Goal: Task Accomplishment & Management: Manage account settings

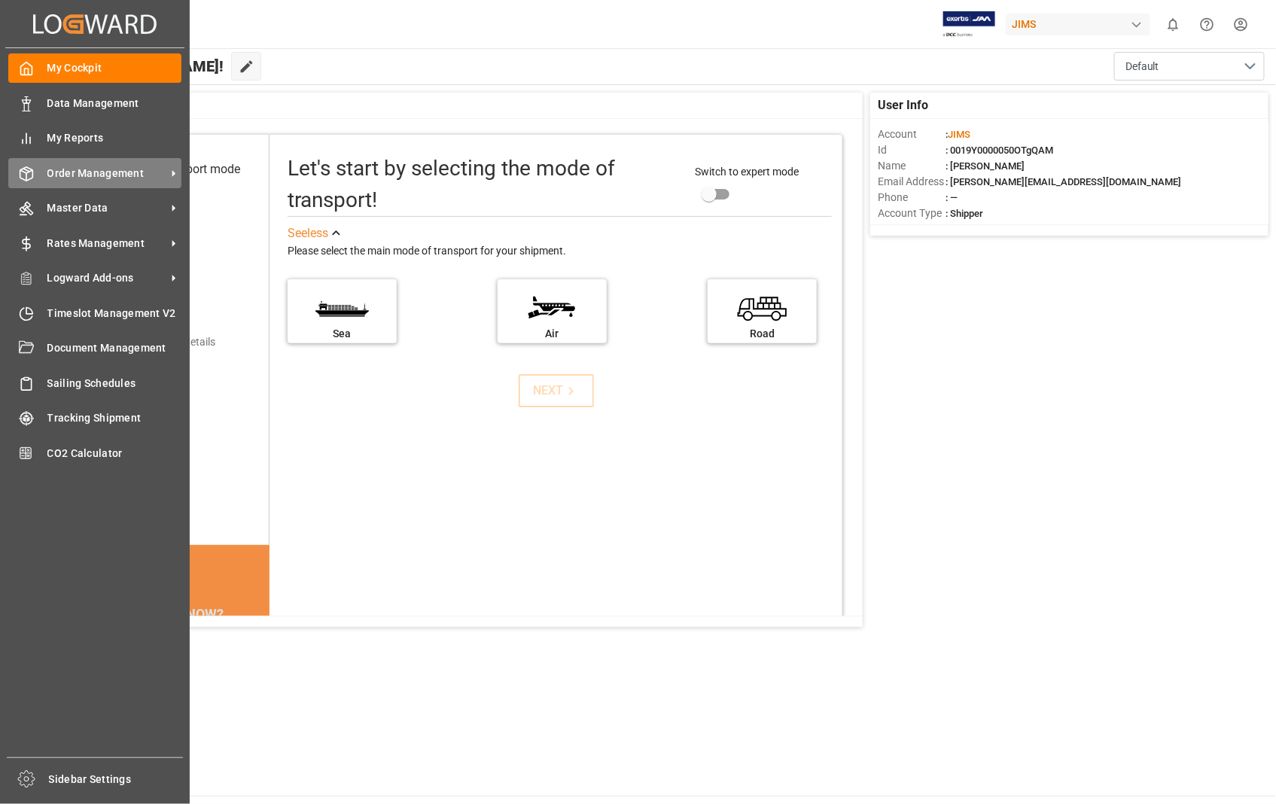
click at [88, 173] on span "Order Management" at bounding box center [106, 174] width 119 height 16
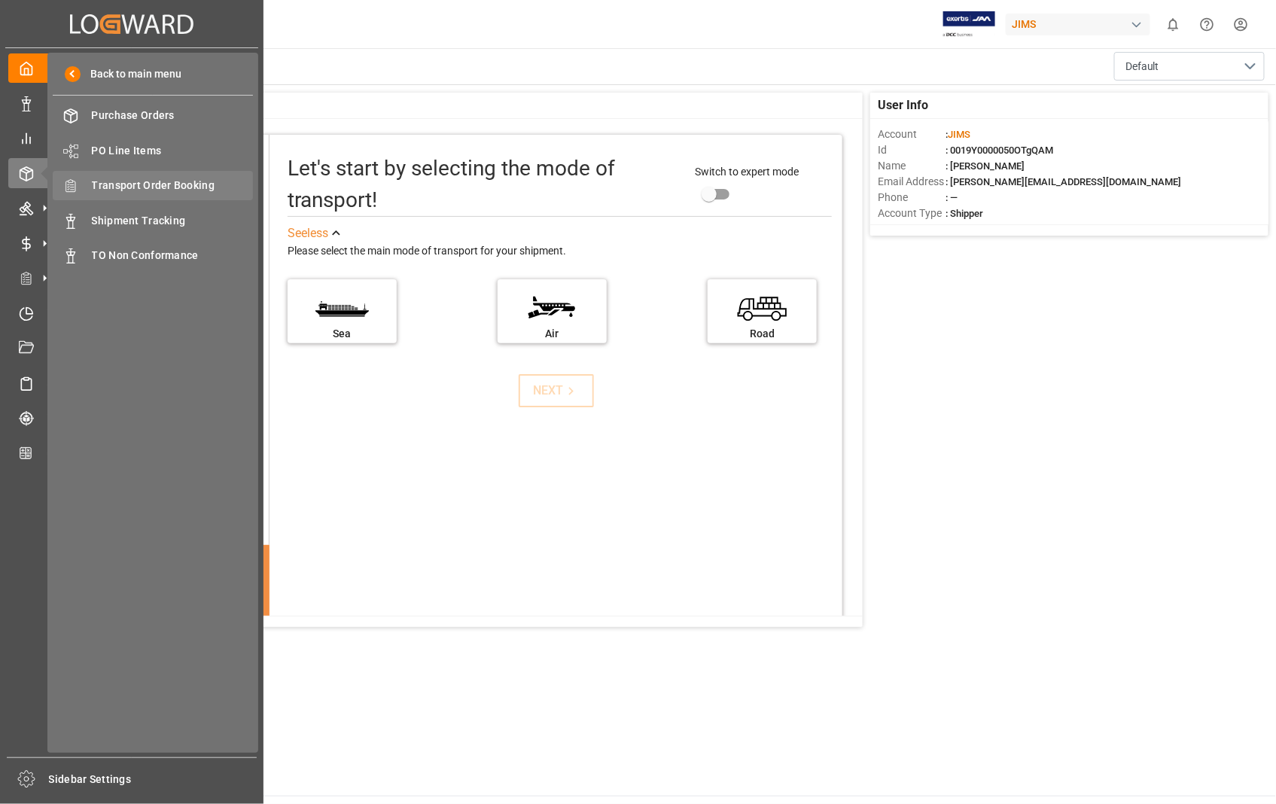
click at [206, 184] on span "Transport Order Booking" at bounding box center [173, 186] width 162 height 16
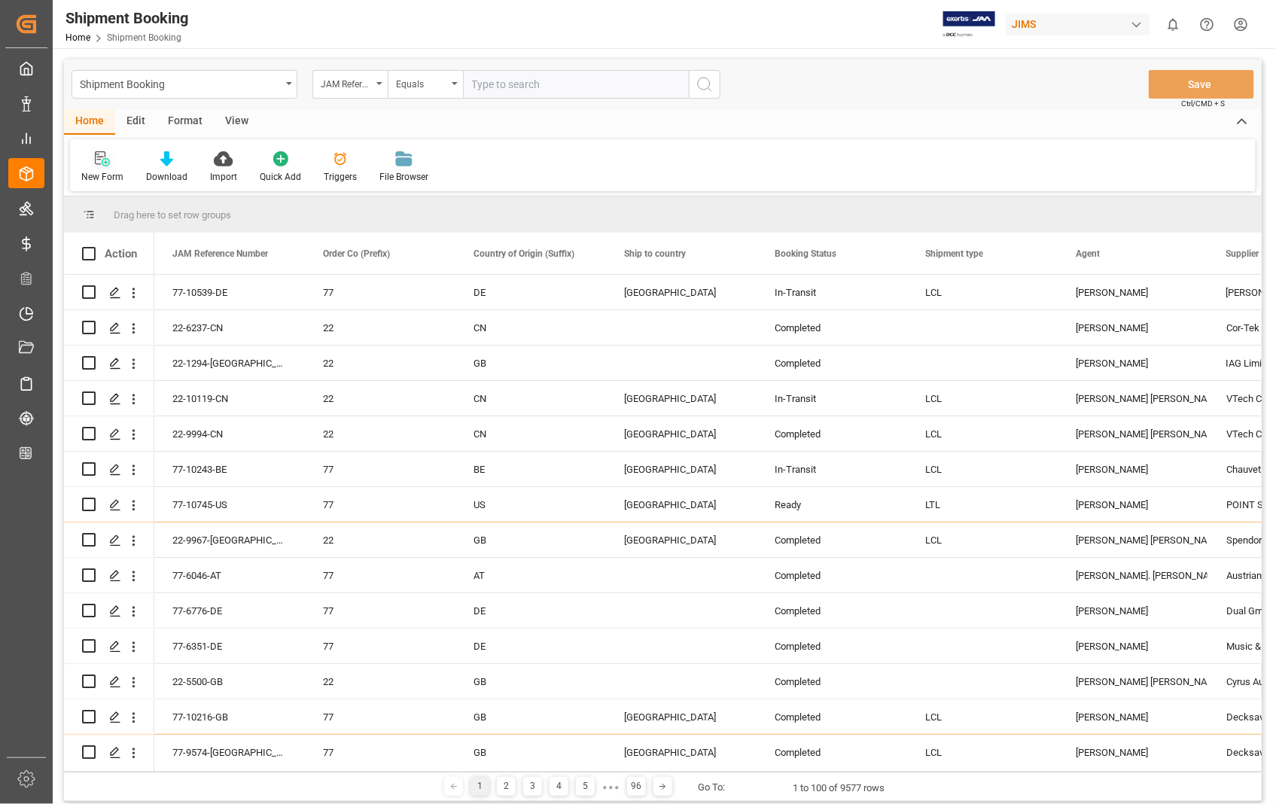
click at [103, 160] on icon at bounding box center [102, 158] width 15 height 15
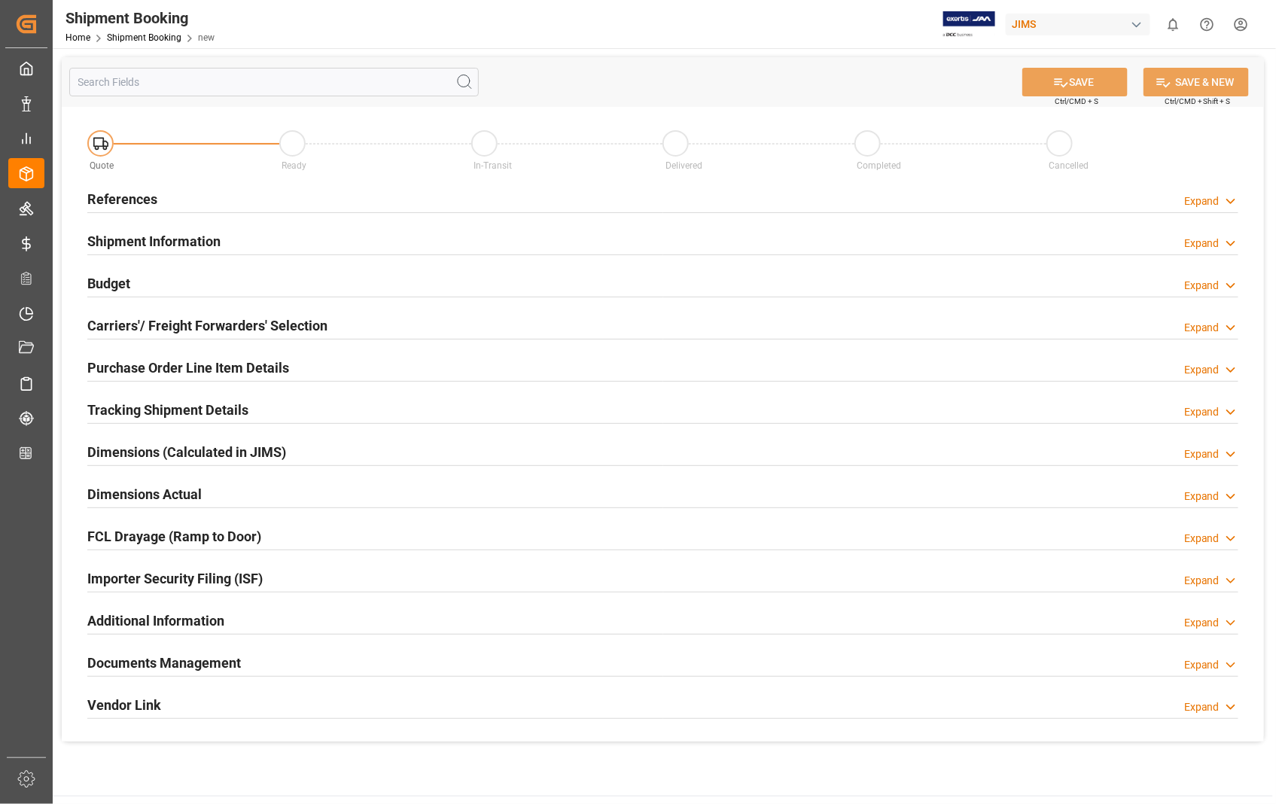
click at [114, 200] on h2 "References" at bounding box center [122, 199] width 70 height 20
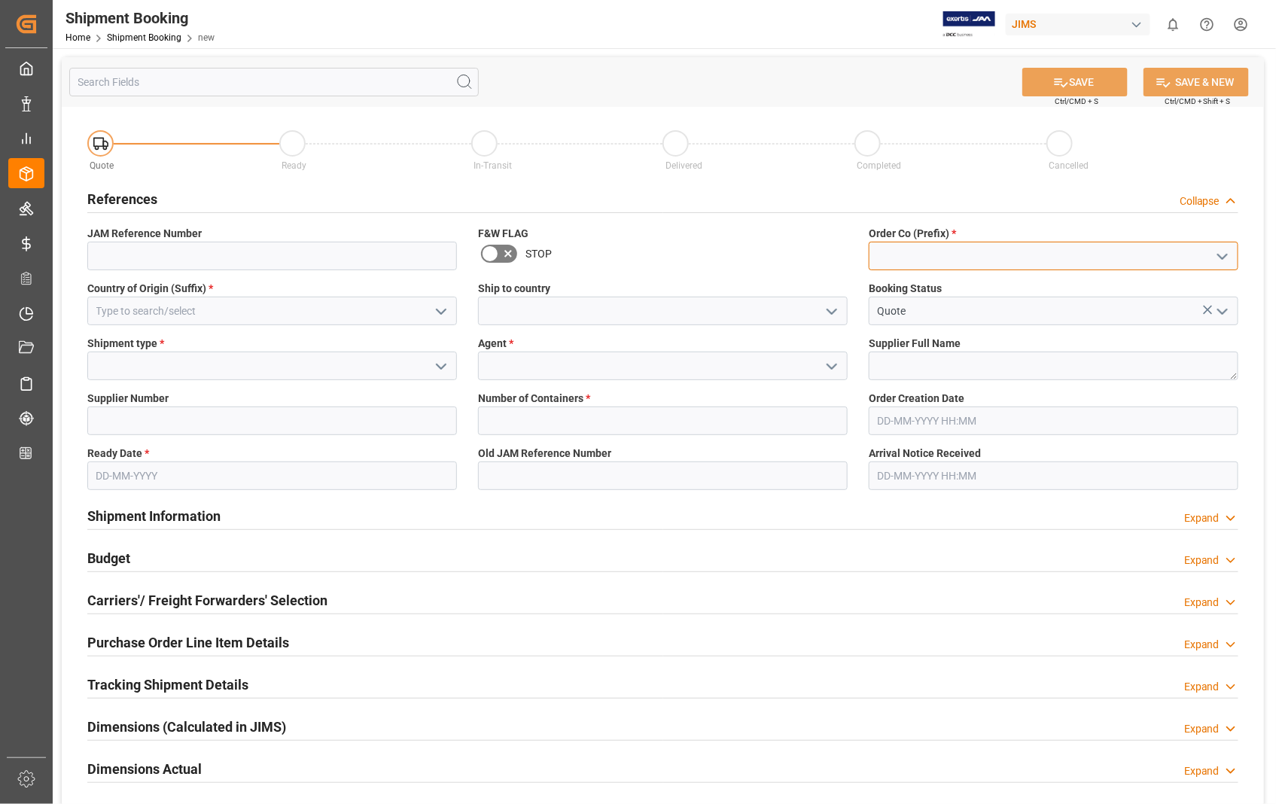
click at [901, 257] on input at bounding box center [1054, 256] width 370 height 29
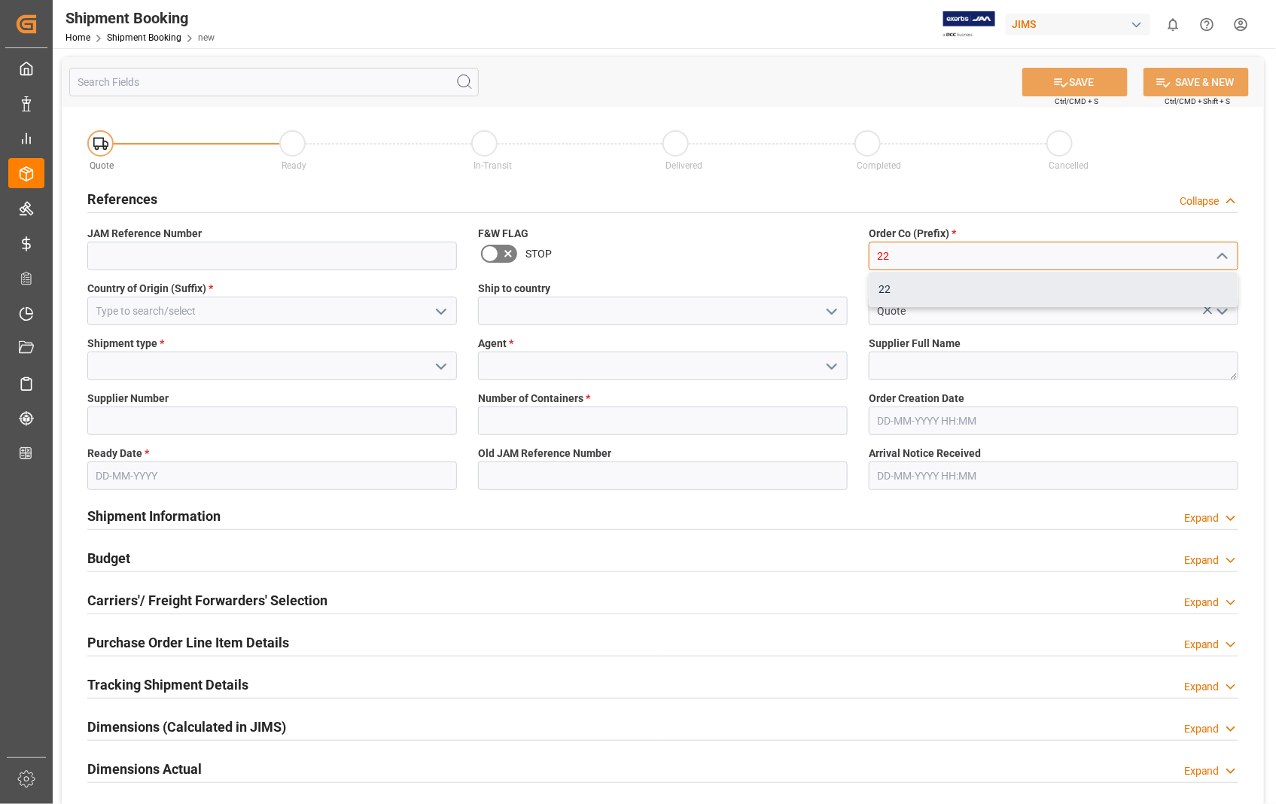
click at [879, 286] on div "22" at bounding box center [1054, 290] width 368 height 34
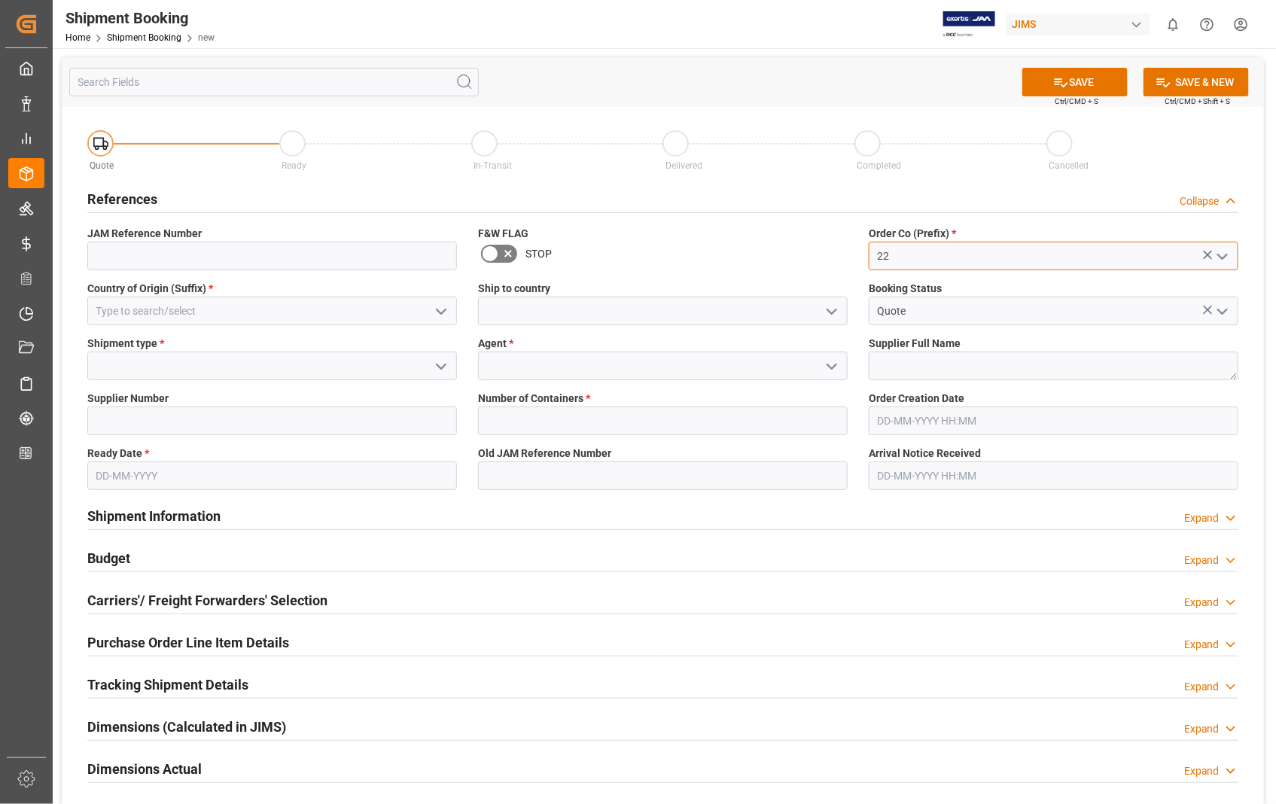
type input "22"
click at [213, 303] on input at bounding box center [272, 311] width 370 height 29
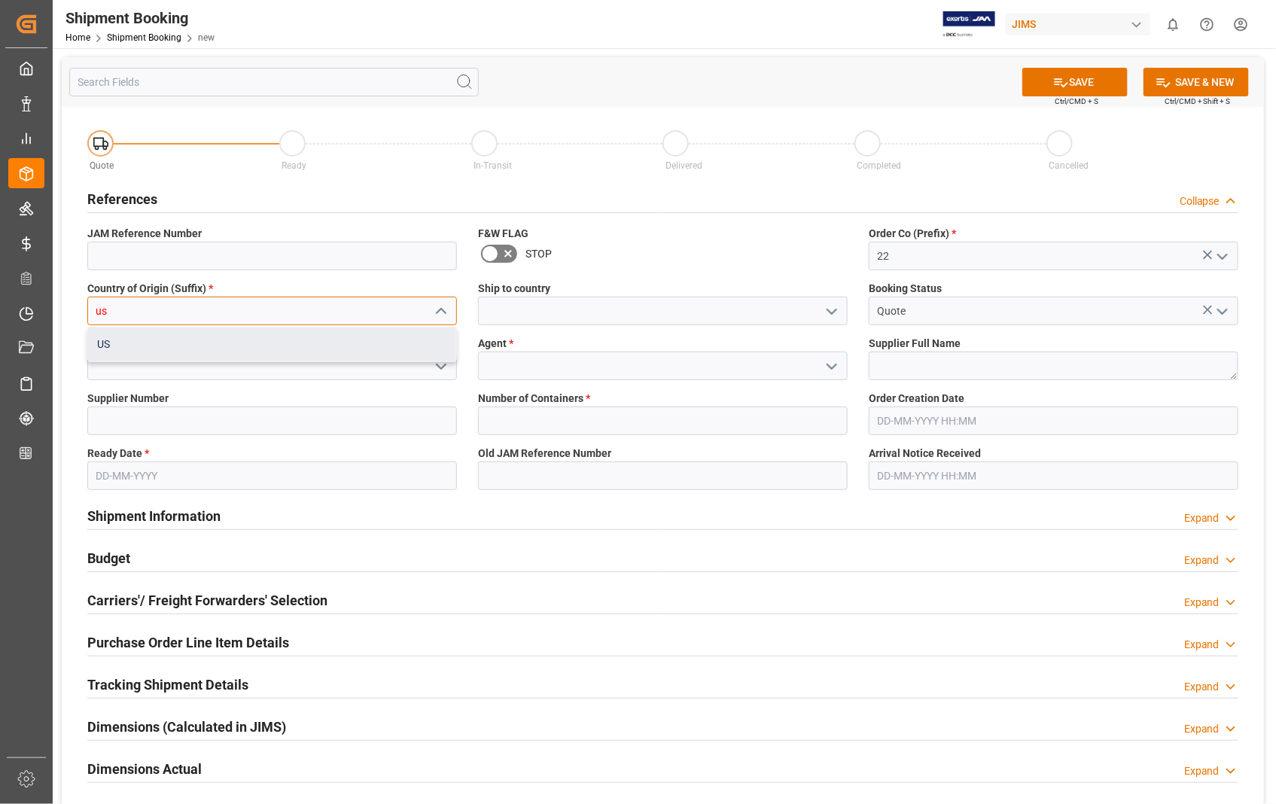
click at [147, 349] on div "US" at bounding box center [272, 345] width 368 height 34
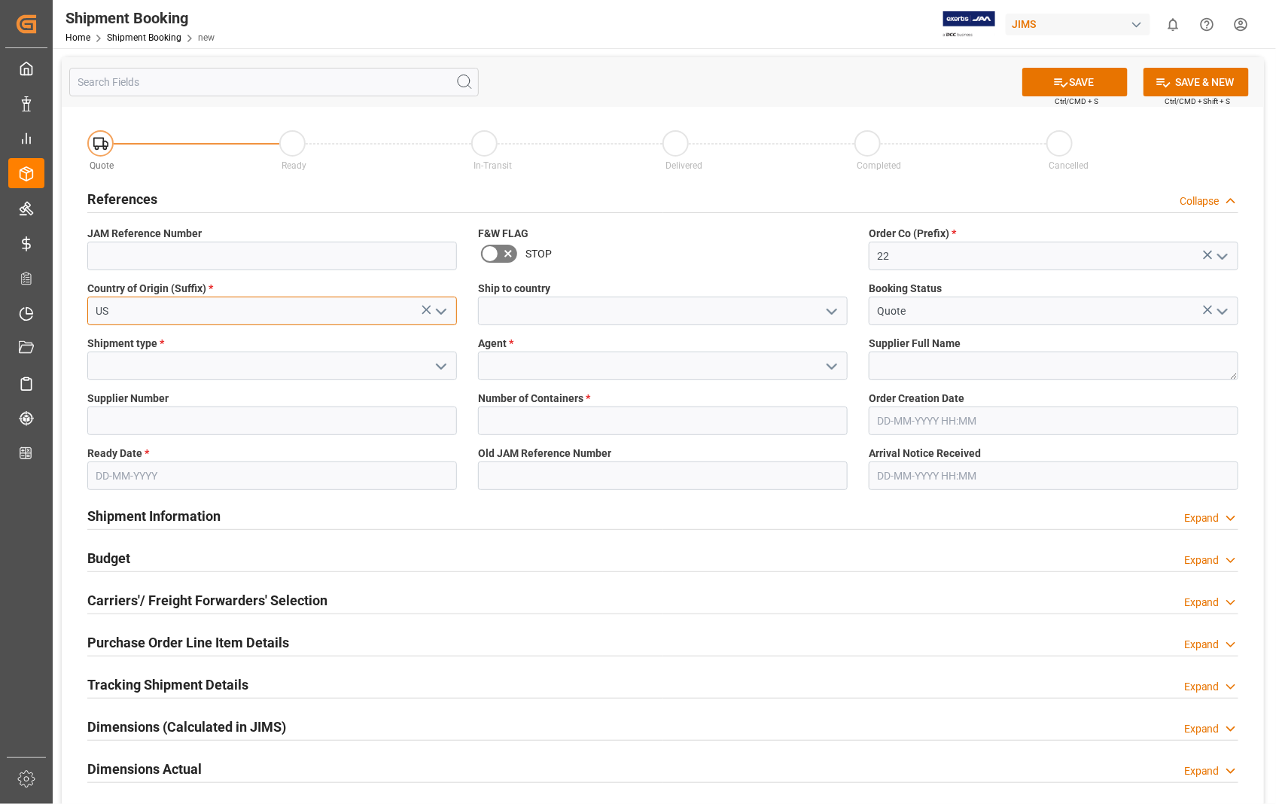
type input "US"
click at [560, 316] on input at bounding box center [663, 311] width 370 height 29
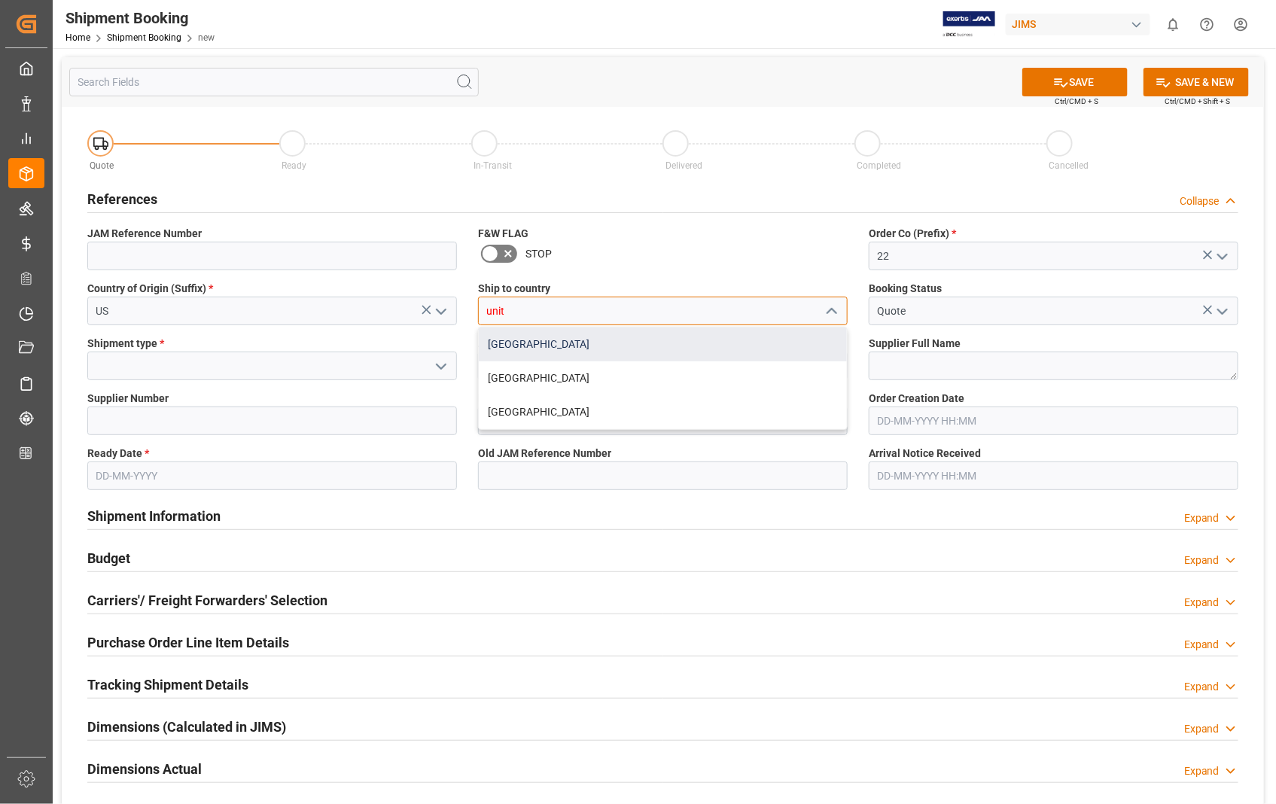
click at [548, 340] on div "[GEOGRAPHIC_DATA]" at bounding box center [663, 345] width 368 height 34
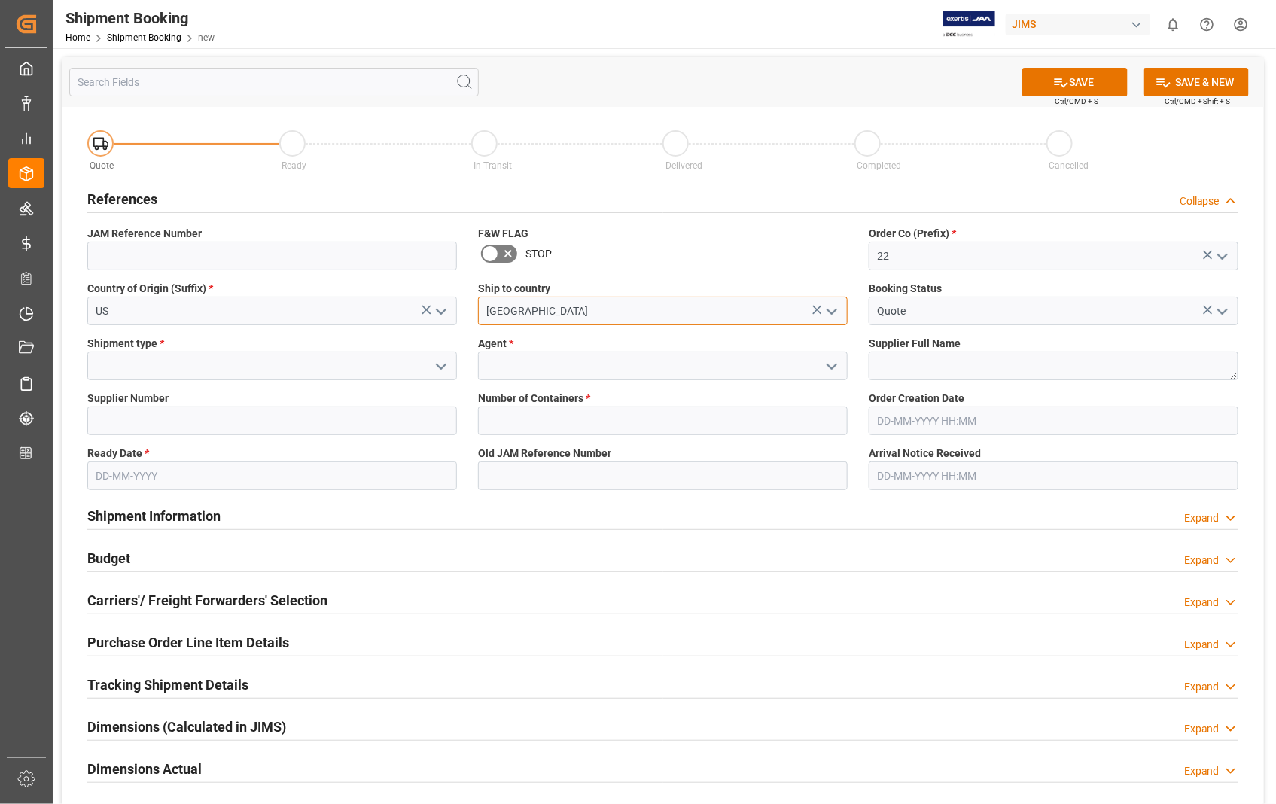
type input "[GEOGRAPHIC_DATA]"
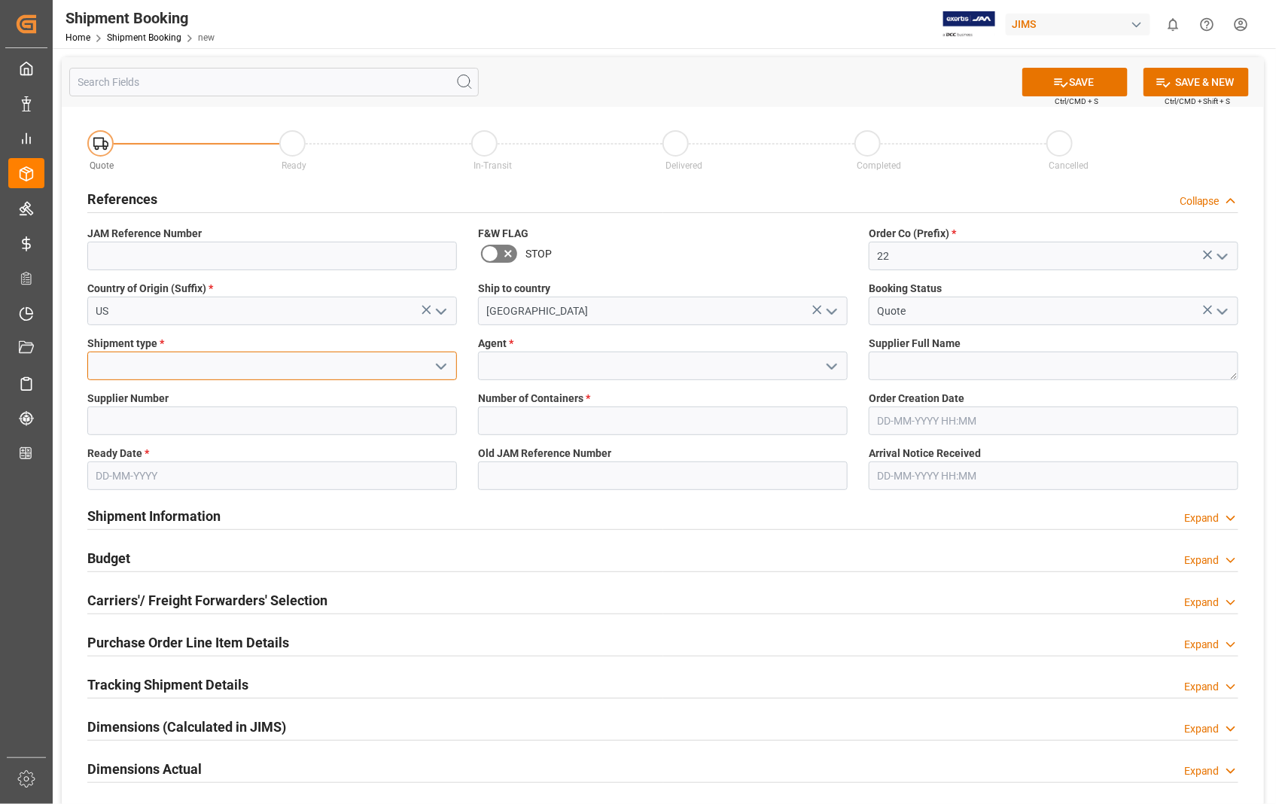
click at [303, 367] on input at bounding box center [272, 366] width 370 height 29
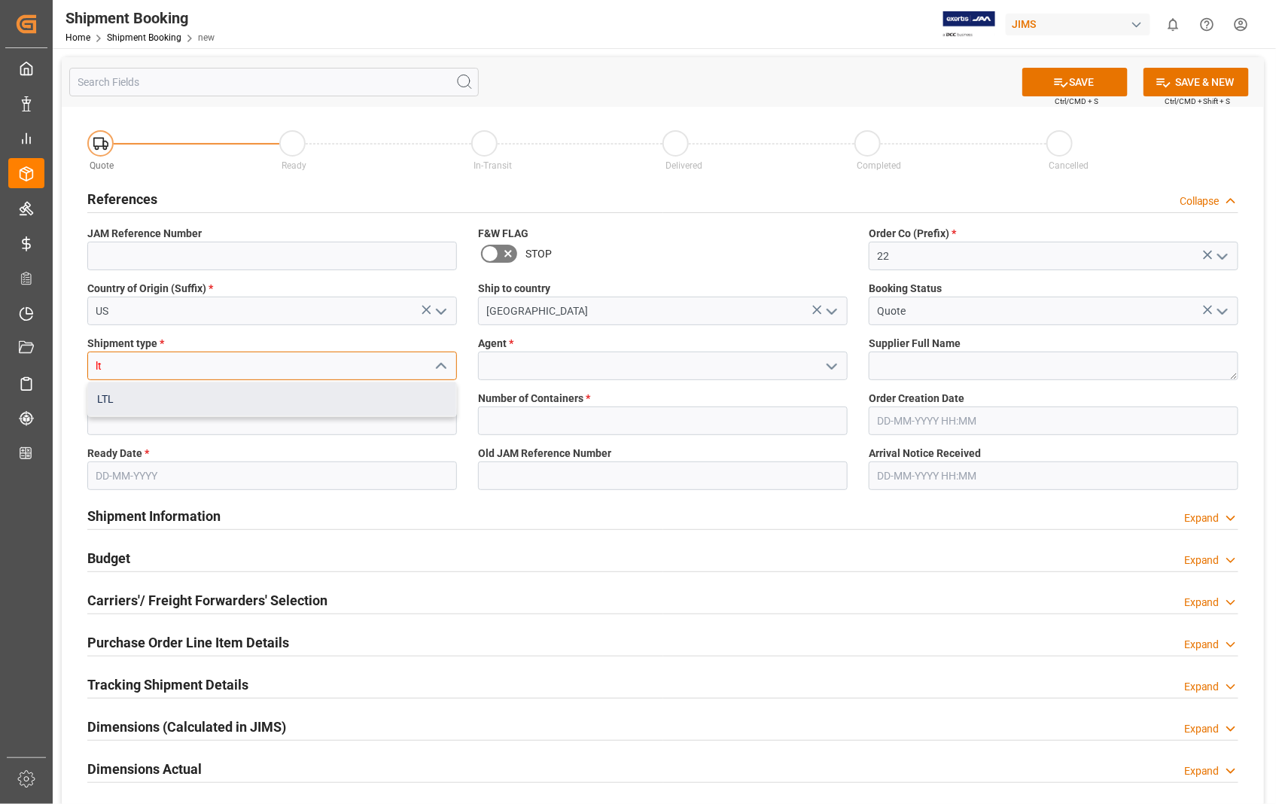
click at [114, 392] on div "LTL" at bounding box center [272, 399] width 368 height 34
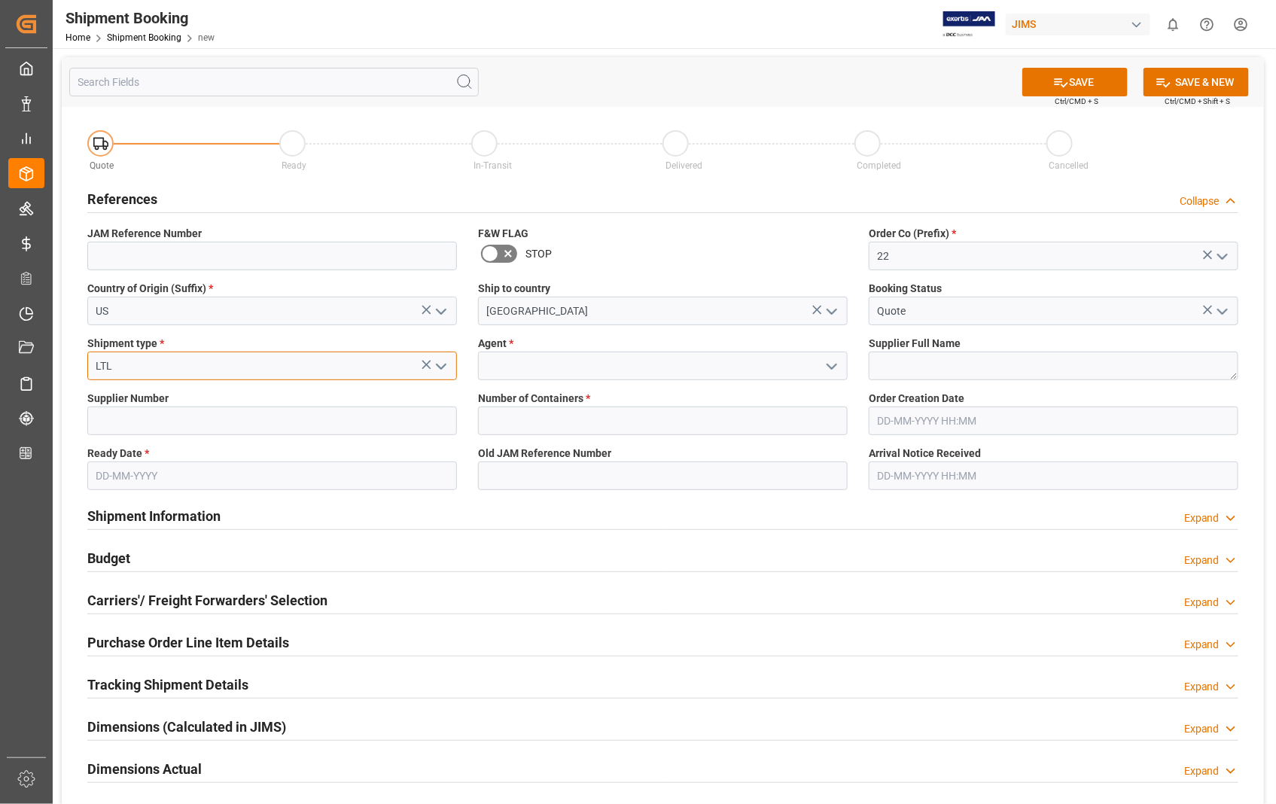
type input "LTL"
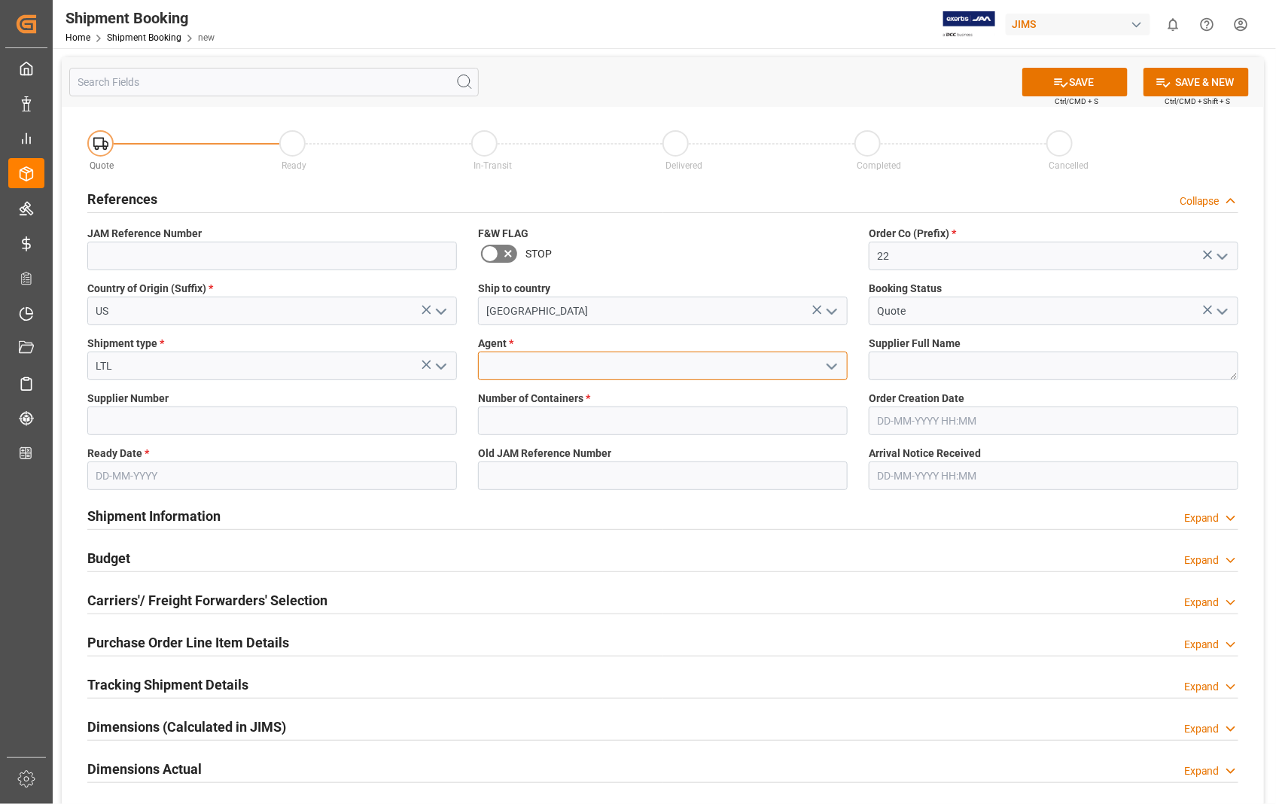
click at [515, 370] on input at bounding box center [663, 366] width 370 height 29
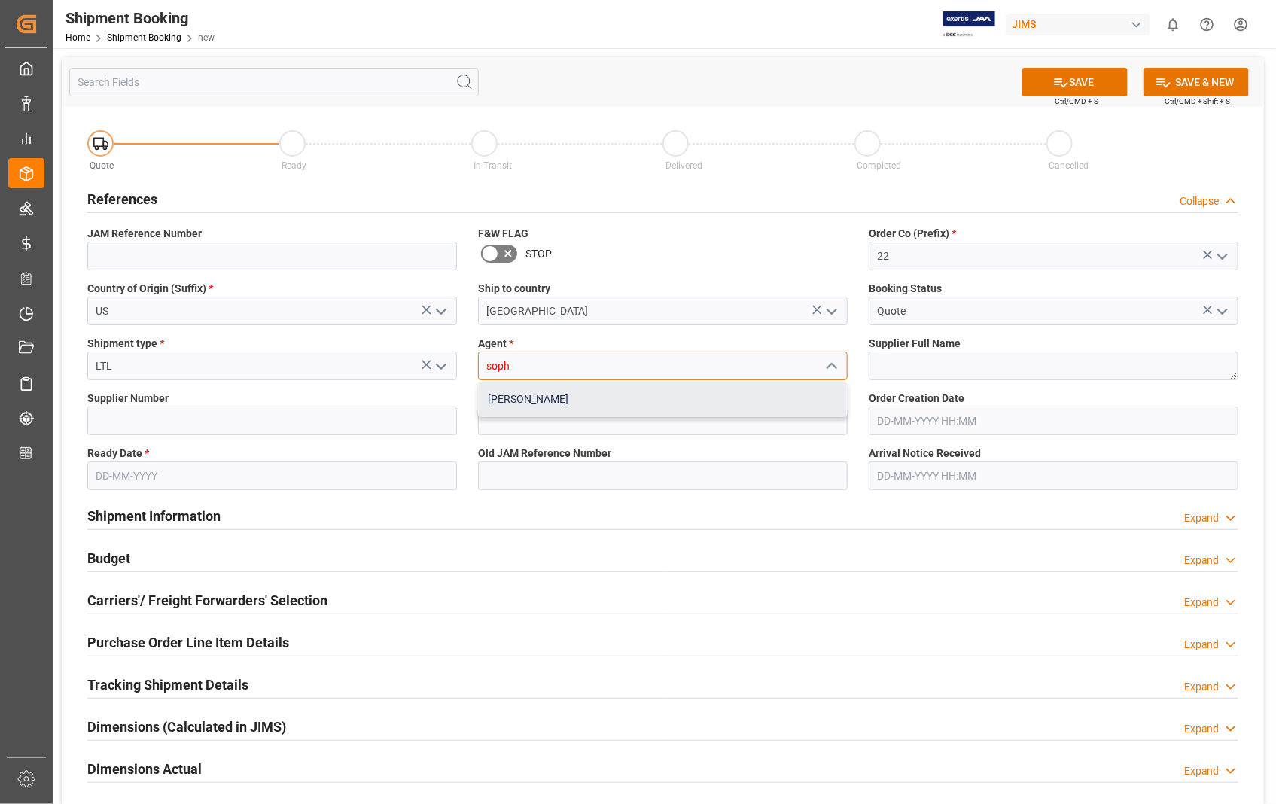
click at [517, 397] on div "[PERSON_NAME]" at bounding box center [663, 399] width 368 height 34
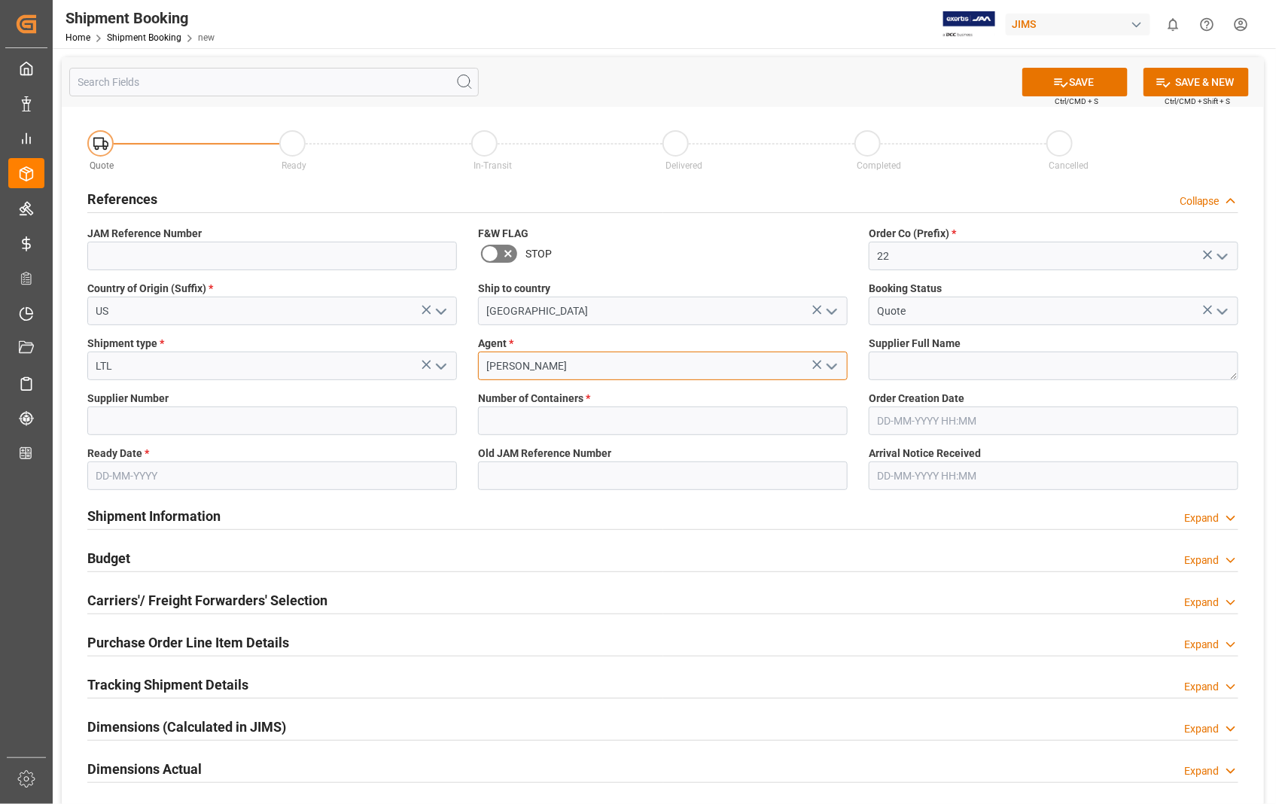
type input "[PERSON_NAME]"
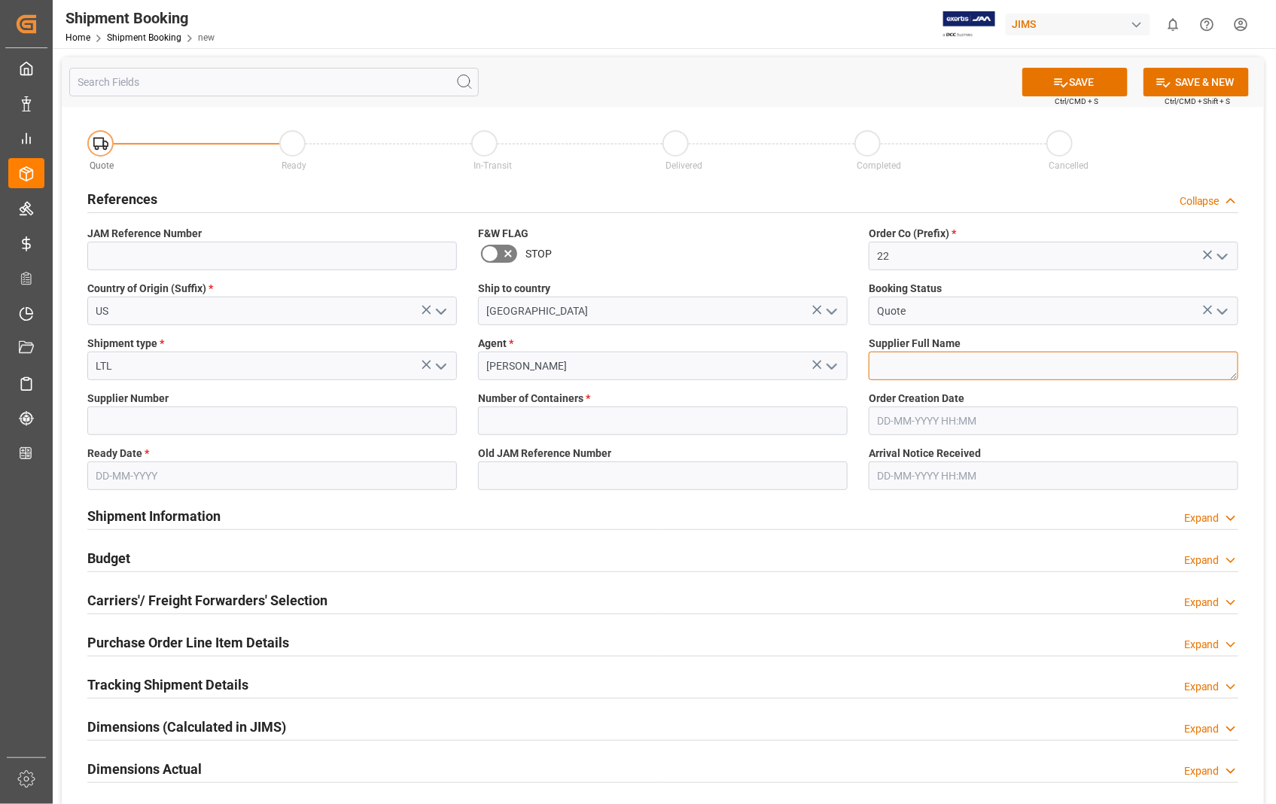
click at [894, 358] on textarea at bounding box center [1054, 366] width 370 height 29
paste textarea "KHS AMERICA, INC"
type textarea "KHS AMERICA, INC"
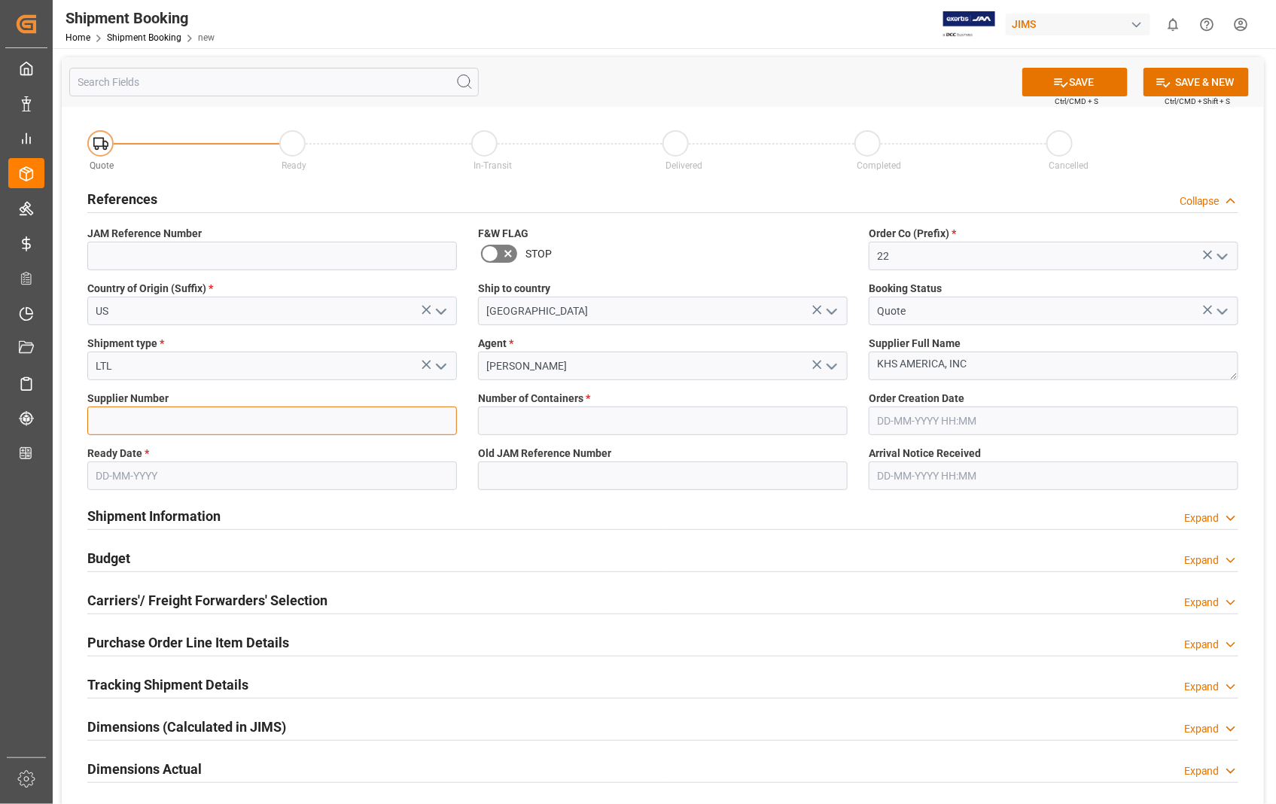
click at [185, 418] on input at bounding box center [272, 421] width 370 height 29
paste input "457672"
type input "457672"
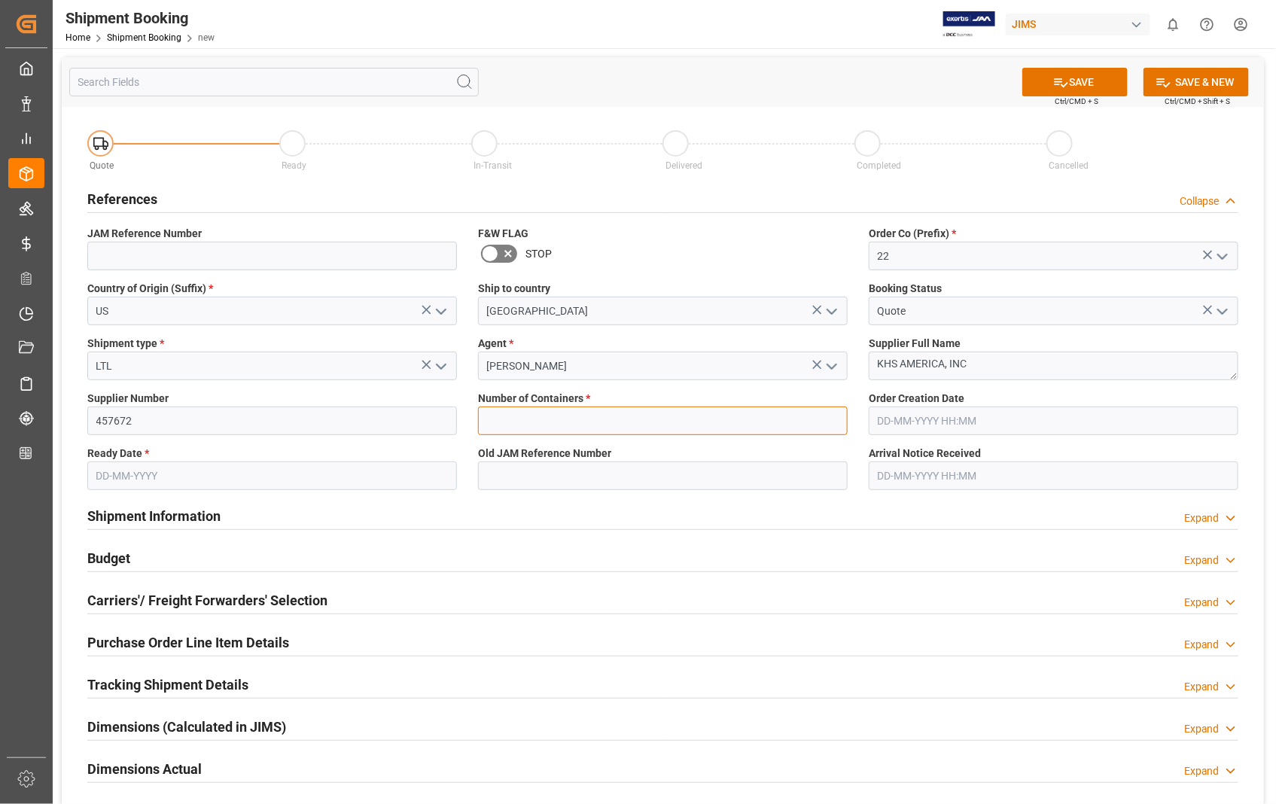
click at [547, 418] on input "text" at bounding box center [663, 421] width 370 height 29
type input "0"
type input "22-10784-US"
type input "28-08-2025 18:31"
type input "04-09-2025"
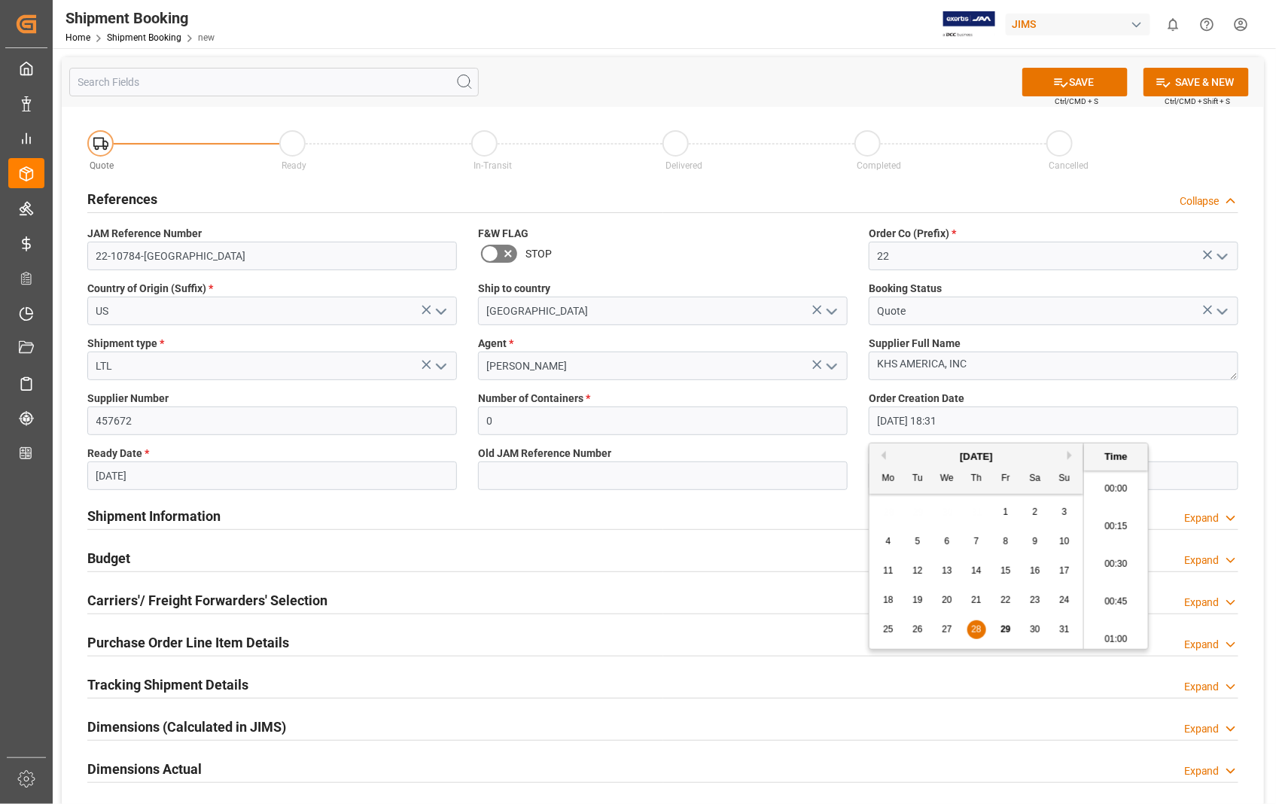
click at [962, 425] on input "28-08-2025 18:31" at bounding box center [1054, 421] width 370 height 29
drag, startPoint x: 1013, startPoint y: 419, endPoint x: 852, endPoint y: 412, distance: 160.6
click at [852, 412] on div "Quote Ready In-Transit Delivered Completed Cancelled References Collapse JAM Re…" at bounding box center [663, 562] width 1202 height 910
type input "[DATE] 00:00"
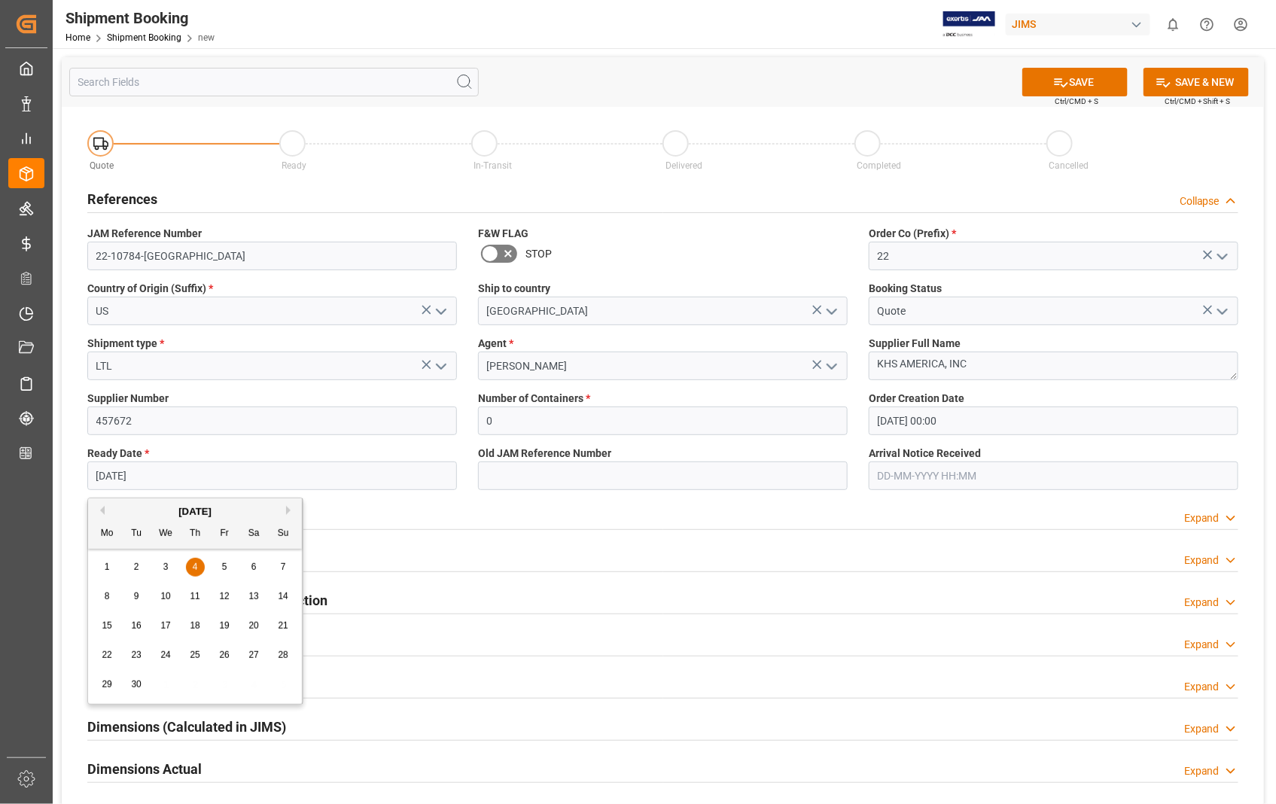
click at [254, 472] on input "04-09-2025" at bounding box center [272, 476] width 370 height 29
type input "04-09-2025"
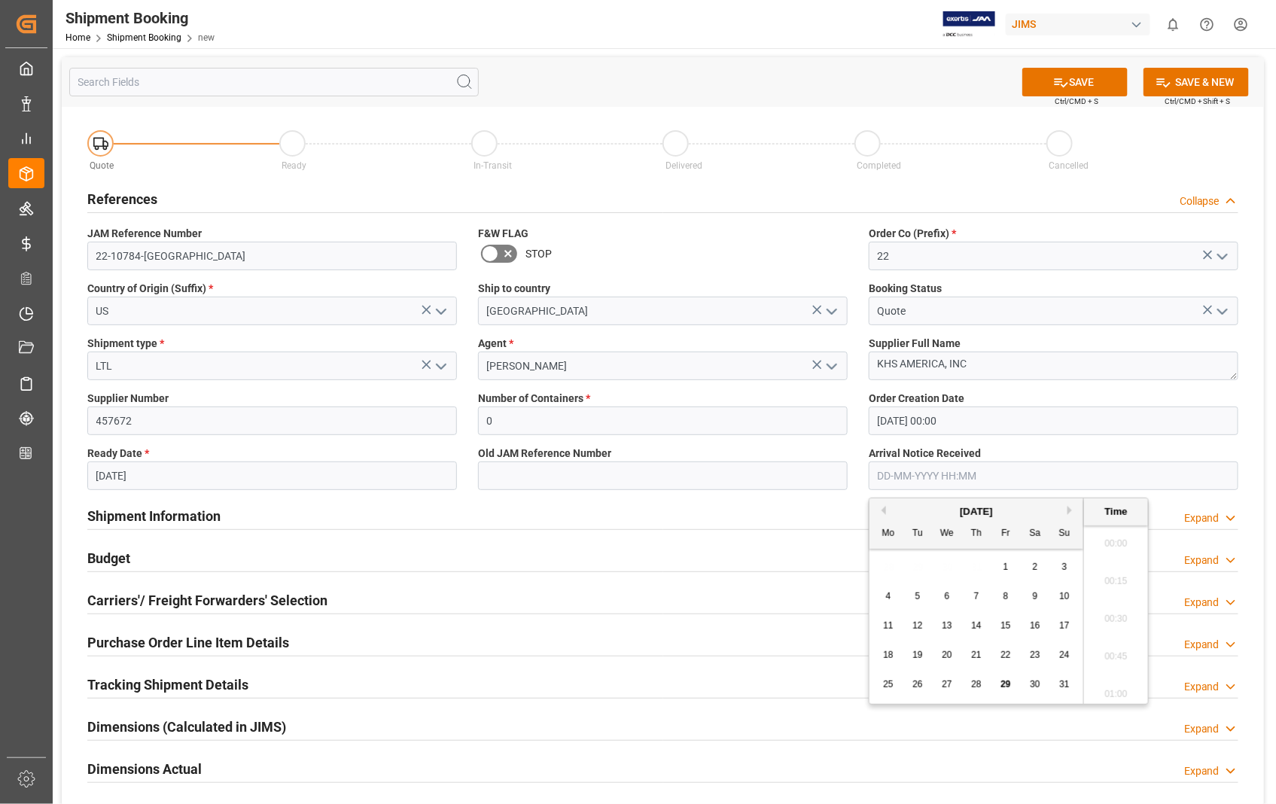
click at [912, 471] on input "text" at bounding box center [1054, 476] width 370 height 29
type input "[DATE] 00:00"
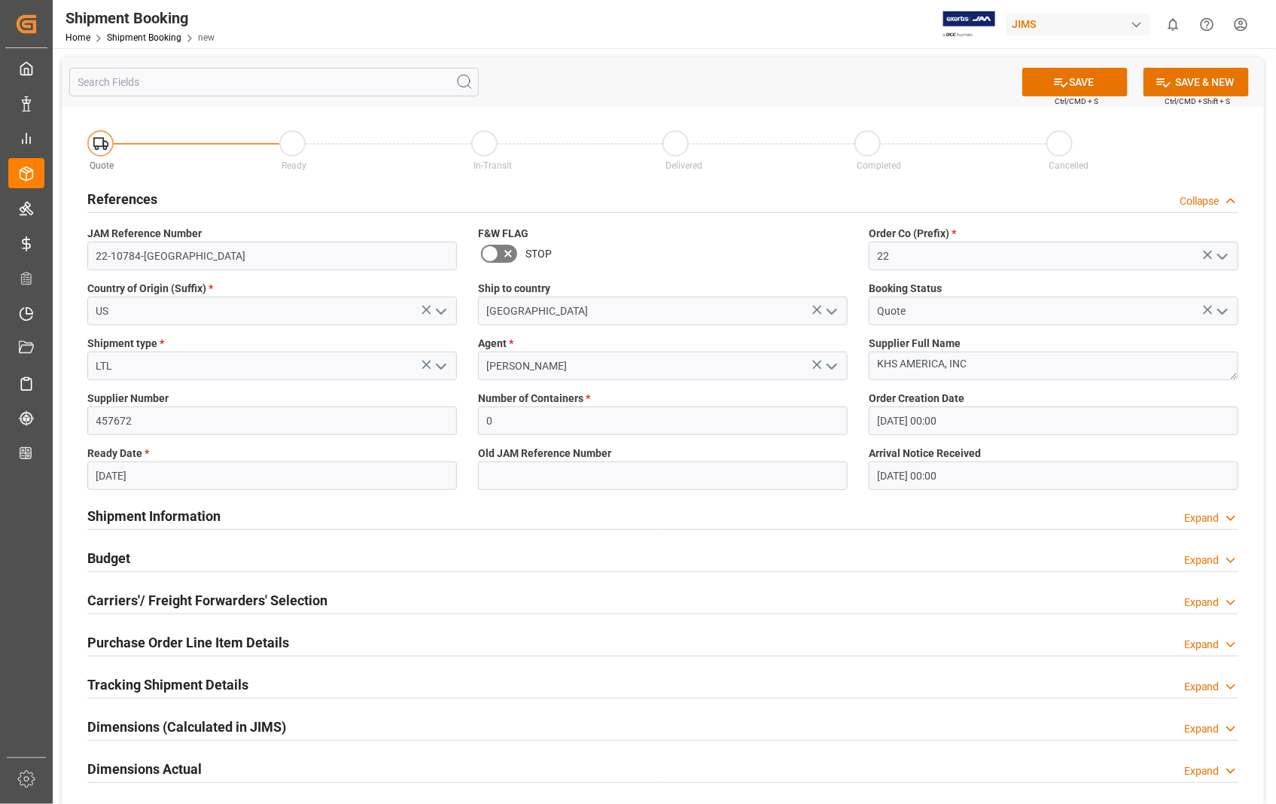
click at [706, 514] on div "Shipment Information Expand" at bounding box center [662, 515] width 1151 height 29
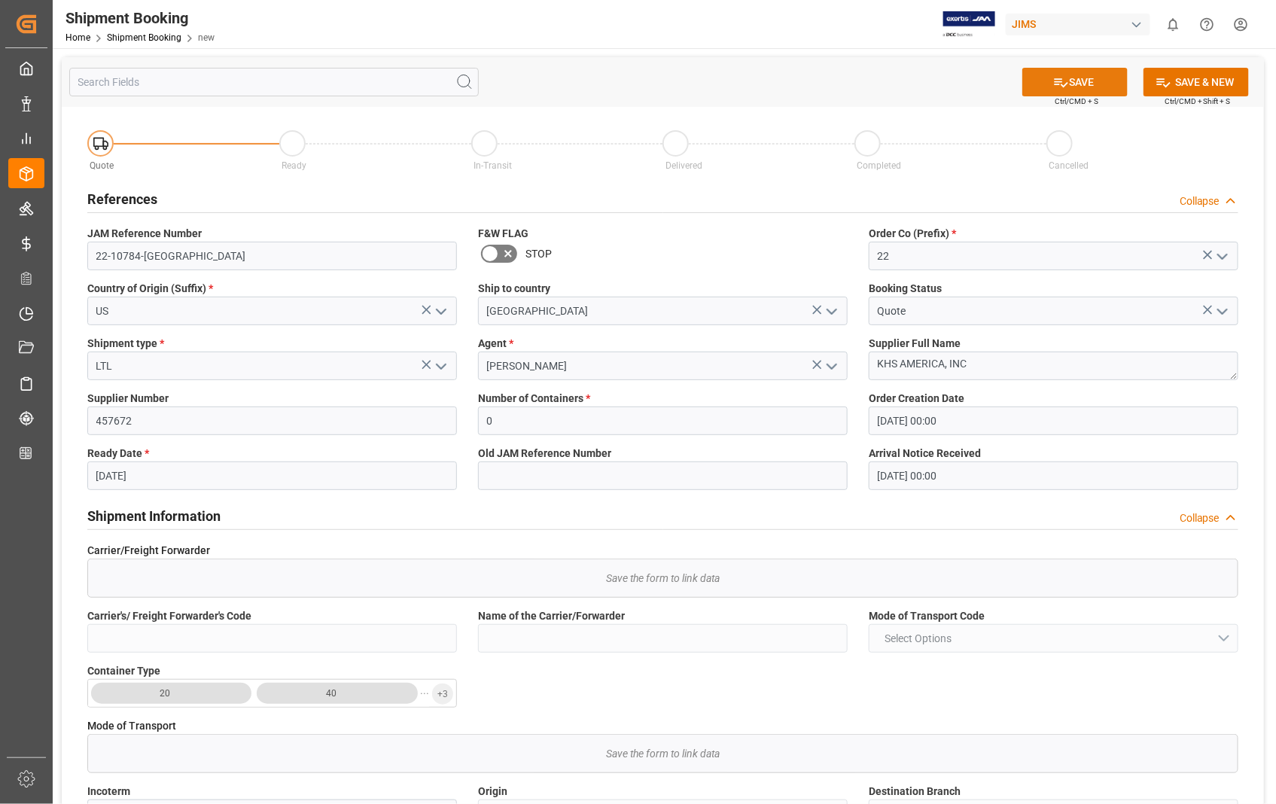
click at [1074, 81] on button "SAVE" at bounding box center [1075, 82] width 105 height 29
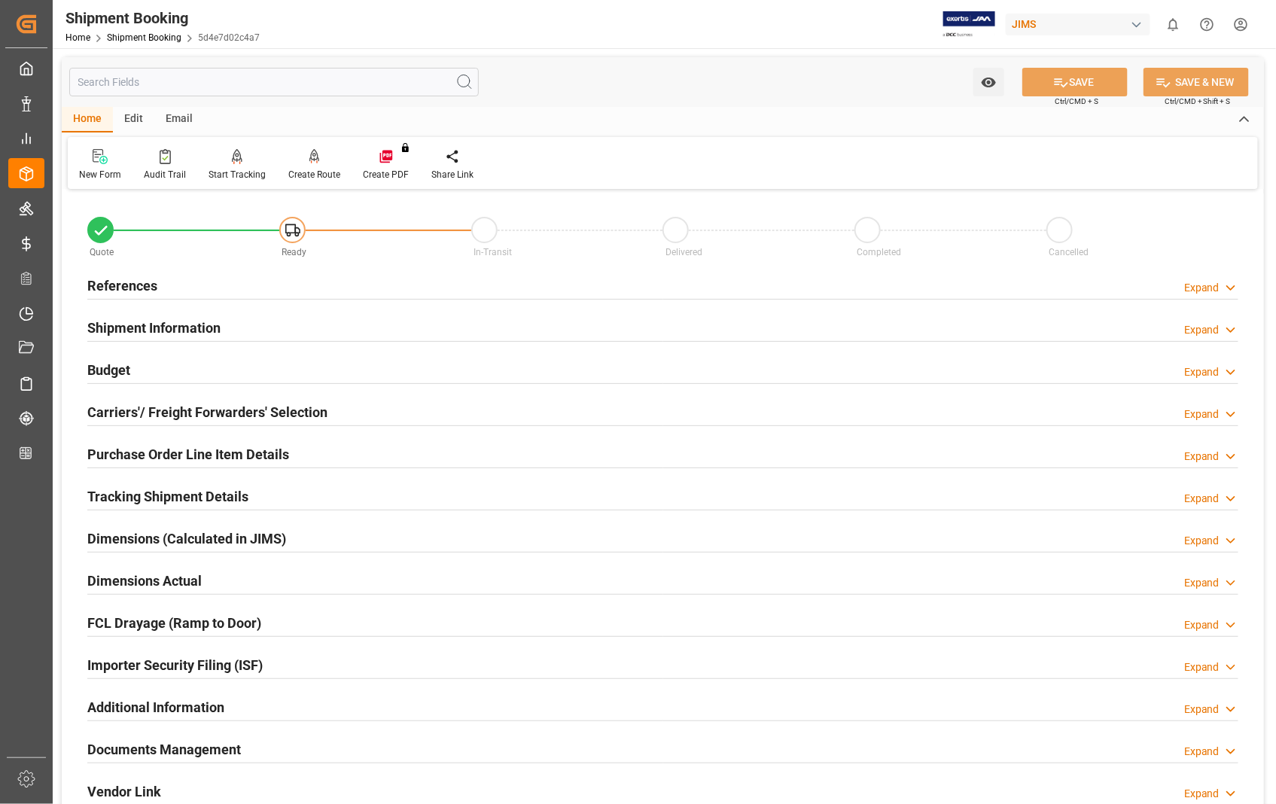
click at [139, 407] on h2 "Carriers'/ Freight Forwarders' Selection" at bounding box center [207, 412] width 240 height 20
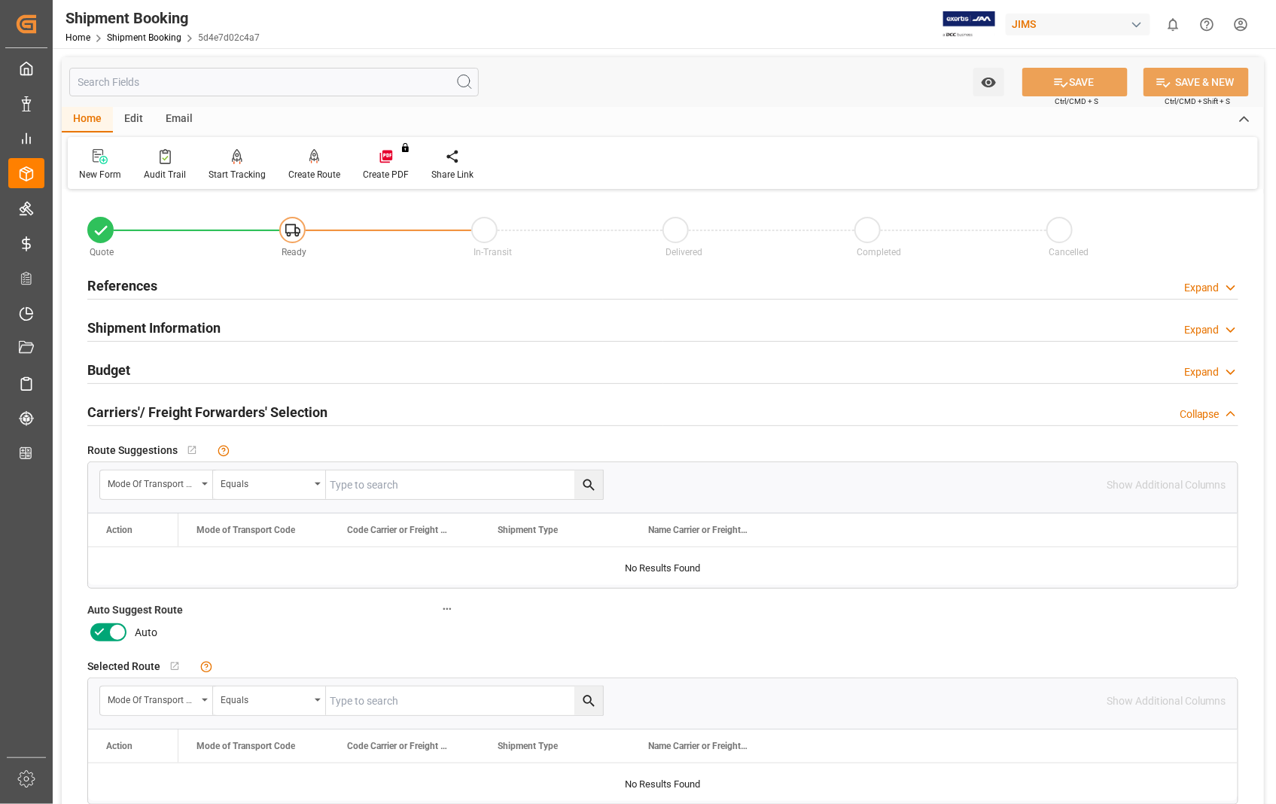
click at [117, 632] on icon at bounding box center [118, 633] width 8 height 8
click at [0, 0] on input "checkbox" at bounding box center [0, 0] width 0 height 0
click at [1069, 78] on button "SAVE" at bounding box center [1075, 82] width 105 height 29
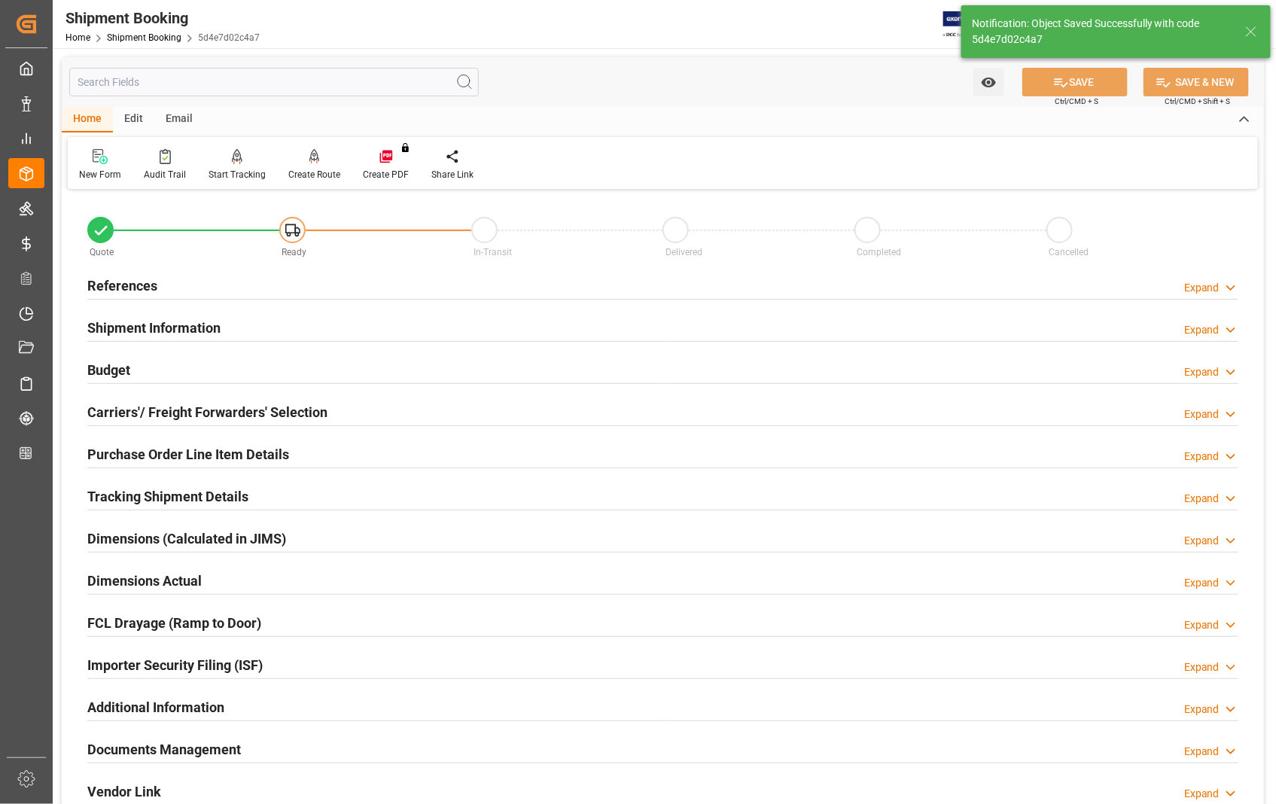
click at [128, 283] on h2 "References" at bounding box center [122, 286] width 70 height 20
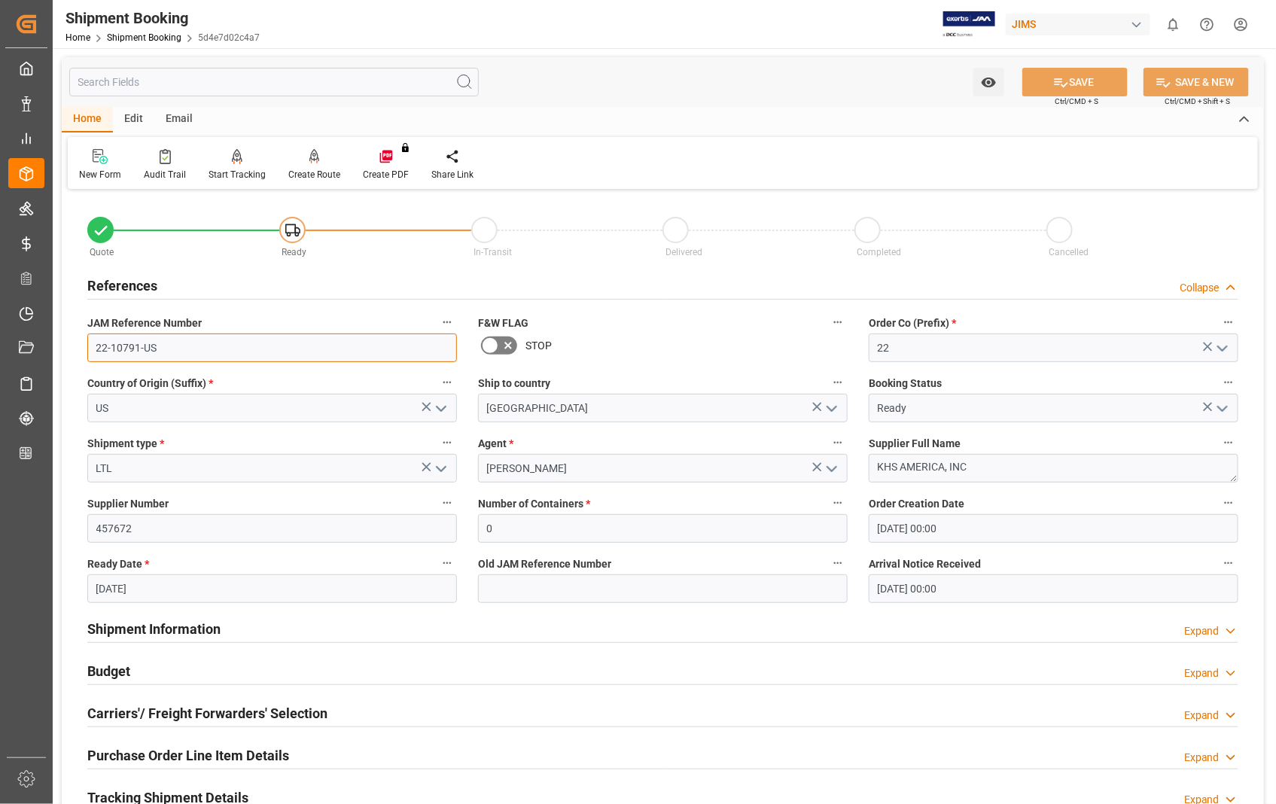
drag, startPoint x: 158, startPoint y: 348, endPoint x: 87, endPoint y: 348, distance: 70.8
click at [87, 348] on input "22-10791-US" at bounding box center [272, 348] width 370 height 29
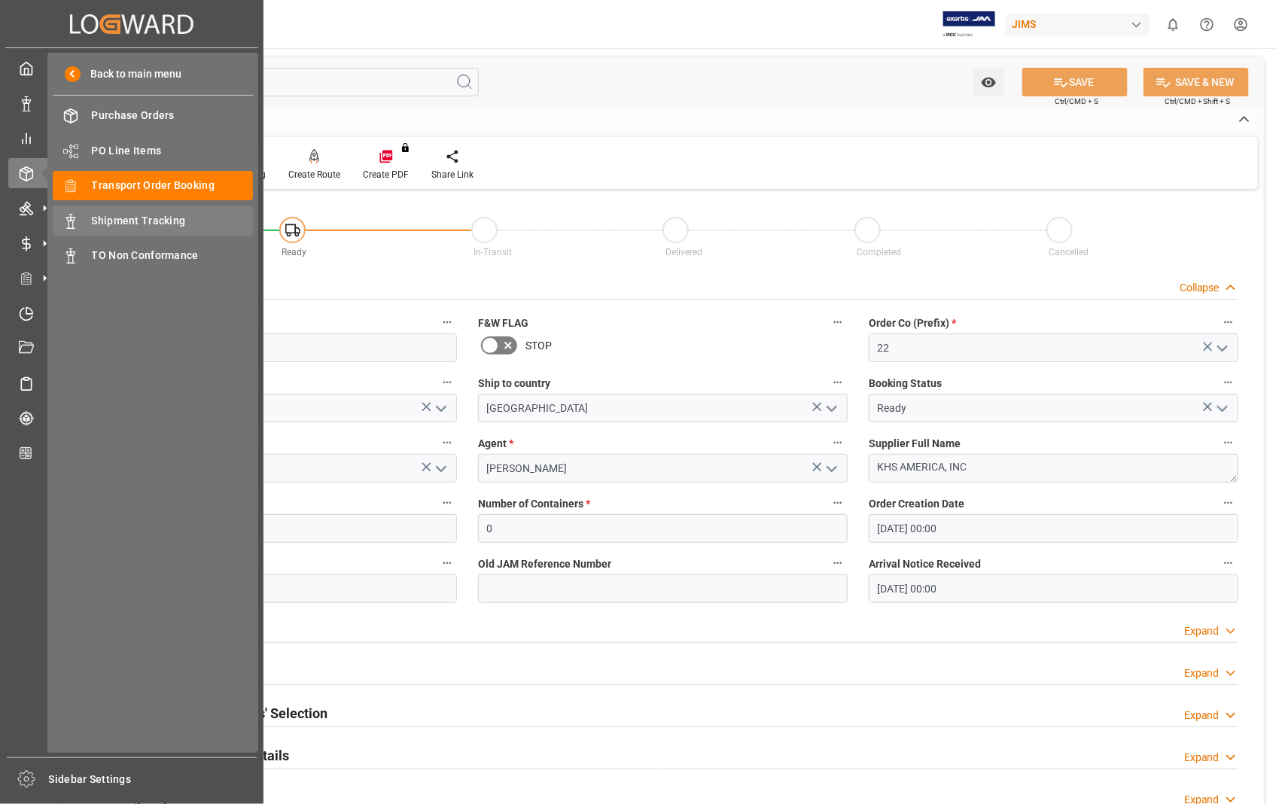
click at [163, 223] on span "Shipment Tracking" at bounding box center [173, 221] width 162 height 16
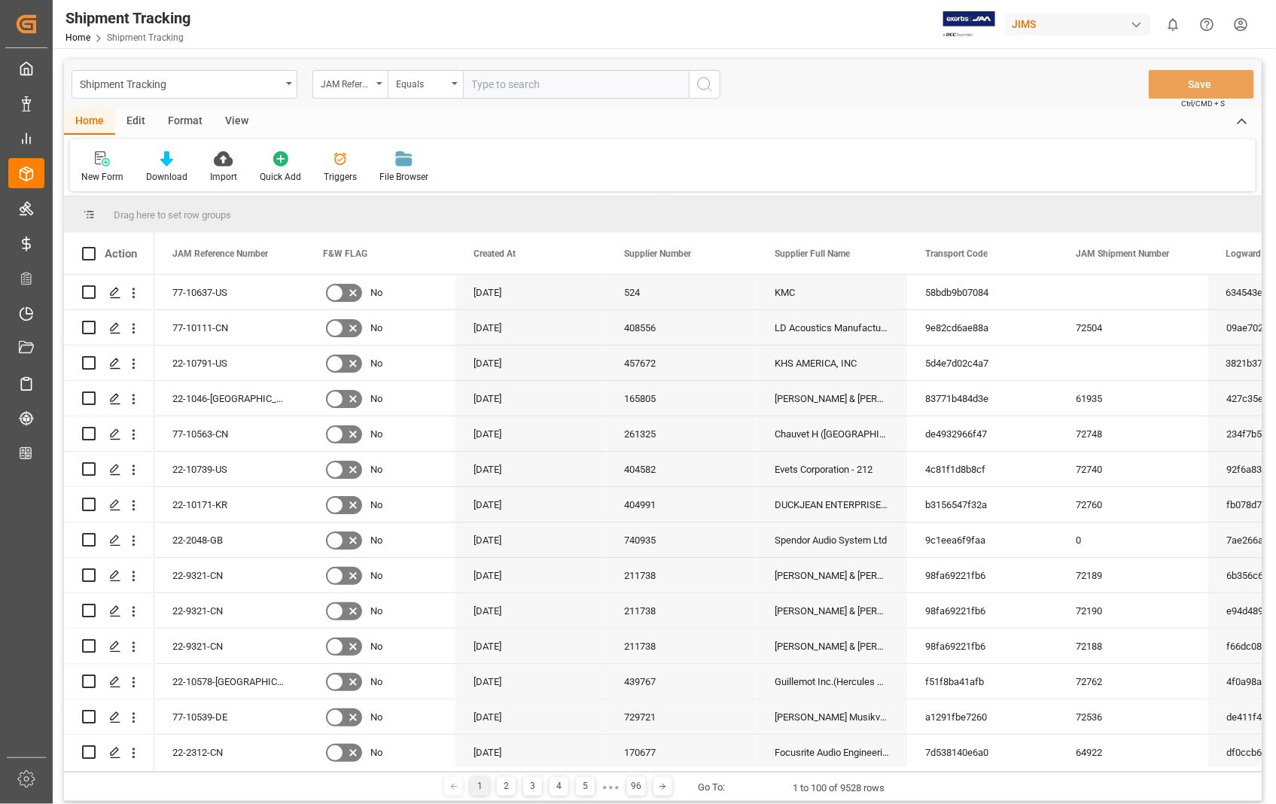
click at [536, 87] on input "text" at bounding box center [576, 84] width 226 height 29
paste input "22-10791-US"
type input "22-10791-US"
click at [702, 78] on circle "search button" at bounding box center [704, 84] width 12 height 12
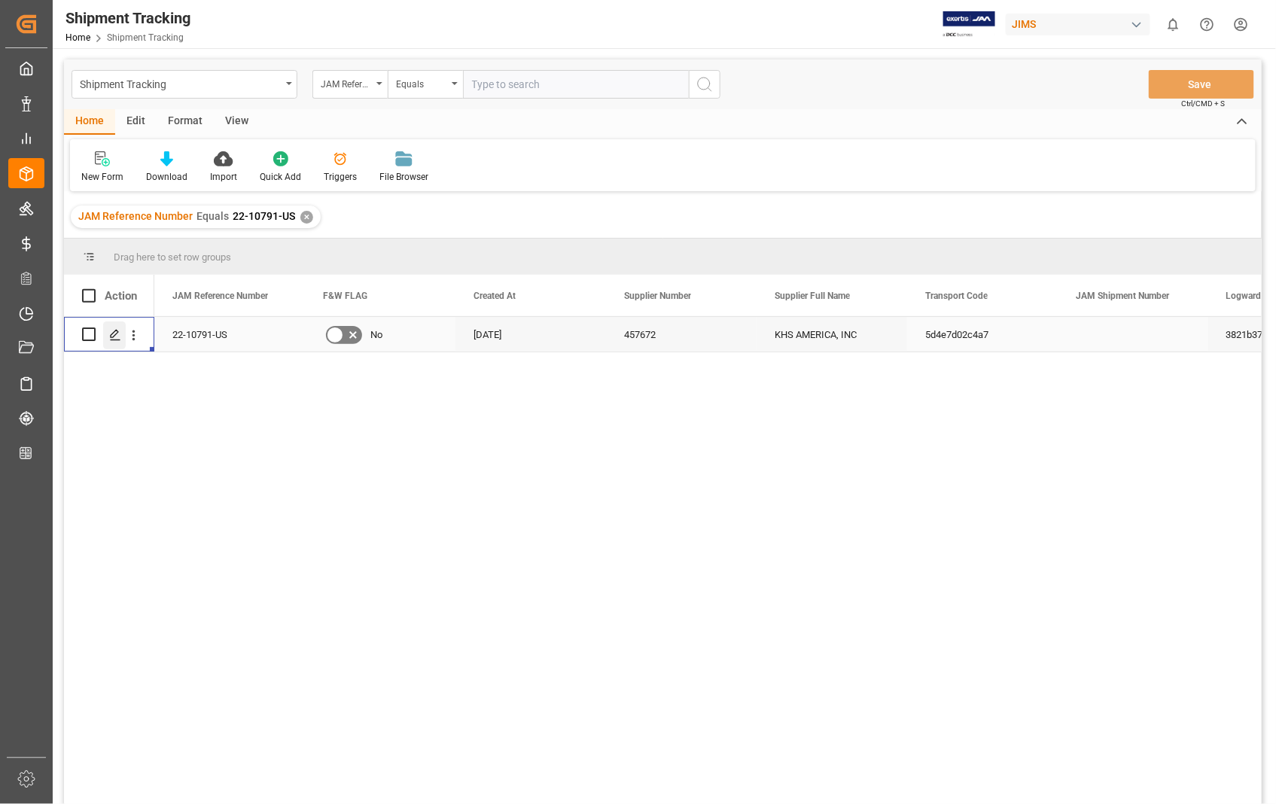
click at [114, 335] on polygon "Press SPACE to select this row." at bounding box center [115, 334] width 8 height 8
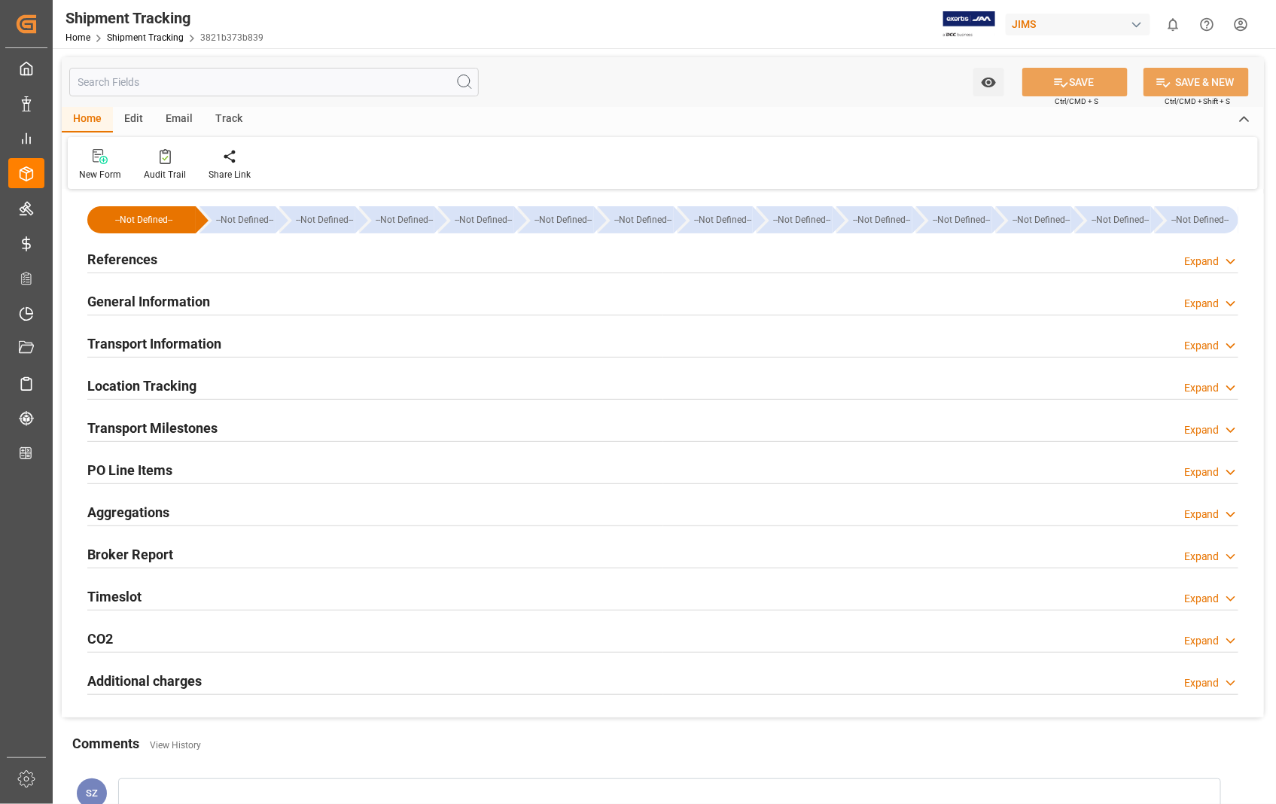
type input "[DATE]"
click at [130, 251] on h2 "References" at bounding box center [122, 259] width 70 height 20
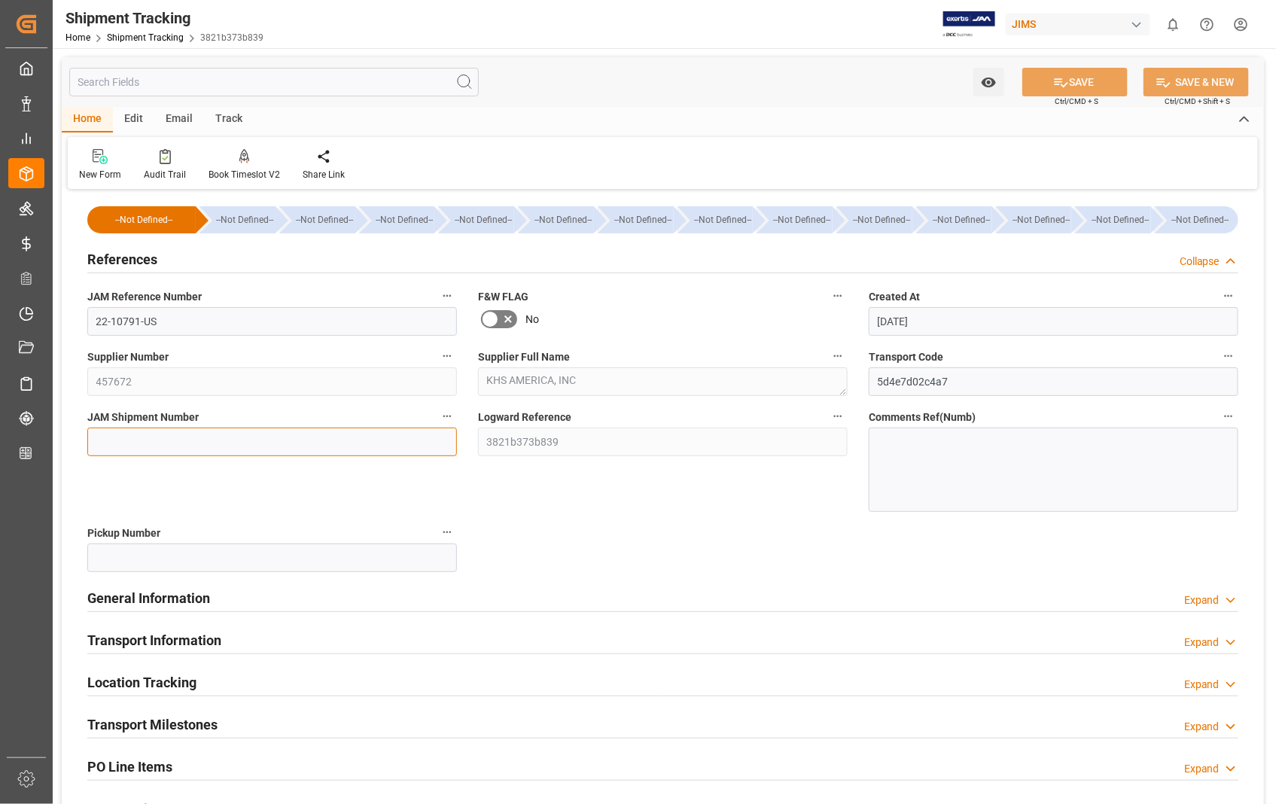
click at [302, 440] on input at bounding box center [272, 442] width 370 height 29
paste input "72786"
type input "72786"
click at [1078, 84] on button "SAVE" at bounding box center [1075, 82] width 105 height 29
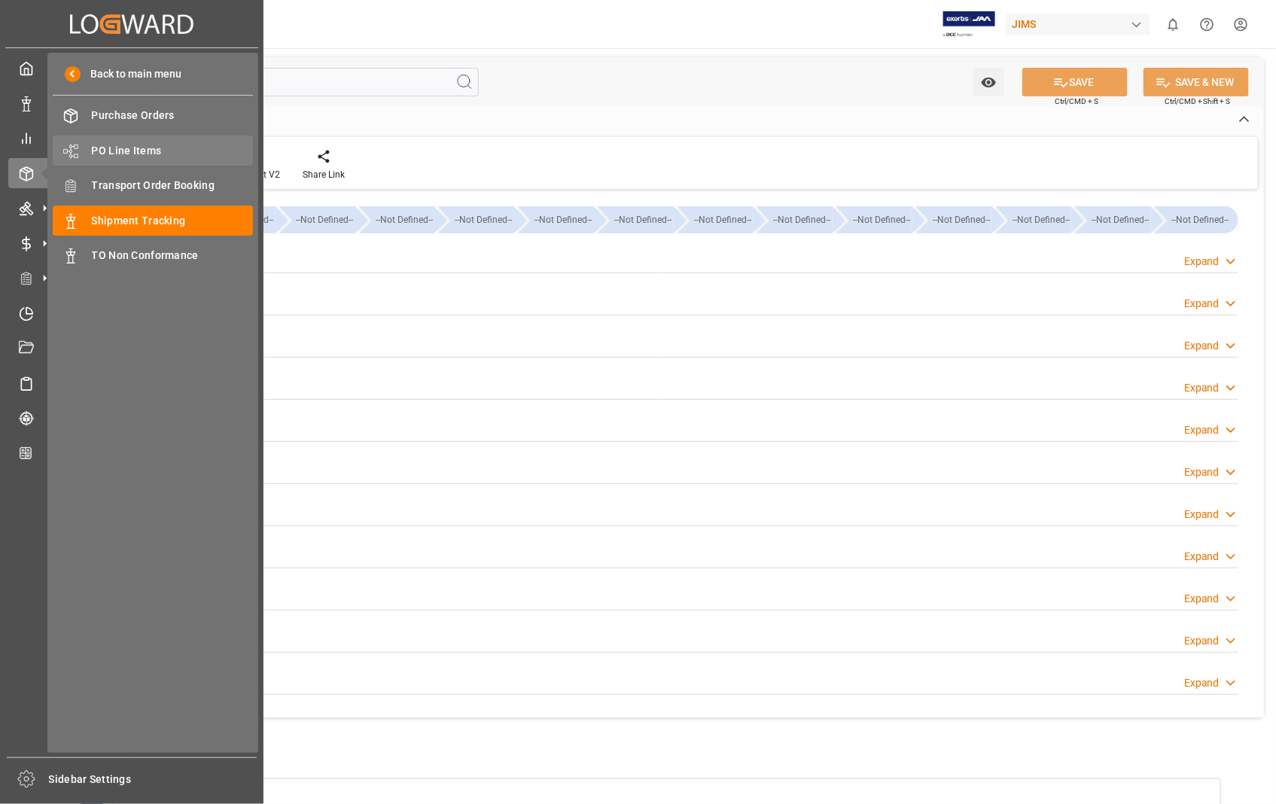
click at [130, 146] on span "PO Line Items" at bounding box center [173, 151] width 162 height 16
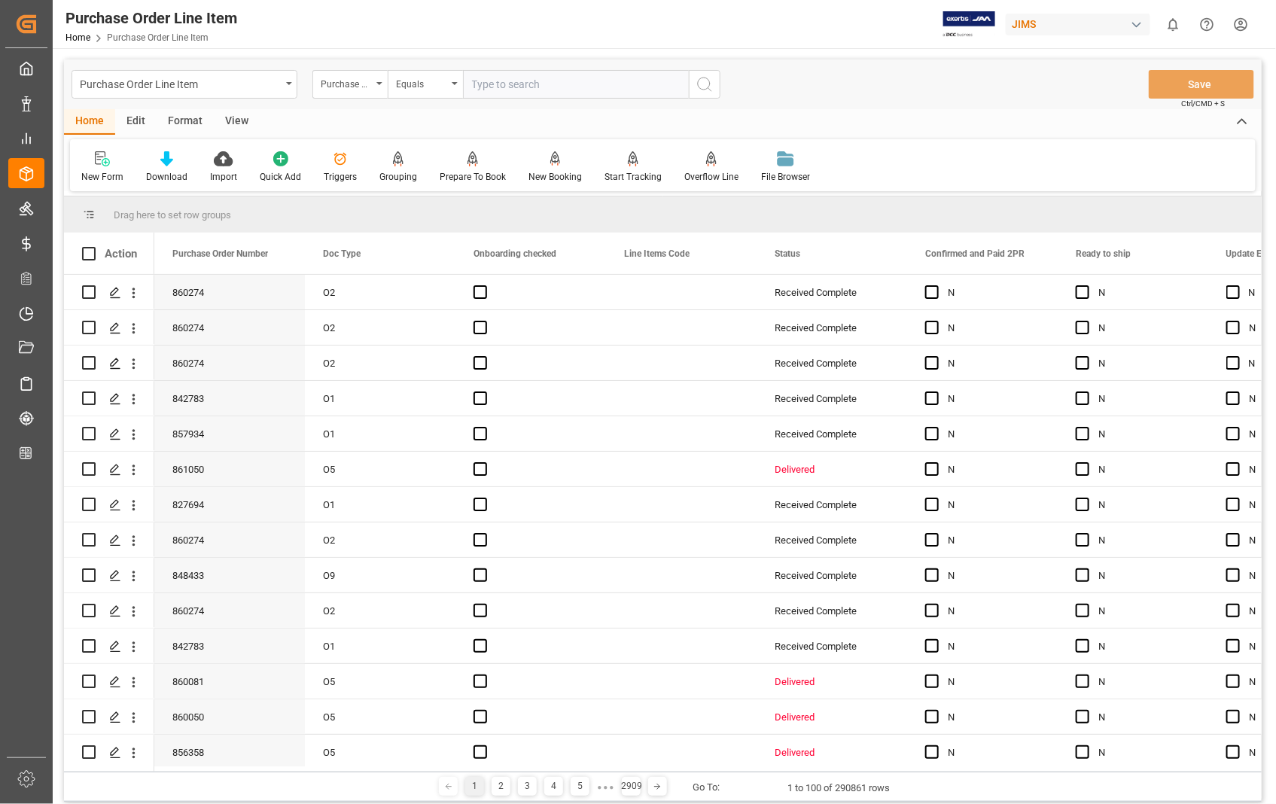
click at [559, 85] on input "text" at bounding box center [576, 84] width 226 height 29
type input "854171"
click at [704, 84] on icon "search button" at bounding box center [705, 84] width 18 height 18
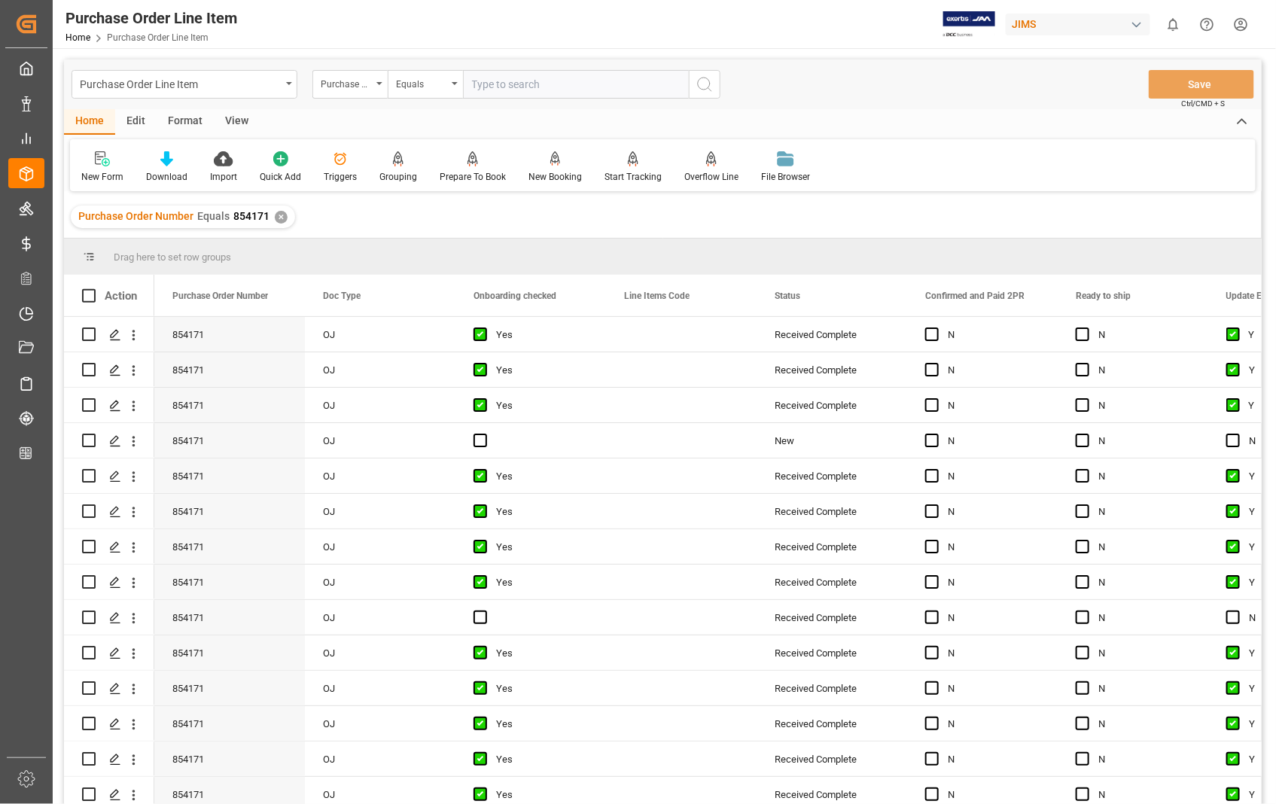
click at [244, 121] on div "View" at bounding box center [237, 122] width 46 height 26
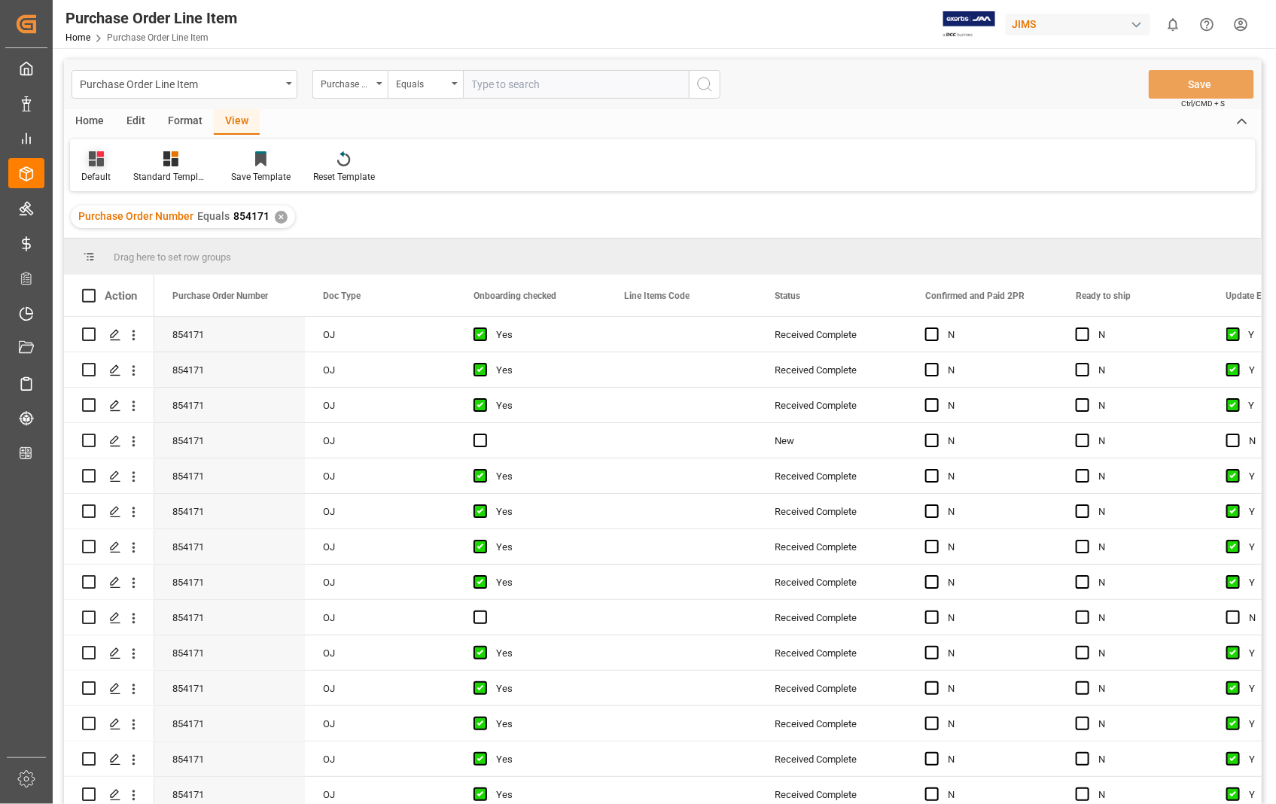
click at [84, 169] on div "Default" at bounding box center [96, 167] width 52 height 33
click at [111, 241] on div "Sophia setting." at bounding box center [155, 244] width 132 height 16
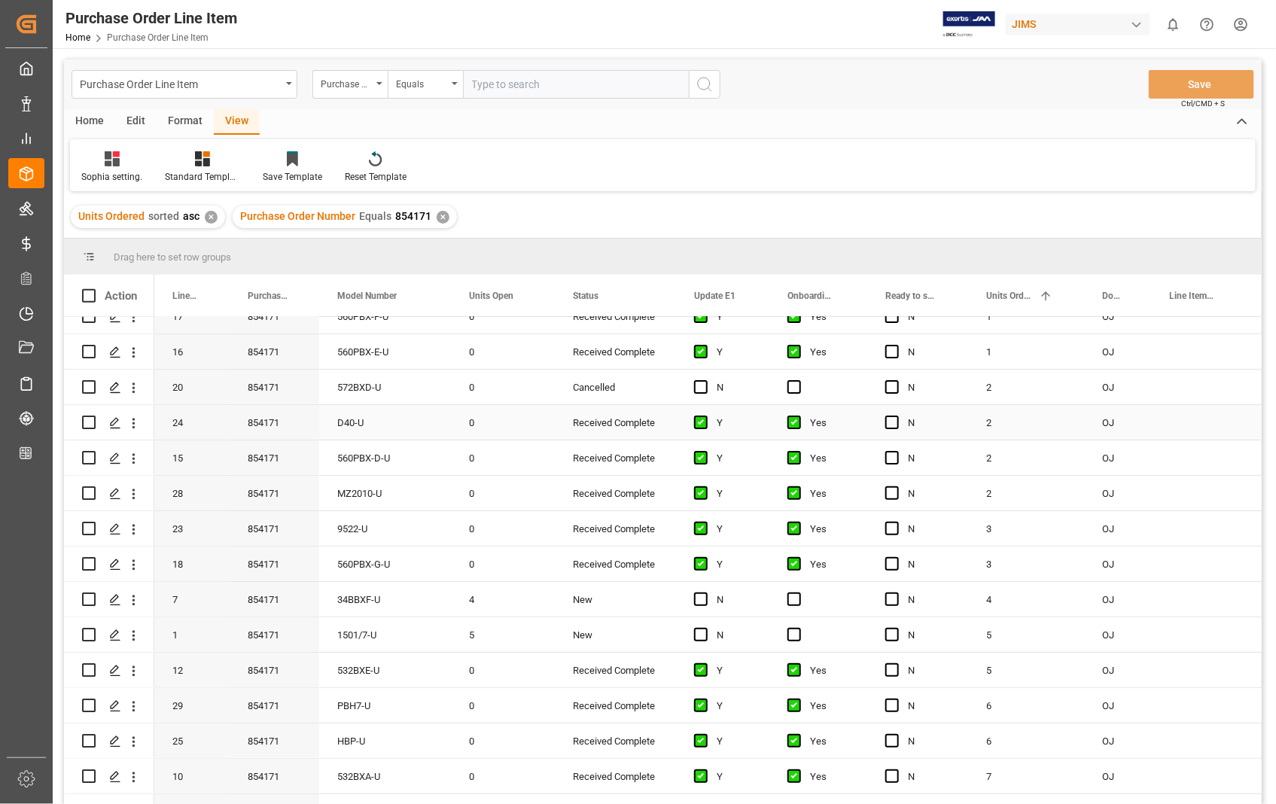
scroll to position [251, 0]
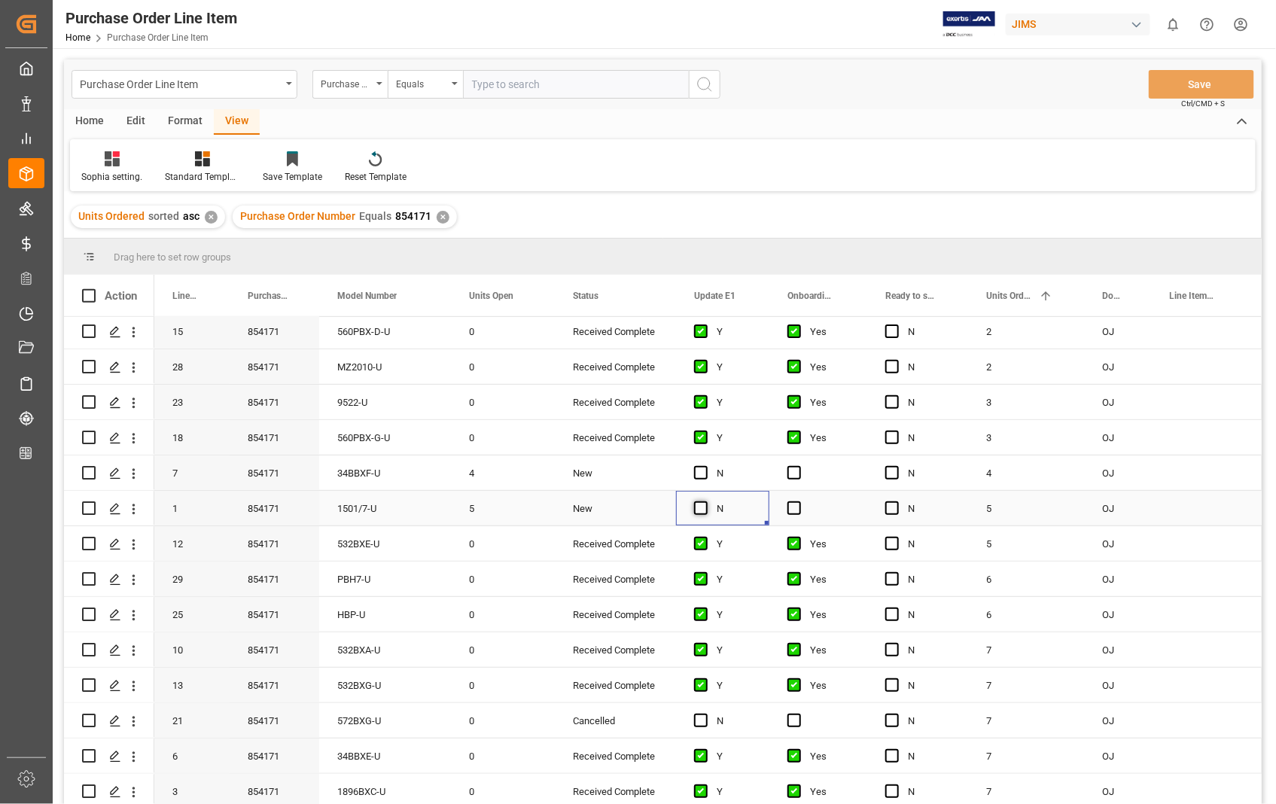
click at [697, 502] on span "Press SPACE to select this row." at bounding box center [701, 508] width 14 height 14
click at [706, 501] on input "Press SPACE to select this row." at bounding box center [706, 501] width 0 height 0
click at [797, 507] on span "Press SPACE to select this row." at bounding box center [795, 508] width 14 height 14
click at [799, 501] on input "Press SPACE to select this row." at bounding box center [799, 501] width 0 height 0
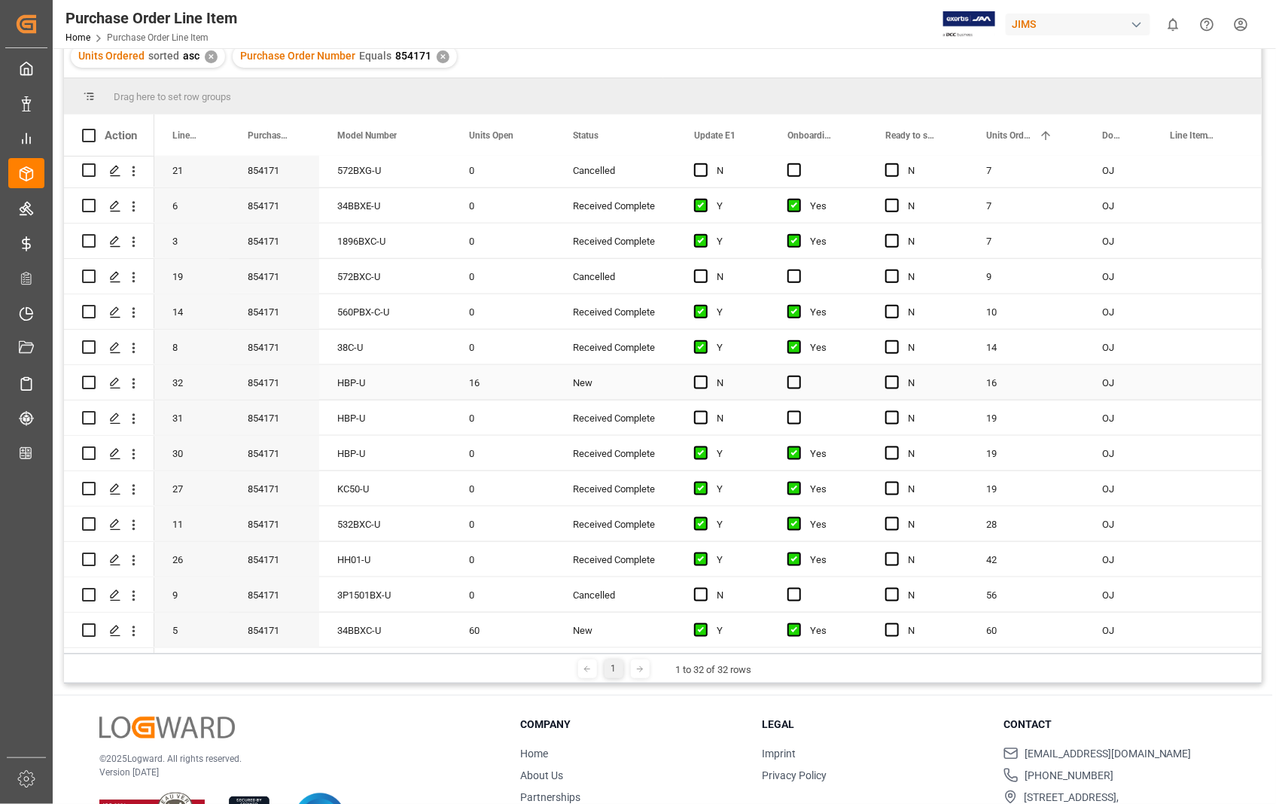
scroll to position [167, 0]
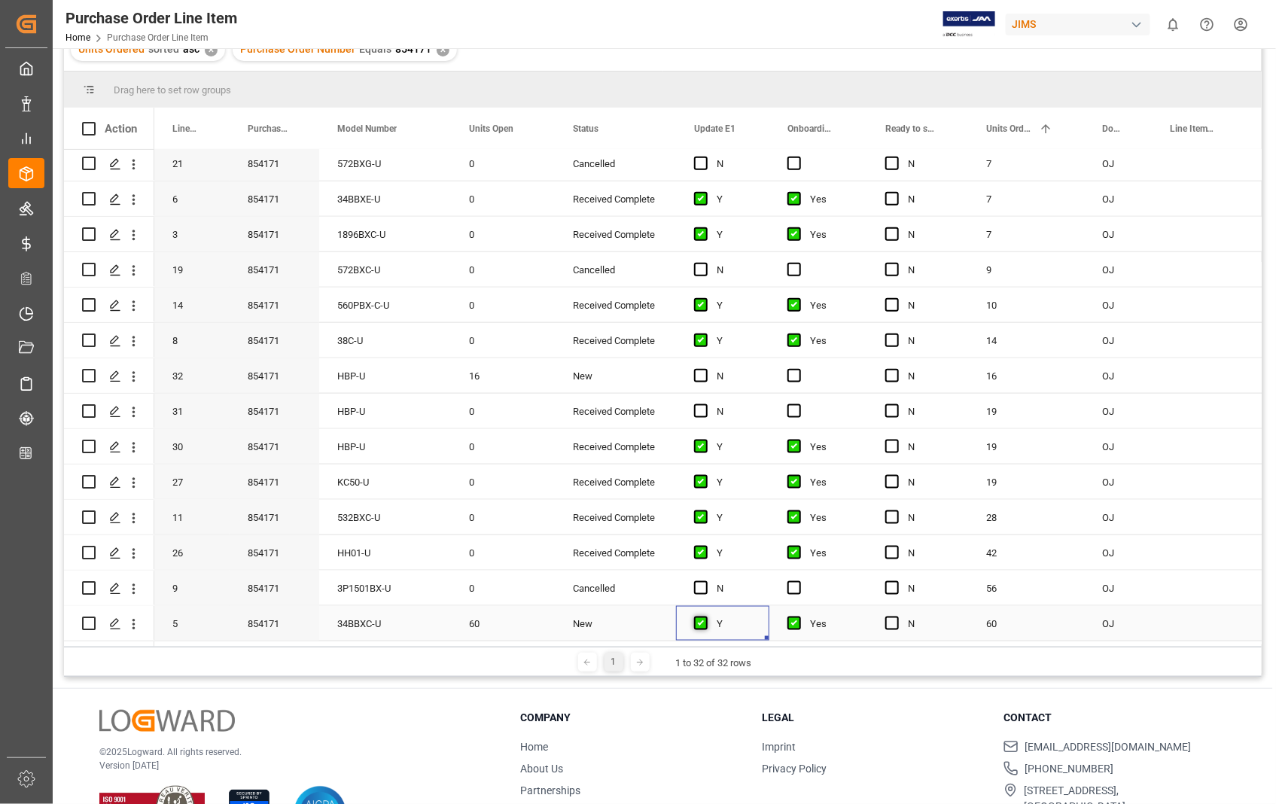
click at [701, 623] on span "Press SPACE to select this row." at bounding box center [701, 624] width 14 height 14
click at [706, 617] on input "Press SPACE to select this row." at bounding box center [706, 617] width 0 height 0
click at [797, 617] on span "Press SPACE to select this row." at bounding box center [795, 624] width 14 height 14
click at [799, 617] on input "Press SPACE to select this row." at bounding box center [799, 617] width 0 height 0
click at [698, 620] on span "Press SPACE to select this row." at bounding box center [701, 624] width 14 height 14
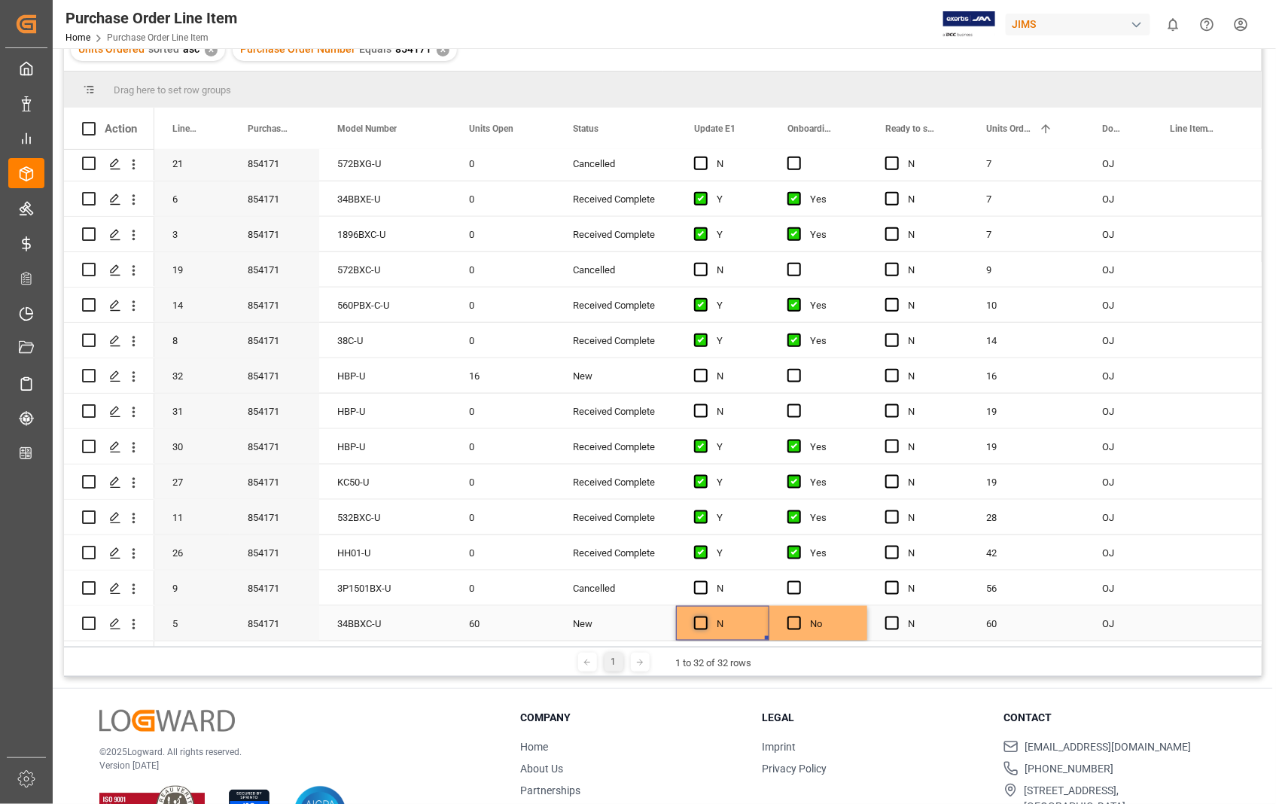
click at [706, 617] on input "Press SPACE to select this row." at bounding box center [706, 617] width 0 height 0
click at [793, 620] on span "Press SPACE to select this row." at bounding box center [795, 624] width 14 height 14
click at [799, 617] on input "Press SPACE to select this row." at bounding box center [799, 617] width 0 height 0
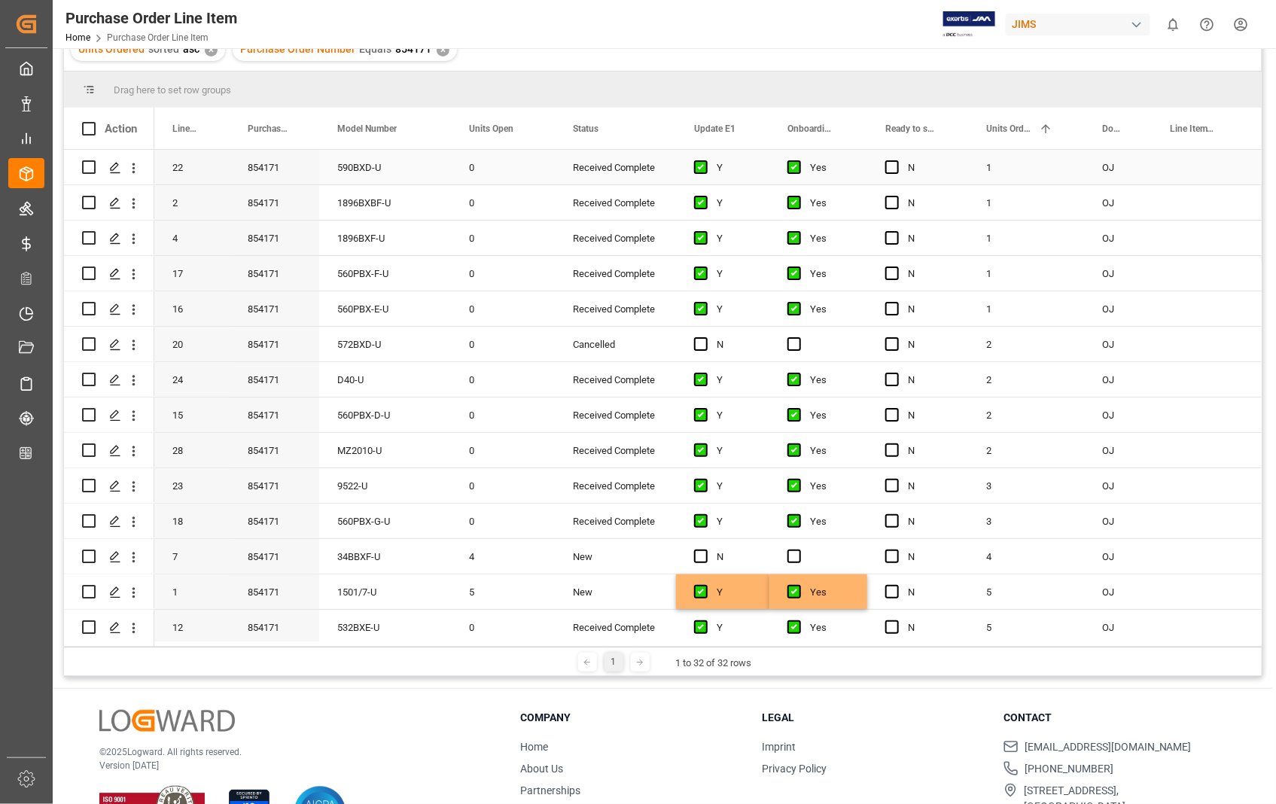
scroll to position [0, 0]
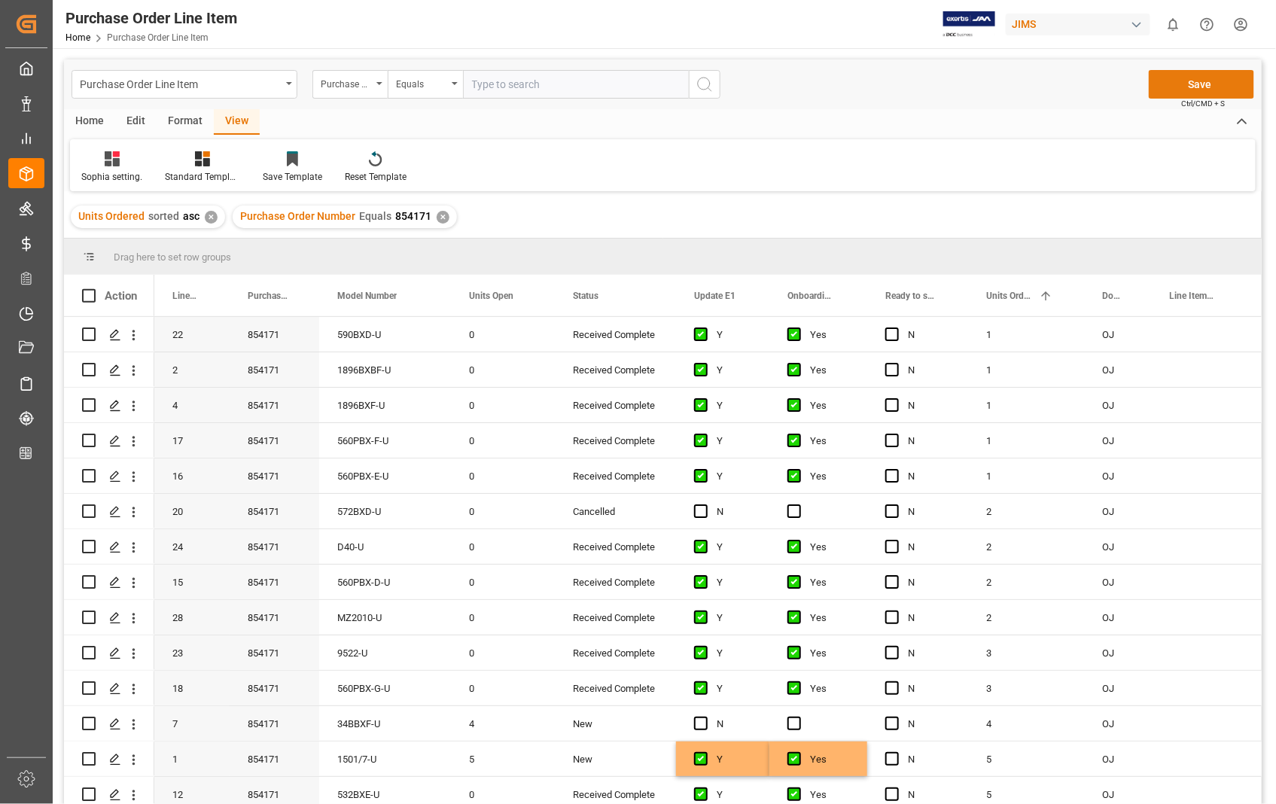
click at [1215, 85] on button "Save" at bounding box center [1201, 84] width 105 height 29
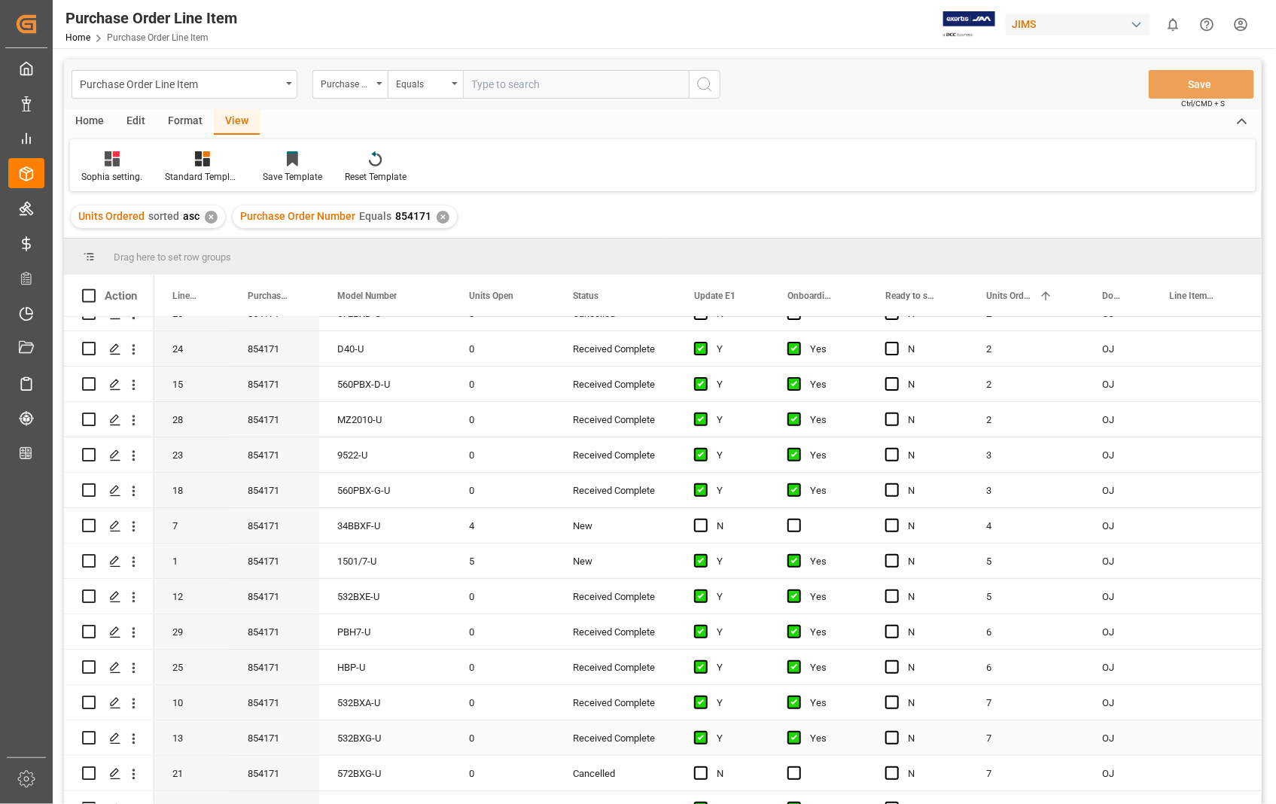
scroll to position [84, 0]
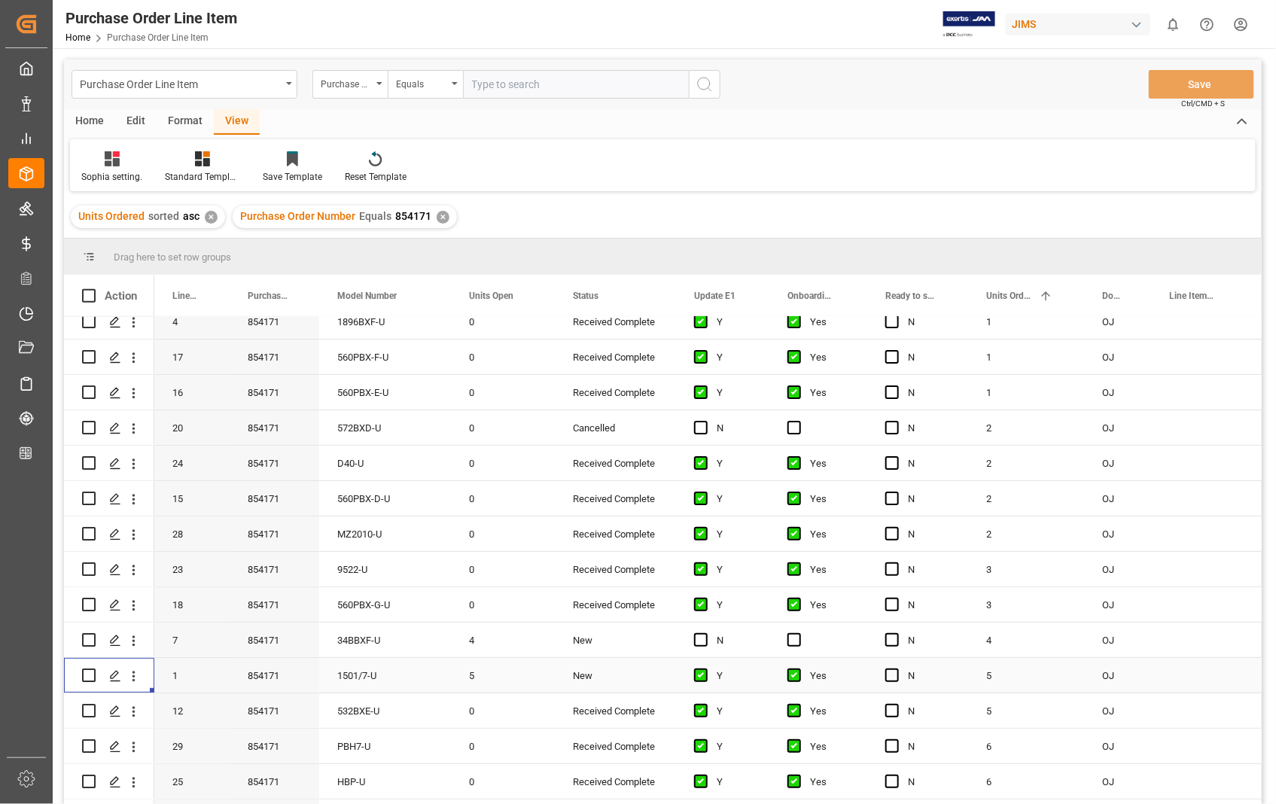
click at [81, 672] on div "Press SPACE to select this row." at bounding box center [109, 675] width 90 height 35
click at [86, 672] on input "Press Space to toggle row selection (unchecked)" at bounding box center [89, 676] width 14 height 14
checkbox input "true"
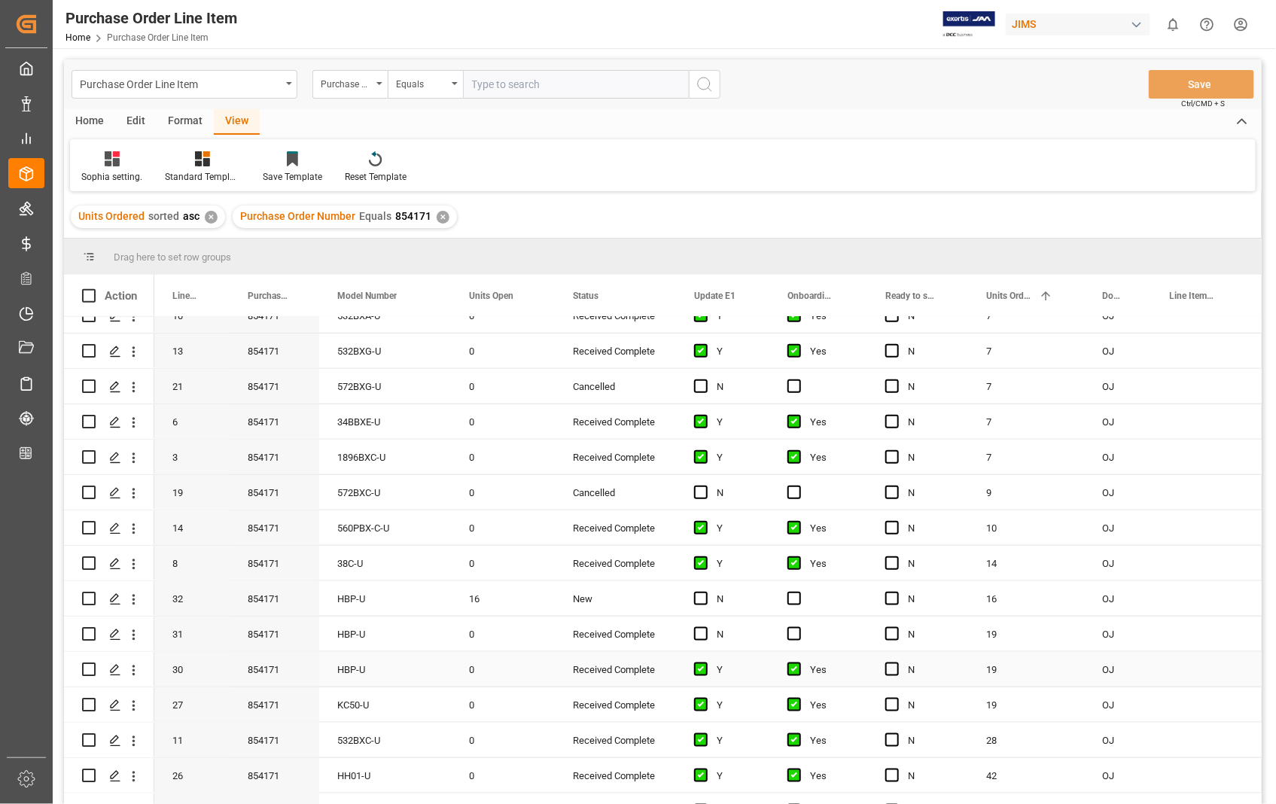
scroll to position [645, 0]
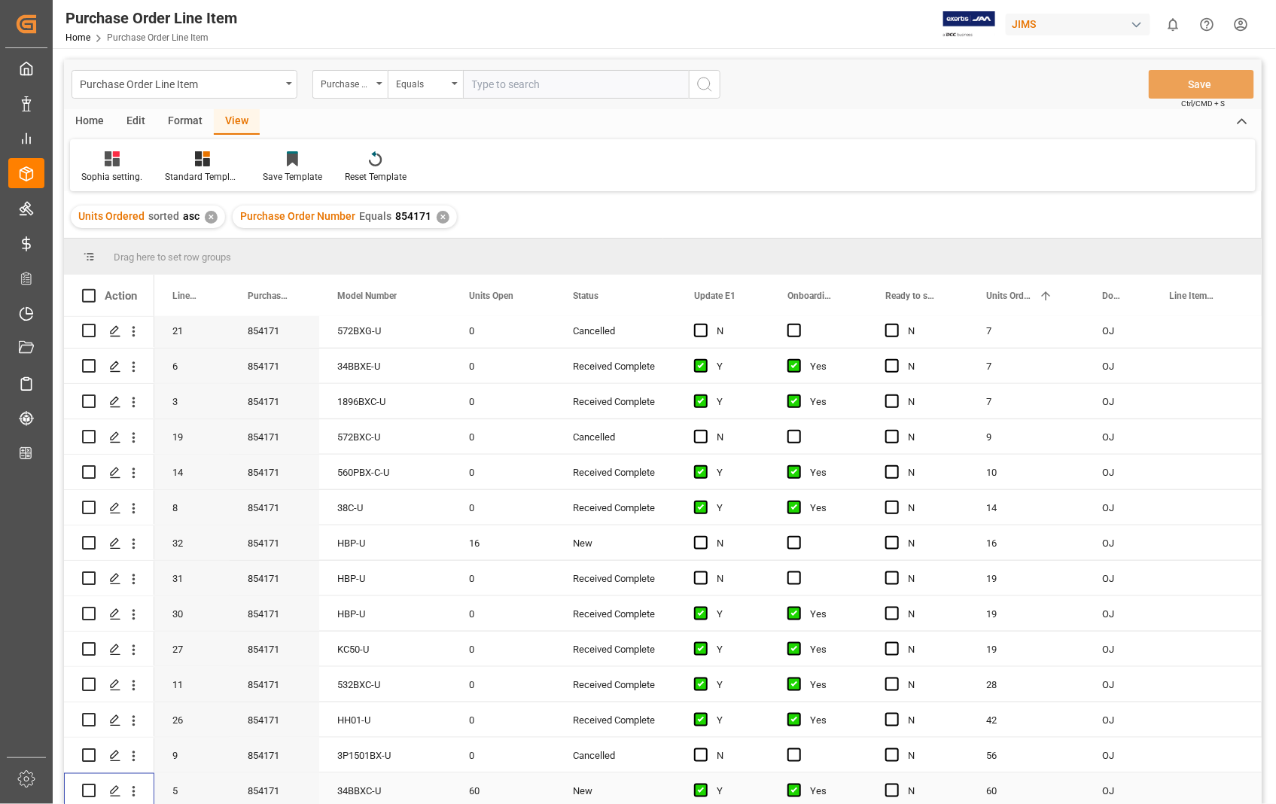
click at [84, 786] on input "Press Space to toggle row selection (unchecked)" at bounding box center [89, 791] width 14 height 14
checkbox input "true"
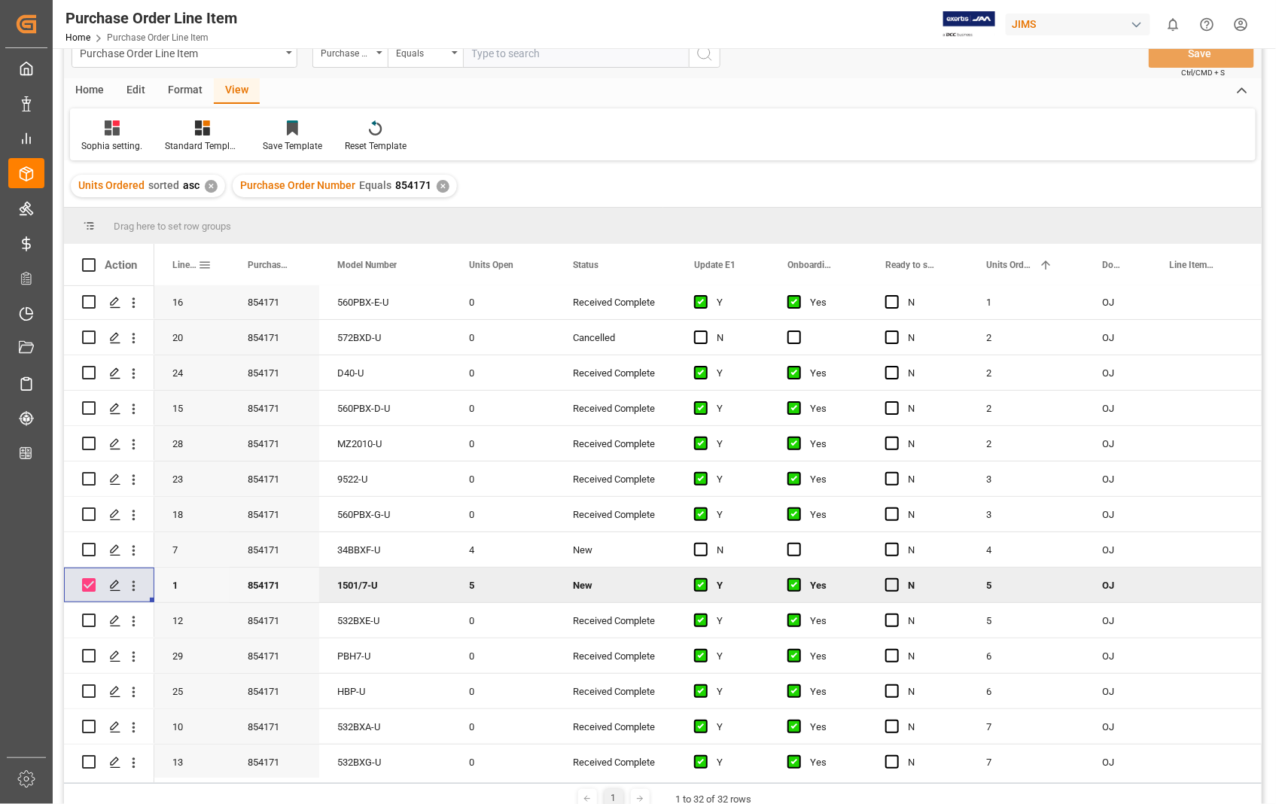
scroll to position [0, 0]
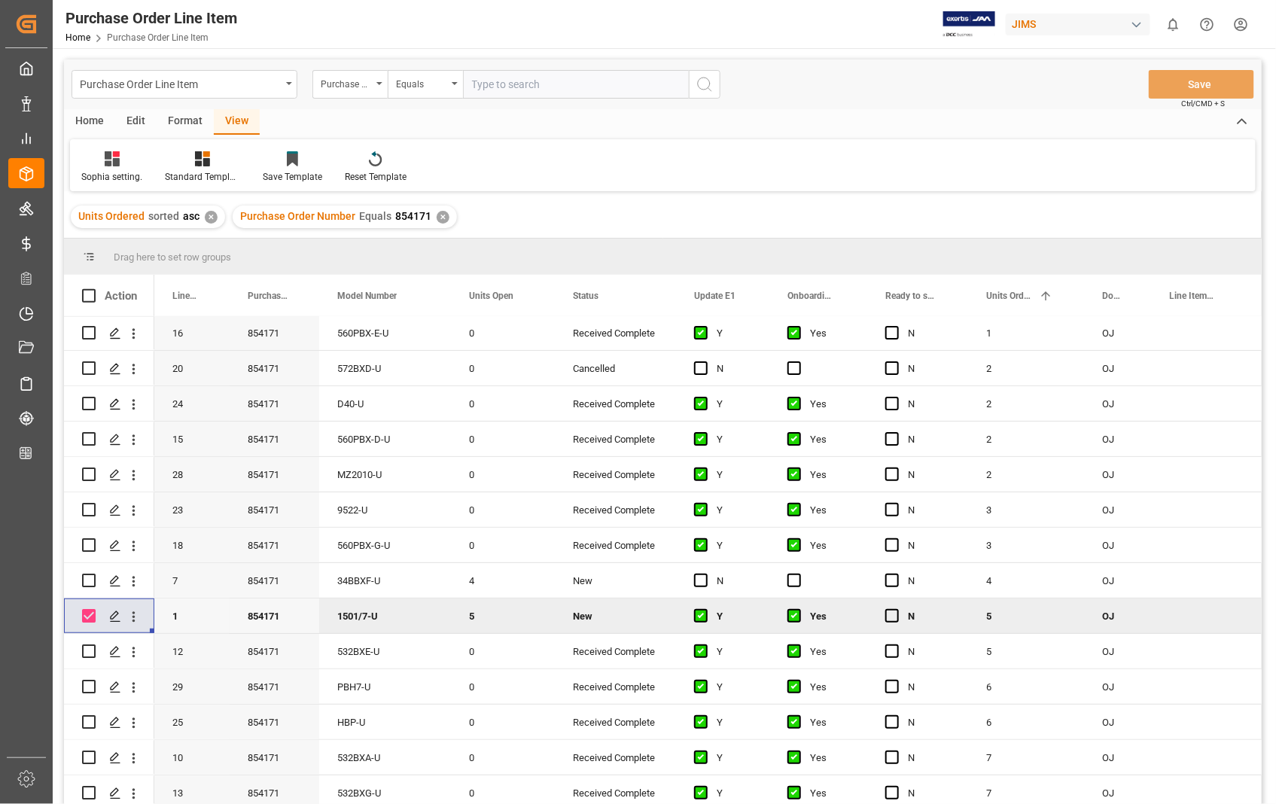
click at [101, 123] on div "Home" at bounding box center [89, 122] width 51 height 26
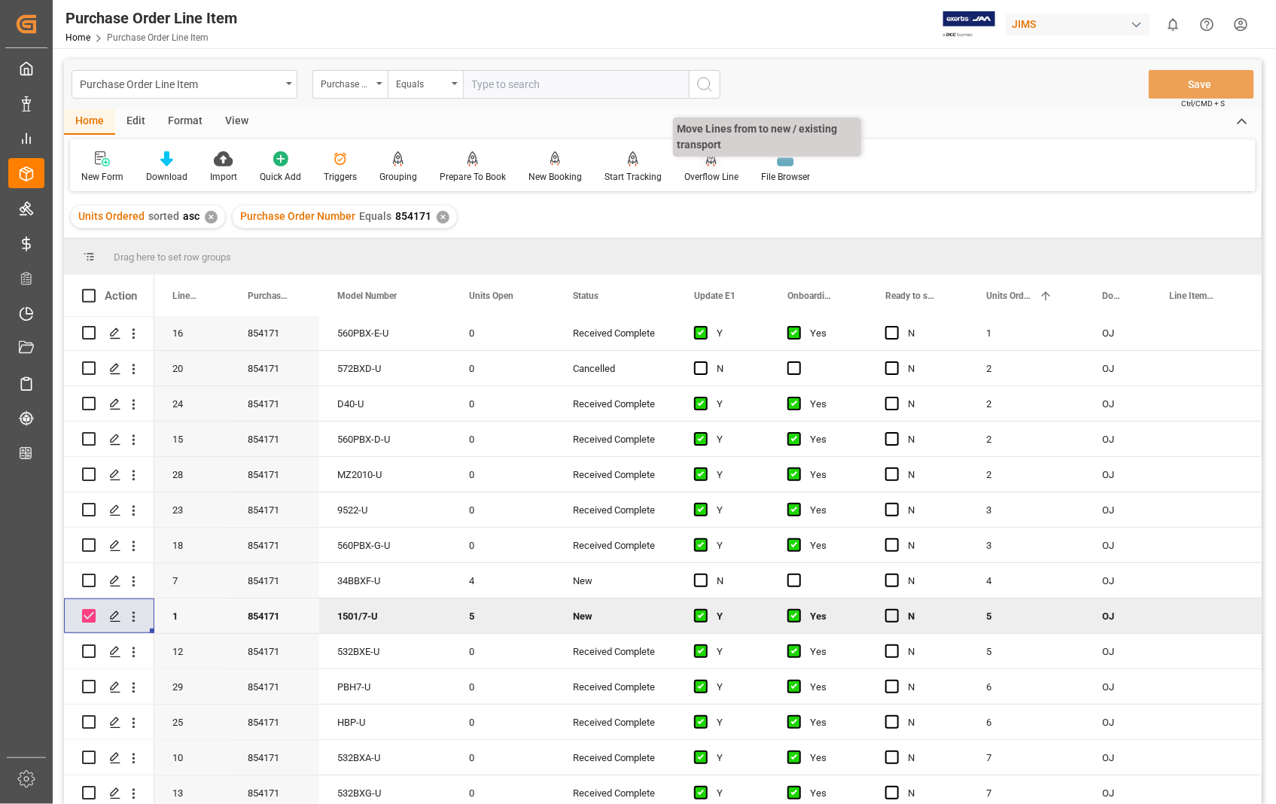
click at [706, 171] on div "Overflow Line" at bounding box center [711, 177] width 54 height 14
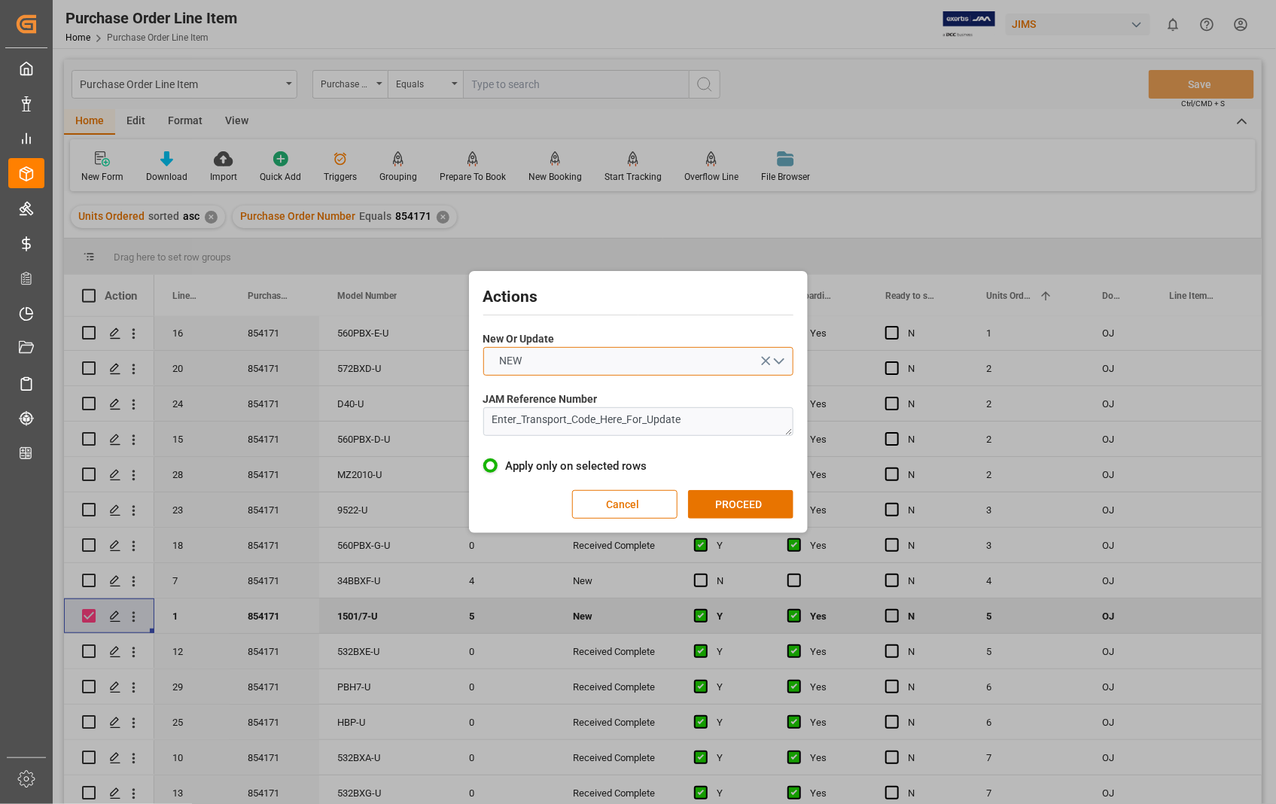
click at [778, 360] on button "NEW" at bounding box center [638, 361] width 310 height 29
click at [583, 396] on div "UPDATE" at bounding box center [638, 397] width 309 height 32
drag, startPoint x: 698, startPoint y: 428, endPoint x: 455, endPoint y: 426, distance: 243.2
click at [455, 426] on div "Actions New Or Update UPDATE JAM Reference Number Enter_Transport_Code_Here_For…" at bounding box center [638, 402] width 1276 height 804
paste textarea "22-10791-US"
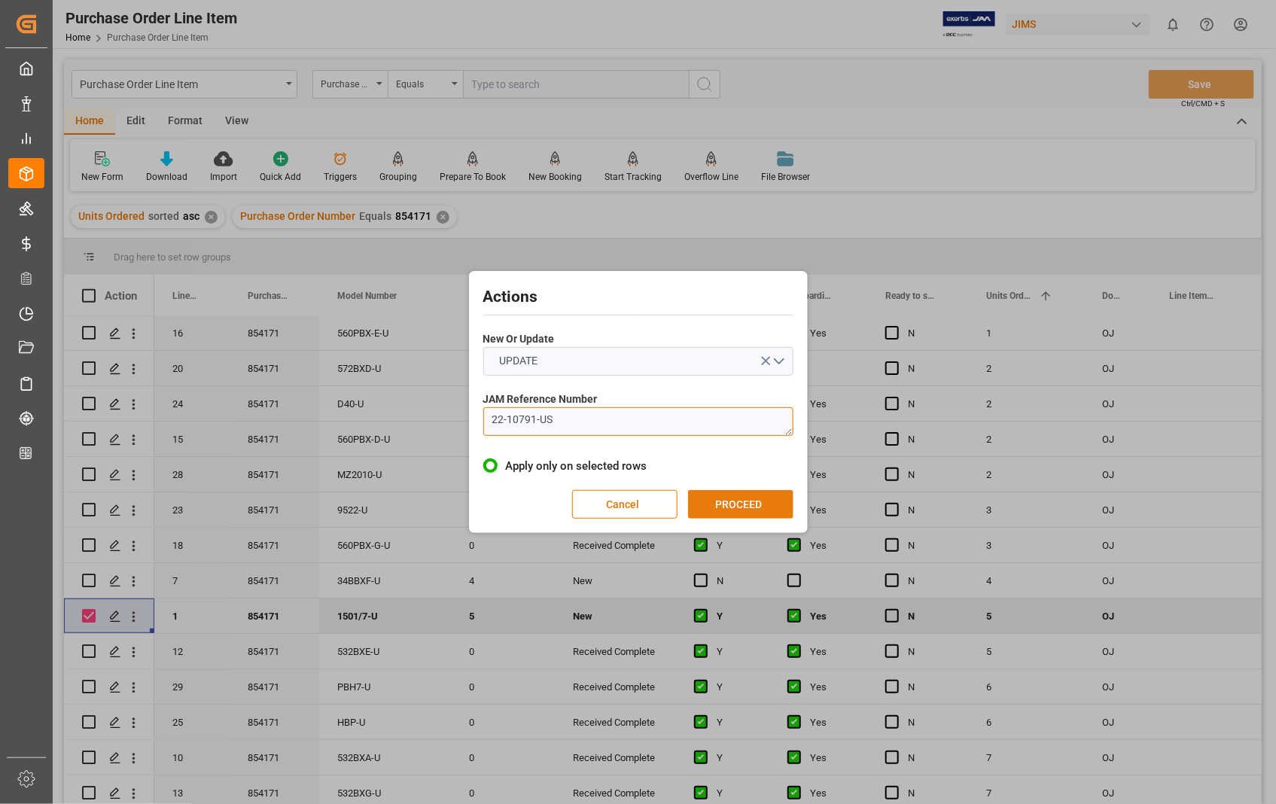
type textarea "22-10791-US"
click at [753, 495] on button "PROCEED" at bounding box center [740, 504] width 105 height 29
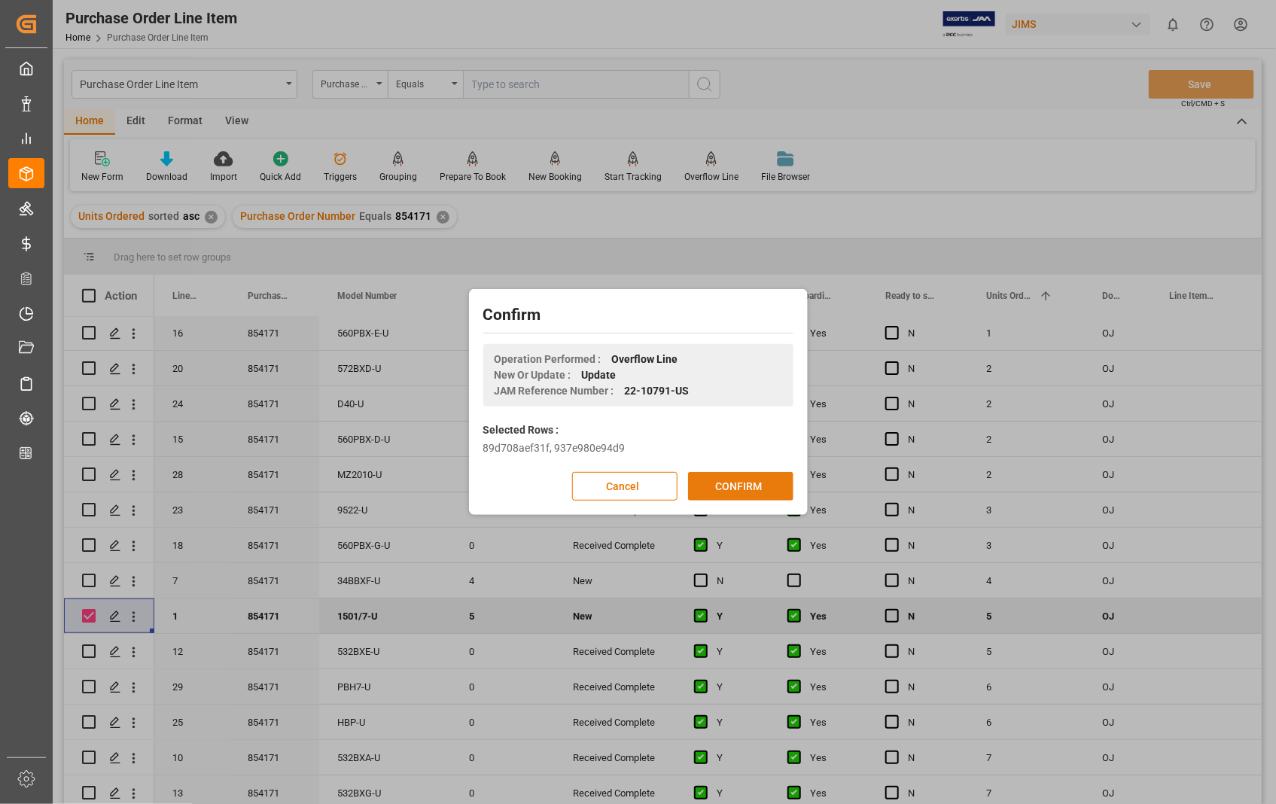
click at [742, 490] on button "CONFIRM" at bounding box center [740, 486] width 105 height 29
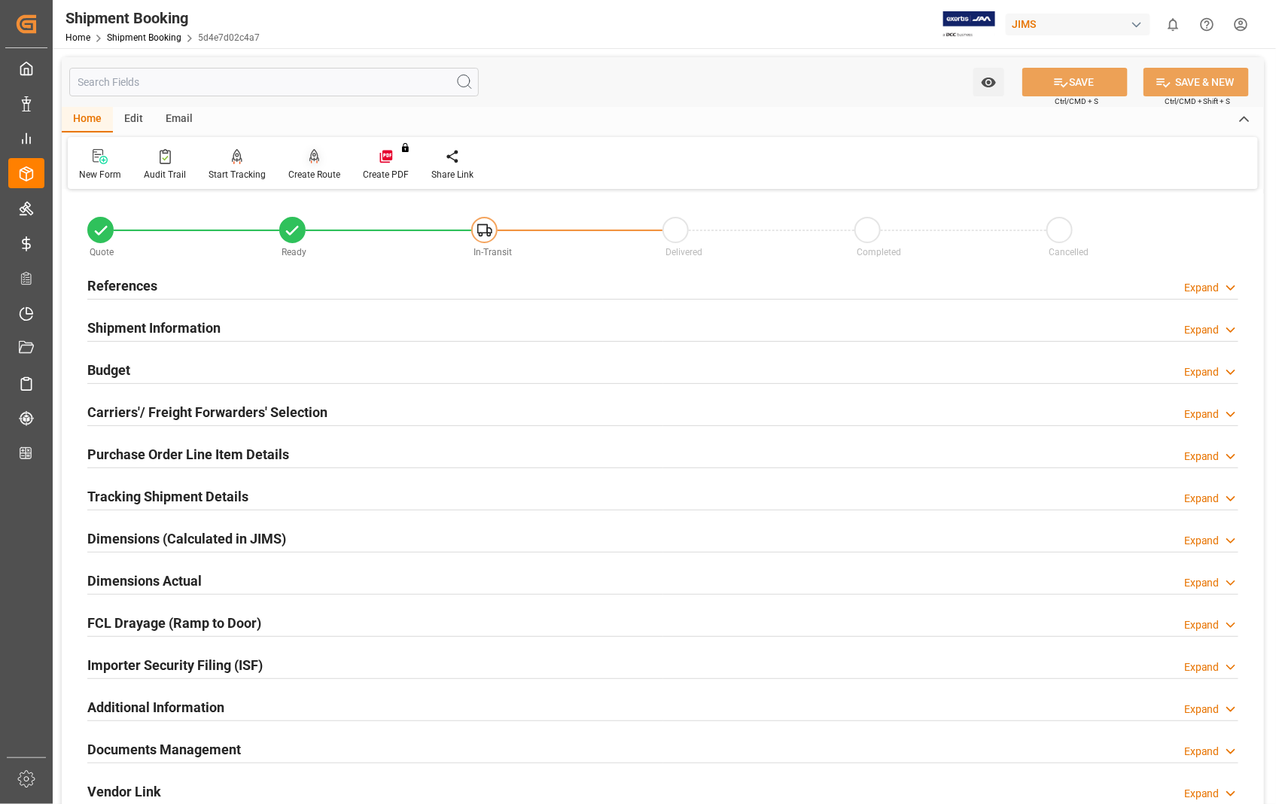
click at [318, 175] on div "Create Route" at bounding box center [314, 175] width 52 height 14
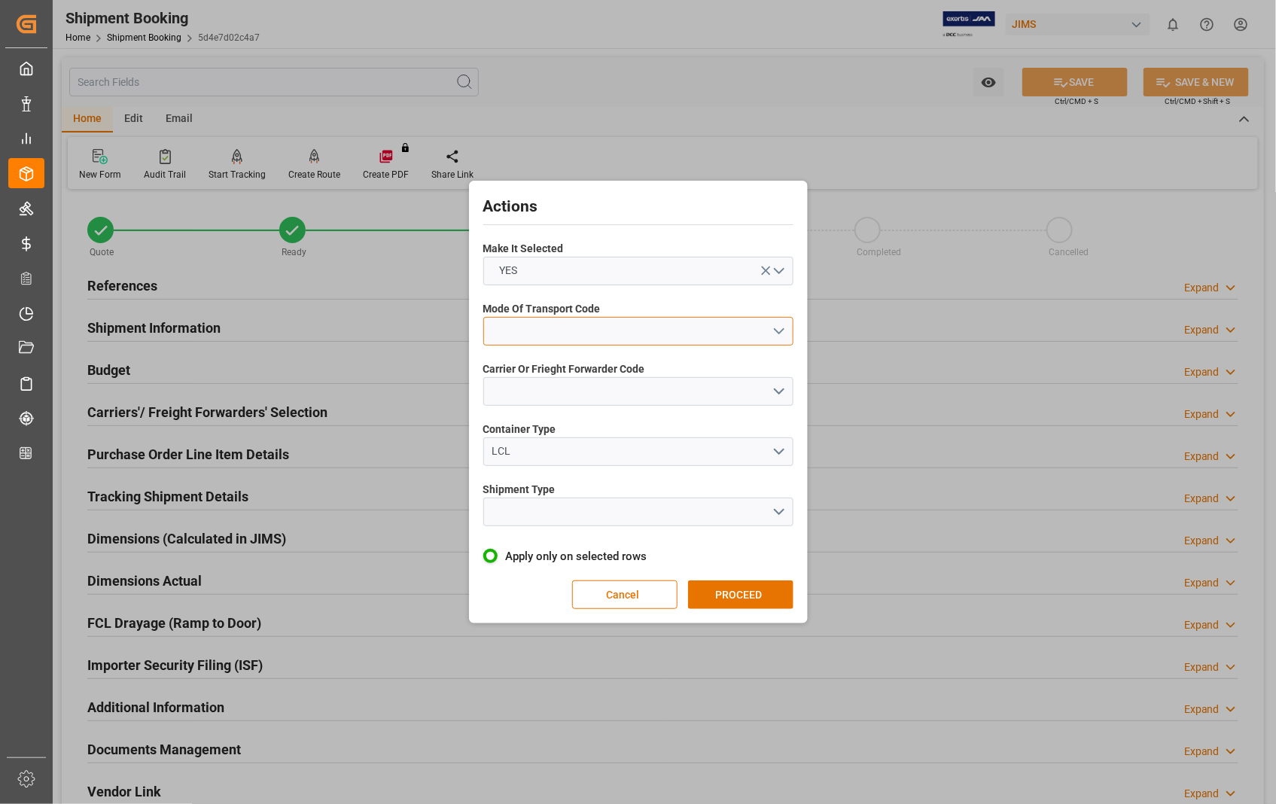
click at [777, 329] on button "open menu" at bounding box center [638, 331] width 310 height 29
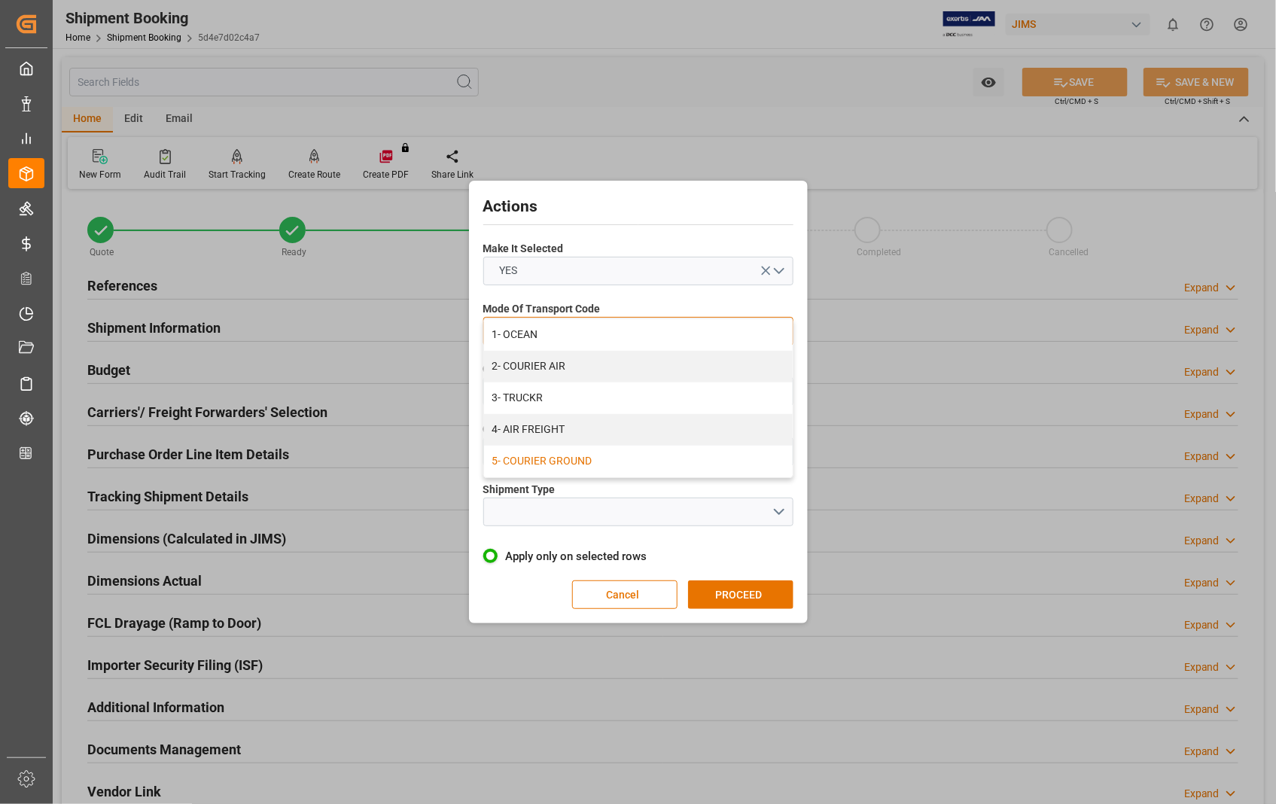
click at [568, 462] on div "5- COURIER GROUND" at bounding box center [638, 462] width 309 height 32
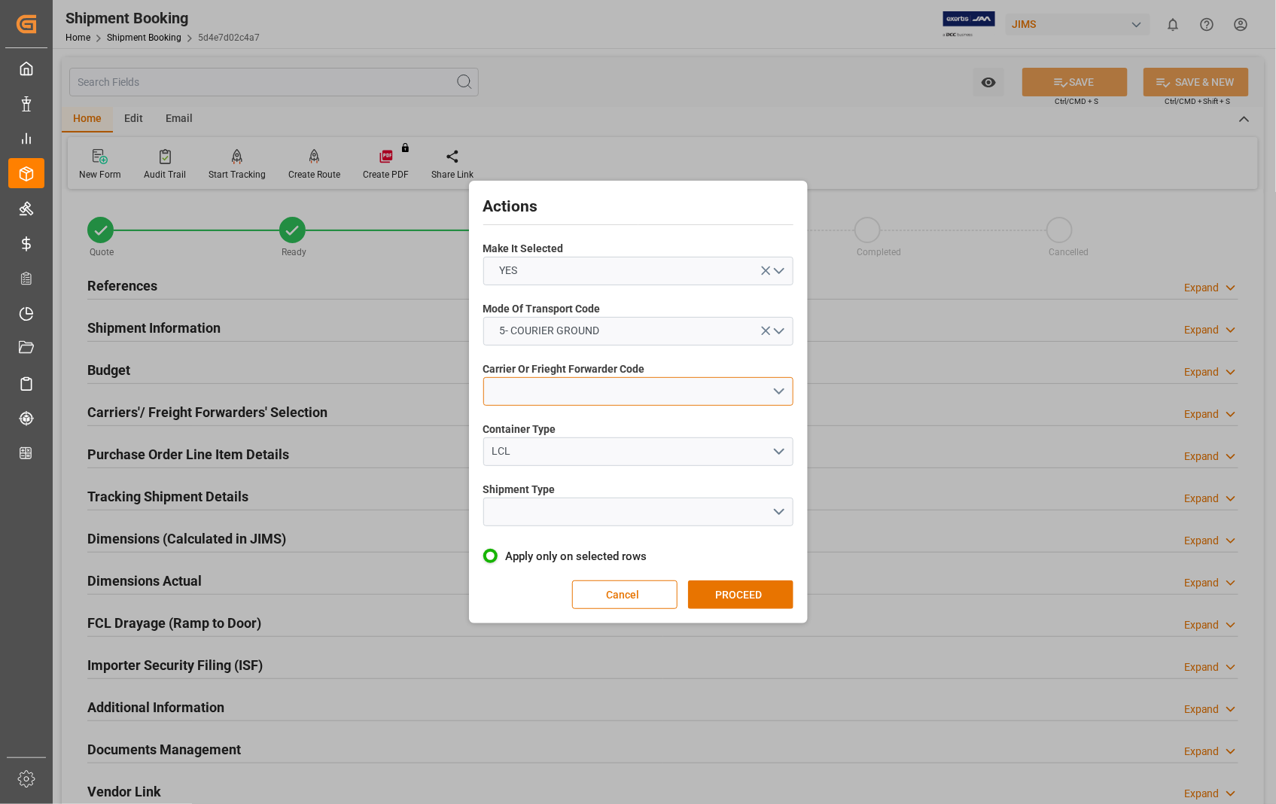
click at [782, 387] on button "open menu" at bounding box center [638, 391] width 310 height 29
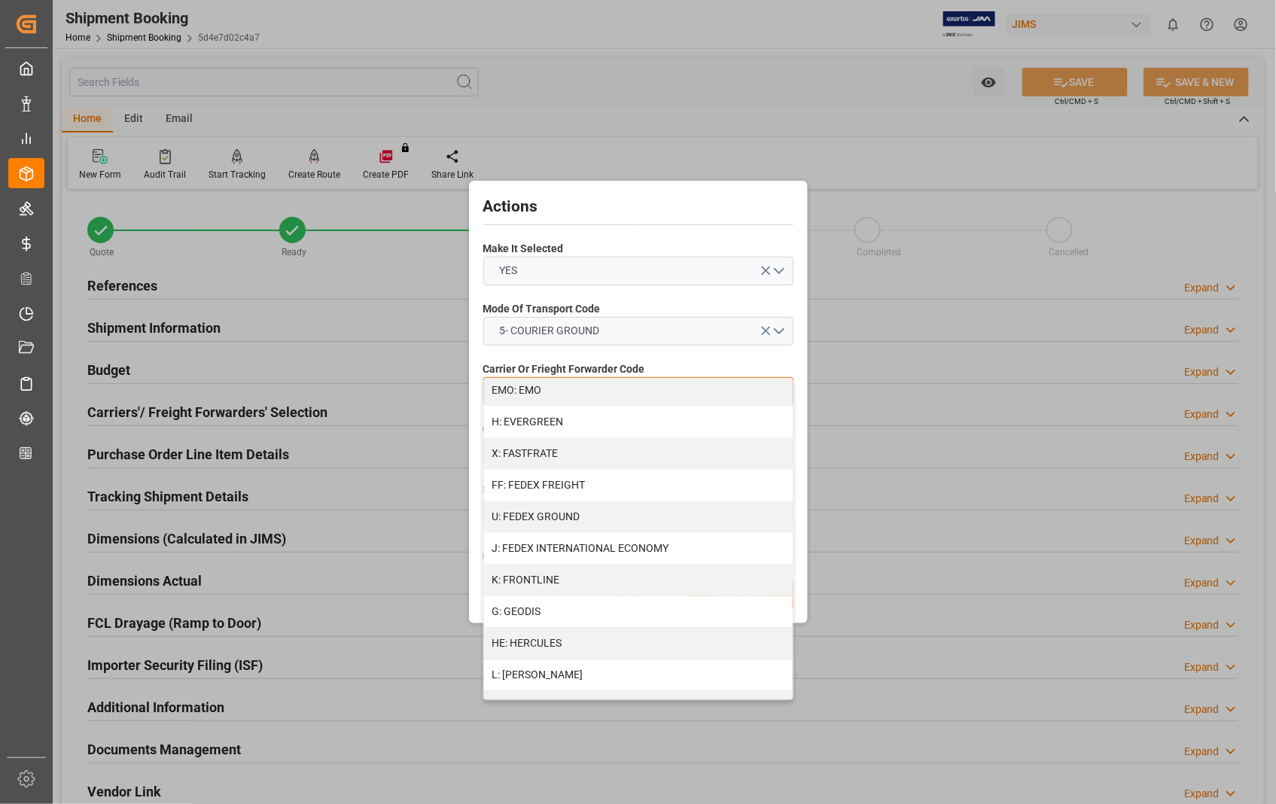
scroll to position [351, 0]
click at [577, 513] on div "U: FEDEX GROUND" at bounding box center [638, 519] width 309 height 32
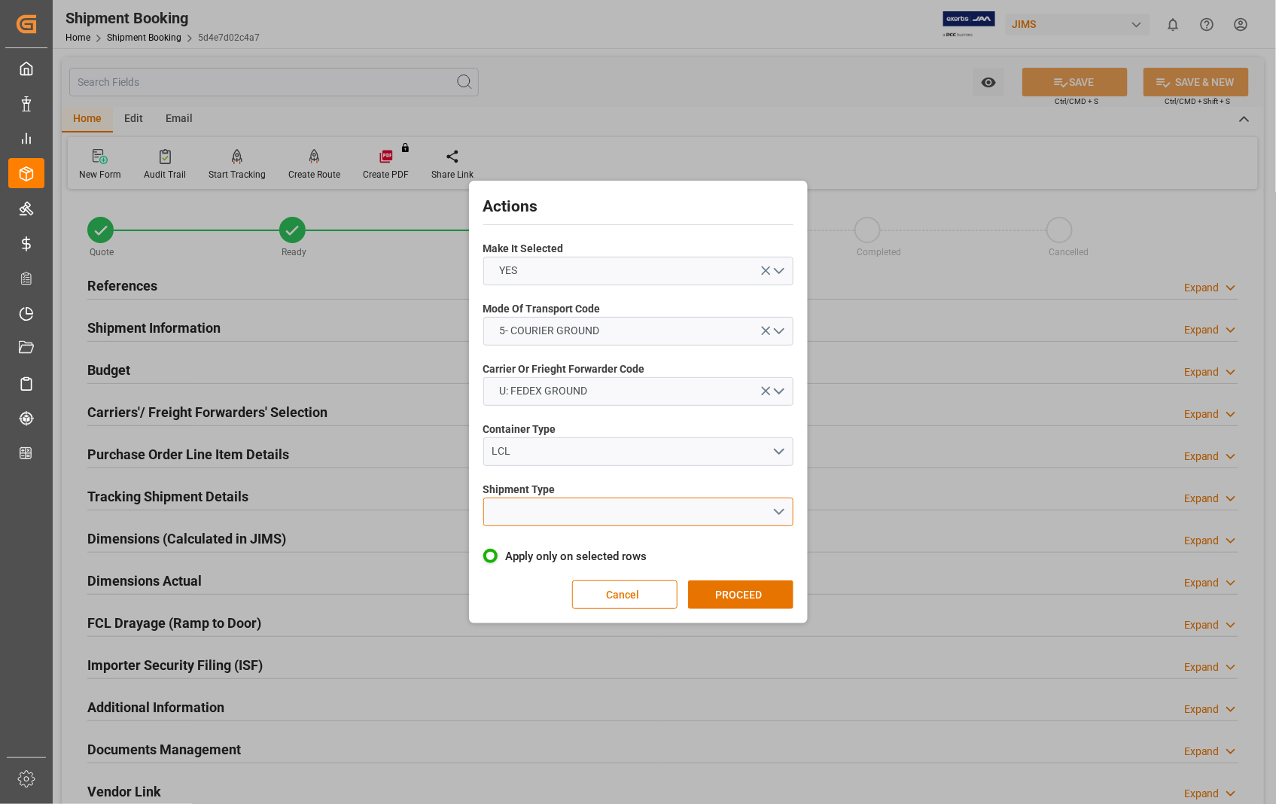
click at [773, 508] on button "open menu" at bounding box center [638, 512] width 310 height 29
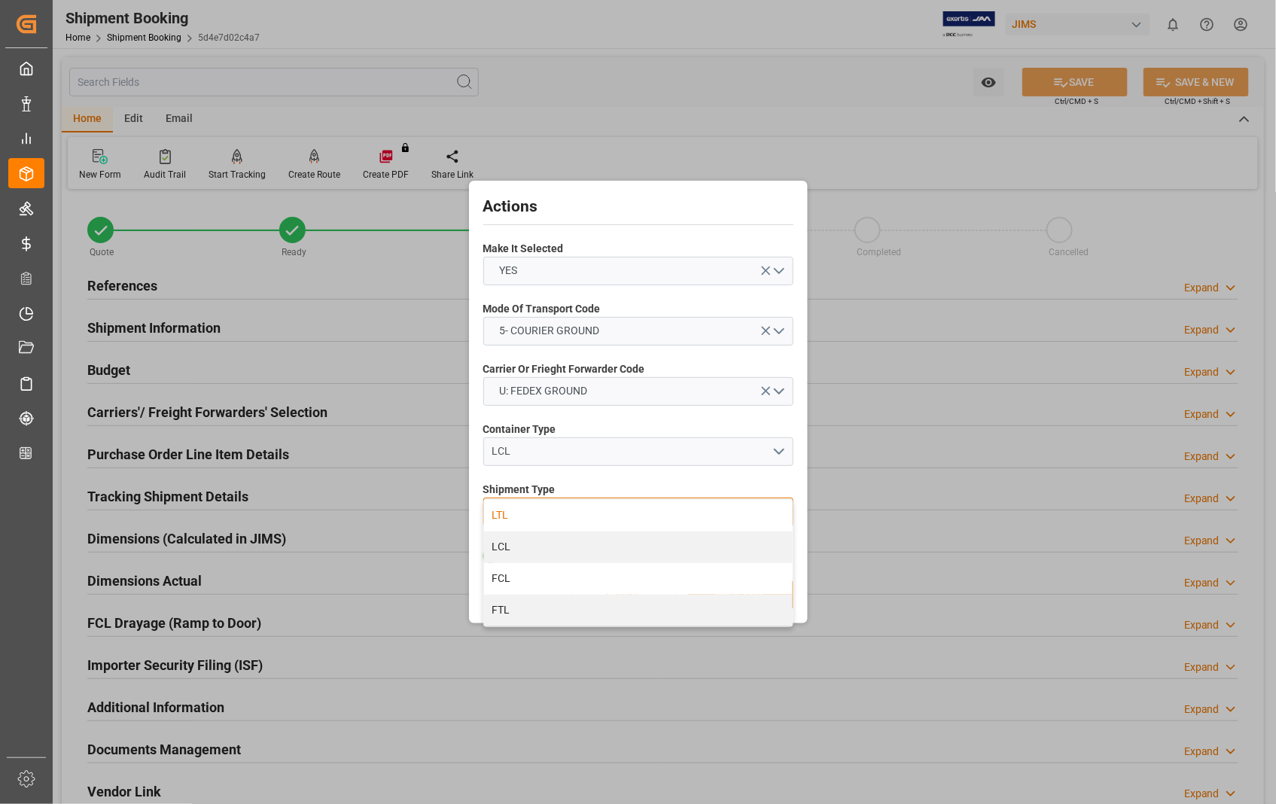
click at [501, 514] on div "LTL" at bounding box center [638, 516] width 309 height 32
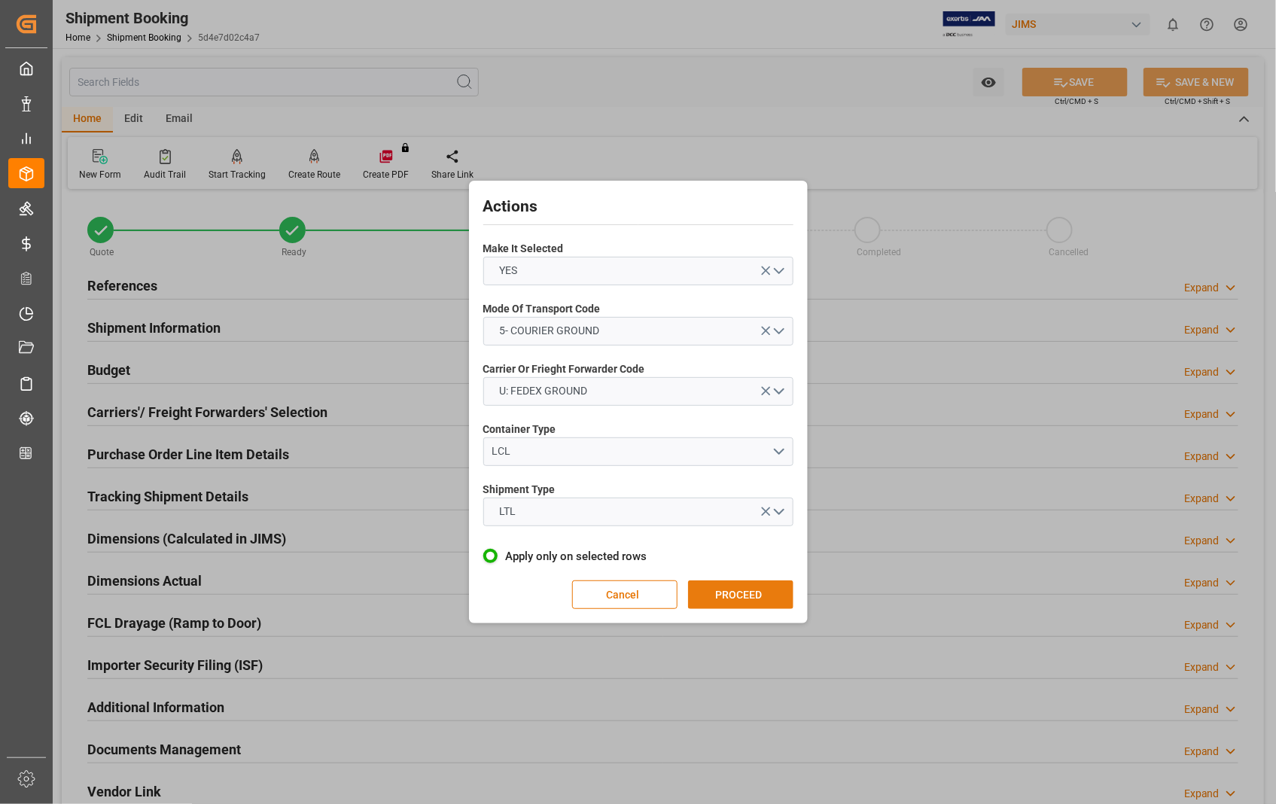
click at [736, 596] on button "PROCEED" at bounding box center [740, 595] width 105 height 29
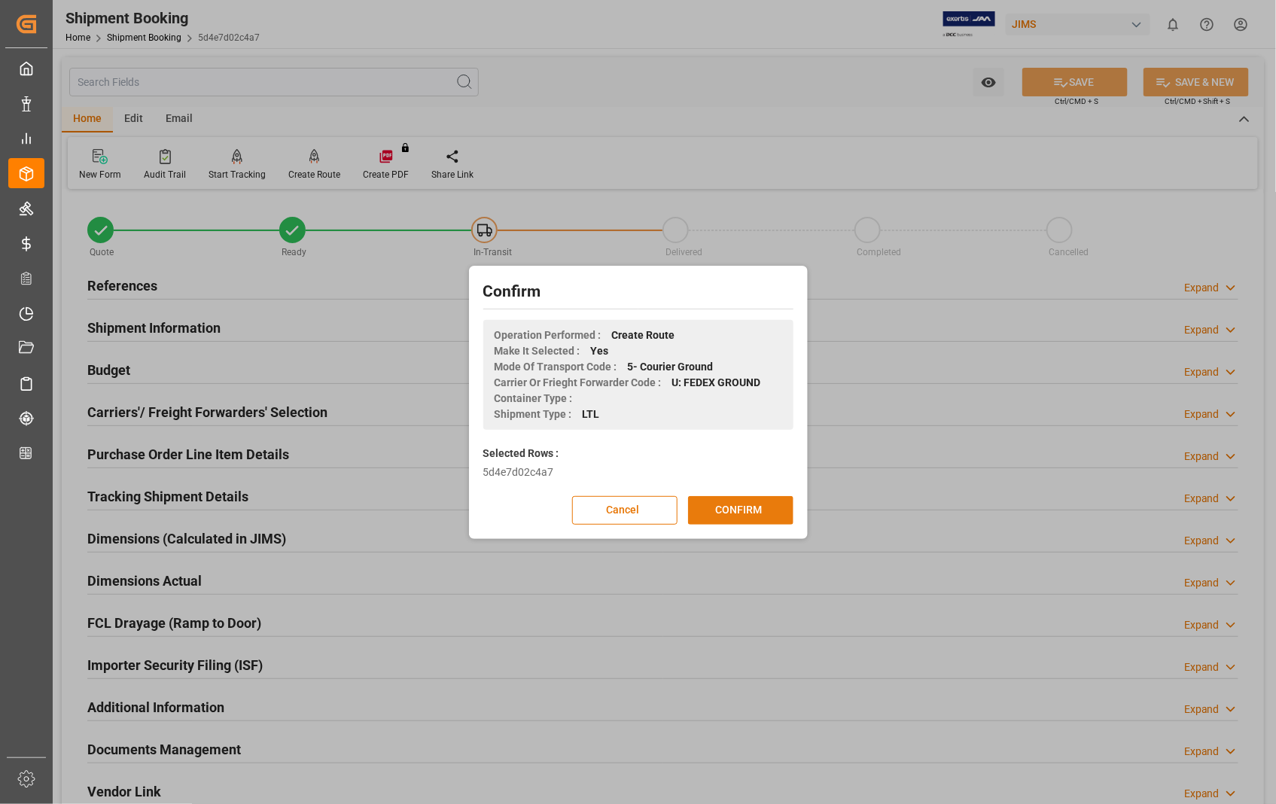
click at [745, 520] on button "CONFIRM" at bounding box center [740, 510] width 105 height 29
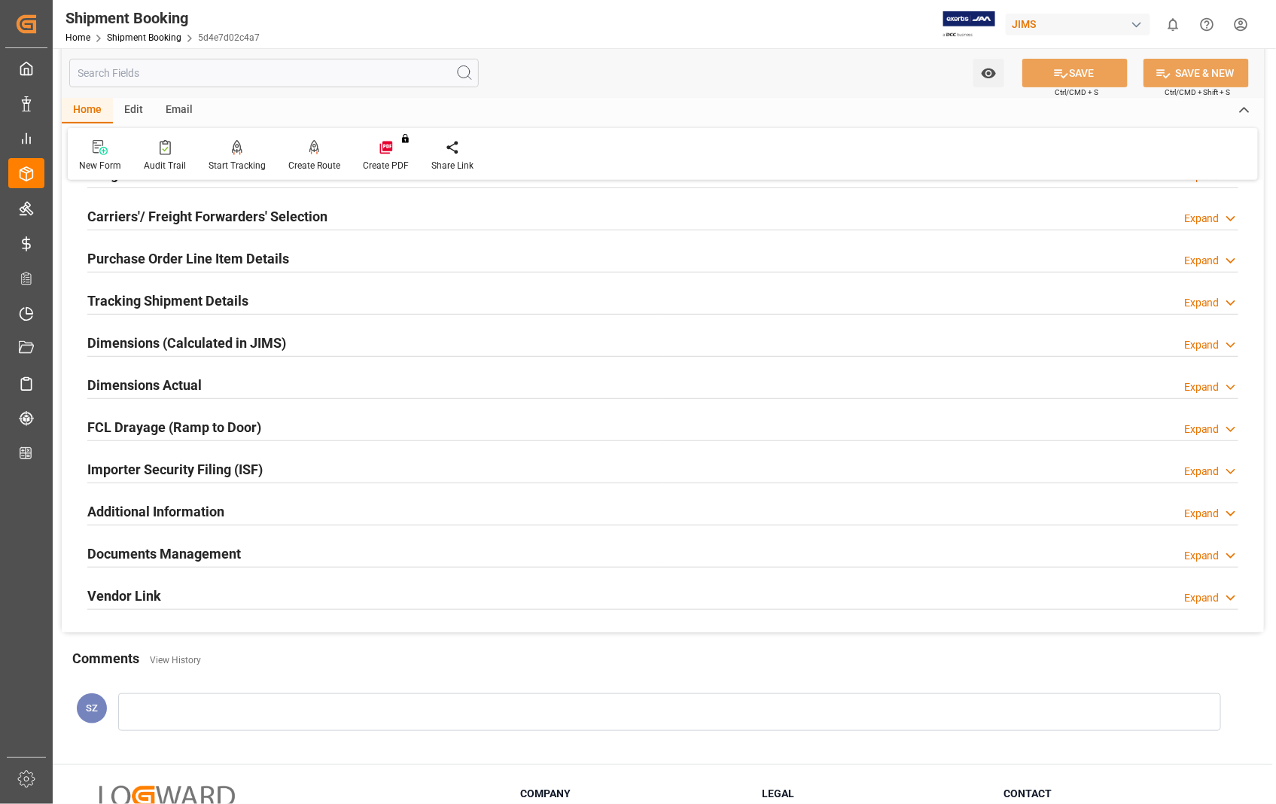
scroll to position [327, 0]
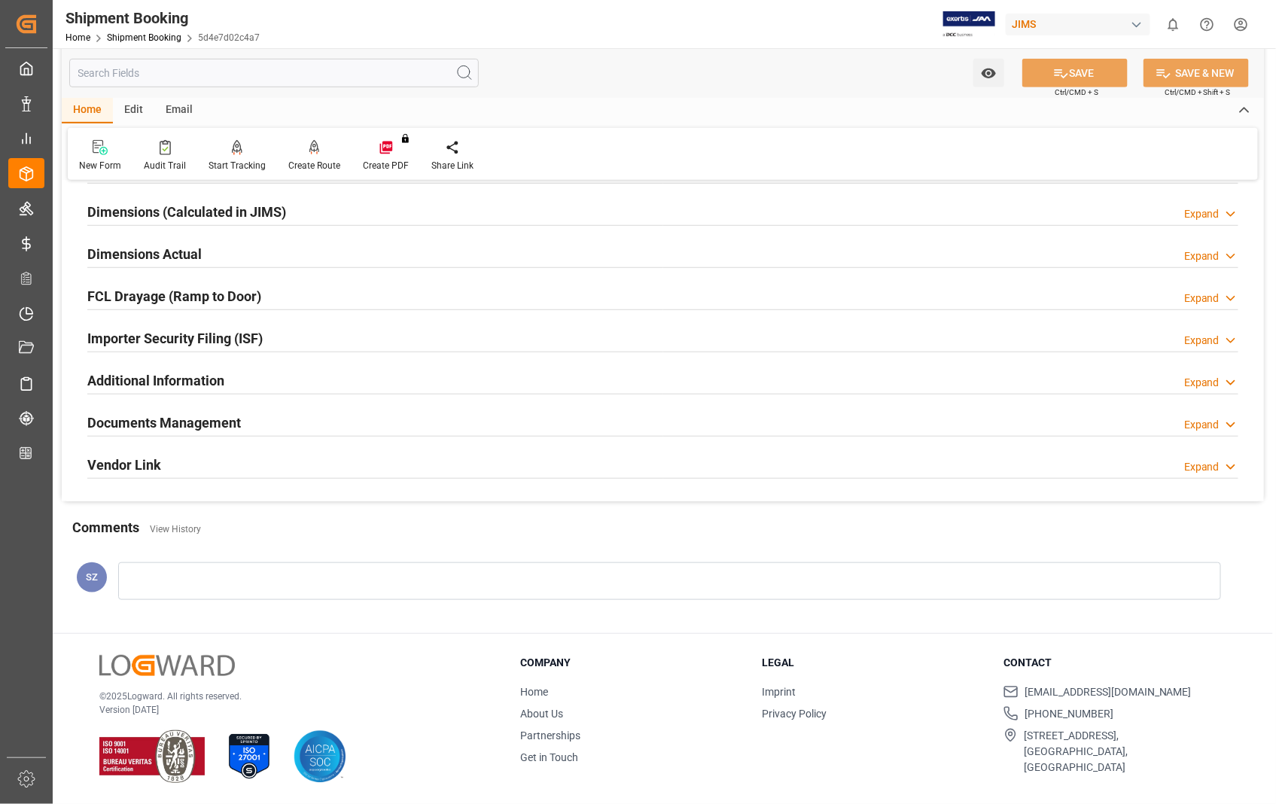
click at [171, 257] on h2 "Dimensions Actual" at bounding box center [144, 254] width 114 height 20
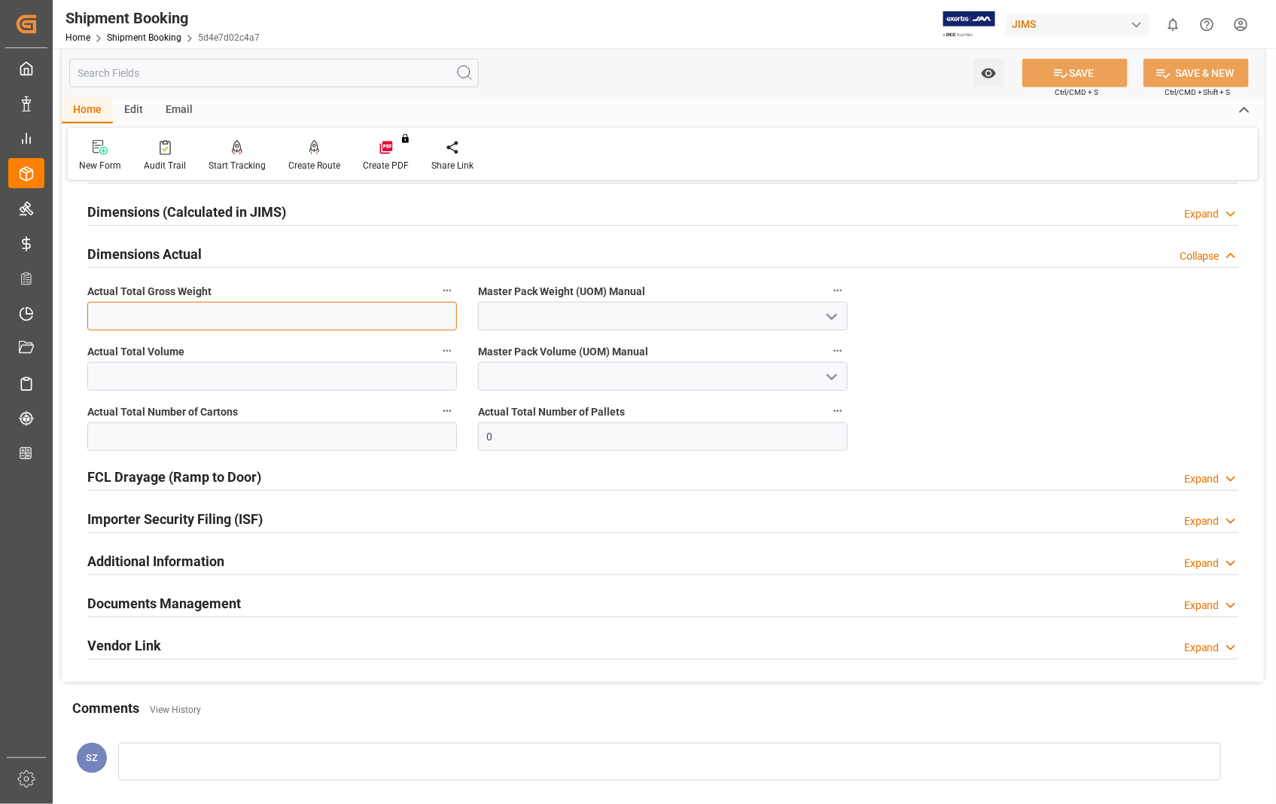
click at [231, 309] on input "text" at bounding box center [272, 316] width 370 height 29
type input "31.8"
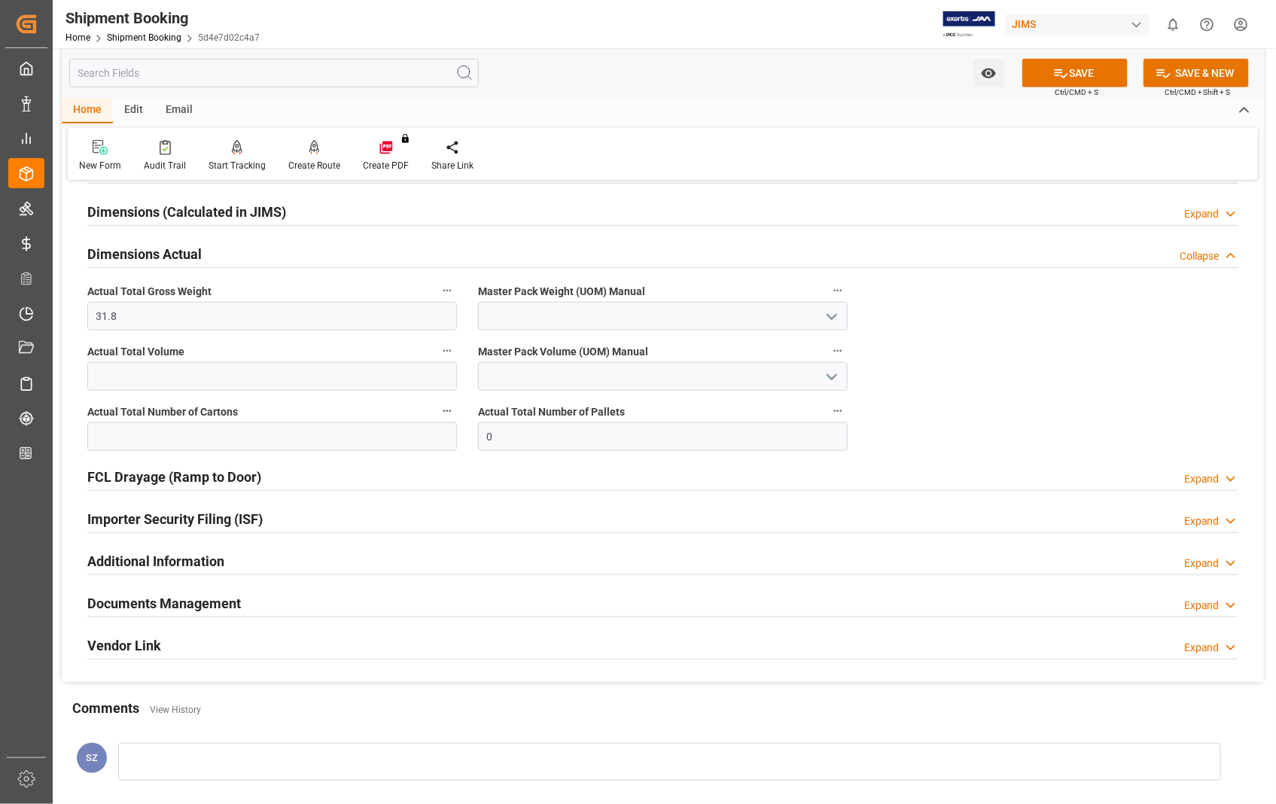
click at [832, 312] on icon "open menu" at bounding box center [832, 317] width 18 height 18
click at [499, 381] on div "LB" at bounding box center [663, 384] width 368 height 34
type input "LB"
click at [409, 437] on input "text" at bounding box center [272, 436] width 370 height 29
type input "2"
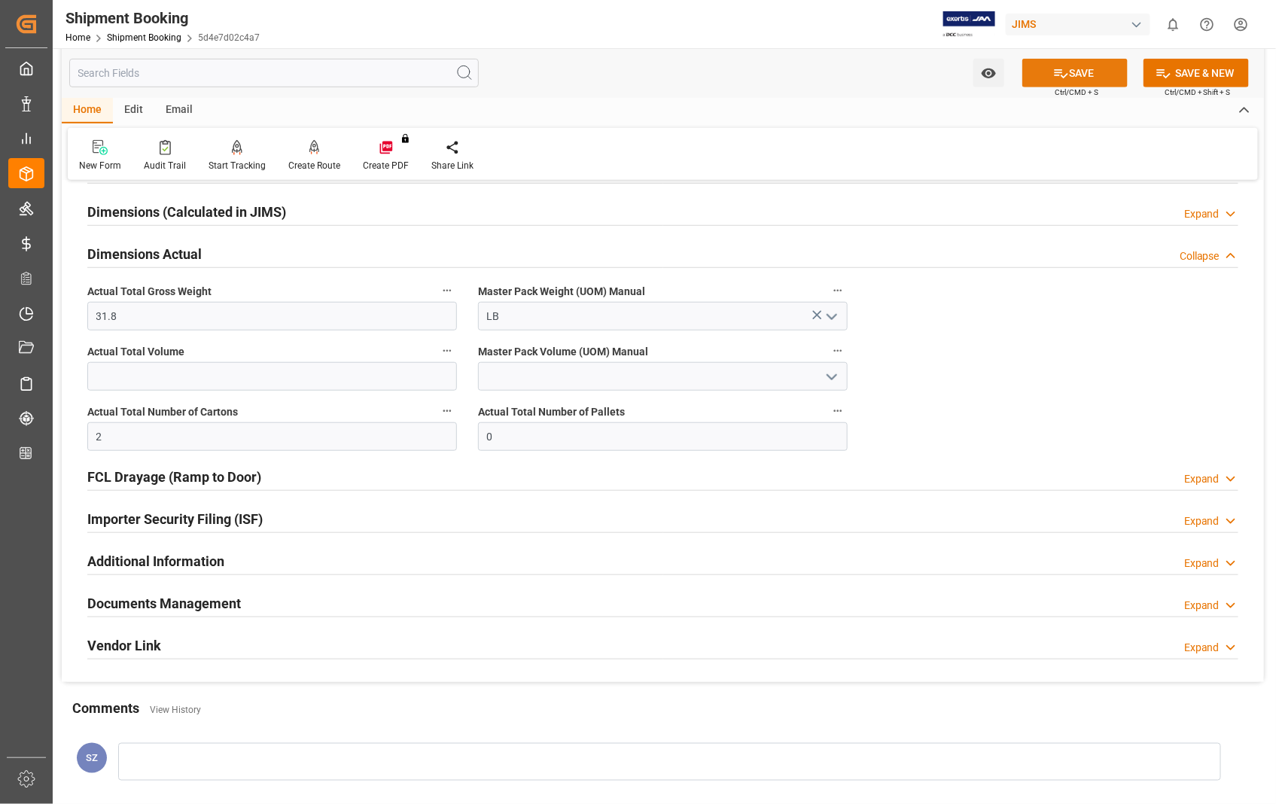
click at [1094, 81] on button "SAVE" at bounding box center [1075, 73] width 105 height 29
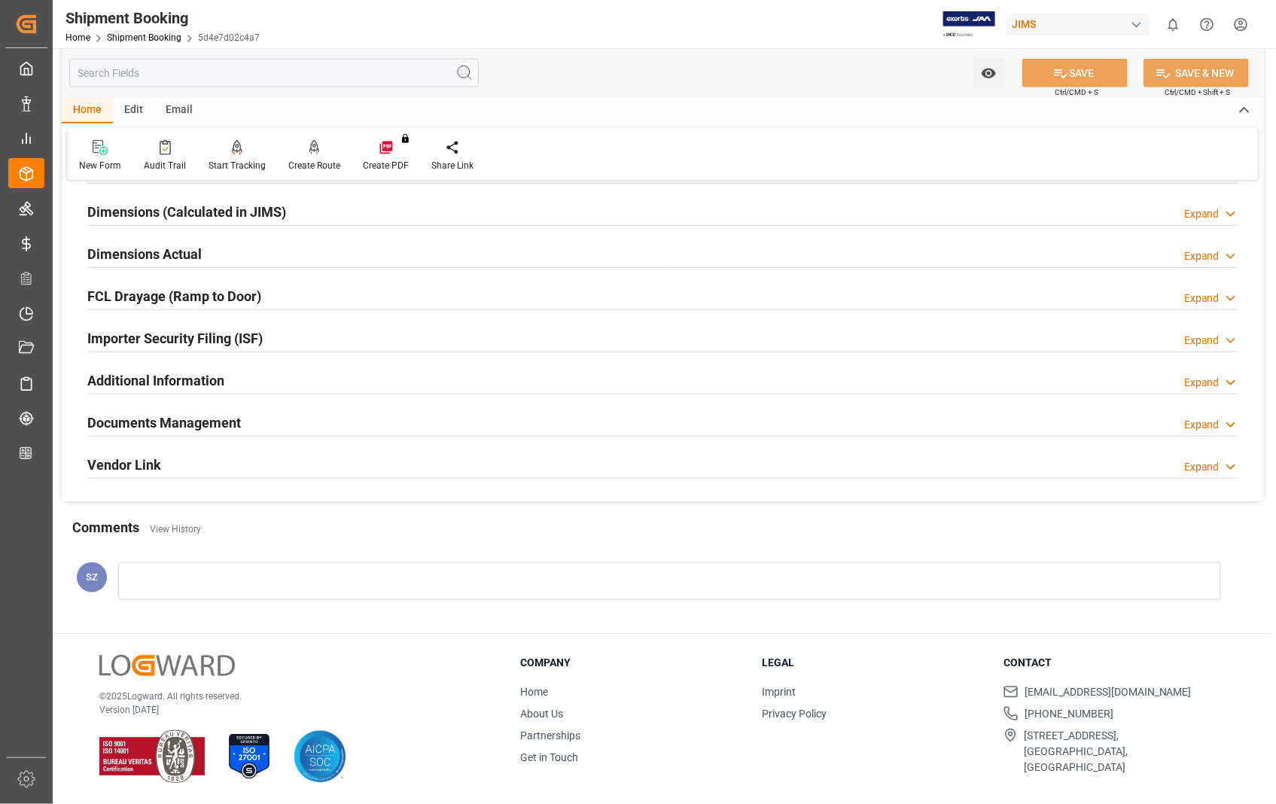
click at [229, 425] on h2 "Documents Management" at bounding box center [164, 423] width 154 height 20
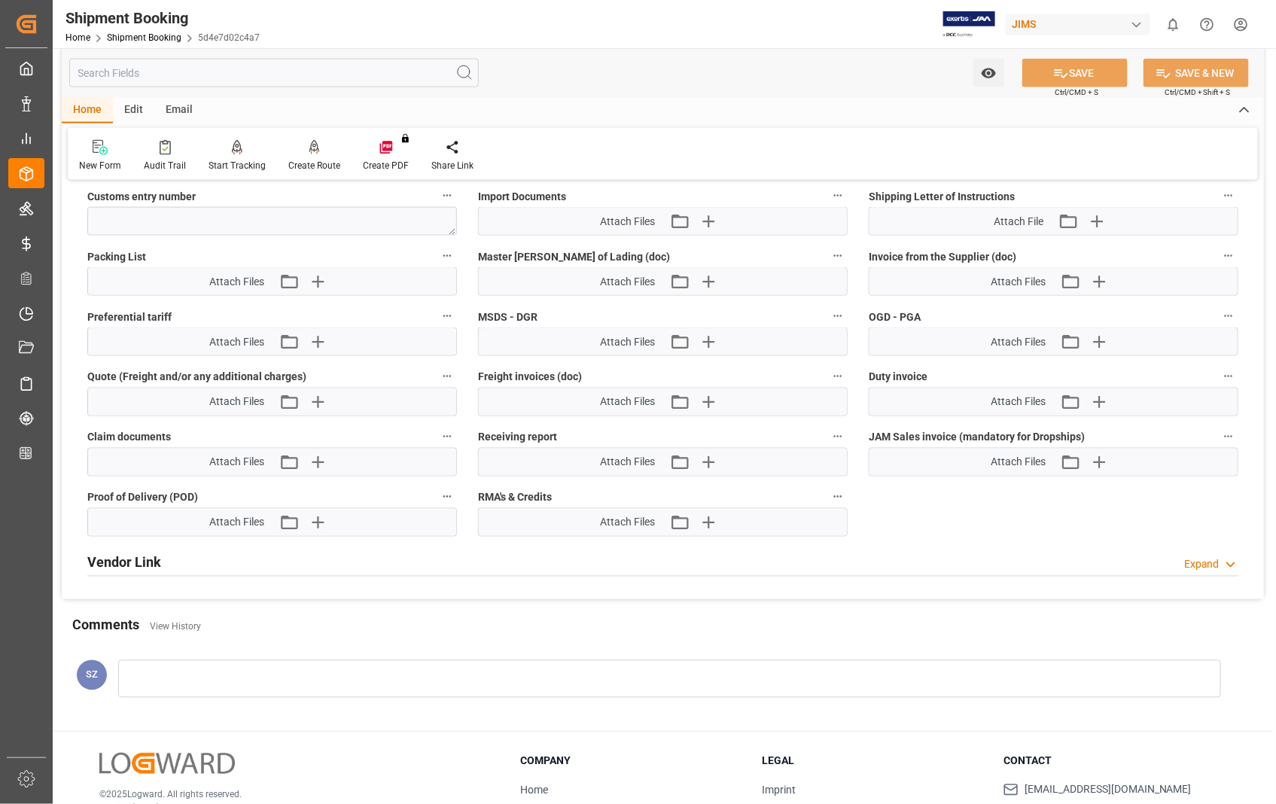
scroll to position [829, 0]
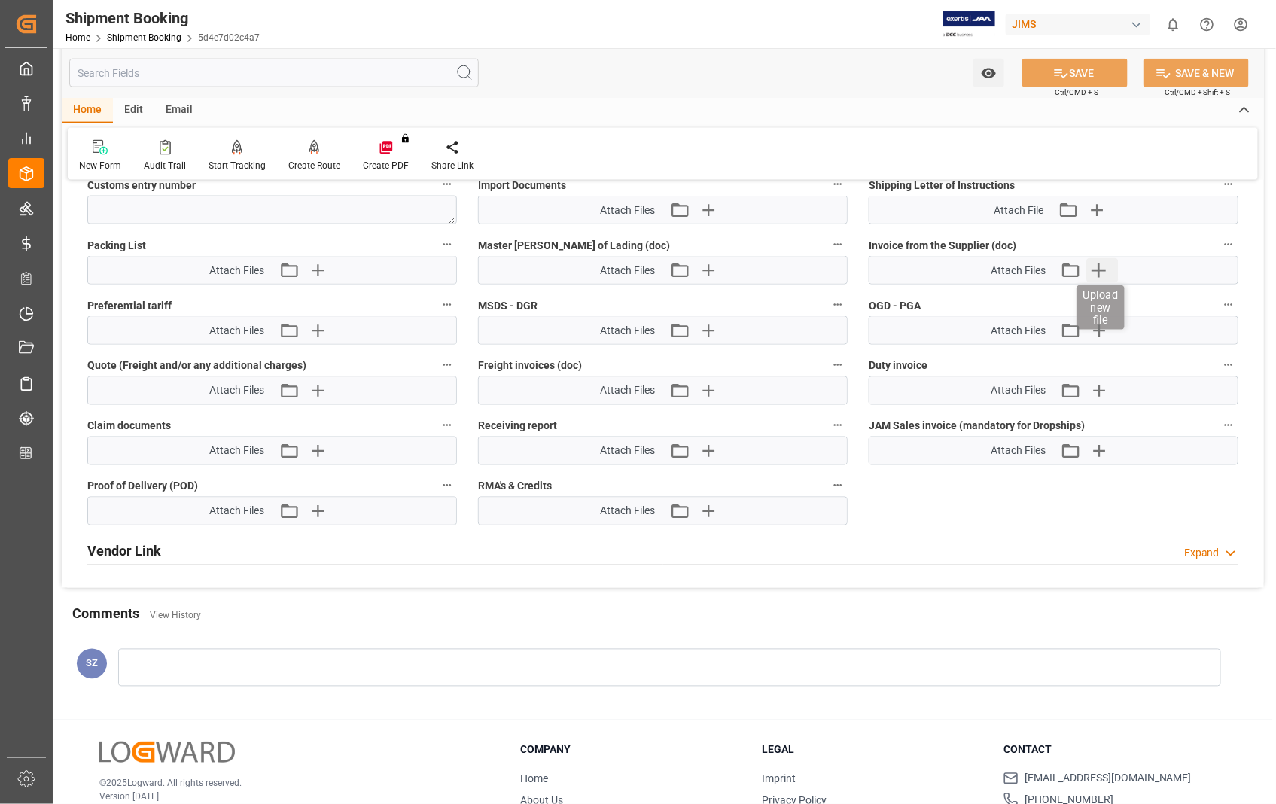
click at [1103, 269] on icon "button" at bounding box center [1099, 270] width 24 height 24
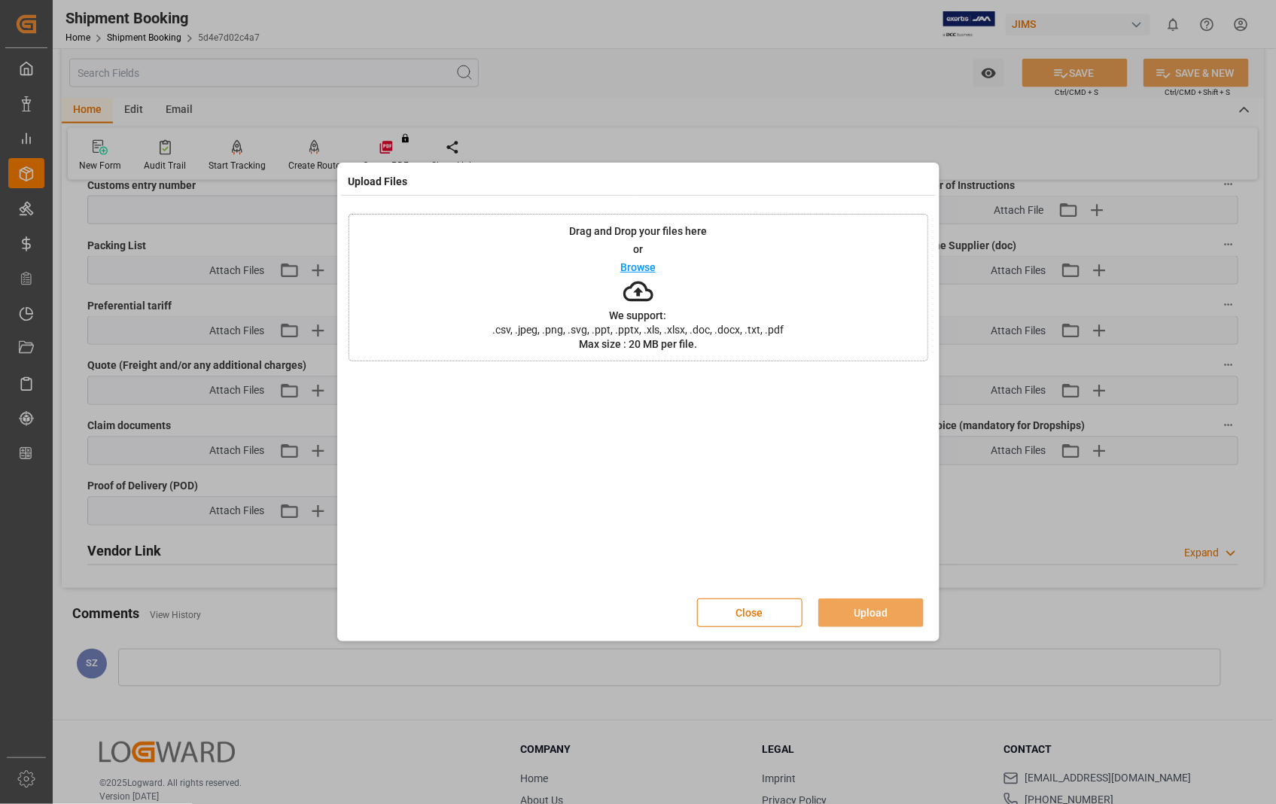
click at [654, 268] on p "Browse" at bounding box center [637, 267] width 35 height 11
click at [866, 613] on button "Upload" at bounding box center [870, 613] width 105 height 29
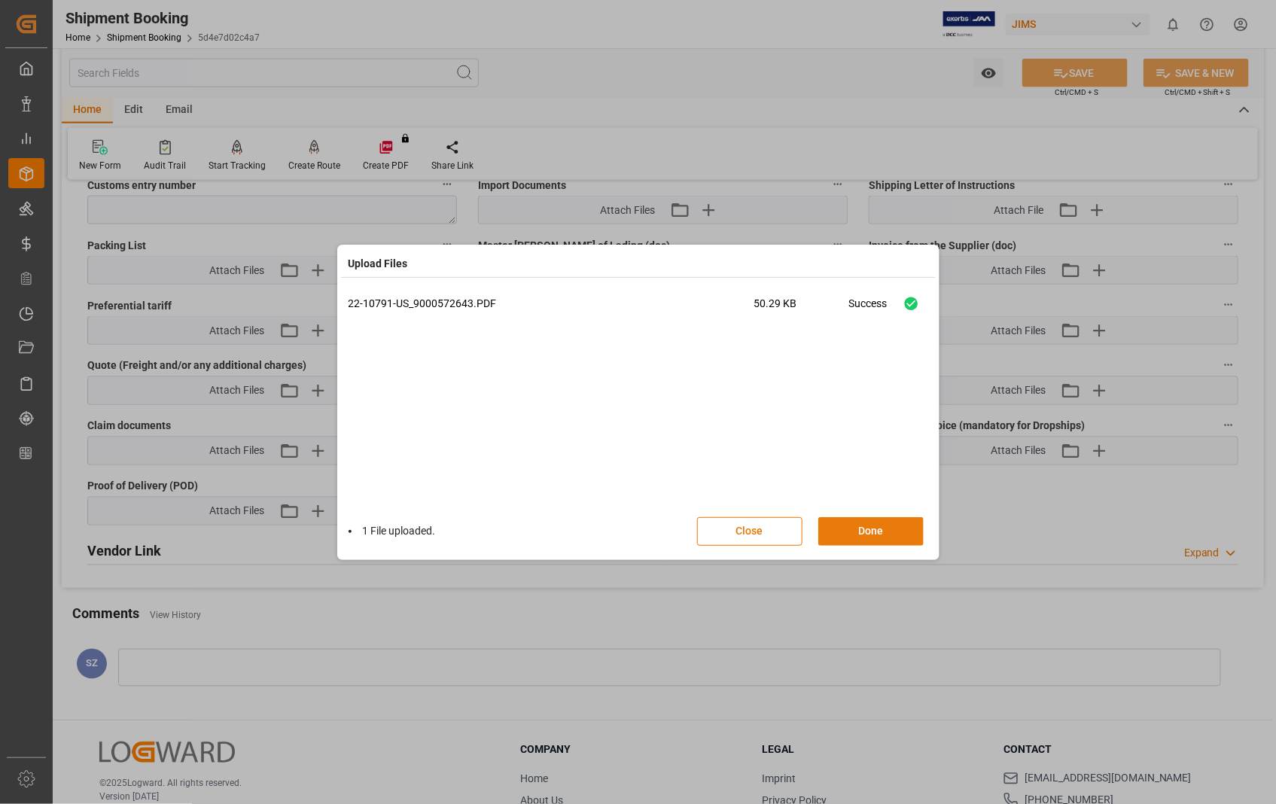
click at [870, 523] on button "Done" at bounding box center [870, 531] width 105 height 29
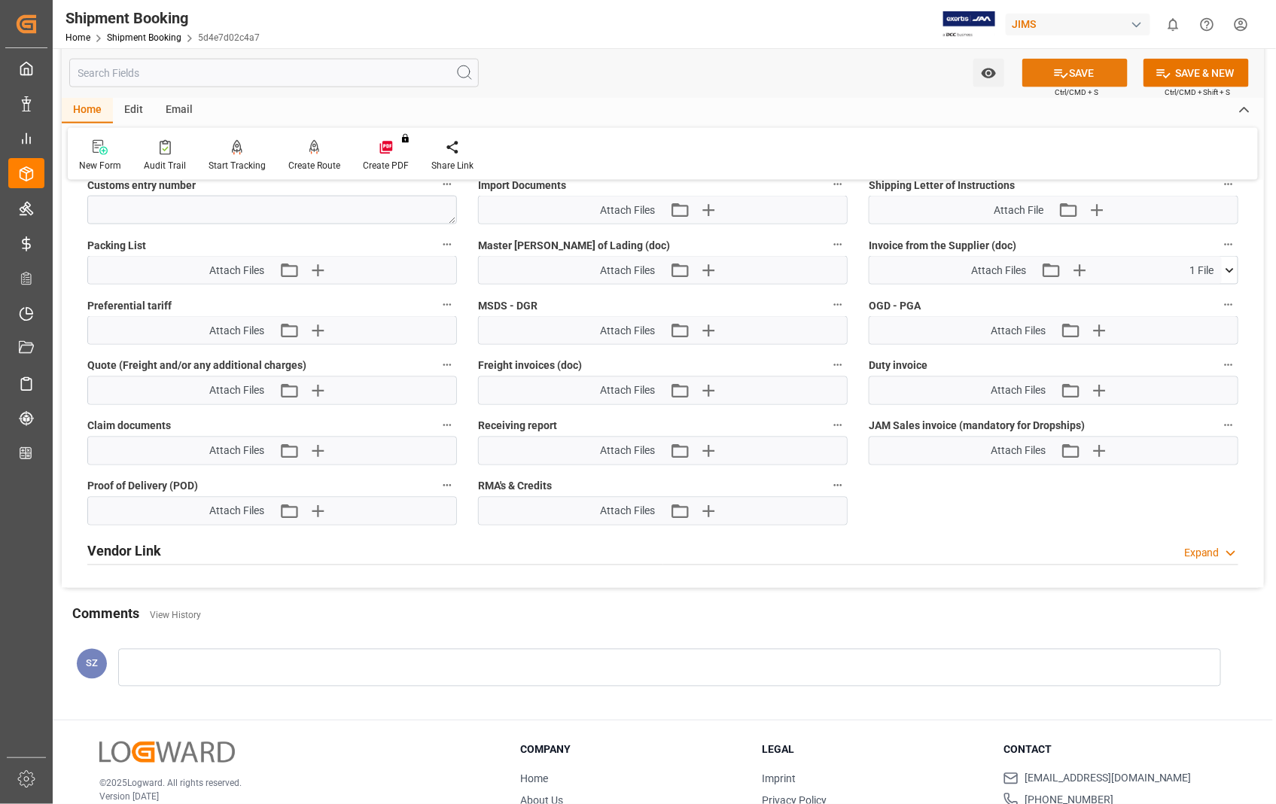
click at [1089, 65] on button "SAVE" at bounding box center [1075, 73] width 105 height 29
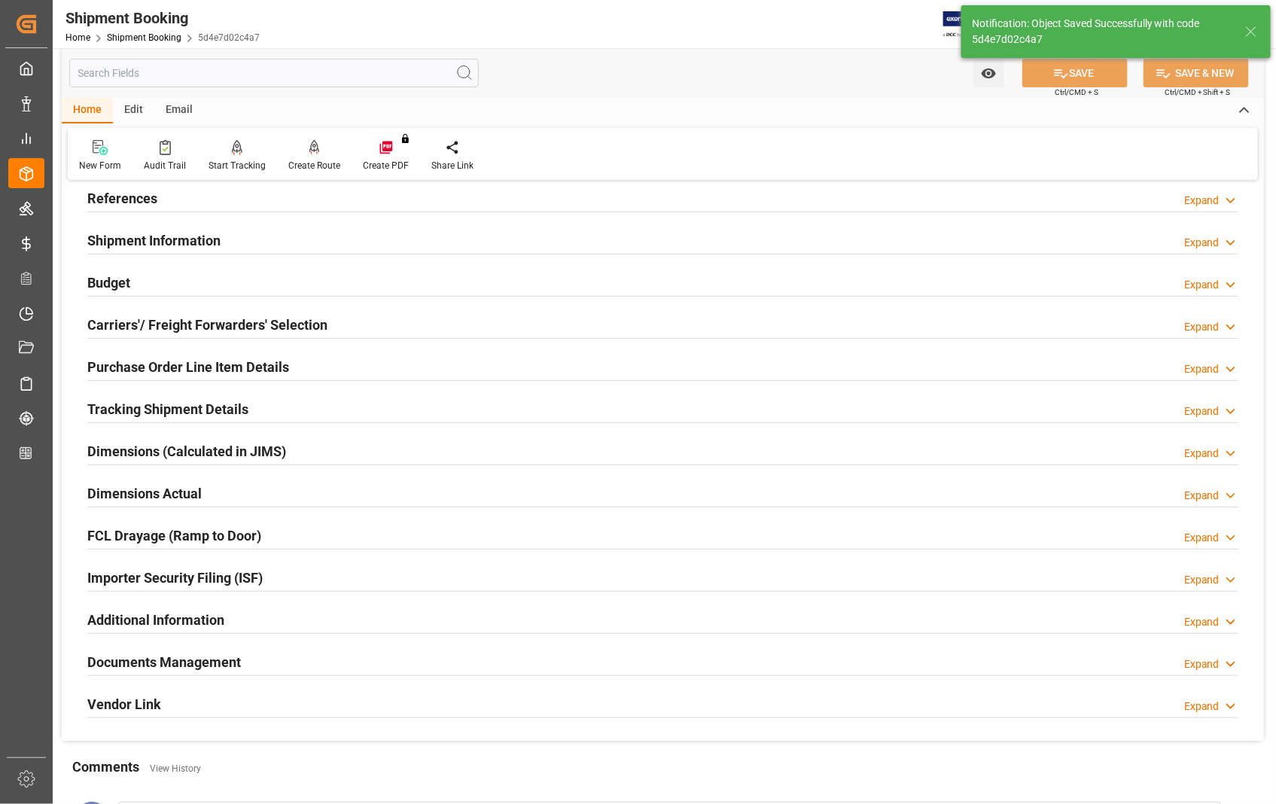
scroll to position [76, 0]
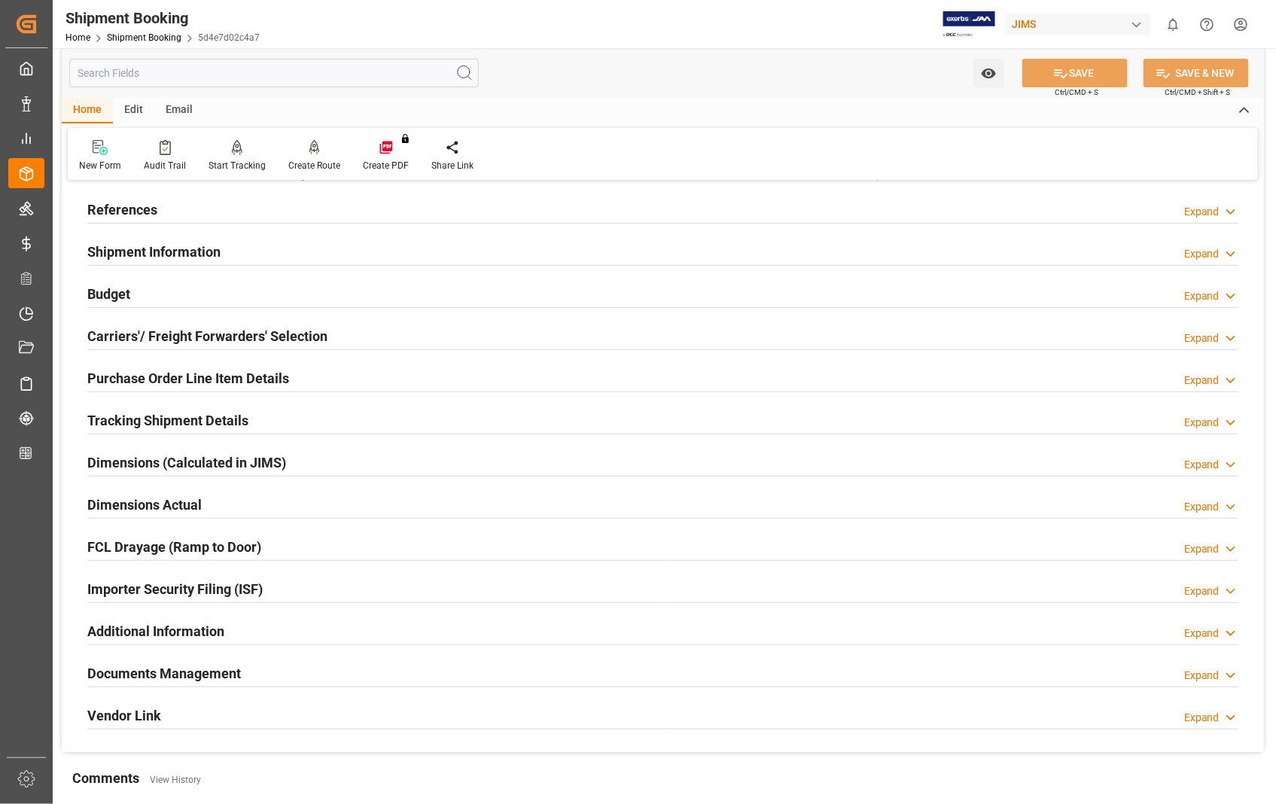
click at [184, 379] on h2 "Purchase Order Line Item Details" at bounding box center [188, 378] width 202 height 20
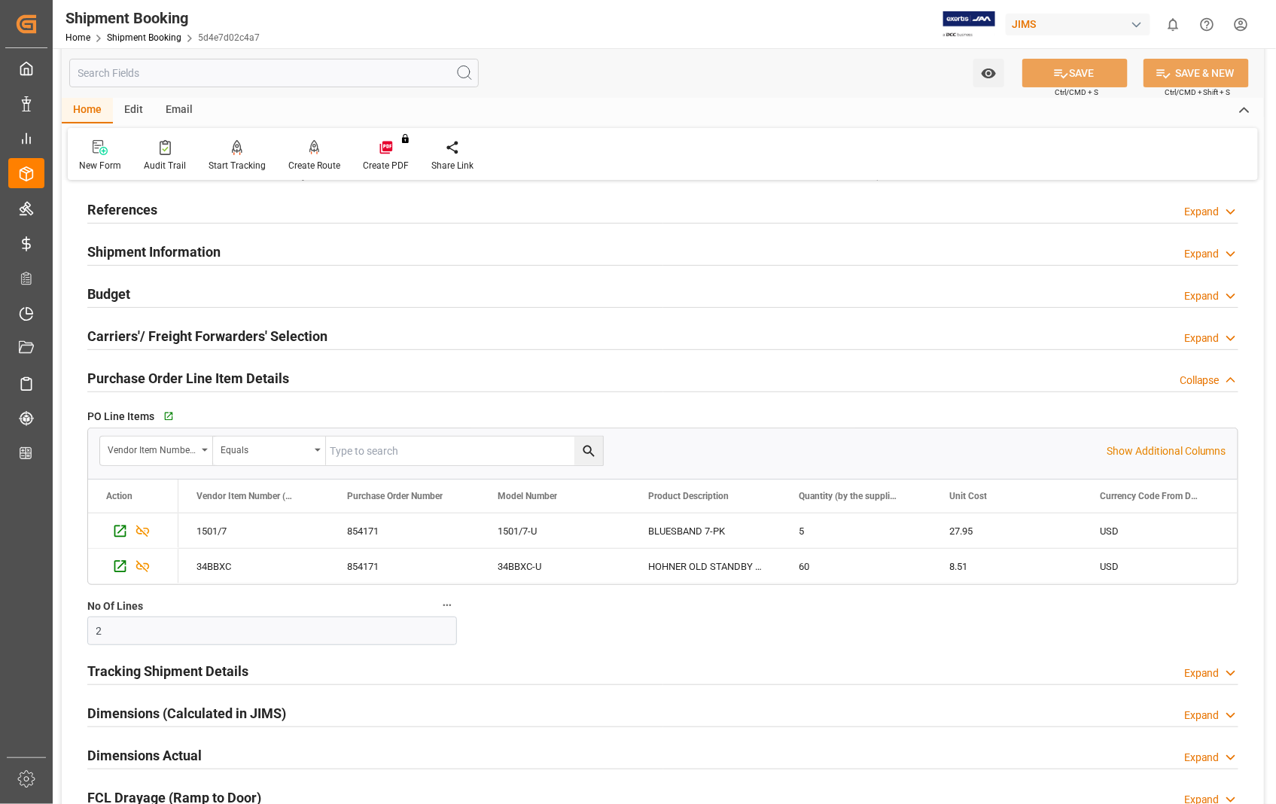
click at [184, 379] on h2 "Purchase Order Line Item Details" at bounding box center [188, 378] width 202 height 20
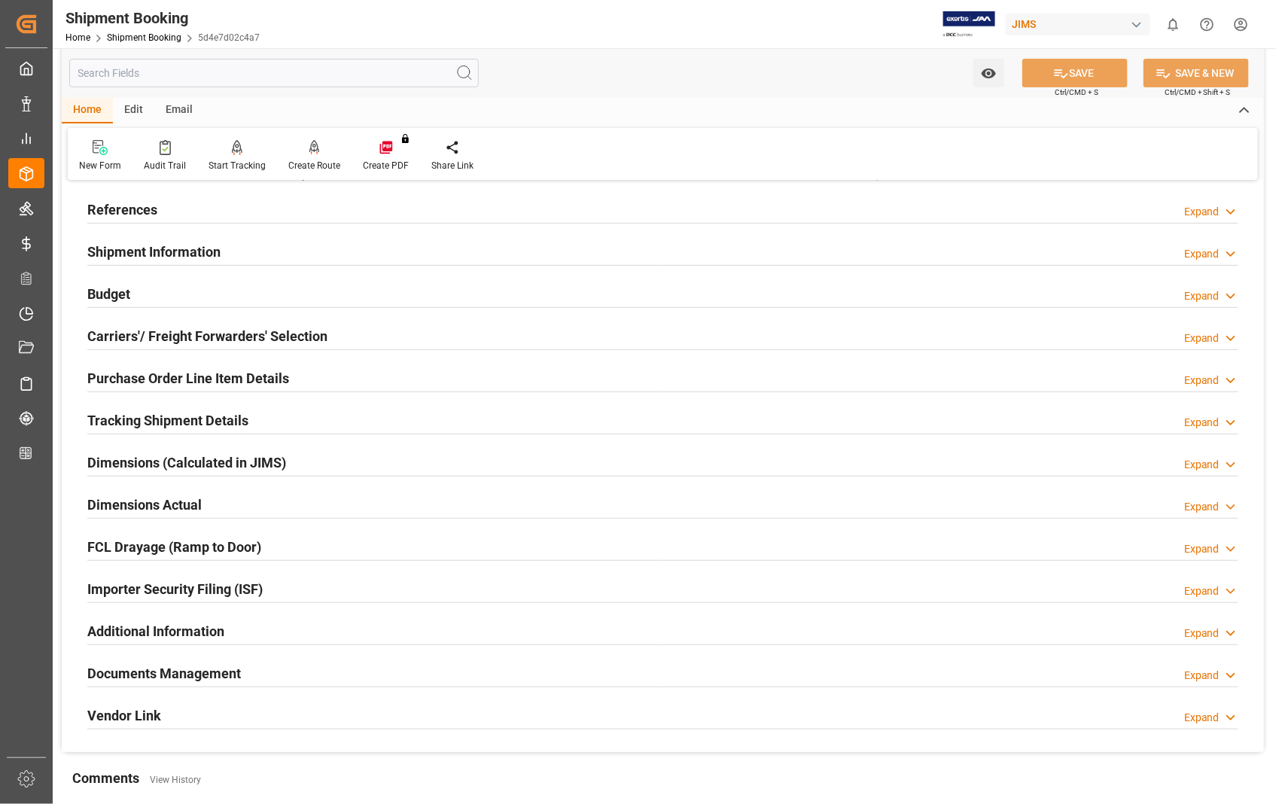
click at [206, 343] on h2 "Carriers'/ Freight Forwarders' Selection" at bounding box center [207, 336] width 240 height 20
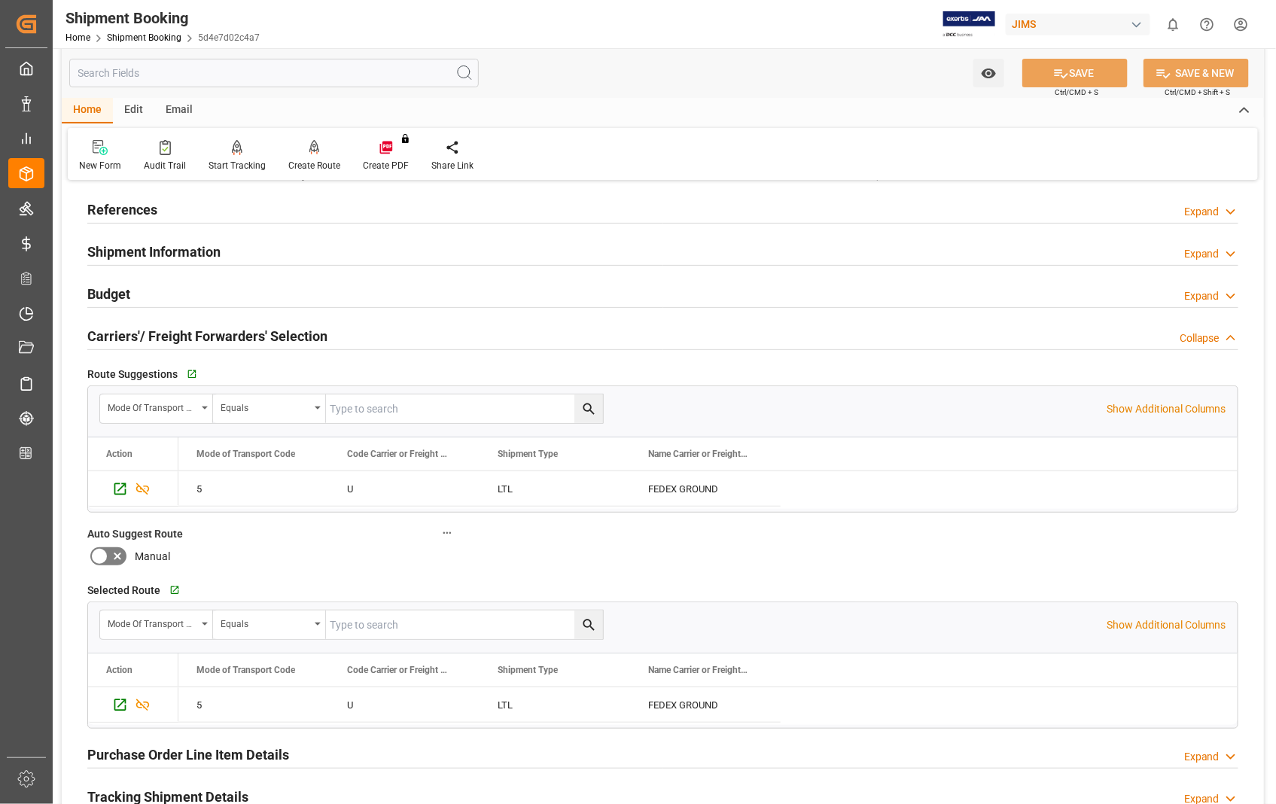
click at [206, 343] on h2 "Carriers'/ Freight Forwarders' Selection" at bounding box center [207, 336] width 240 height 20
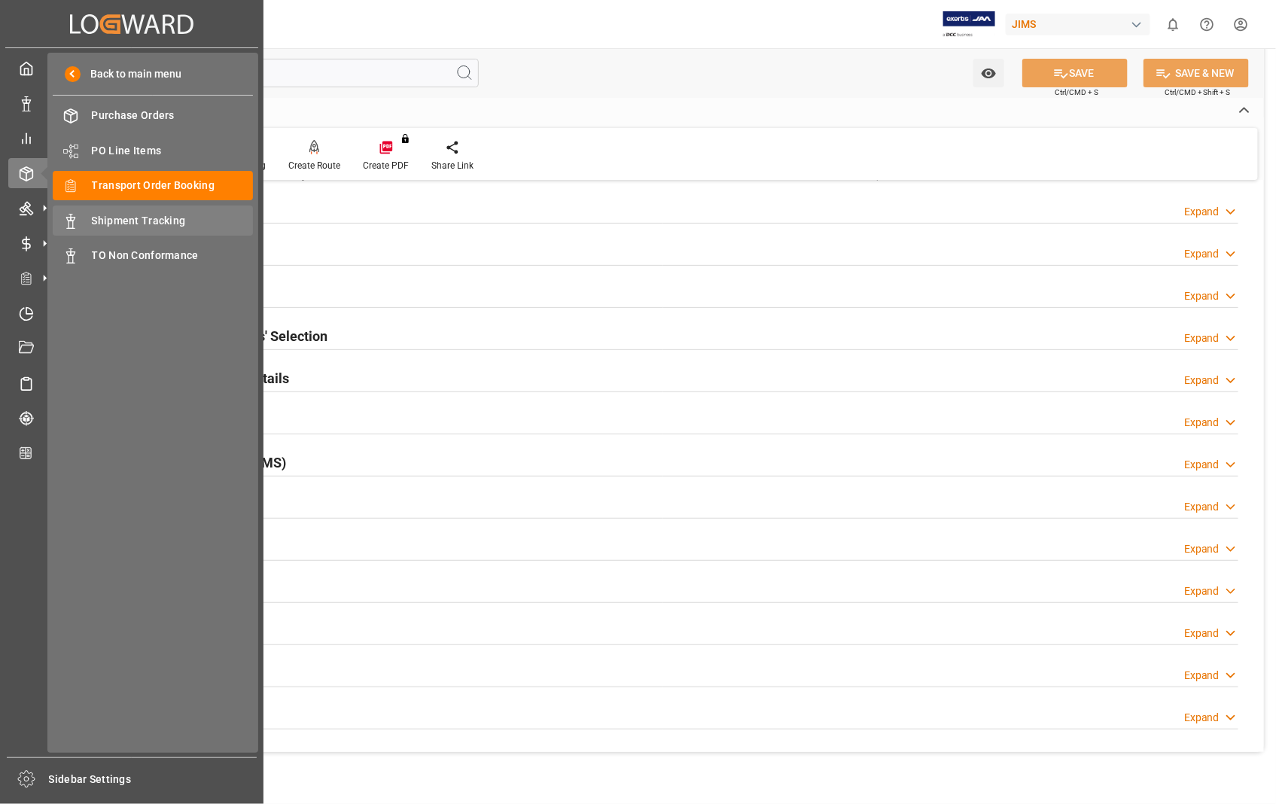
click at [142, 223] on span "Shipment Tracking" at bounding box center [173, 221] width 162 height 16
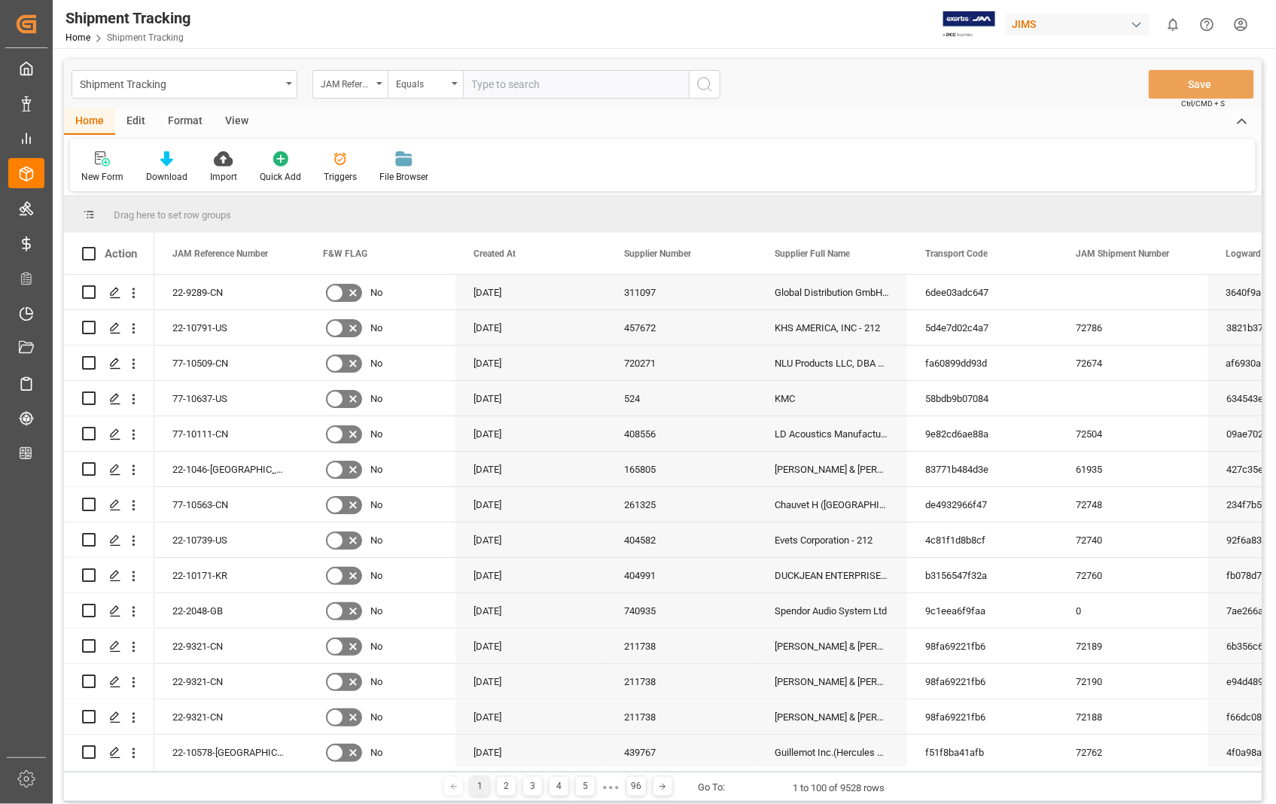
click at [606, 84] on input "text" at bounding box center [576, 84] width 226 height 29
paste input "22-10791-US"
type input "22-10791-US"
click at [709, 81] on circle "search button" at bounding box center [704, 84] width 12 height 12
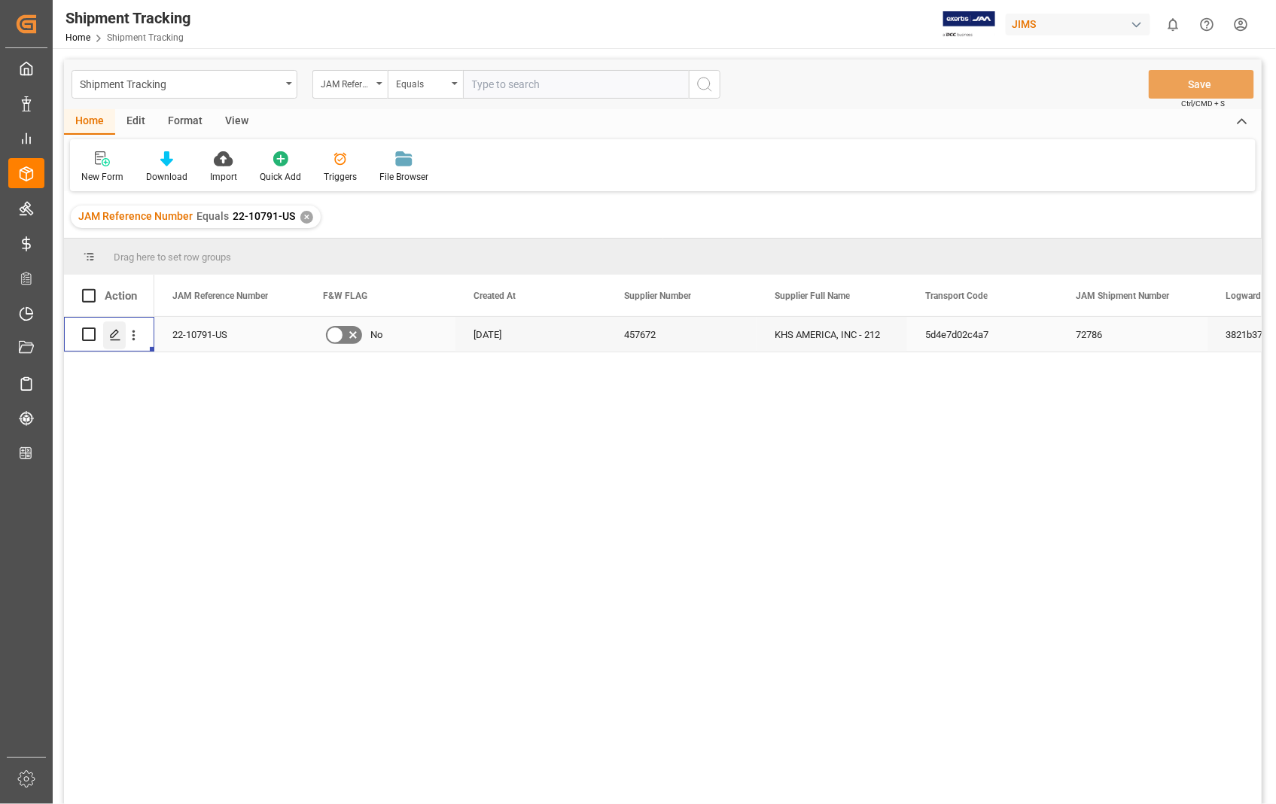
click at [117, 340] on line "Press SPACE to select this row." at bounding box center [115, 340] width 9 height 0
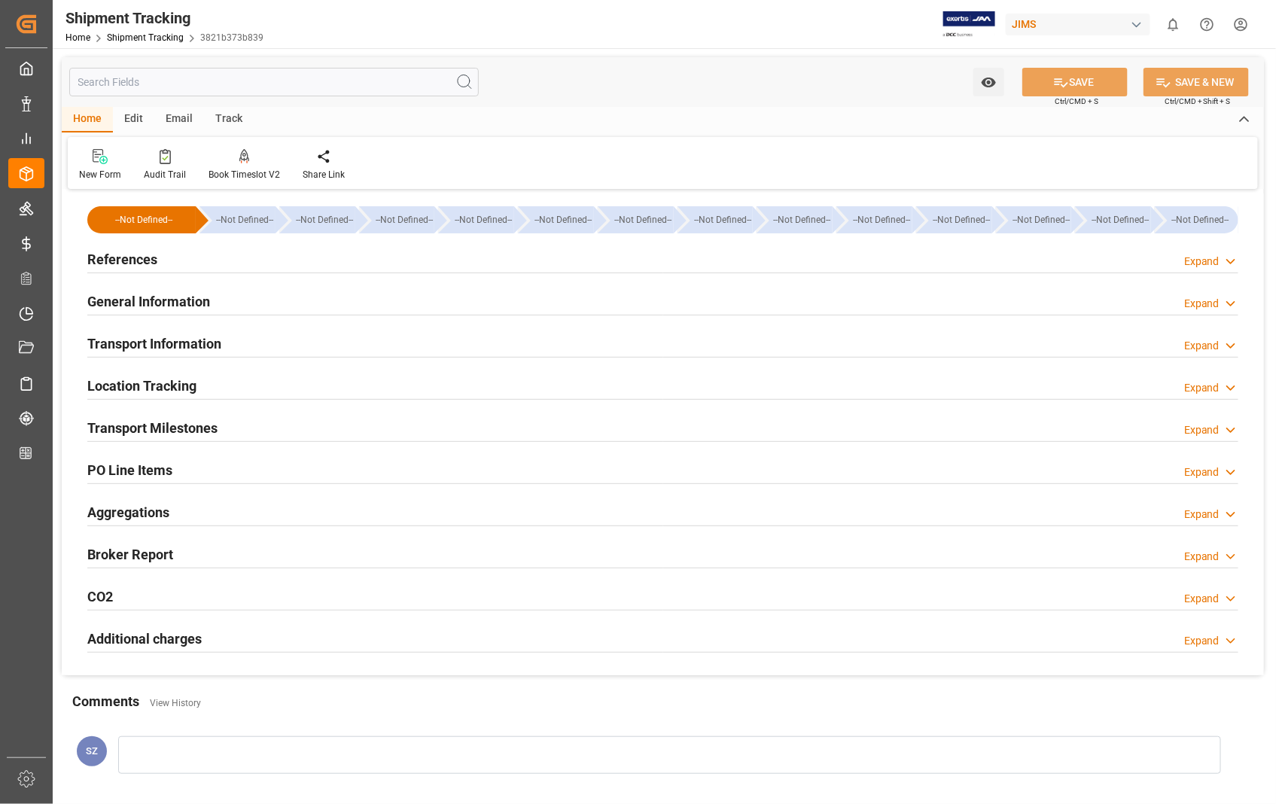
click at [182, 344] on h2 "Transport Information" at bounding box center [154, 344] width 134 height 20
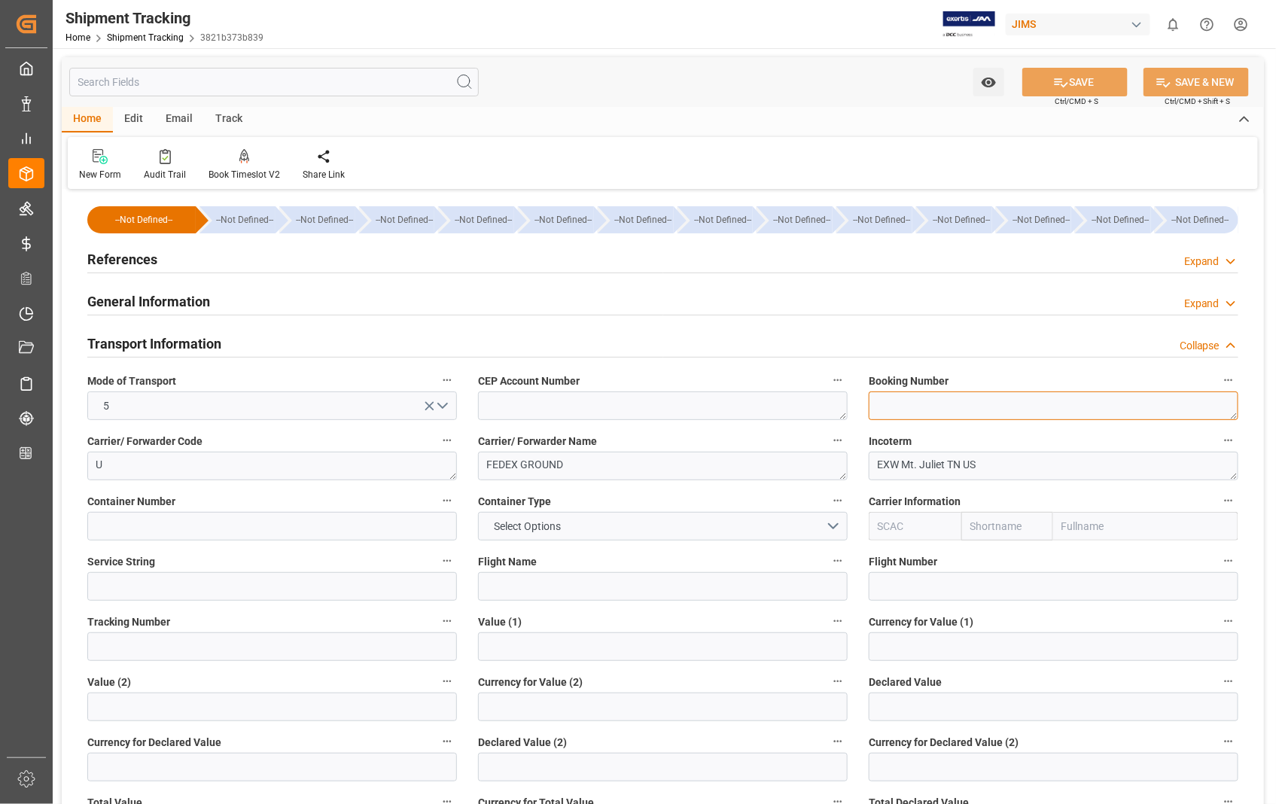
click at [969, 403] on textarea at bounding box center [1054, 406] width 370 height 29
click at [1023, 401] on textarea at bounding box center [1054, 406] width 370 height 29
paste textarea "392627500110"
type textarea "392627500110"
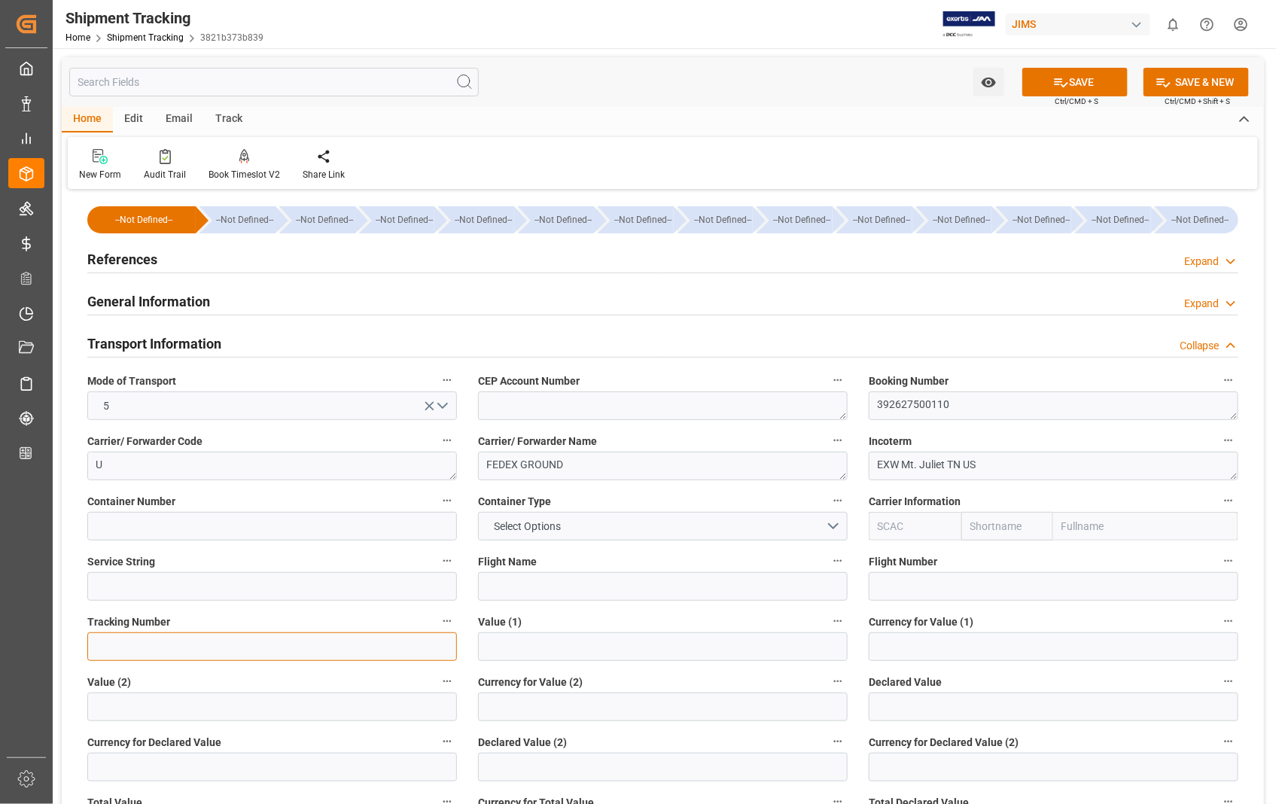
click at [258, 651] on input at bounding box center [272, 646] width 370 height 29
paste input "392627500110"
type input "392627500110"
click at [1075, 72] on button "SAVE" at bounding box center [1075, 82] width 105 height 29
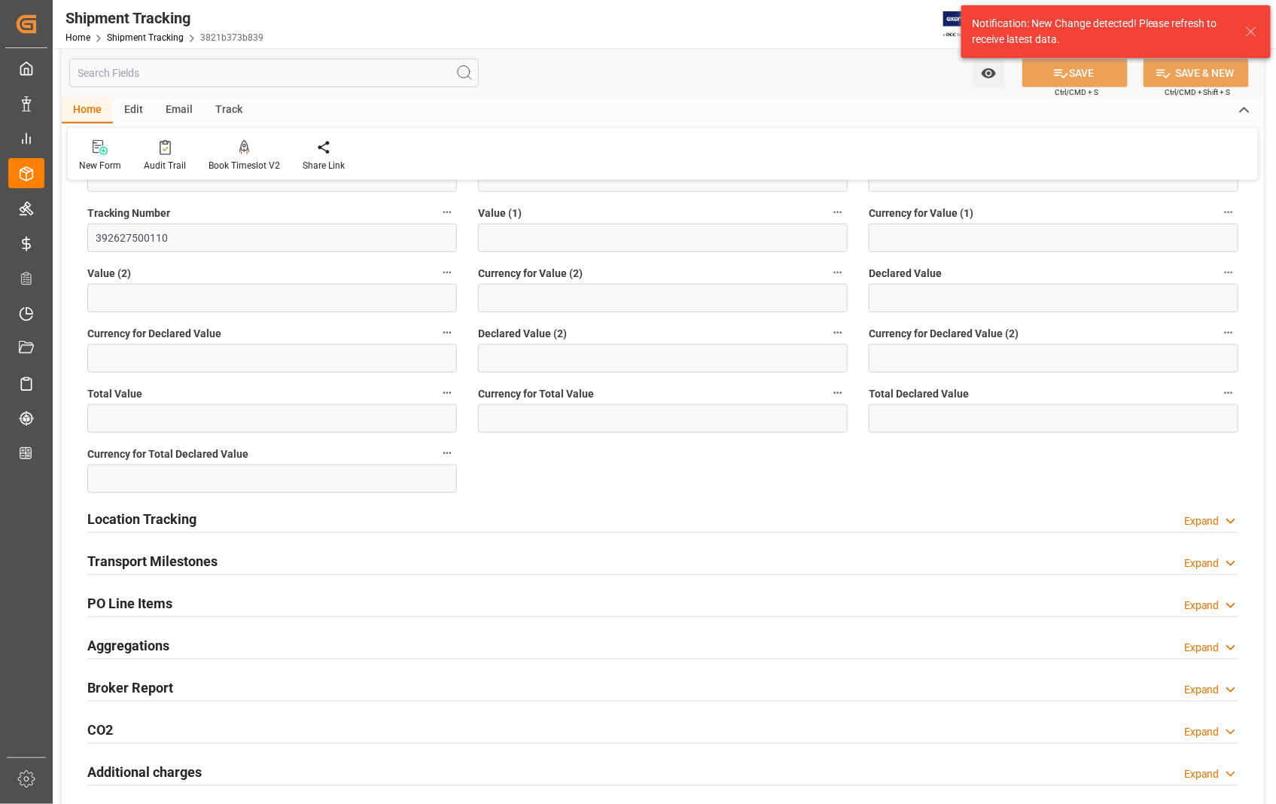
scroll to position [418, 0]
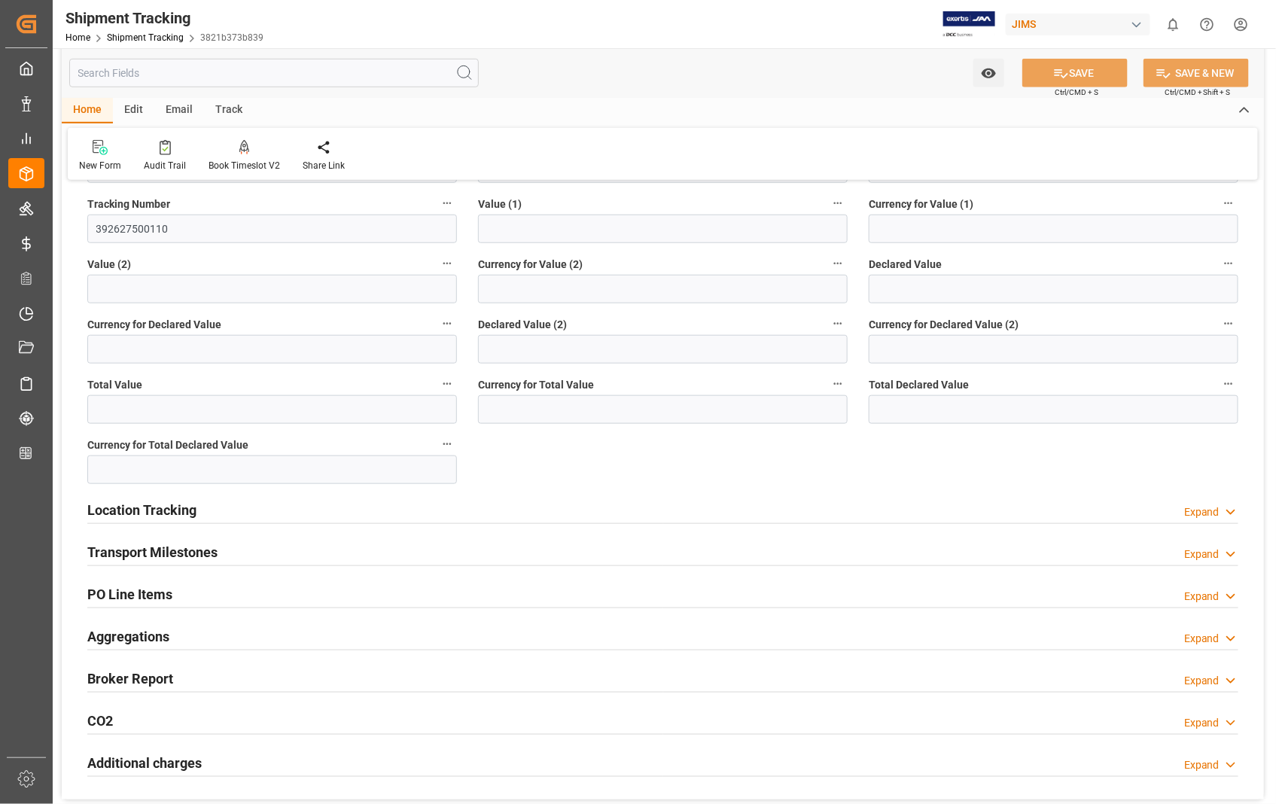
click at [171, 556] on h2 "Transport Milestones" at bounding box center [152, 552] width 130 height 20
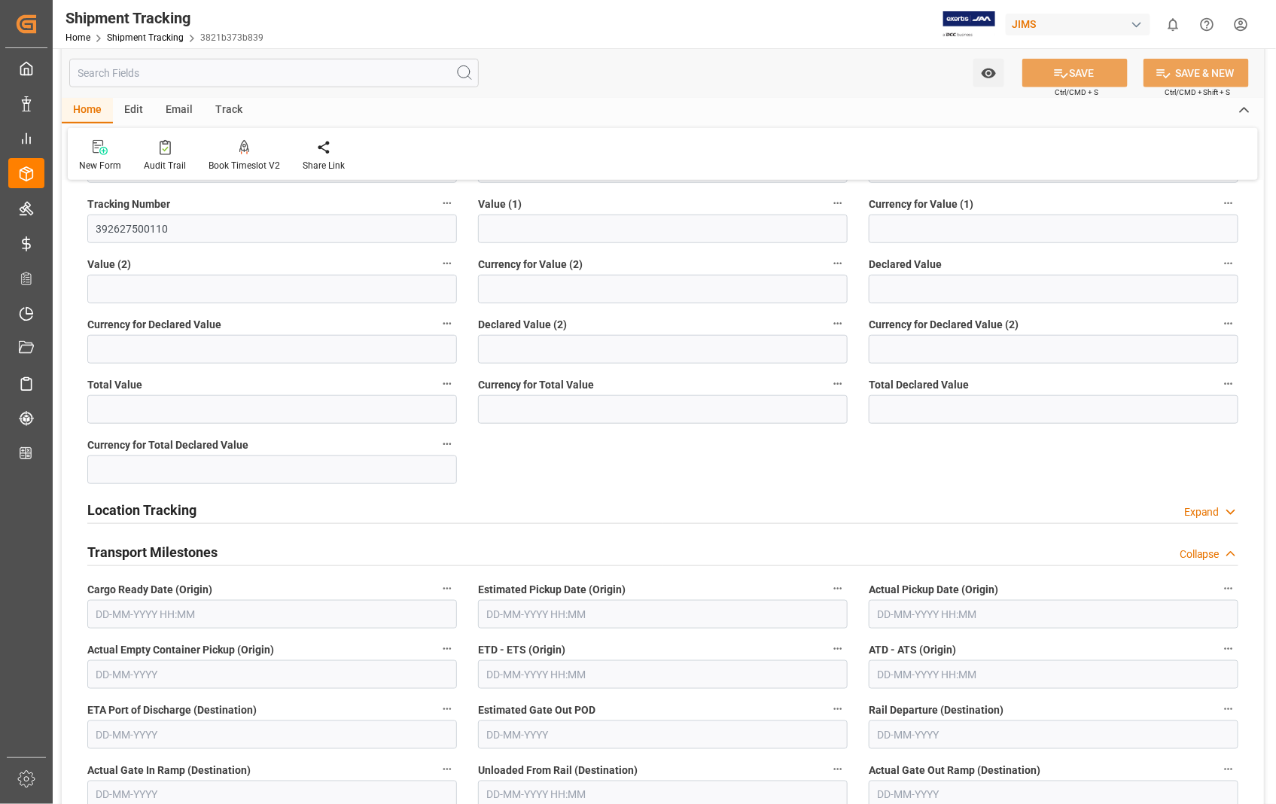
click at [587, 614] on input "text" at bounding box center [663, 614] width 370 height 29
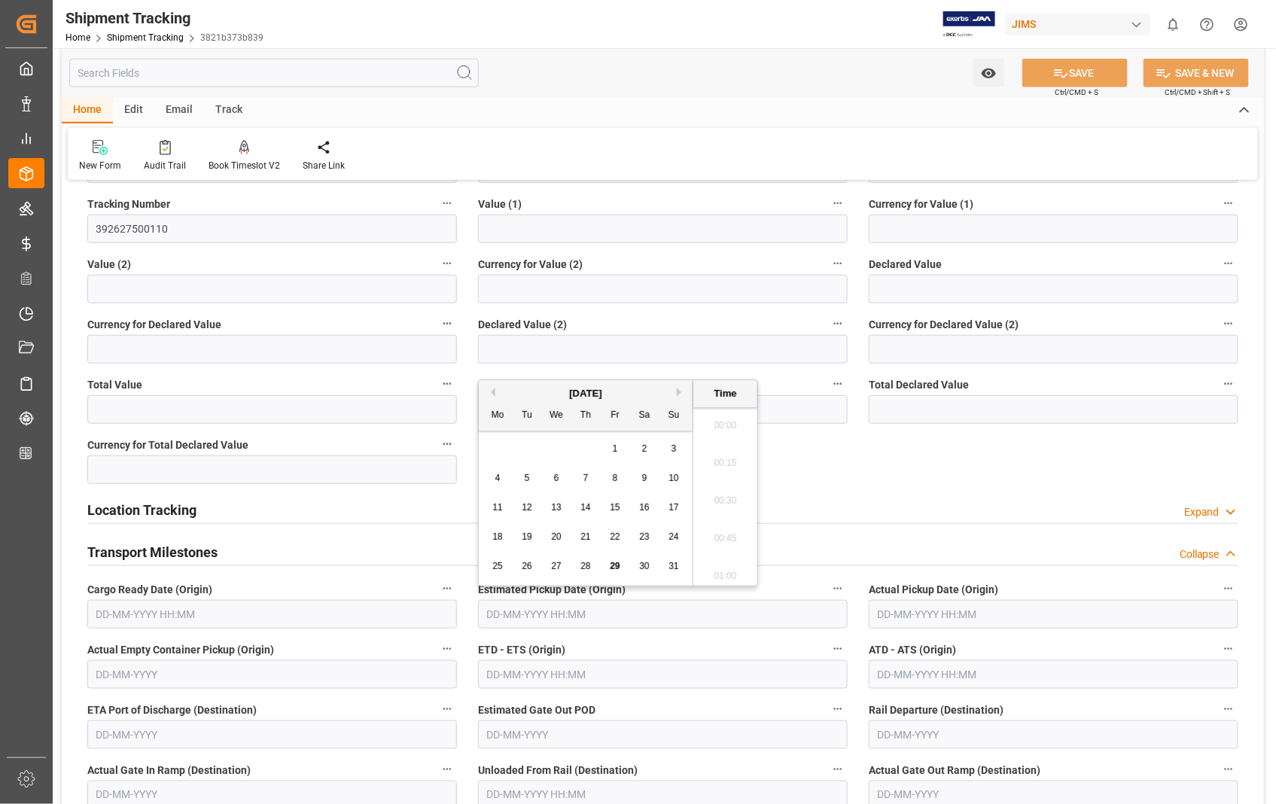
scroll to position [1285, 0]
click at [583, 562] on span "28" at bounding box center [586, 566] width 10 height 11
type input "[DATE] 00:00"
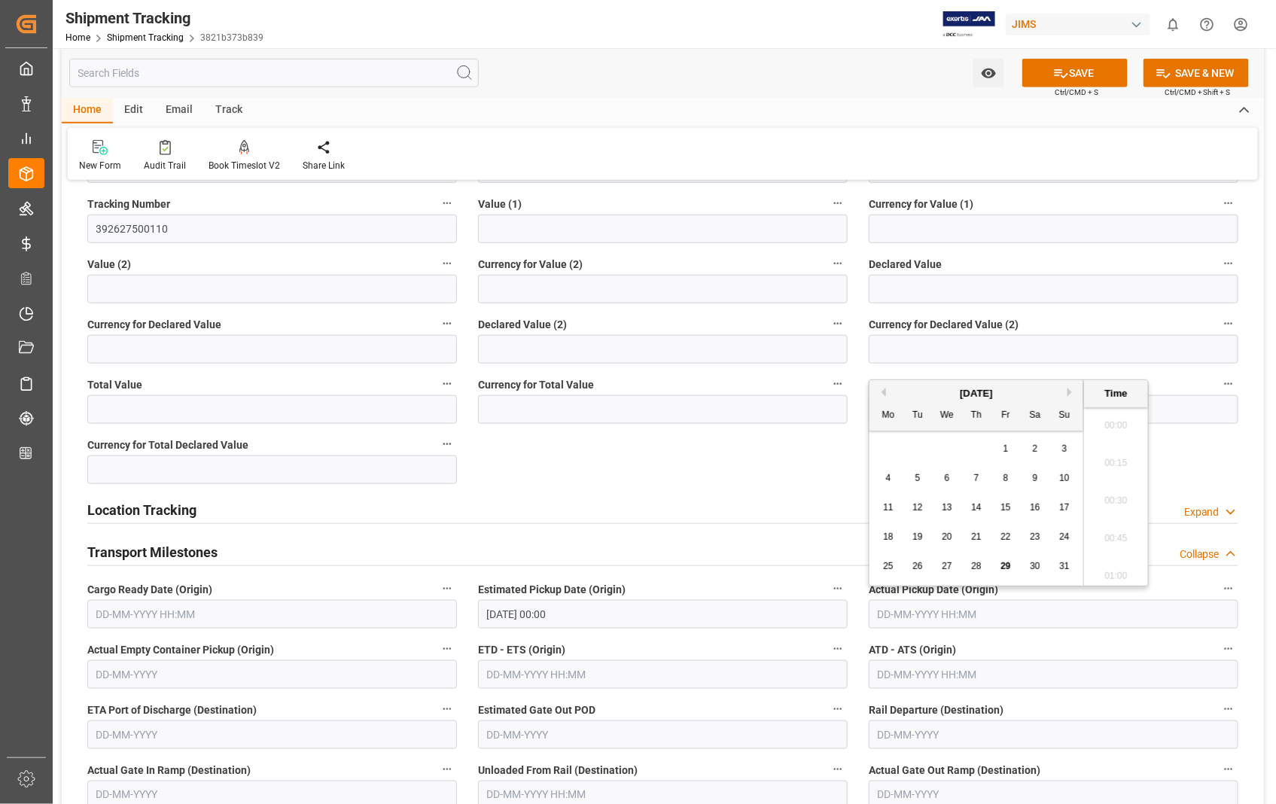
click at [1000, 614] on input "text" at bounding box center [1054, 614] width 370 height 29
click at [976, 568] on span "28" at bounding box center [976, 566] width 10 height 11
type input "[DATE] 00:00"
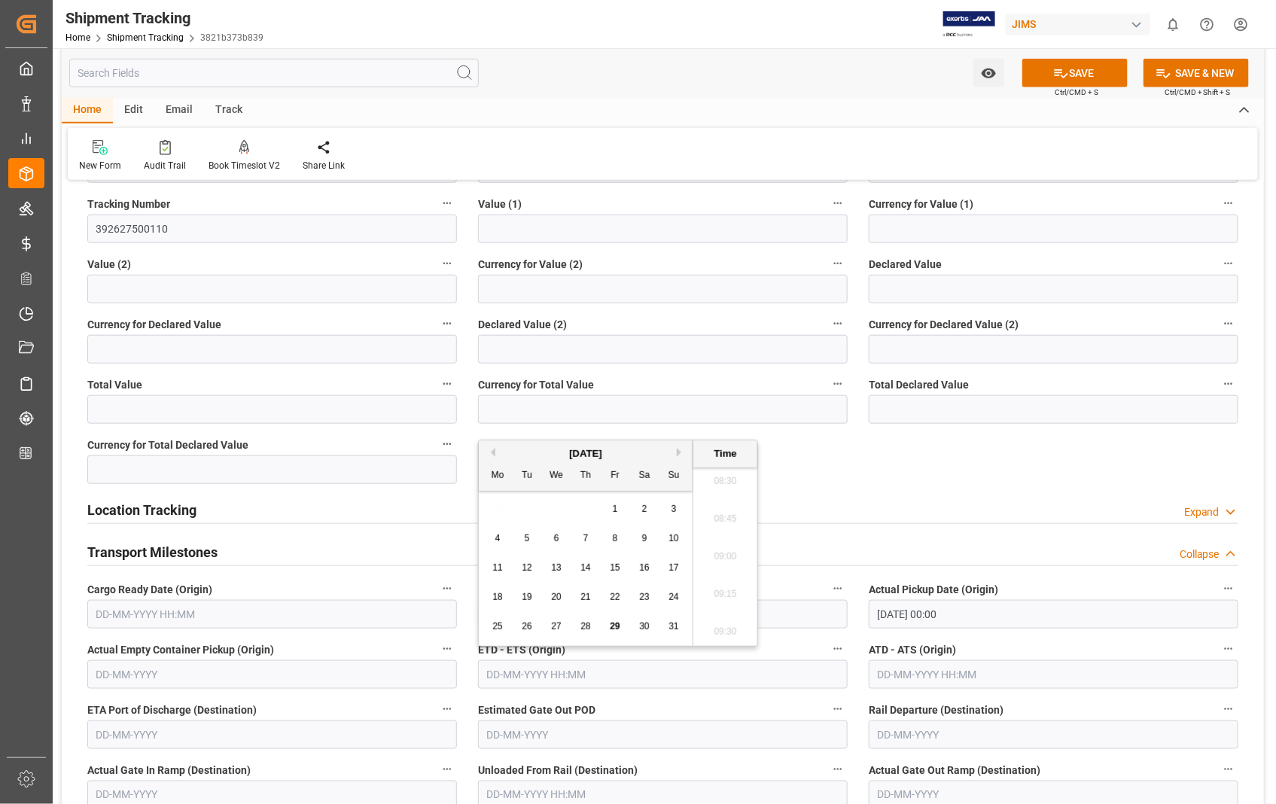
click at [557, 666] on input "text" at bounding box center [663, 674] width 370 height 29
click at [585, 623] on span "28" at bounding box center [586, 626] width 10 height 11
type input "[DATE] 00:00"
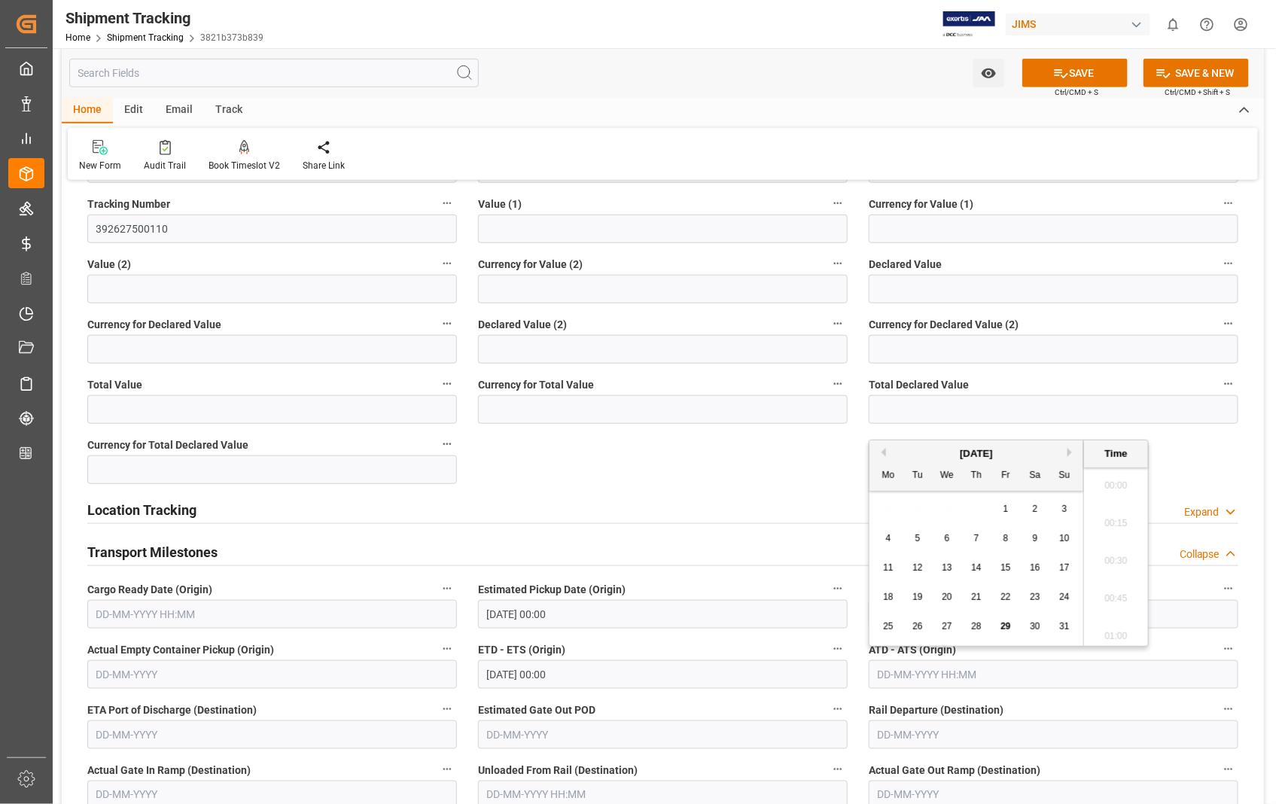
click at [1029, 674] on input "text" at bounding box center [1054, 674] width 370 height 29
click at [980, 626] on span "28" at bounding box center [976, 626] width 10 height 11
type input "[DATE] 00:00"
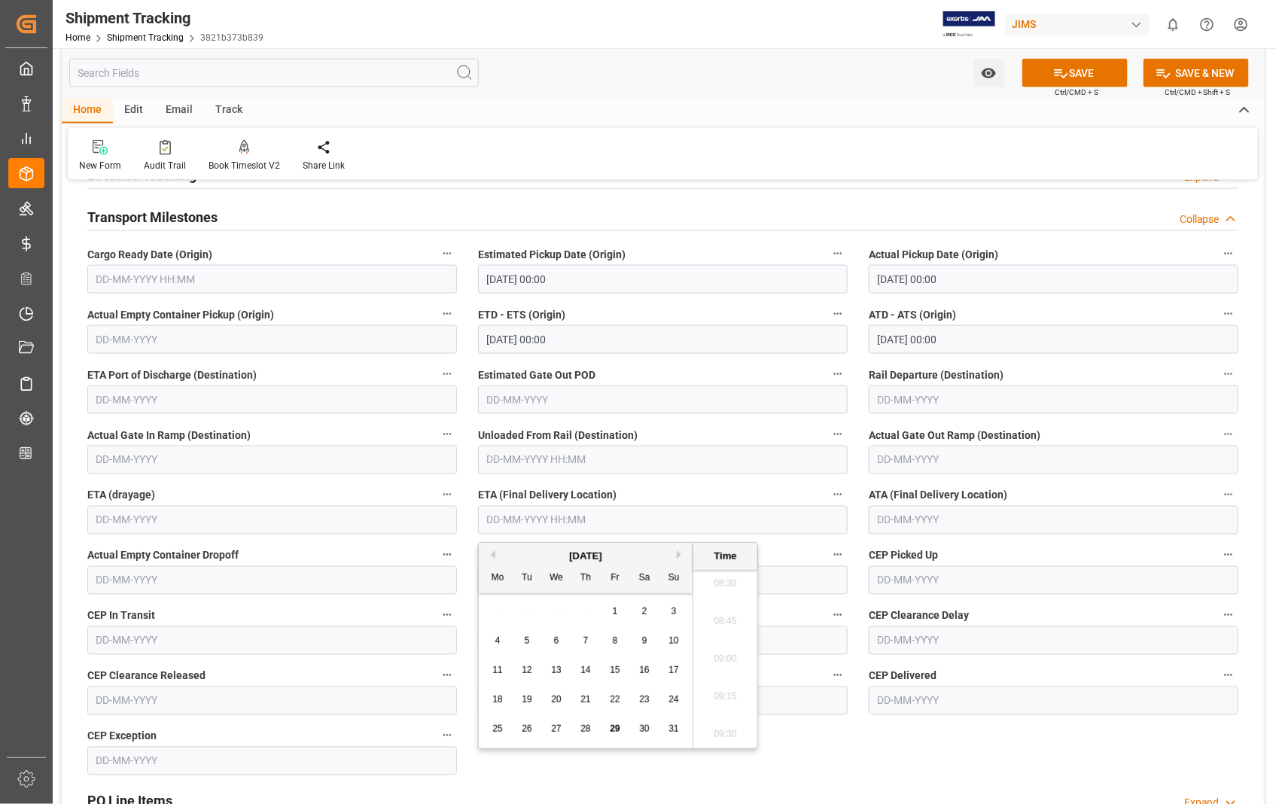
click at [653, 520] on input "text" at bounding box center [663, 520] width 370 height 29
drag, startPoint x: 614, startPoint y: 725, endPoint x: 617, endPoint y: 716, distance: 9.8
click at [615, 723] on div "29" at bounding box center [615, 730] width 19 height 18
type input "[DATE] 00:00"
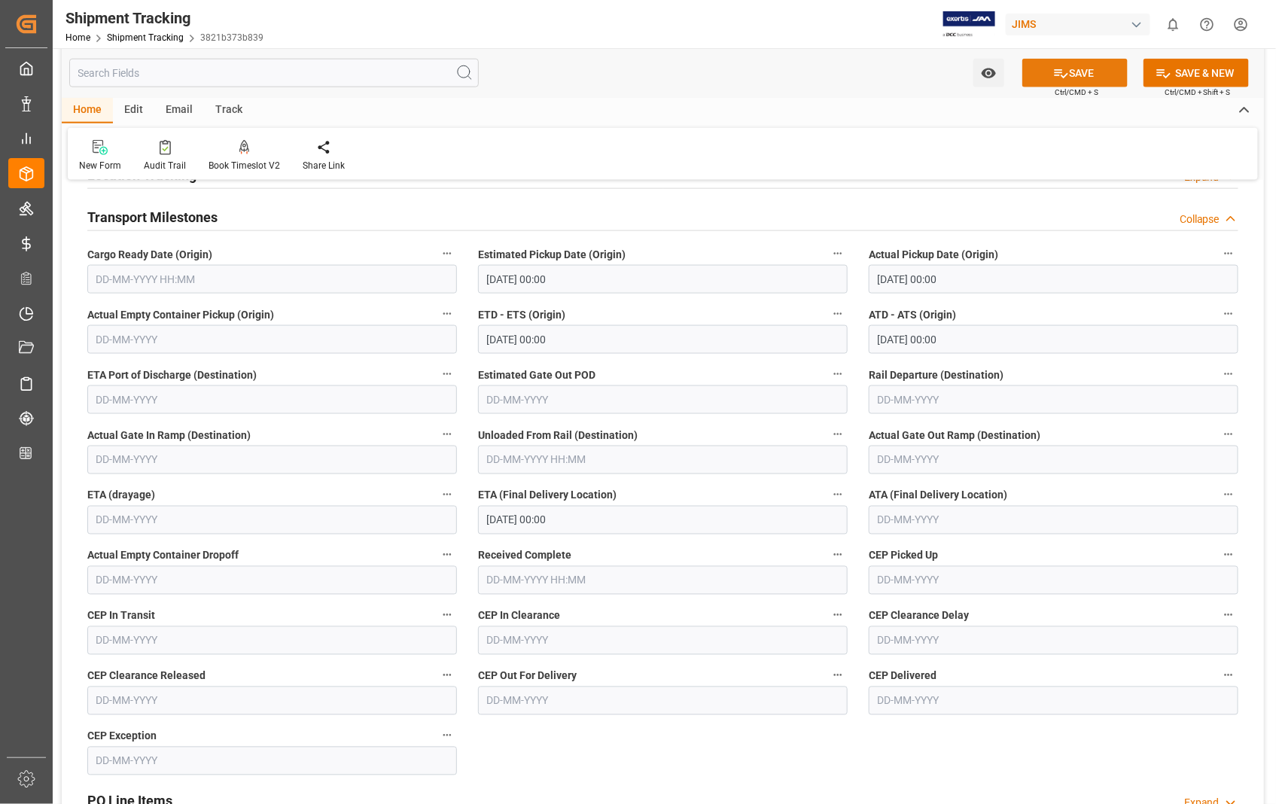
click at [1102, 73] on button "SAVE" at bounding box center [1075, 73] width 105 height 29
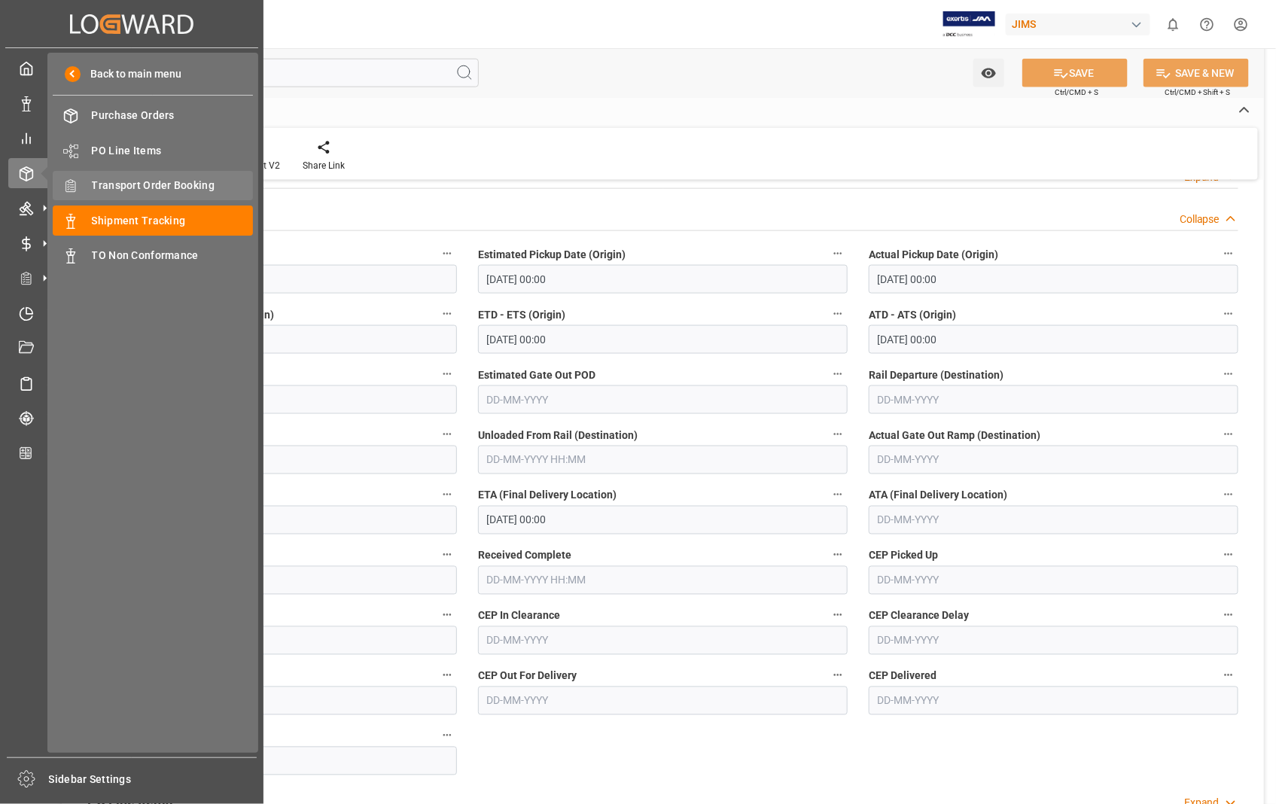
click at [178, 179] on span "Transport Order Booking" at bounding box center [173, 186] width 162 height 16
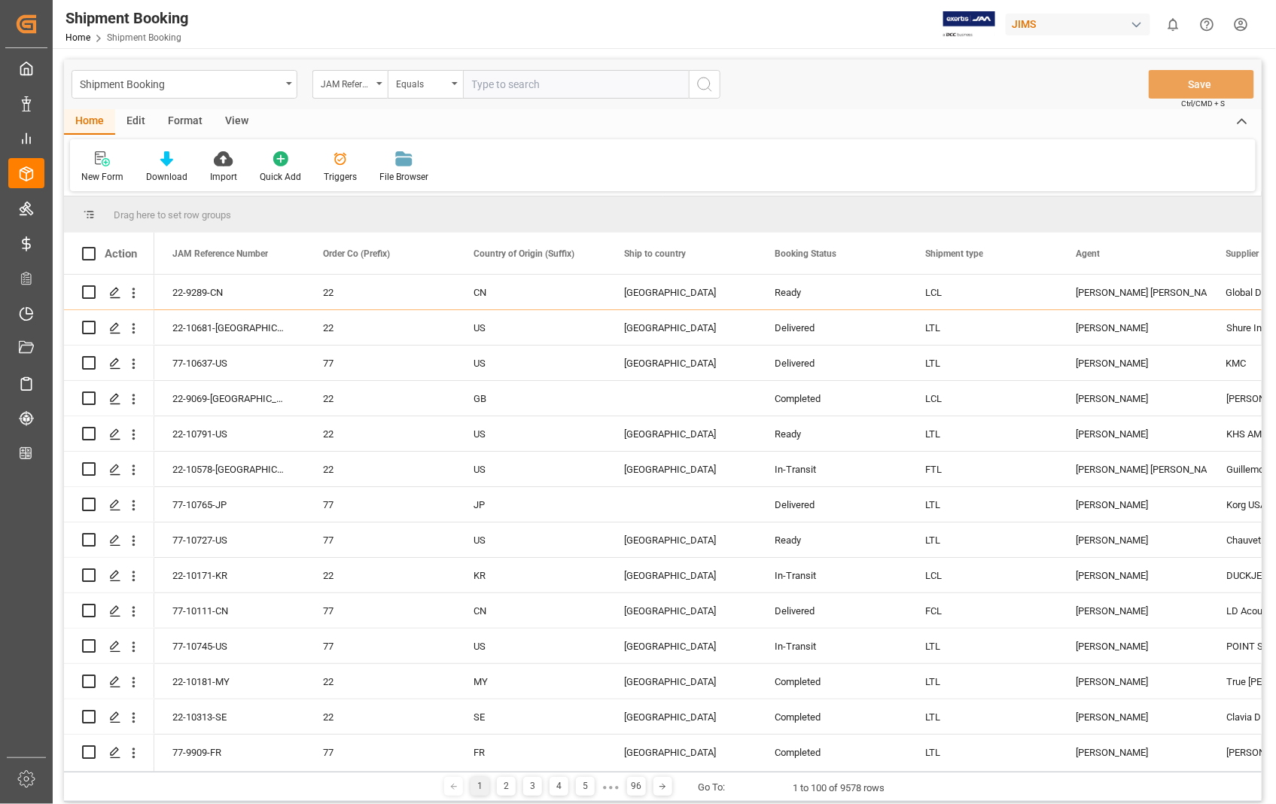
click at [101, 148] on div "New Form Download Import Quick Add Triggers File Browser" at bounding box center [663, 165] width 1186 height 52
click at [102, 163] on icon at bounding box center [102, 158] width 15 height 15
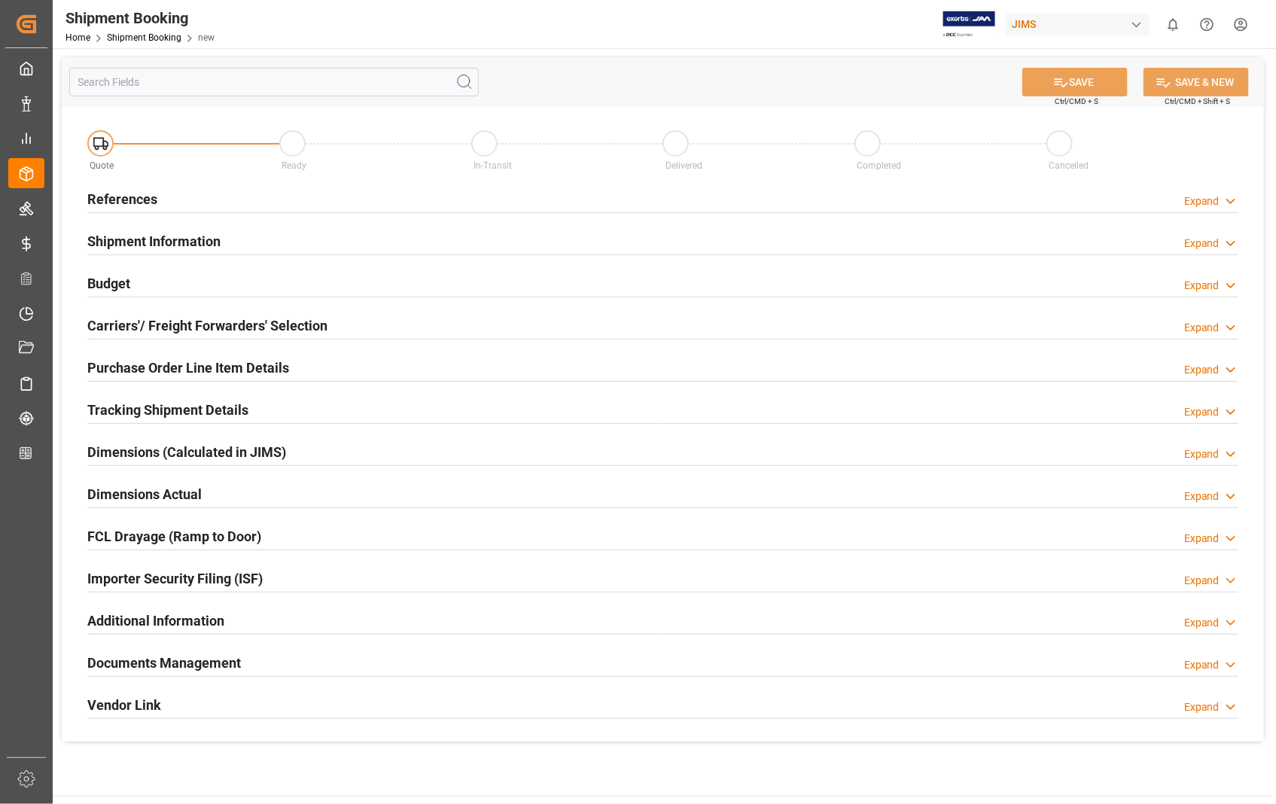
click at [130, 206] on h2 "References" at bounding box center [122, 199] width 70 height 20
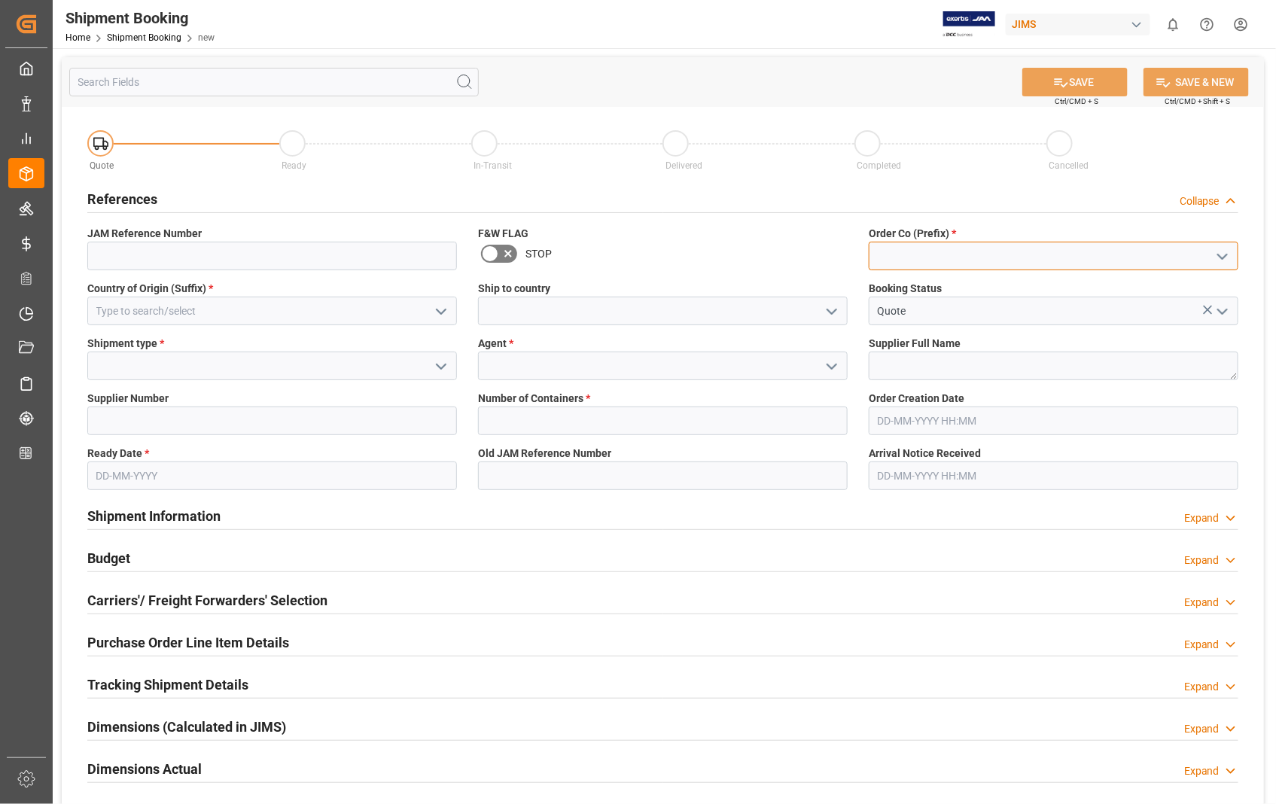
click at [1069, 257] on input at bounding box center [1054, 256] width 370 height 29
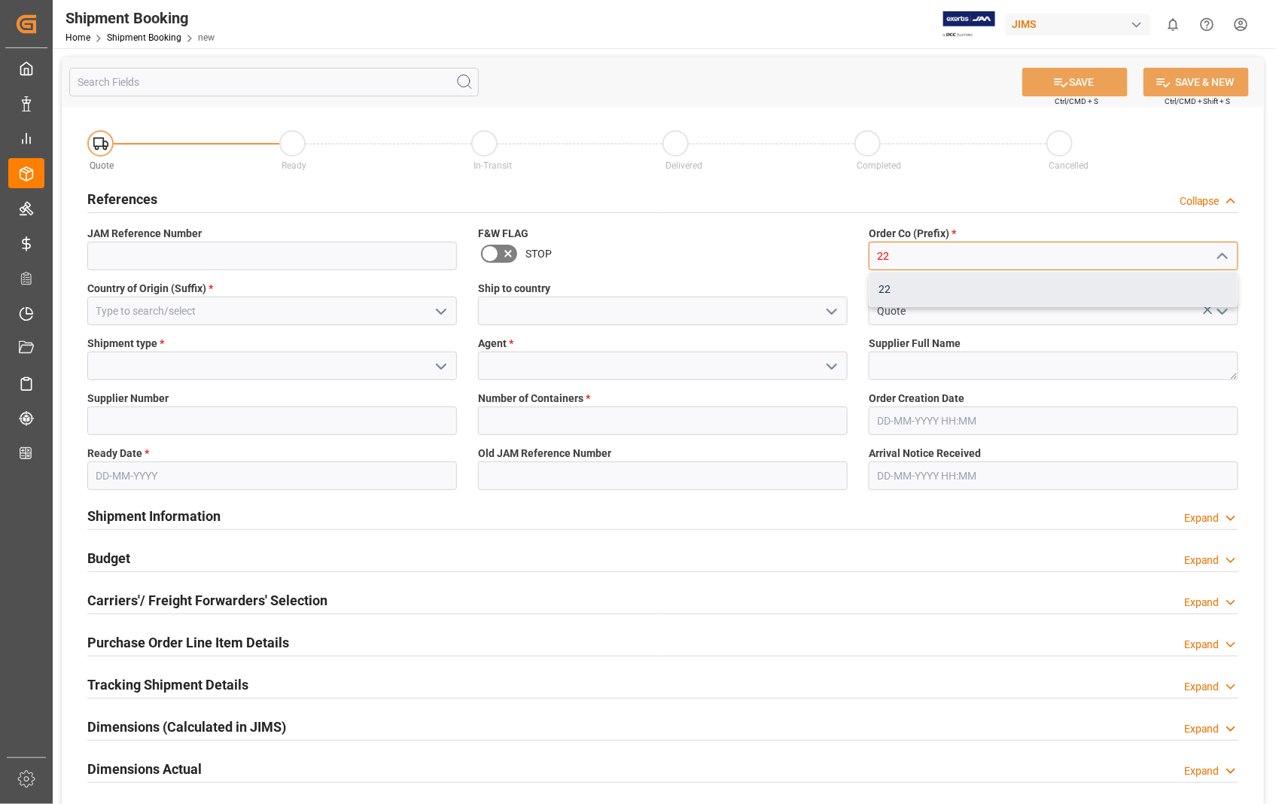
click at [925, 291] on div "22" at bounding box center [1054, 290] width 368 height 34
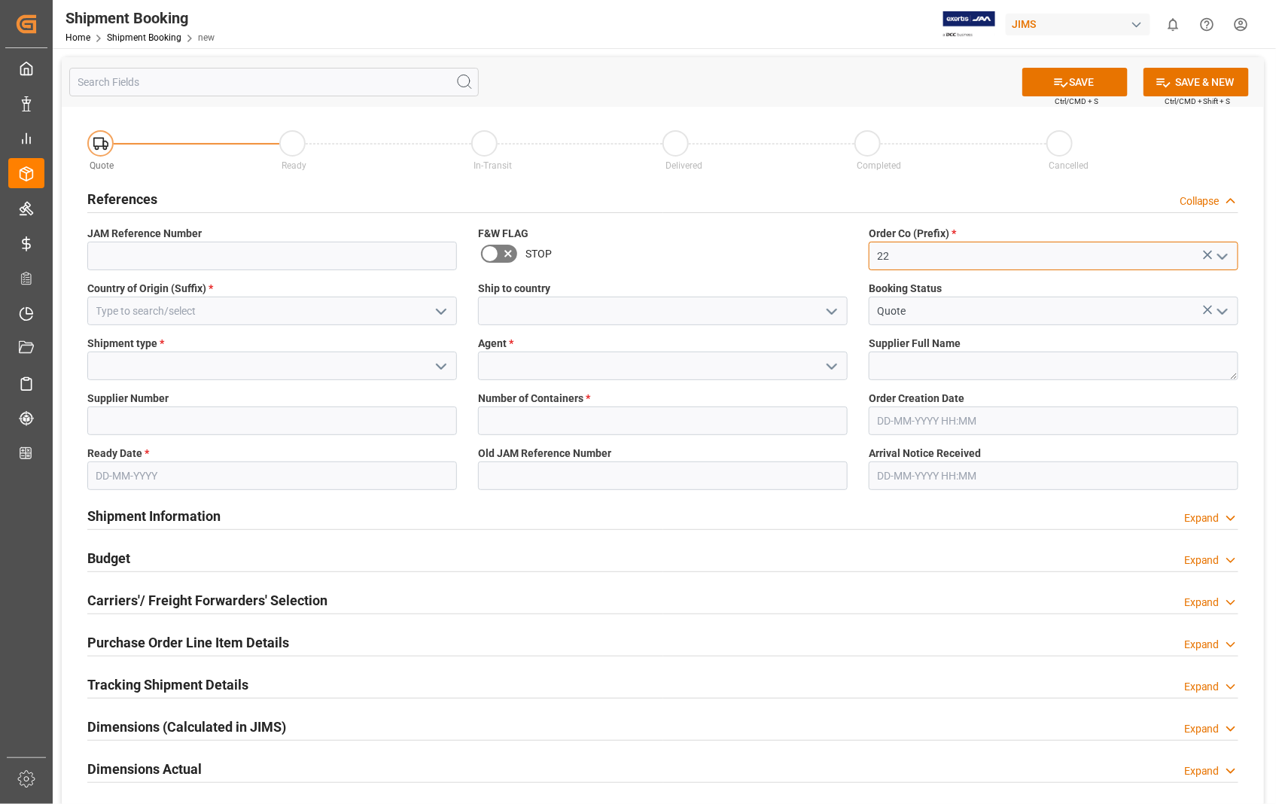
type input "22"
click at [297, 319] on input at bounding box center [272, 311] width 370 height 29
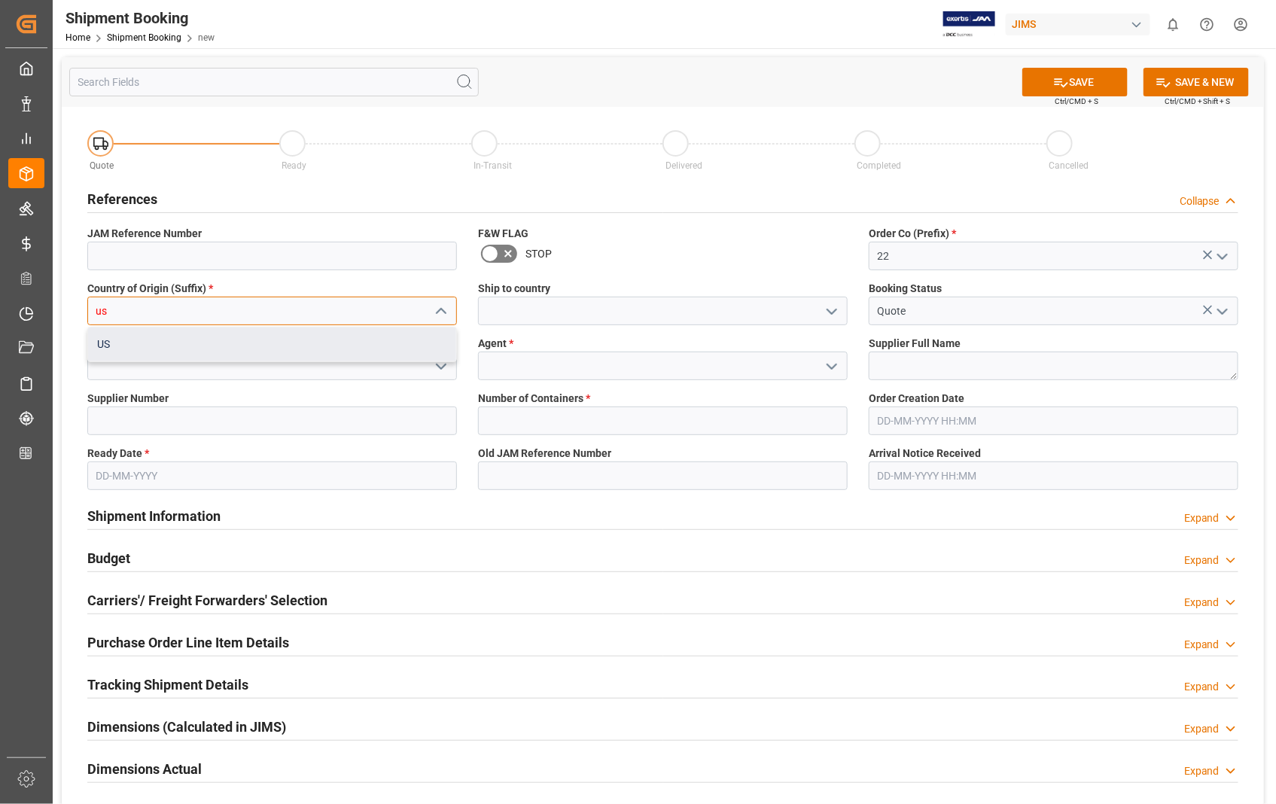
click at [223, 346] on div "US" at bounding box center [272, 345] width 368 height 34
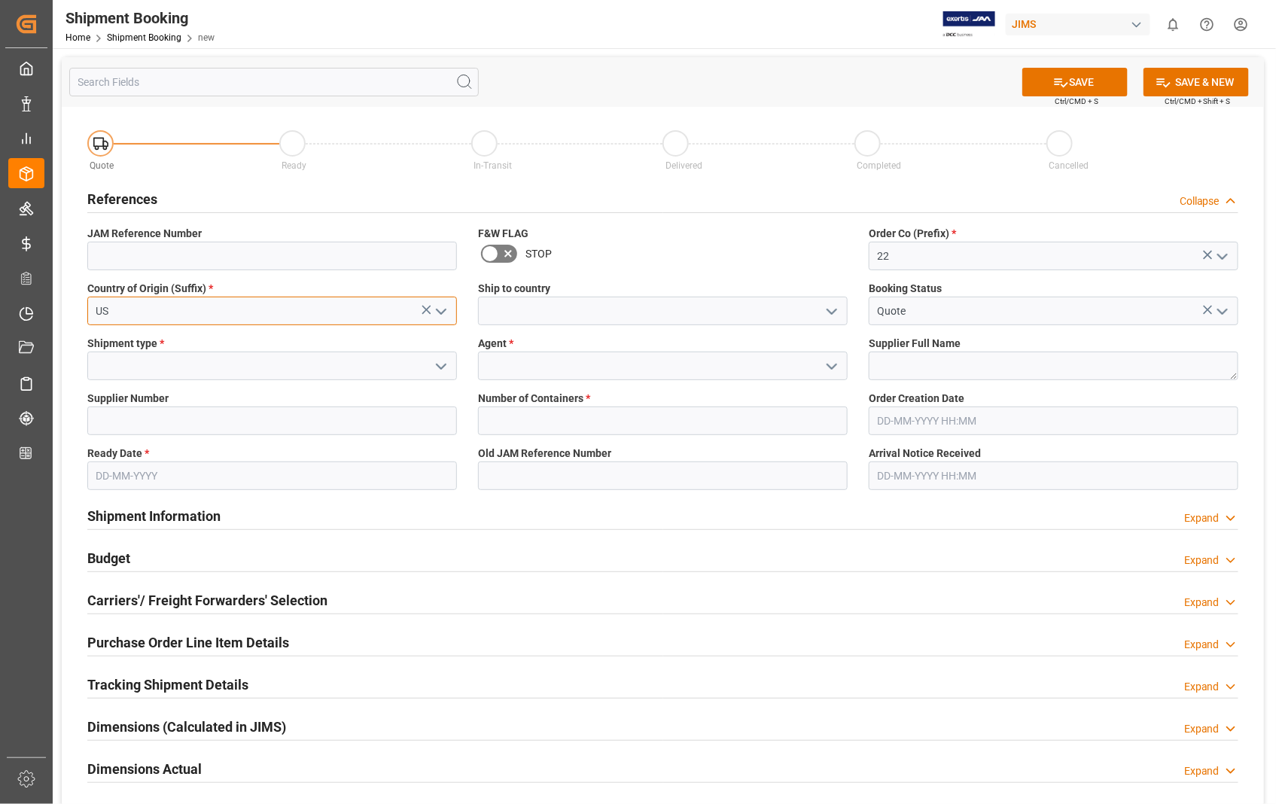
type input "US"
click at [527, 297] on input at bounding box center [663, 311] width 370 height 29
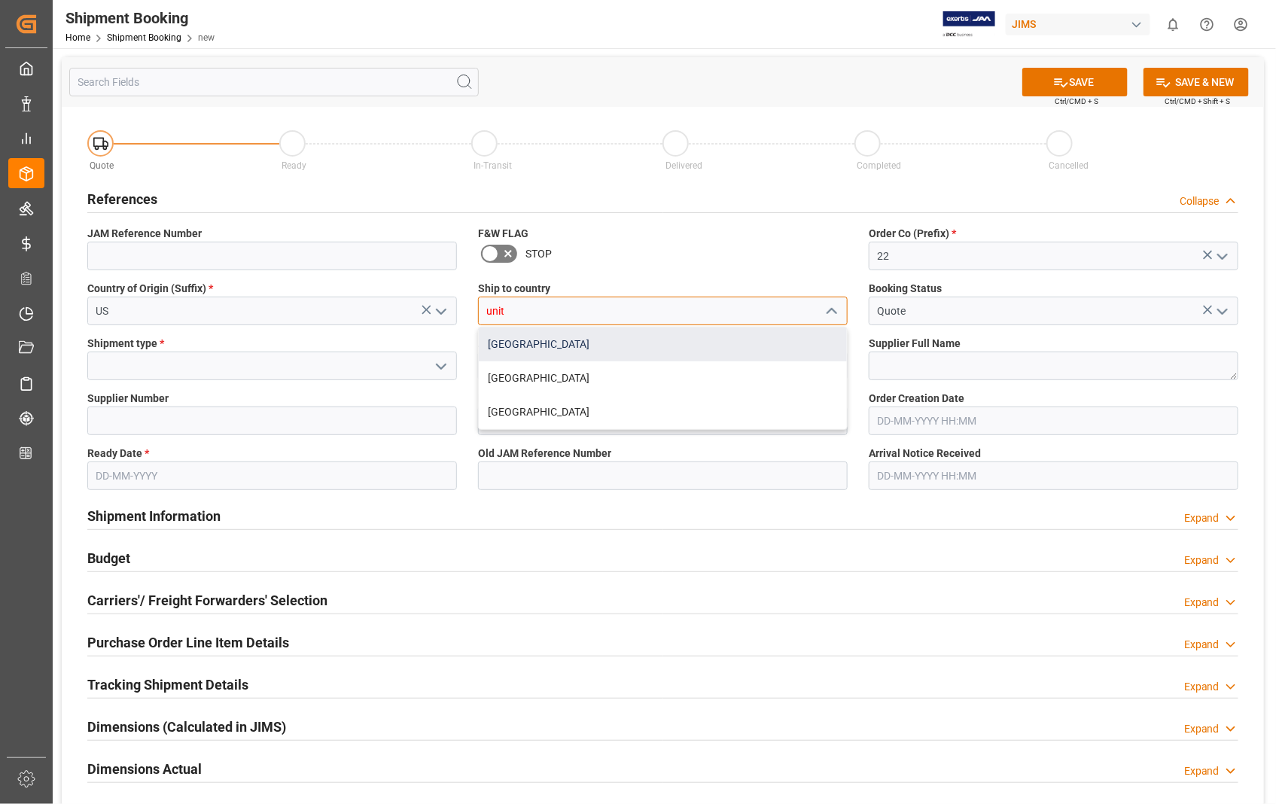
click at [510, 340] on div "[GEOGRAPHIC_DATA]" at bounding box center [663, 345] width 368 height 34
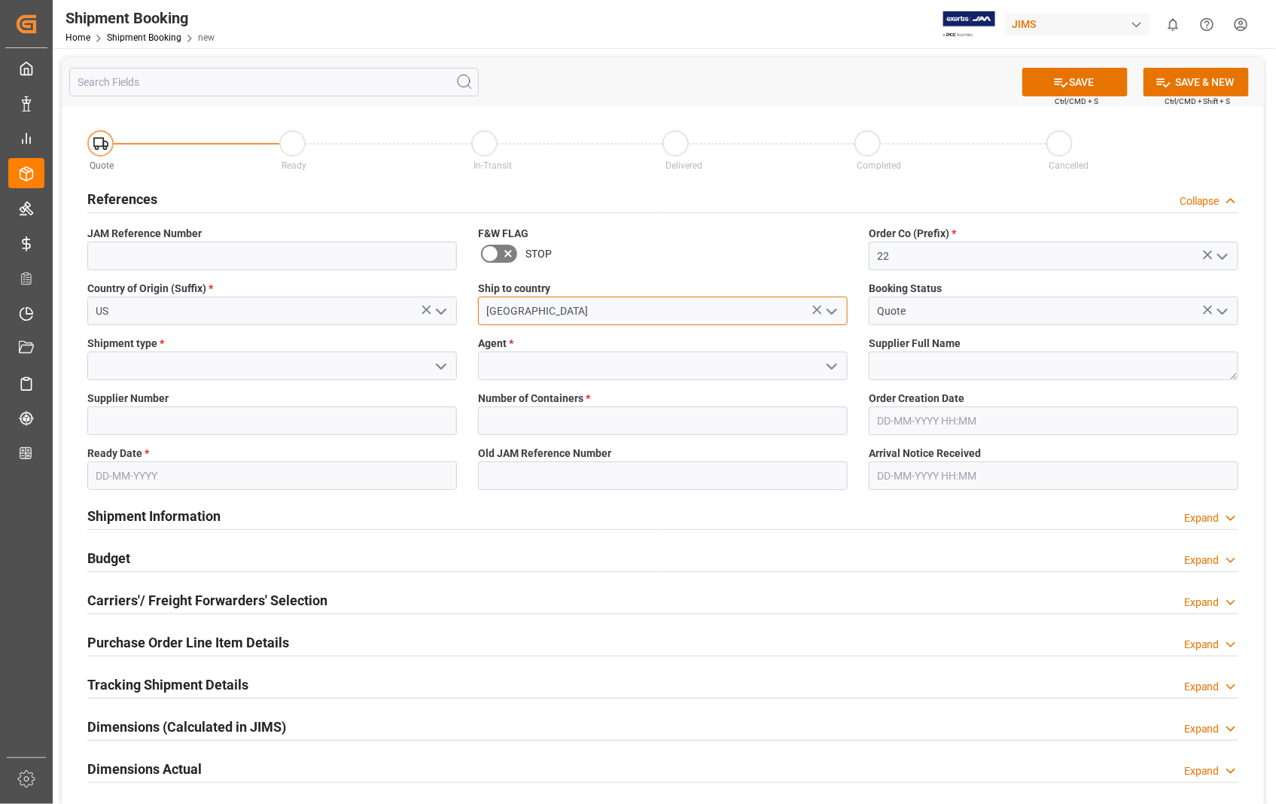
type input "[GEOGRAPHIC_DATA]"
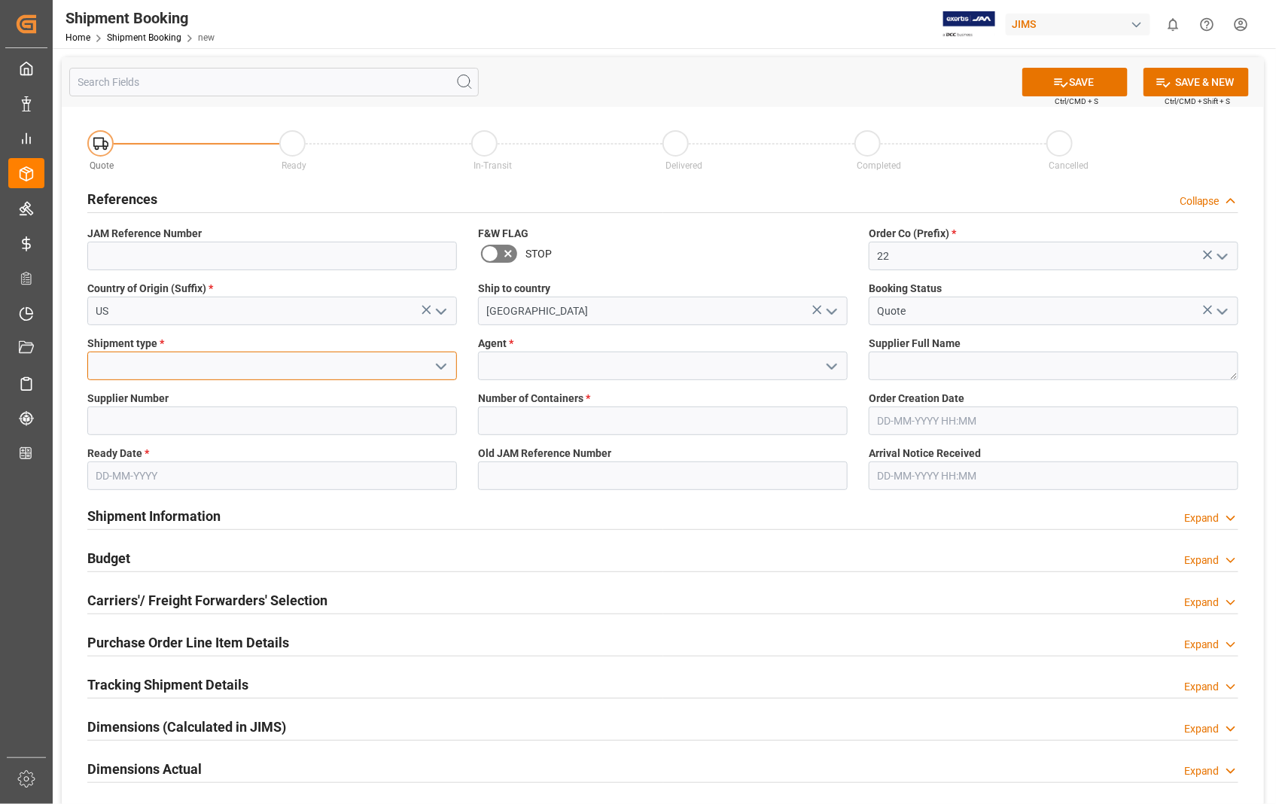
click at [336, 361] on input at bounding box center [272, 366] width 370 height 29
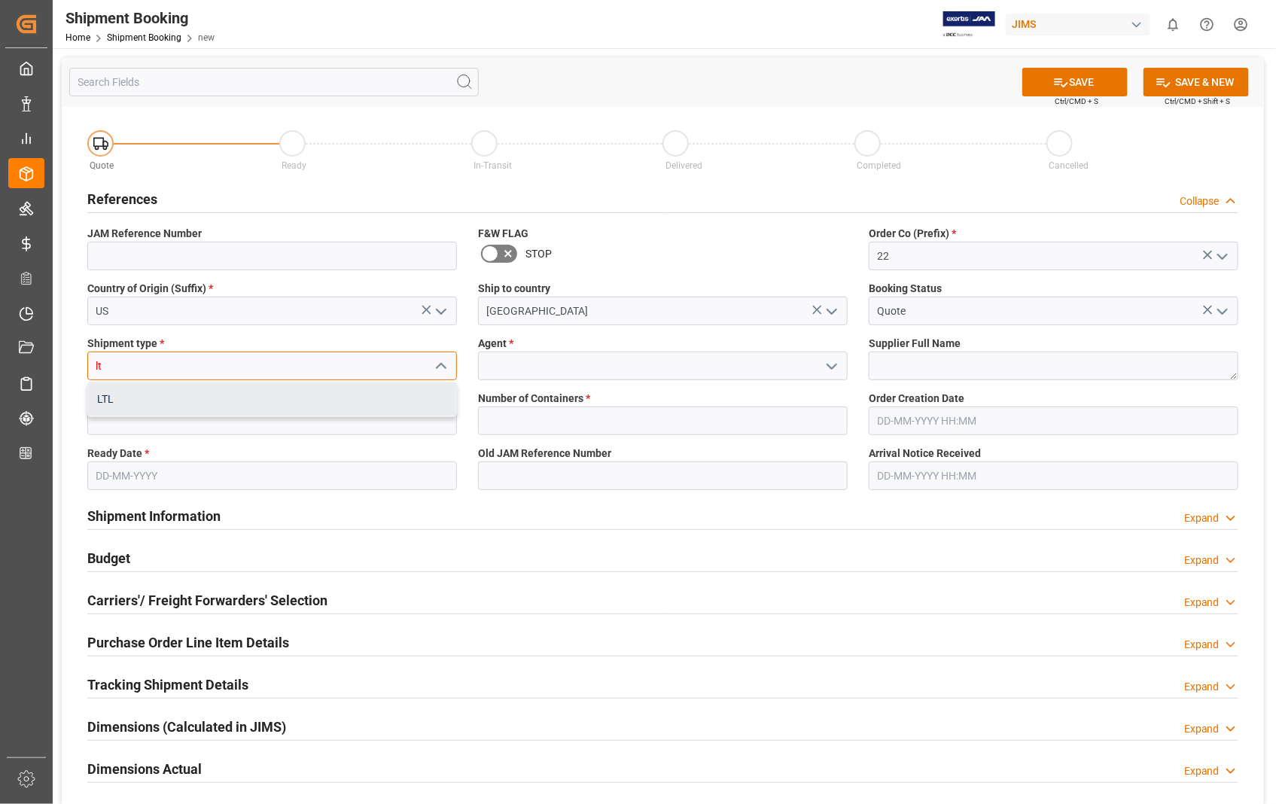
click at [178, 396] on div "LTL" at bounding box center [272, 399] width 368 height 34
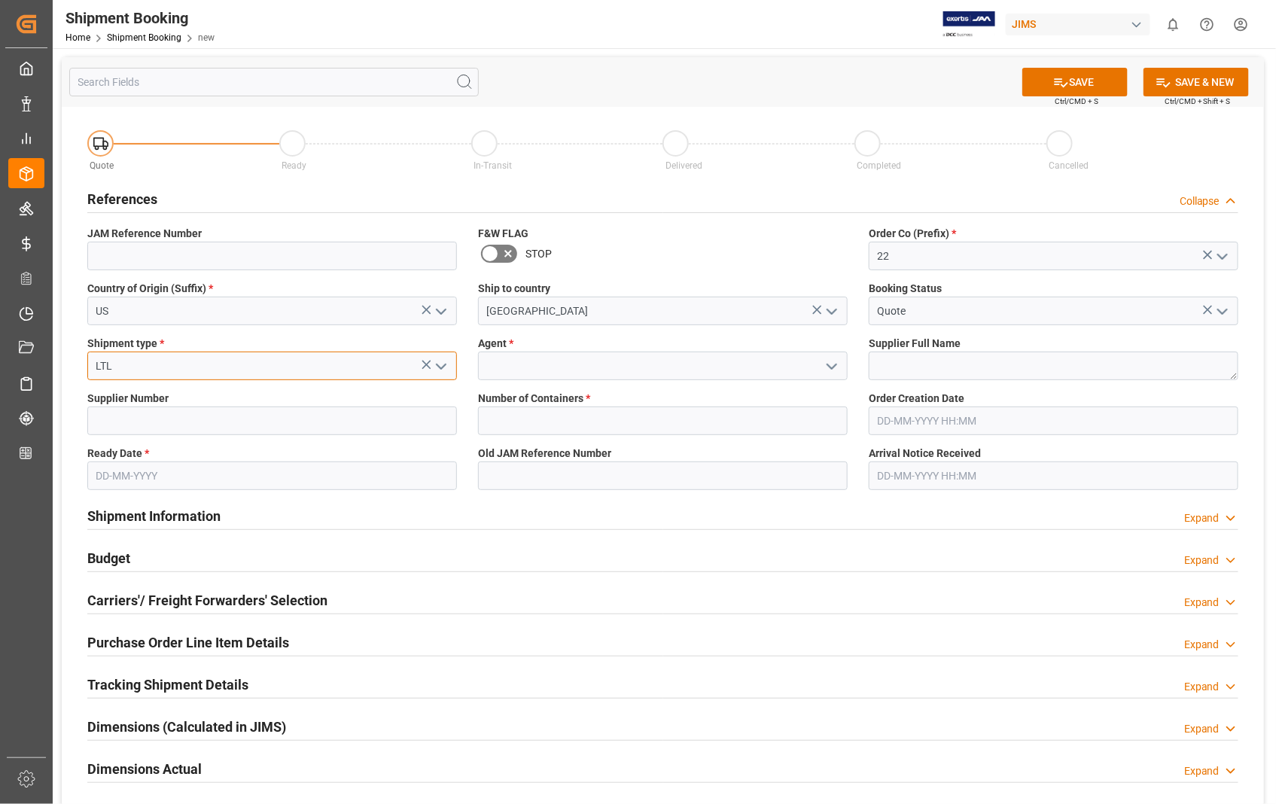
type input "LTL"
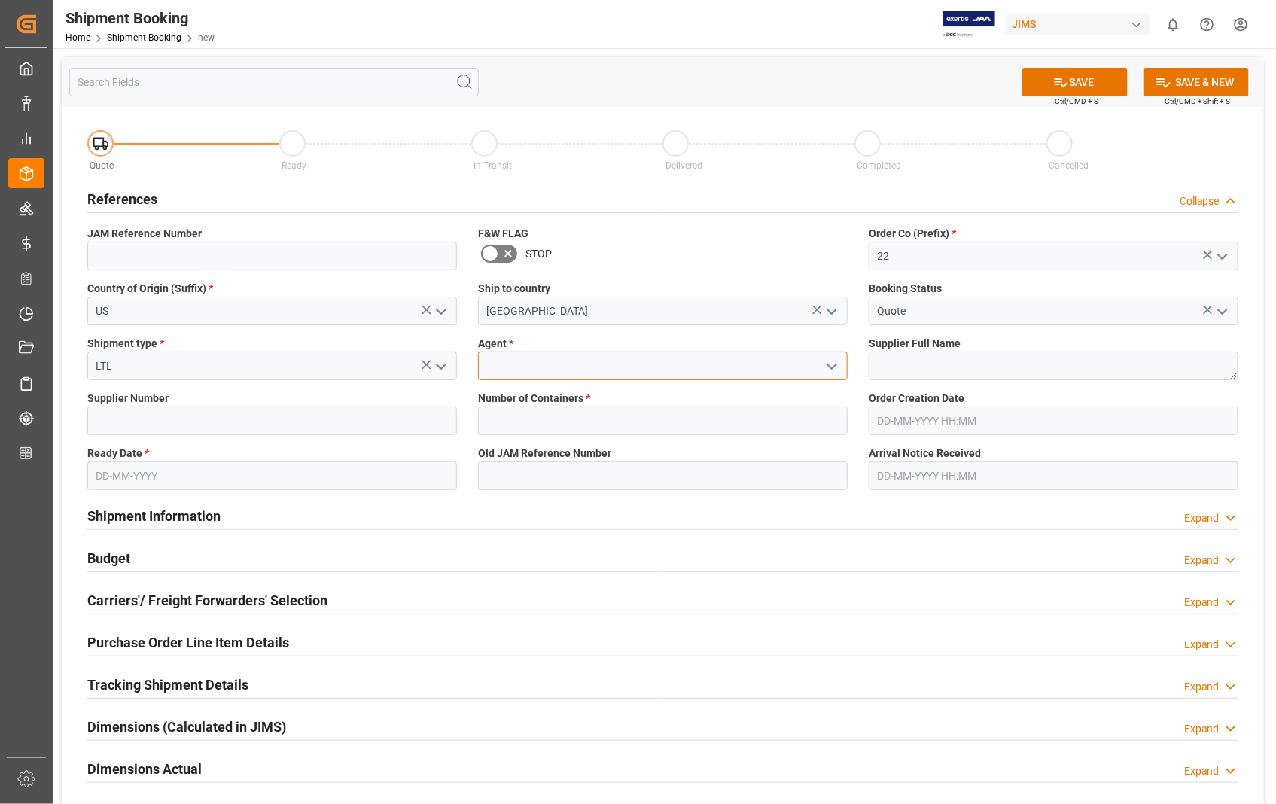
click at [560, 365] on input at bounding box center [663, 366] width 370 height 29
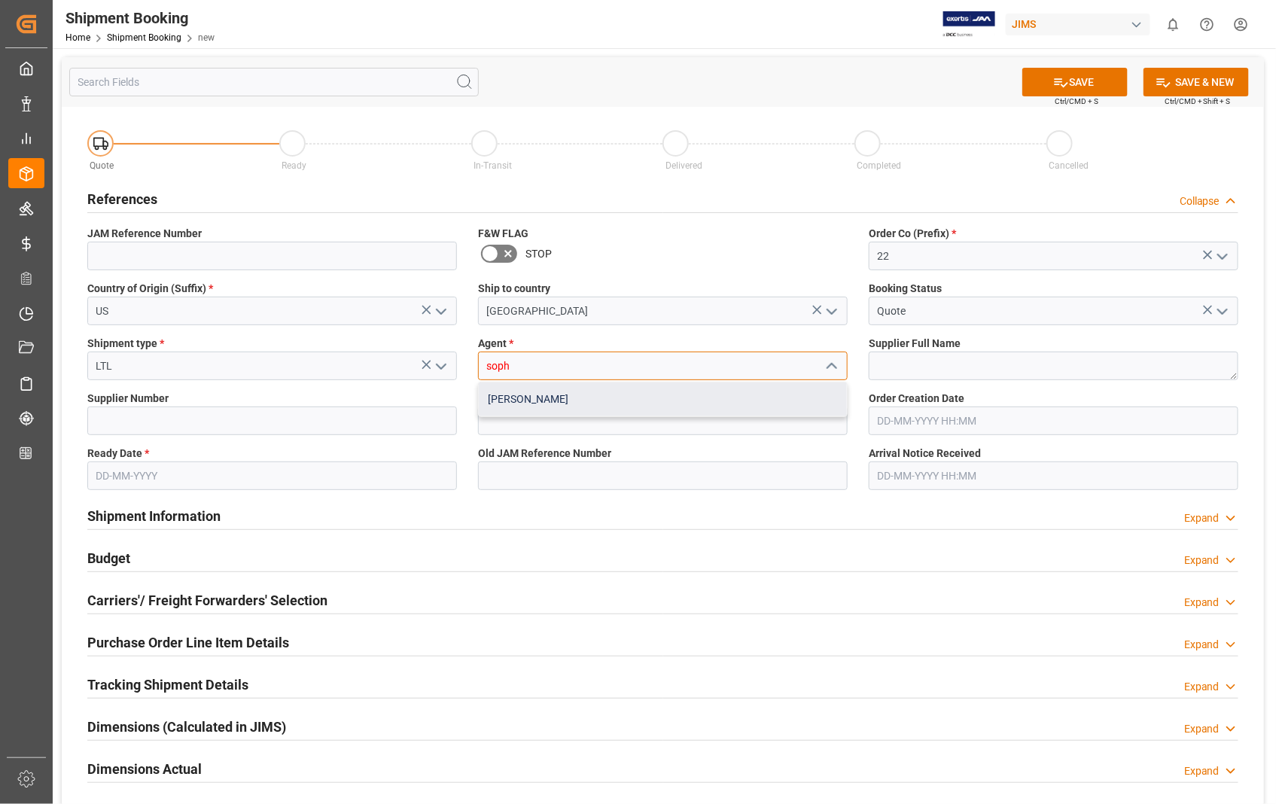
click at [502, 401] on div "[PERSON_NAME]" at bounding box center [663, 399] width 368 height 34
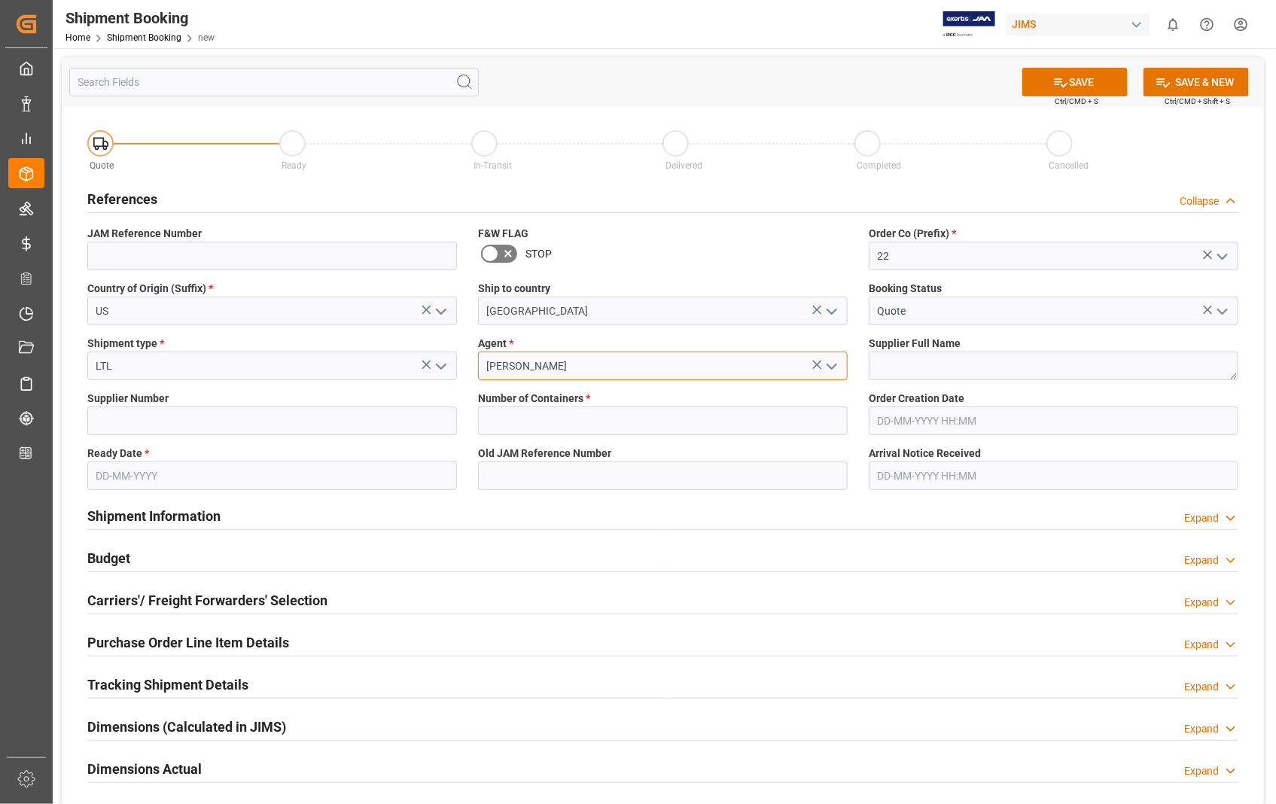
type input "[PERSON_NAME]"
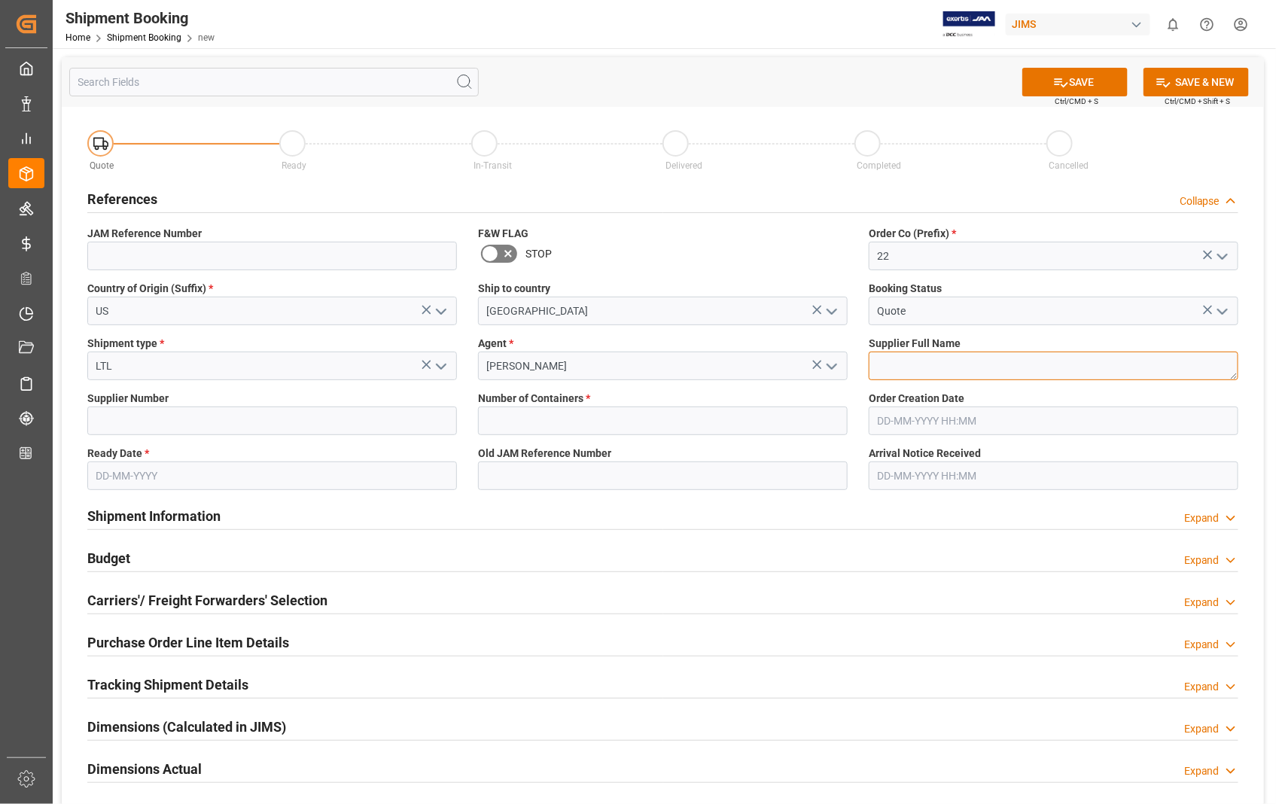
click at [889, 364] on textarea at bounding box center [1054, 366] width 370 height 29
paste textarea "KHS AMERICA, INC"
type textarea "KHS AMERICA, INC"
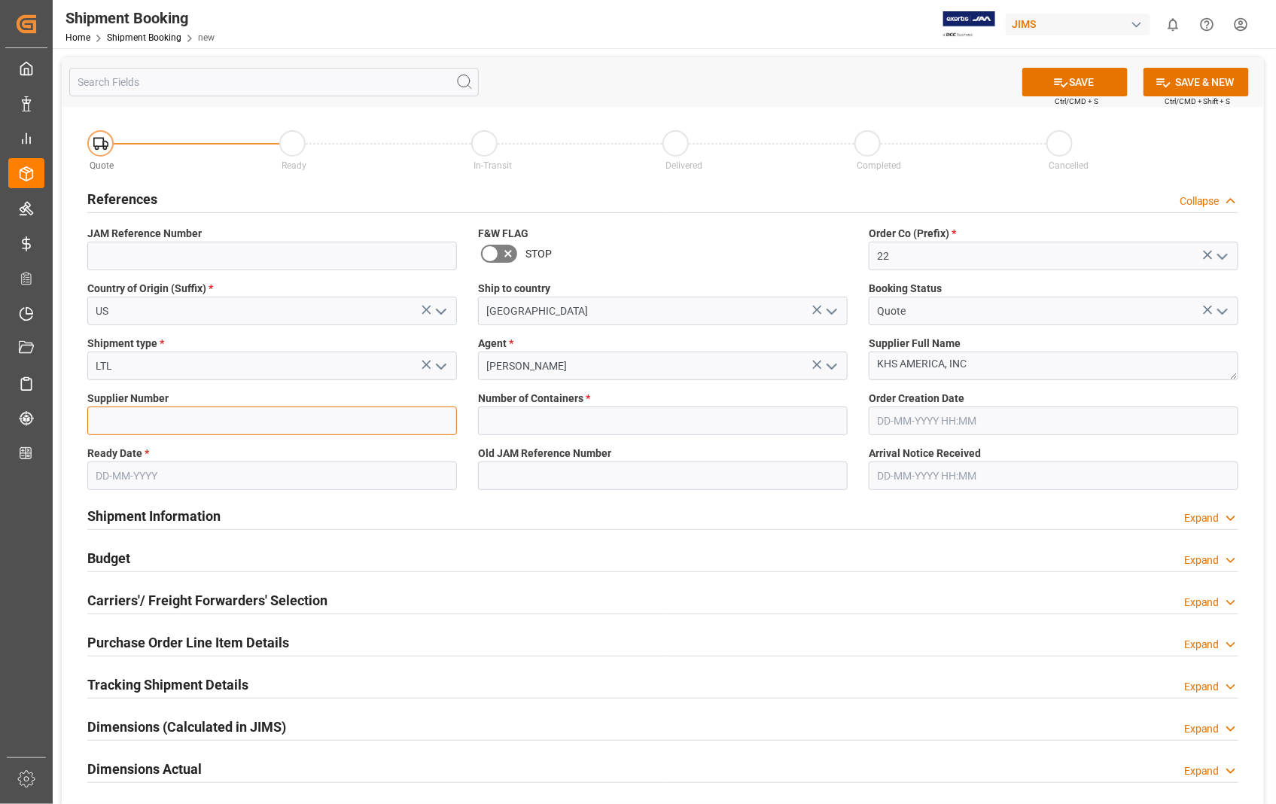
drag, startPoint x: 197, startPoint y: 423, endPoint x: 185, endPoint y: 398, distance: 28.0
click at [196, 422] on input at bounding box center [272, 421] width 370 height 29
paste input "457672"
type input "457672"
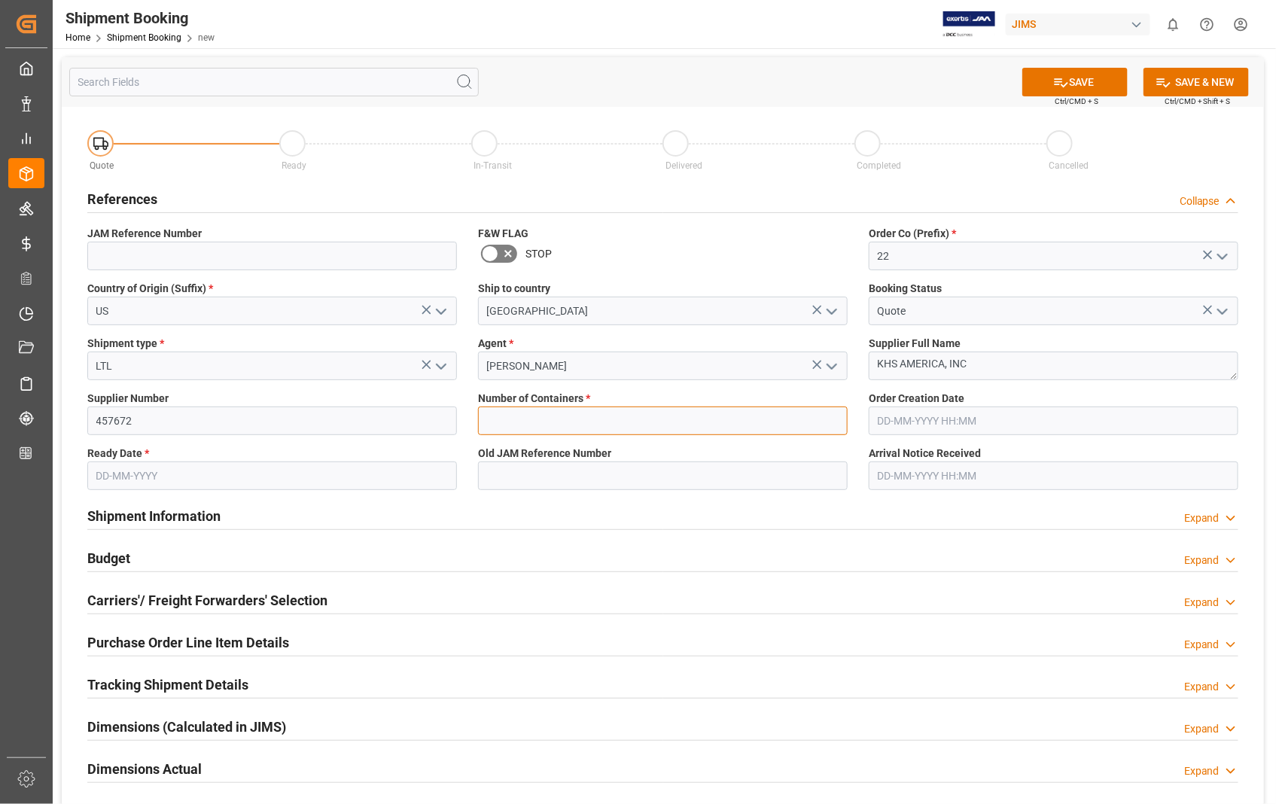
click at [614, 413] on input "text" at bounding box center [663, 421] width 370 height 29
type input "0"
type input "22-10784-[GEOGRAPHIC_DATA]"
type input "[DATE] 18:31"
type input "[DATE]"
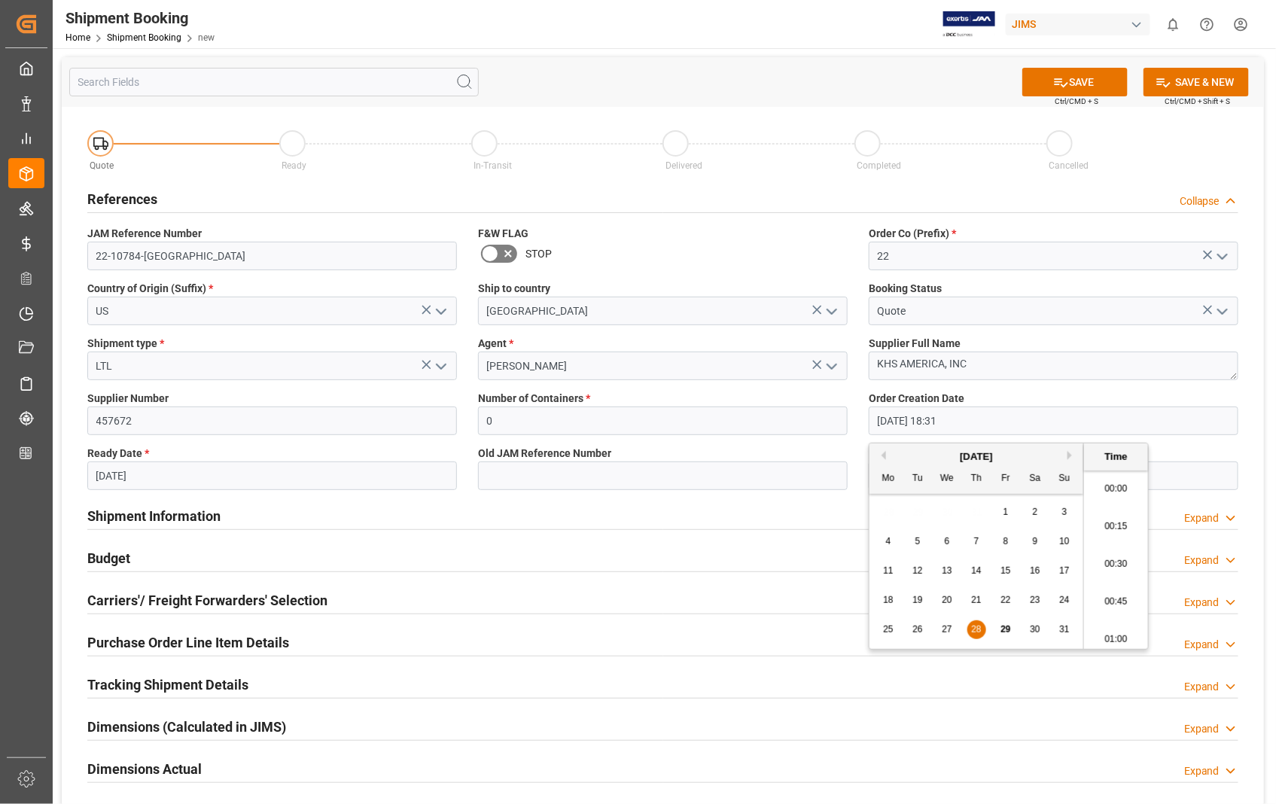
click at [965, 424] on input "[DATE] 18:31" at bounding box center [1054, 421] width 370 height 29
drag, startPoint x: 965, startPoint y: 424, endPoint x: 801, endPoint y: 422, distance: 164.1
click at [801, 422] on div "Quote Ready In-Transit Delivered Completed Cancelled References Collapse JAM Re…" at bounding box center [663, 562] width 1202 height 910
type input "16-06-2025 00:00"
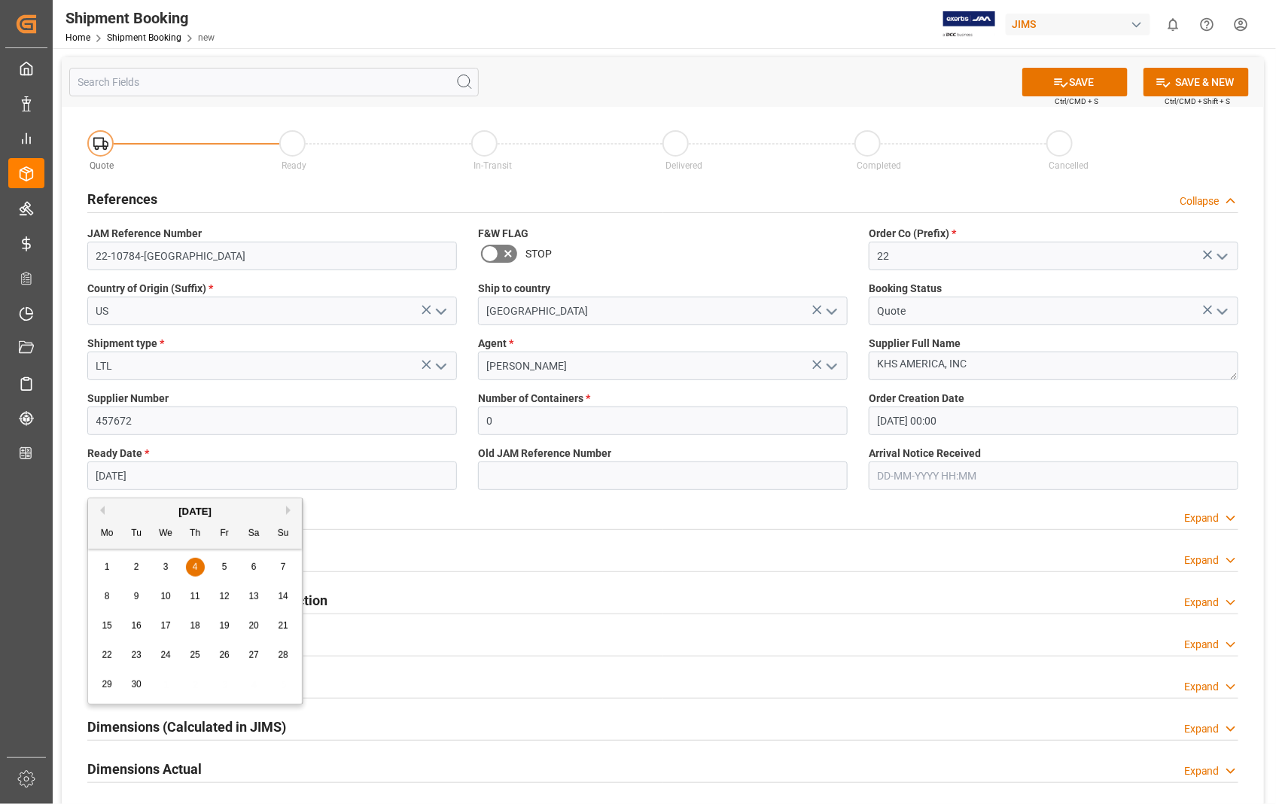
click at [285, 482] on input "[DATE]" at bounding box center [272, 476] width 370 height 29
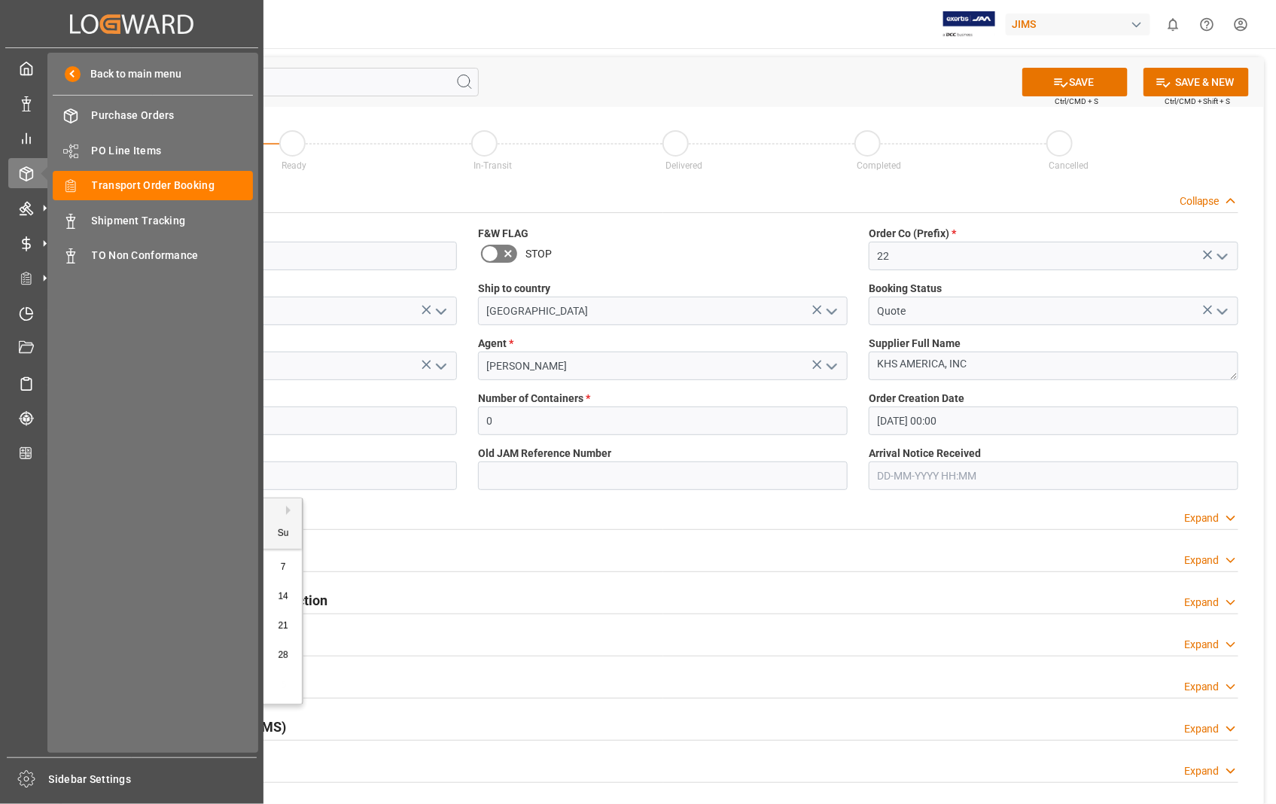
drag, startPoint x: 217, startPoint y: 482, endPoint x: 50, endPoint y: 482, distance: 167.2
click at [50, 482] on div "Created by potrace 1.15, written by Peter Selinger 2001-2017 Created by potrace…" at bounding box center [638, 402] width 1276 height 804
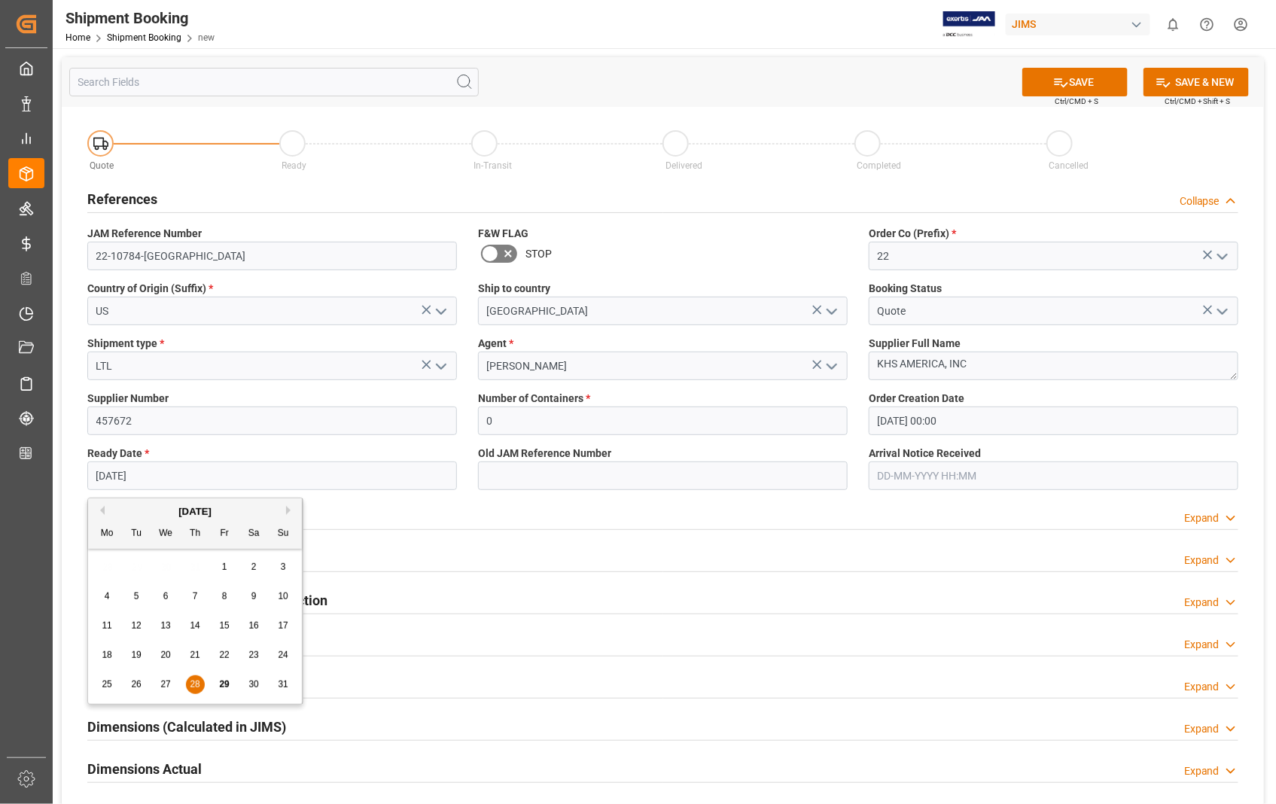
type input "[DATE]"
click at [1007, 476] on input "text" at bounding box center [1054, 476] width 370 height 29
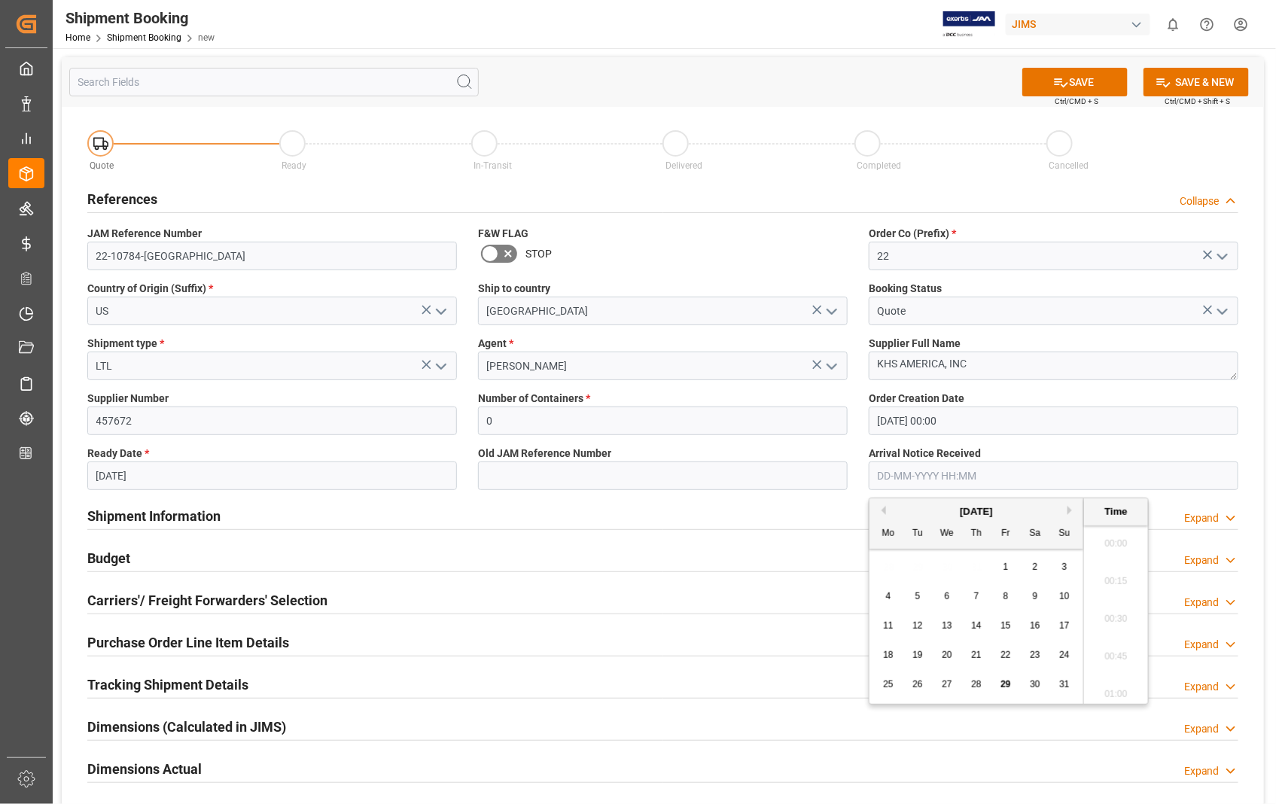
scroll to position [1285, 0]
type input "[DATE] 00:00"
click at [751, 510] on div "Shipment Information Expand" at bounding box center [662, 515] width 1151 height 29
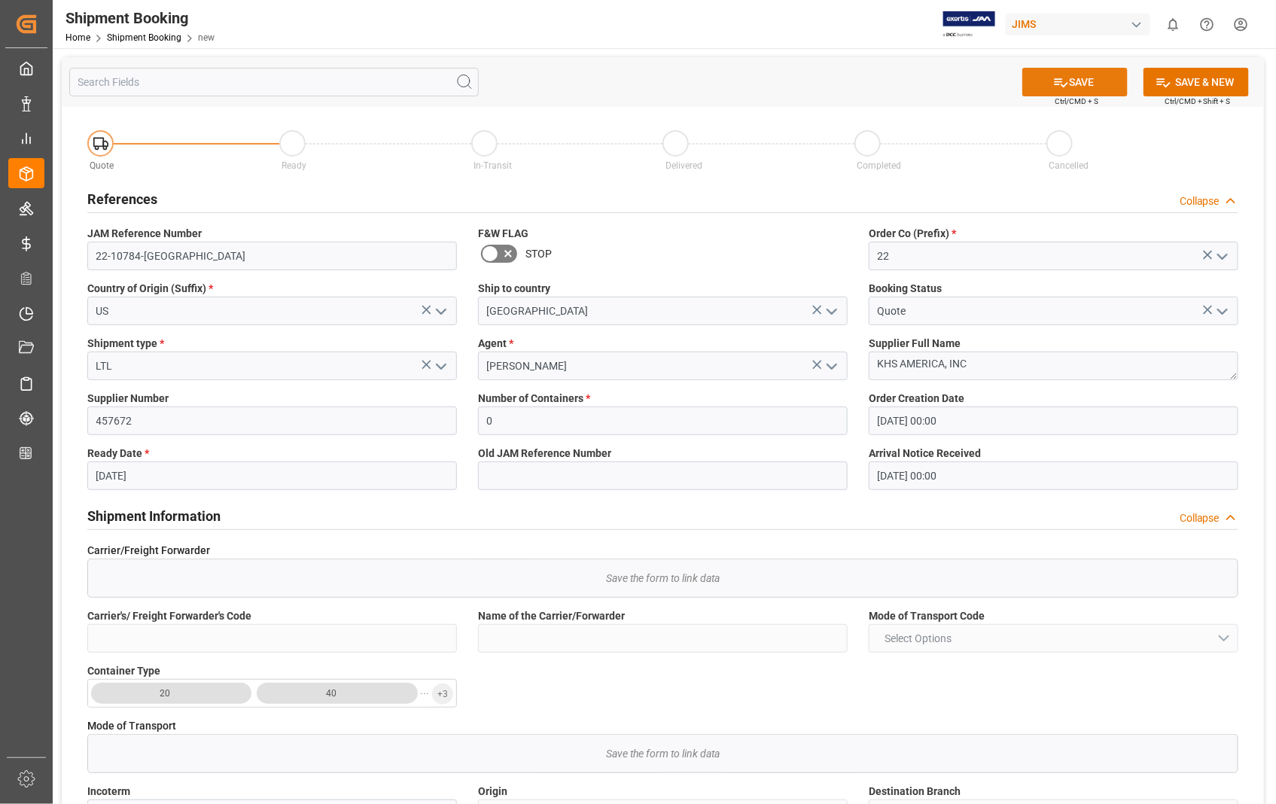
click at [1077, 74] on button "SAVE" at bounding box center [1075, 82] width 105 height 29
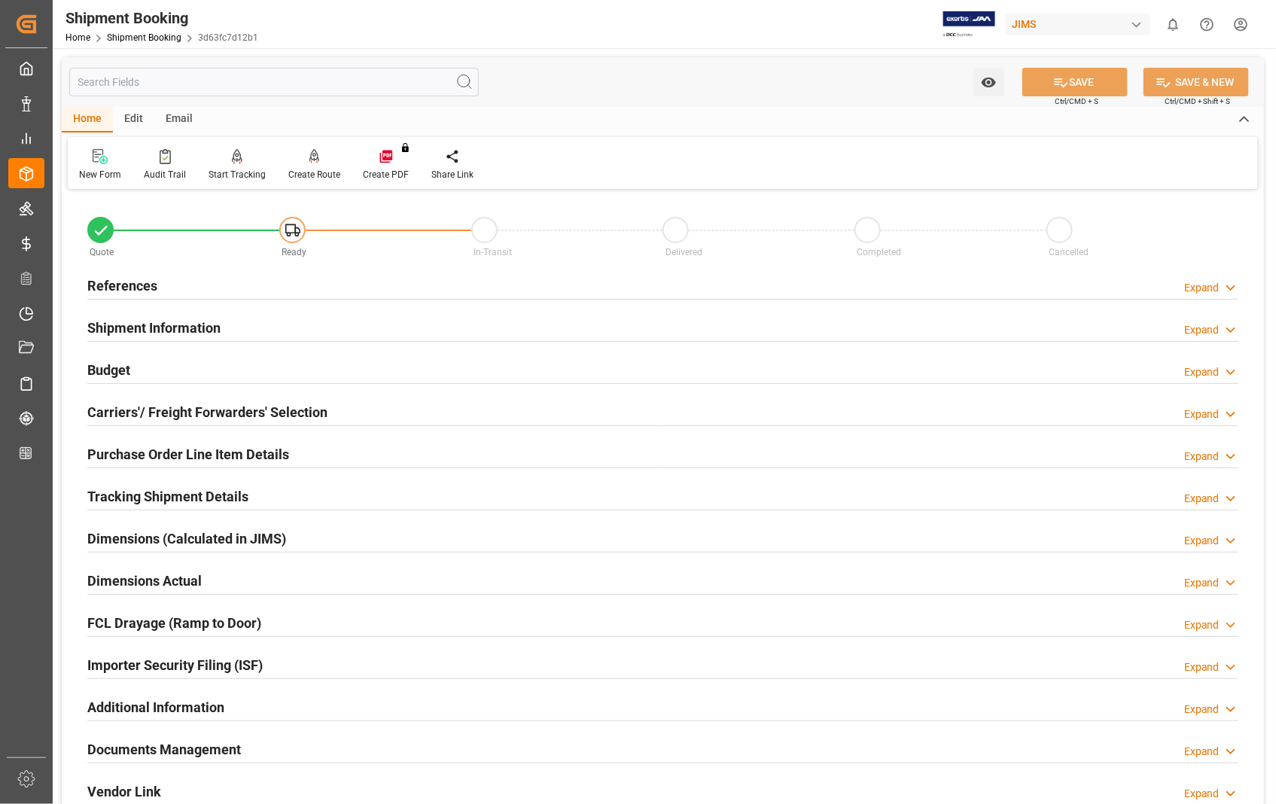
click at [133, 415] on h2 "Carriers'/ Freight Forwarders' Selection" at bounding box center [207, 412] width 240 height 20
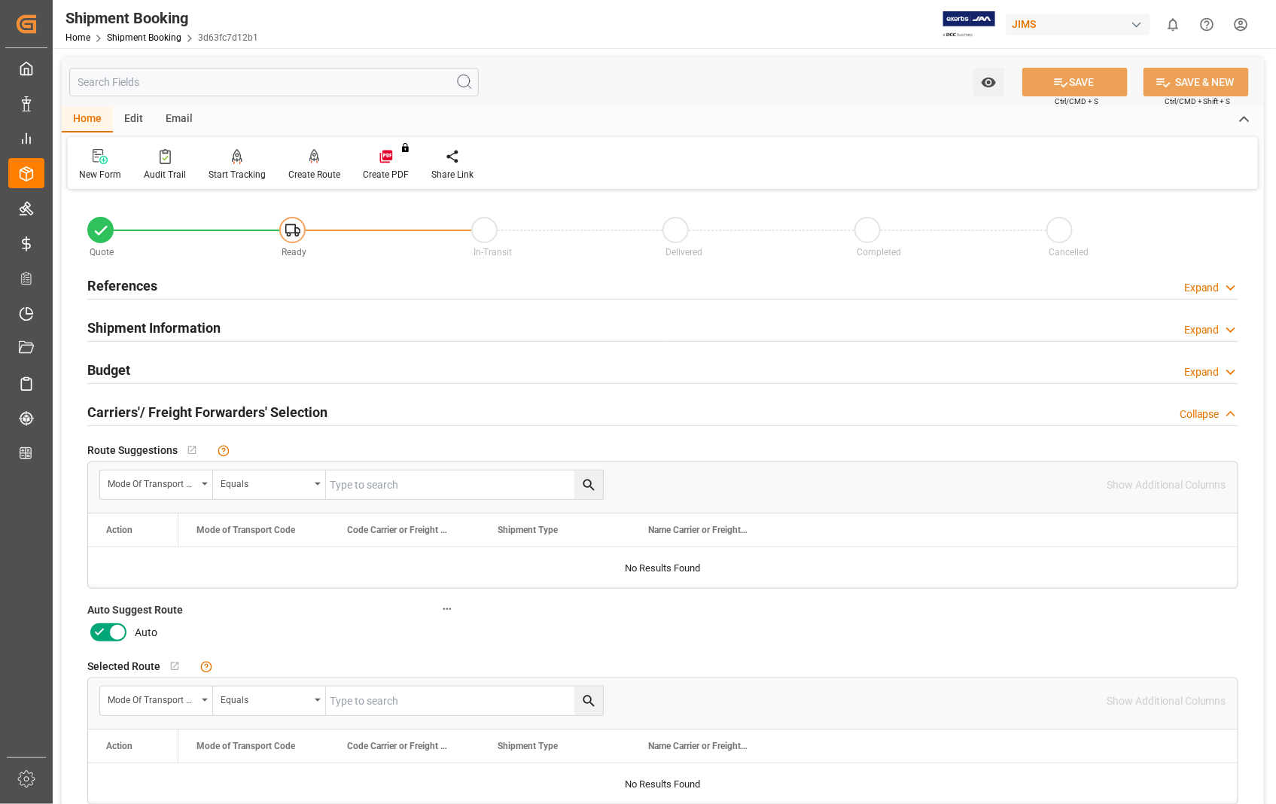
click at [122, 634] on icon at bounding box center [117, 632] width 18 height 18
click at [0, 0] on input "checkbox" at bounding box center [0, 0] width 0 height 0
click at [1108, 89] on button "SAVE" at bounding box center [1075, 82] width 105 height 29
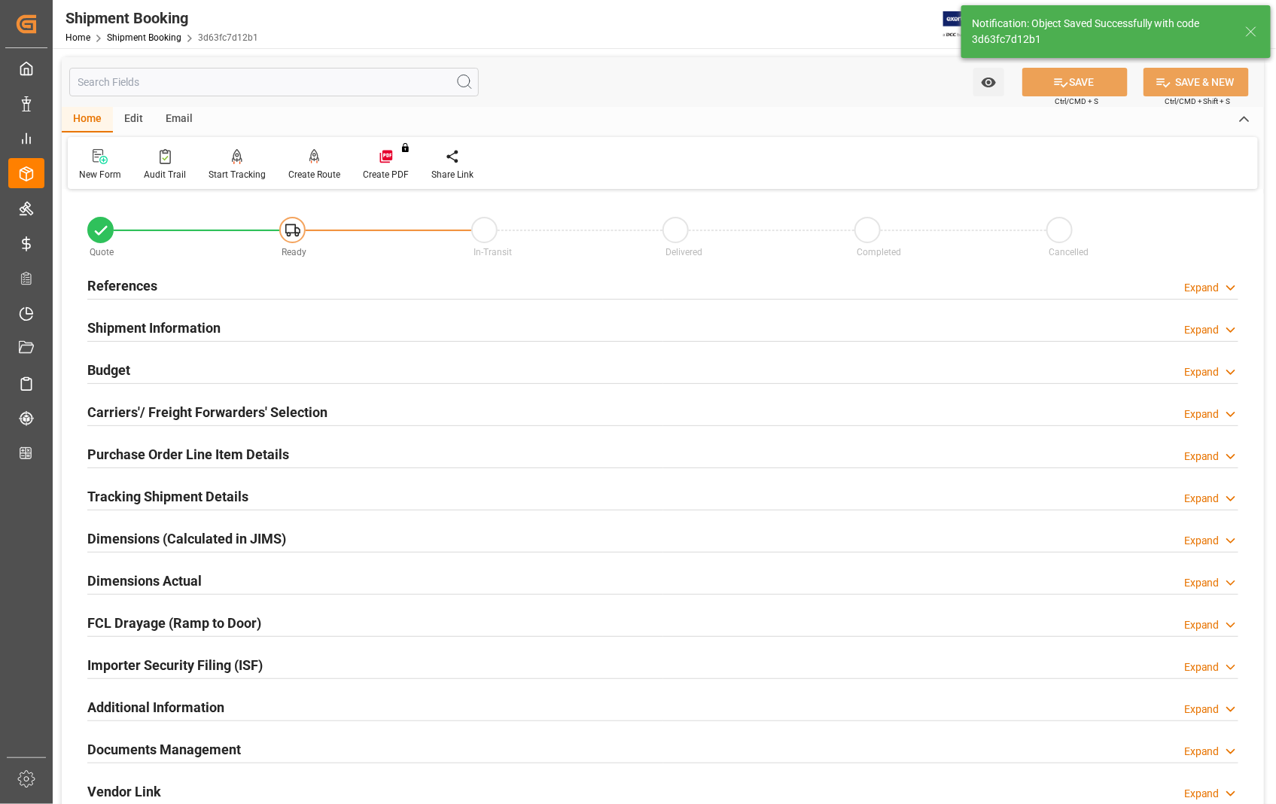
click at [124, 279] on h2 "References" at bounding box center [122, 286] width 70 height 20
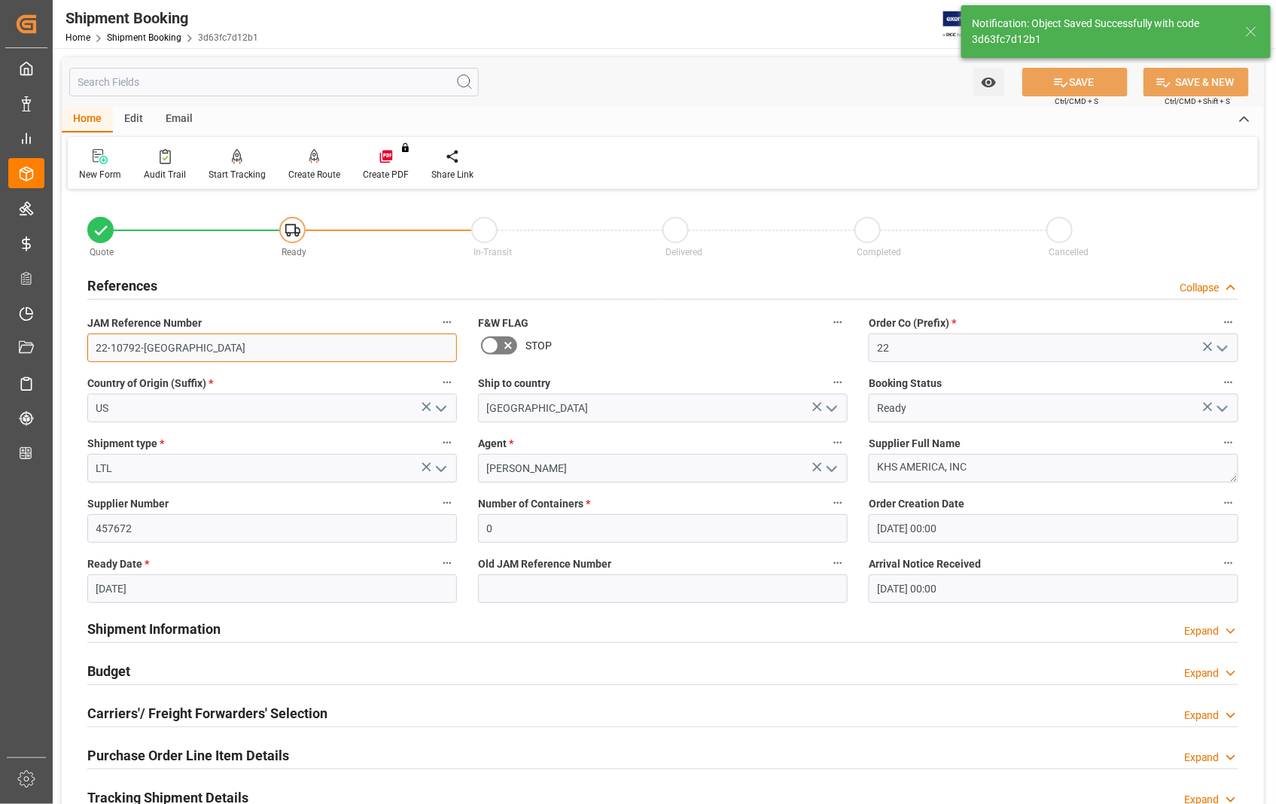
drag, startPoint x: 156, startPoint y: 344, endPoint x: 72, endPoint y: 337, distance: 83.9
click at [72, 337] on div "Quote Ready In-Transit Delivered Completed Cancelled References Collapse JAM Re…" at bounding box center [663, 662] width 1202 height 936
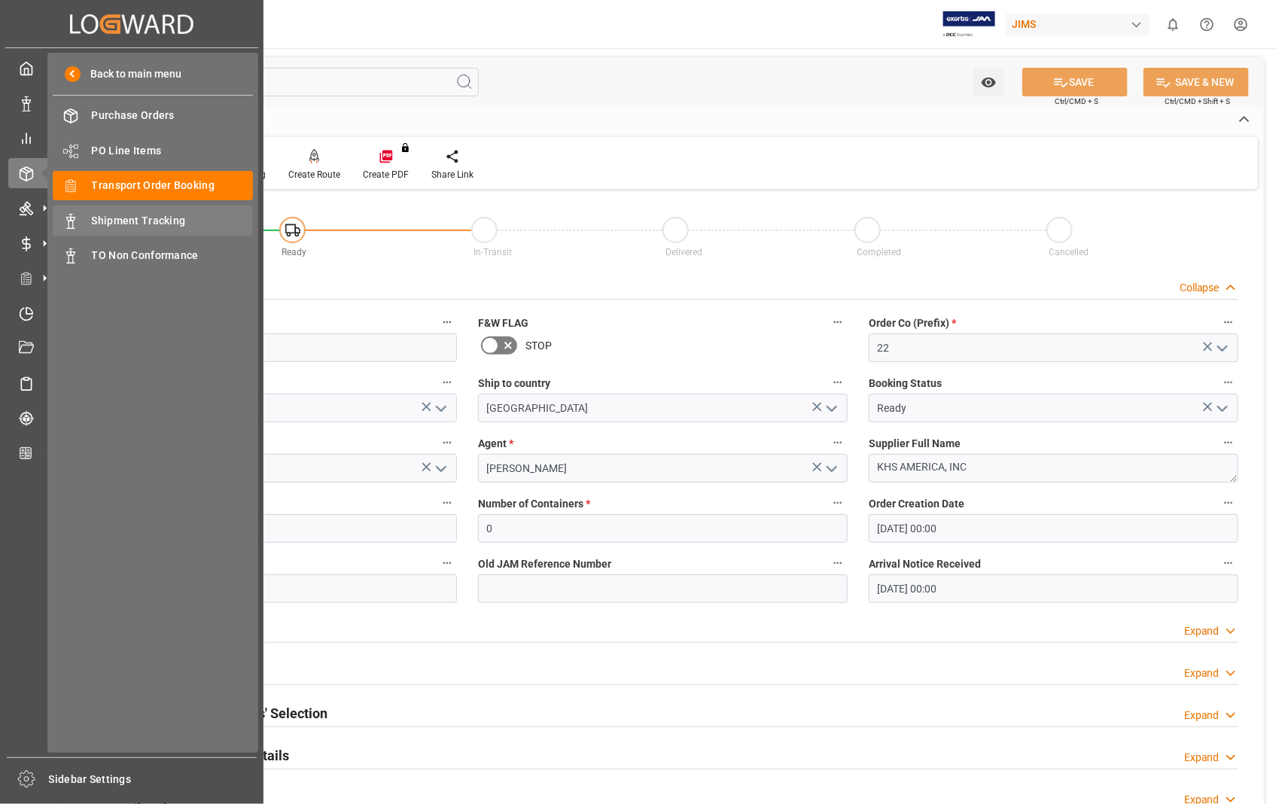
click at [126, 218] on span "Shipment Tracking" at bounding box center [173, 221] width 162 height 16
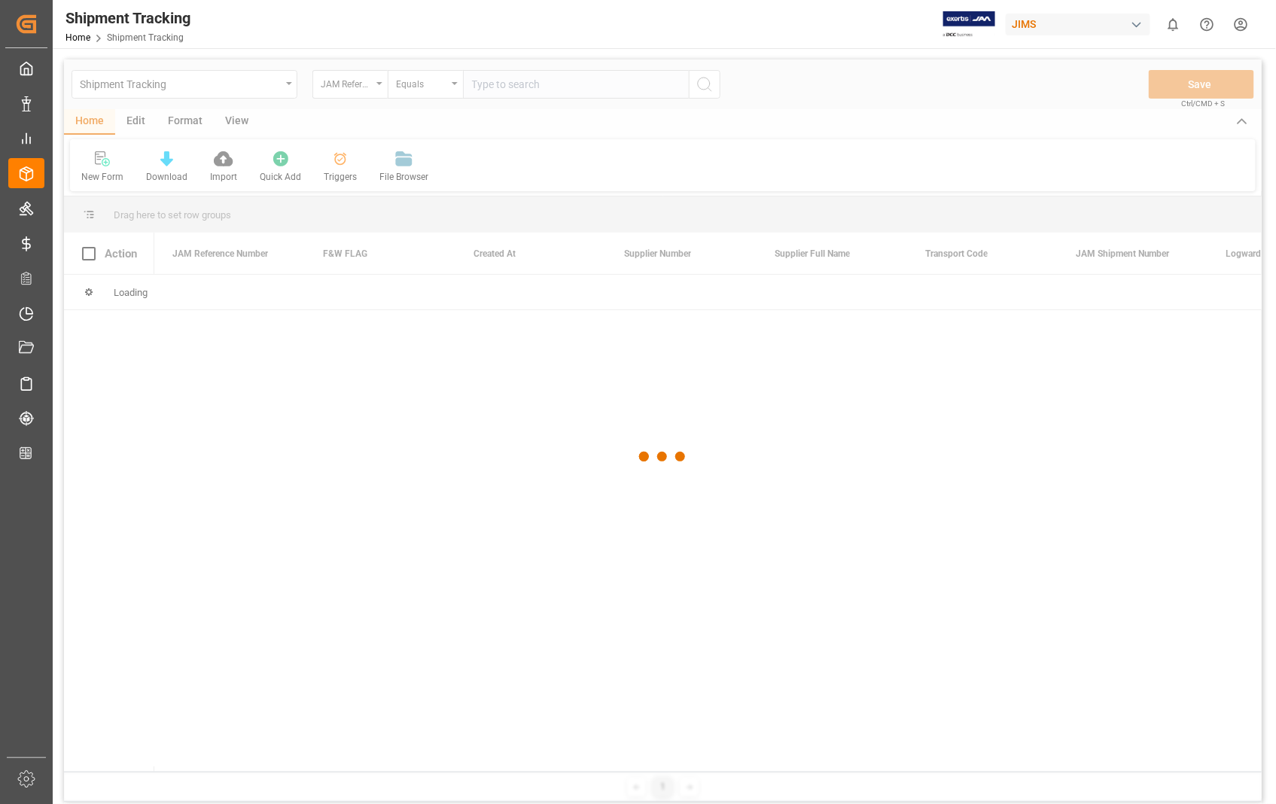
click at [500, 91] on div at bounding box center [663, 456] width 1198 height 795
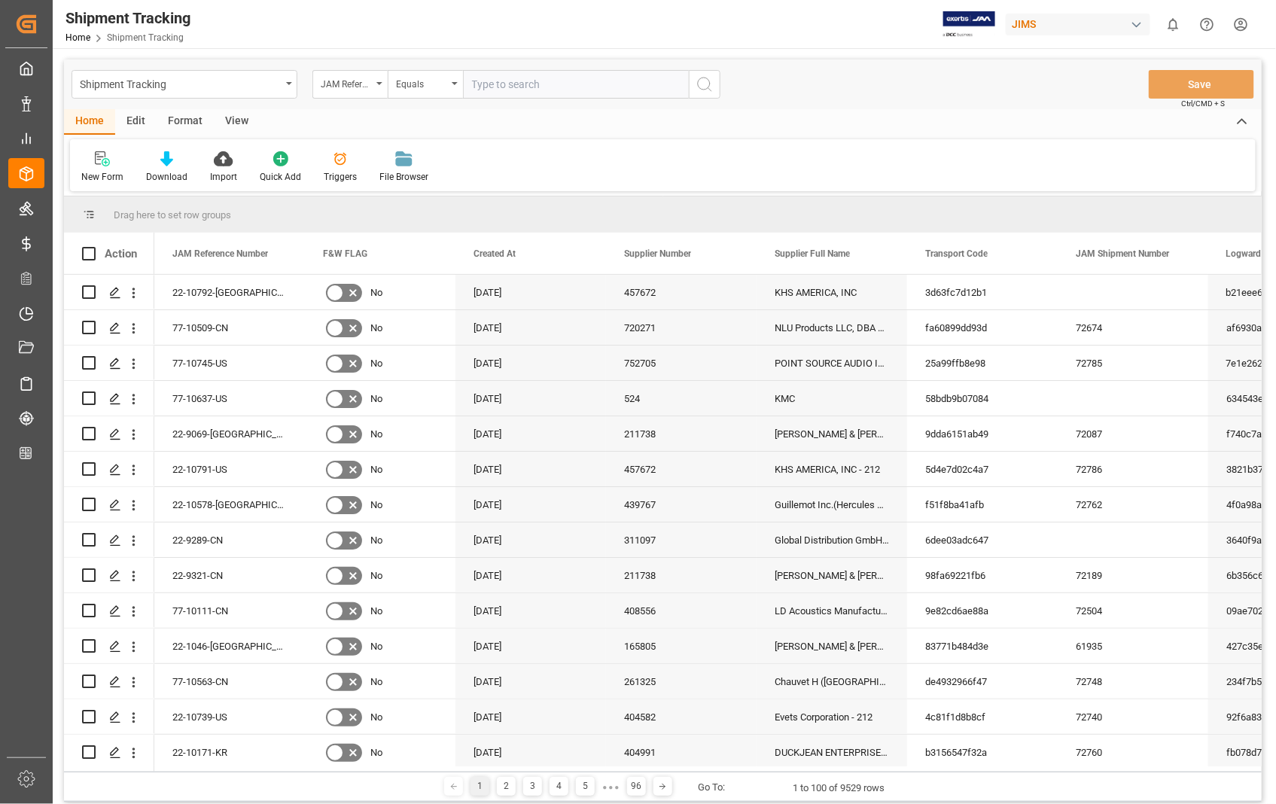
click at [491, 85] on input "text" at bounding box center [576, 84] width 226 height 29
paste input "22-10792-[GEOGRAPHIC_DATA]"
type input "22-10792-[GEOGRAPHIC_DATA]"
click at [701, 83] on icon "search button" at bounding box center [705, 84] width 18 height 18
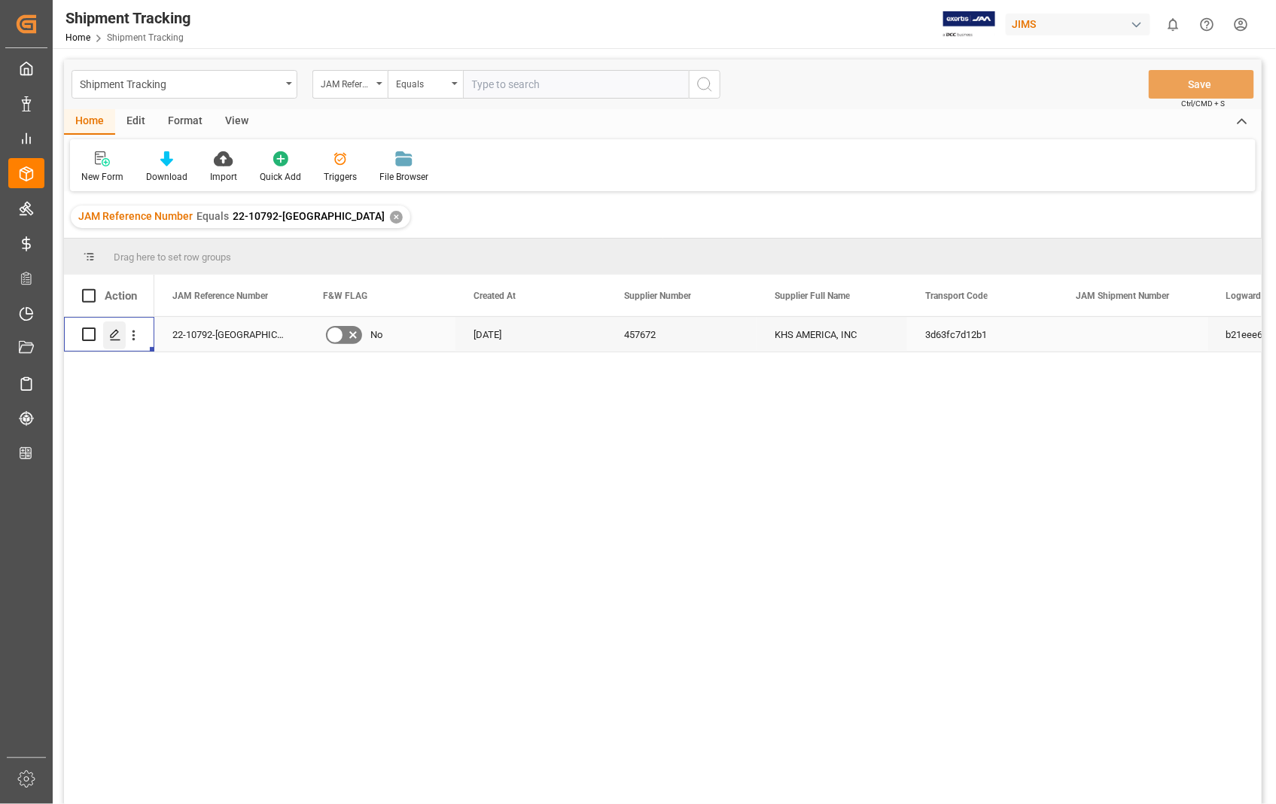
click at [117, 337] on icon "Press SPACE to select this row." at bounding box center [115, 335] width 12 height 12
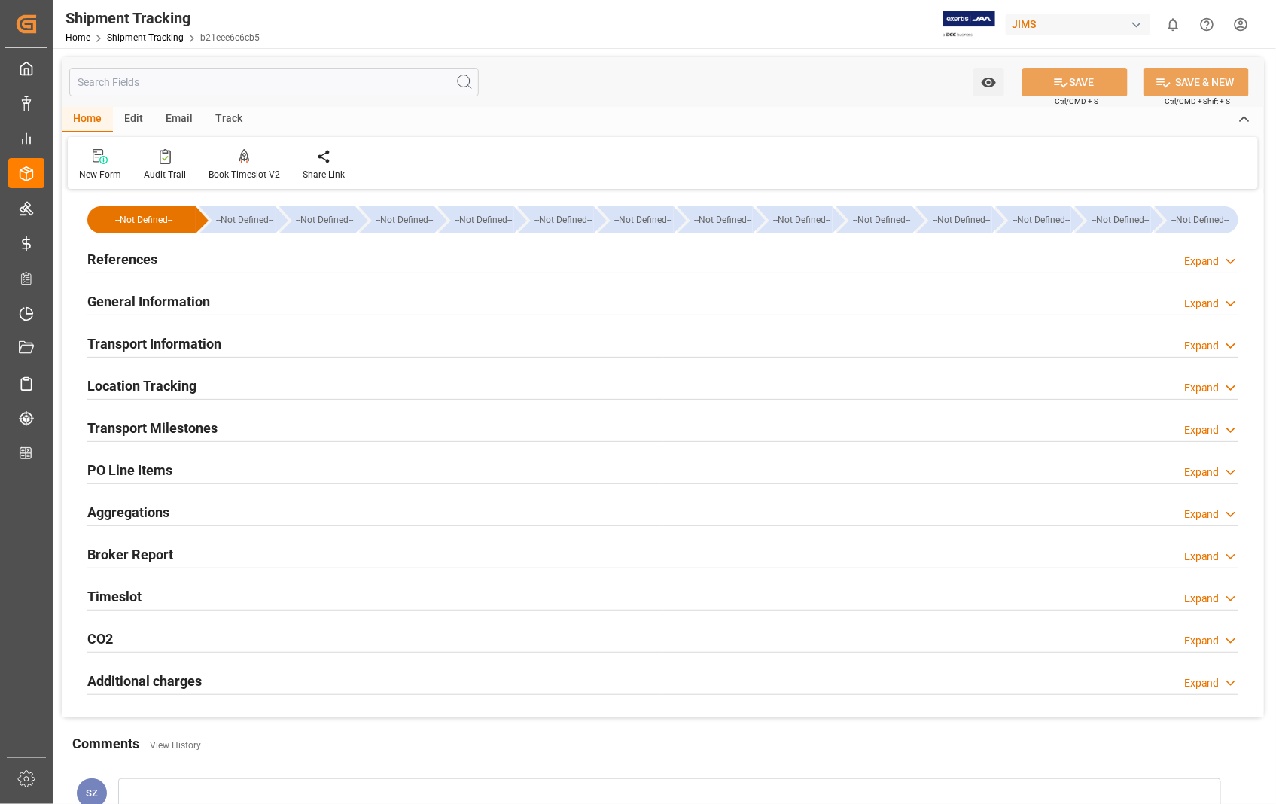
type input "[DATE]"
click at [131, 257] on h2 "References" at bounding box center [122, 259] width 70 height 20
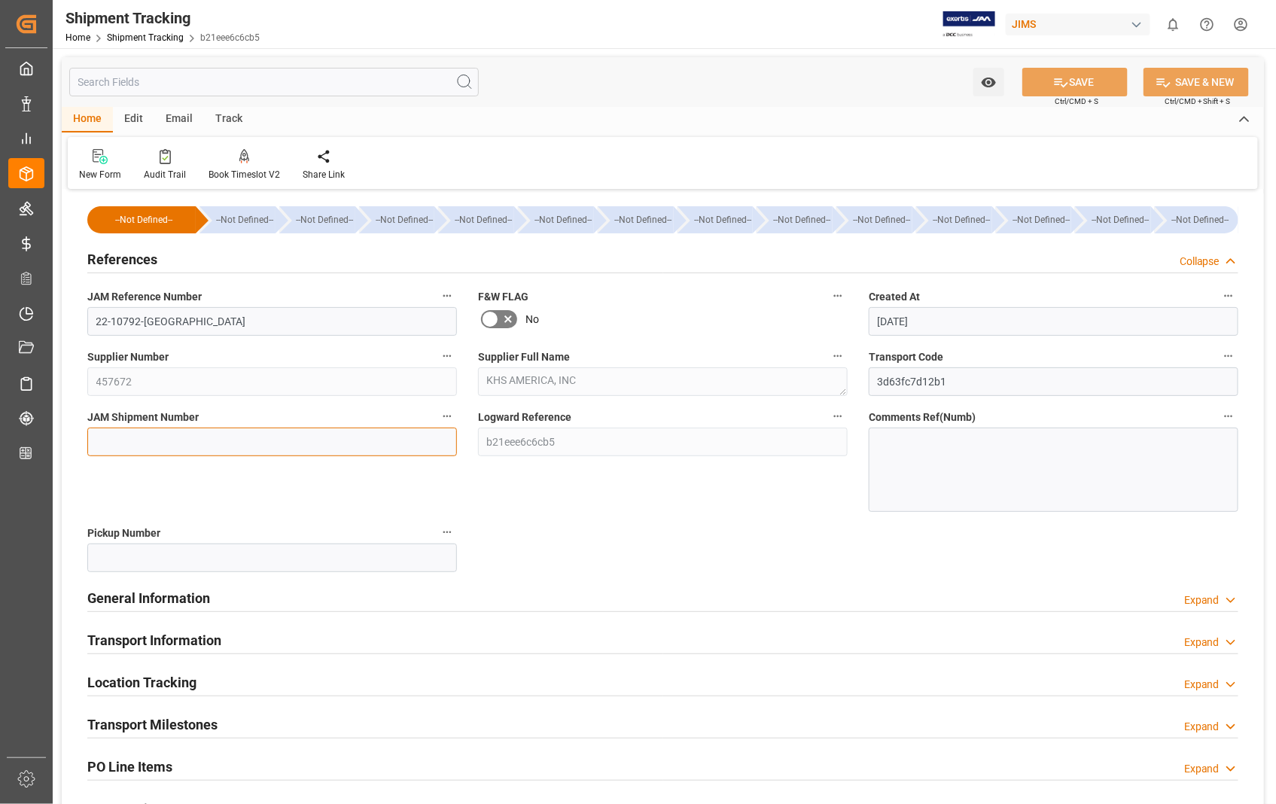
click at [148, 443] on input at bounding box center [272, 442] width 370 height 29
click at [197, 452] on input at bounding box center [272, 442] width 370 height 29
paste input "72787"
type input "72787"
click at [1073, 83] on button "SAVE" at bounding box center [1075, 82] width 105 height 29
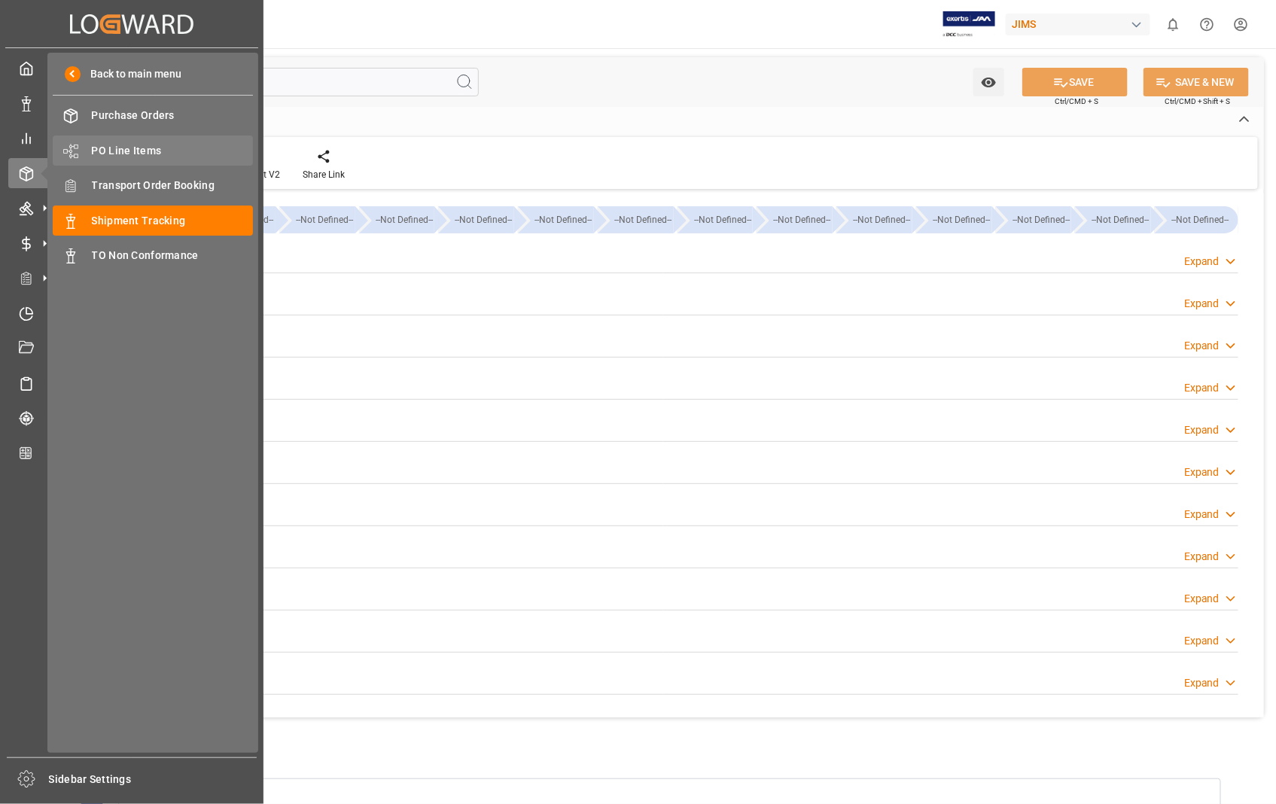
click at [136, 153] on span "PO Line Items" at bounding box center [173, 151] width 162 height 16
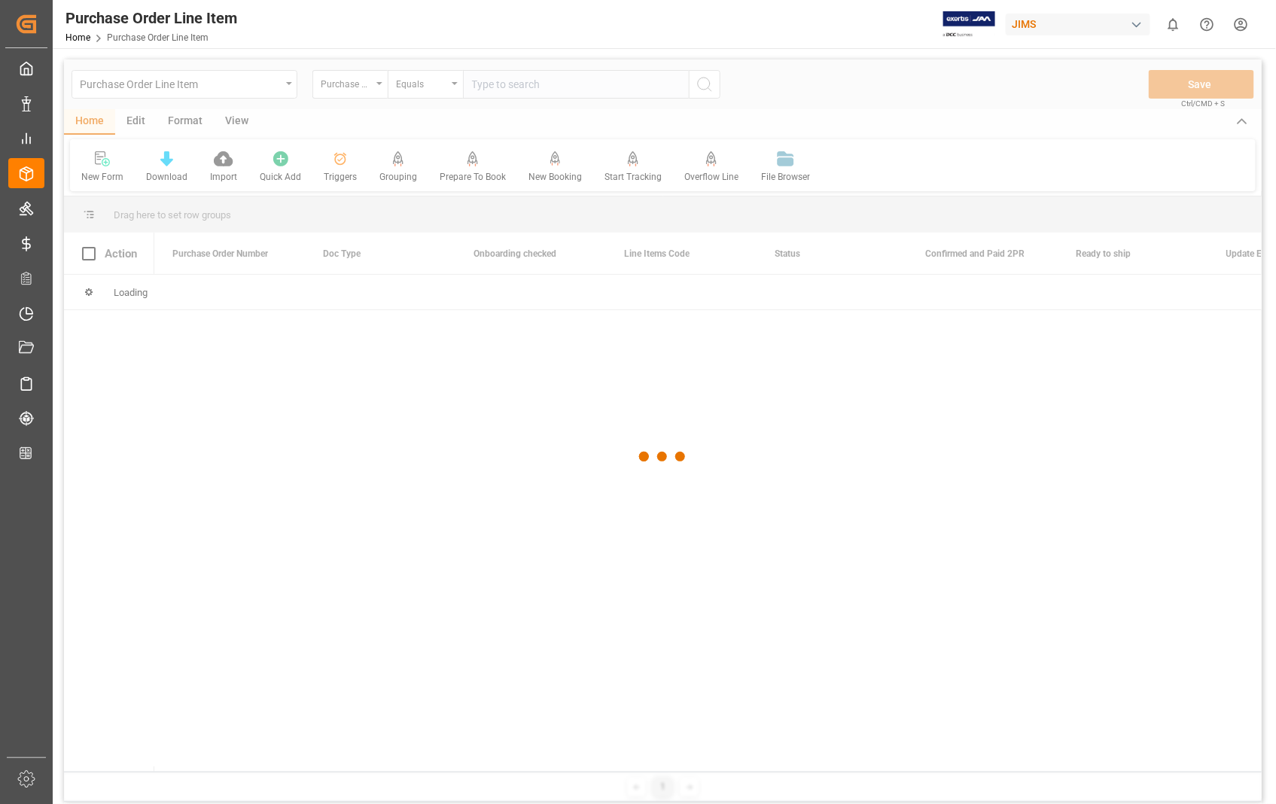
click at [520, 81] on div at bounding box center [663, 456] width 1198 height 795
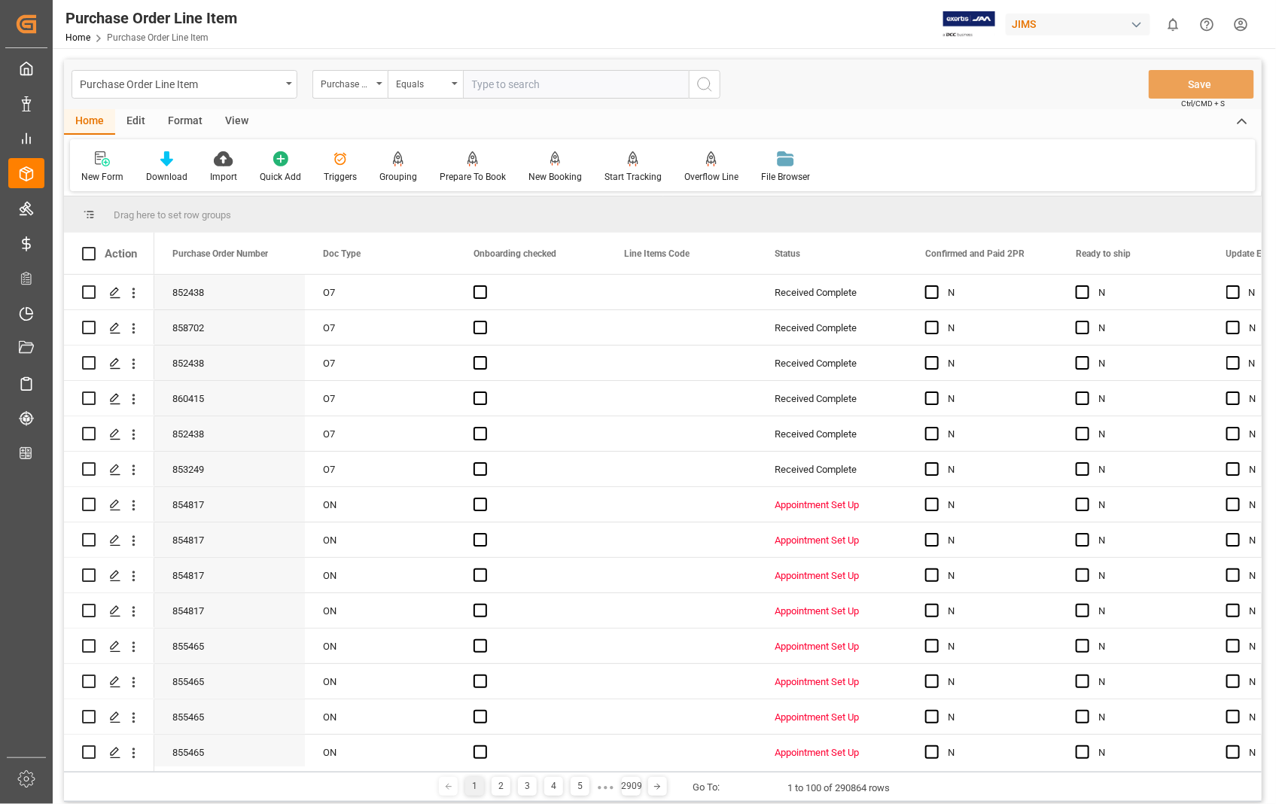
click at [520, 81] on input "text" at bounding box center [576, 84] width 226 height 29
type input "854171"
click at [699, 84] on icon "search button" at bounding box center [705, 84] width 18 height 18
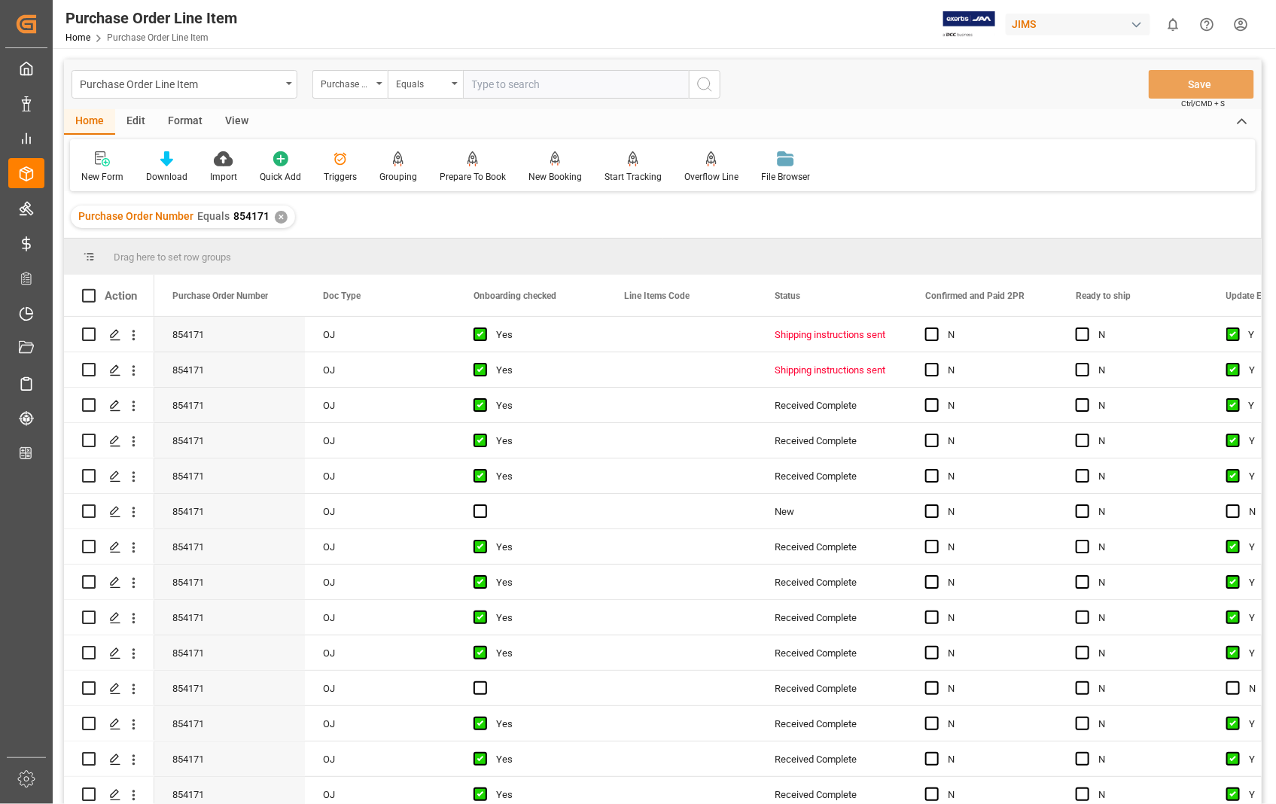
click at [235, 122] on div "View" at bounding box center [237, 122] width 46 height 26
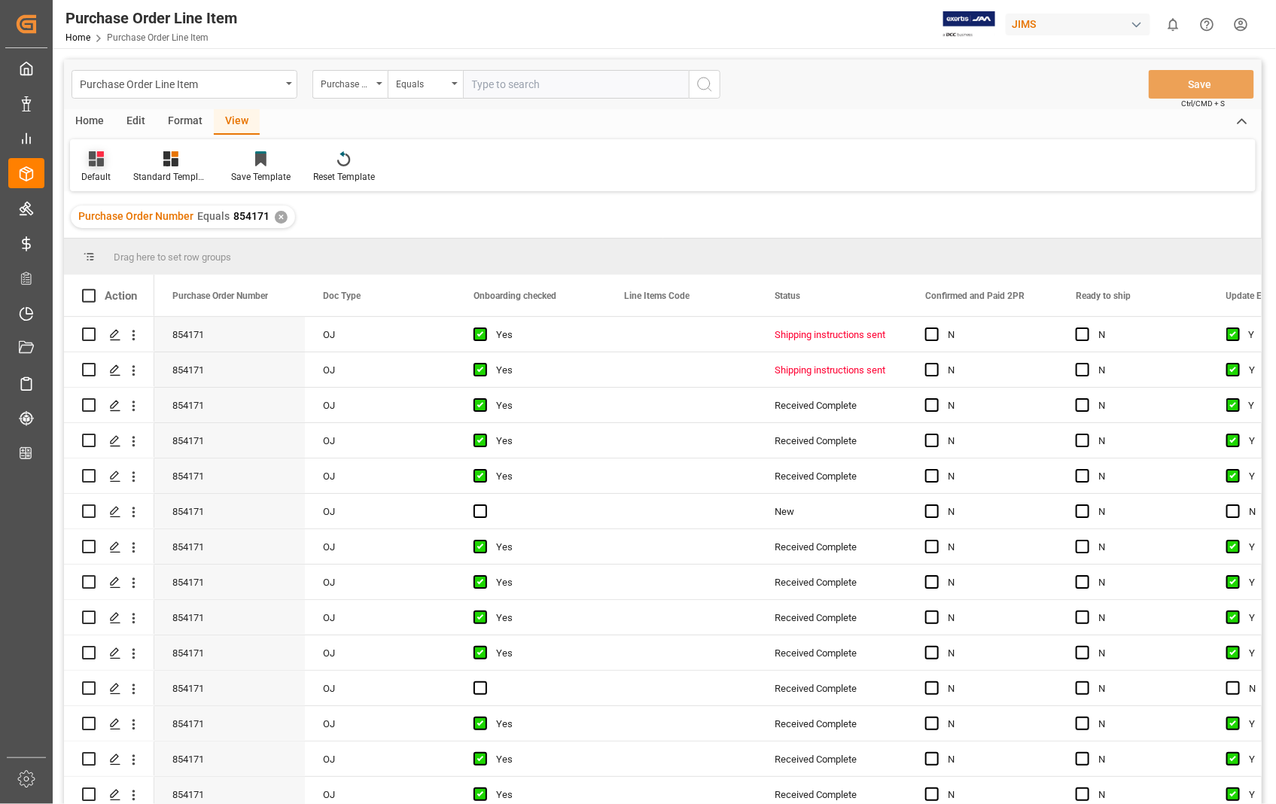
click at [100, 175] on div "Default" at bounding box center [95, 177] width 29 height 14
click at [114, 243] on div "Sophia setting." at bounding box center [155, 244] width 132 height 16
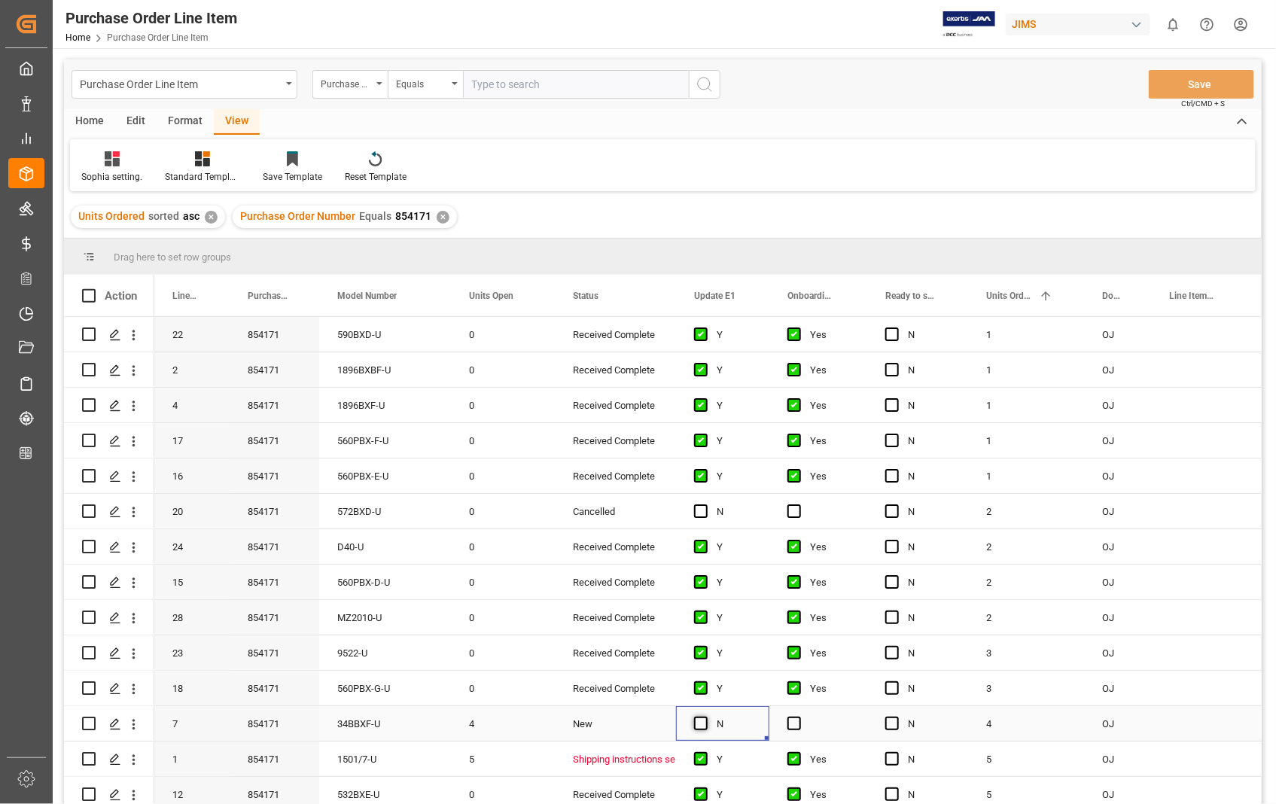
click at [705, 725] on span "Press SPACE to select this row." at bounding box center [701, 724] width 14 height 14
click at [706, 717] on input "Press SPACE to select this row." at bounding box center [706, 717] width 0 height 0
click at [794, 724] on span "Press SPACE to select this row." at bounding box center [795, 724] width 14 height 14
click at [799, 717] on input "Press SPACE to select this row." at bounding box center [799, 717] width 0 height 0
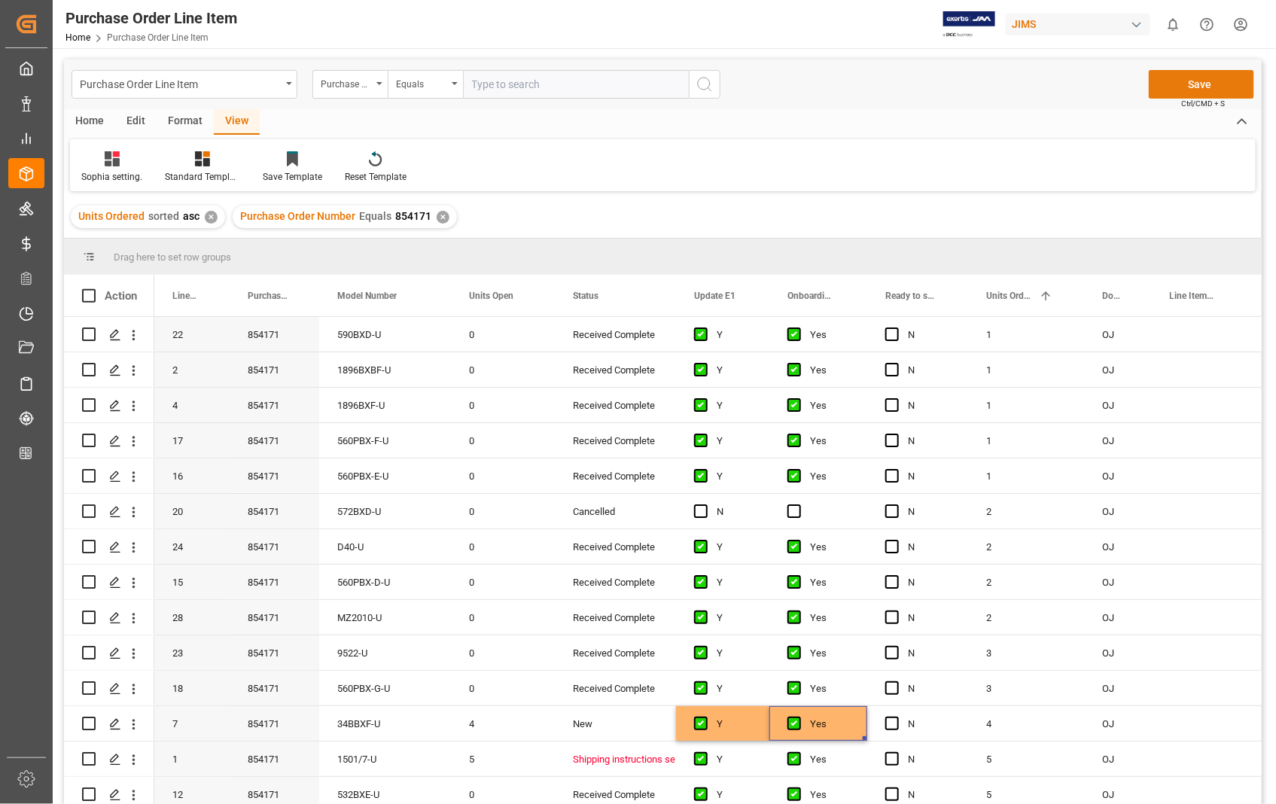
click at [1211, 79] on button "Save" at bounding box center [1201, 84] width 105 height 29
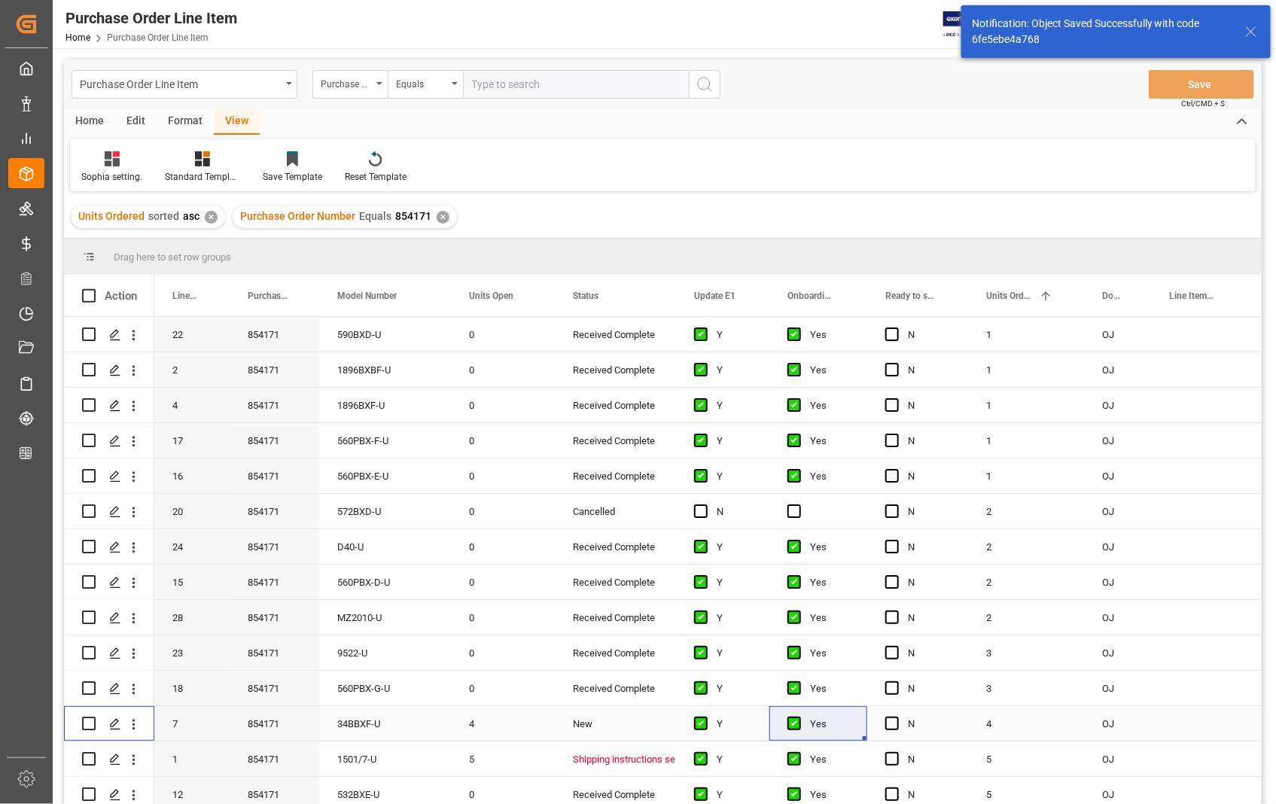
click at [90, 725] on input "Press Space to toggle row selection (unchecked)" at bounding box center [89, 724] width 14 height 14
checkbox input "true"
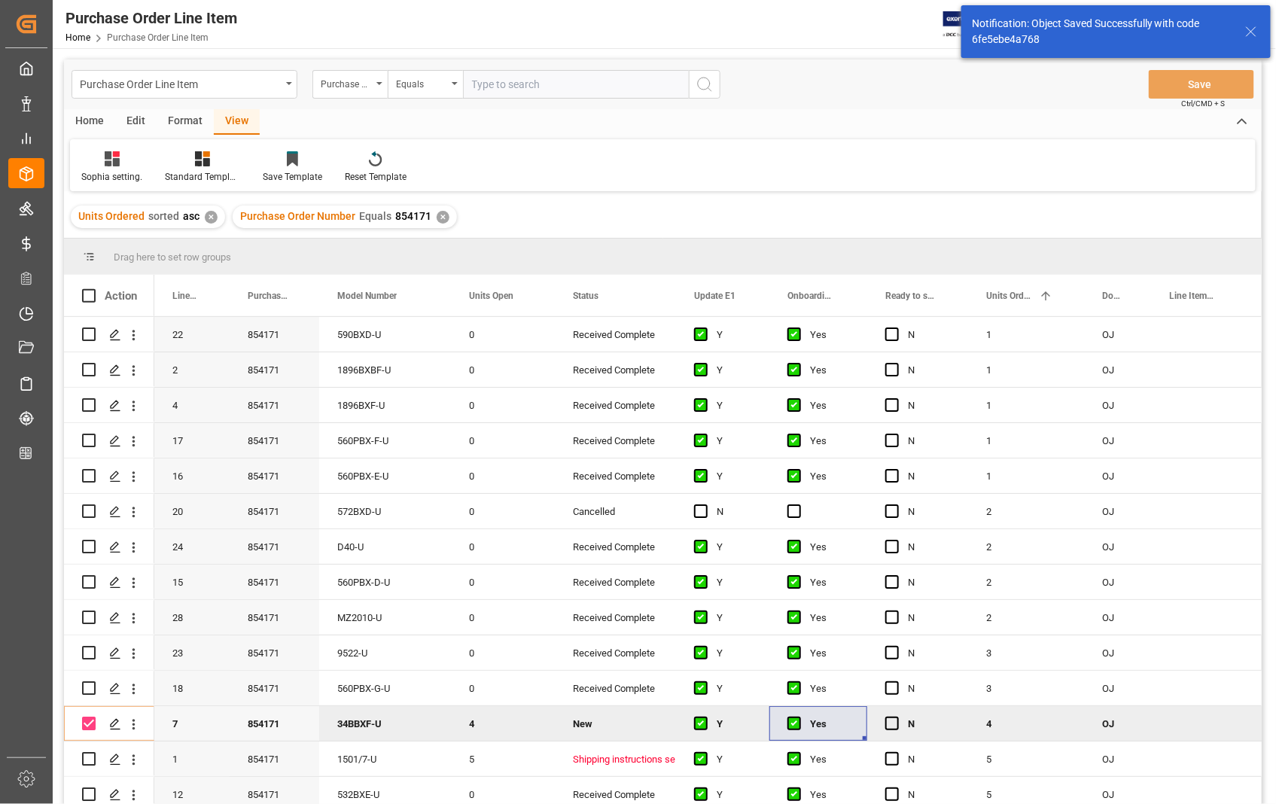
click at [87, 117] on div "Home" at bounding box center [89, 122] width 51 height 26
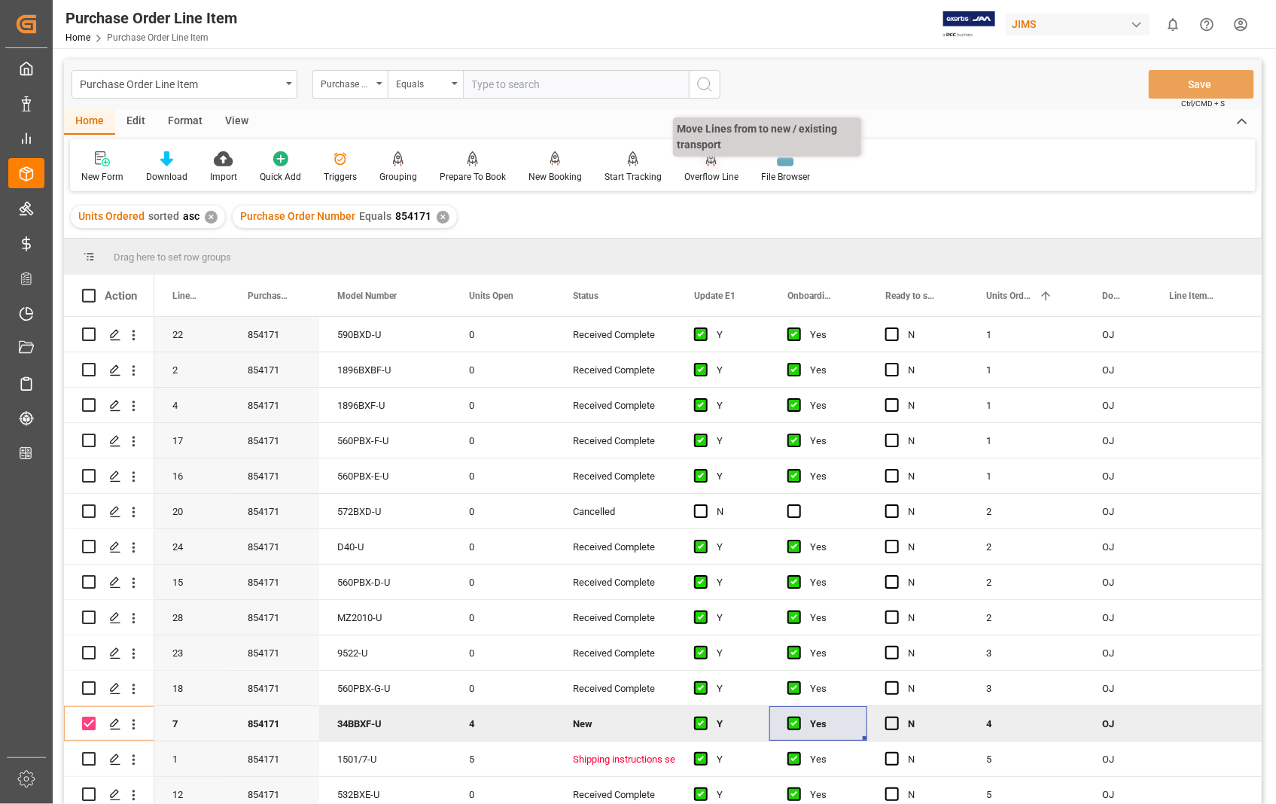
click at [711, 175] on div "Overflow Line" at bounding box center [711, 177] width 54 height 14
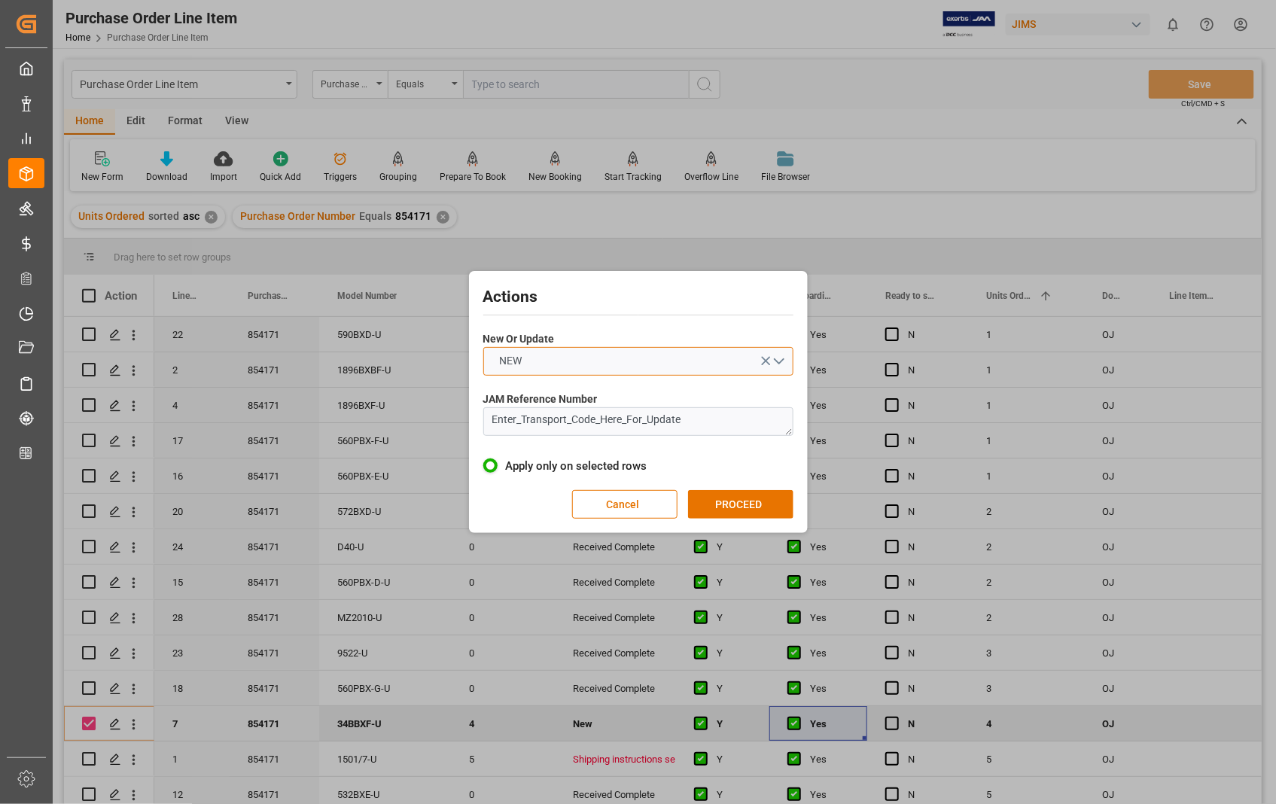
click at [774, 357] on button "NEW" at bounding box center [638, 361] width 310 height 29
click at [540, 399] on div "UPDATE" at bounding box center [638, 397] width 309 height 32
drag, startPoint x: 728, startPoint y: 427, endPoint x: 456, endPoint y: 419, distance: 271.9
click at [456, 419] on div "Actions New Or Update UPDATE JAM Reference Number Enter_Transport_Code_Here_For…" at bounding box center [638, 402] width 1276 height 804
paste textarea "22-10792-[GEOGRAPHIC_DATA]"
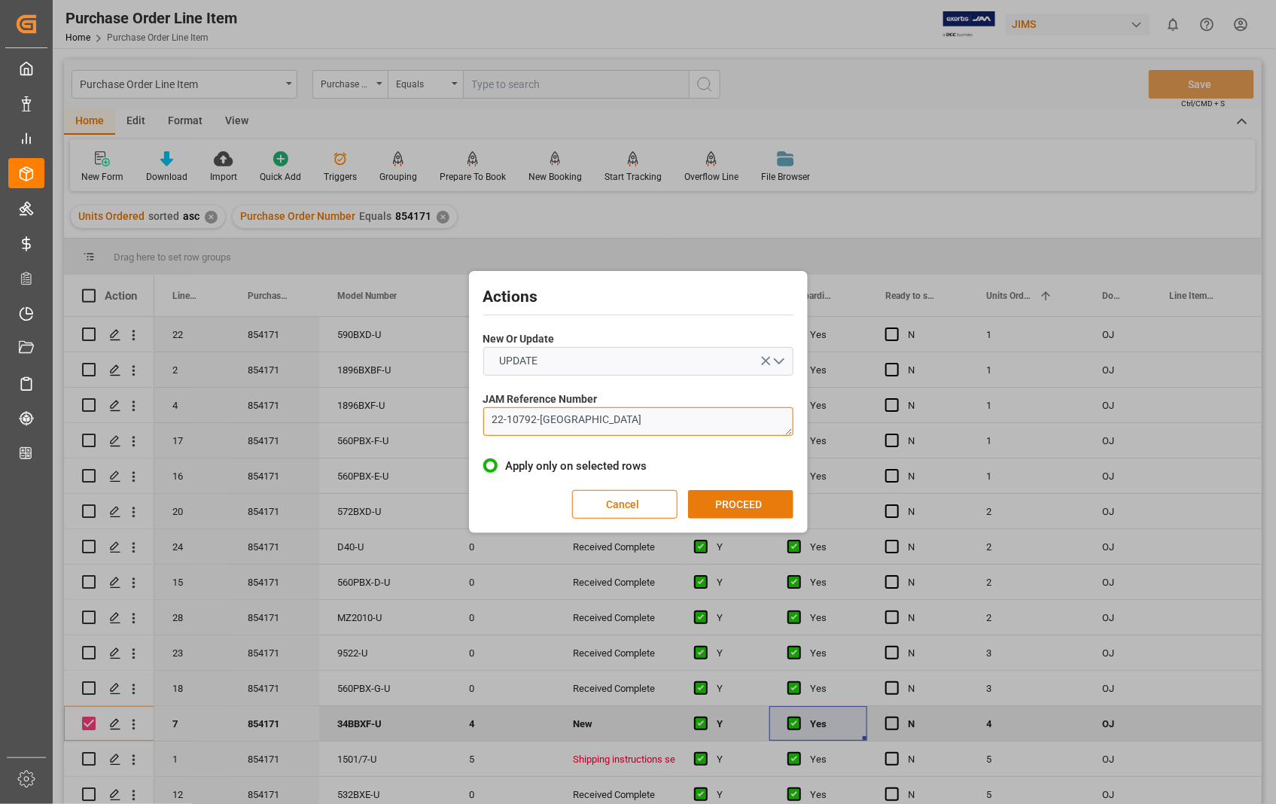
type textarea "22-10792-[GEOGRAPHIC_DATA]"
click at [731, 501] on button "PROCEED" at bounding box center [740, 504] width 105 height 29
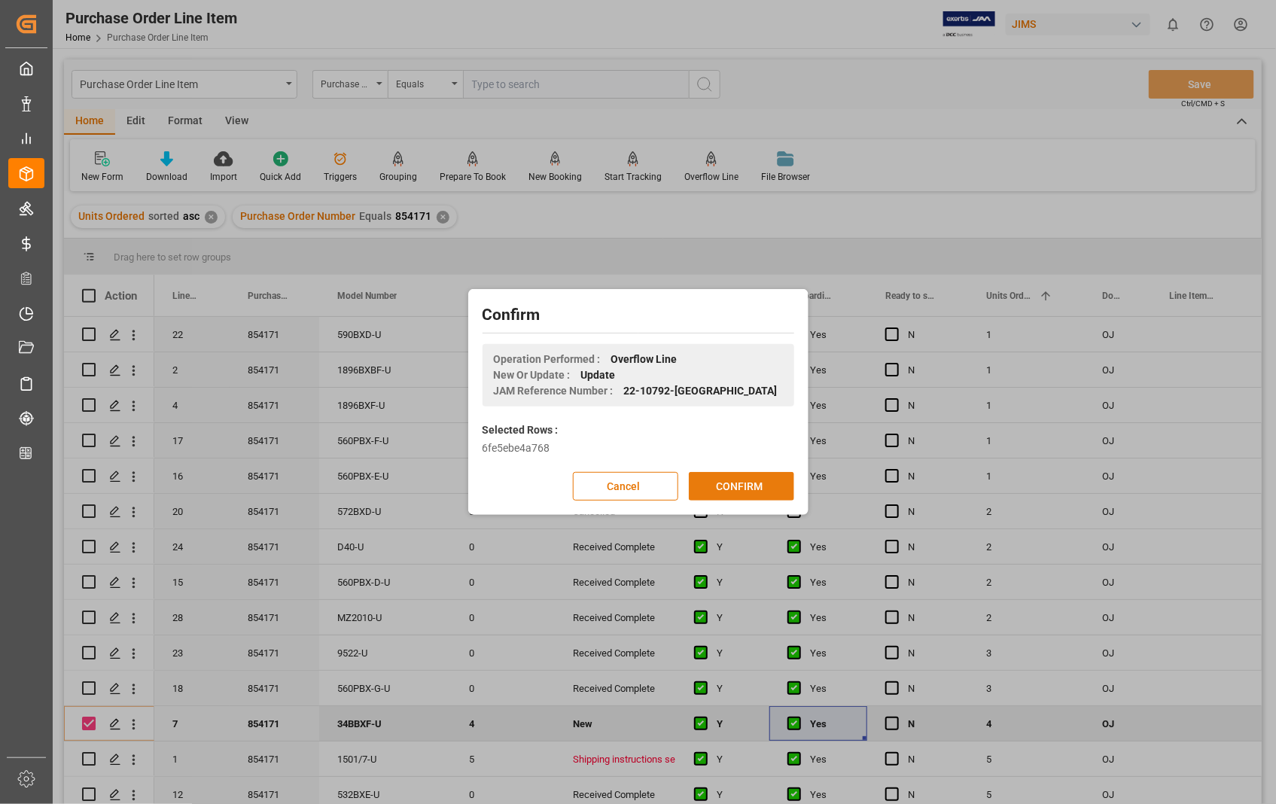
click at [738, 485] on button "CONFIRM" at bounding box center [741, 486] width 105 height 29
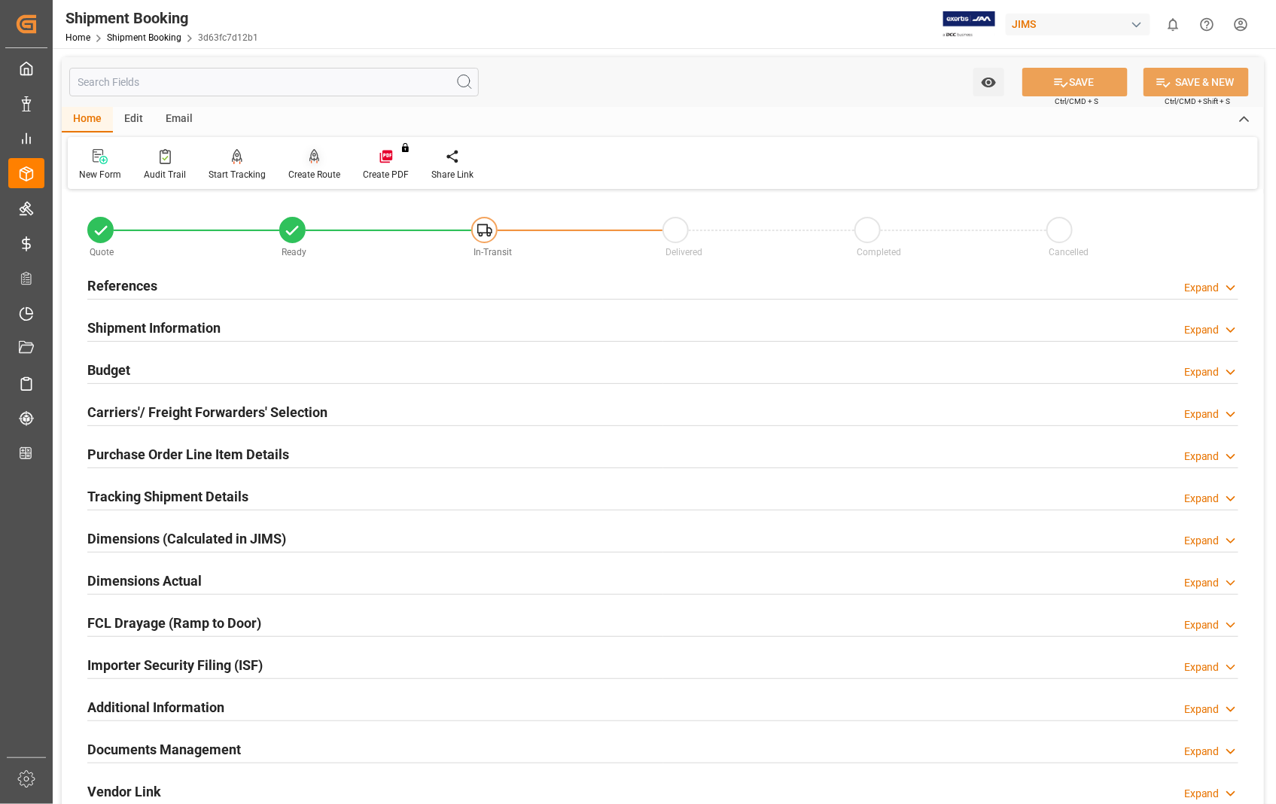
click at [322, 173] on div "Create Route" at bounding box center [314, 175] width 52 height 14
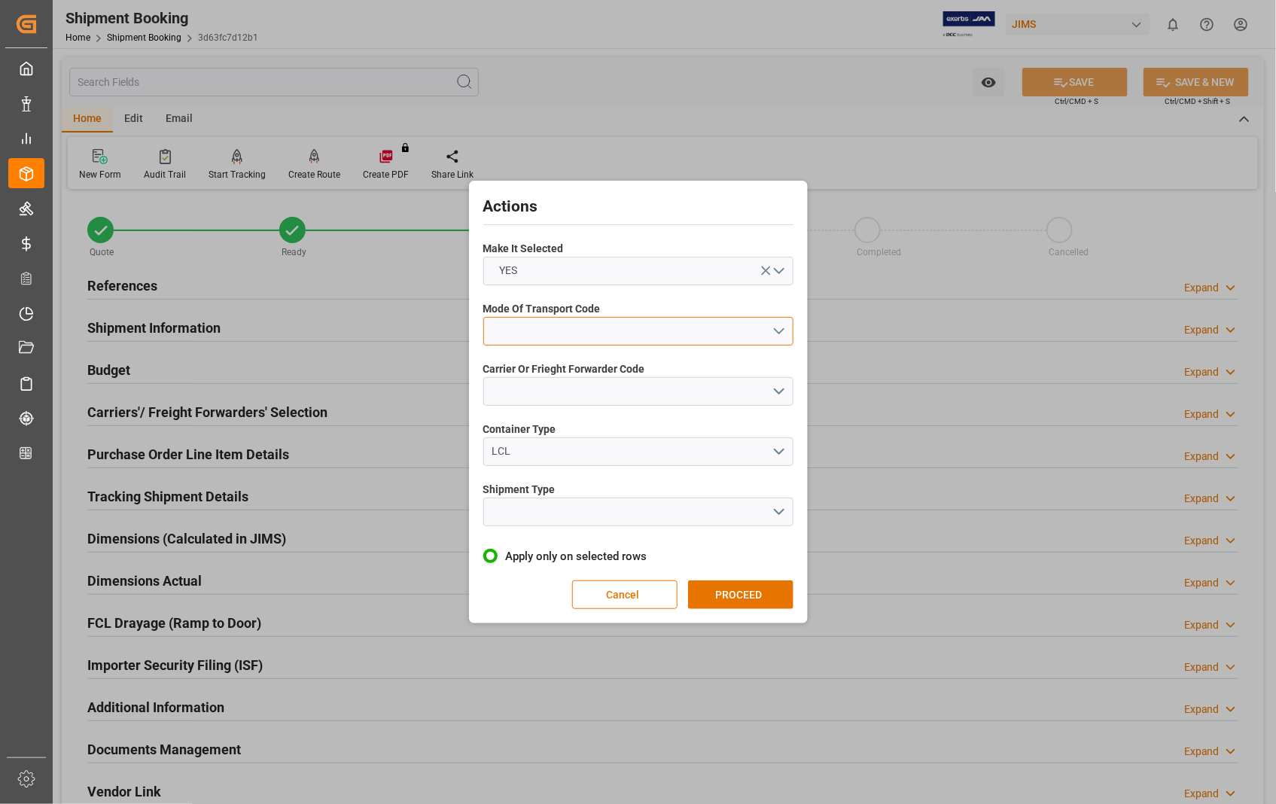
click at [781, 332] on button "open menu" at bounding box center [638, 331] width 310 height 29
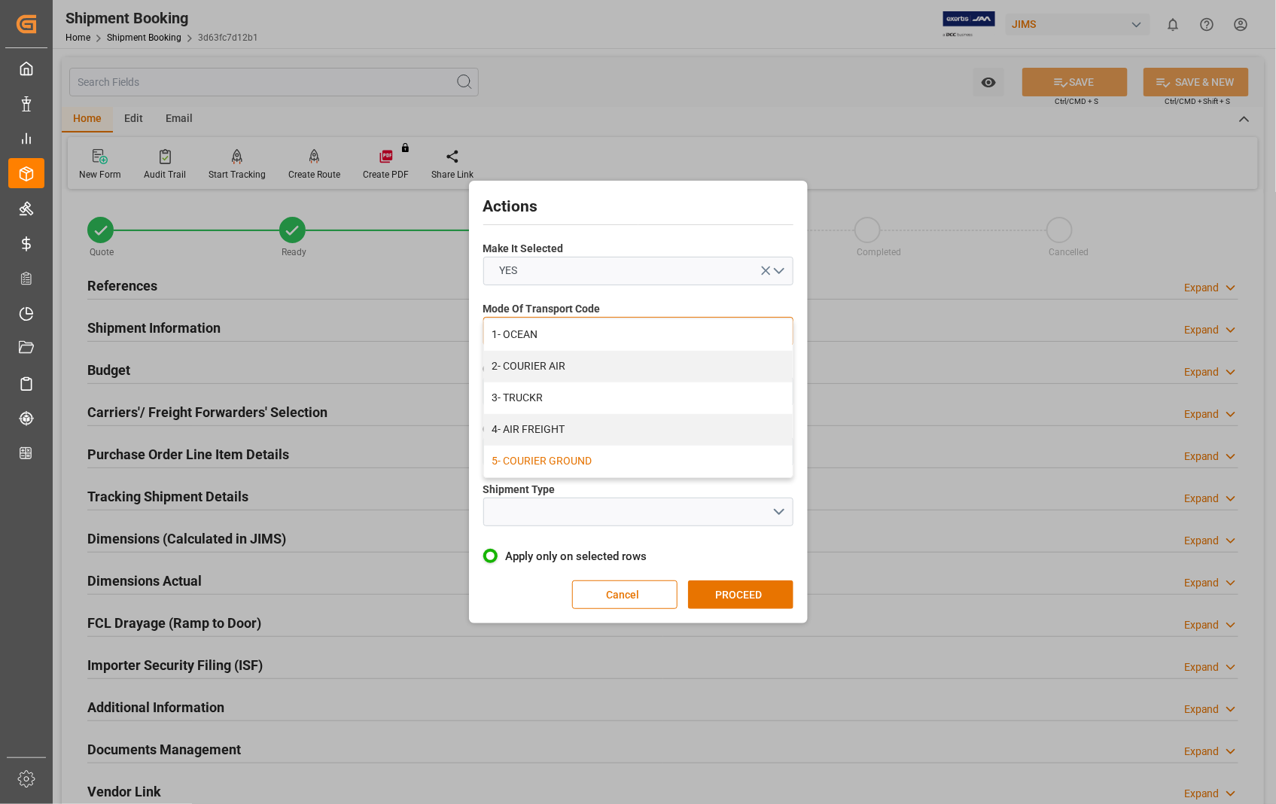
click at [565, 462] on div "5- COURIER GROUND" at bounding box center [638, 462] width 309 height 32
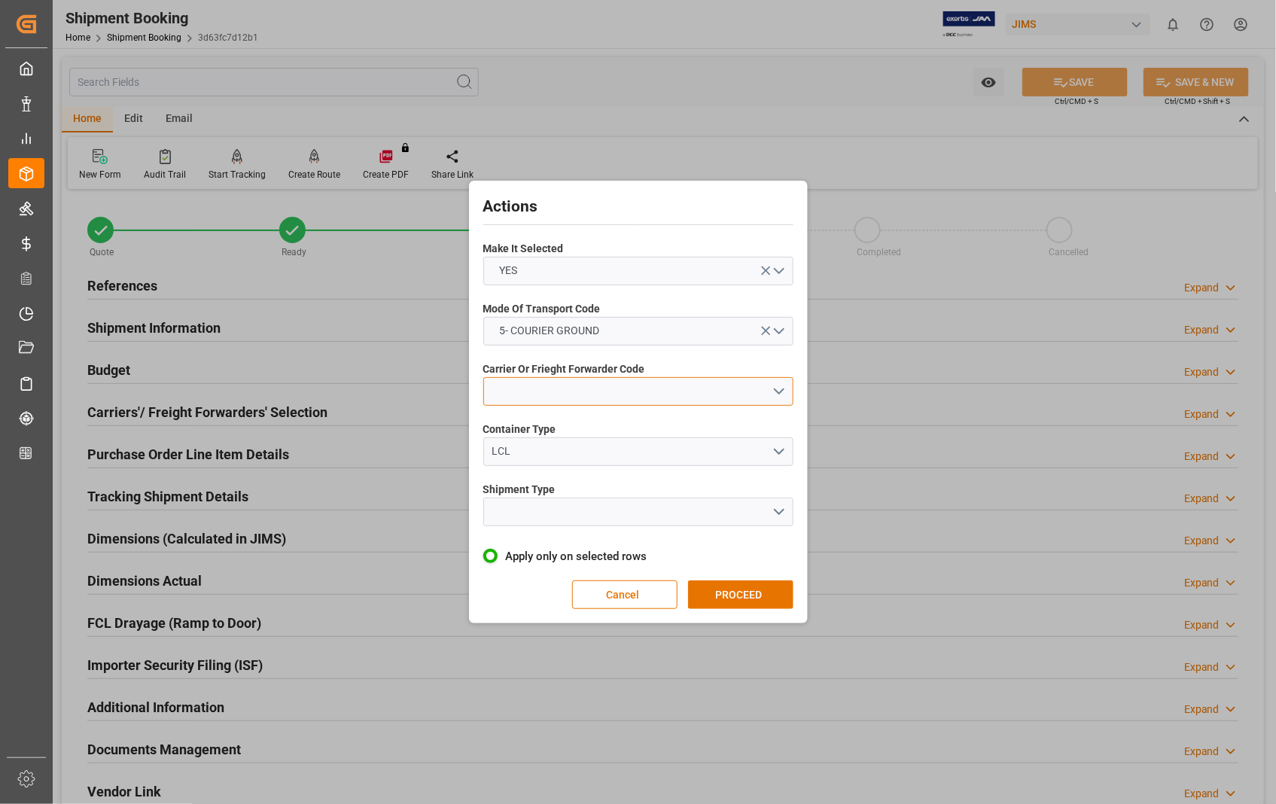
click at [783, 392] on button "open menu" at bounding box center [638, 391] width 310 height 29
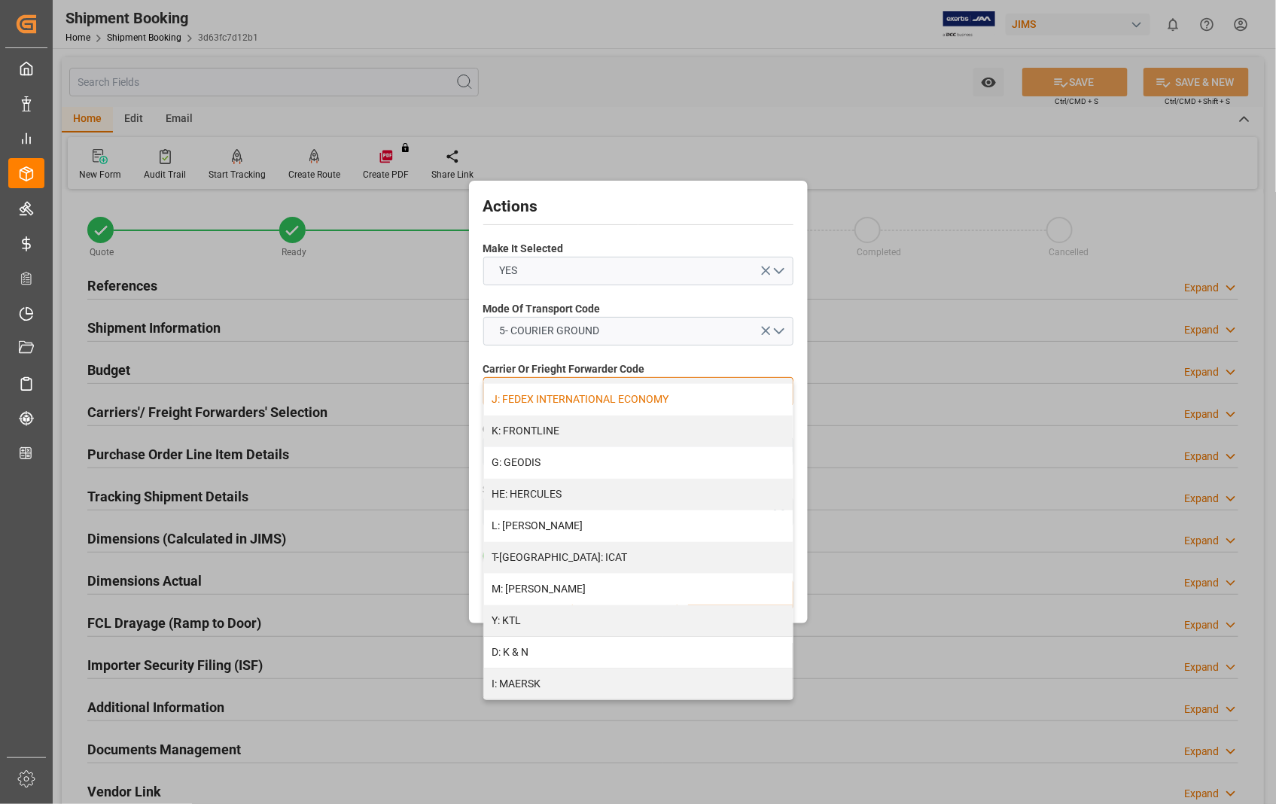
scroll to position [418, 0]
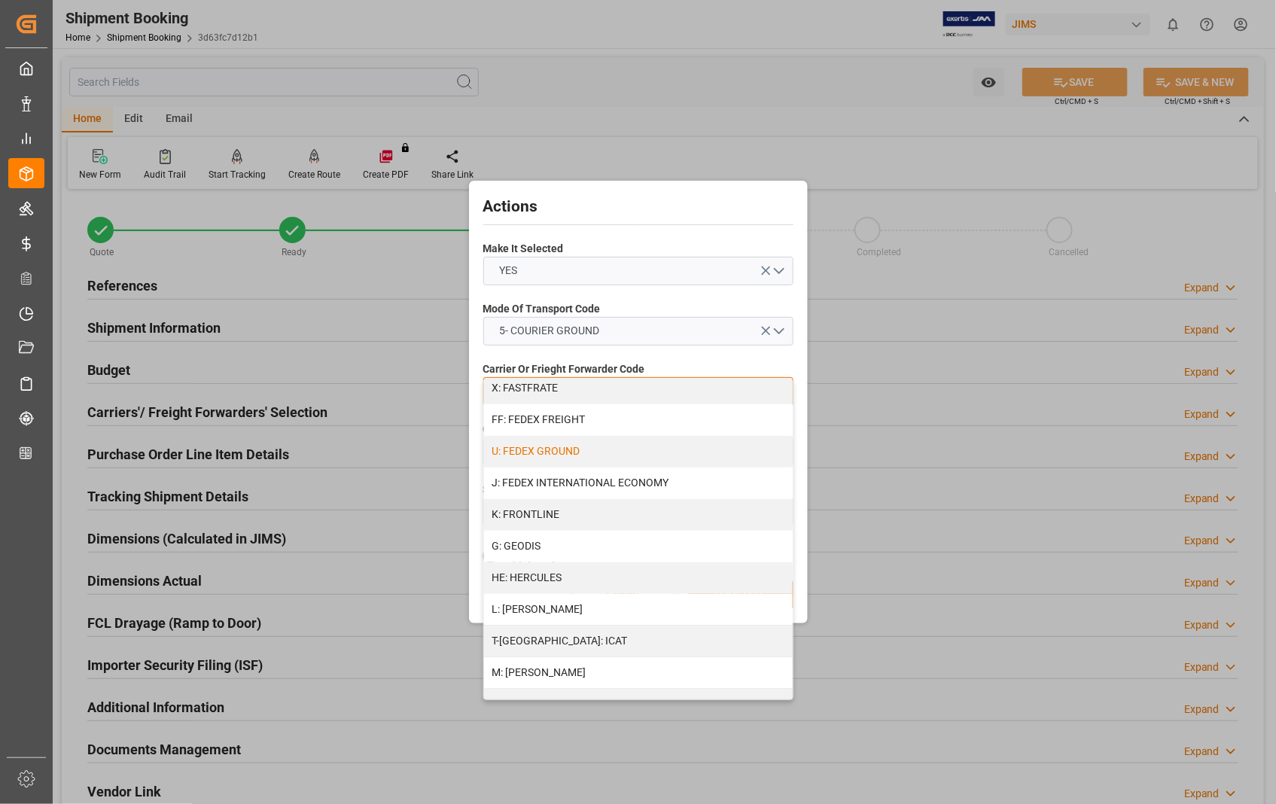
click at [591, 450] on div "U: FEDEX GROUND" at bounding box center [638, 452] width 309 height 32
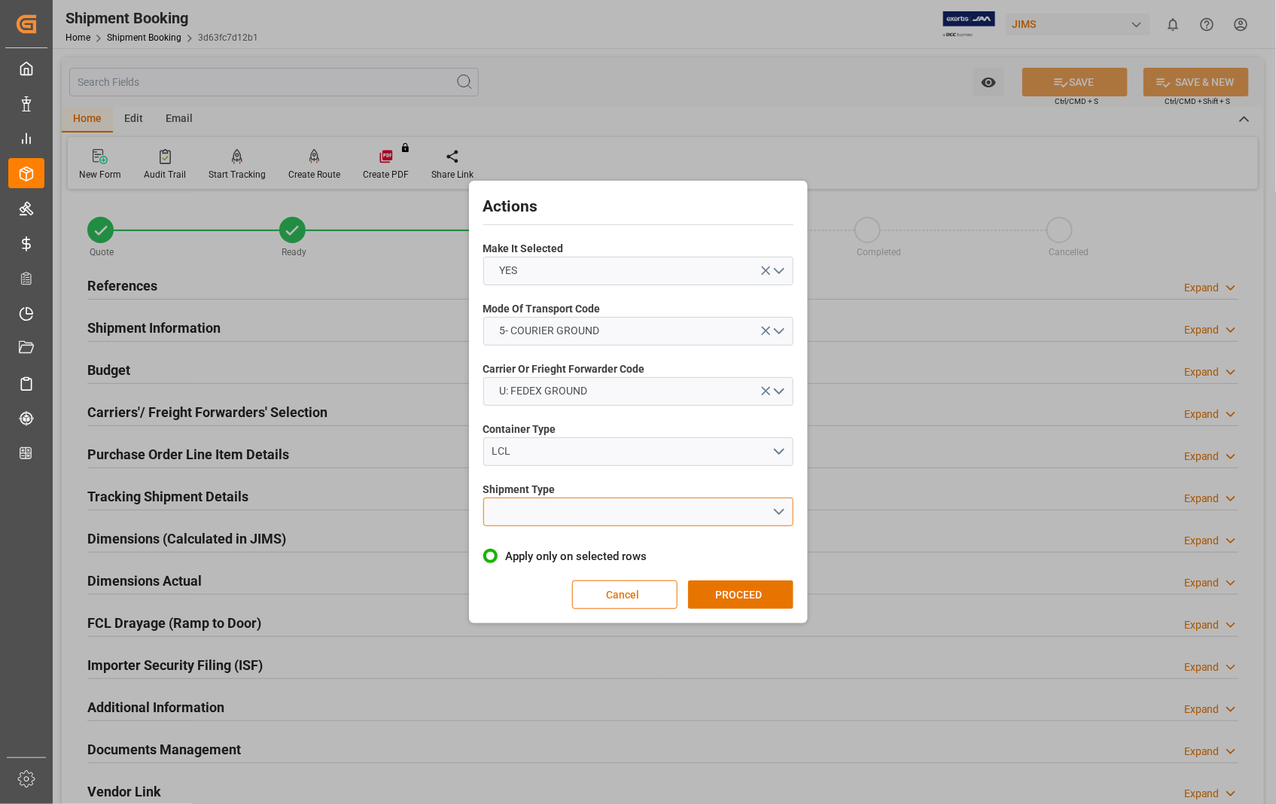
click at [779, 512] on button "open menu" at bounding box center [638, 512] width 310 height 29
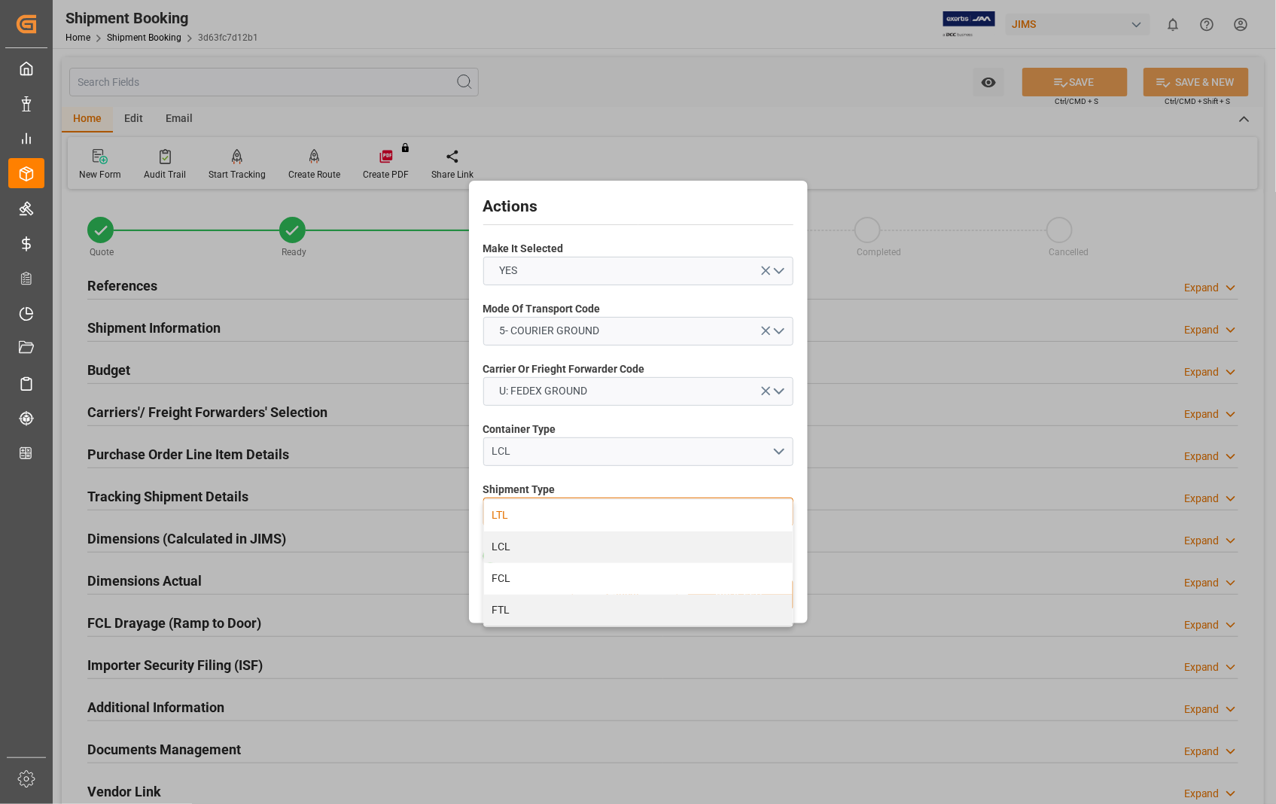
click at [507, 515] on div "LTL" at bounding box center [638, 516] width 309 height 32
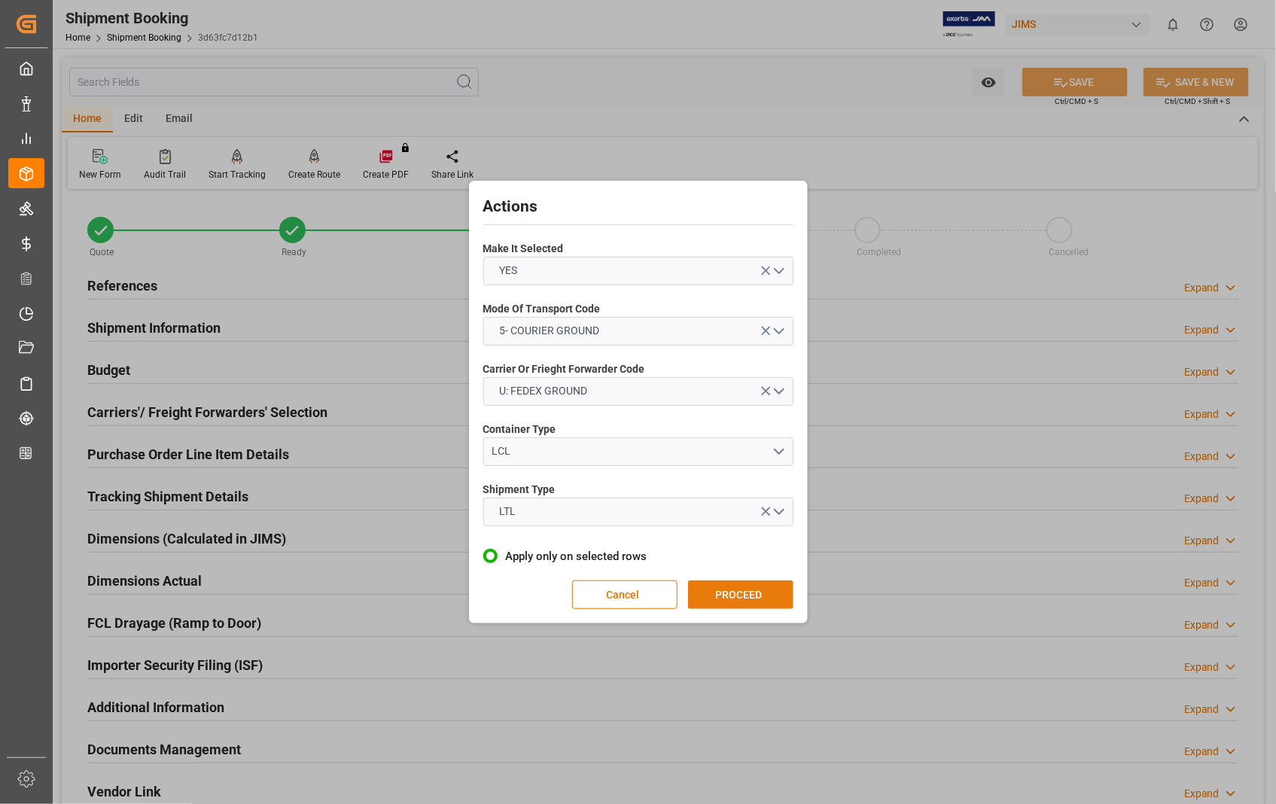
click at [727, 600] on button "PROCEED" at bounding box center [740, 595] width 105 height 29
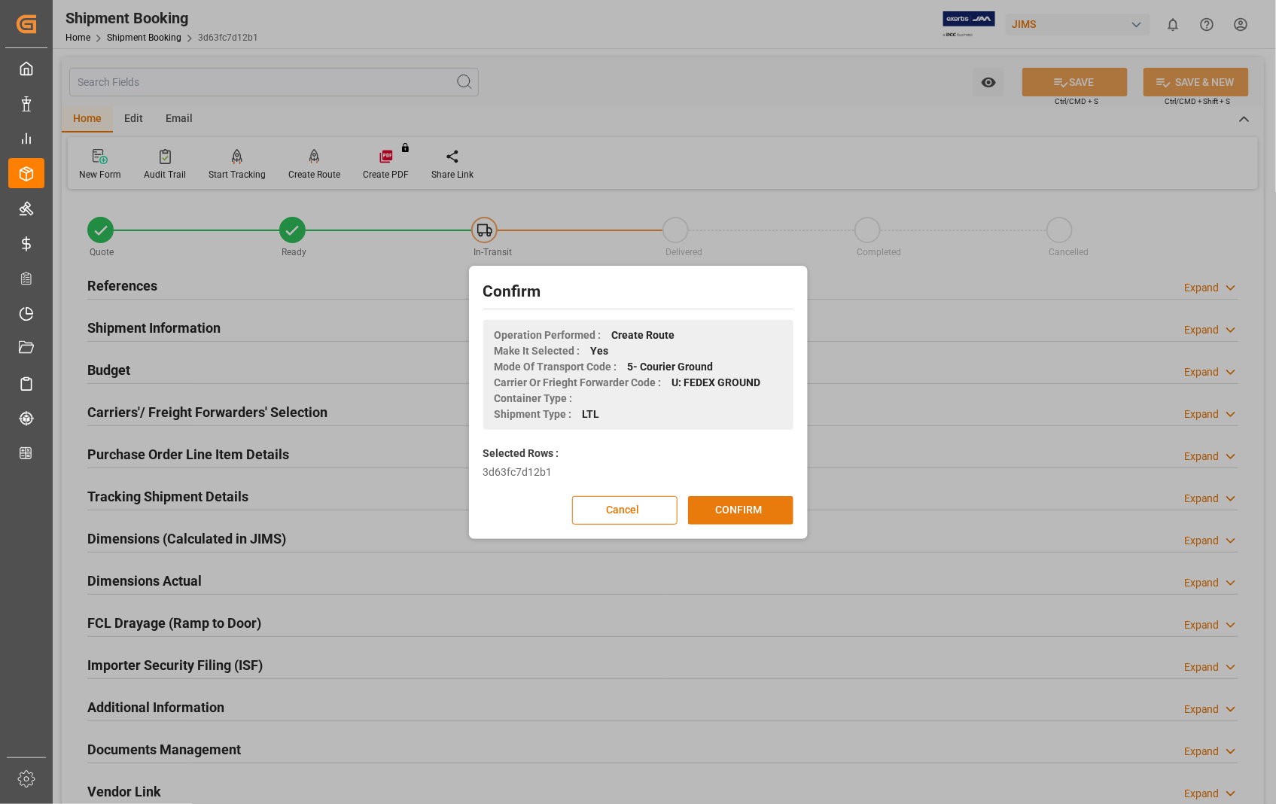
click at [726, 504] on button "CONFIRM" at bounding box center [740, 510] width 105 height 29
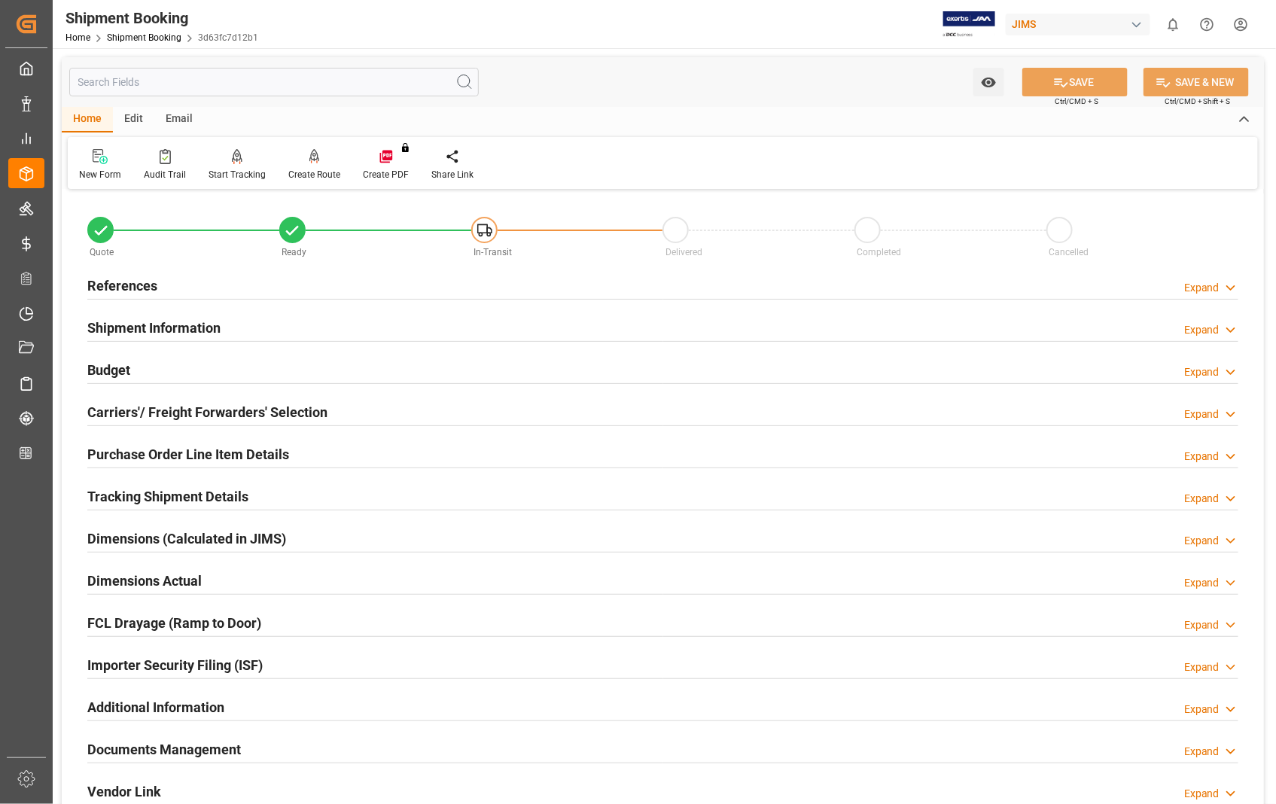
click at [163, 581] on h2 "Dimensions Actual" at bounding box center [144, 581] width 114 height 20
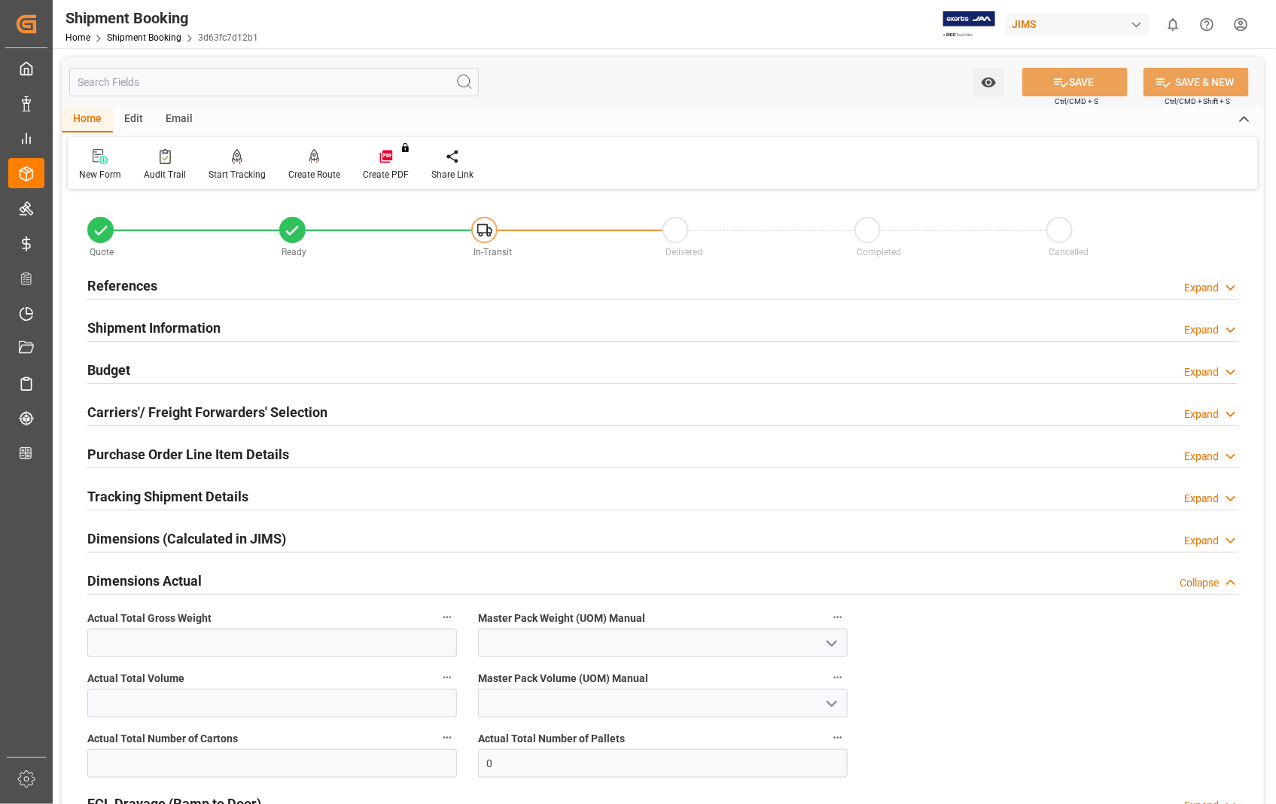
scroll to position [84, 0]
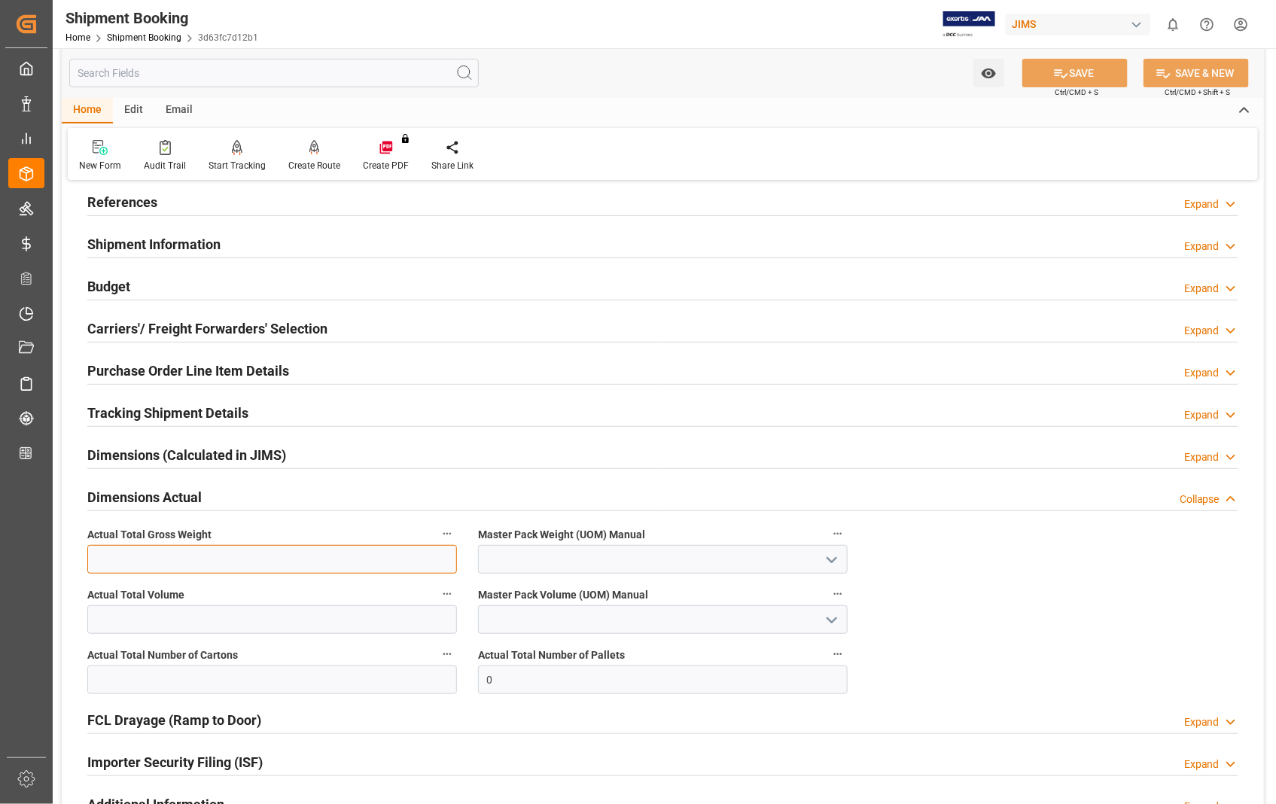
click at [209, 553] on input "text" at bounding box center [272, 559] width 370 height 29
type input "1.6"
click at [830, 563] on icon "open menu" at bounding box center [832, 560] width 18 height 18
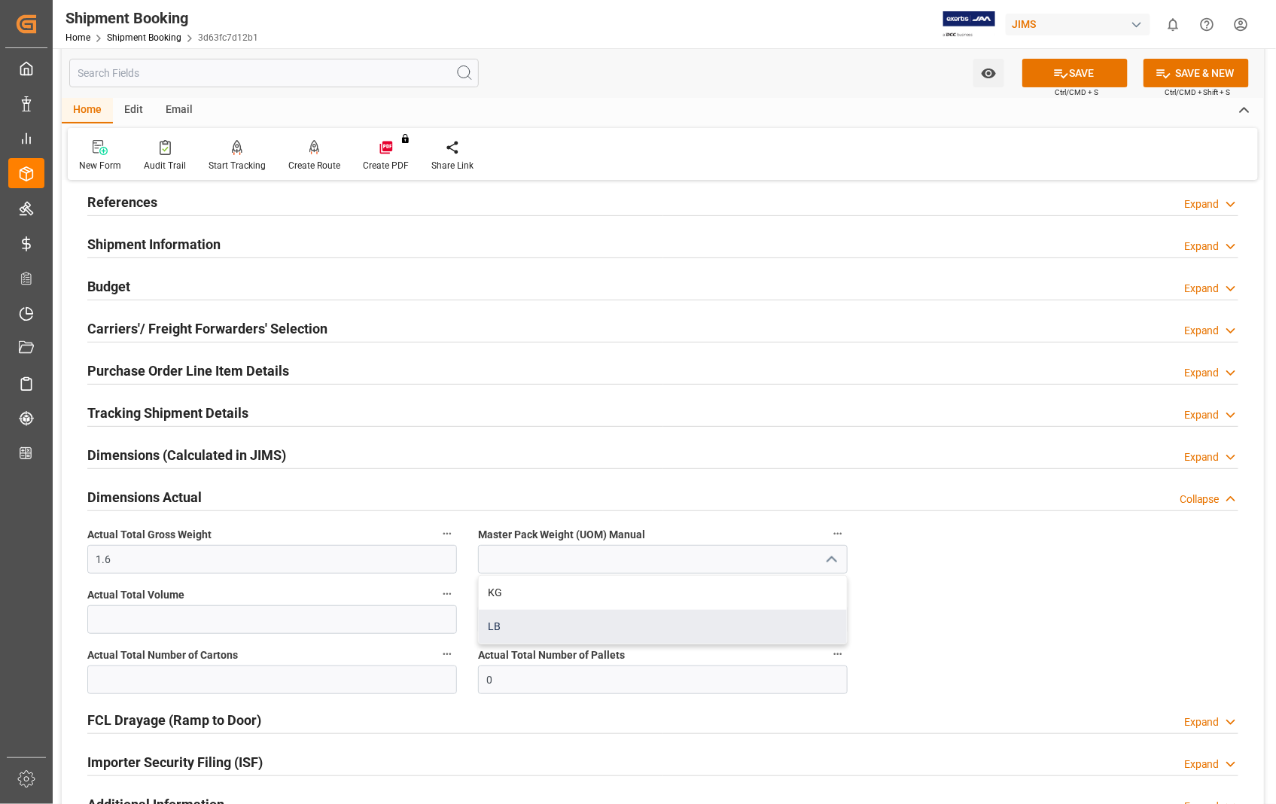
click at [517, 633] on div "LB" at bounding box center [663, 627] width 368 height 34
type input "LB"
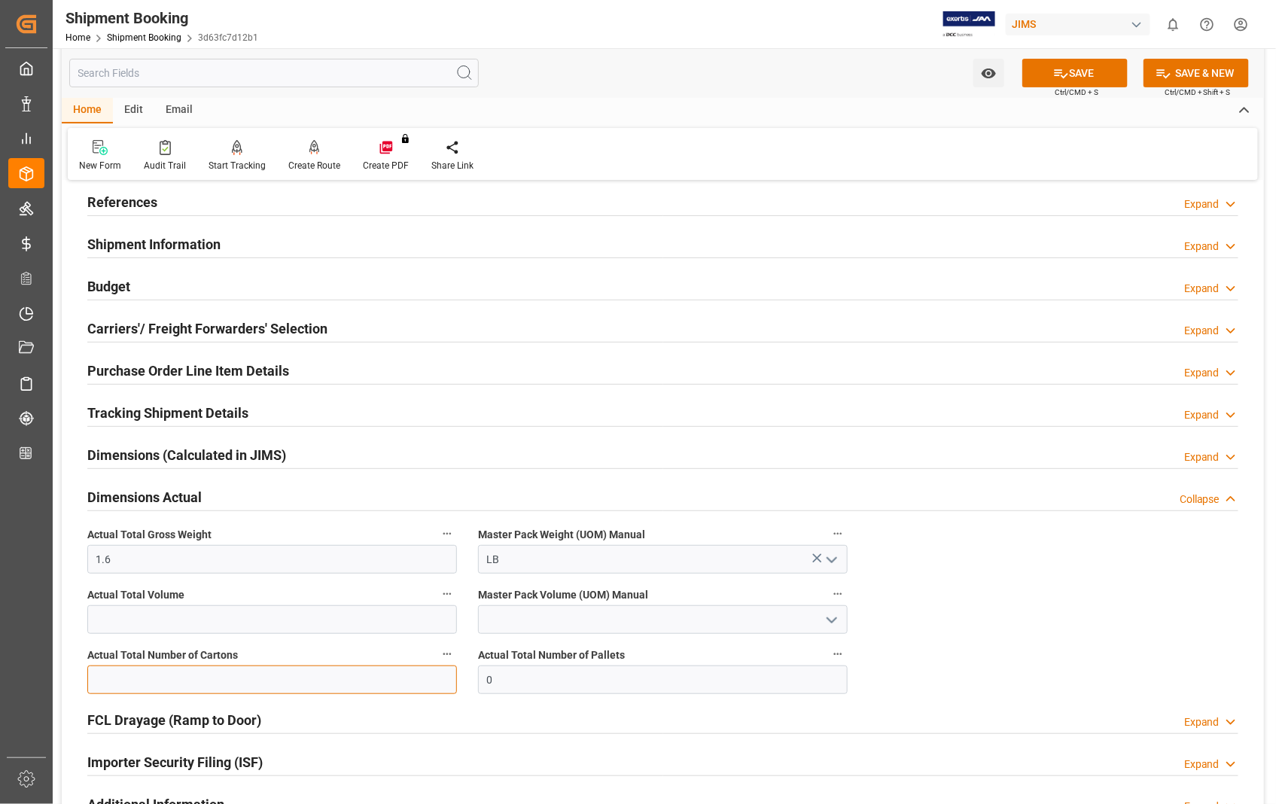
click at [339, 687] on input "text" at bounding box center [272, 680] width 370 height 29
type input "1"
click at [1089, 75] on button "SAVE" at bounding box center [1075, 73] width 105 height 29
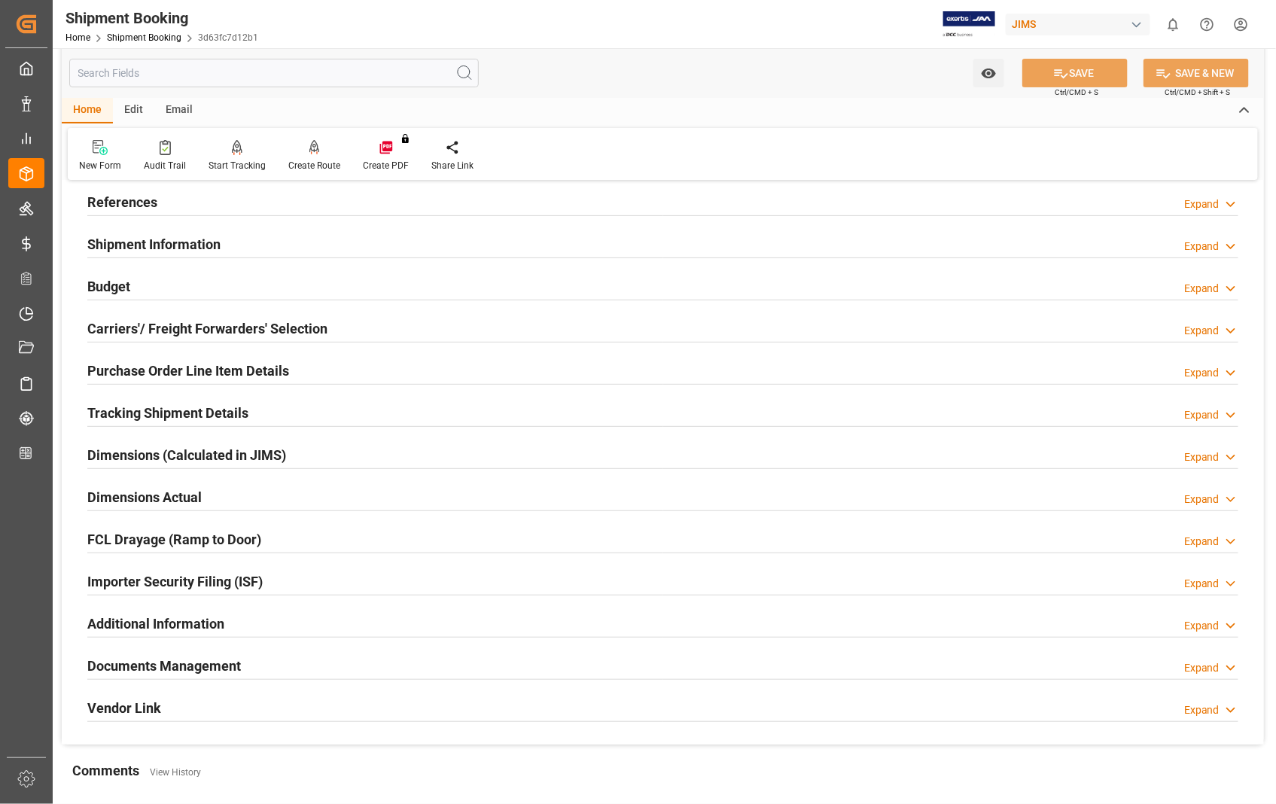
click at [136, 665] on h2 "Documents Management" at bounding box center [164, 666] width 154 height 20
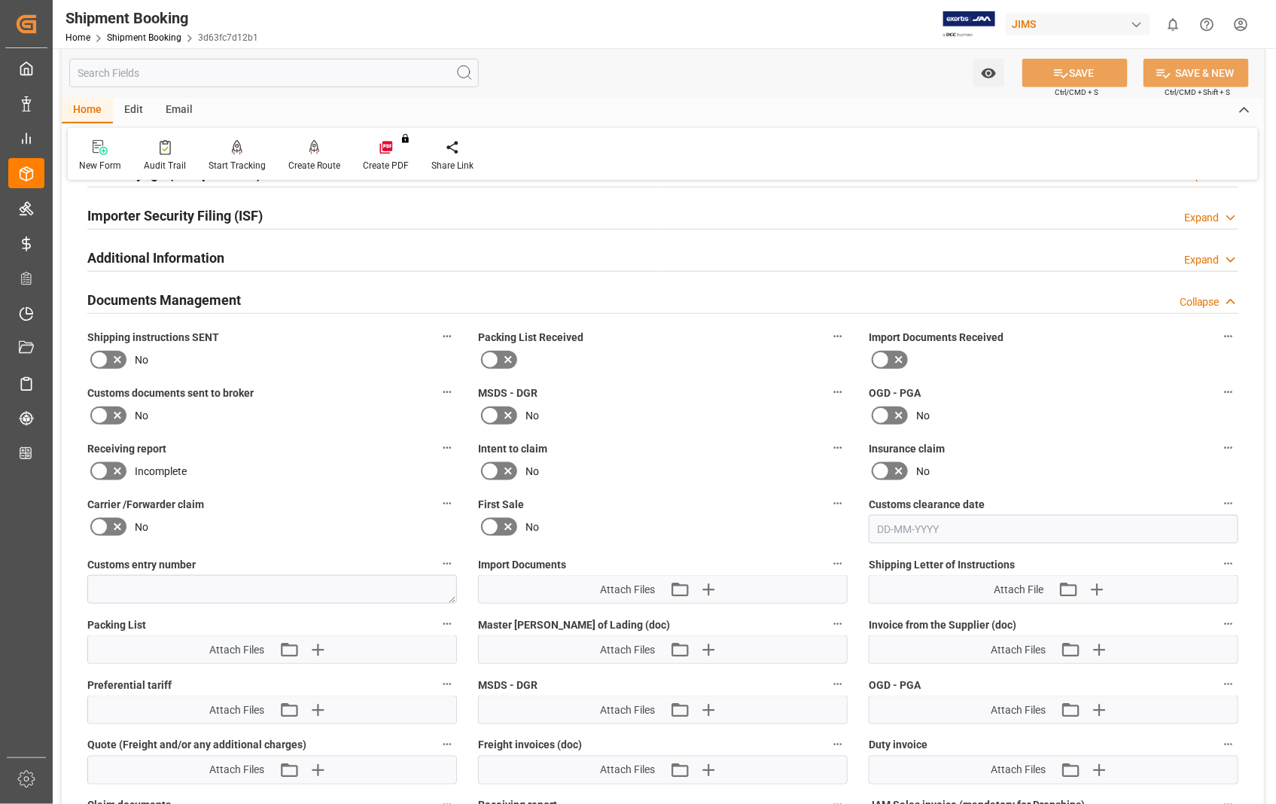
scroll to position [585, 0]
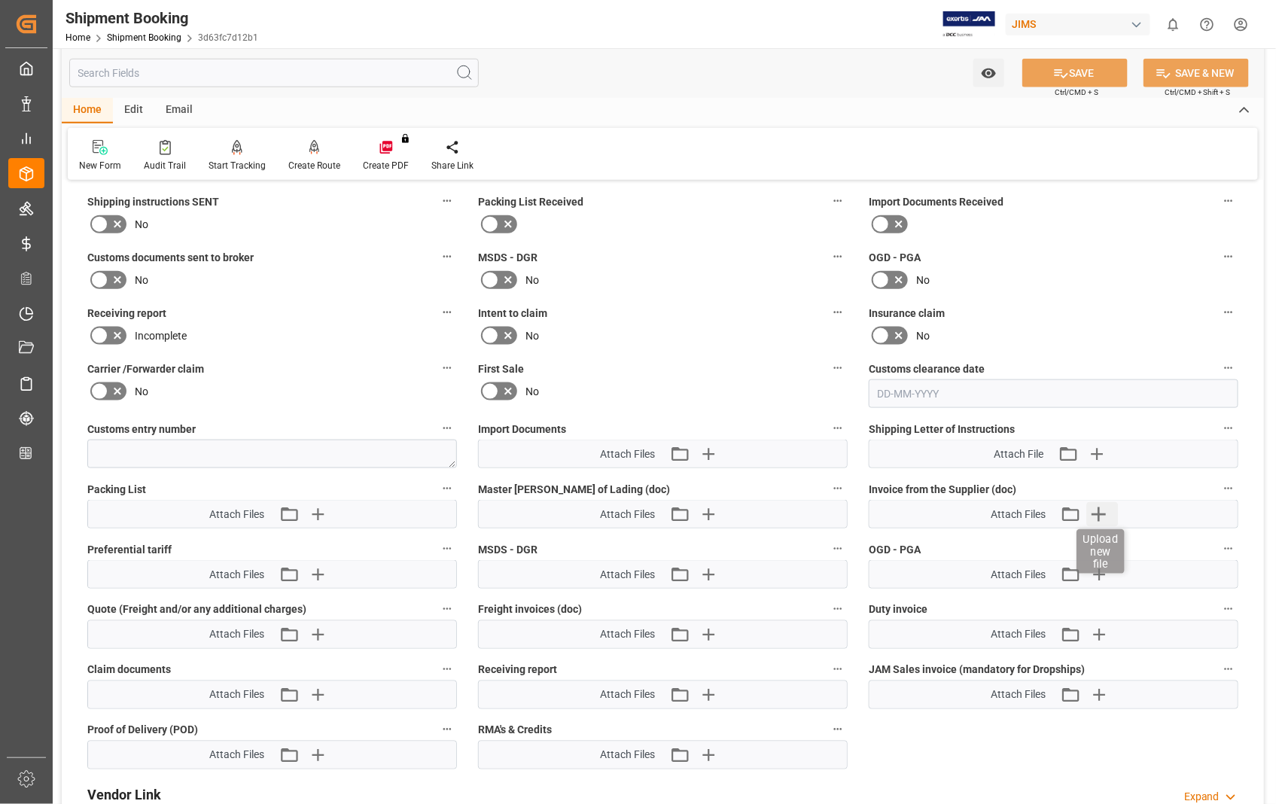
click at [1108, 509] on icon "button" at bounding box center [1099, 514] width 24 height 24
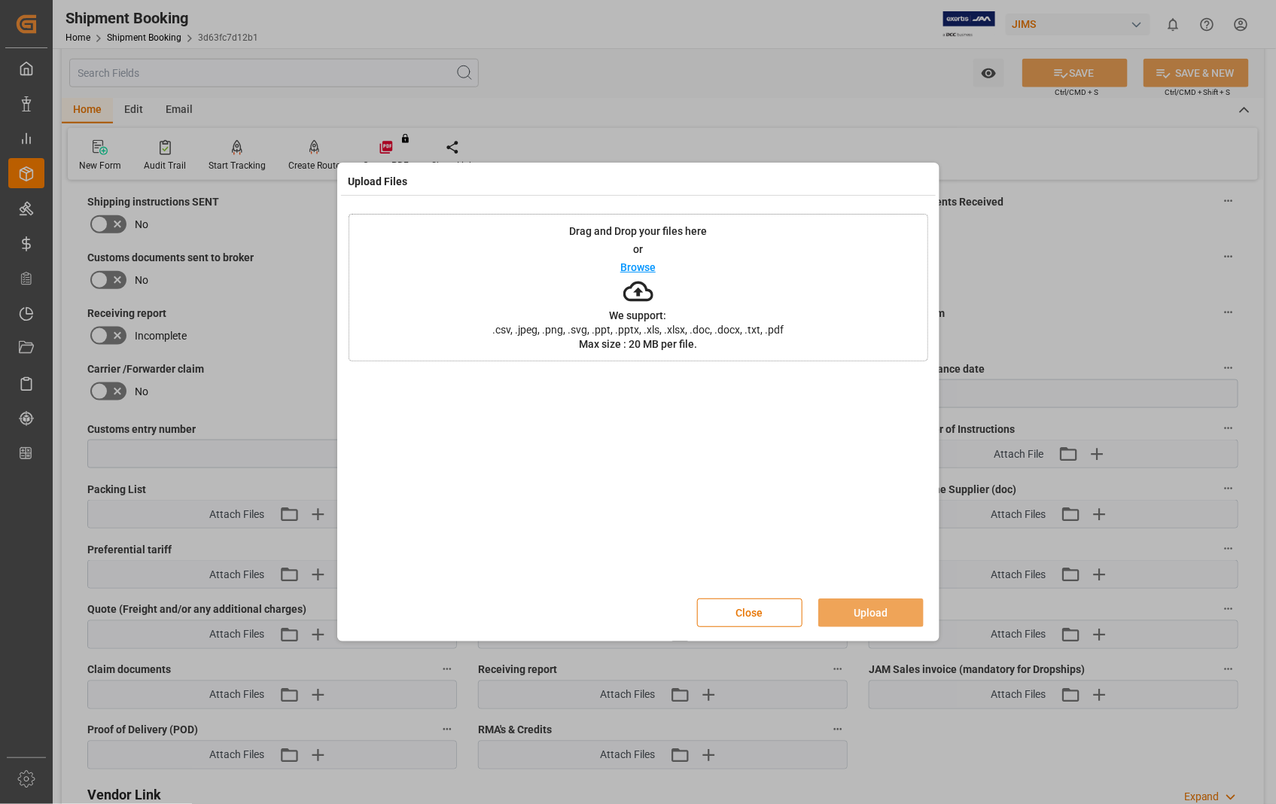
click at [630, 267] on p "Browse" at bounding box center [637, 267] width 35 height 11
click at [871, 611] on button "Upload" at bounding box center [870, 613] width 105 height 29
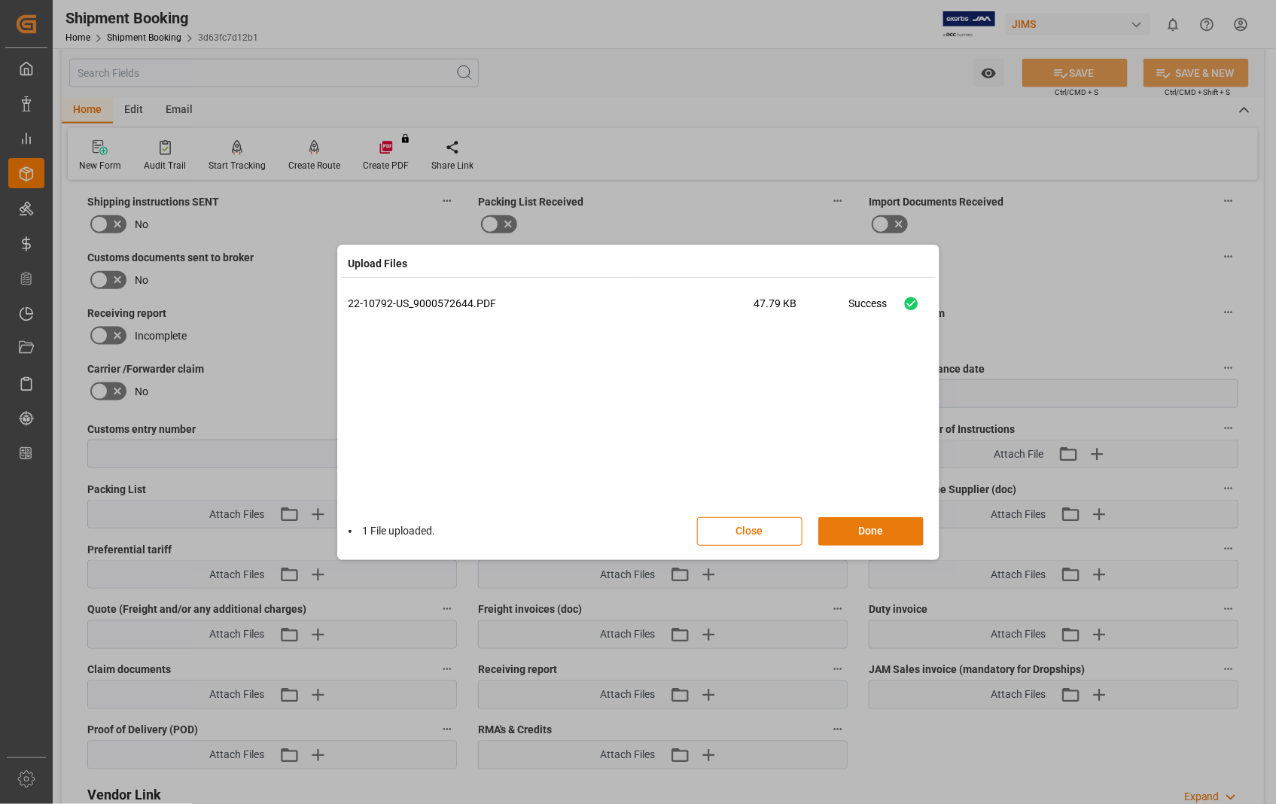
click at [868, 535] on button "Done" at bounding box center [870, 531] width 105 height 29
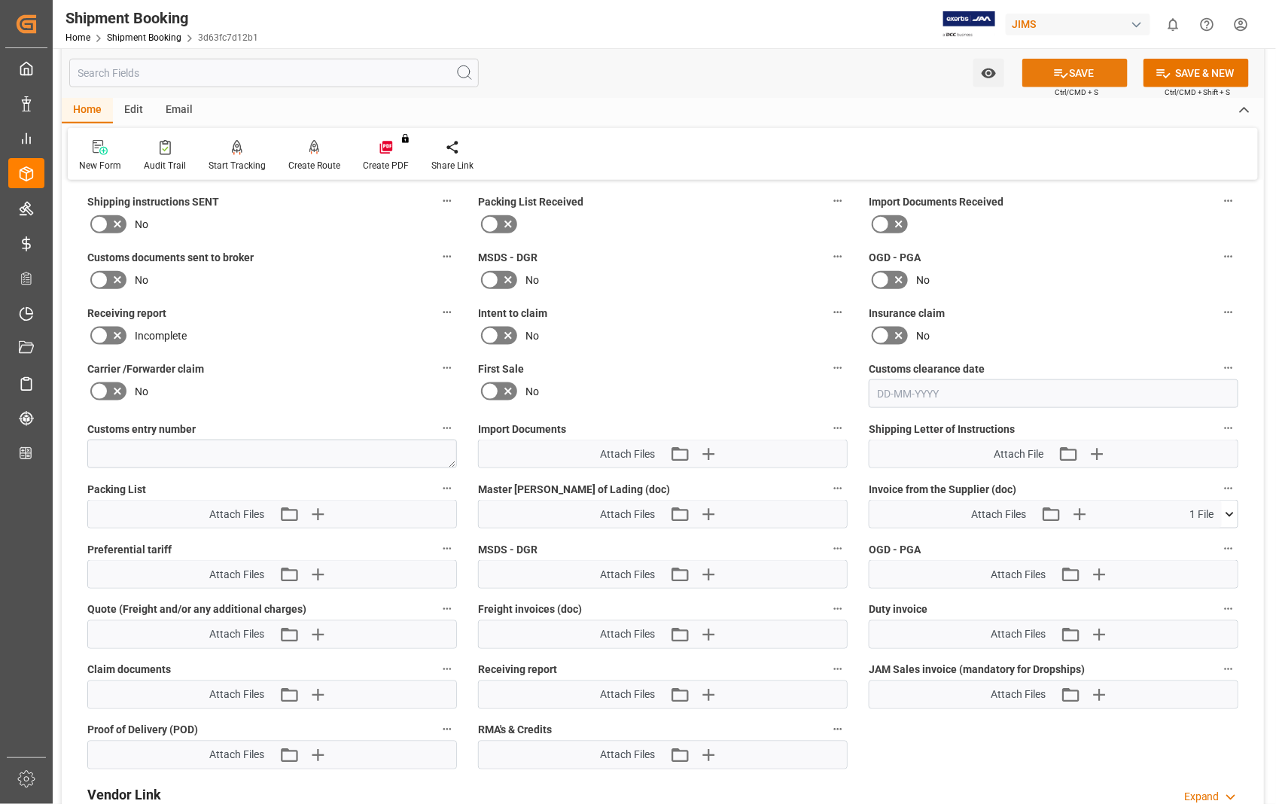
click at [1079, 70] on button "SAVE" at bounding box center [1075, 73] width 105 height 29
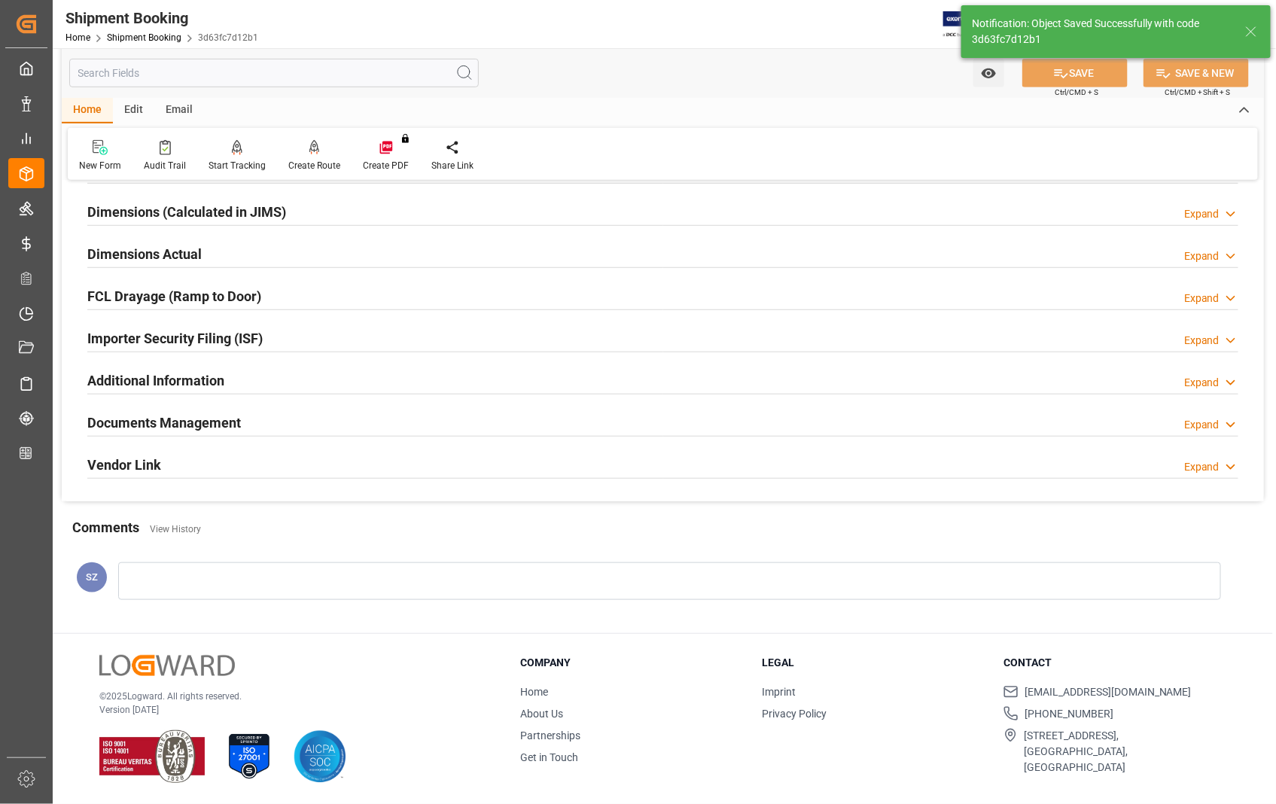
scroll to position [327, 0]
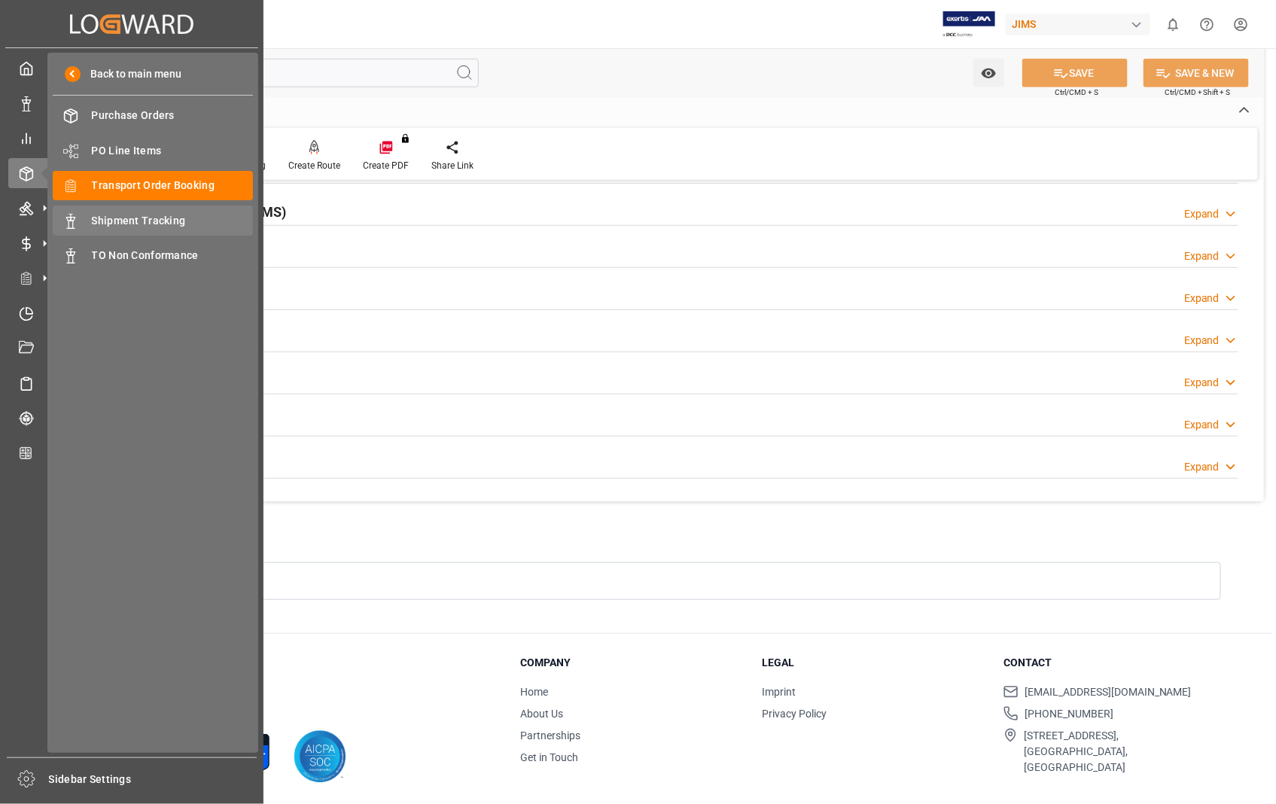
click at [159, 219] on span "Shipment Tracking" at bounding box center [173, 221] width 162 height 16
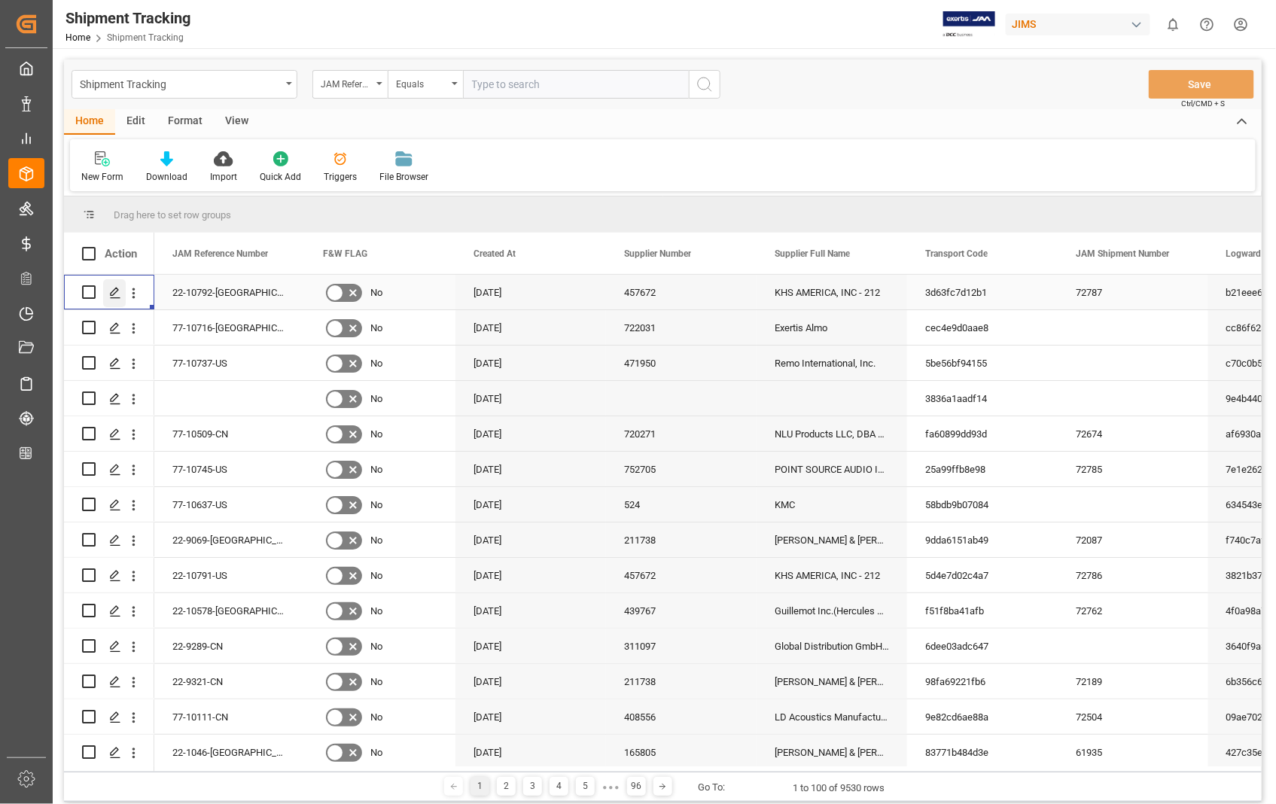
click at [113, 298] on div "Press SPACE to select this row." at bounding box center [114, 293] width 23 height 28
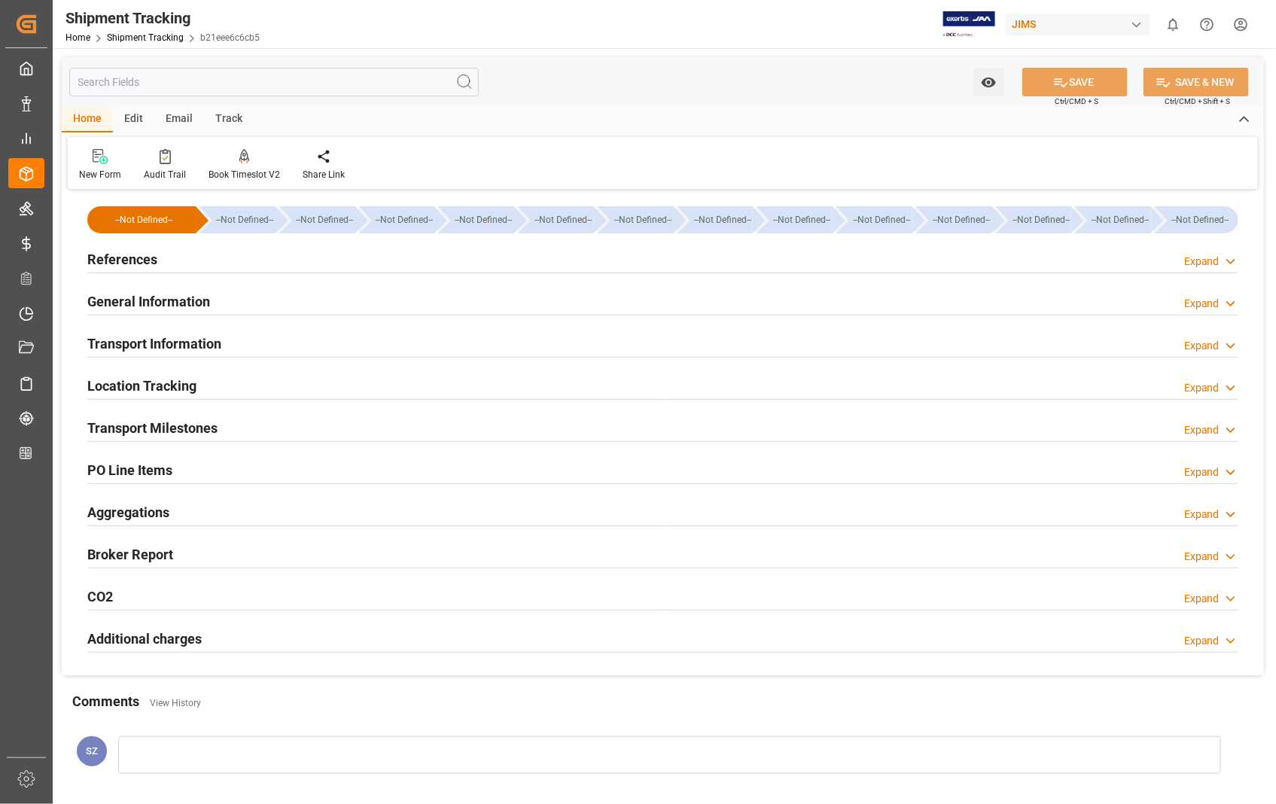
click at [176, 345] on h2 "Transport Information" at bounding box center [154, 344] width 134 height 20
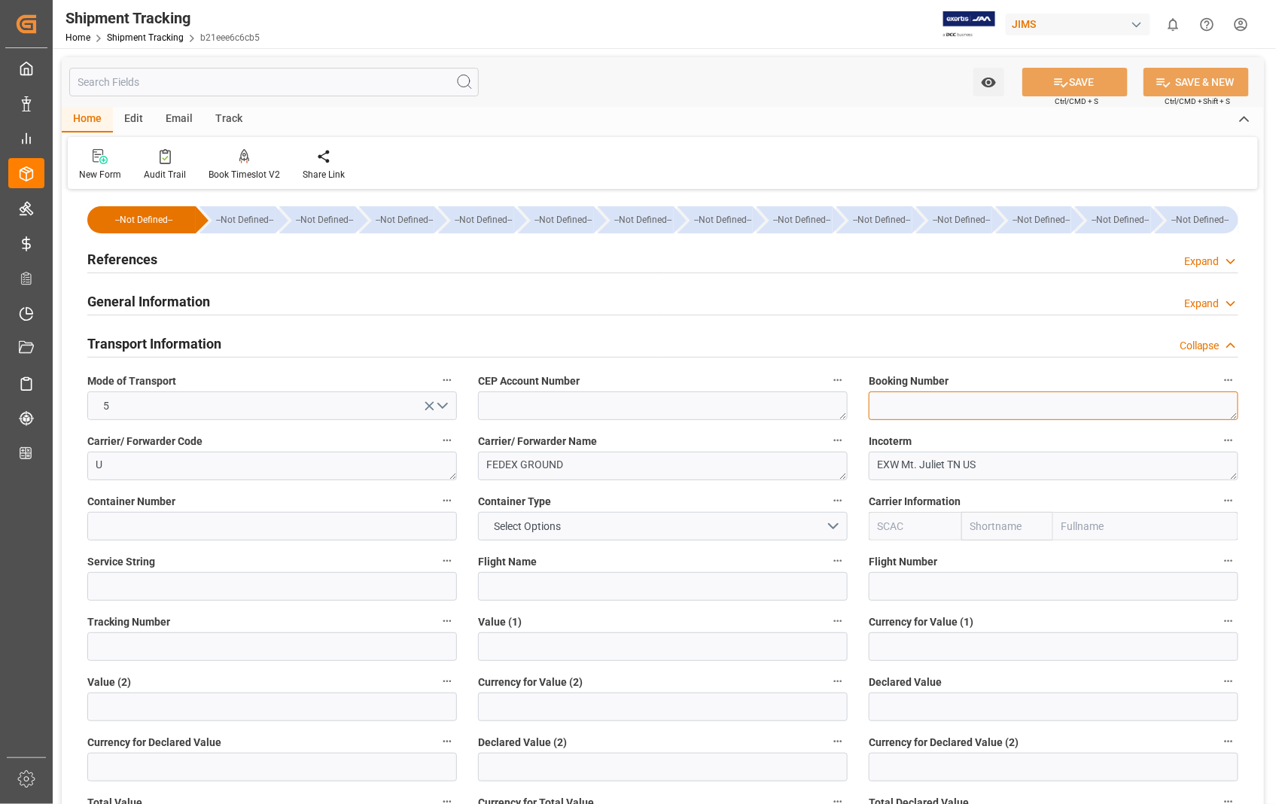
click at [1001, 404] on textarea at bounding box center [1054, 406] width 370 height 29
paste textarea "392627134404"
type textarea "392627134404"
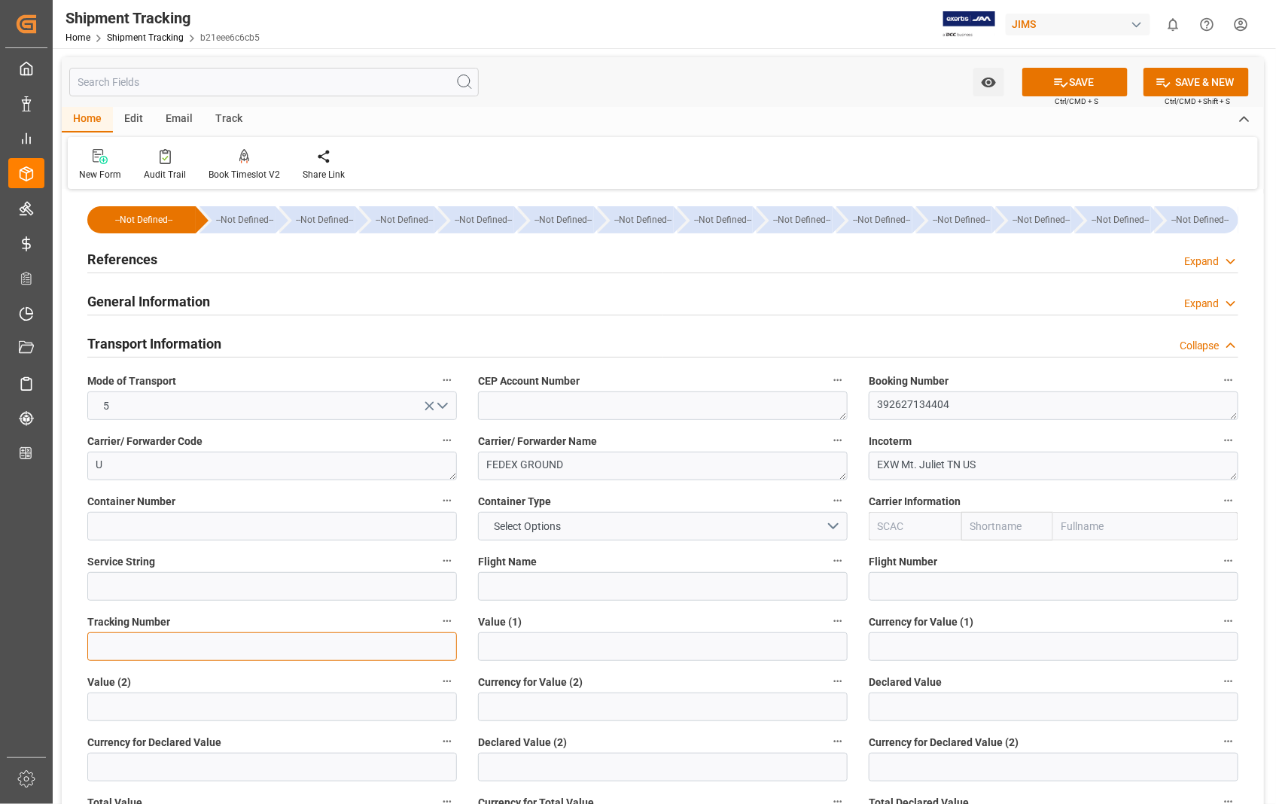
click at [284, 655] on input at bounding box center [272, 646] width 370 height 29
paste input "392627134404"
type input "392627134404"
click at [1095, 84] on button "SAVE" at bounding box center [1075, 82] width 105 height 29
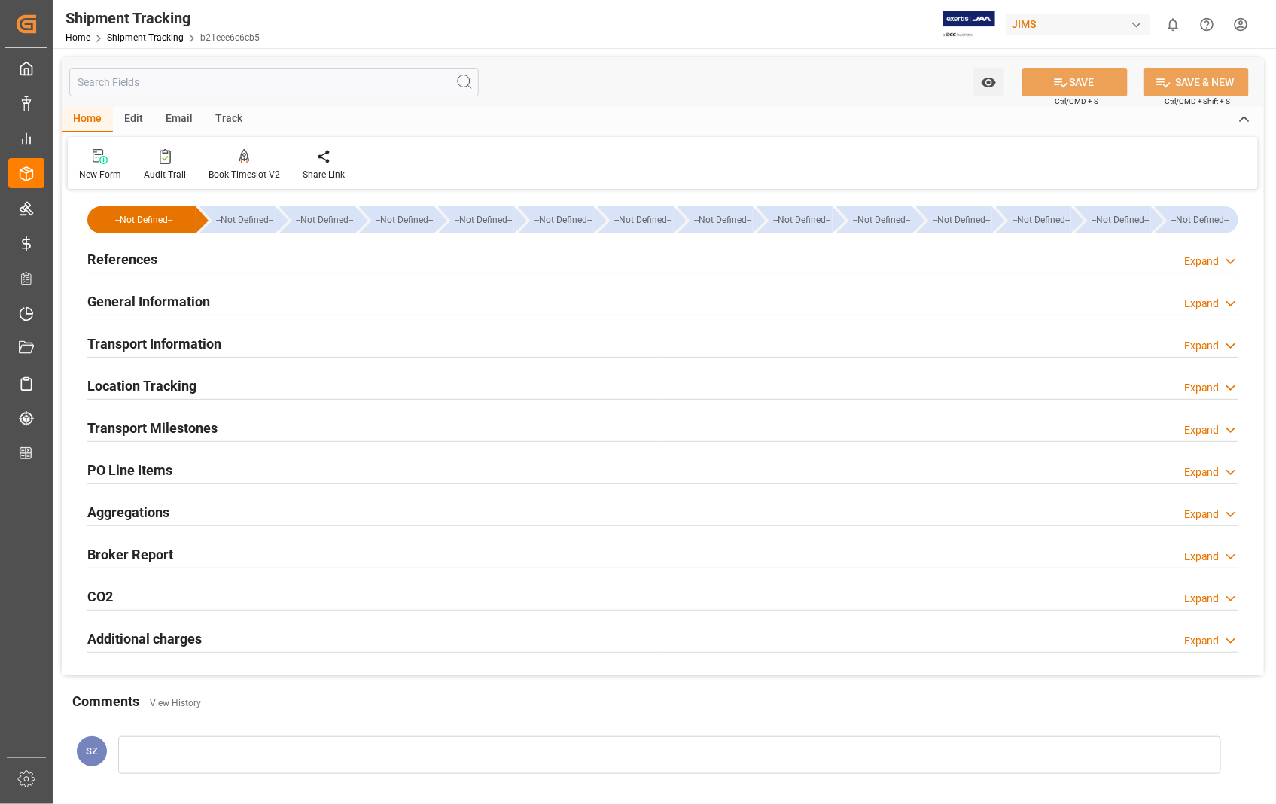
click at [170, 425] on h2 "Transport Milestones" at bounding box center [152, 428] width 130 height 20
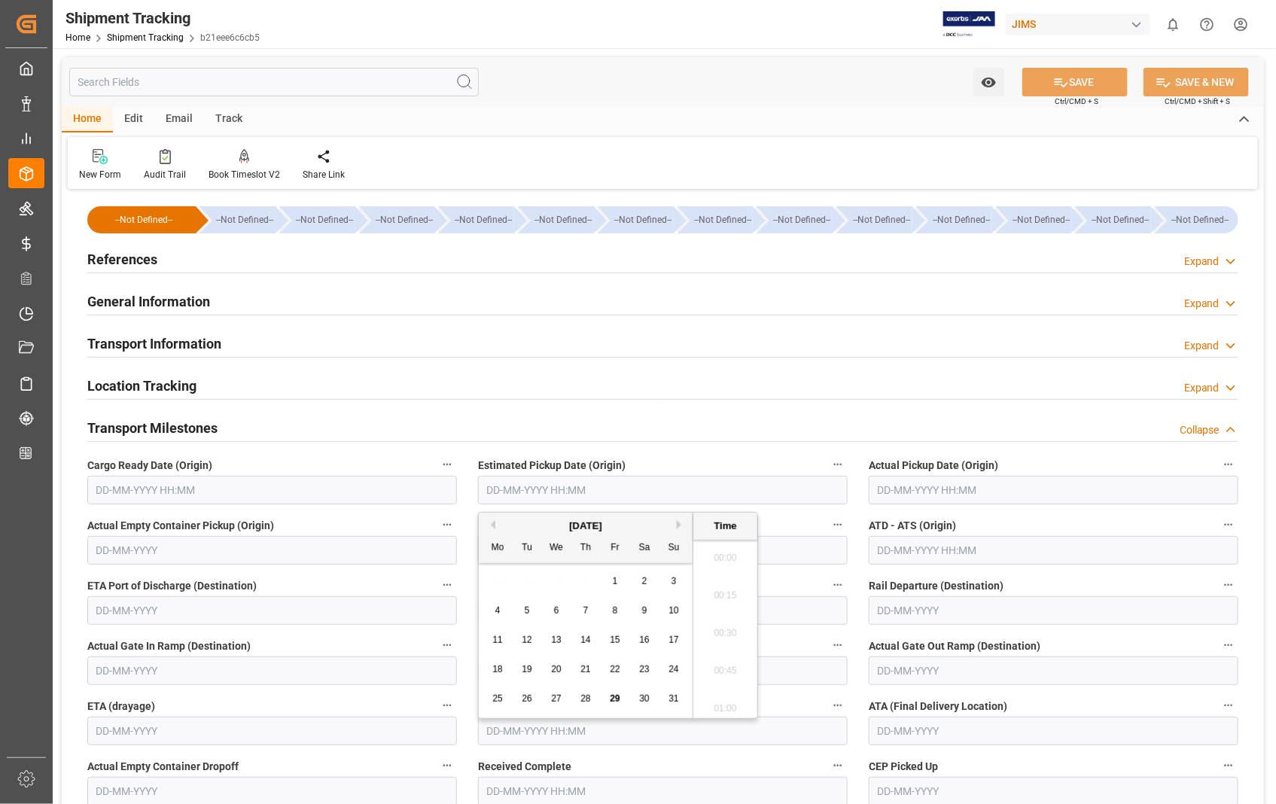
click at [621, 486] on input "text" at bounding box center [663, 490] width 370 height 29
click at [583, 699] on span "28" at bounding box center [586, 698] width 10 height 11
type input "[DATE] 00:00"
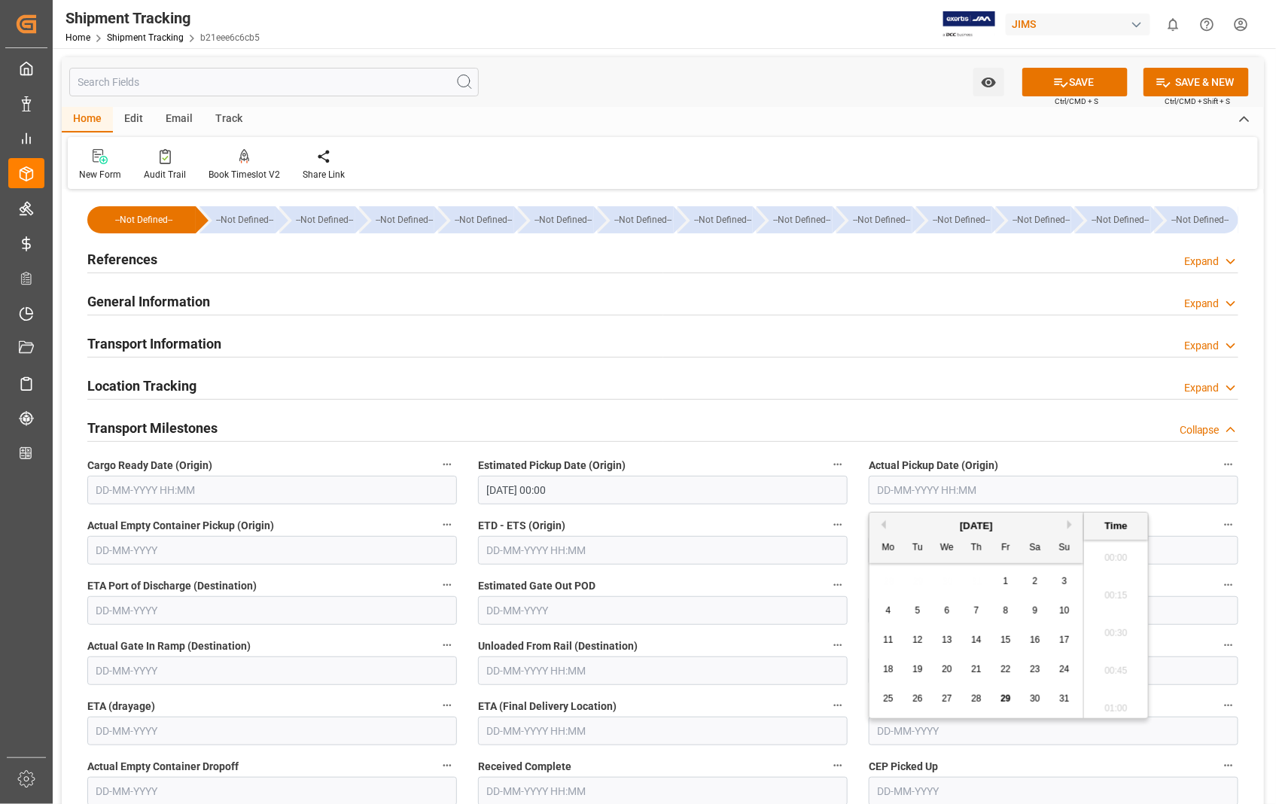
click at [988, 484] on input "text" at bounding box center [1054, 490] width 370 height 29
click at [976, 697] on span "28" at bounding box center [976, 698] width 10 height 11
type input "[DATE] 00:00"
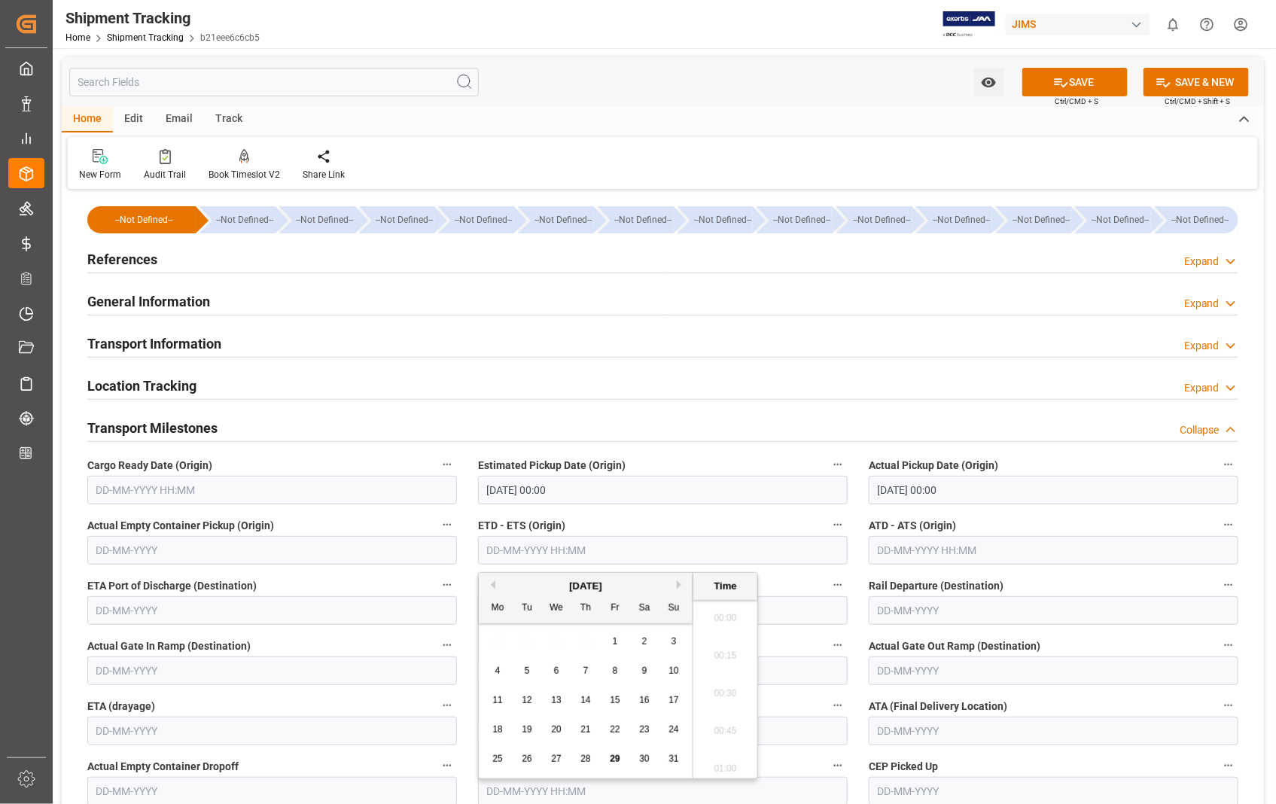
click at [631, 561] on input "text" at bounding box center [663, 550] width 370 height 29
click at [584, 759] on span "28" at bounding box center [586, 759] width 10 height 11
type input "[DATE] 00:00"
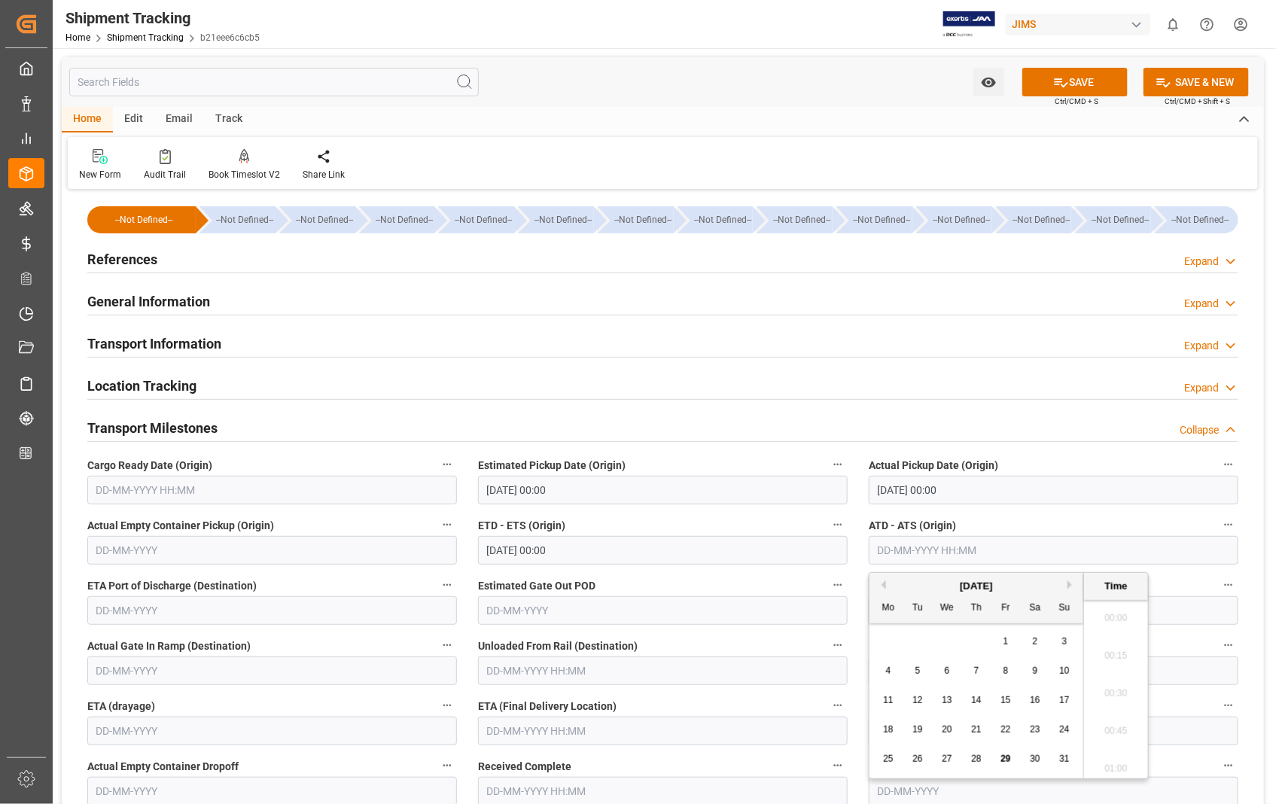
click at [1021, 545] on input "text" at bounding box center [1054, 550] width 370 height 29
click at [977, 757] on span "28" at bounding box center [976, 759] width 10 height 11
type input "28-08-2025 00:00"
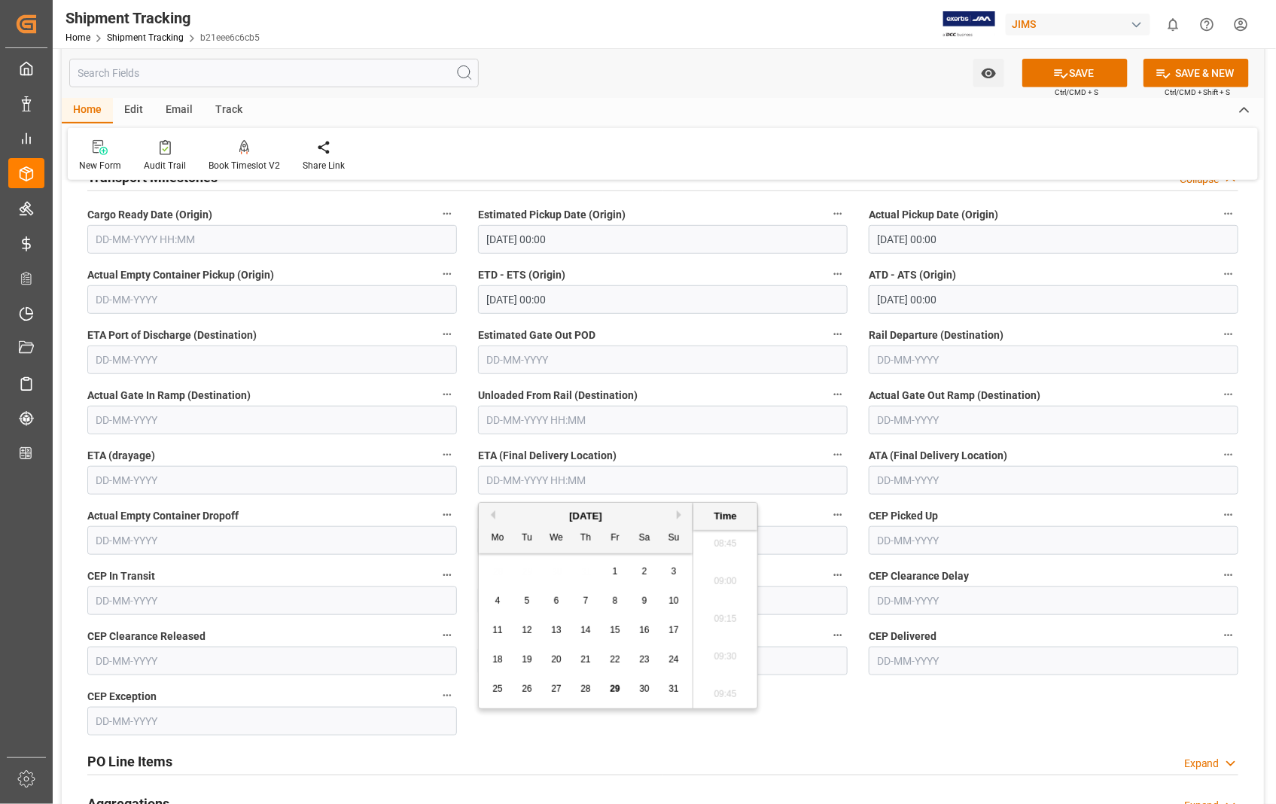
click at [608, 483] on input "text" at bounding box center [663, 480] width 370 height 29
click at [612, 690] on span "29" at bounding box center [615, 689] width 10 height 11
type input "[DATE] 00:00"
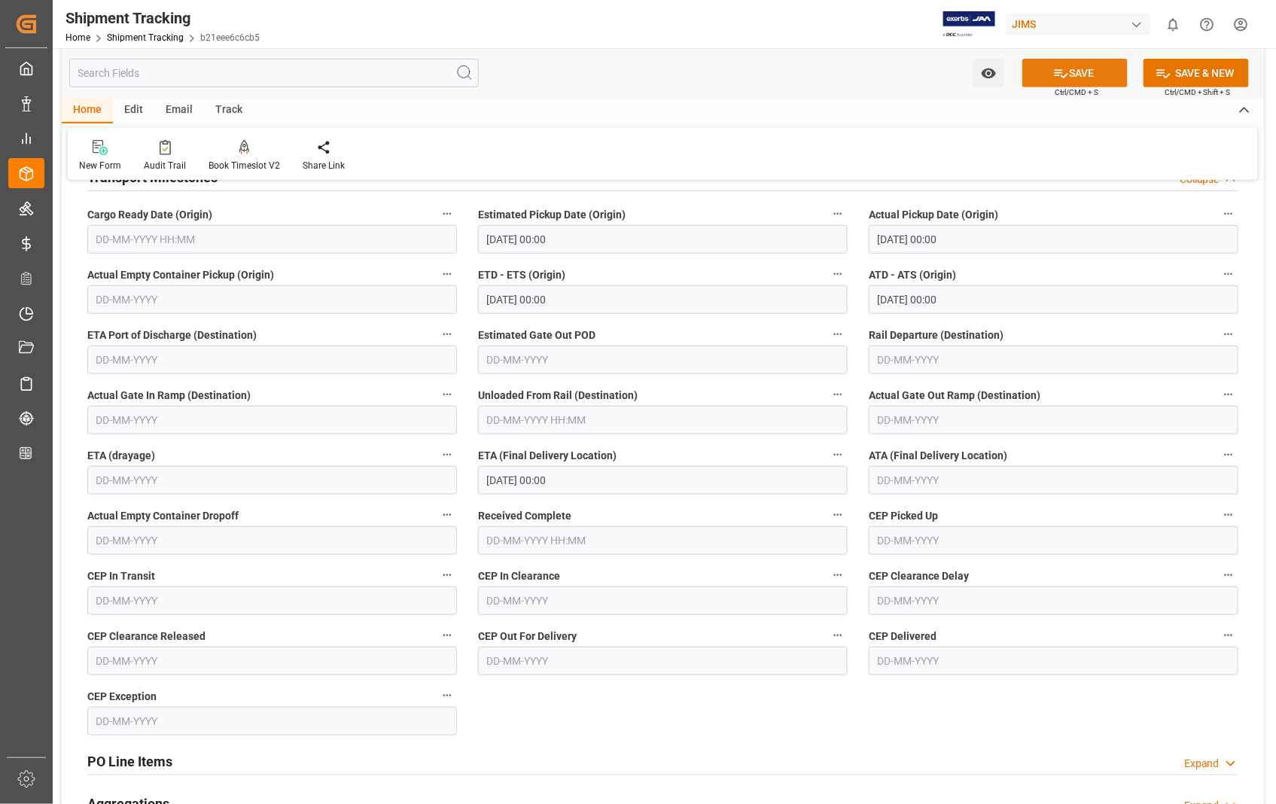
click at [1100, 77] on button "SAVE" at bounding box center [1075, 73] width 105 height 29
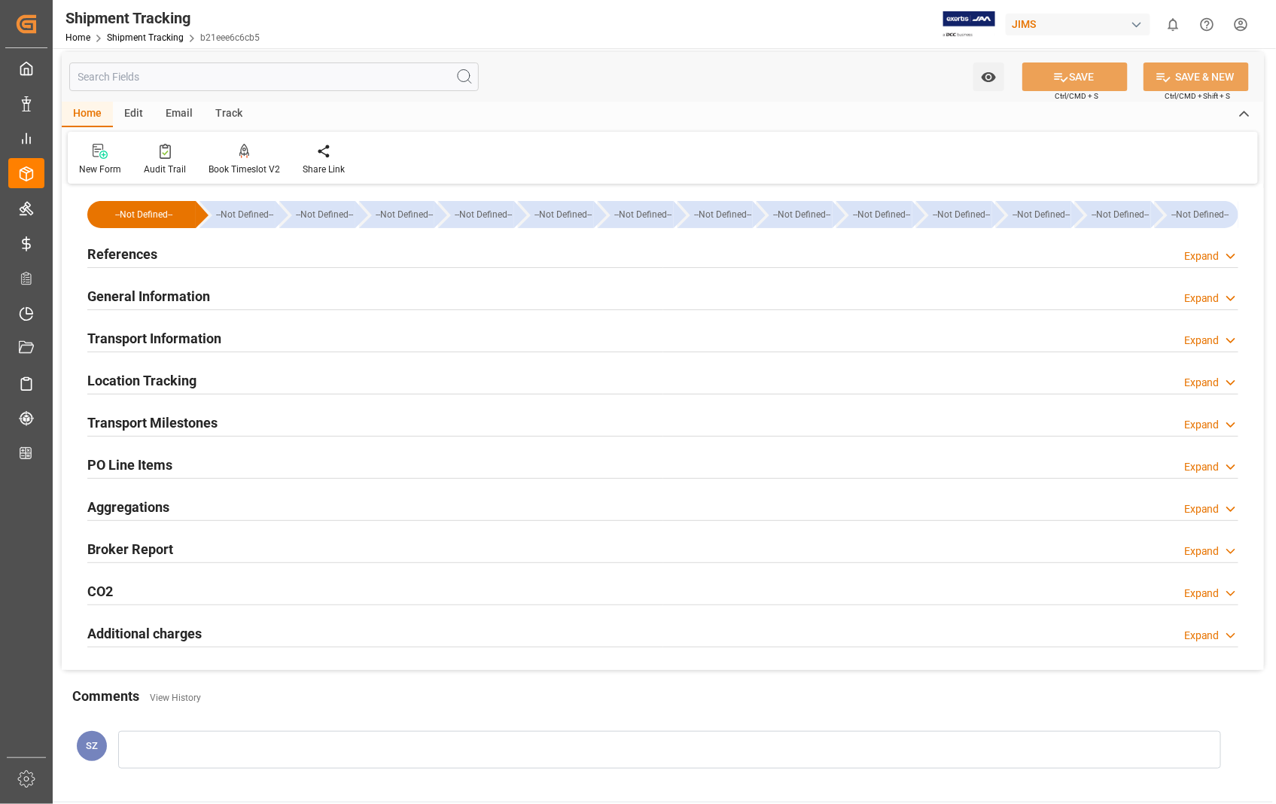
scroll to position [0, 0]
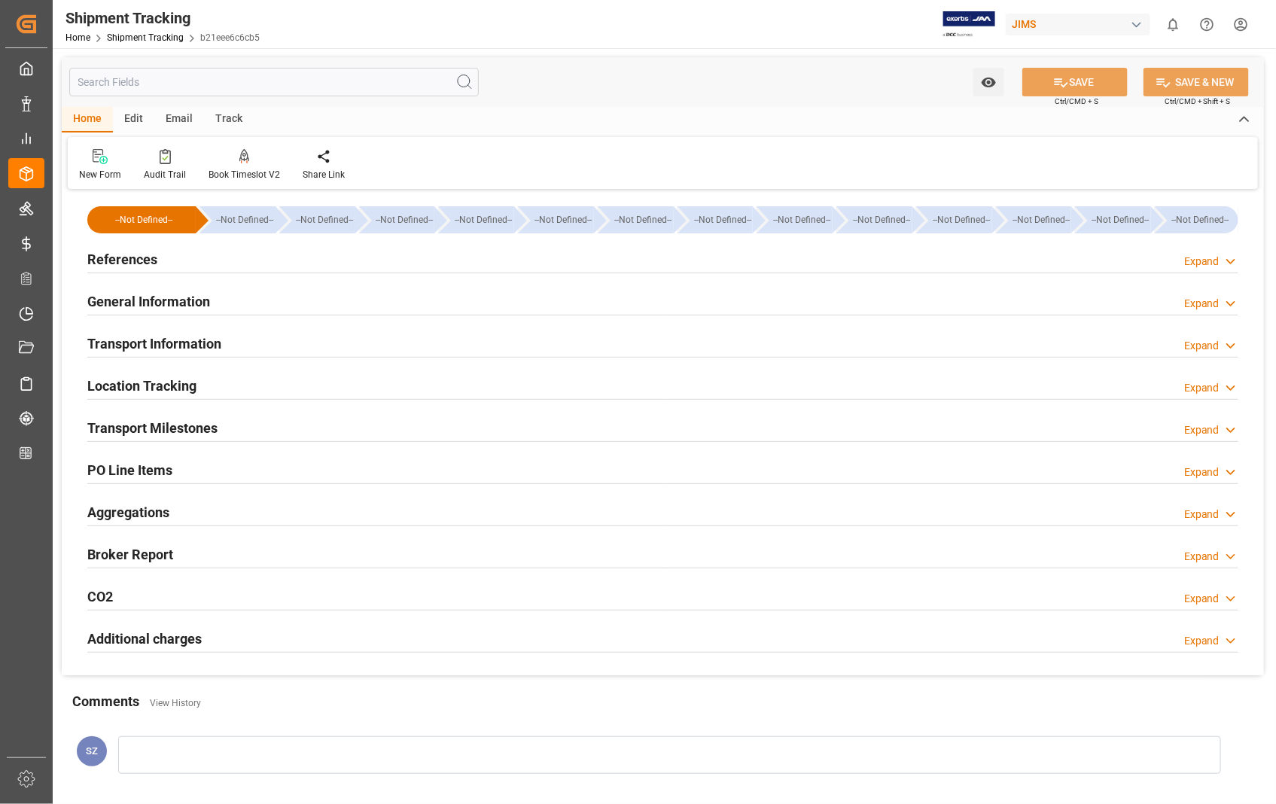
click at [202, 426] on h2 "Transport Milestones" at bounding box center [152, 428] width 130 height 20
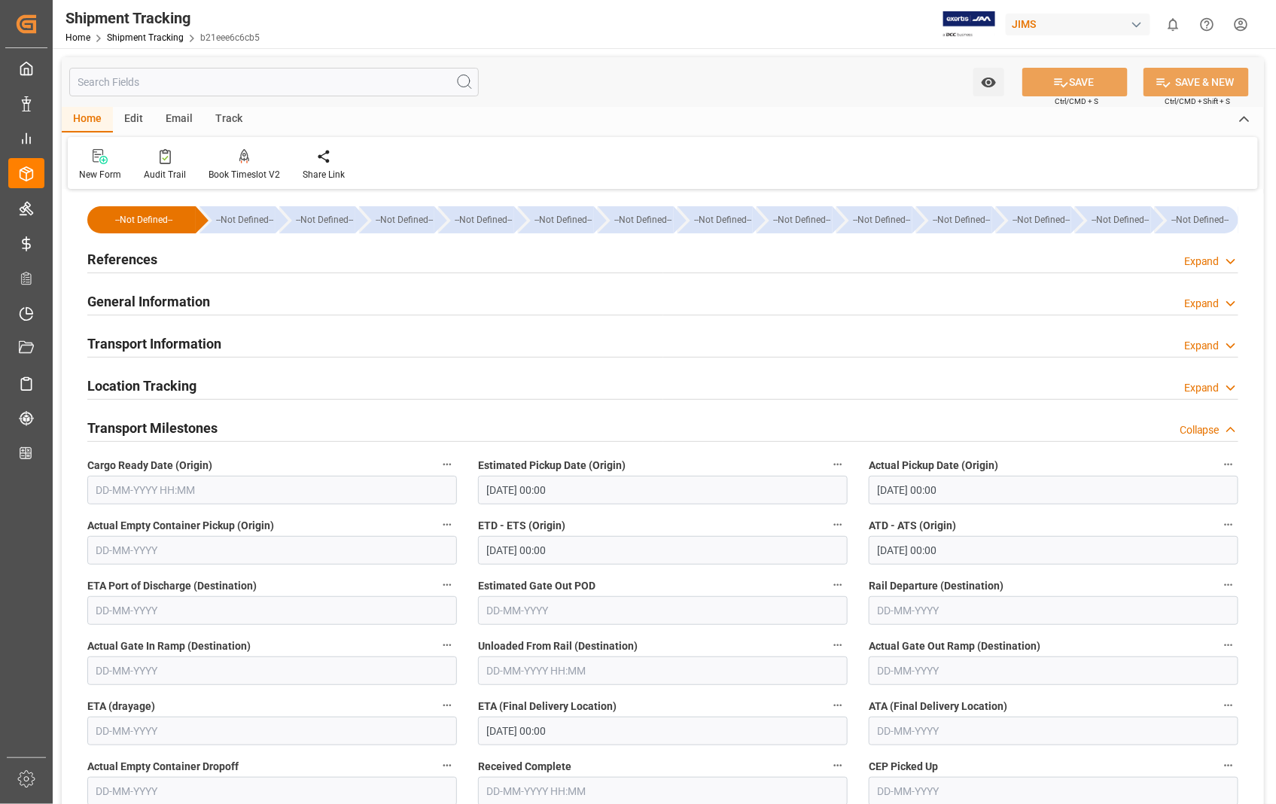
click at [202, 425] on h2 "Transport Milestones" at bounding box center [152, 428] width 130 height 20
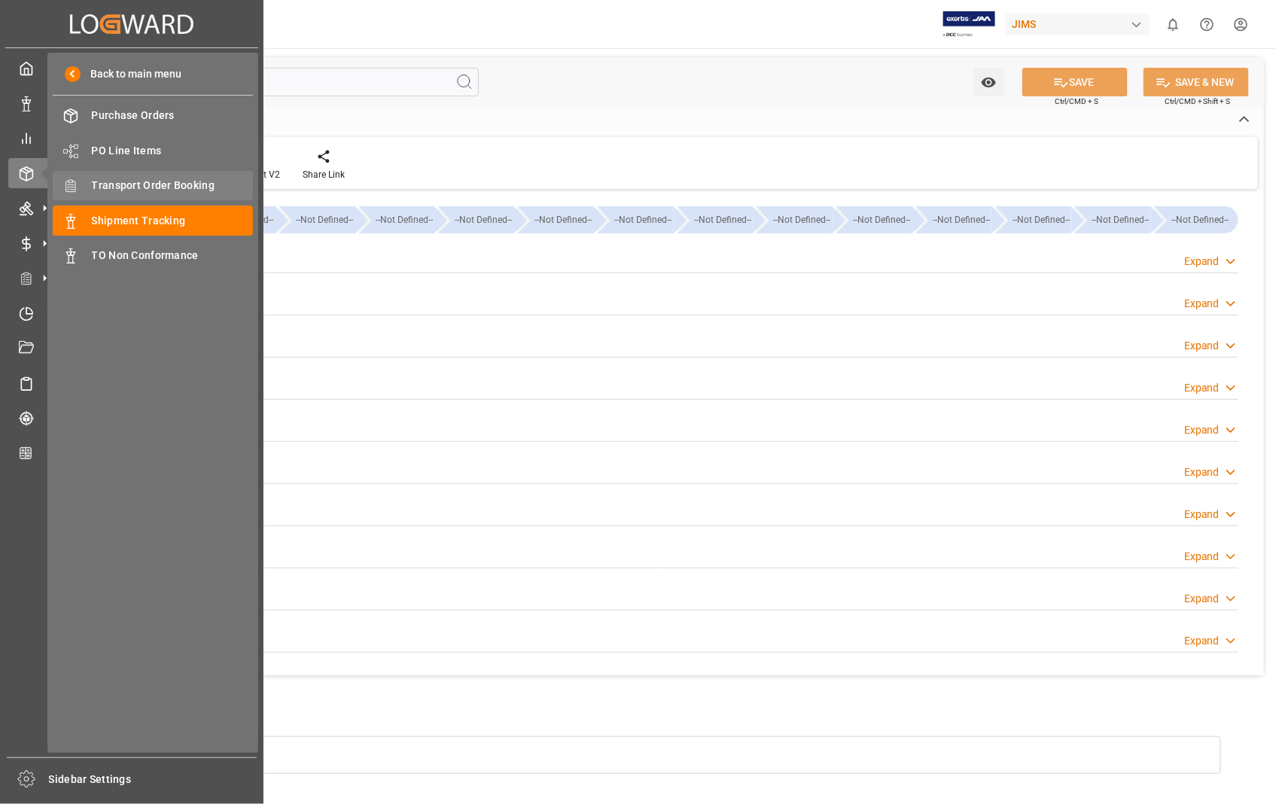
click at [184, 183] on span "Transport Order Booking" at bounding box center [173, 186] width 162 height 16
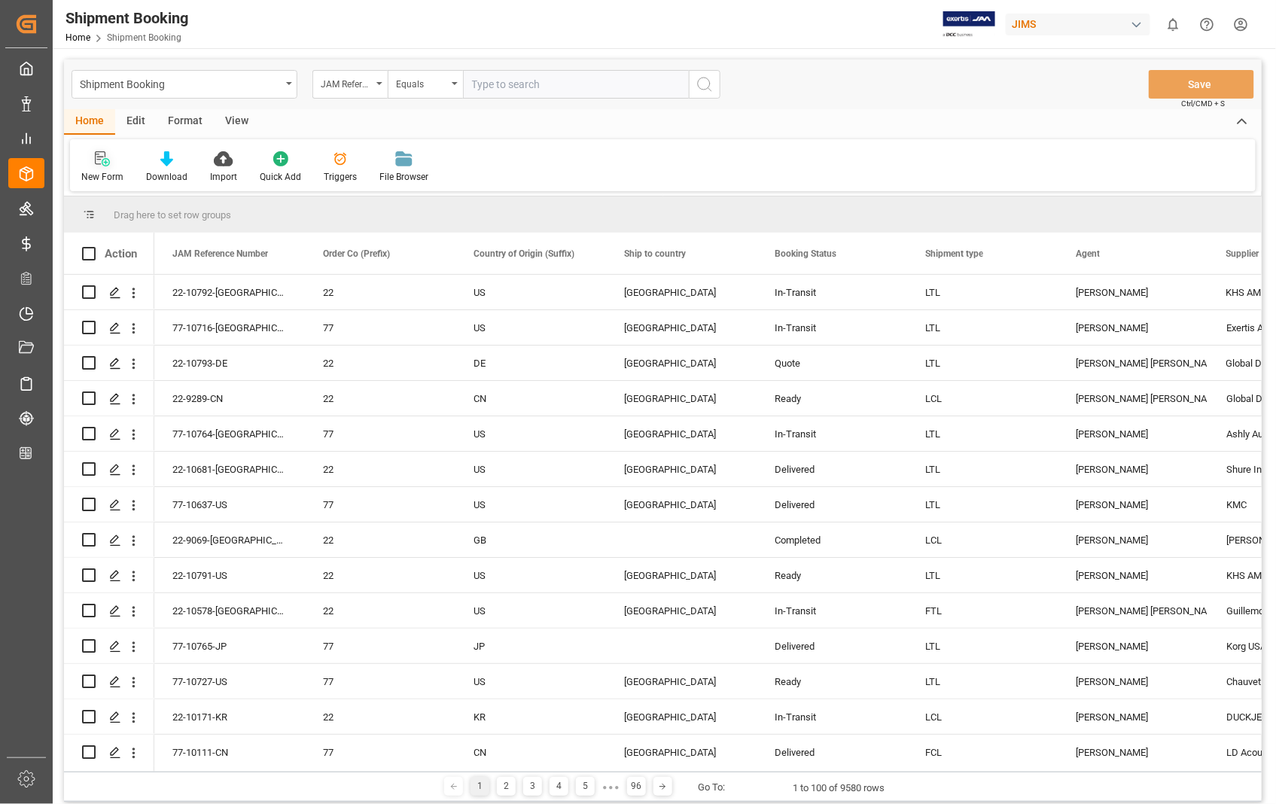
click at [106, 162] on icon at bounding box center [106, 162] width 8 height 8
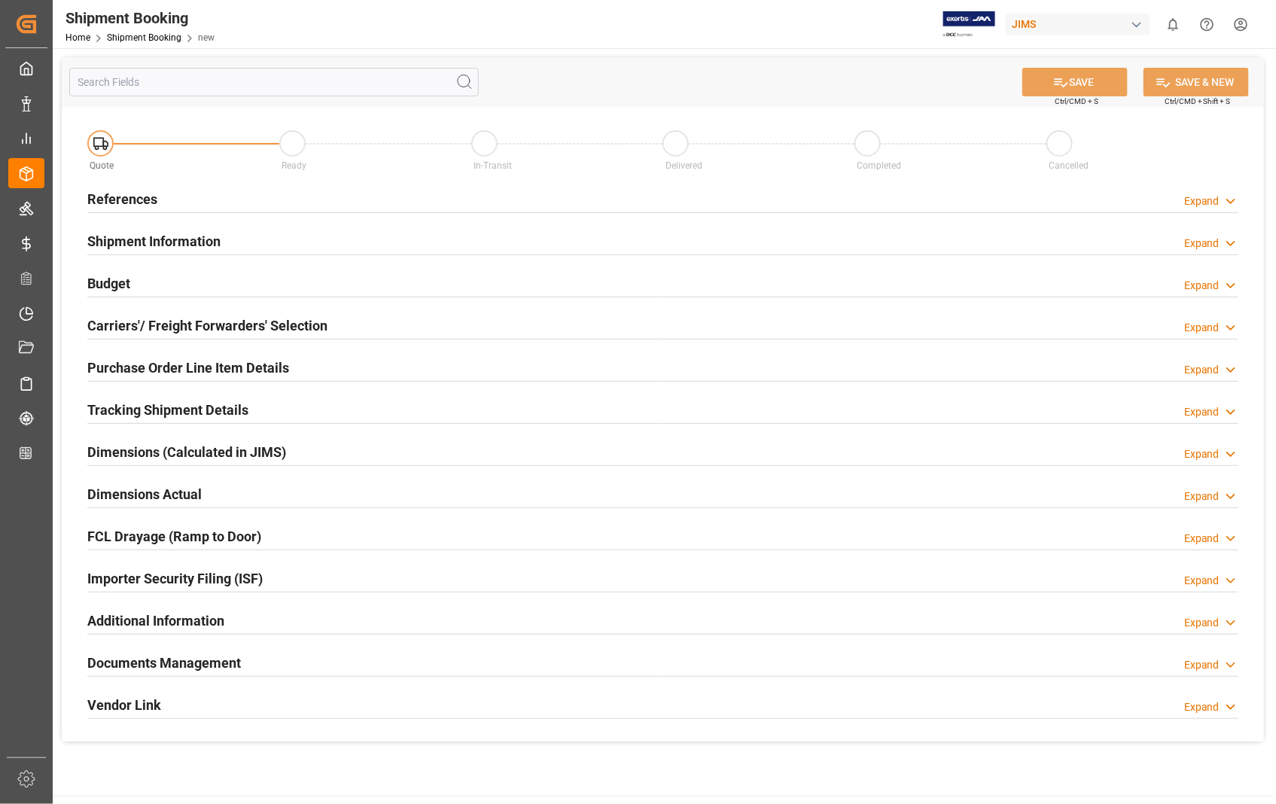
click at [139, 198] on h2 "References" at bounding box center [122, 199] width 70 height 20
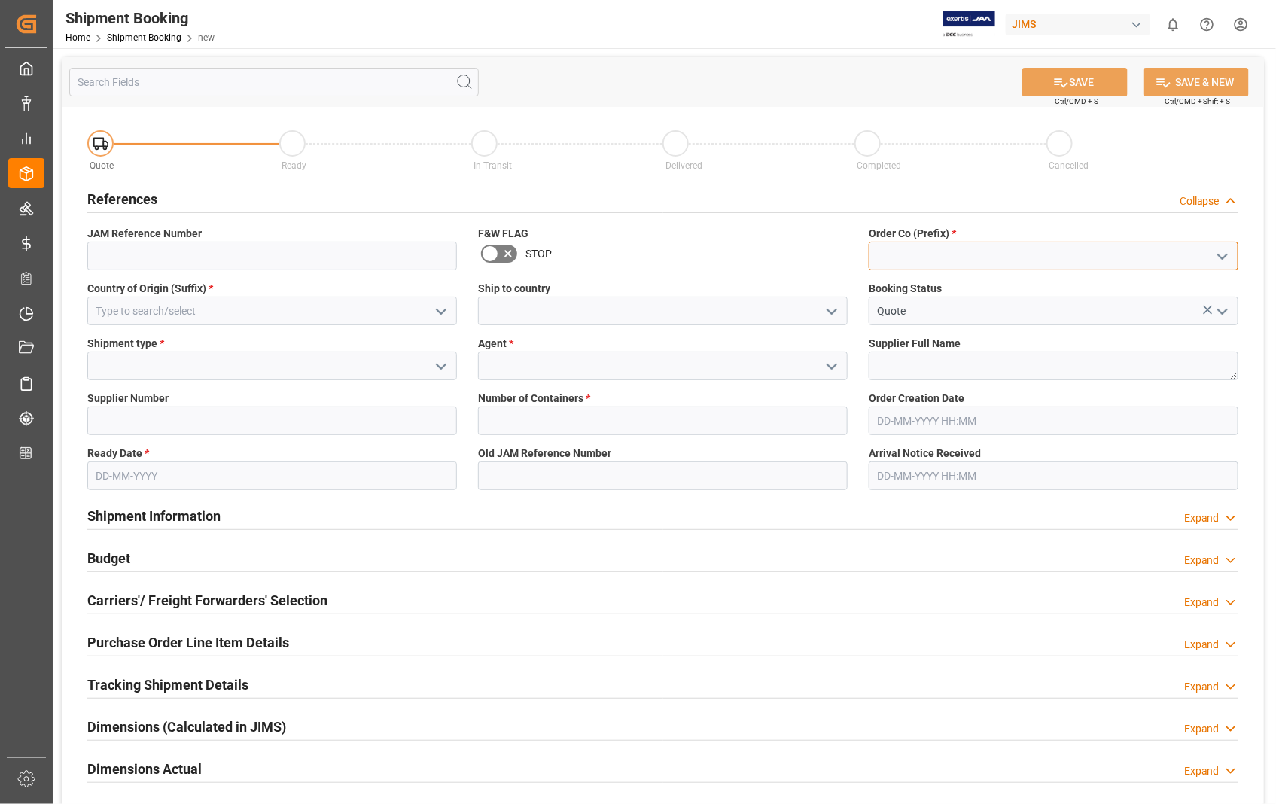
click at [964, 254] on input at bounding box center [1054, 256] width 370 height 29
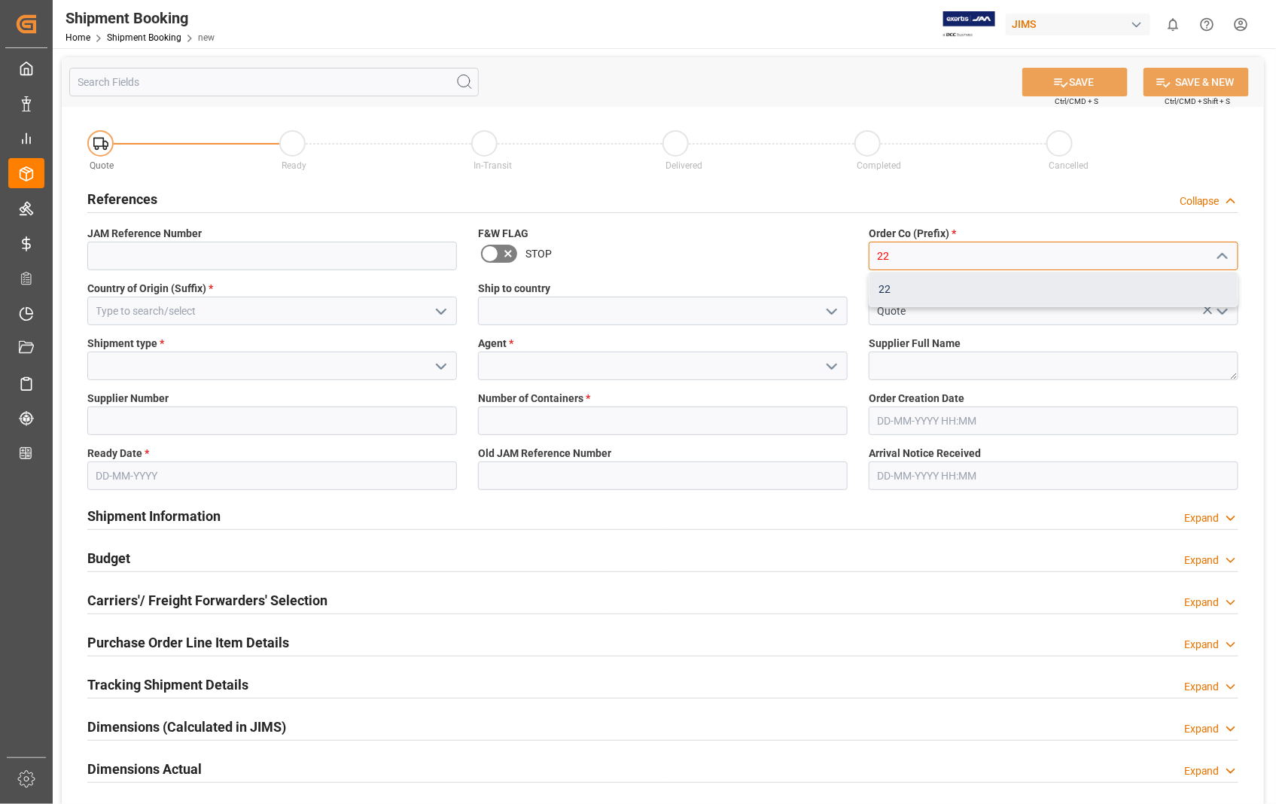
click at [884, 289] on div "22" at bounding box center [1054, 290] width 368 height 34
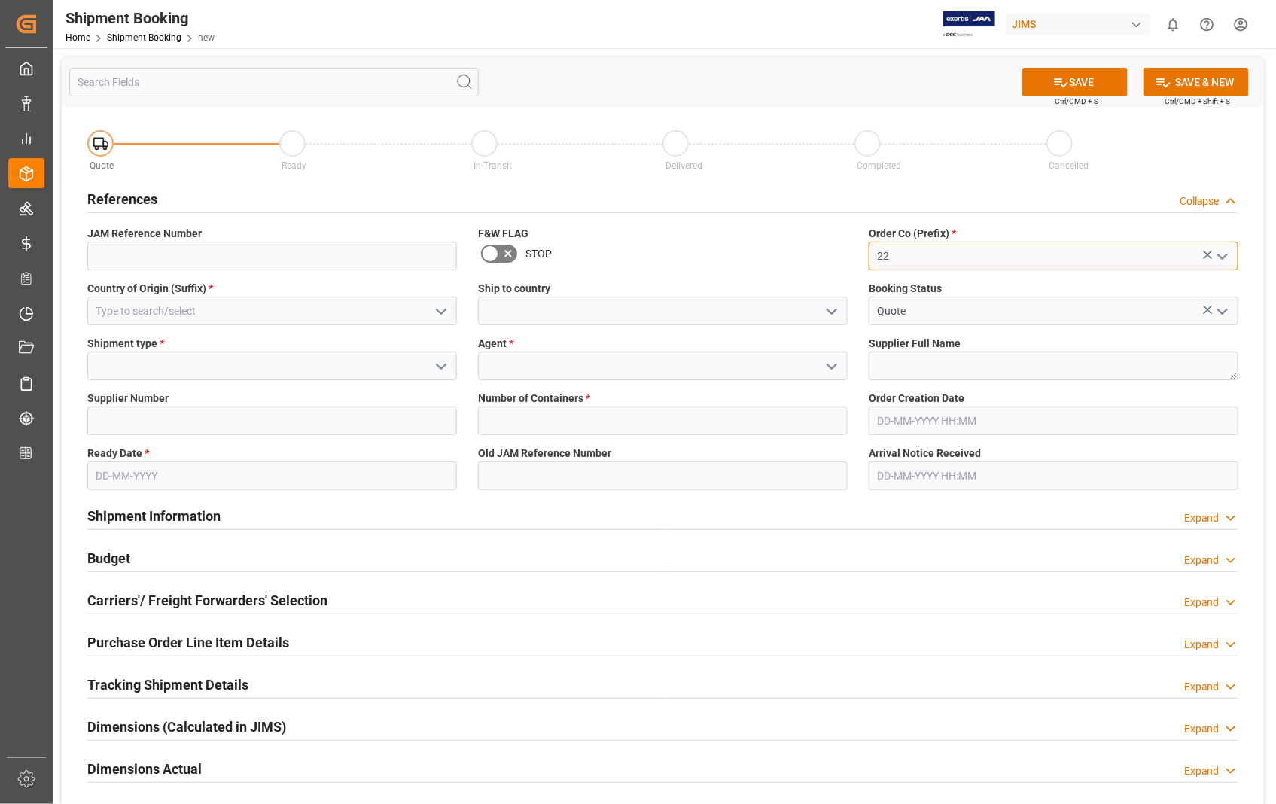
type input "22"
click at [184, 306] on input at bounding box center [272, 311] width 370 height 29
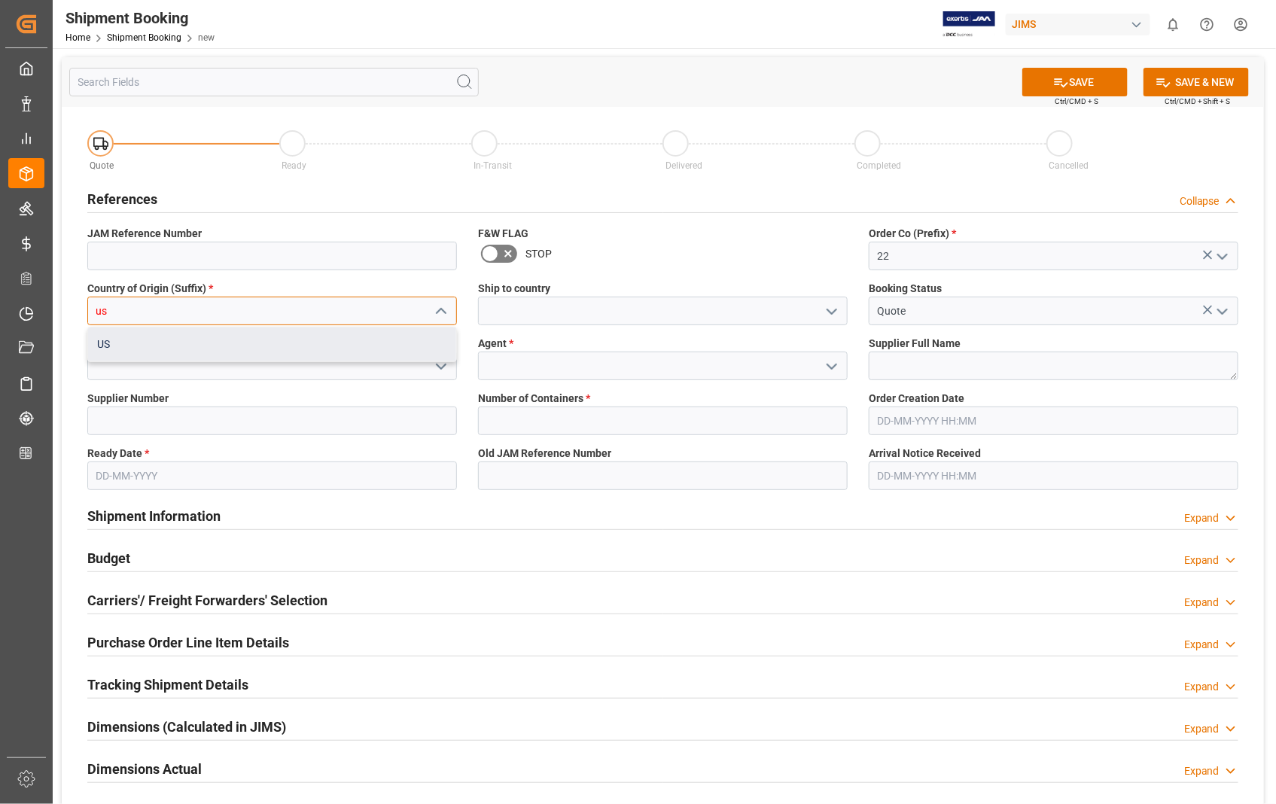
click at [125, 349] on div "US" at bounding box center [272, 345] width 368 height 34
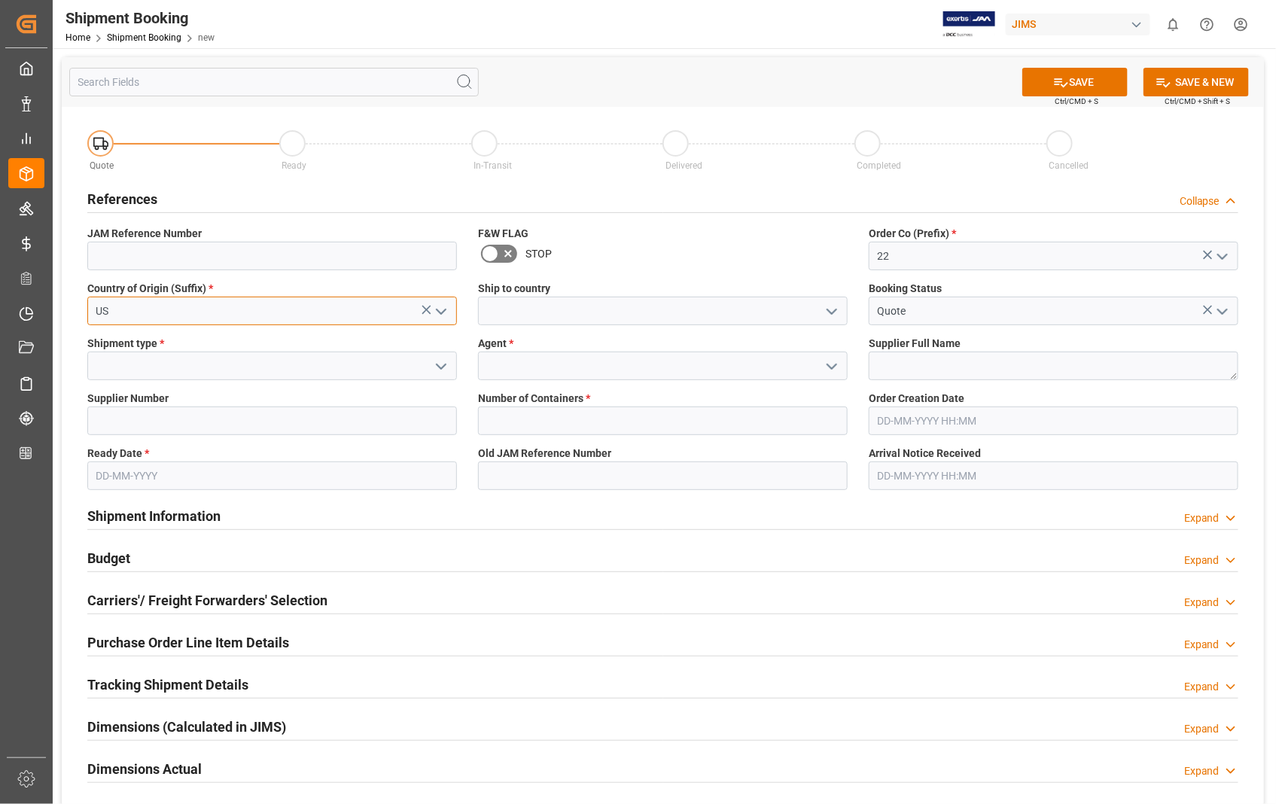
type input "US"
click at [570, 315] on input at bounding box center [663, 311] width 370 height 29
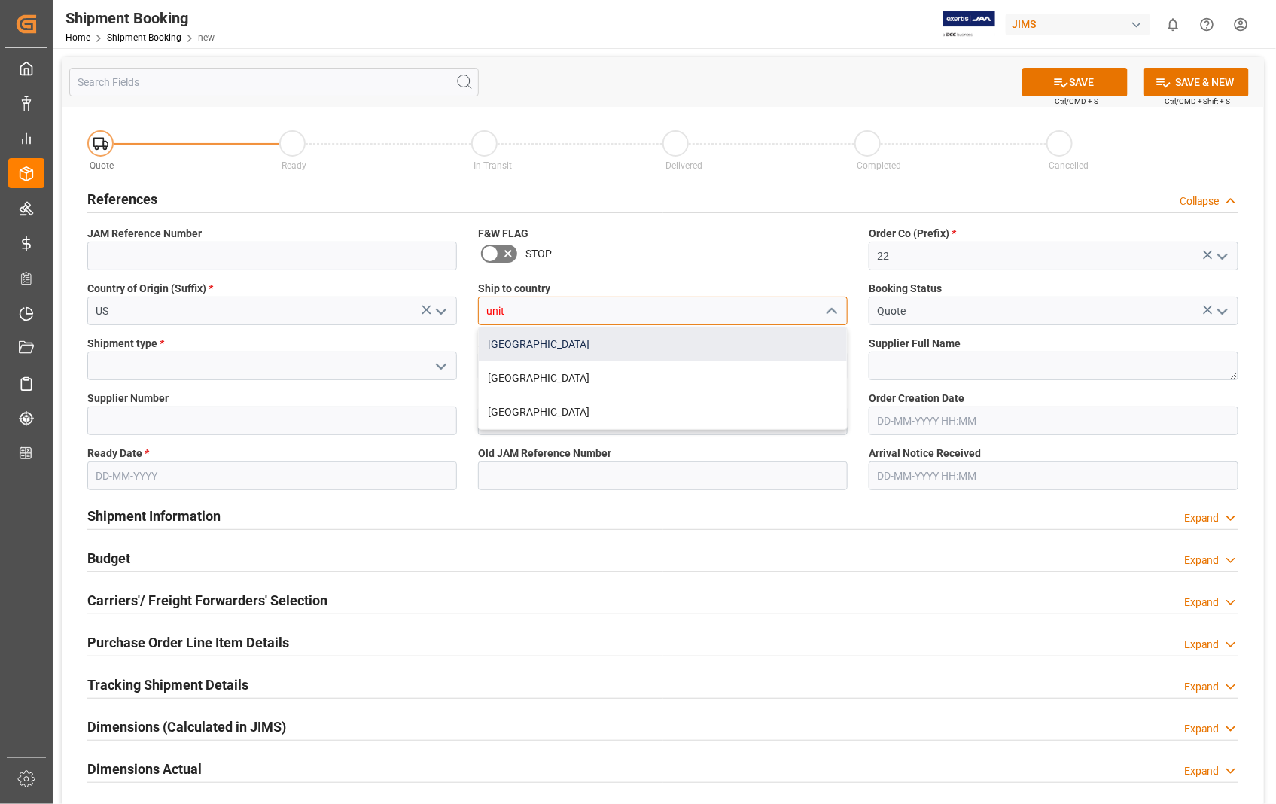
click at [547, 352] on div "[GEOGRAPHIC_DATA]" at bounding box center [663, 345] width 368 height 34
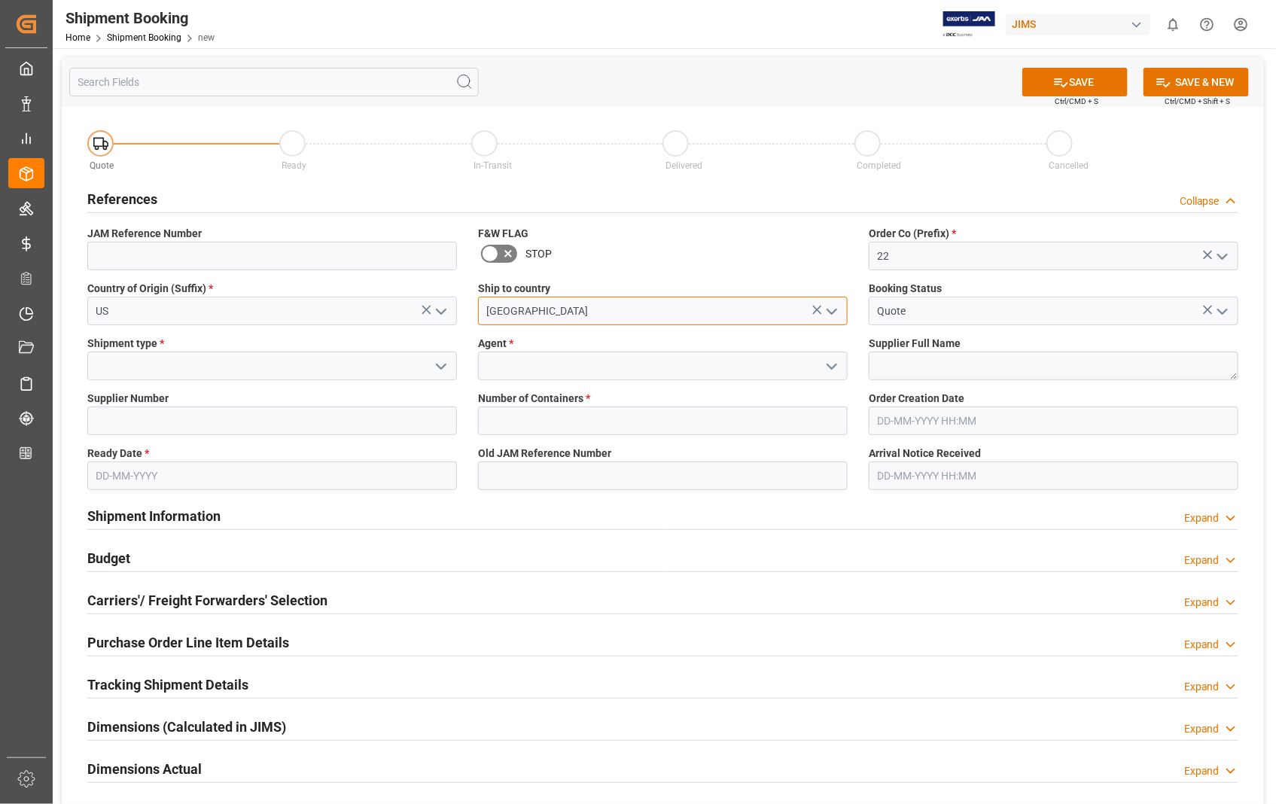
type input "[GEOGRAPHIC_DATA]"
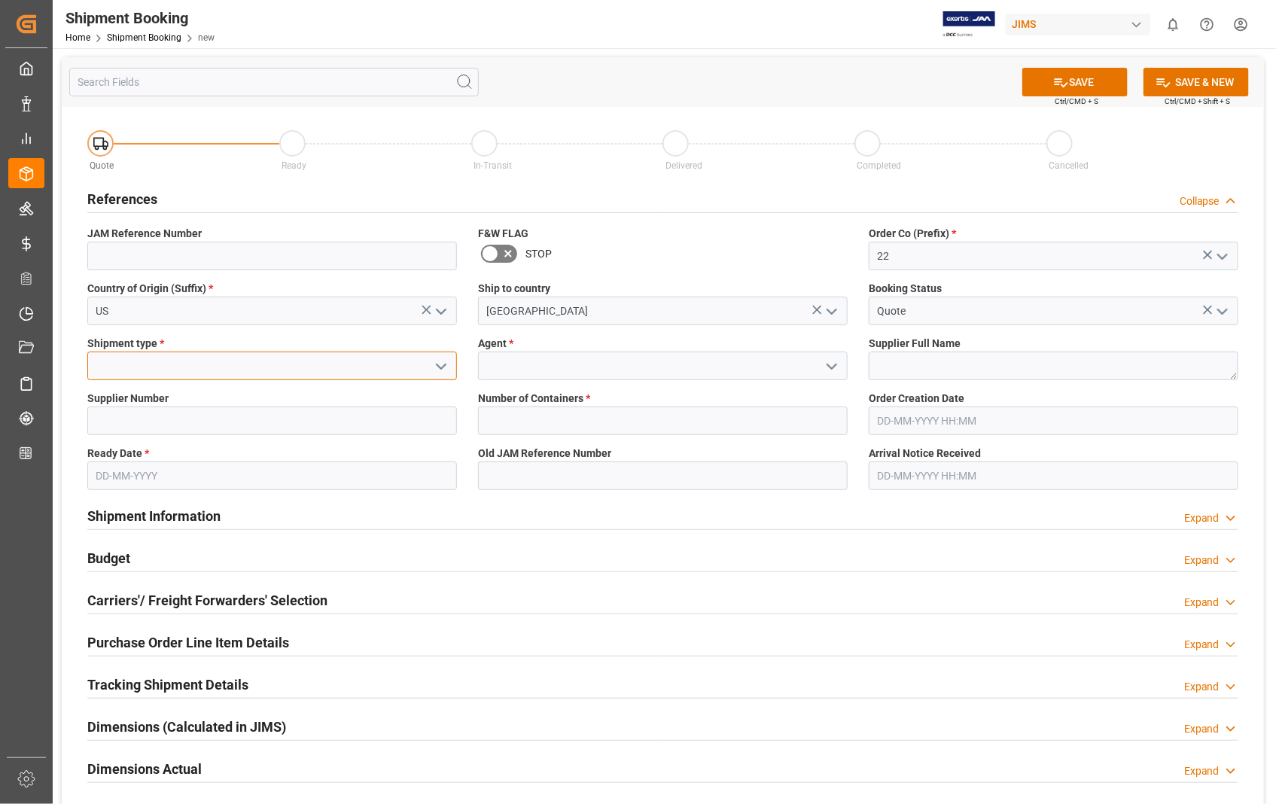
click at [295, 366] on input at bounding box center [272, 366] width 370 height 29
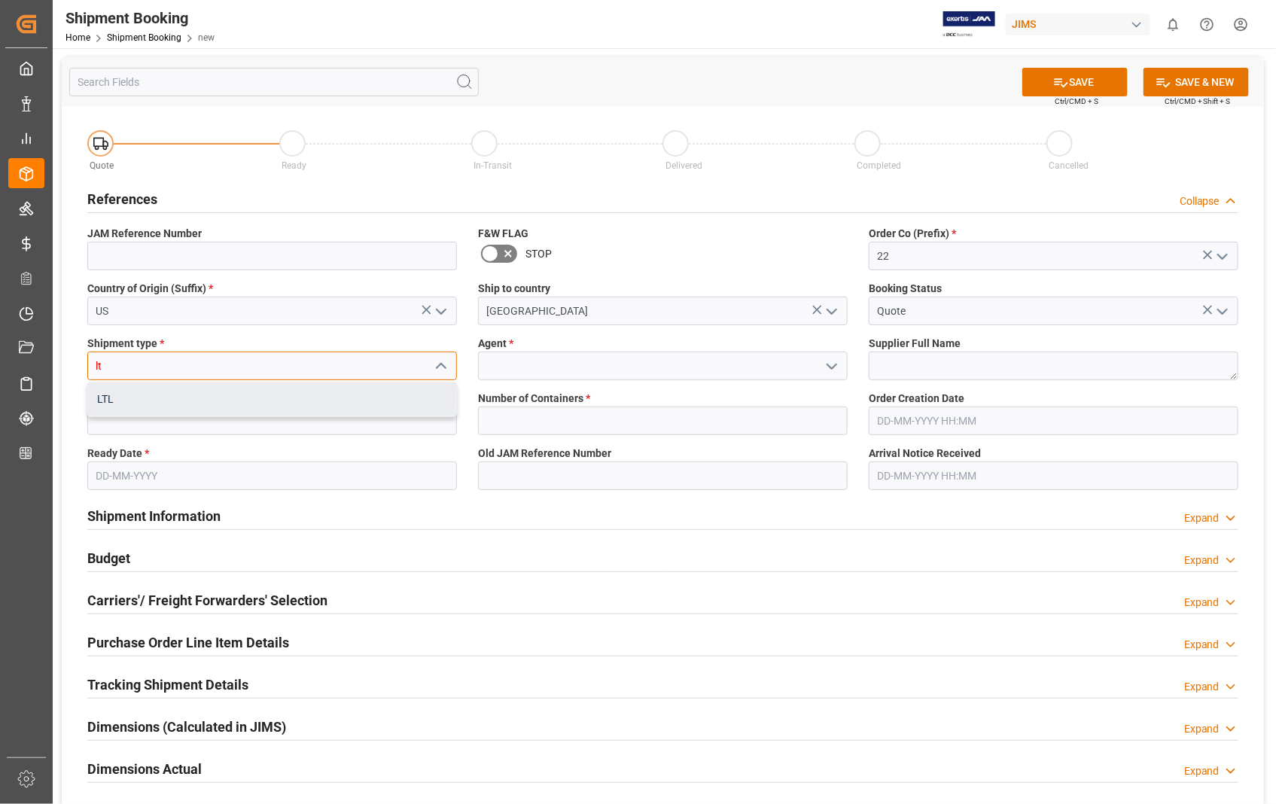
click at [99, 405] on div "LTL" at bounding box center [272, 399] width 368 height 34
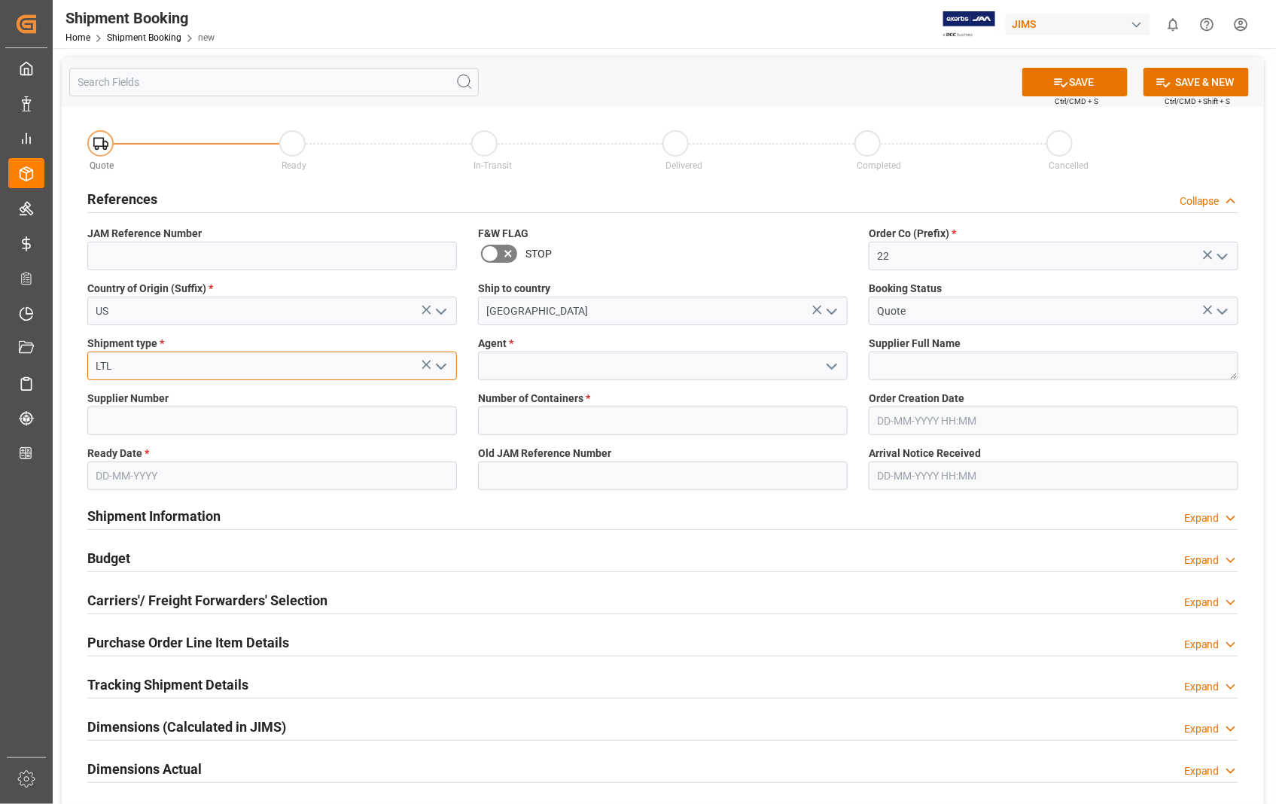
type input "LTL"
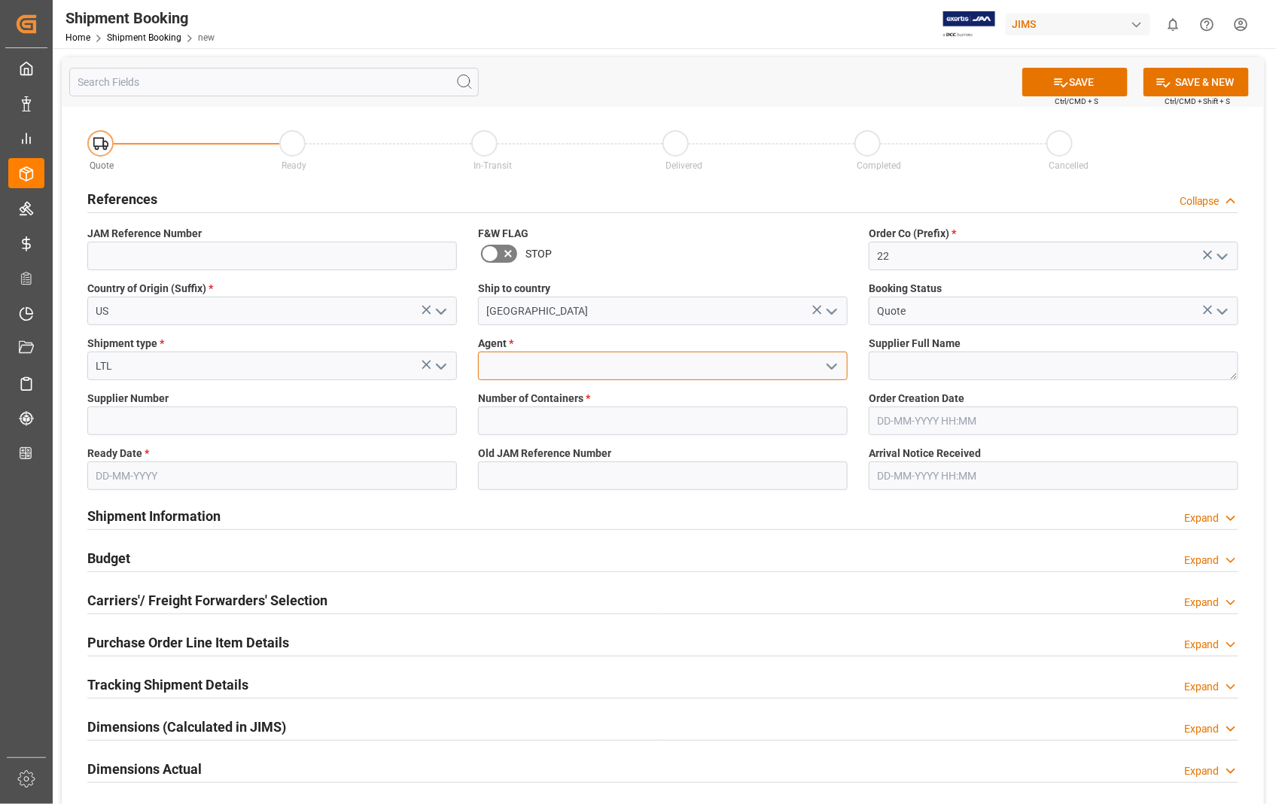
click at [558, 367] on input at bounding box center [663, 366] width 370 height 29
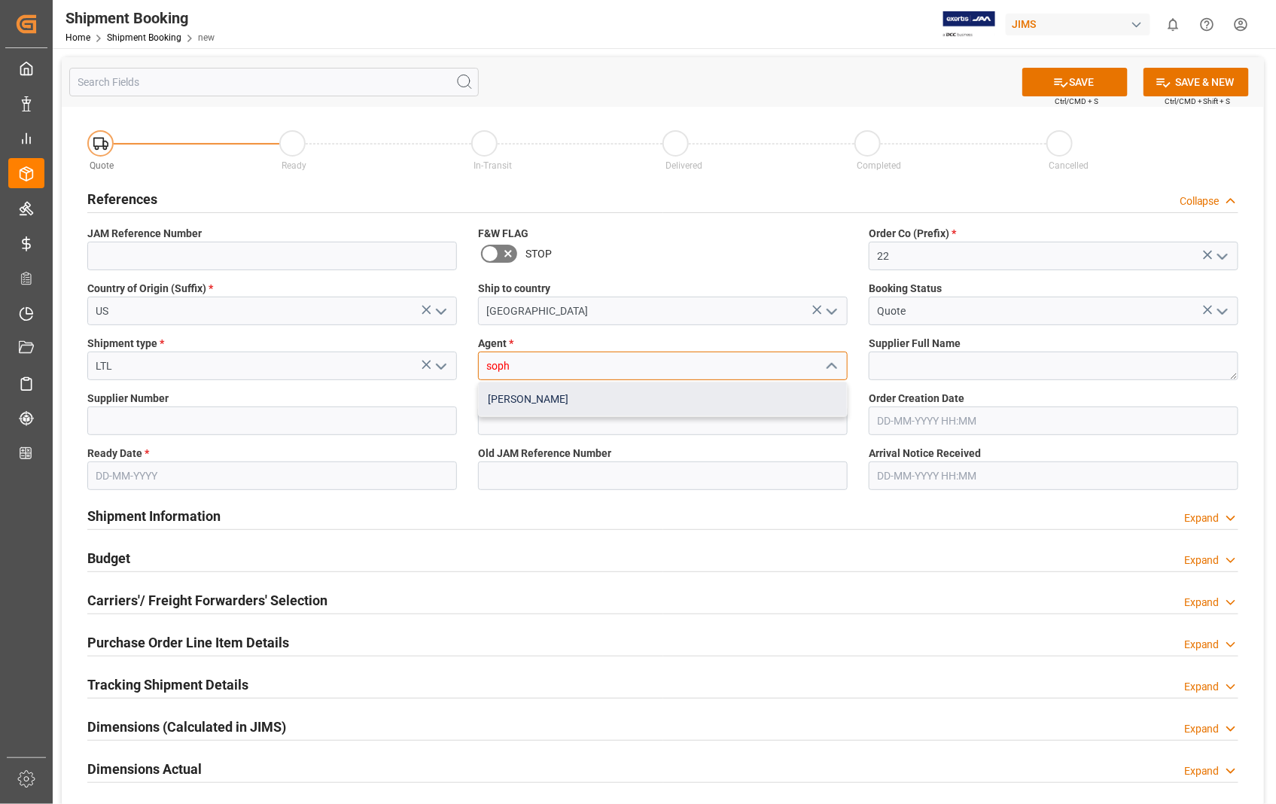
click at [544, 392] on div "[PERSON_NAME]" at bounding box center [663, 399] width 368 height 34
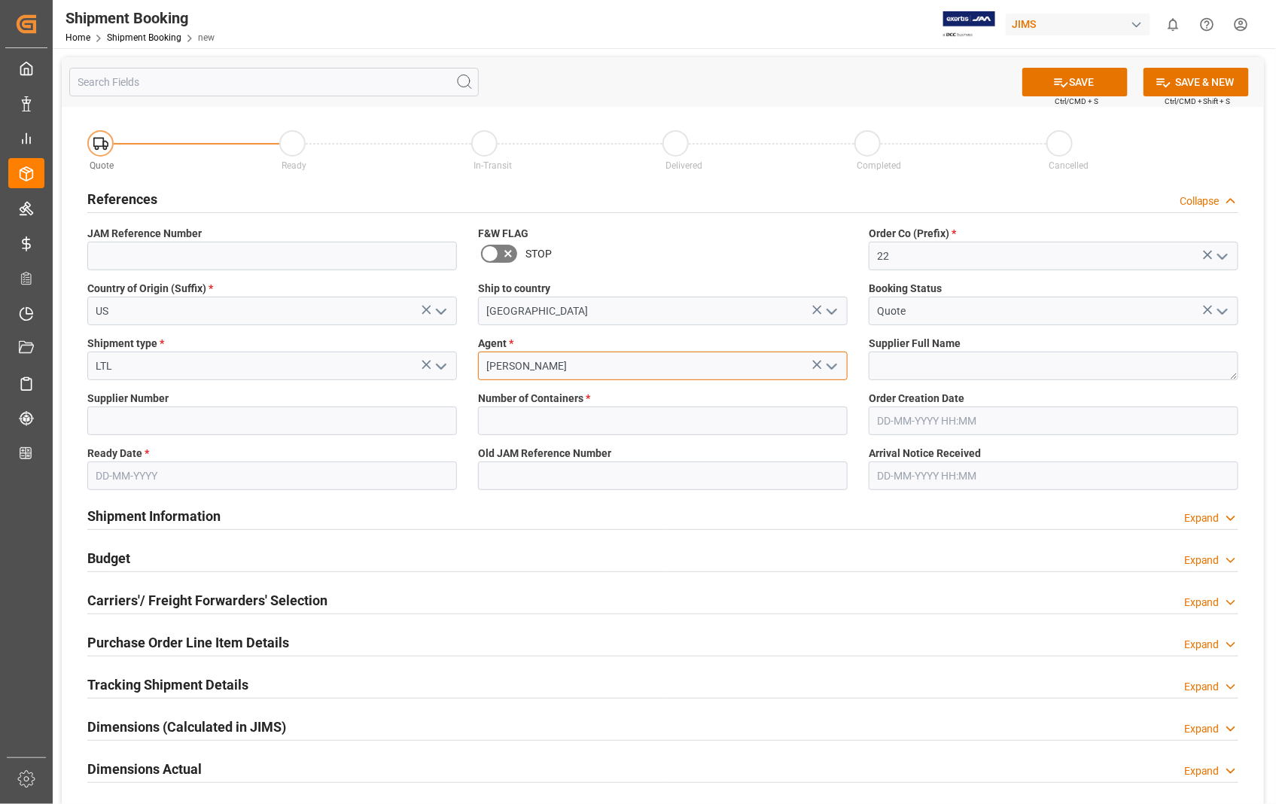
type input "[PERSON_NAME]"
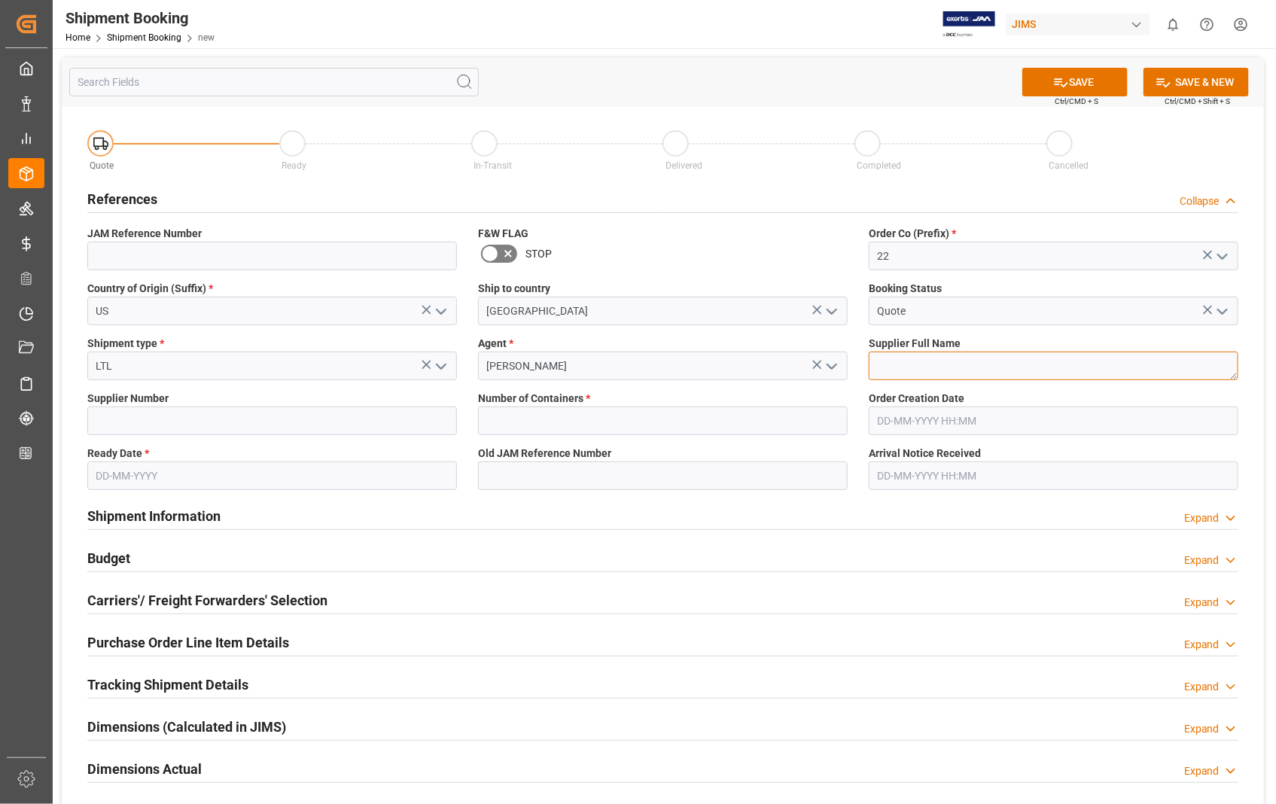
click at [1004, 357] on textarea at bounding box center [1054, 366] width 370 height 29
paste textarea "KHS AMERICA, INC"
type textarea "KHS AMERICA, INC"
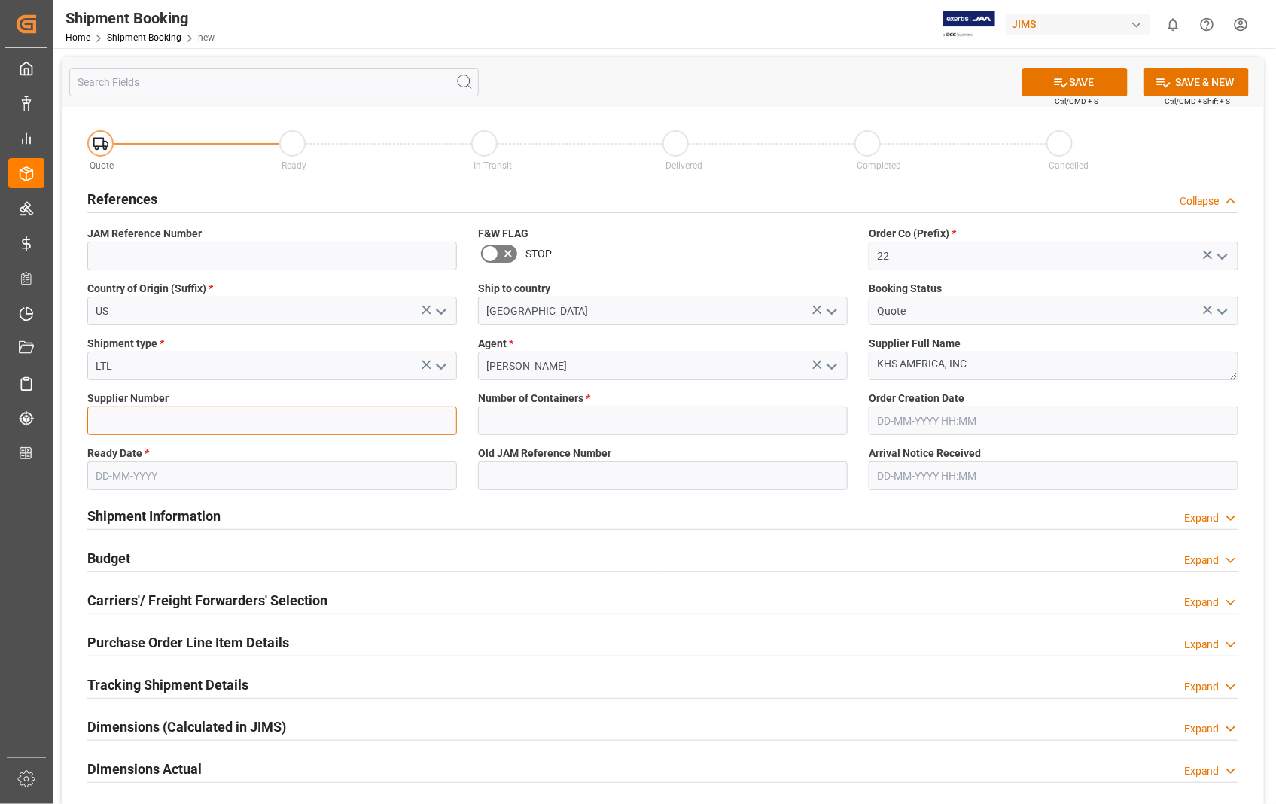
click at [178, 431] on input at bounding box center [272, 421] width 370 height 29
paste input "457672"
type input "457672"
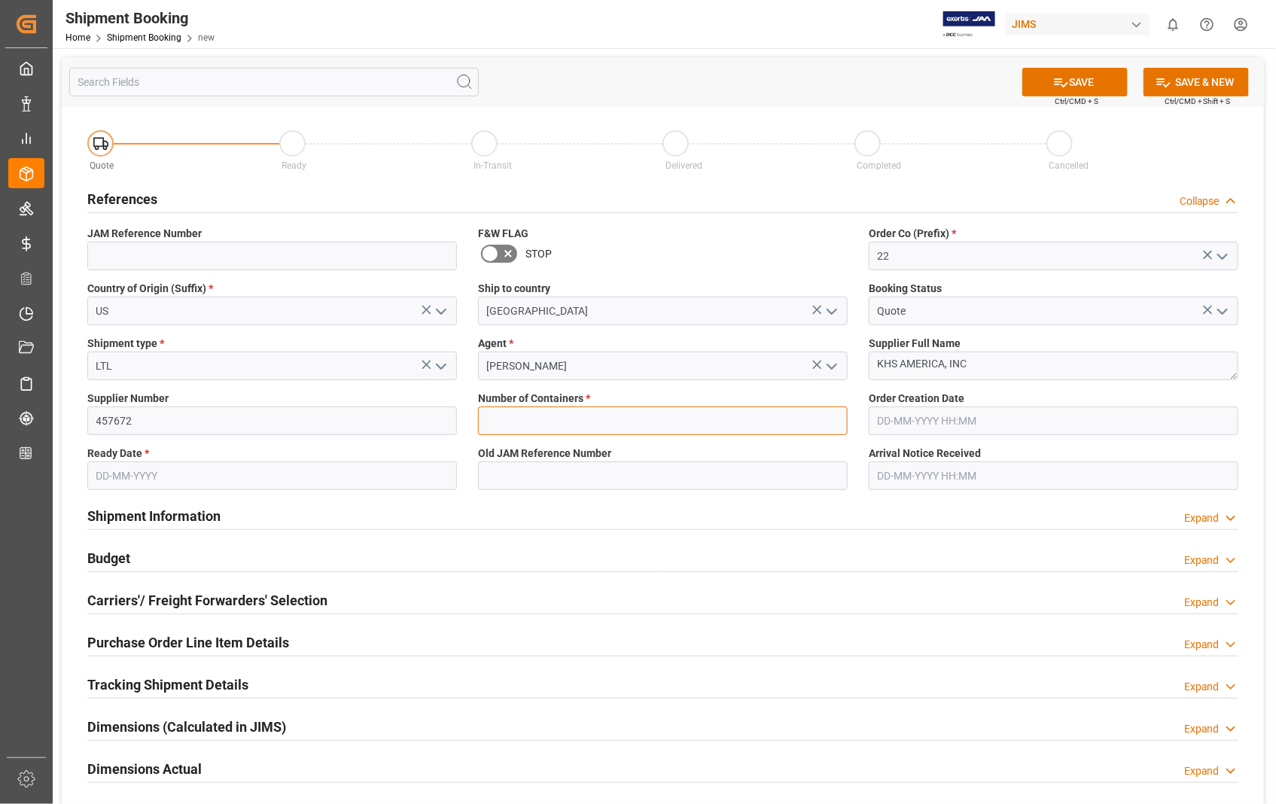
click at [514, 425] on input "text" at bounding box center [663, 421] width 370 height 29
type input "0"
type input "22-10784-US"
type input "28-08-2025 18:31"
type input "04-09-2025"
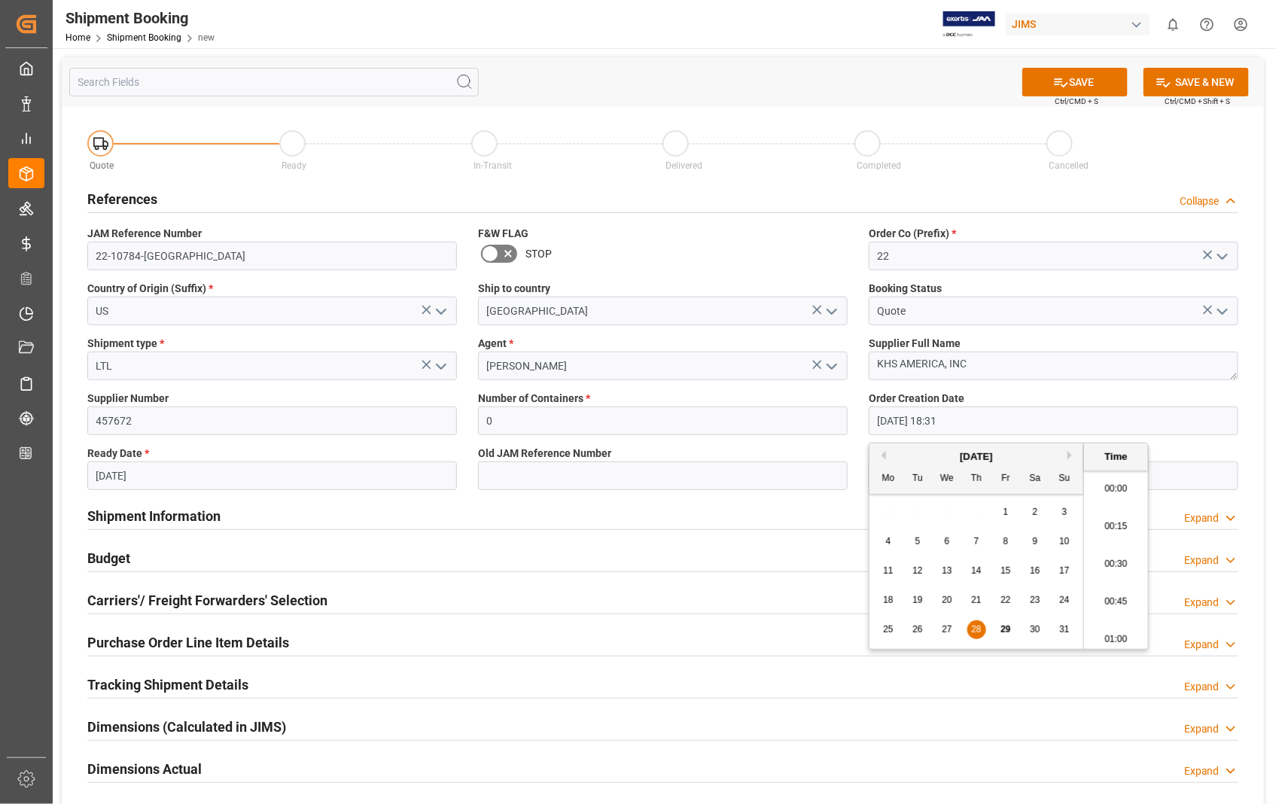
click at [968, 419] on input "28-08-2025 18:31" at bounding box center [1054, 421] width 370 height 29
drag, startPoint x: 968, startPoint y: 419, endPoint x: 861, endPoint y: 420, distance: 106.2
click at [861, 420] on div "Order Creation Date 28-08-2025 18:31" at bounding box center [1053, 413] width 391 height 55
type input "06-05-2025 00:00"
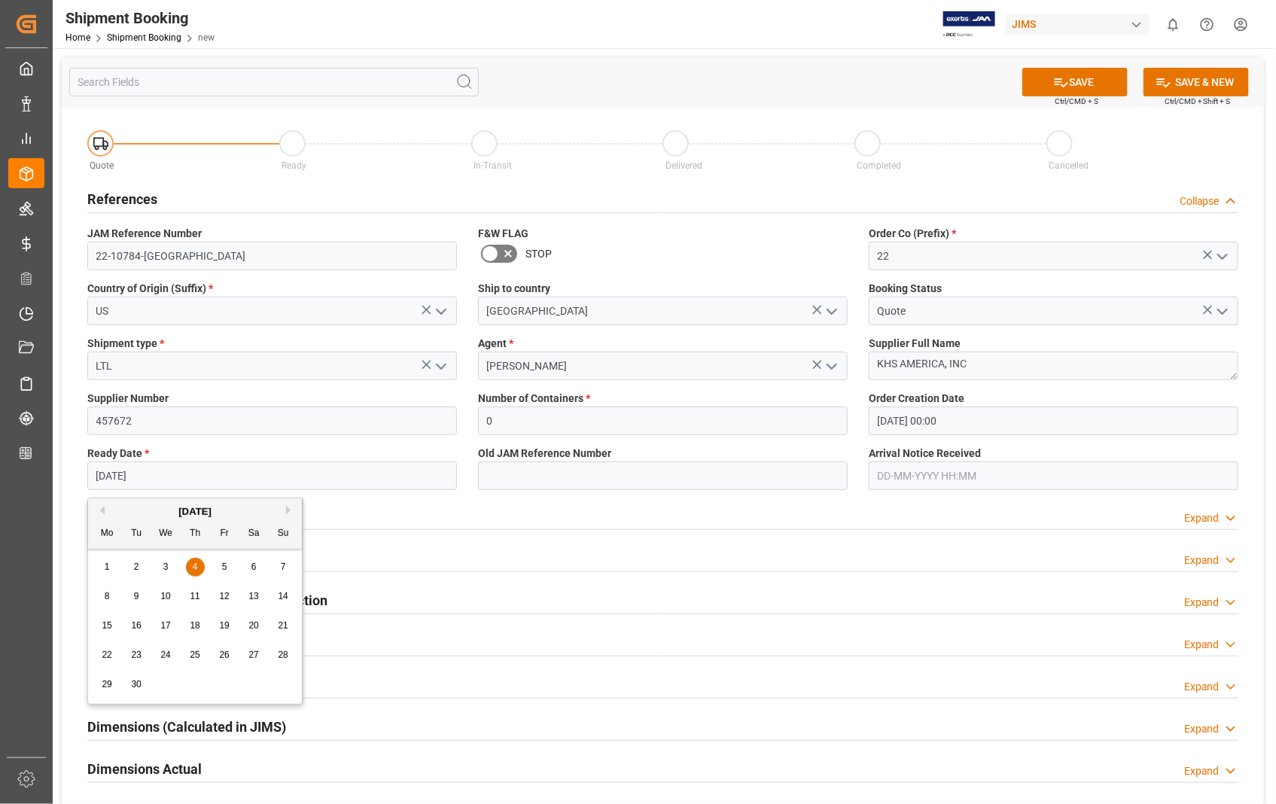
click at [188, 471] on input "04-09-2025" at bounding box center [272, 476] width 370 height 29
drag, startPoint x: 188, startPoint y: 471, endPoint x: 53, endPoint y: 477, distance: 135.7
click at [53, 477] on div "SAVE Ctrl/CMD + S SAVE & NEW Ctrl/CMD + Shift + S Quote Ready In-Transit Delive…" at bounding box center [663, 536] width 1221 height 977
type input "[DATE]"
click at [1063, 469] on input "text" at bounding box center [1054, 476] width 370 height 29
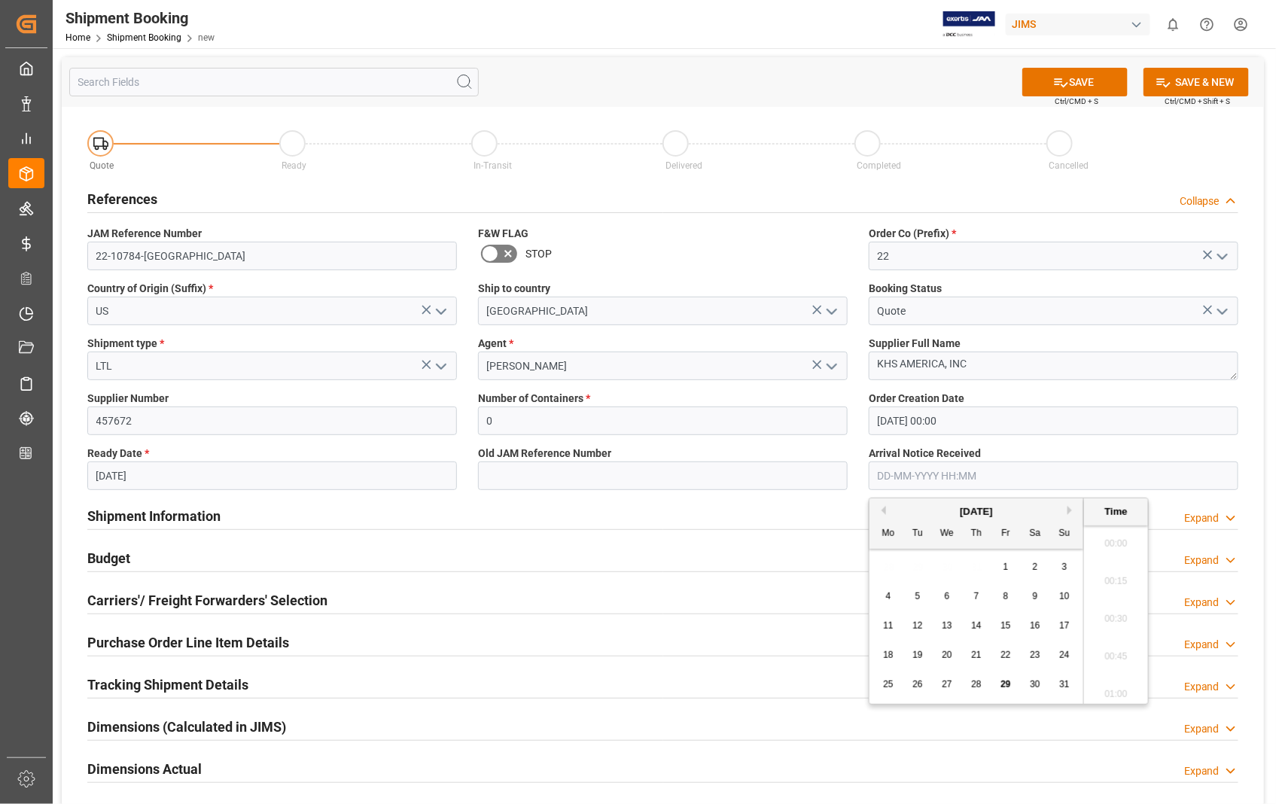
scroll to position [1360, 0]
drag, startPoint x: 1063, startPoint y: 469, endPoint x: 848, endPoint y: 453, distance: 216.0
click at [848, 453] on div "Quote Ready In-Transit Delivered Completed Cancelled References Collapse JAM Re…" at bounding box center [663, 562] width 1202 height 910
drag, startPoint x: 981, startPoint y: 476, endPoint x: 872, endPoint y: 465, distance: 109.8
click at [872, 465] on input "text" at bounding box center [1054, 476] width 370 height 29
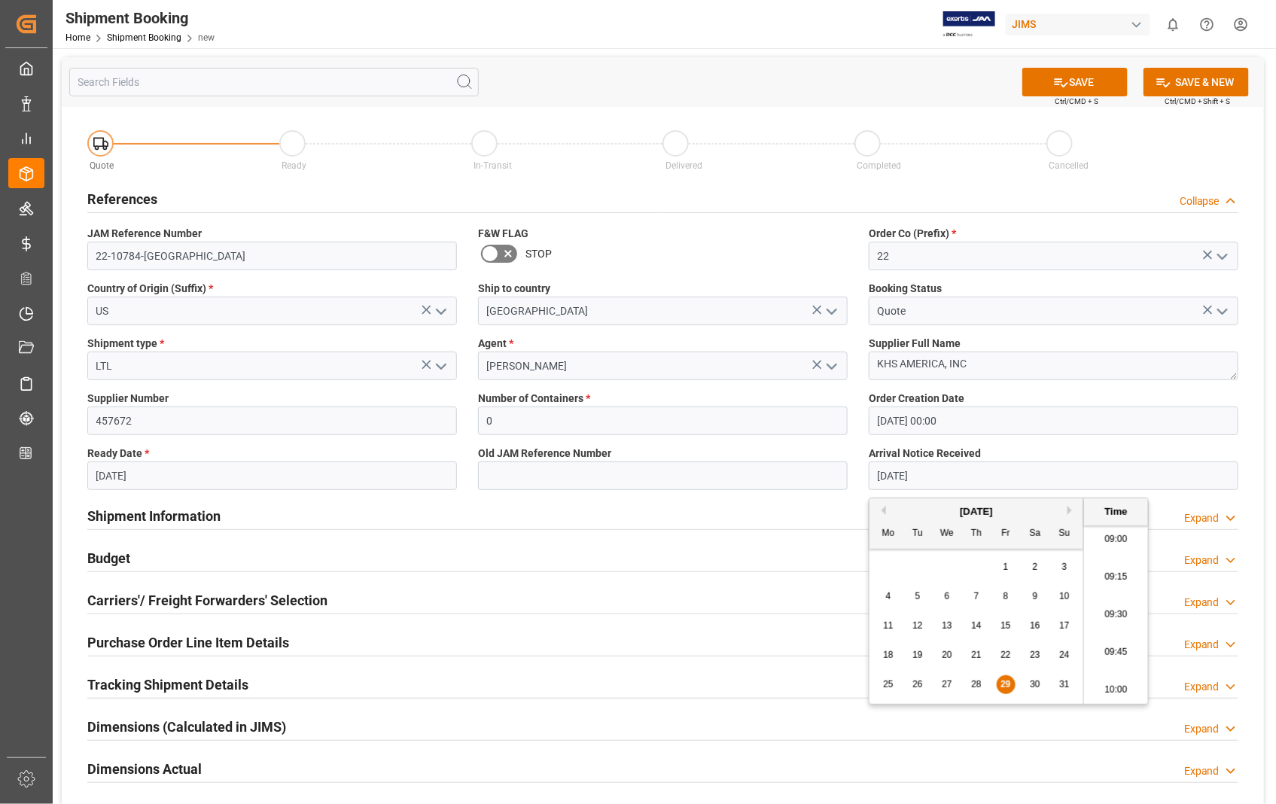
type input "[DATE] 00:00"
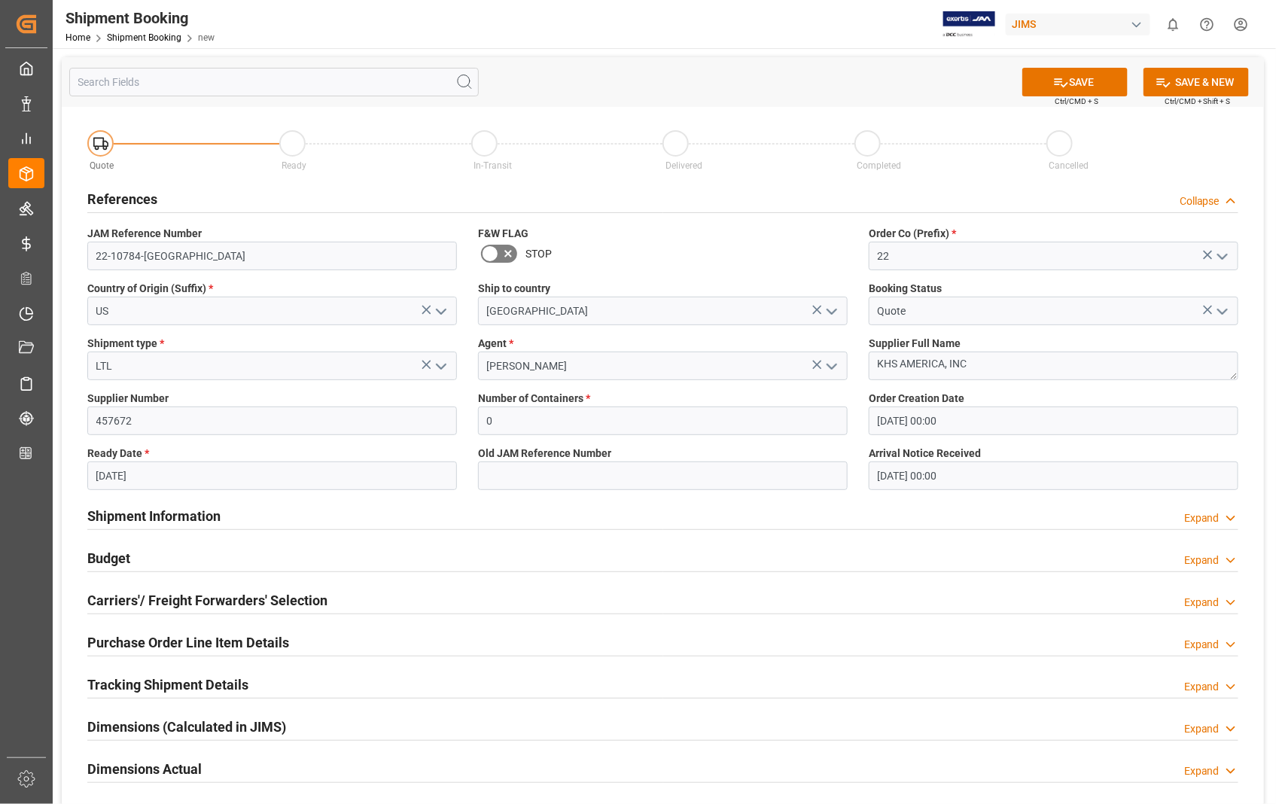
click at [785, 512] on div "Shipment Information Expand" at bounding box center [662, 515] width 1151 height 29
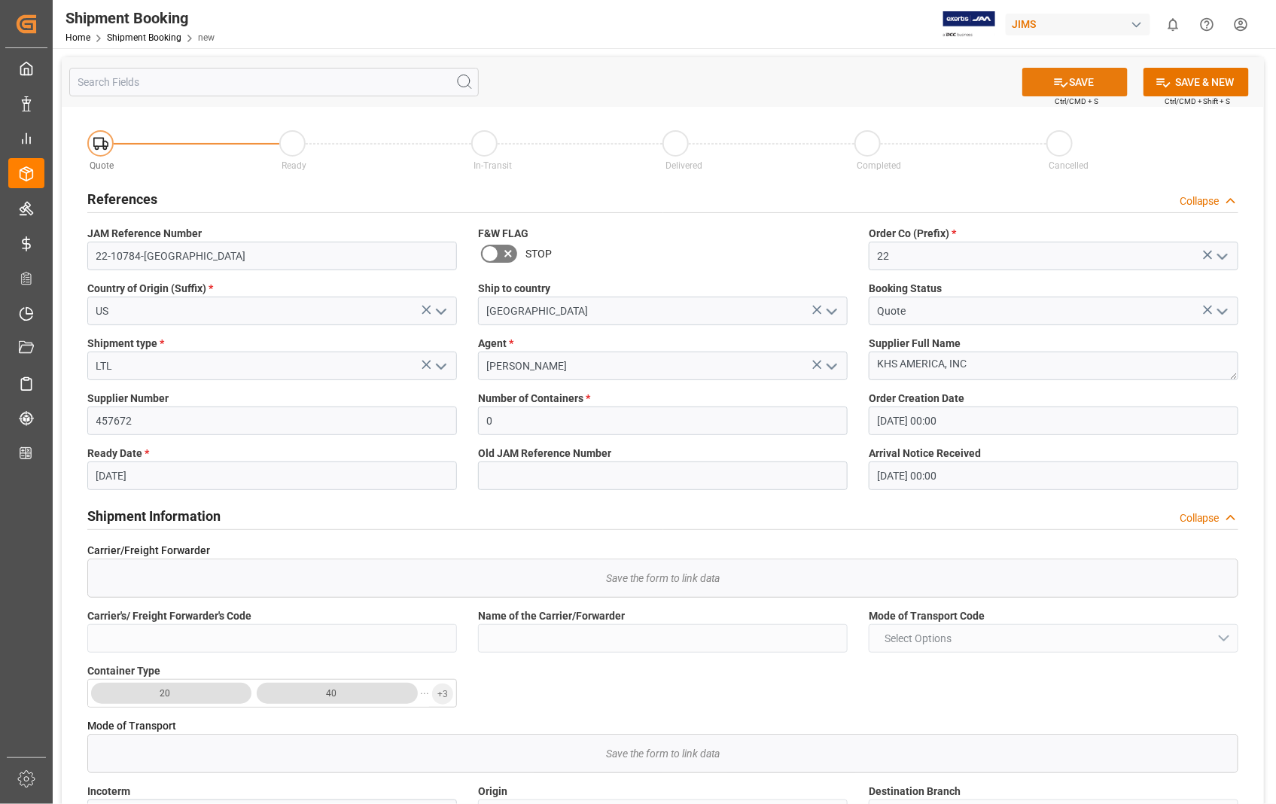
click at [1081, 84] on button "SAVE" at bounding box center [1075, 82] width 105 height 29
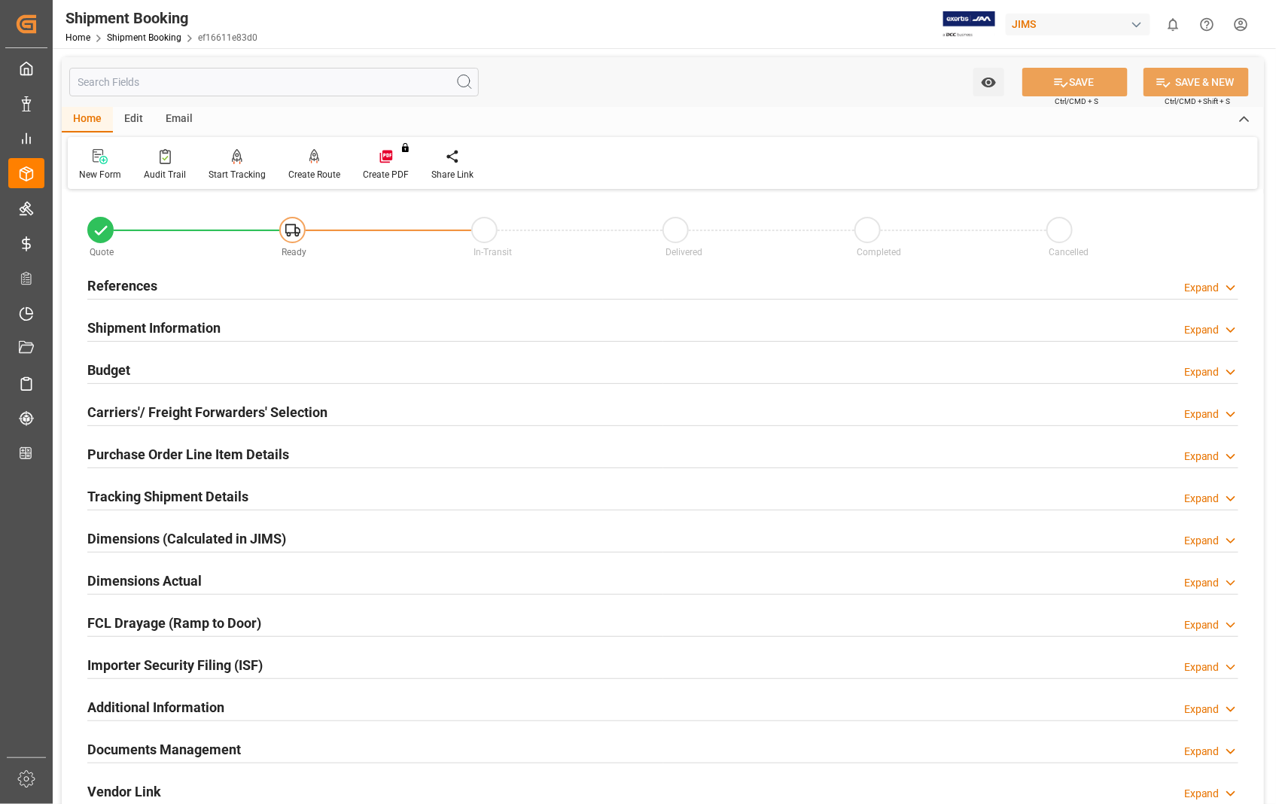
click at [134, 415] on h2 "Carriers'/ Freight Forwarders' Selection" at bounding box center [207, 412] width 240 height 20
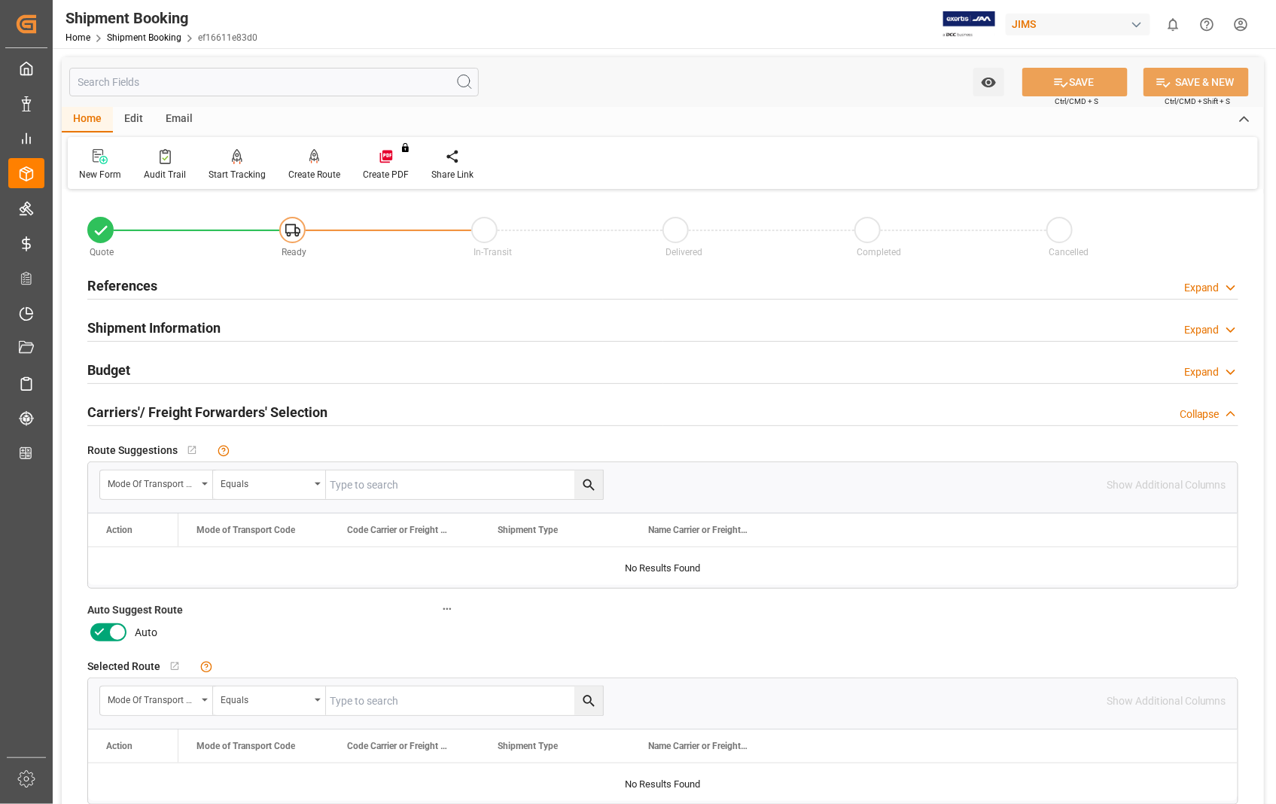
click at [117, 632] on icon at bounding box center [118, 633] width 8 height 8
click at [0, 0] on input "checkbox" at bounding box center [0, 0] width 0 height 0
click at [1099, 84] on button "SAVE" at bounding box center [1075, 82] width 105 height 29
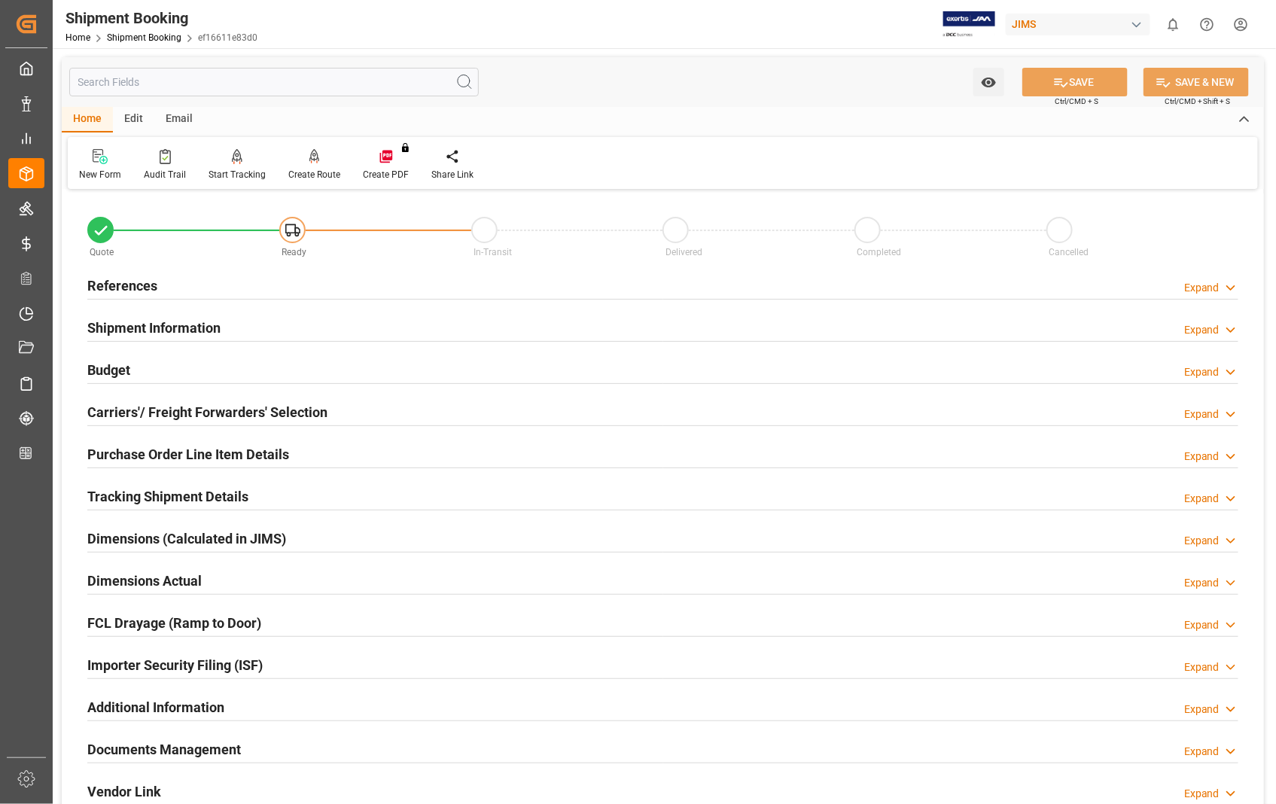
click at [139, 285] on h2 "References" at bounding box center [122, 286] width 70 height 20
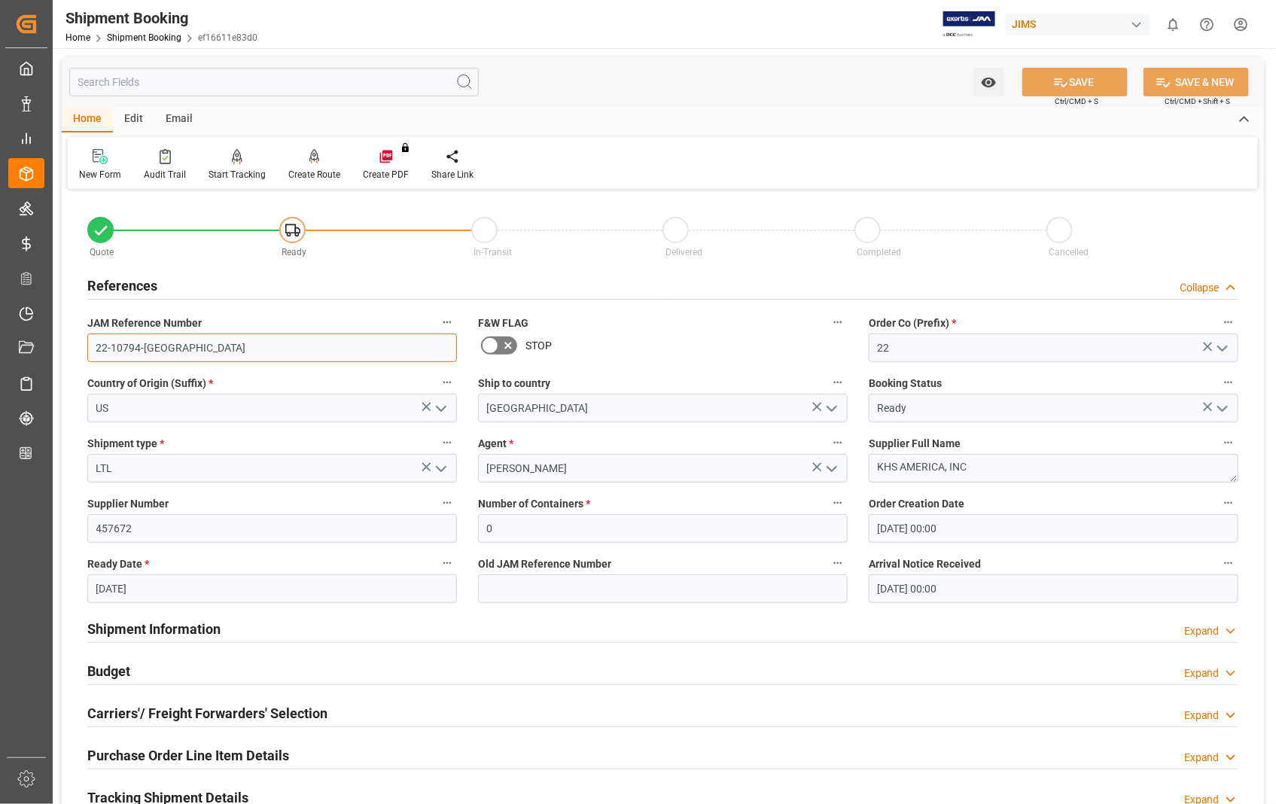
drag, startPoint x: 155, startPoint y: 346, endPoint x: 91, endPoint y: 346, distance: 64.0
click at [91, 346] on input "22-10794-[GEOGRAPHIC_DATA]" at bounding box center [272, 348] width 370 height 29
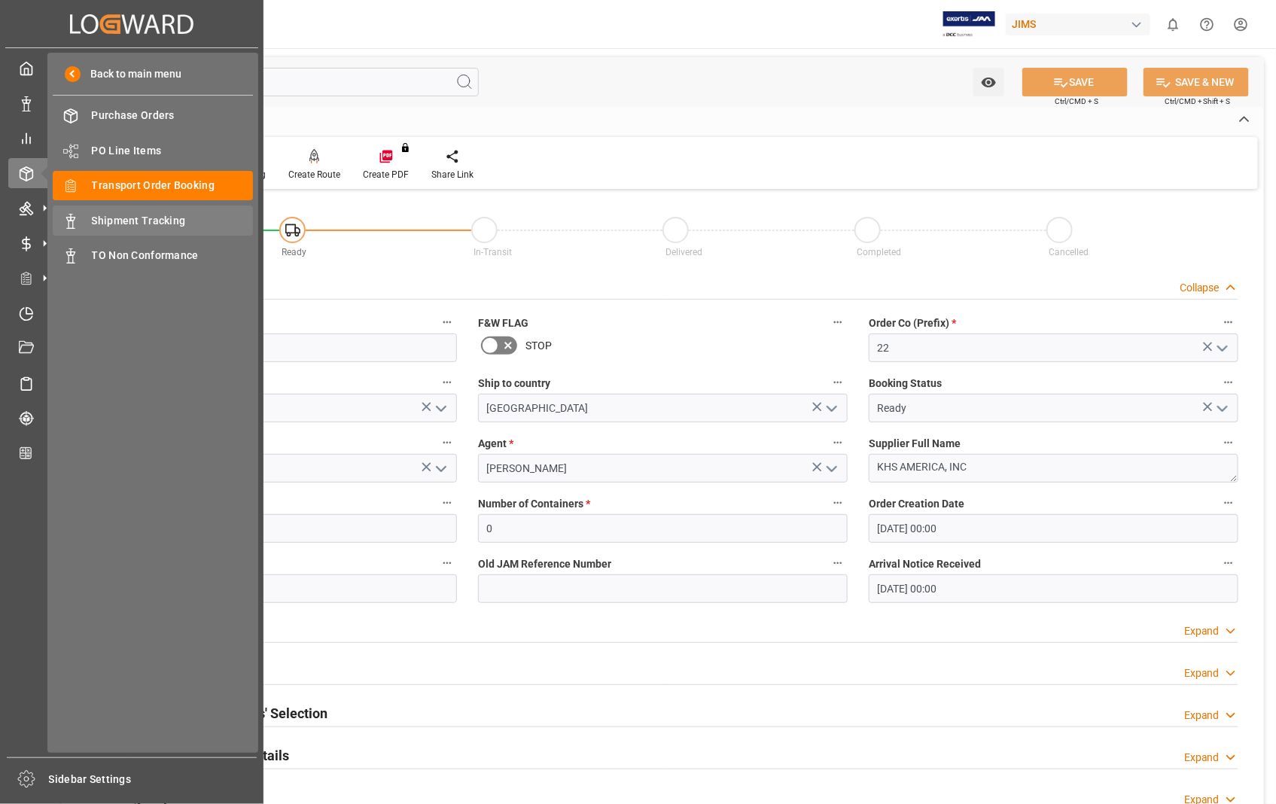
click at [139, 215] on span "Shipment Tracking" at bounding box center [173, 221] width 162 height 16
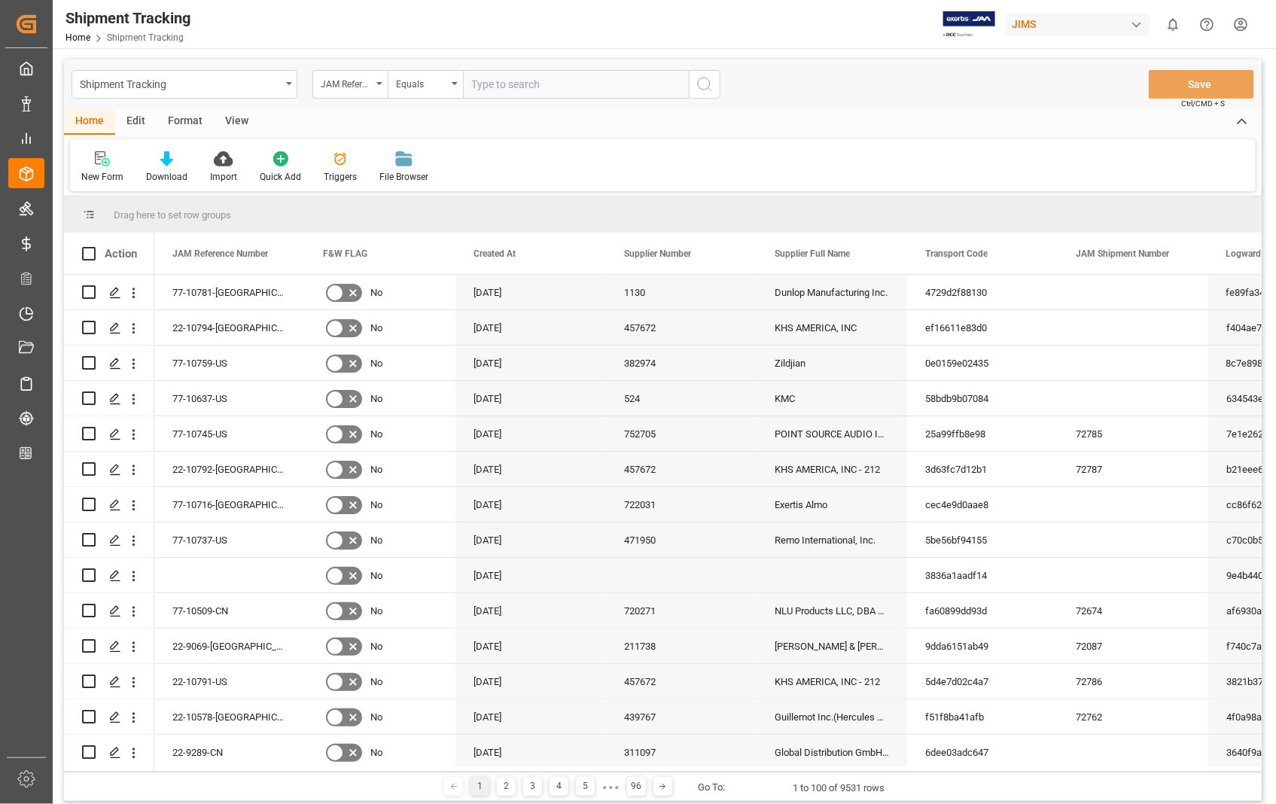
click at [557, 88] on input "text" at bounding box center [576, 84] width 226 height 29
type input "22-10794-[GEOGRAPHIC_DATA]"
click at [702, 87] on icon "search button" at bounding box center [705, 84] width 18 height 18
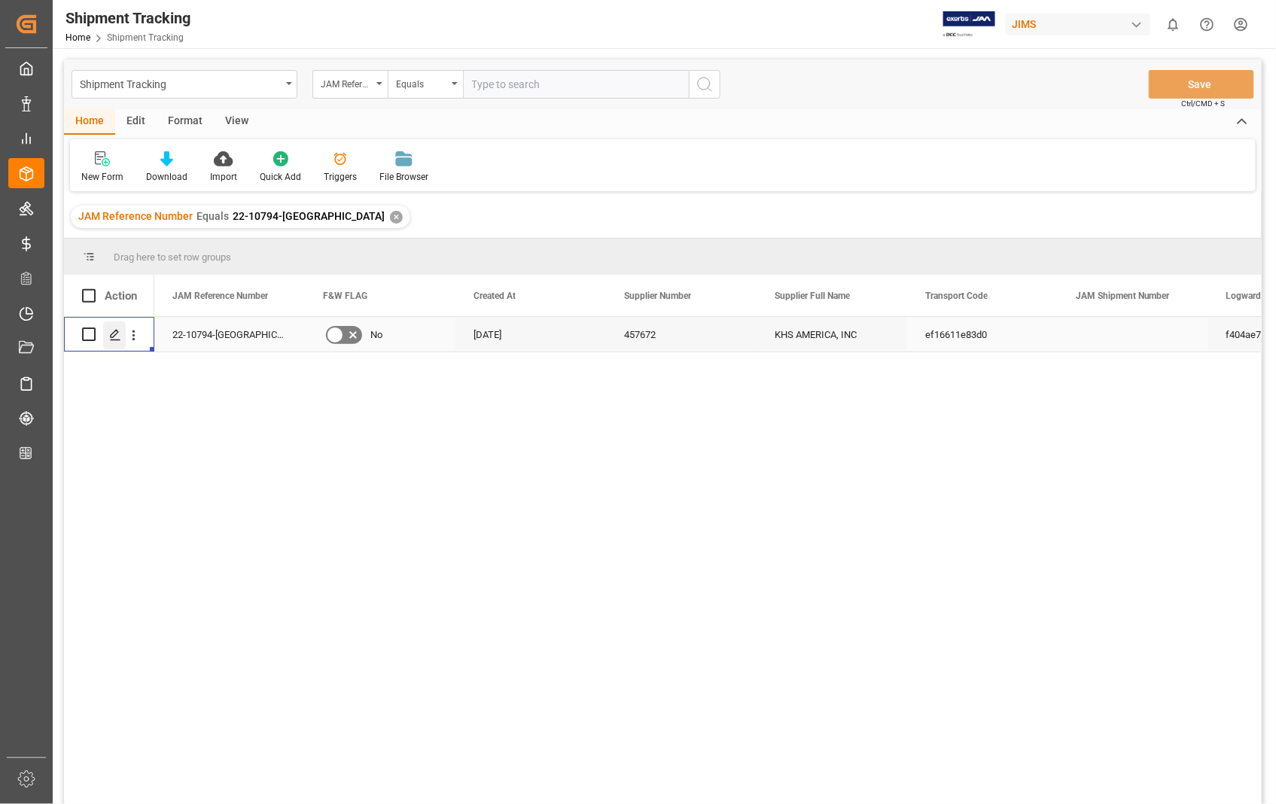
click at [114, 336] on polygon "Press SPACE to select this row." at bounding box center [115, 334] width 8 height 8
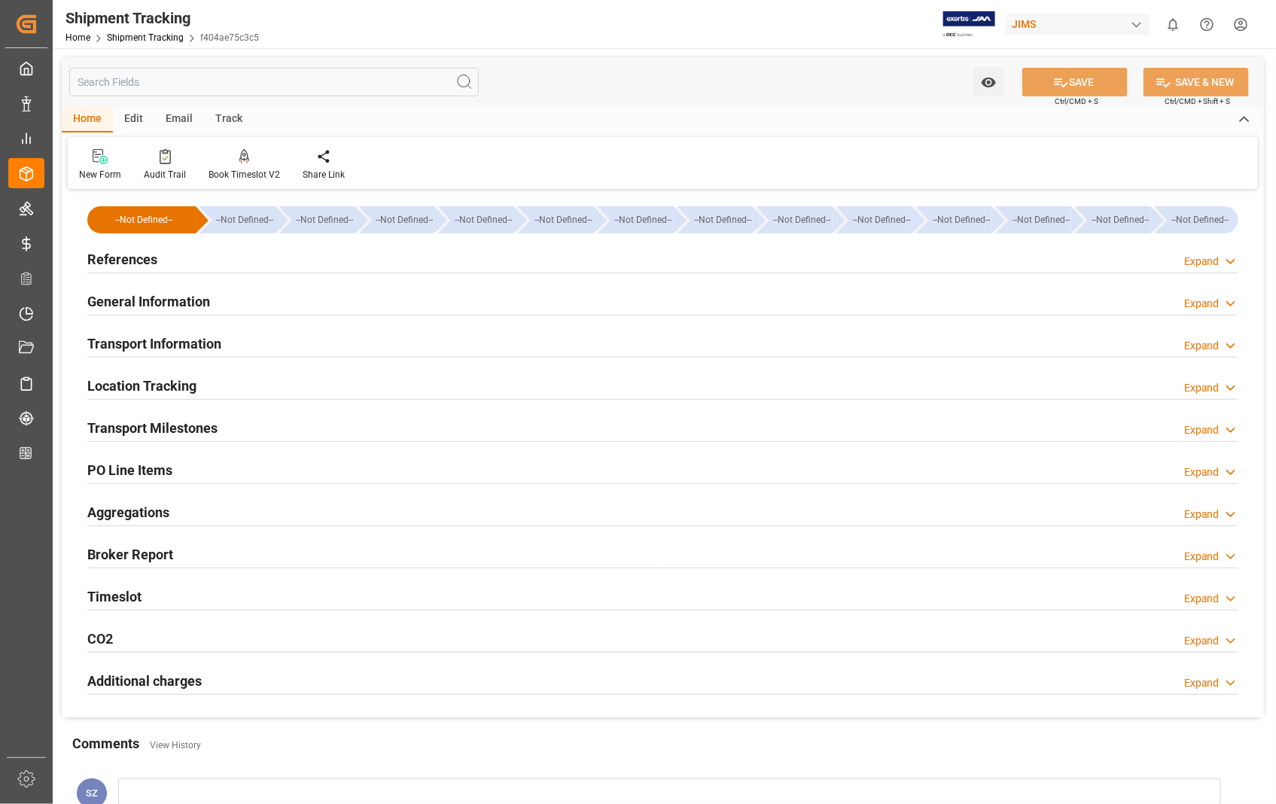
type input "[DATE]"
click at [124, 257] on h2 "References" at bounding box center [122, 259] width 70 height 20
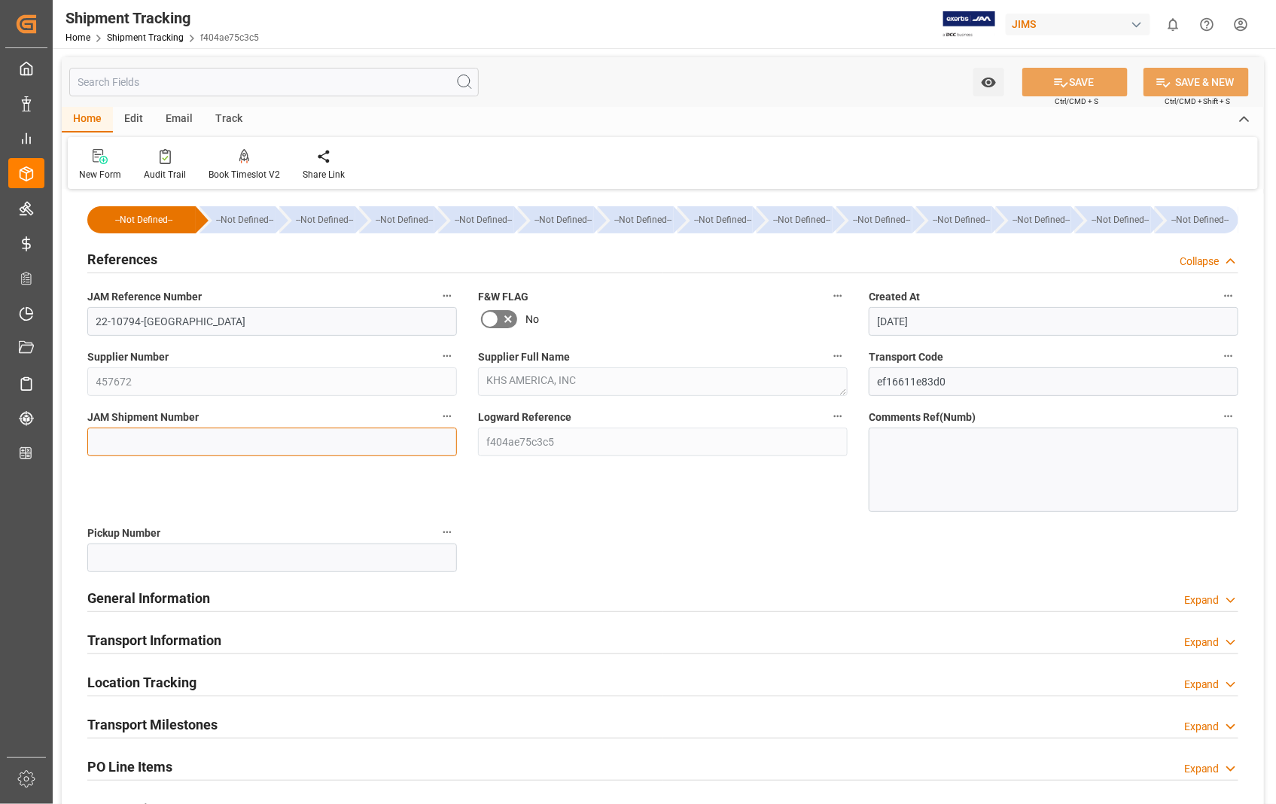
click at [345, 453] on input at bounding box center [272, 442] width 370 height 29
paste input "72788"
type input "72788"
click at [1099, 81] on button "SAVE" at bounding box center [1075, 82] width 105 height 29
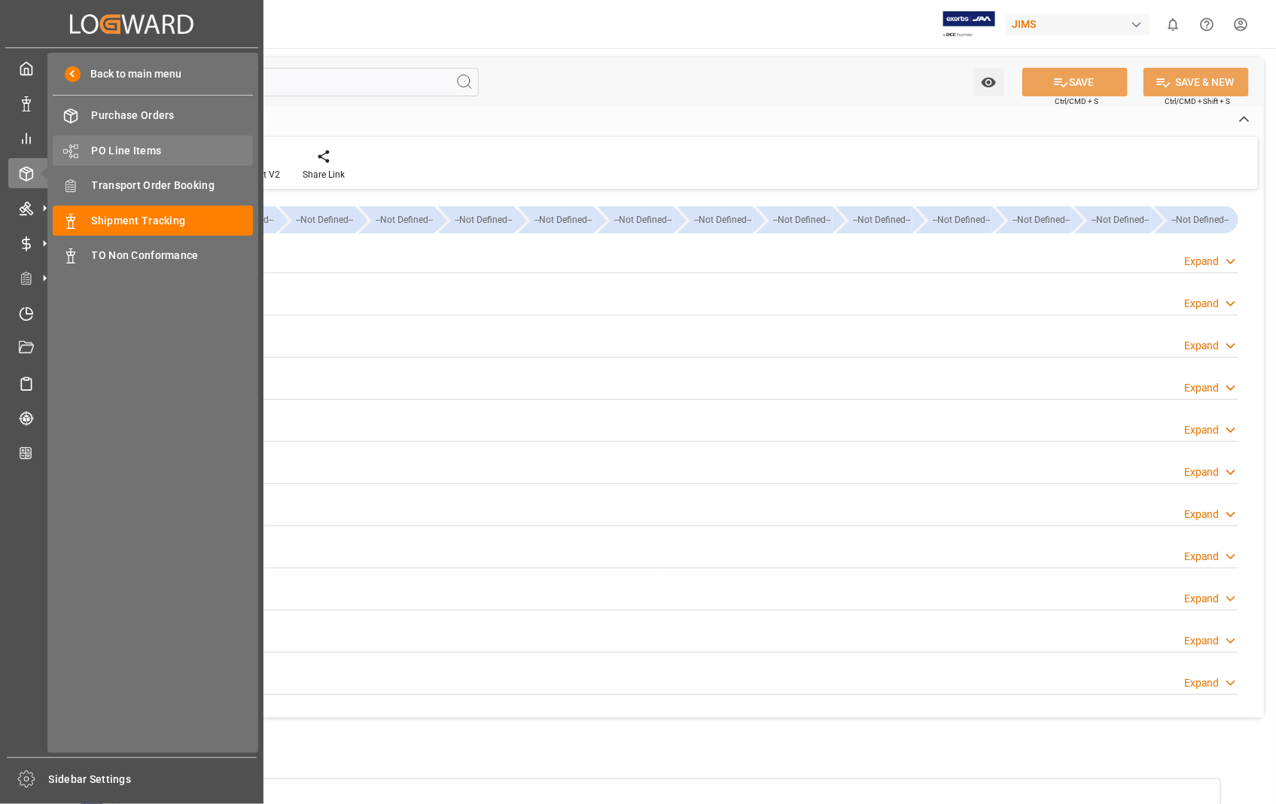
click at [134, 148] on span "PO Line Items" at bounding box center [173, 151] width 162 height 16
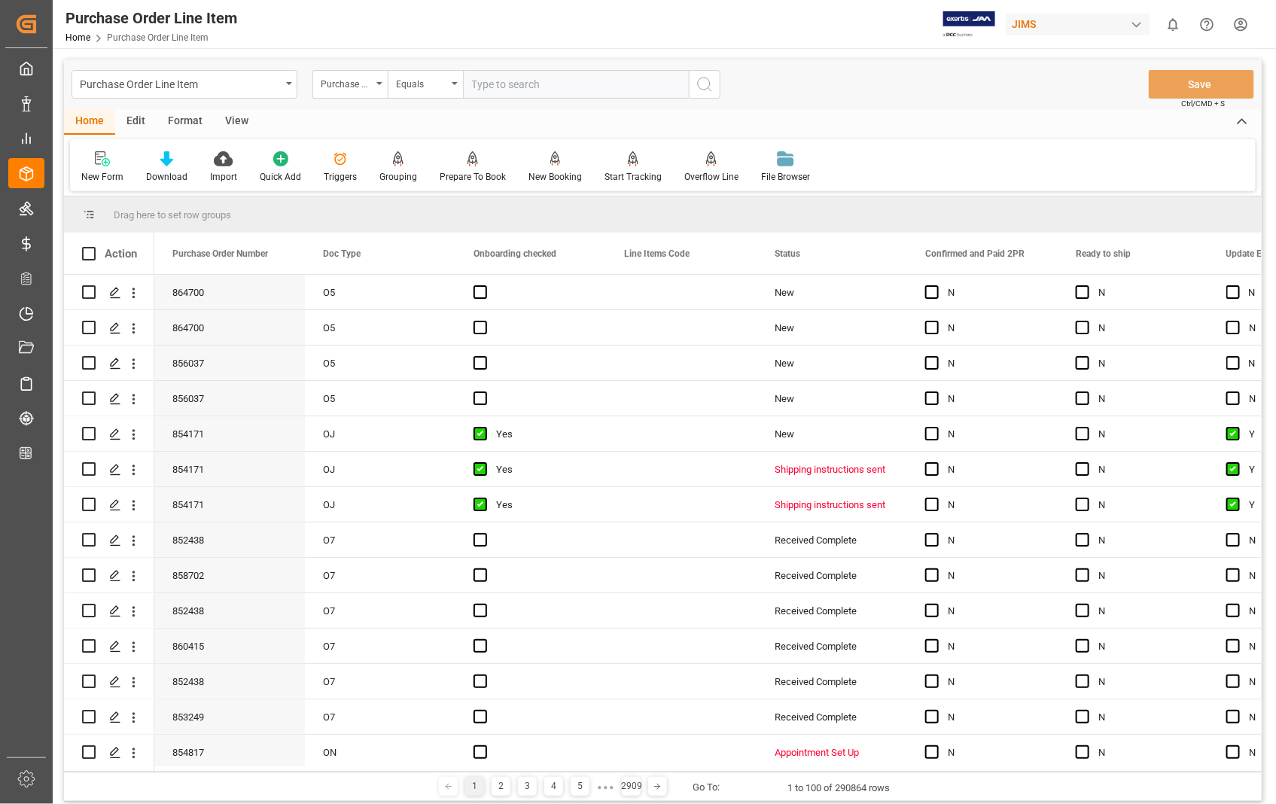
click at [553, 81] on input "text" at bounding box center [576, 84] width 226 height 29
click at [547, 83] on input "text" at bounding box center [576, 84] width 226 height 29
type input "848354"
click at [709, 84] on icon "search button" at bounding box center [705, 84] width 18 height 18
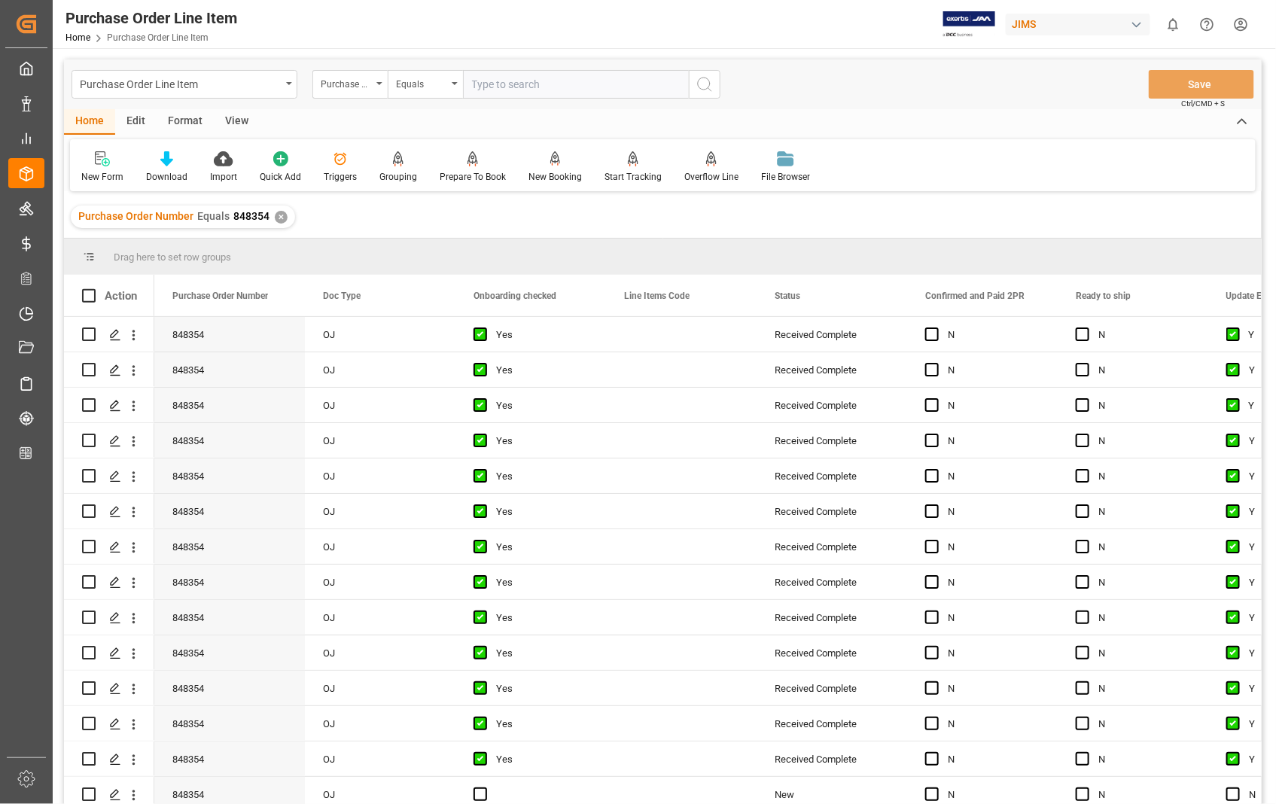
click at [226, 116] on div "View" at bounding box center [237, 122] width 46 height 26
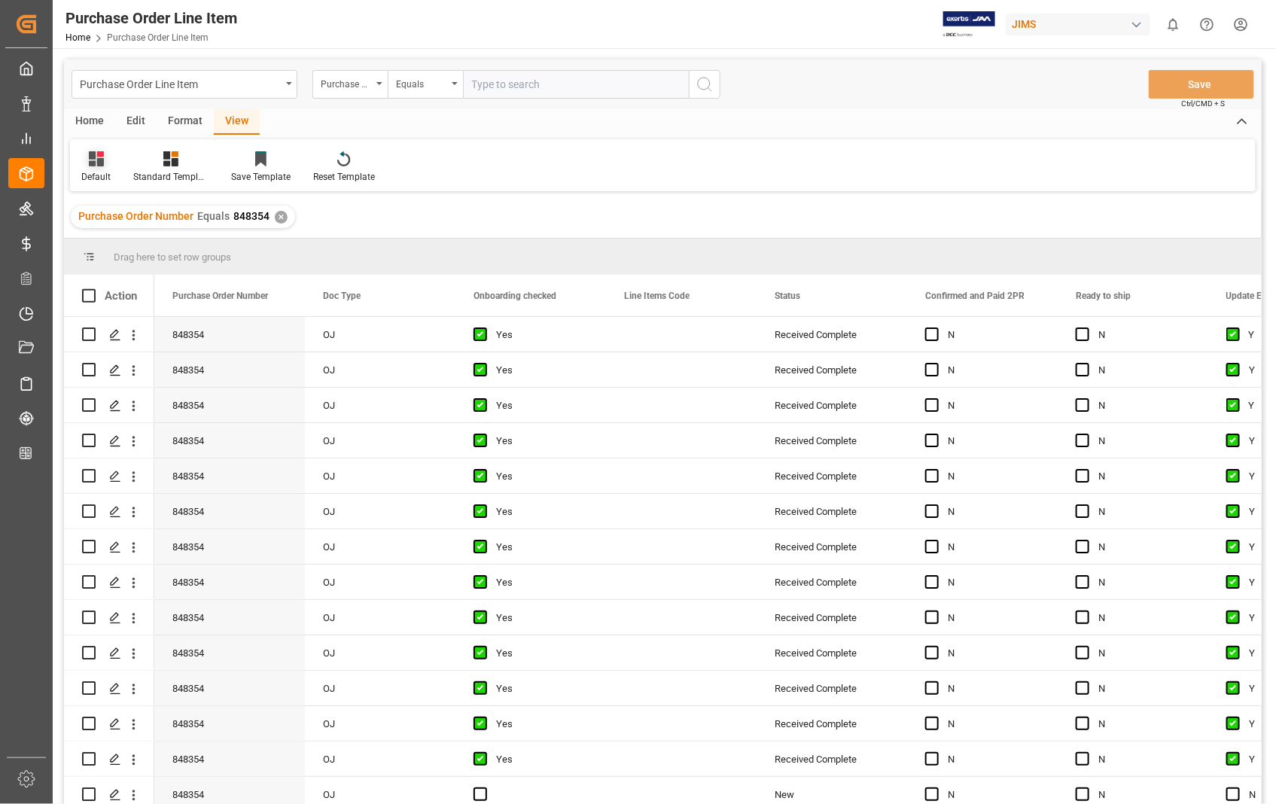
click at [91, 175] on div "Default" at bounding box center [95, 177] width 29 height 14
click at [118, 245] on div "Sophia setting." at bounding box center [155, 244] width 132 height 16
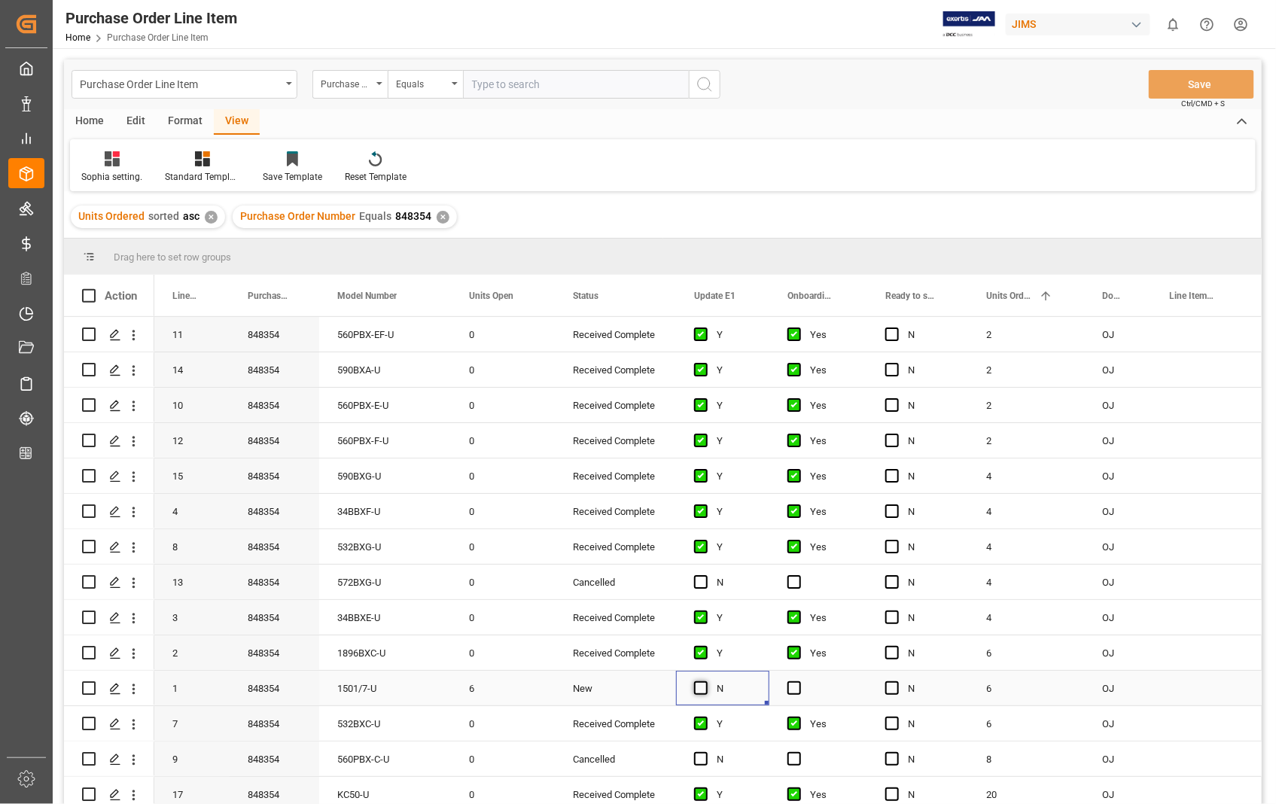
click at [701, 688] on span "Press SPACE to select this row." at bounding box center [701, 688] width 14 height 14
click at [706, 681] on input "Press SPACE to select this row." at bounding box center [706, 681] width 0 height 0
click at [792, 690] on span "Press SPACE to select this row." at bounding box center [795, 688] width 14 height 14
click at [799, 681] on input "Press SPACE to select this row." at bounding box center [799, 681] width 0 height 0
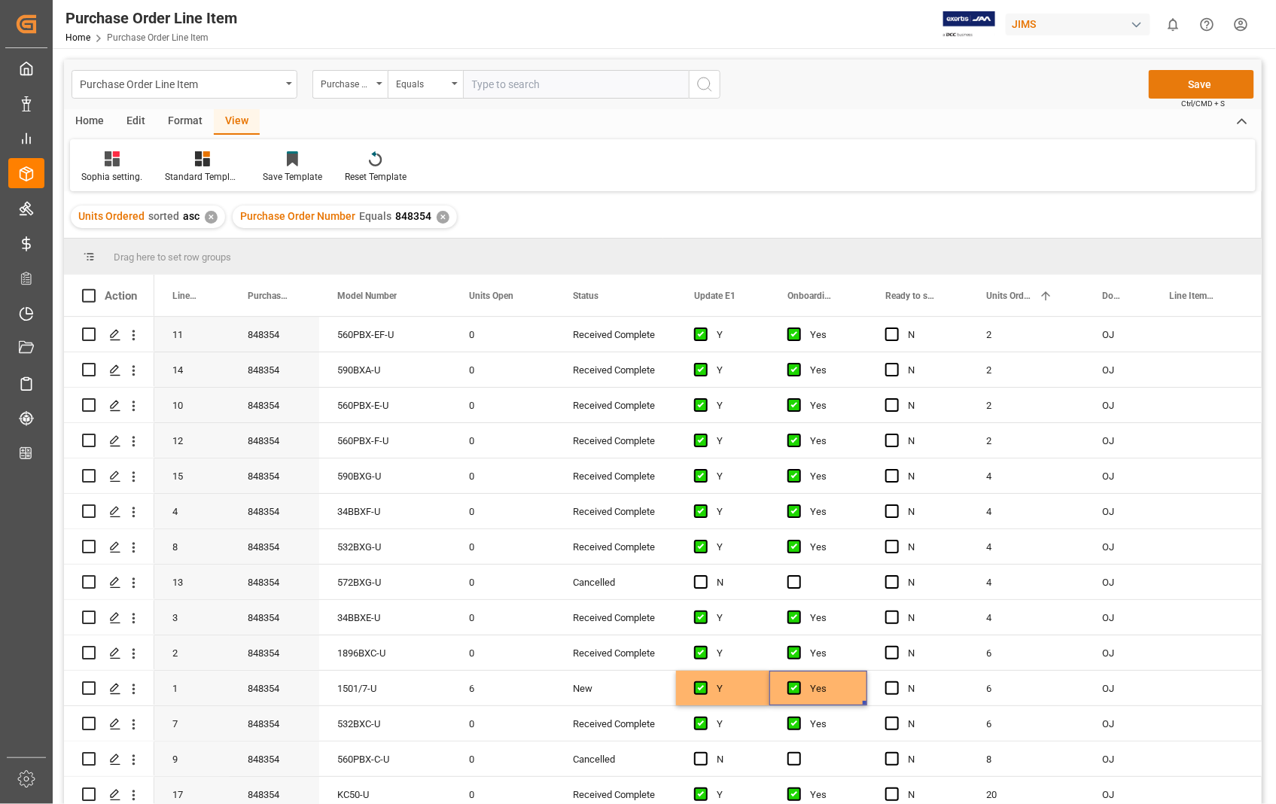
click at [1201, 86] on button "Save" at bounding box center [1201, 84] width 105 height 29
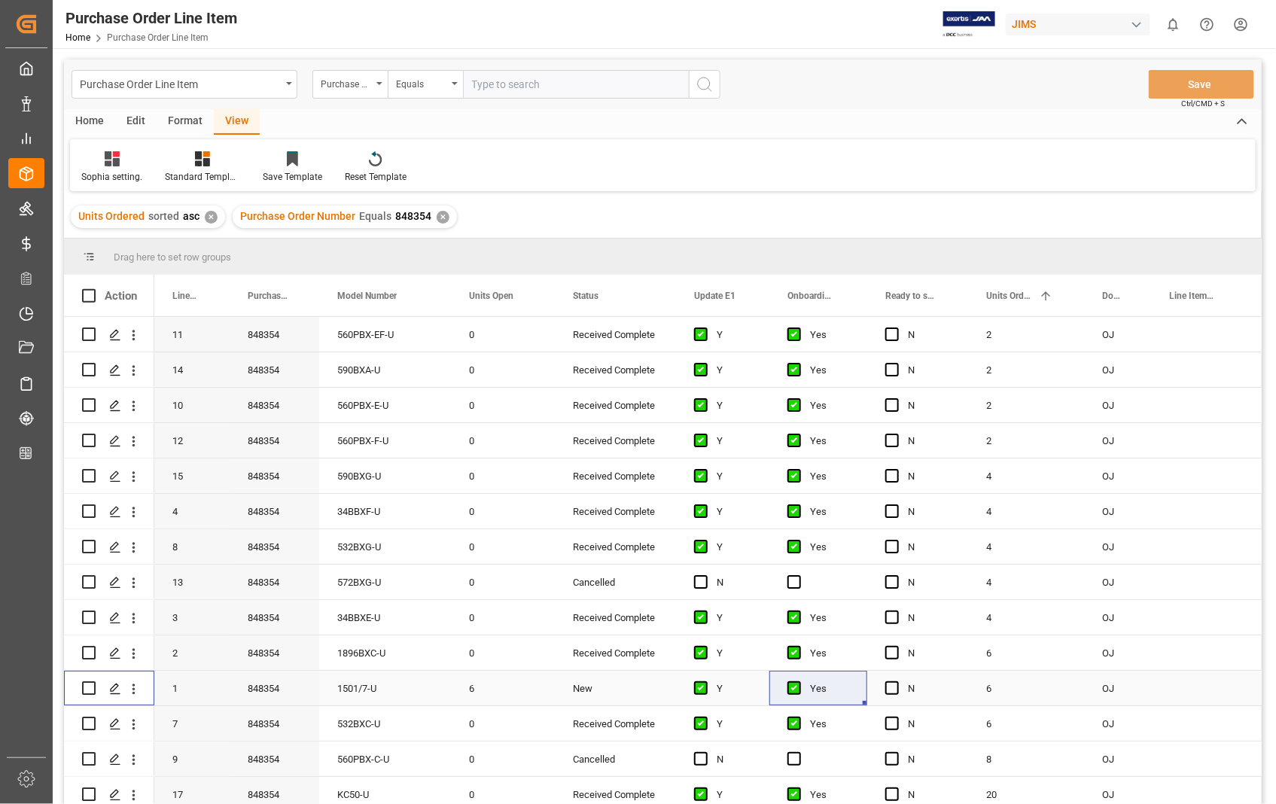
click at [92, 688] on input "Press Space to toggle row selection (unchecked)" at bounding box center [89, 688] width 14 height 14
checkbox input "true"
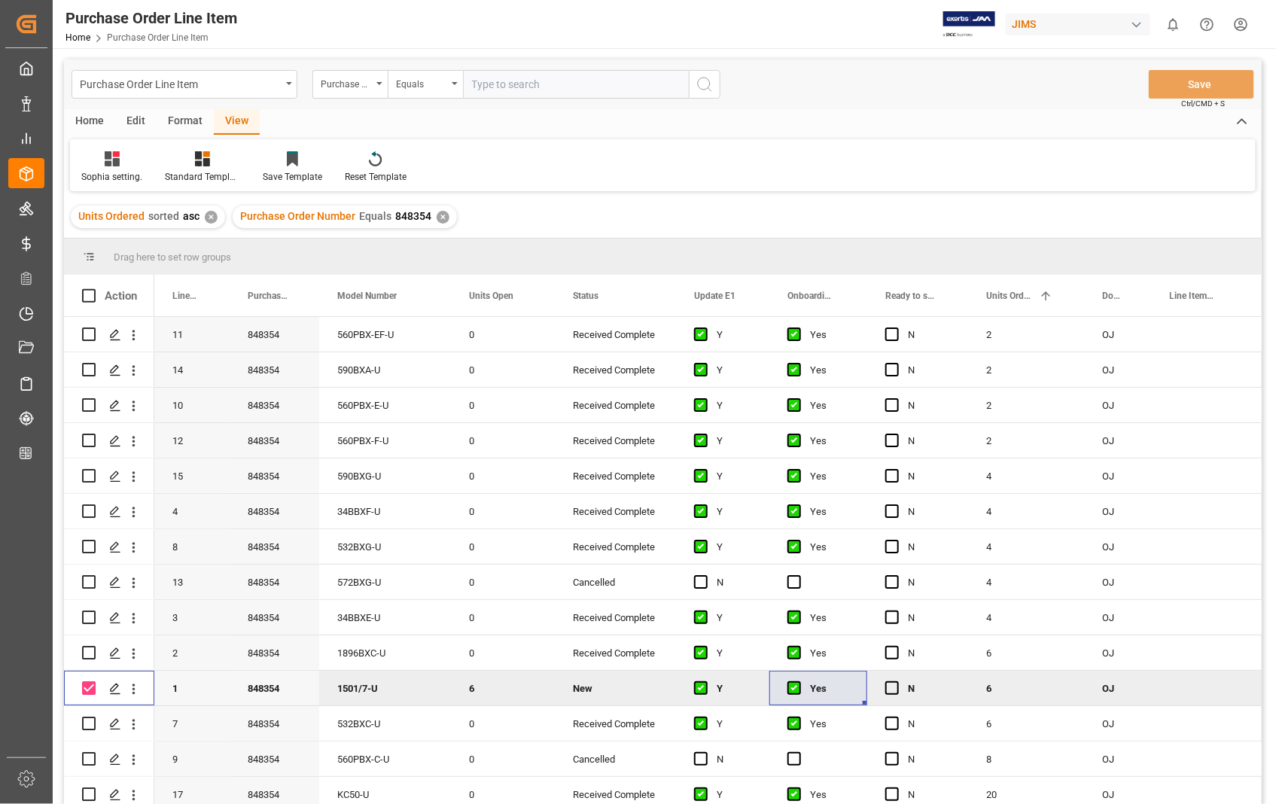
click at [84, 121] on div "Home" at bounding box center [89, 122] width 51 height 26
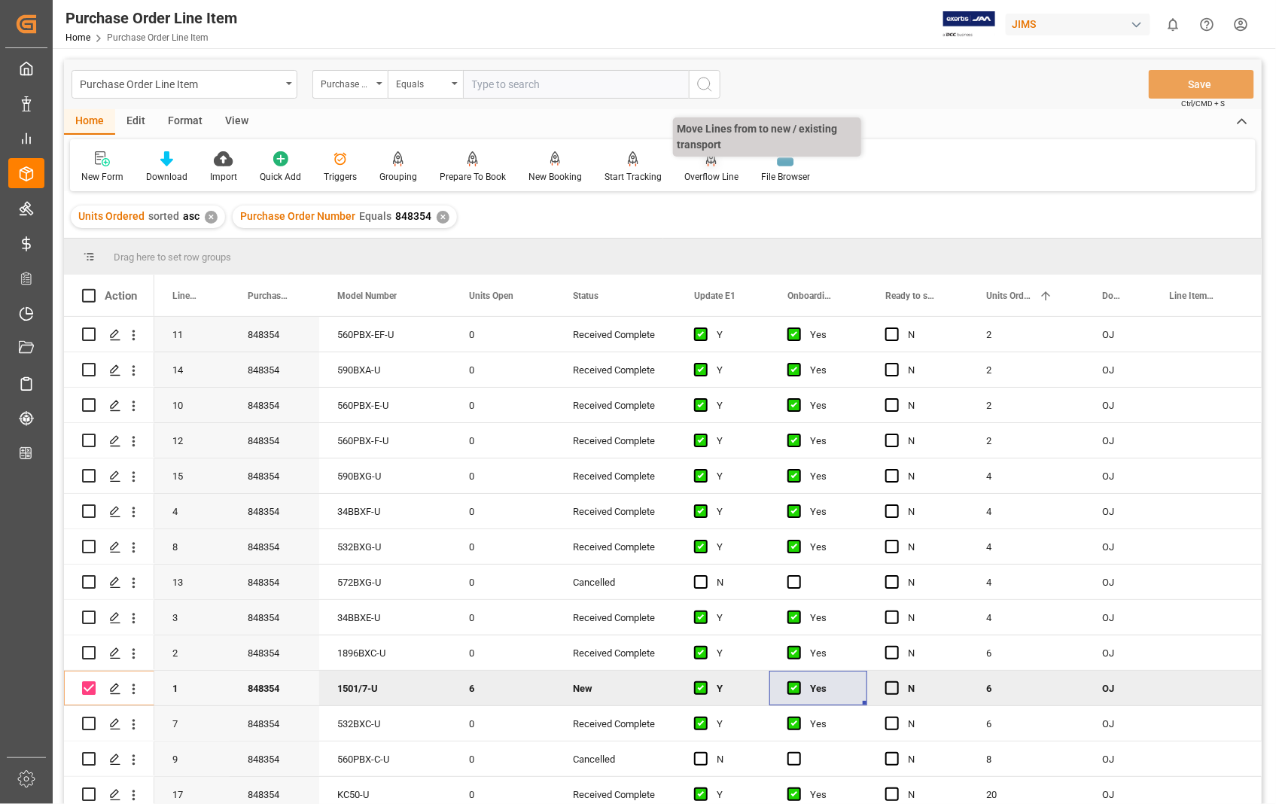
click at [712, 171] on div "Overflow Line" at bounding box center [711, 177] width 54 height 14
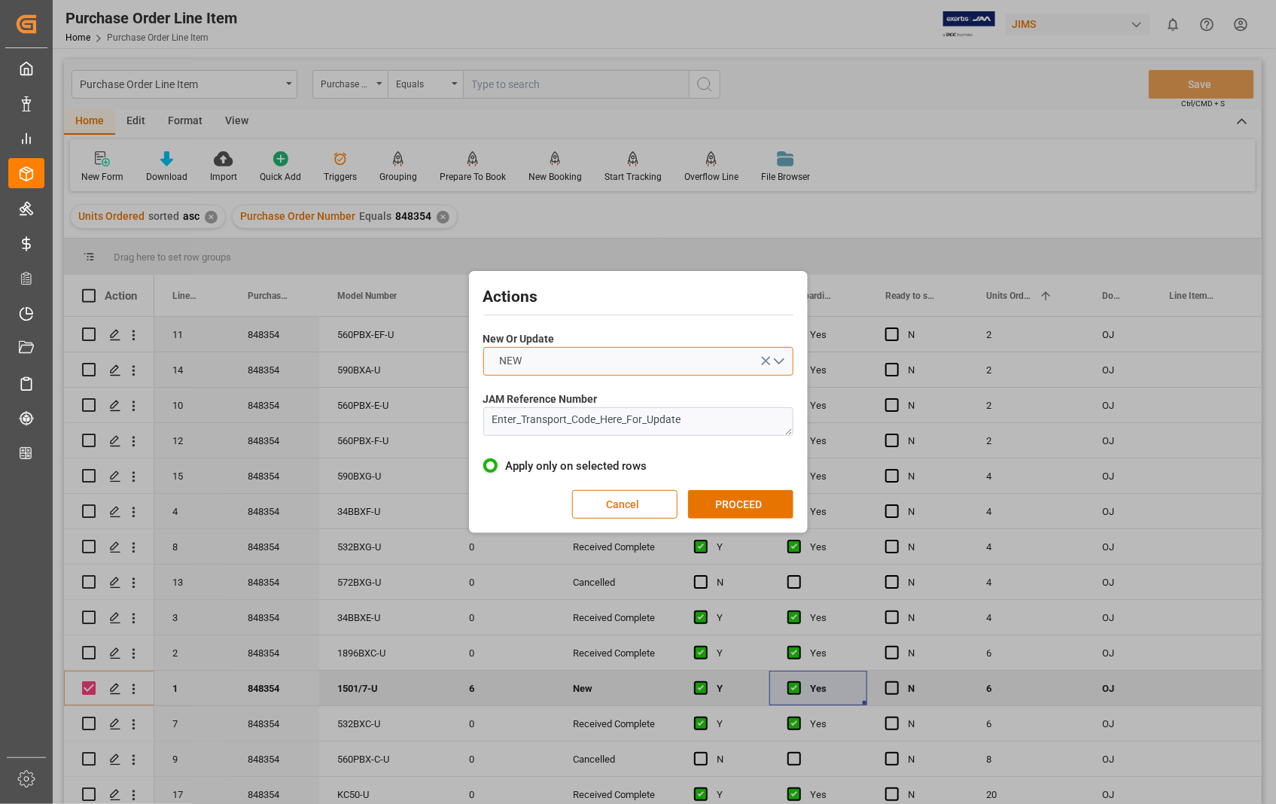
click at [785, 360] on button "NEW" at bounding box center [638, 361] width 310 height 29
click at [505, 389] on div "UPDATE" at bounding box center [638, 397] width 309 height 32
drag, startPoint x: 716, startPoint y: 430, endPoint x: 477, endPoint y: 417, distance: 239.0
click at [477, 417] on div "Actions New Or Update UPDATE JAM Reference Number Enter_Transport_Code_Here_For…" at bounding box center [638, 402] width 331 height 254
paste textarea "22-10794-[GEOGRAPHIC_DATA]"
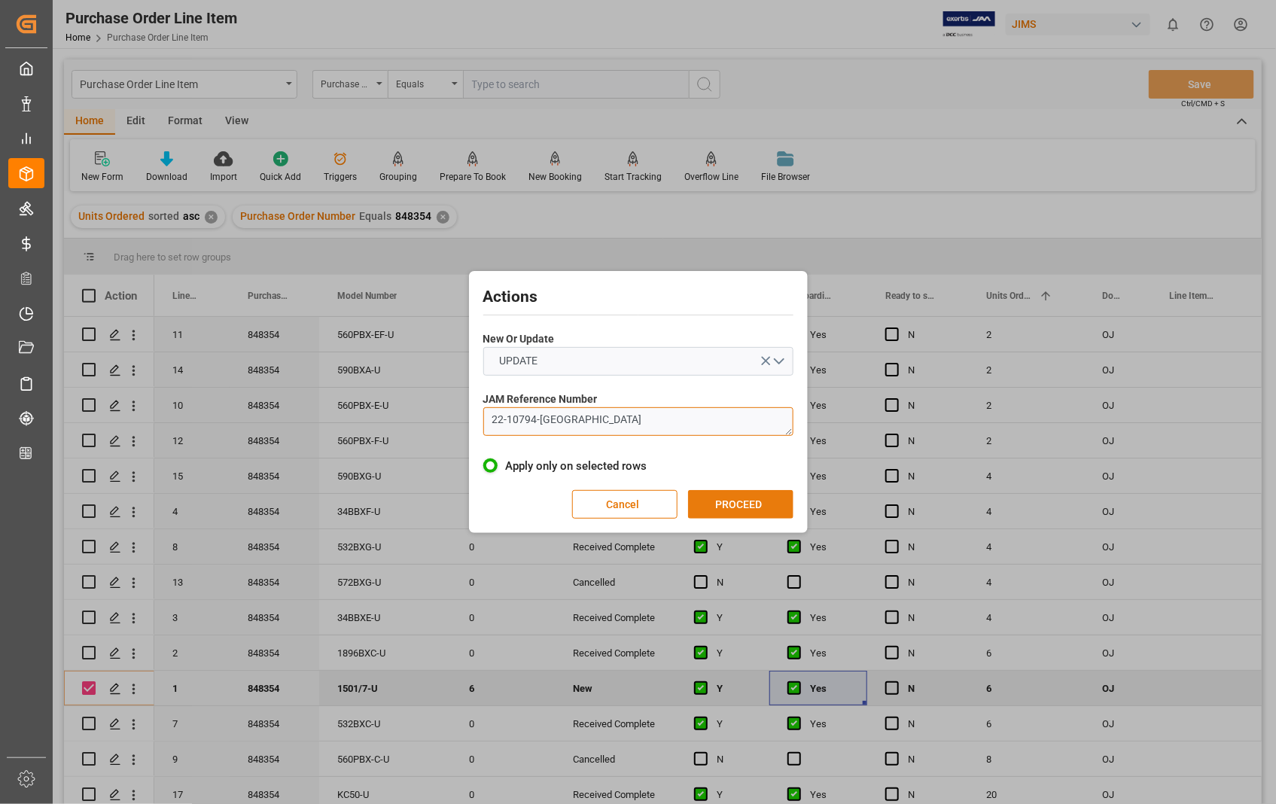
type textarea "22-10794-[GEOGRAPHIC_DATA]"
click at [733, 505] on button "PROCEED" at bounding box center [740, 504] width 105 height 29
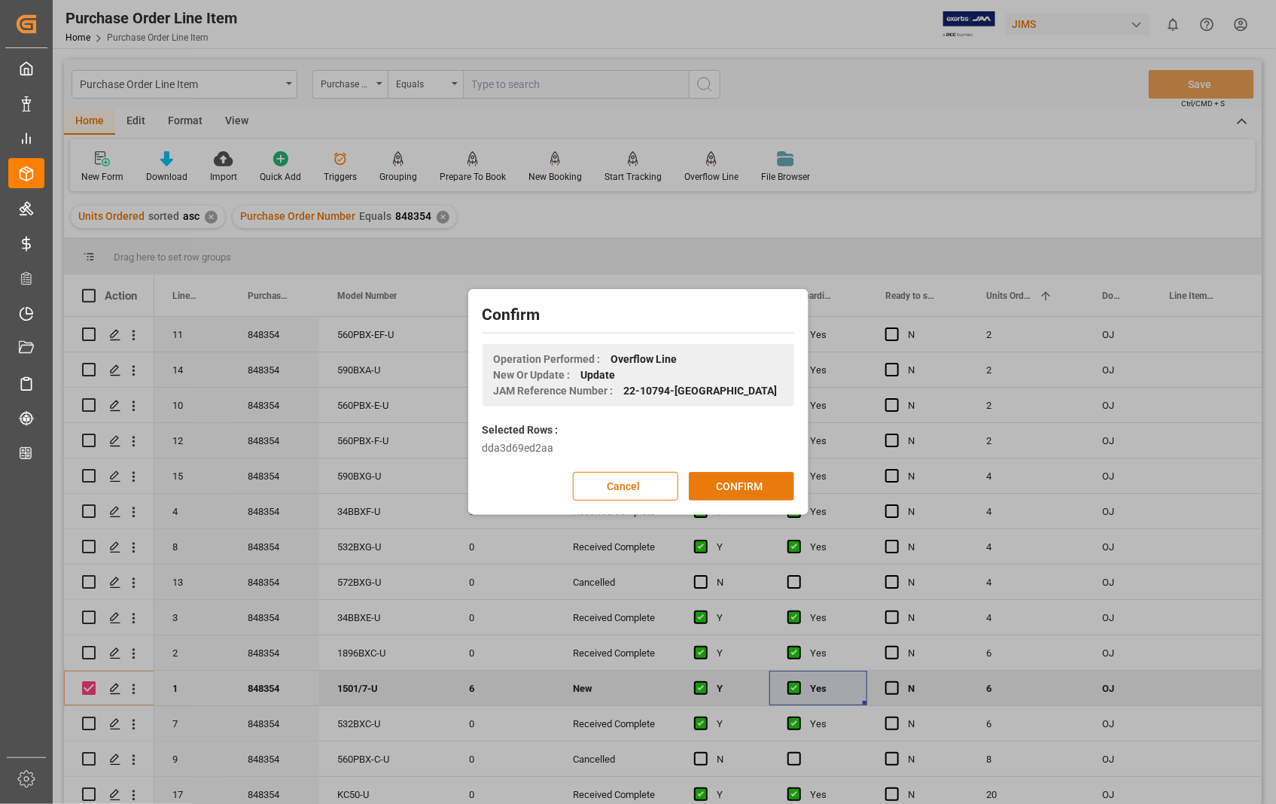
click at [729, 486] on button "CONFIRM" at bounding box center [741, 486] width 105 height 29
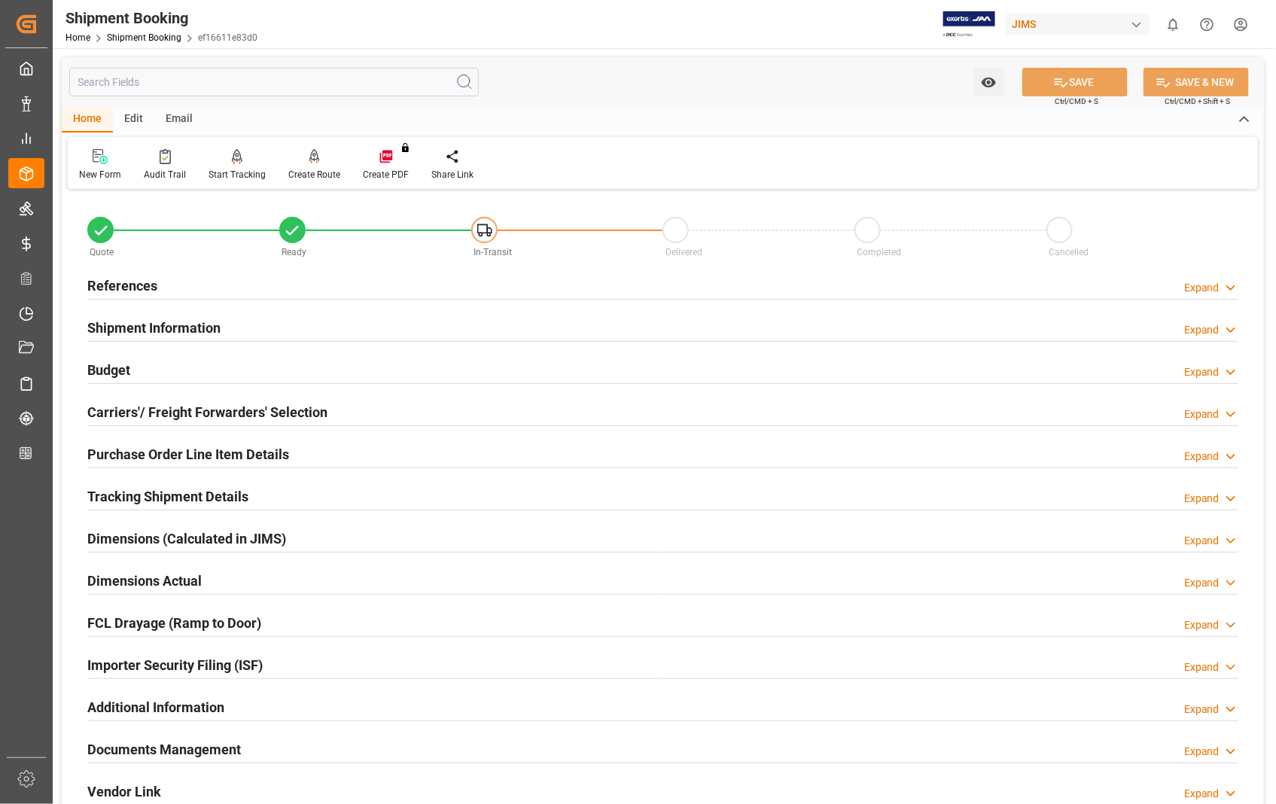
click at [120, 574] on h2 "Dimensions Actual" at bounding box center [144, 581] width 114 height 20
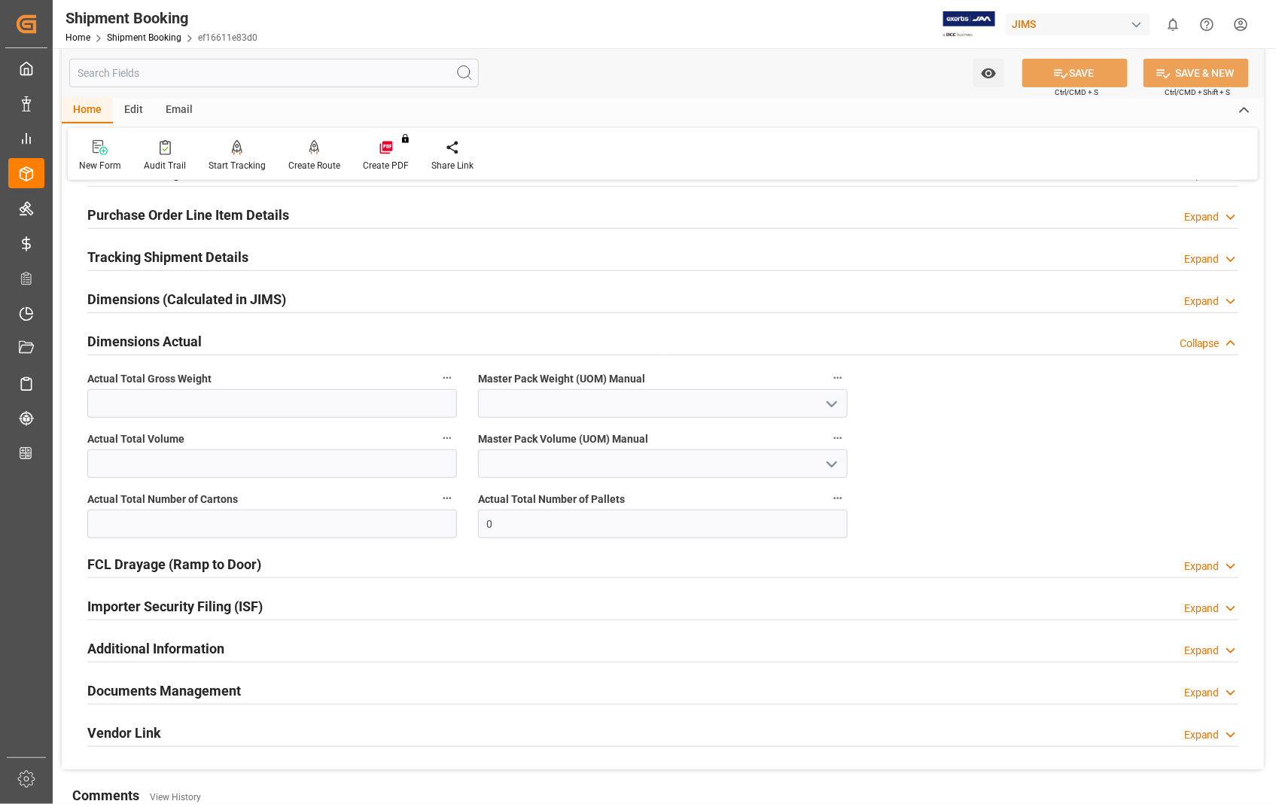
scroll to position [251, 0]
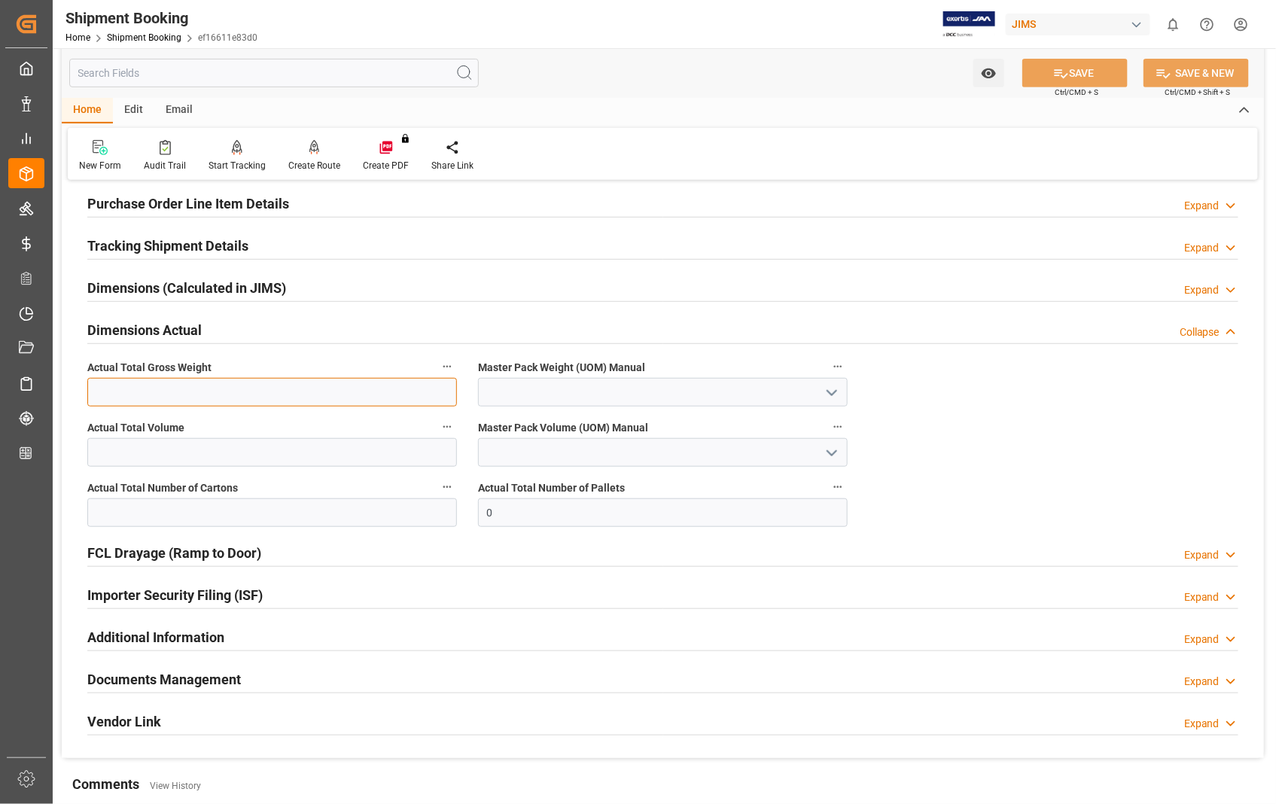
click at [201, 386] on input "text" at bounding box center [272, 392] width 370 height 29
type input "10.4"
click at [833, 393] on polyline "open menu" at bounding box center [831, 393] width 9 height 5
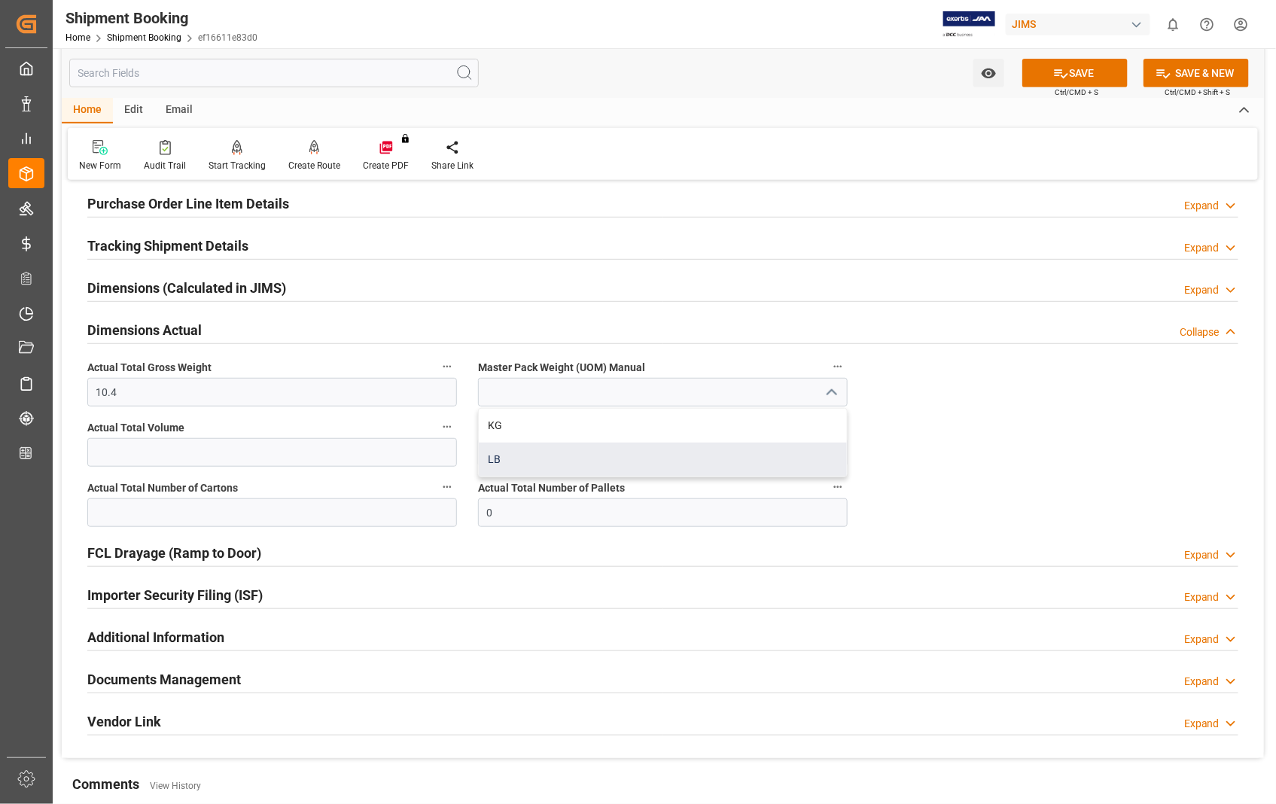
click at [503, 456] on div "LB" at bounding box center [663, 460] width 368 height 34
type input "LB"
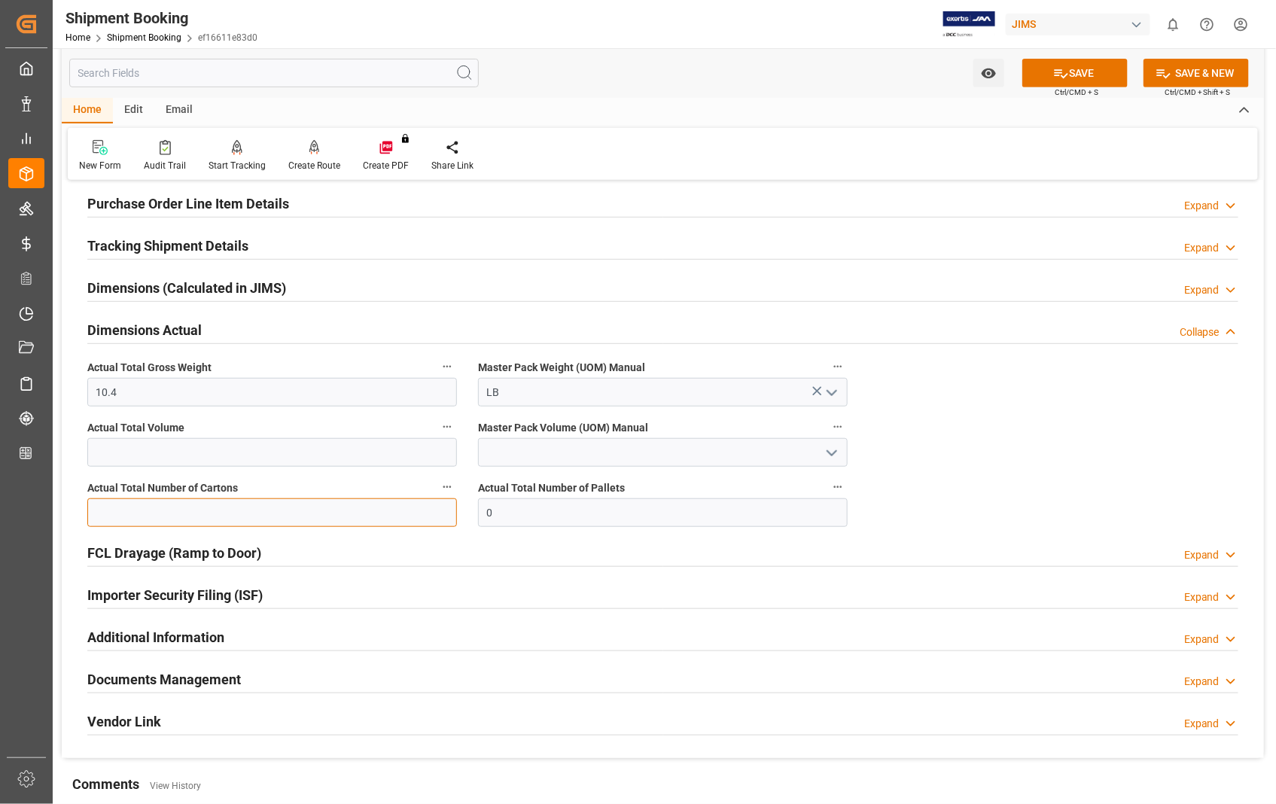
click at [361, 512] on input "text" at bounding box center [272, 512] width 370 height 29
type input "1"
click at [1077, 63] on button "SAVE" at bounding box center [1075, 73] width 105 height 29
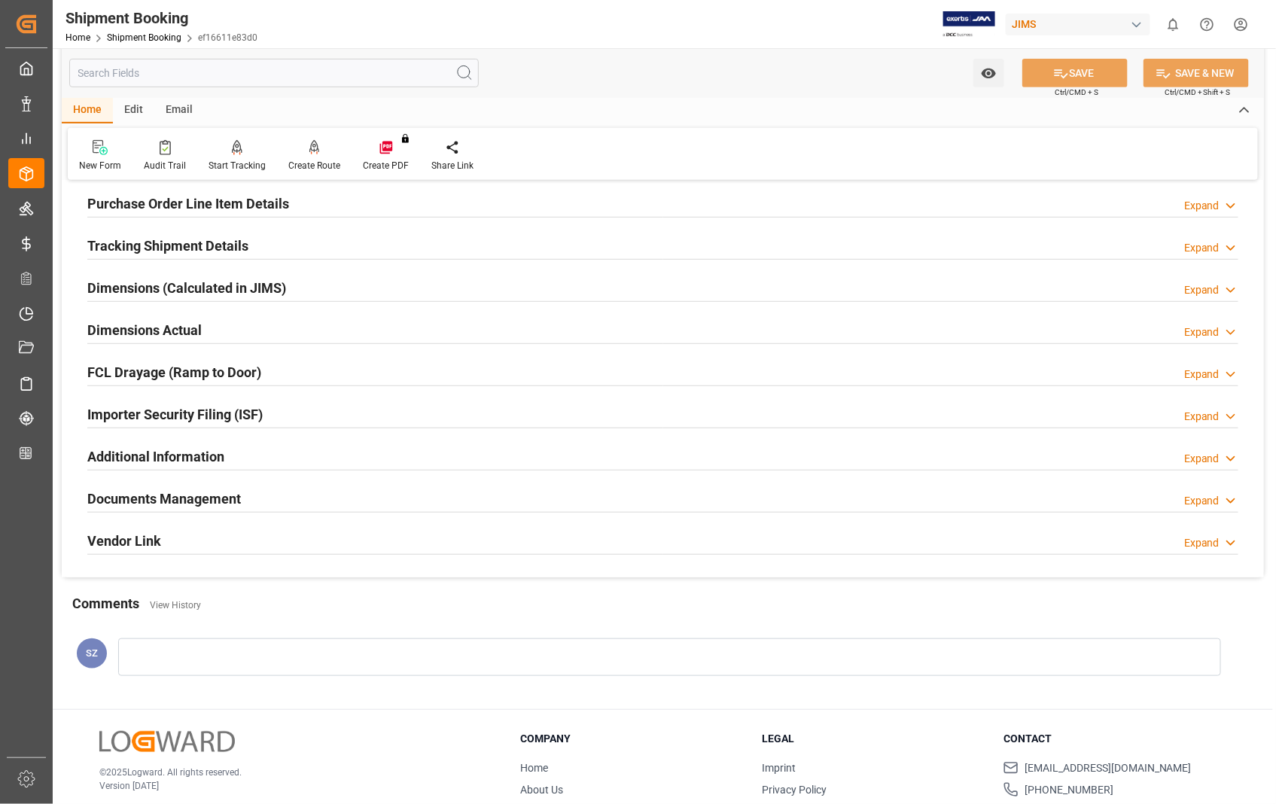
click at [209, 499] on h2 "Documents Management" at bounding box center [164, 499] width 154 height 20
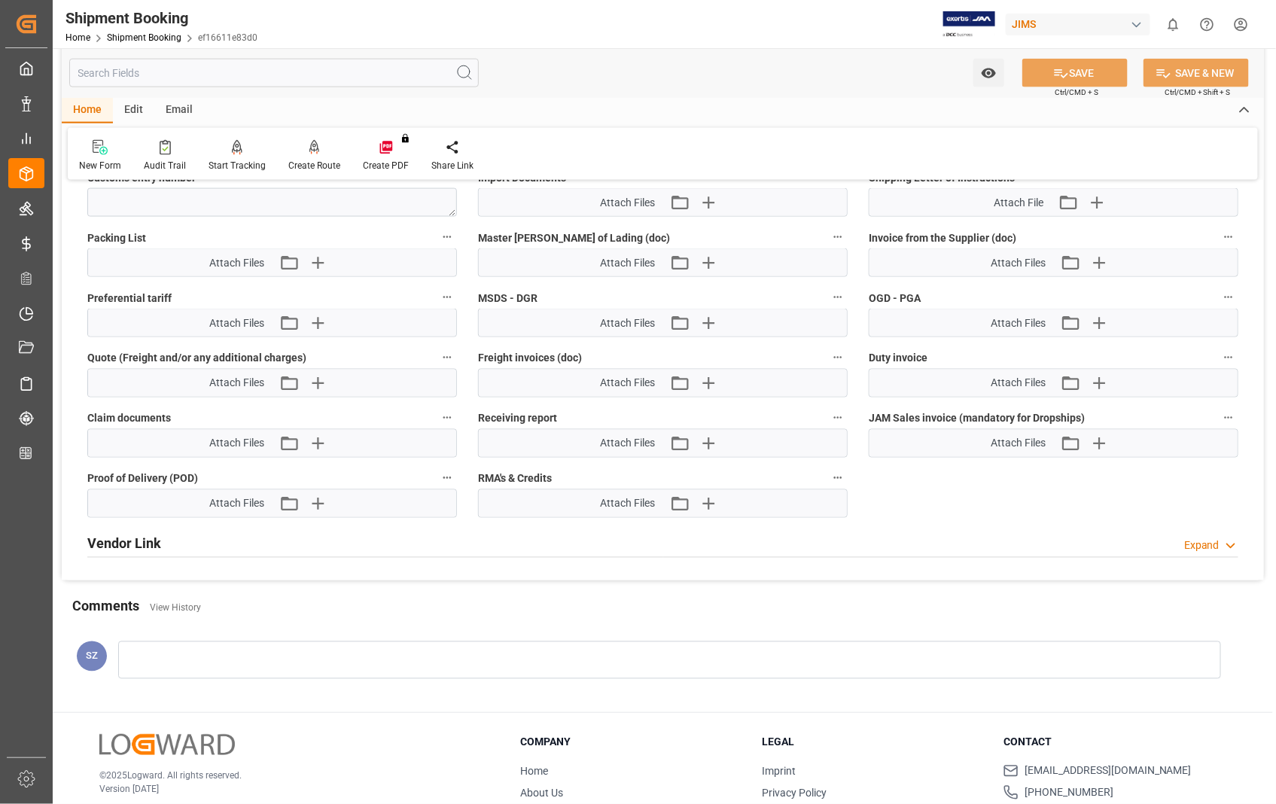
scroll to position [753, 0]
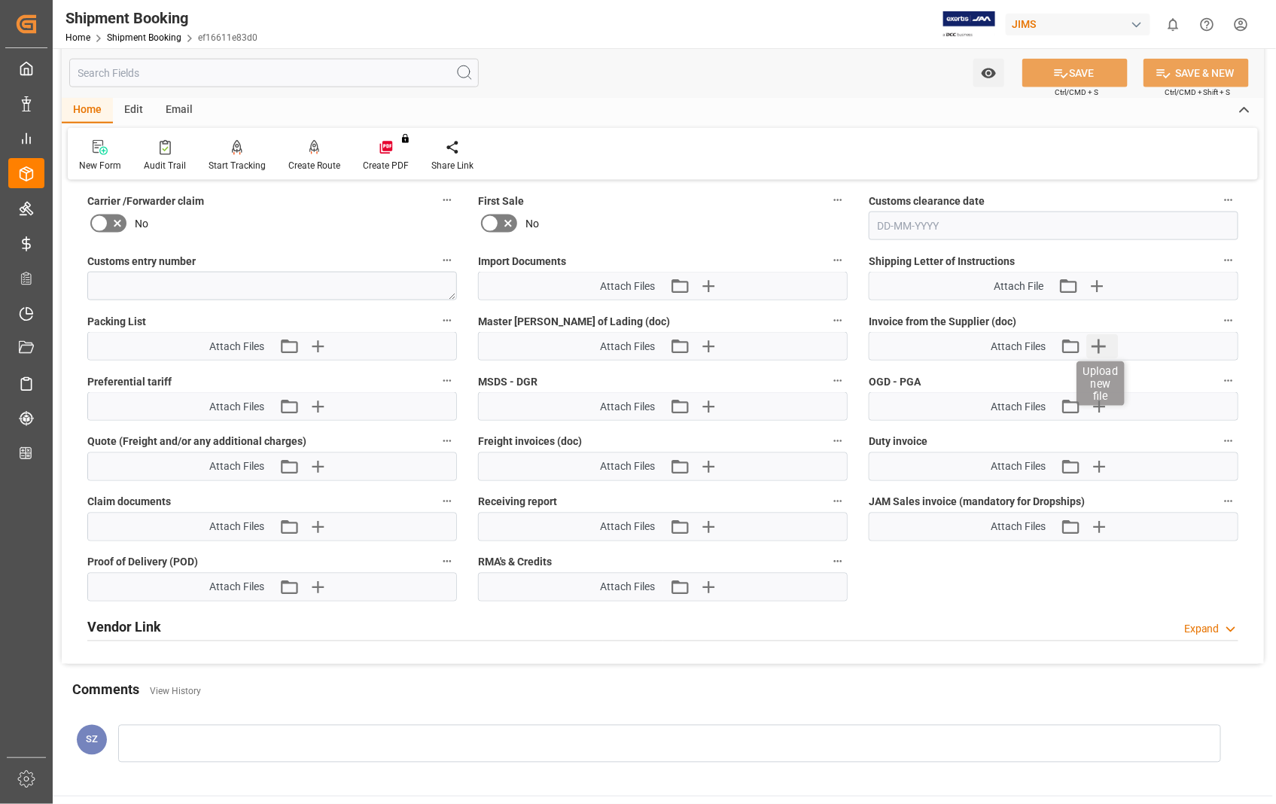
click at [1104, 339] on icon "button" at bounding box center [1099, 346] width 24 height 24
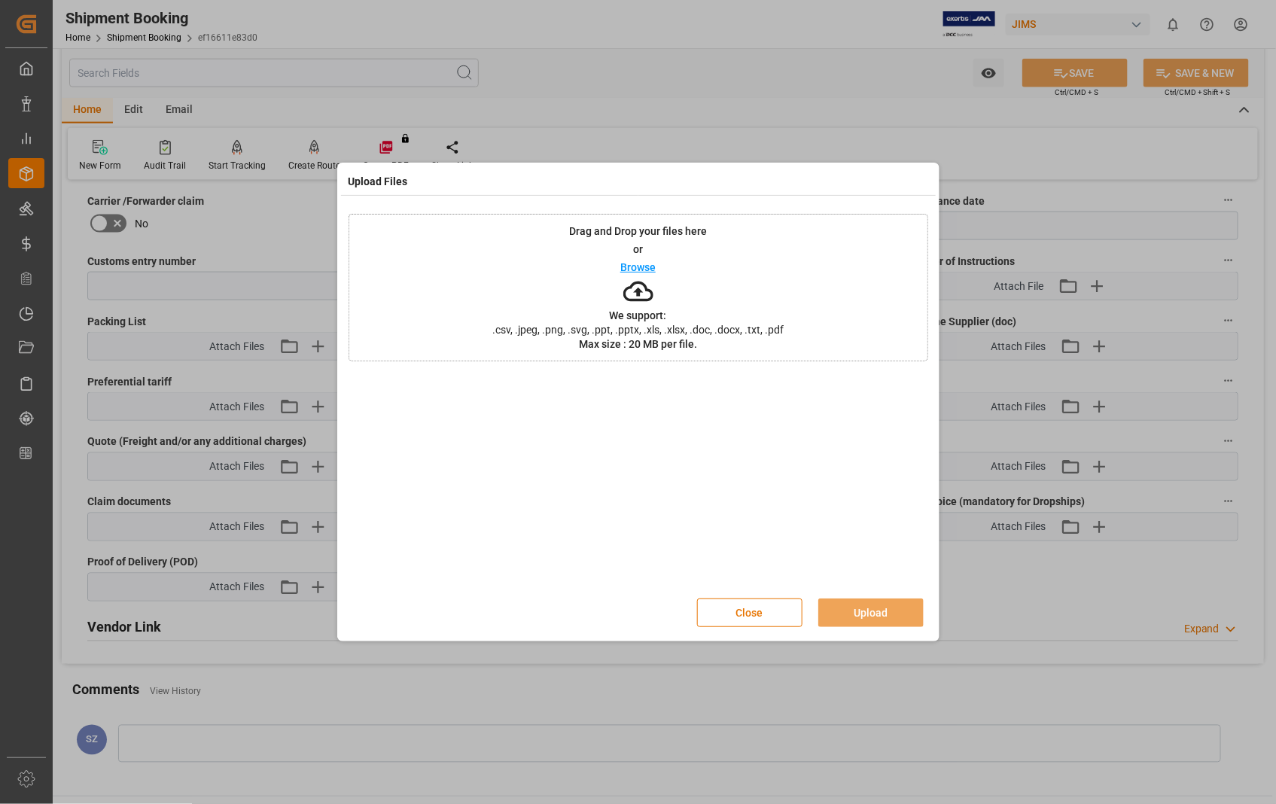
click at [645, 271] on p "Browse" at bounding box center [637, 267] width 35 height 11
click at [874, 614] on button "Upload" at bounding box center [870, 613] width 105 height 29
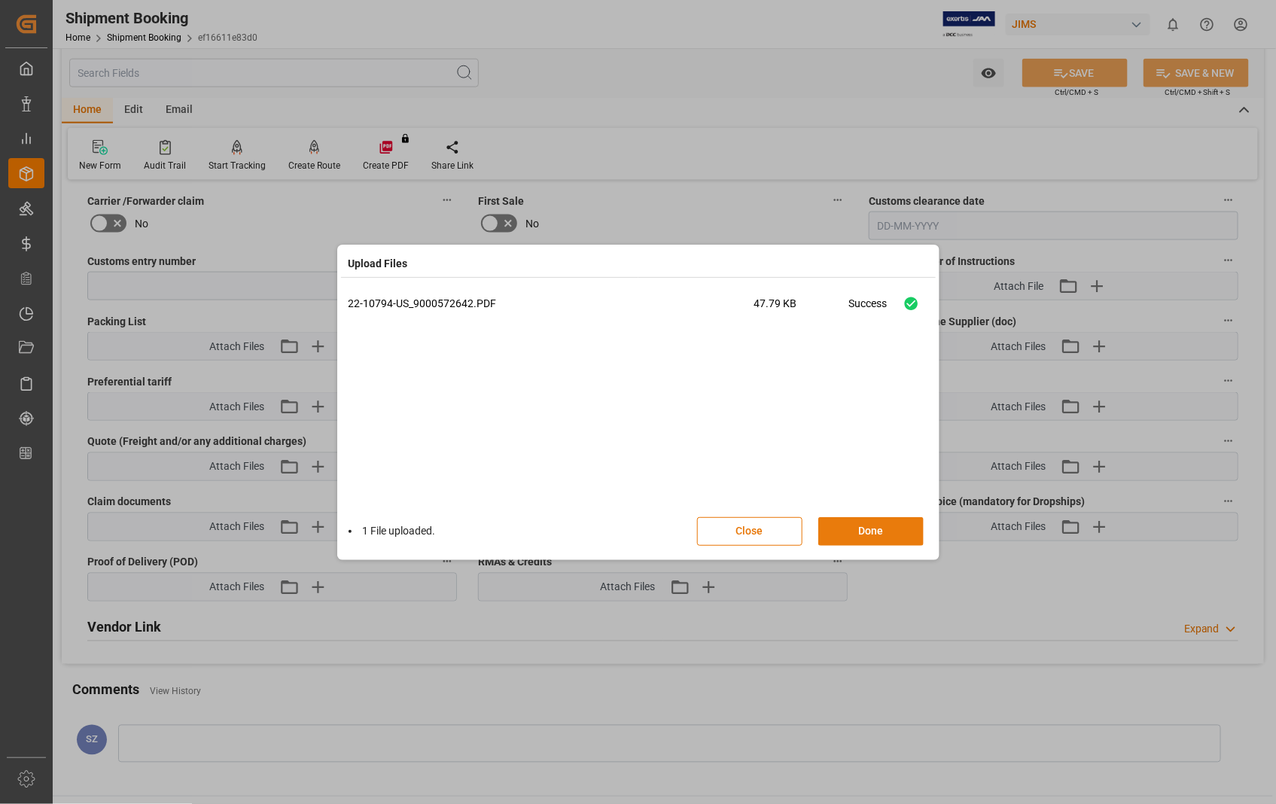
click at [876, 533] on button "Done" at bounding box center [870, 531] width 105 height 29
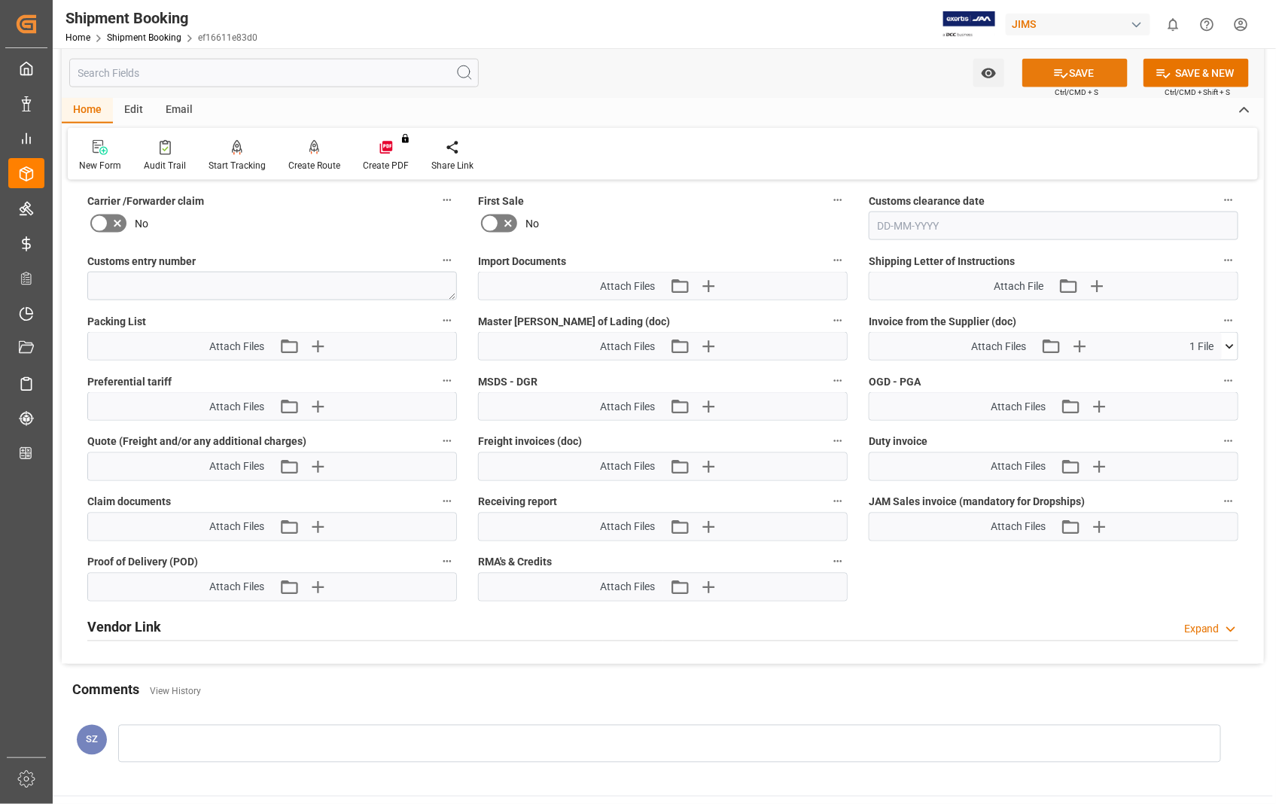
click at [1085, 72] on button "SAVE" at bounding box center [1075, 73] width 105 height 29
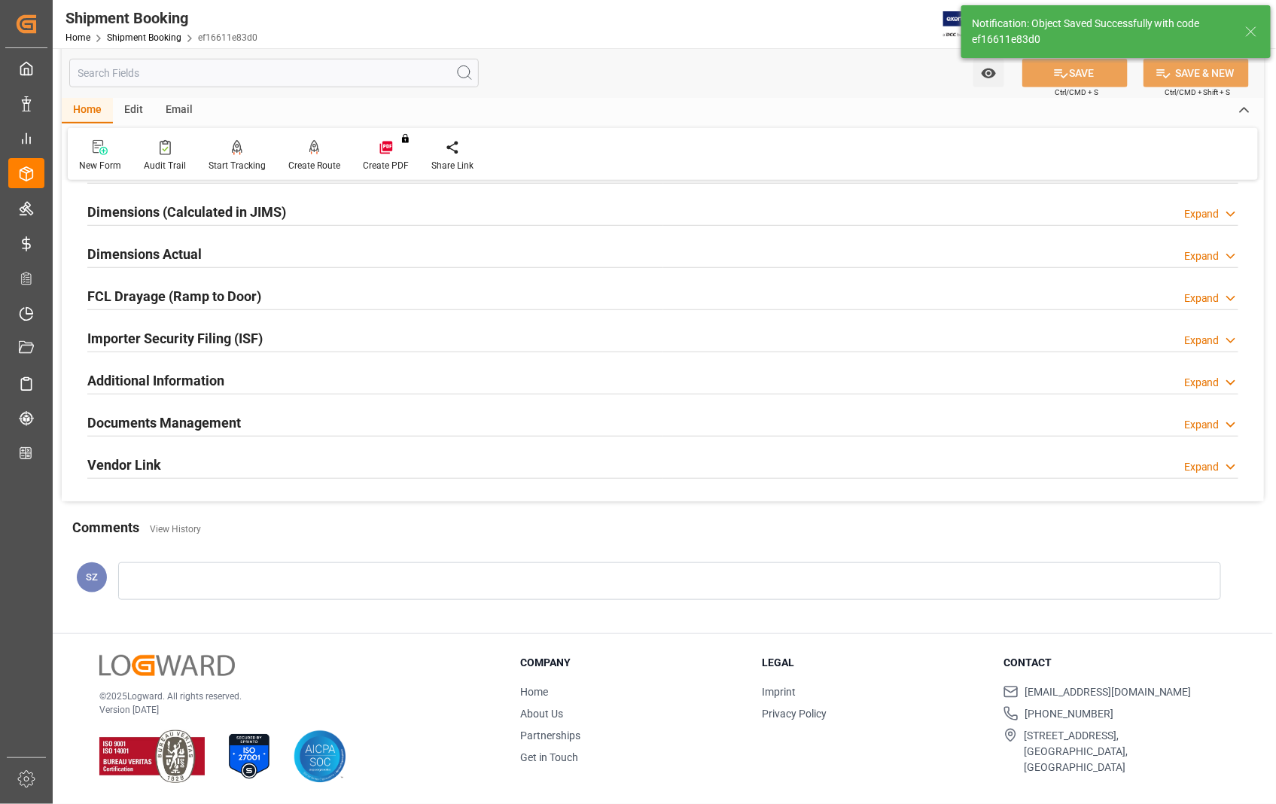
scroll to position [167, 0]
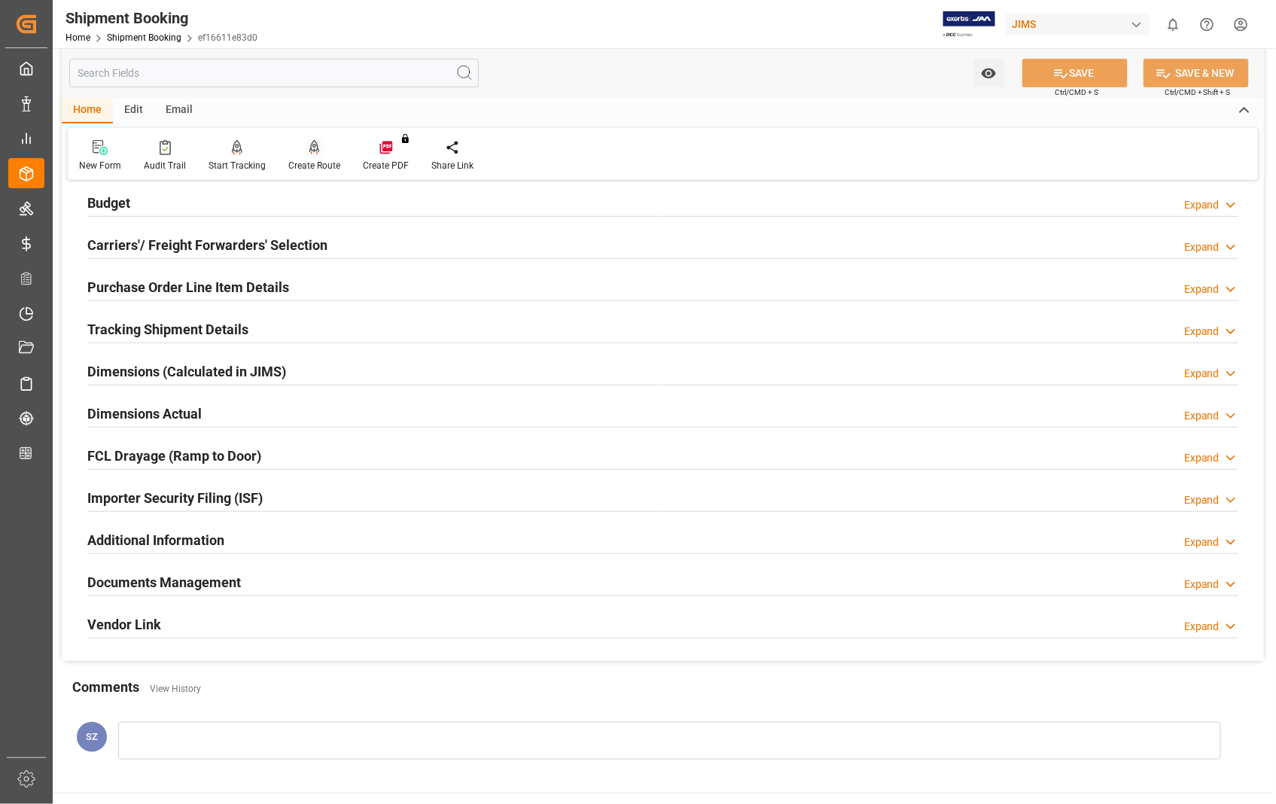
click at [318, 155] on div "Create Route" at bounding box center [314, 155] width 75 height 33
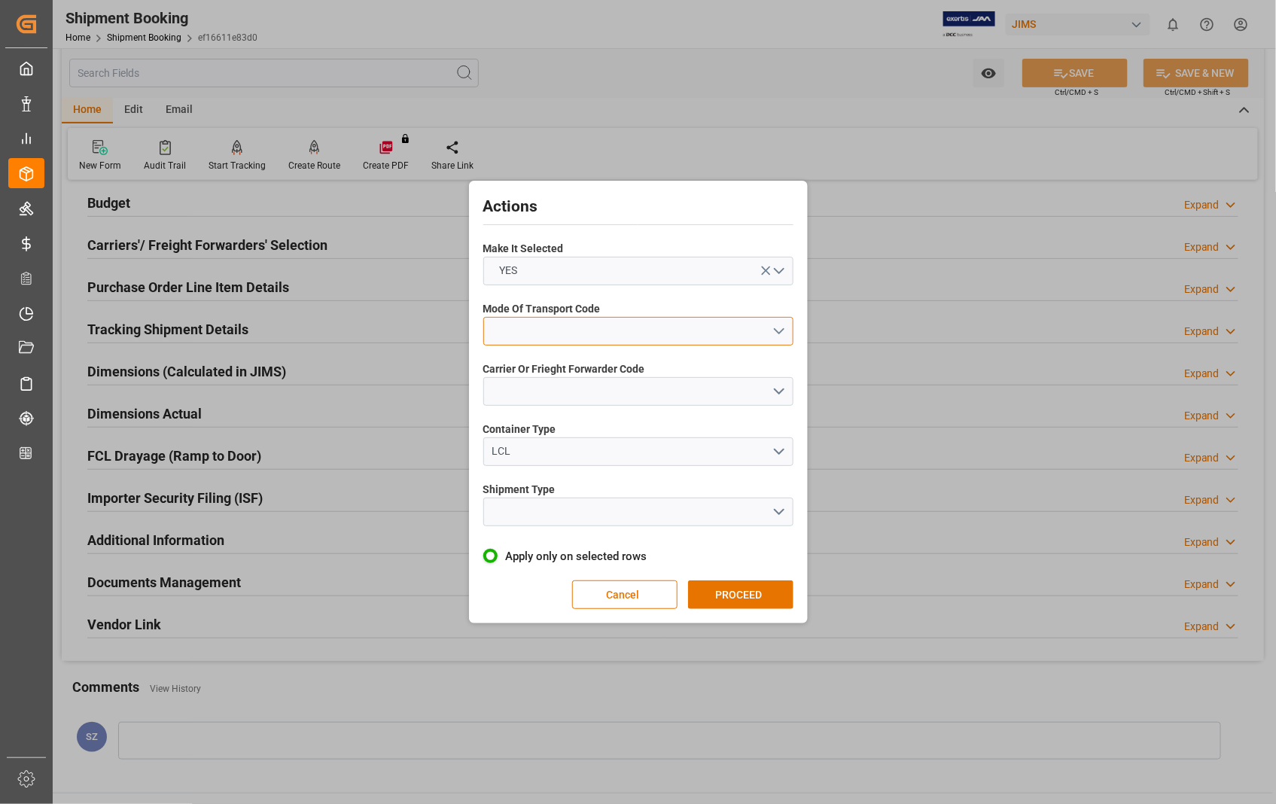
click at [779, 330] on button "open menu" at bounding box center [638, 331] width 310 height 29
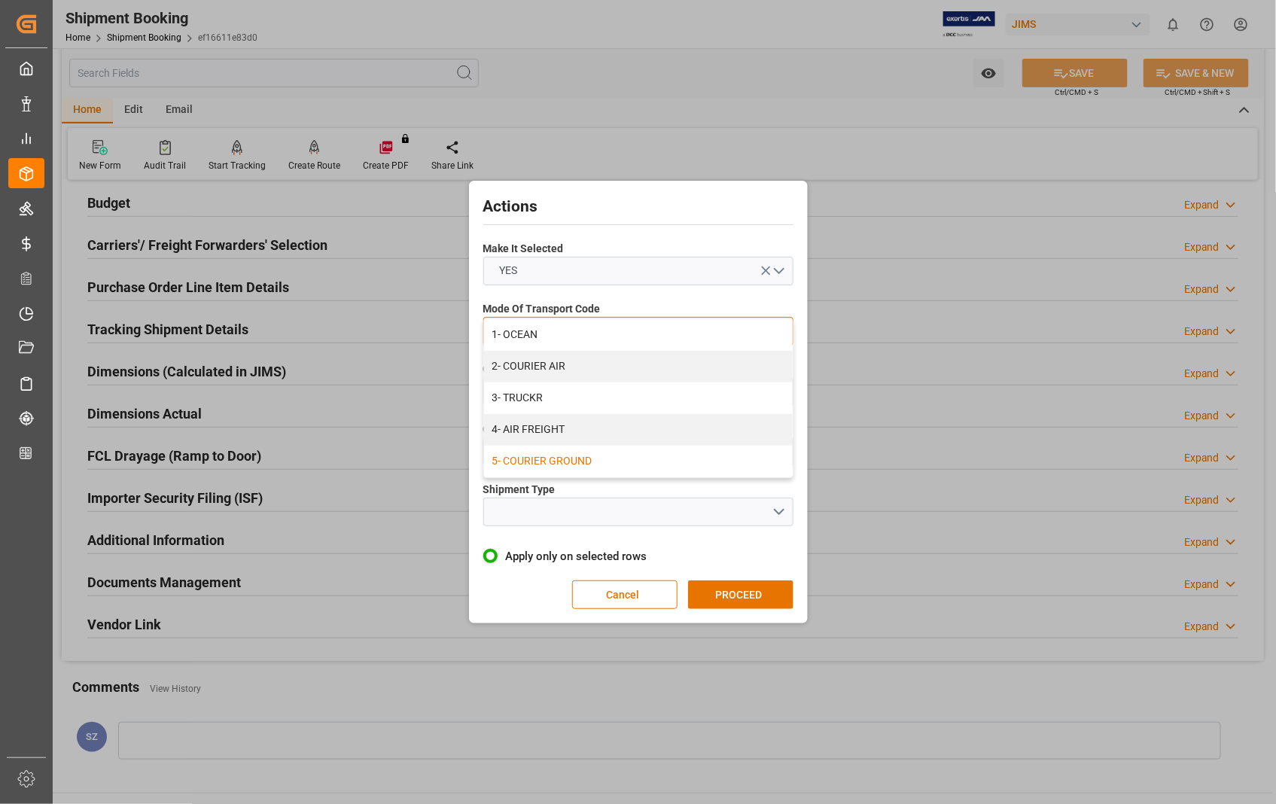
click at [590, 462] on div "5- COURIER GROUND" at bounding box center [638, 462] width 309 height 32
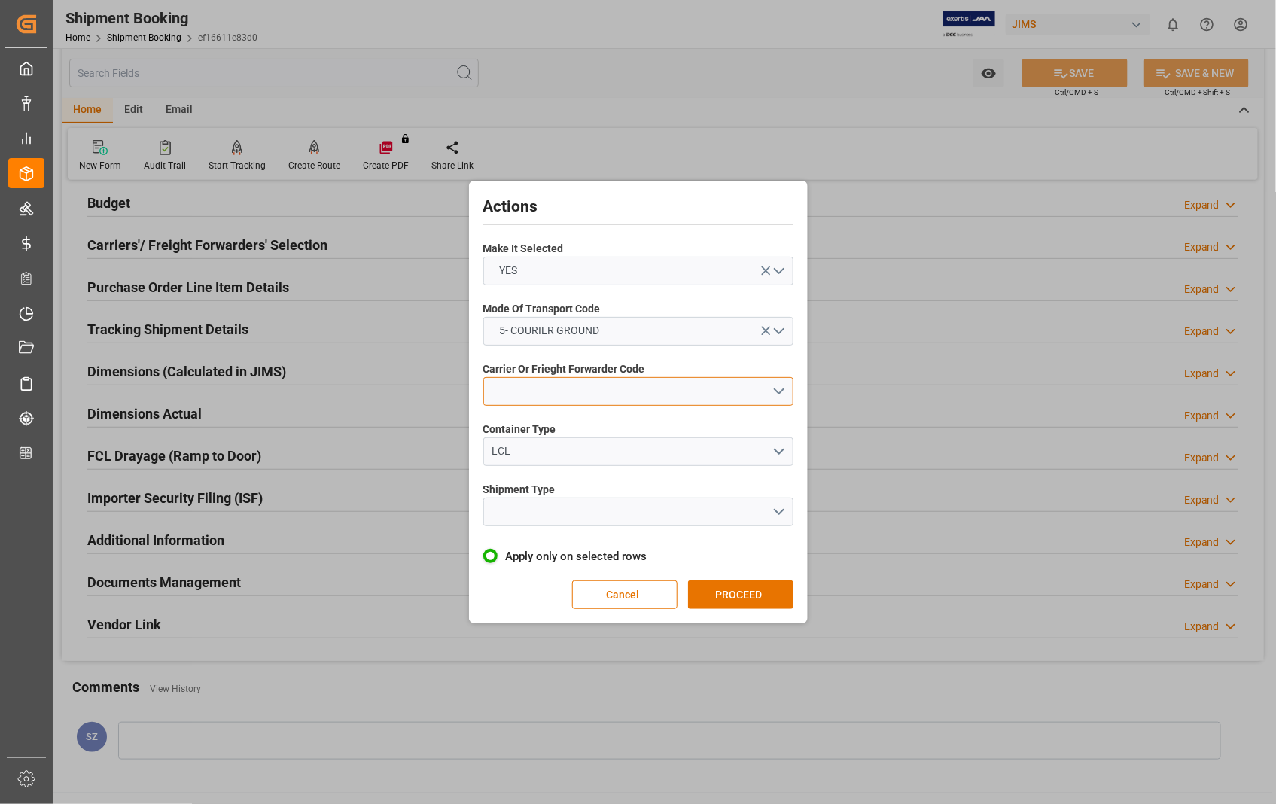
click at [786, 392] on button "open menu" at bounding box center [638, 391] width 310 height 29
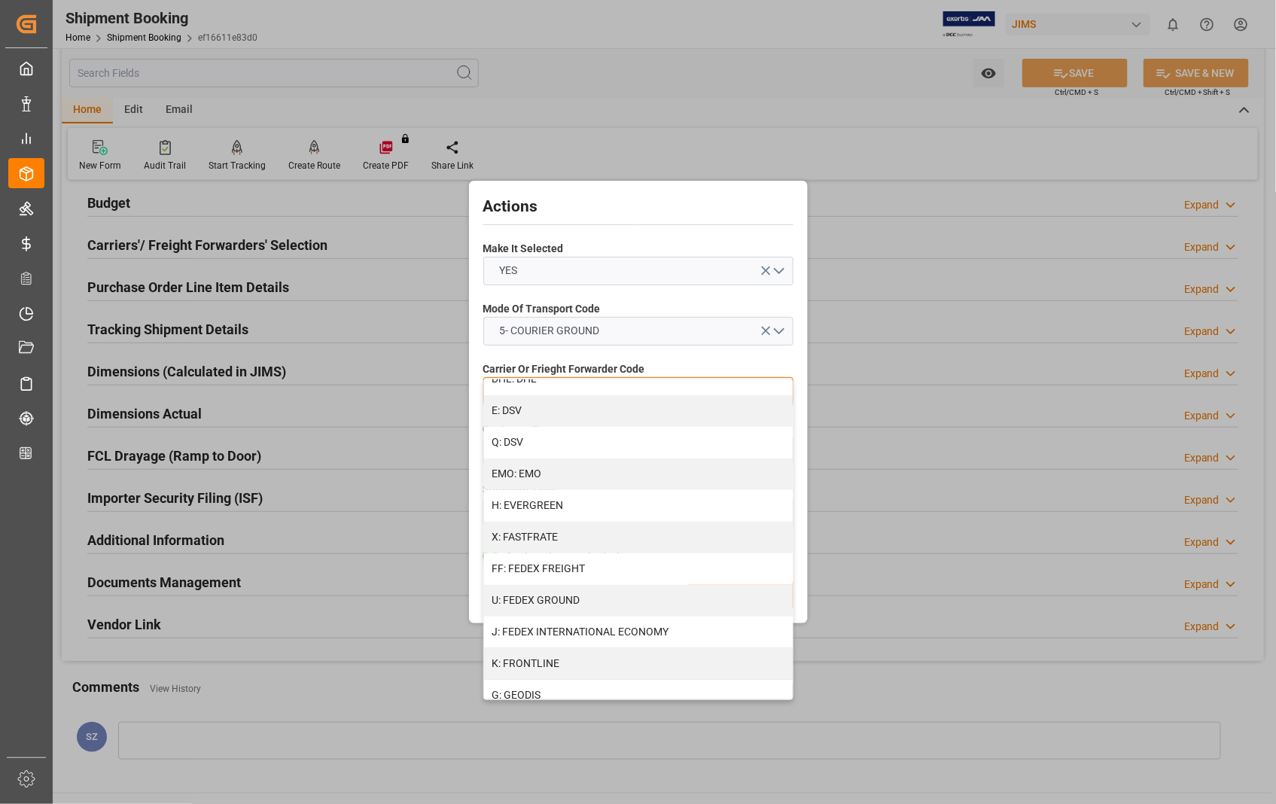
scroll to position [334, 0]
click at [608, 526] on div "U: FEDEX GROUND" at bounding box center [638, 536] width 309 height 32
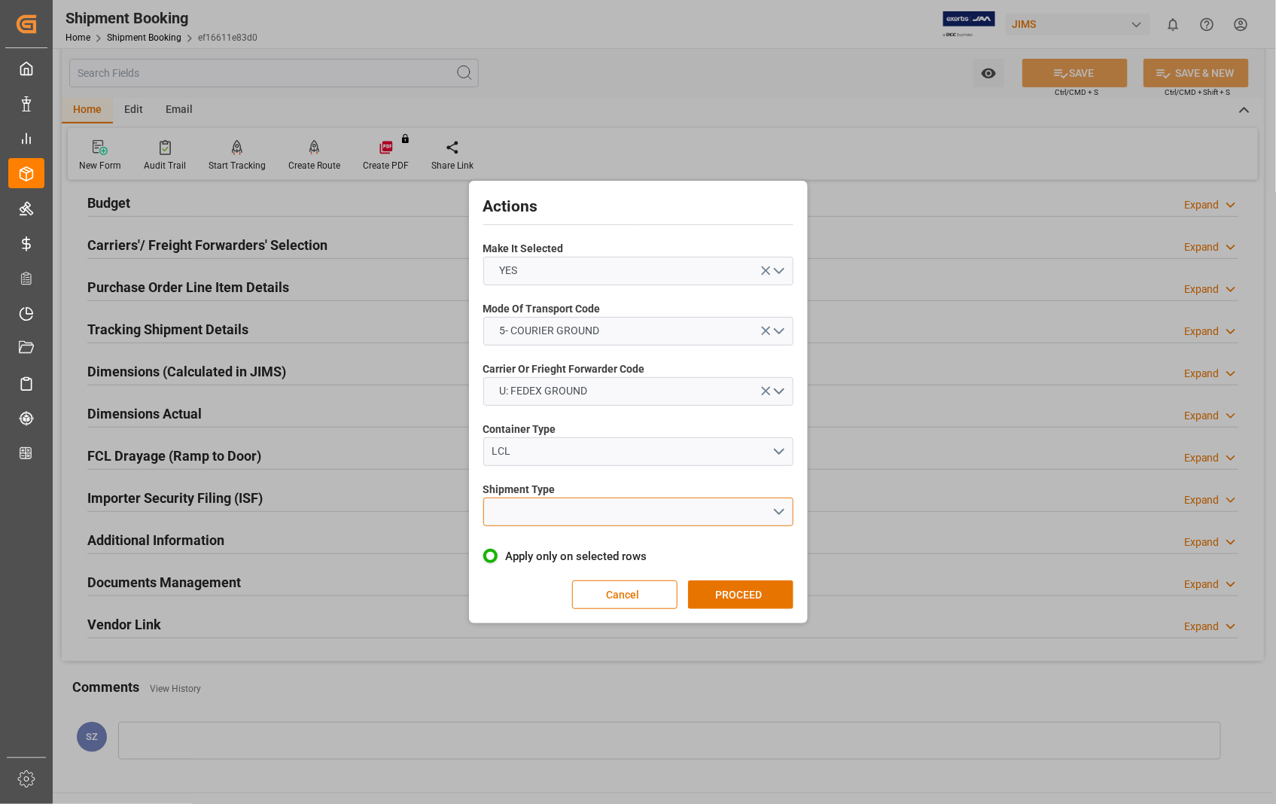
click at [783, 512] on button "open menu" at bounding box center [638, 512] width 310 height 29
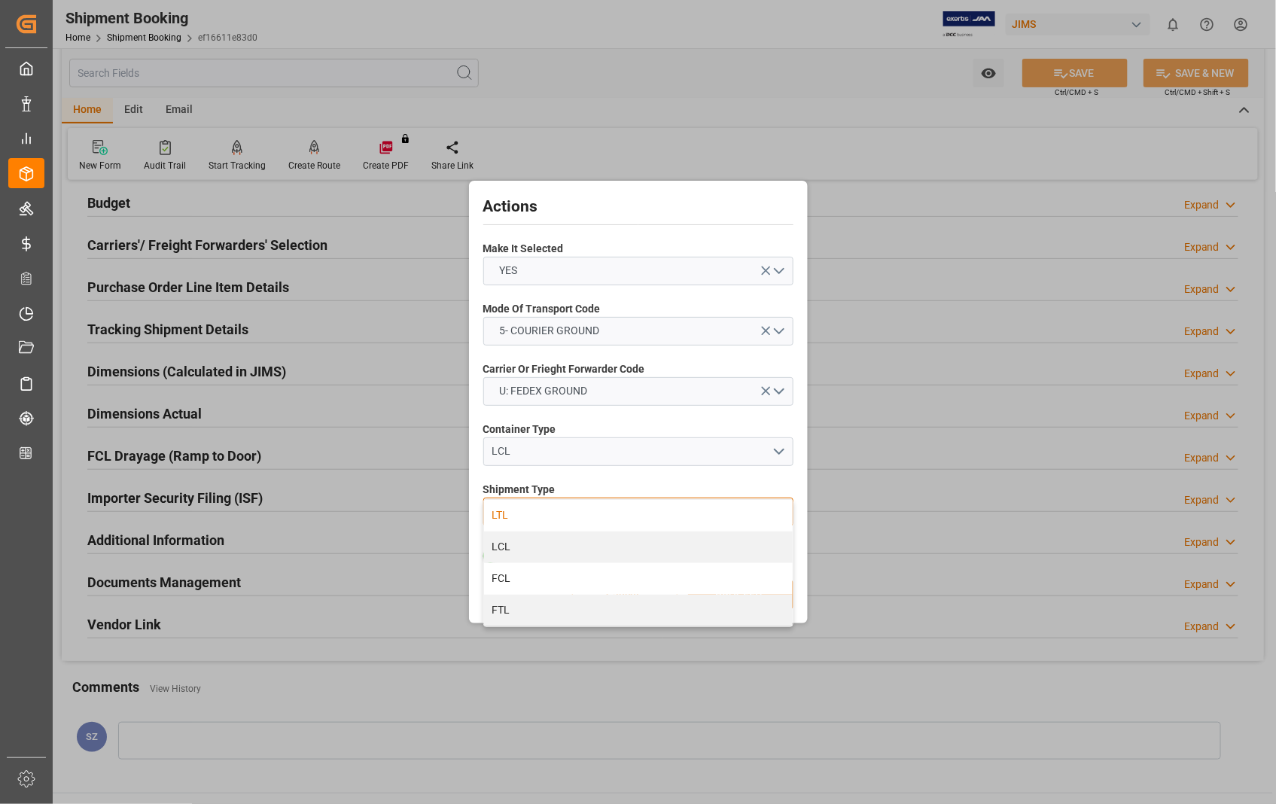
click at [523, 518] on div "LTL" at bounding box center [638, 516] width 309 height 32
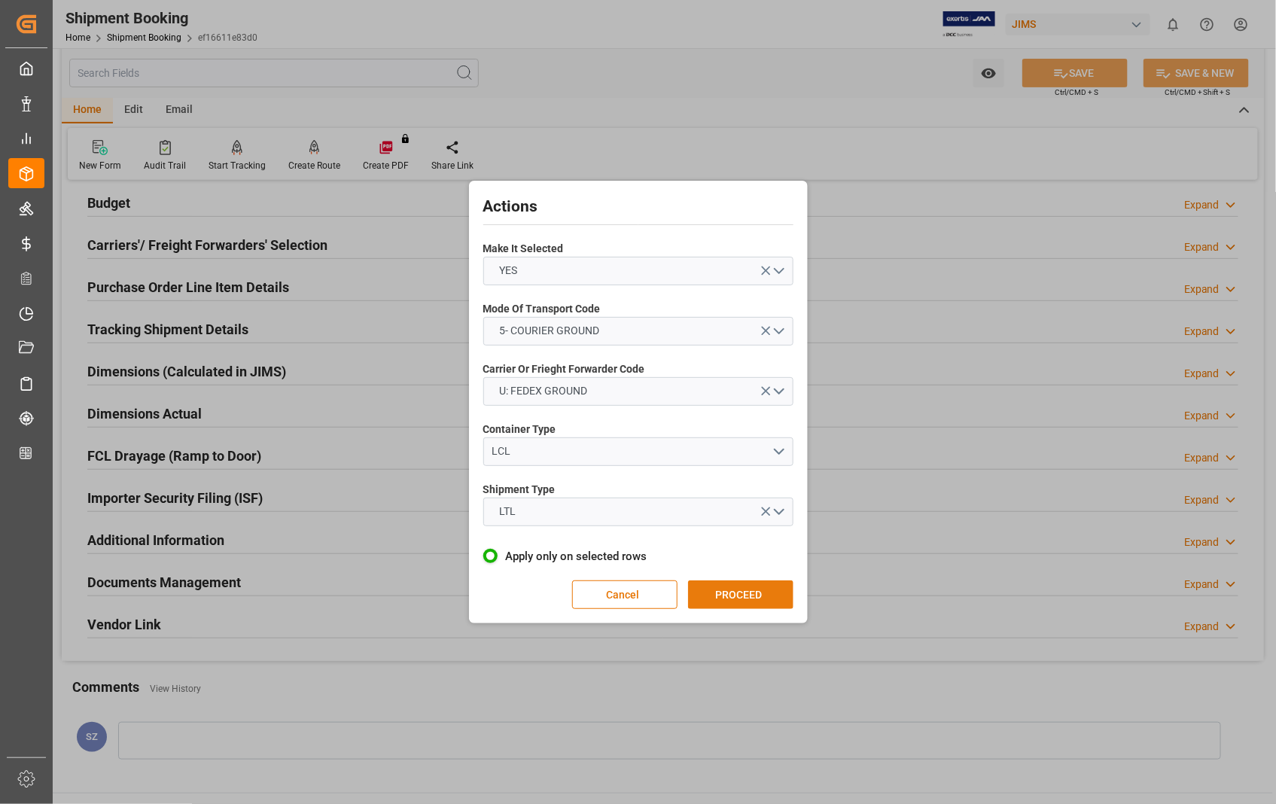
click at [738, 596] on button "PROCEED" at bounding box center [740, 595] width 105 height 29
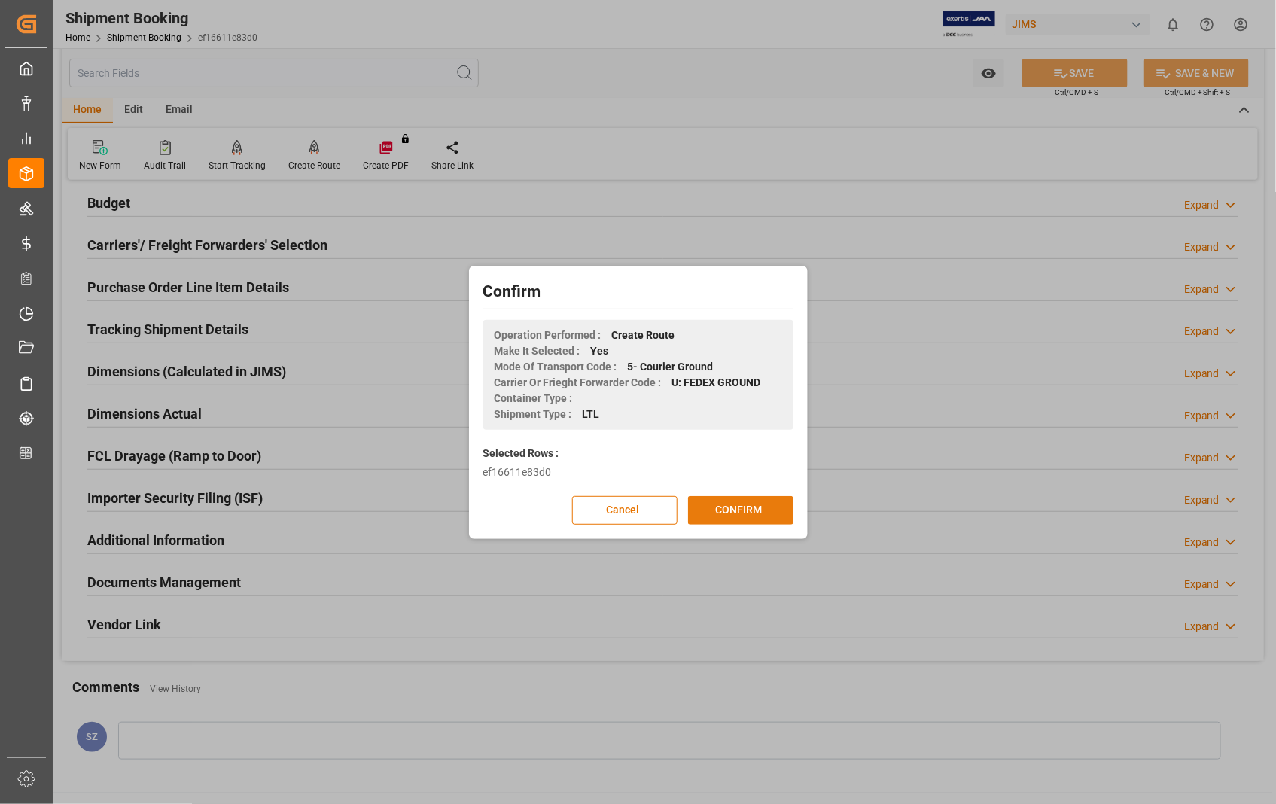
click at [726, 510] on button "CONFIRM" at bounding box center [740, 510] width 105 height 29
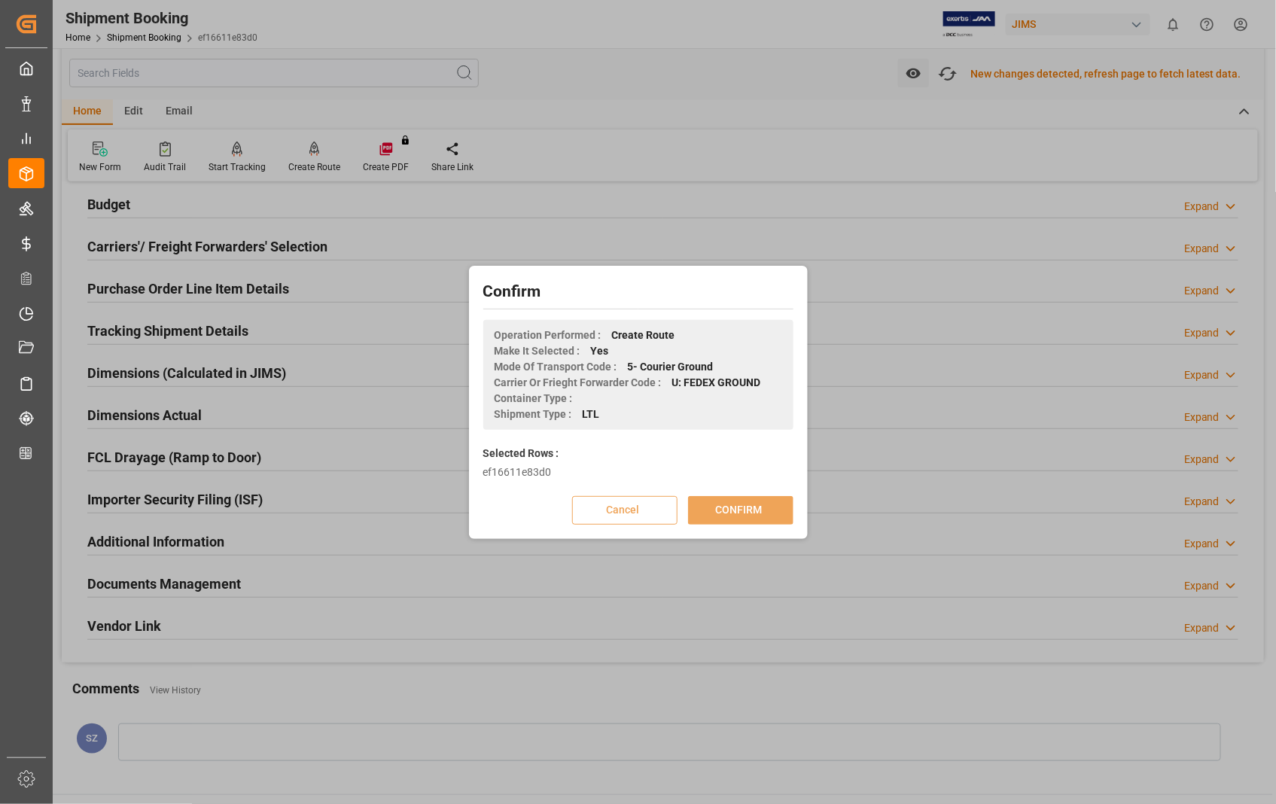
scroll to position [169, 0]
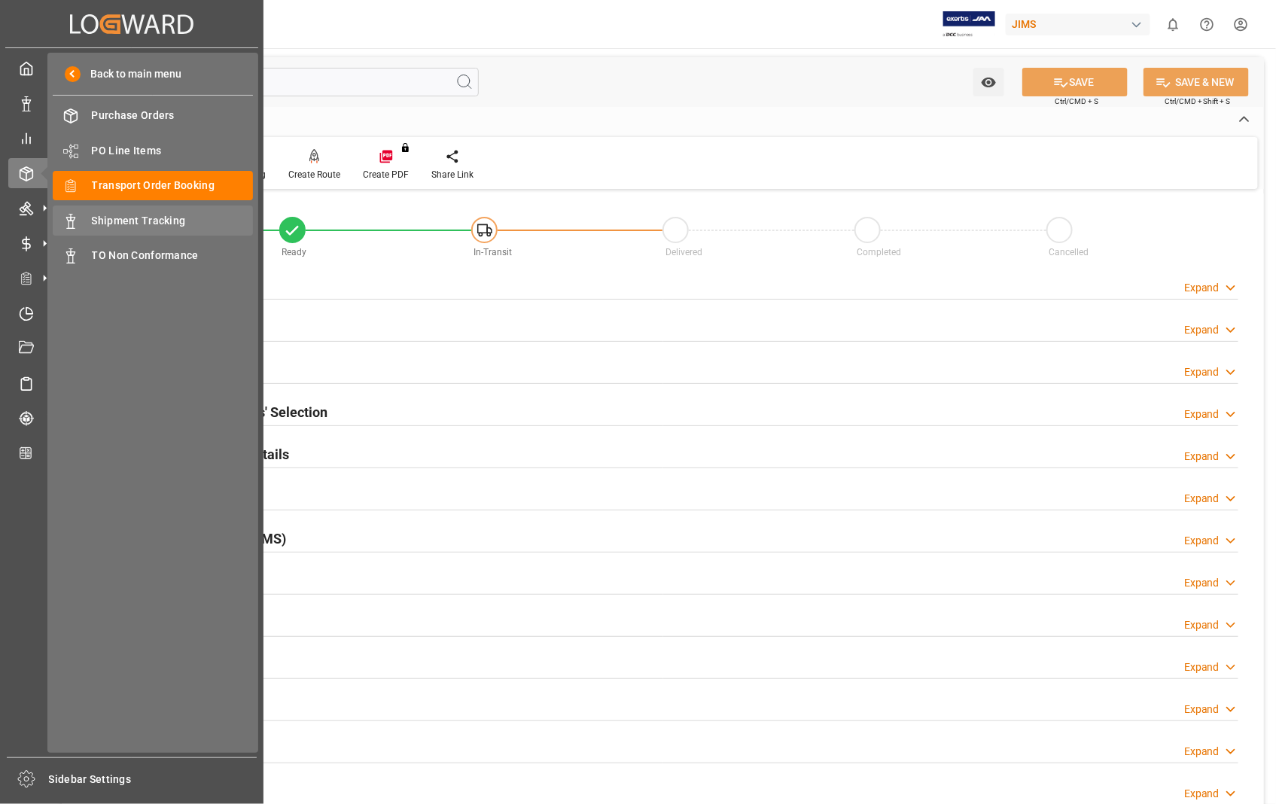
click at [131, 217] on span "Shipment Tracking" at bounding box center [173, 221] width 162 height 16
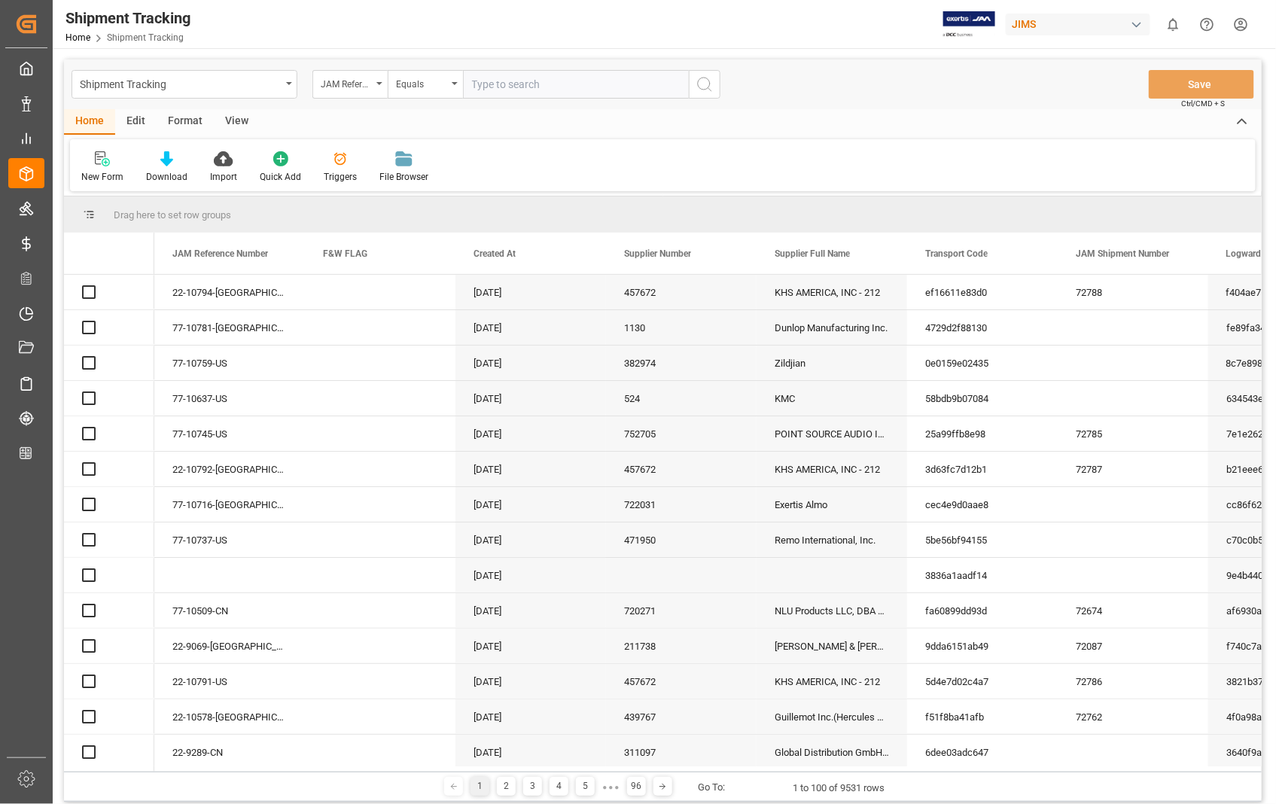
click at [507, 84] on input "text" at bounding box center [576, 84] width 226 height 29
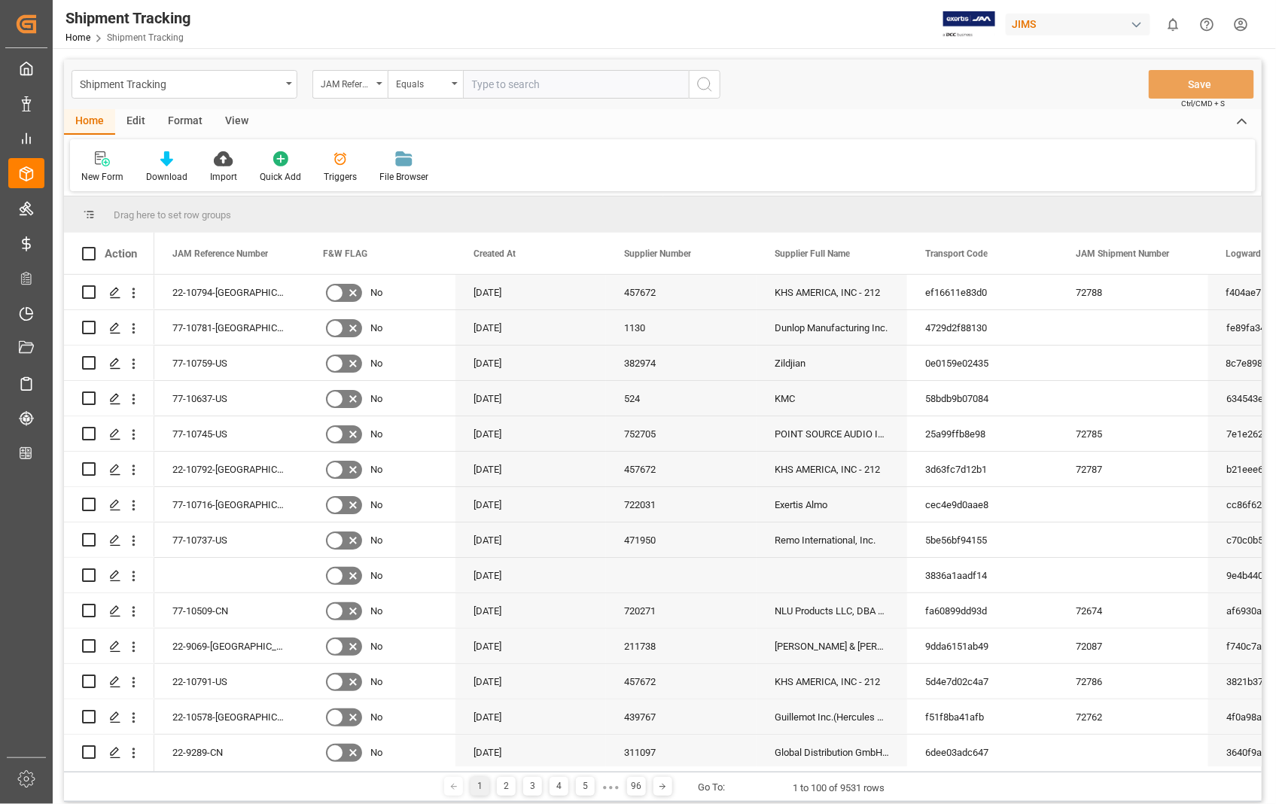
click at [507, 84] on input "text" at bounding box center [576, 84] width 226 height 29
type input "22-10794-[GEOGRAPHIC_DATA]"
click at [703, 88] on icon "search button" at bounding box center [705, 84] width 18 height 18
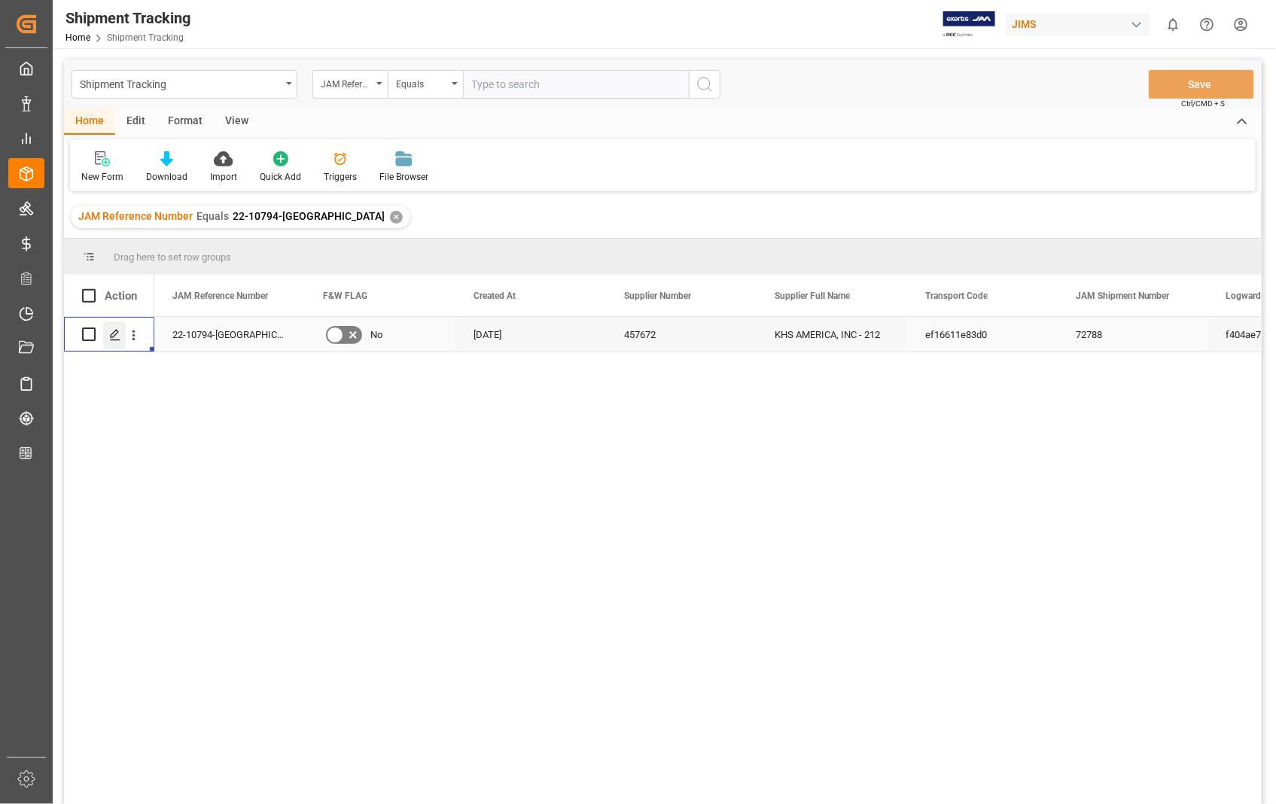
click at [113, 331] on icon "Press SPACE to select this row." at bounding box center [115, 335] width 12 height 12
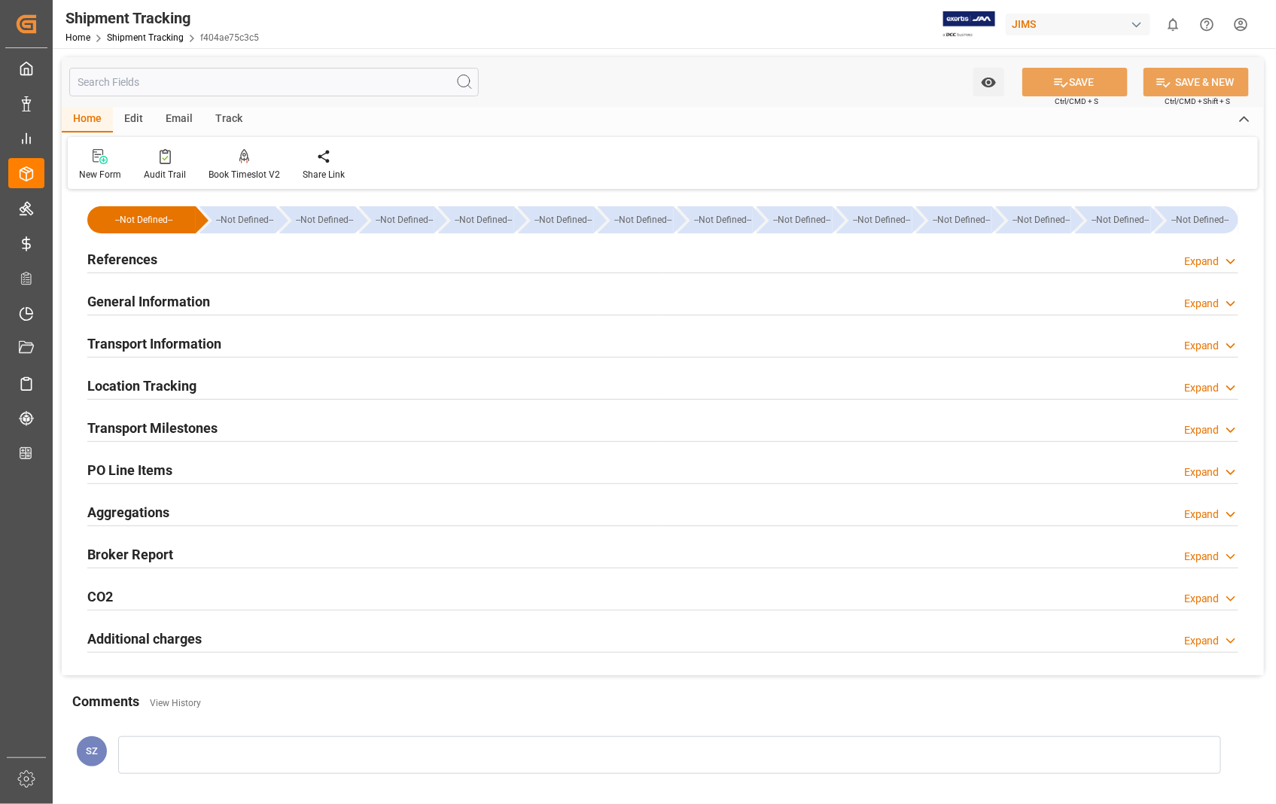
click at [162, 340] on h2 "Transport Information" at bounding box center [154, 344] width 134 height 20
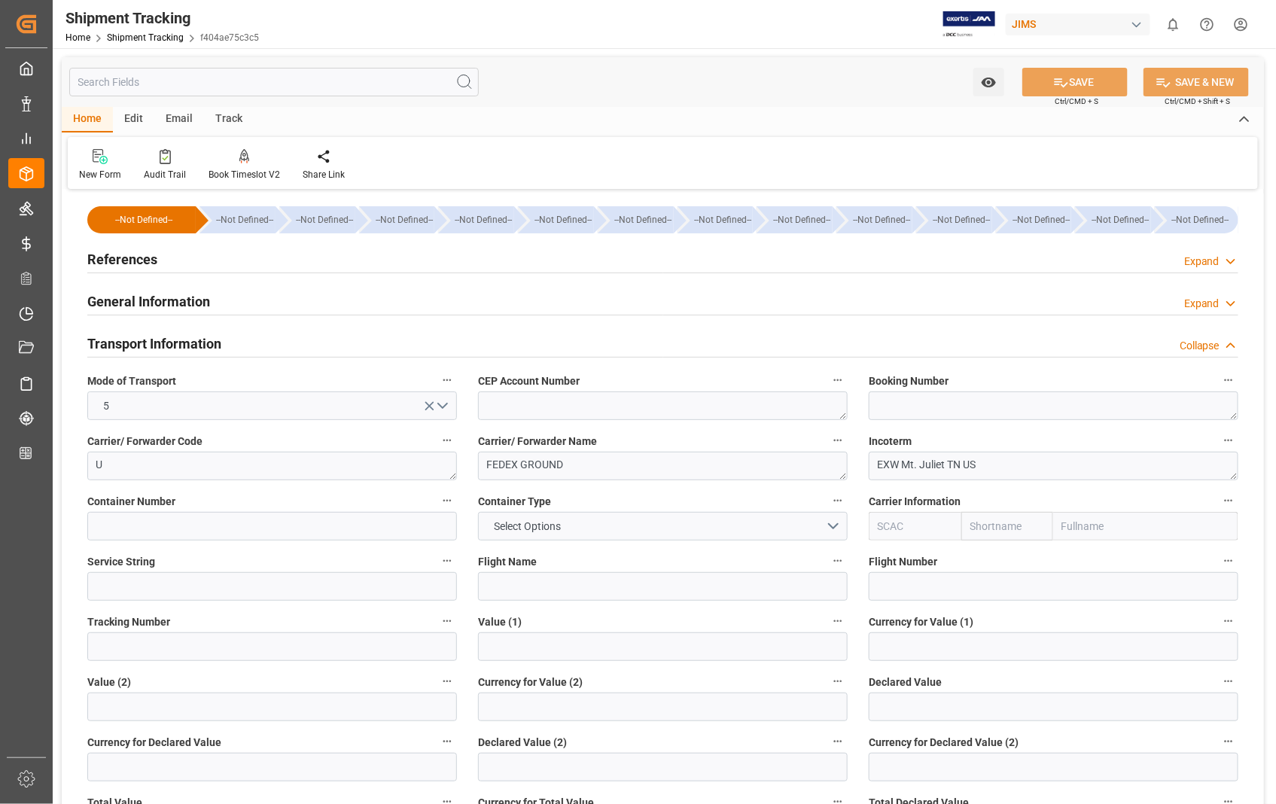
click at [909, 390] on label "Booking Number" at bounding box center [1054, 380] width 370 height 21
click at [1219, 390] on button "Booking Number" at bounding box center [1229, 380] width 20 height 20
click at [896, 401] on div at bounding box center [638, 402] width 1276 height 804
click at [886, 407] on textarea at bounding box center [1054, 406] width 370 height 29
paste textarea "392627292719"
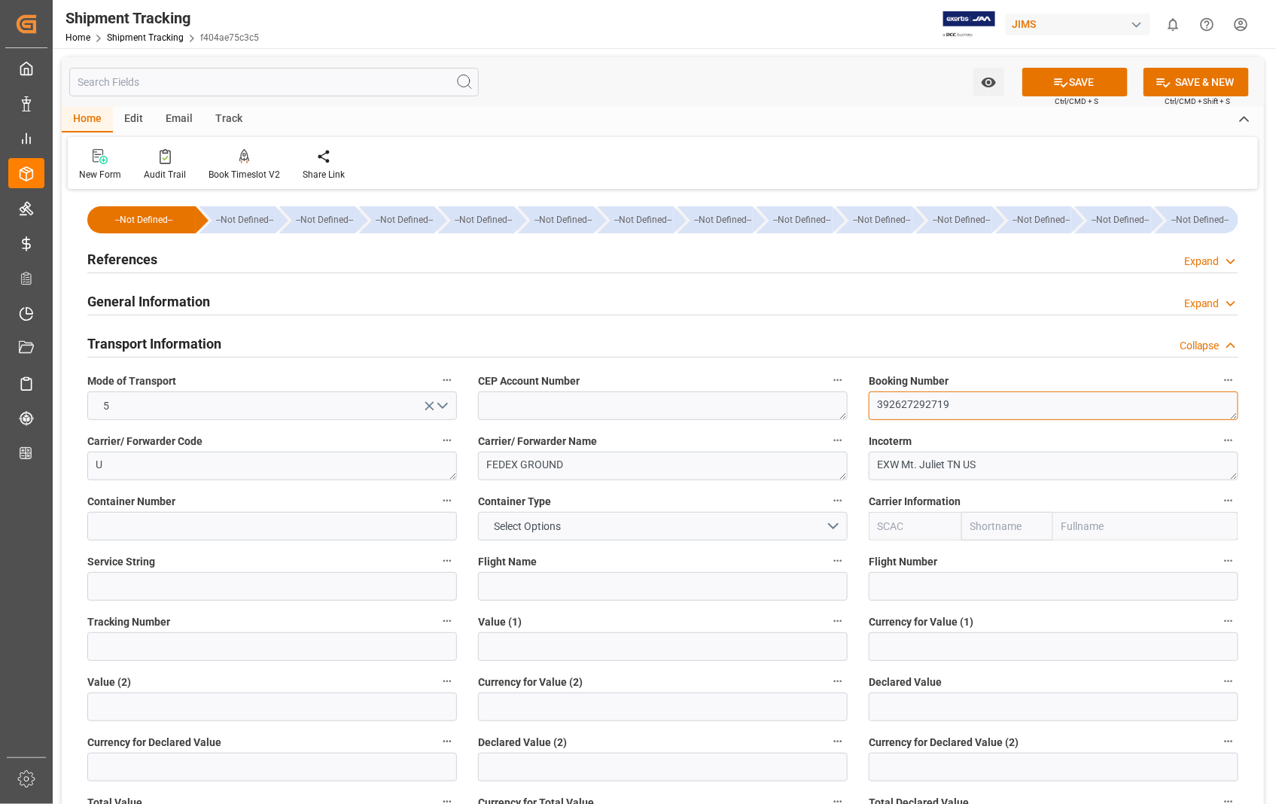
type textarea "392627292719"
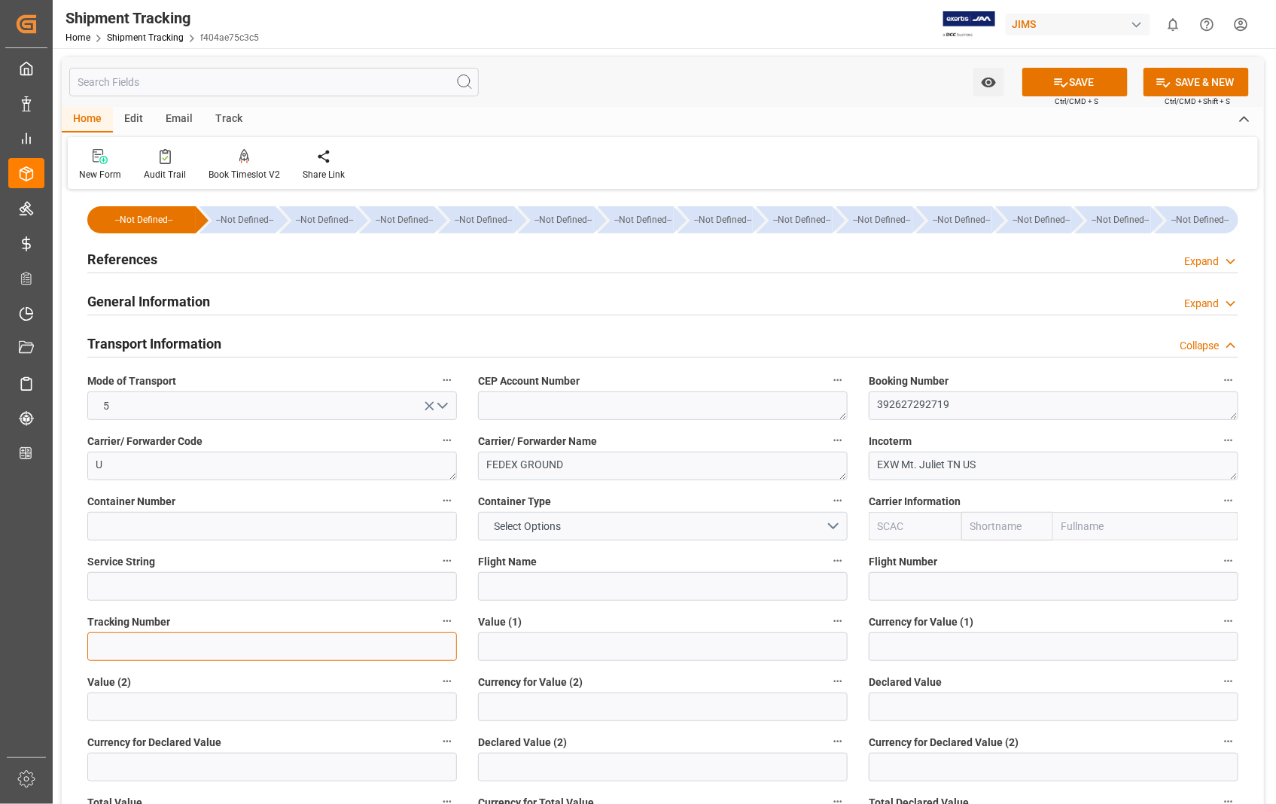
click at [143, 648] on input at bounding box center [272, 646] width 370 height 29
paste input "392627292719"
type input "392627292719"
click at [1069, 75] on button "SAVE" at bounding box center [1075, 82] width 105 height 29
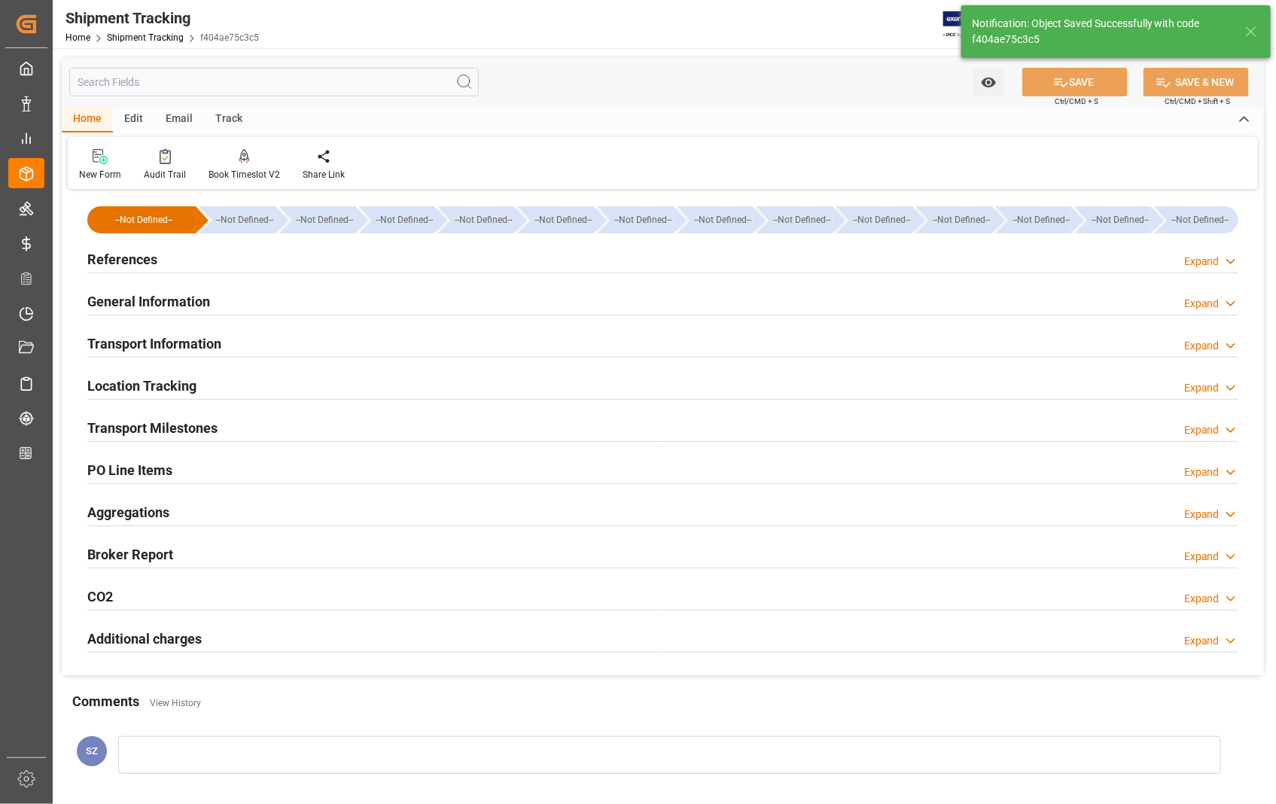
click at [149, 430] on h2 "Transport Milestones" at bounding box center [152, 428] width 130 height 20
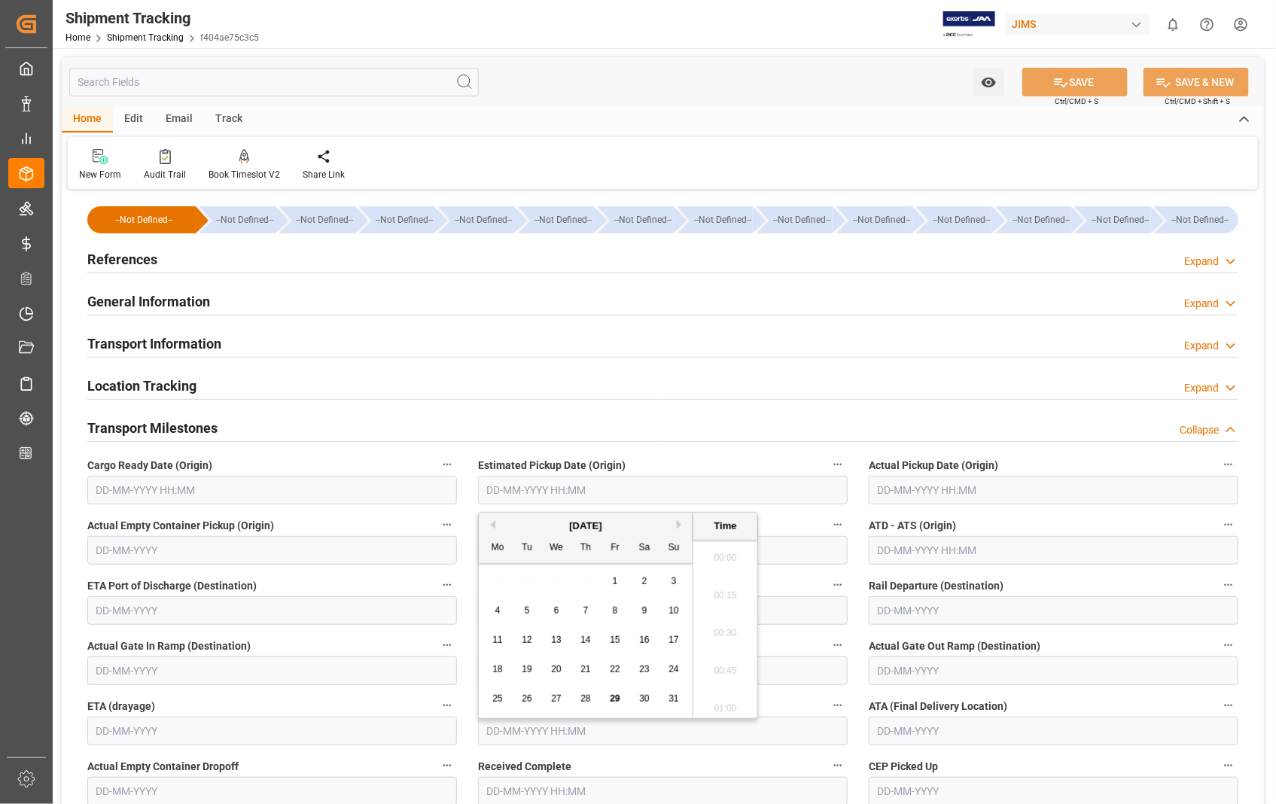
click at [754, 484] on input "text" at bounding box center [663, 490] width 370 height 29
click at [586, 700] on span "28" at bounding box center [586, 698] width 10 height 11
type input "[DATE] 00:00"
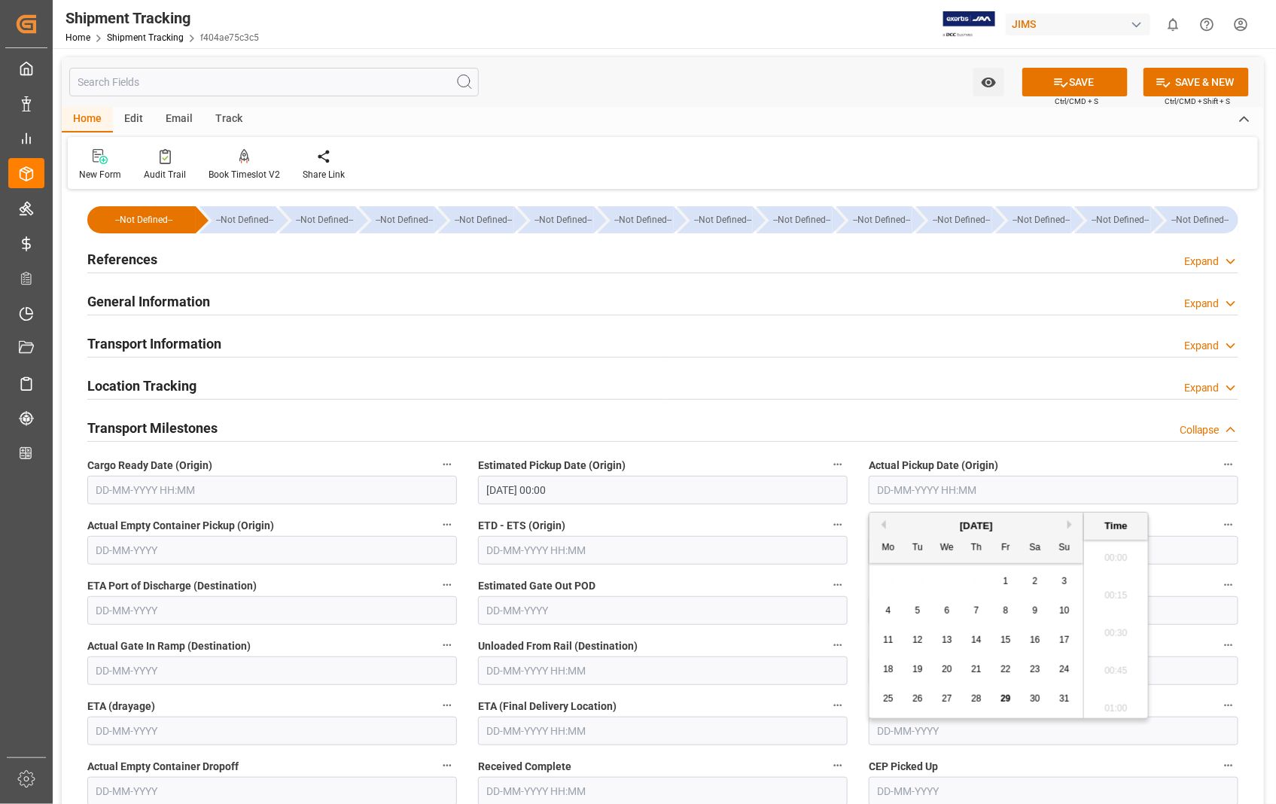
click at [1002, 487] on input "text" at bounding box center [1054, 490] width 370 height 29
click at [973, 698] on span "28" at bounding box center [976, 698] width 10 height 11
type input "[DATE] 00:00"
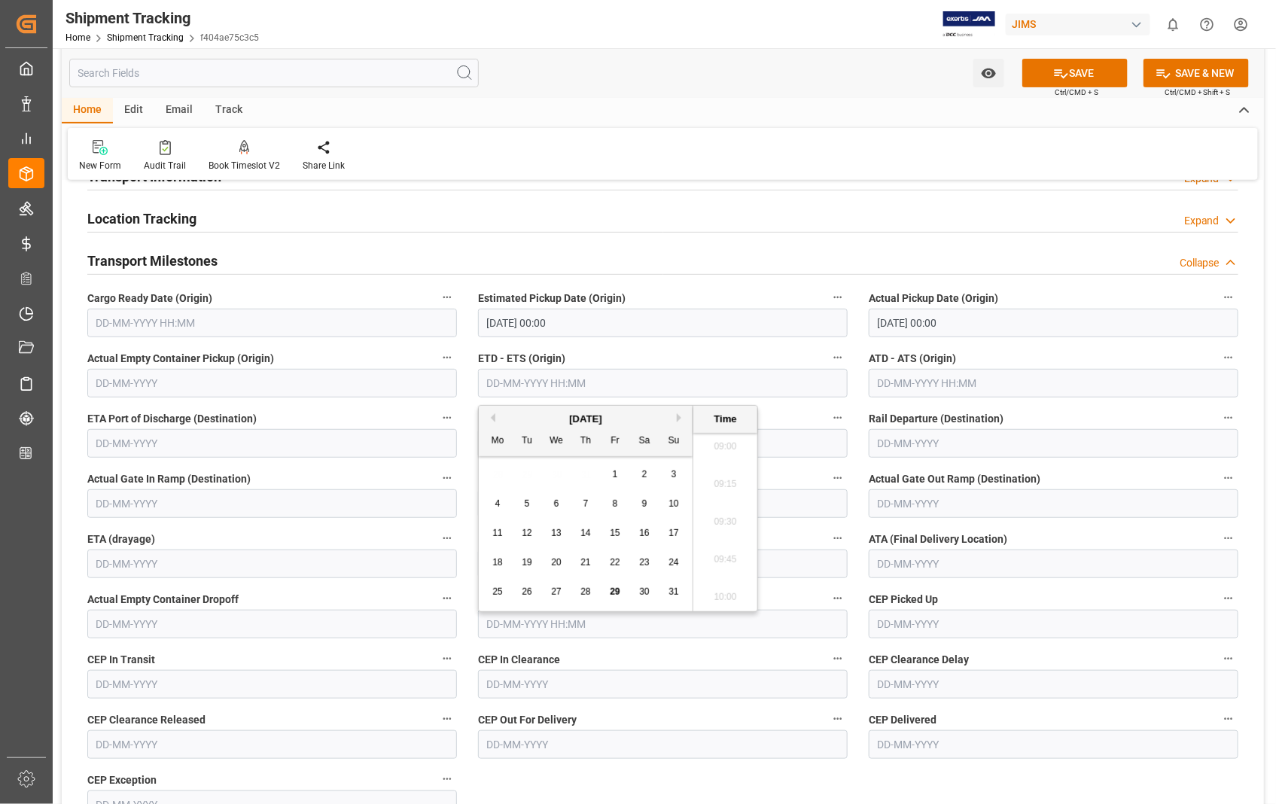
click at [632, 375] on input "text" at bounding box center [663, 383] width 370 height 29
click at [614, 593] on span "29" at bounding box center [615, 592] width 10 height 11
type input "[DATE] 00:00"
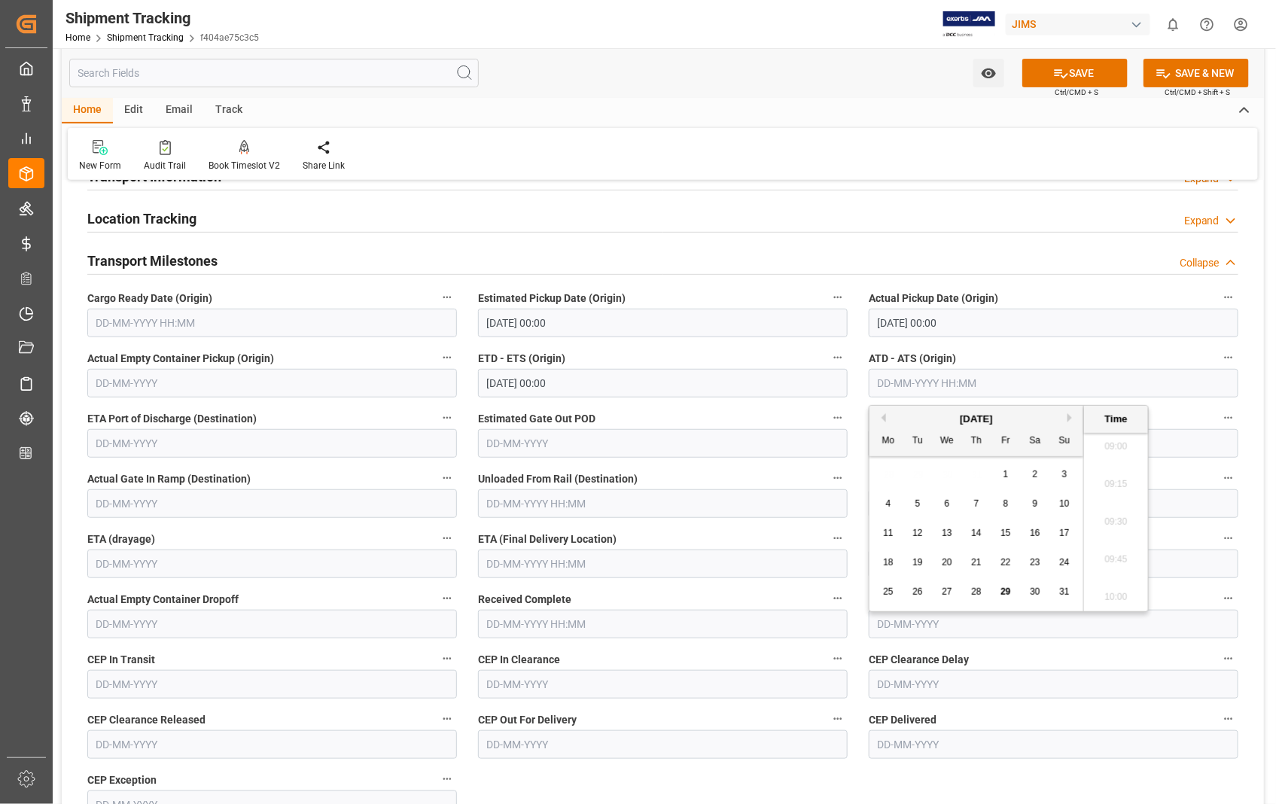
click at [911, 386] on input "text" at bounding box center [1054, 383] width 370 height 29
click at [1004, 591] on span "29" at bounding box center [1006, 592] width 10 height 11
type input "[DATE] 00:00"
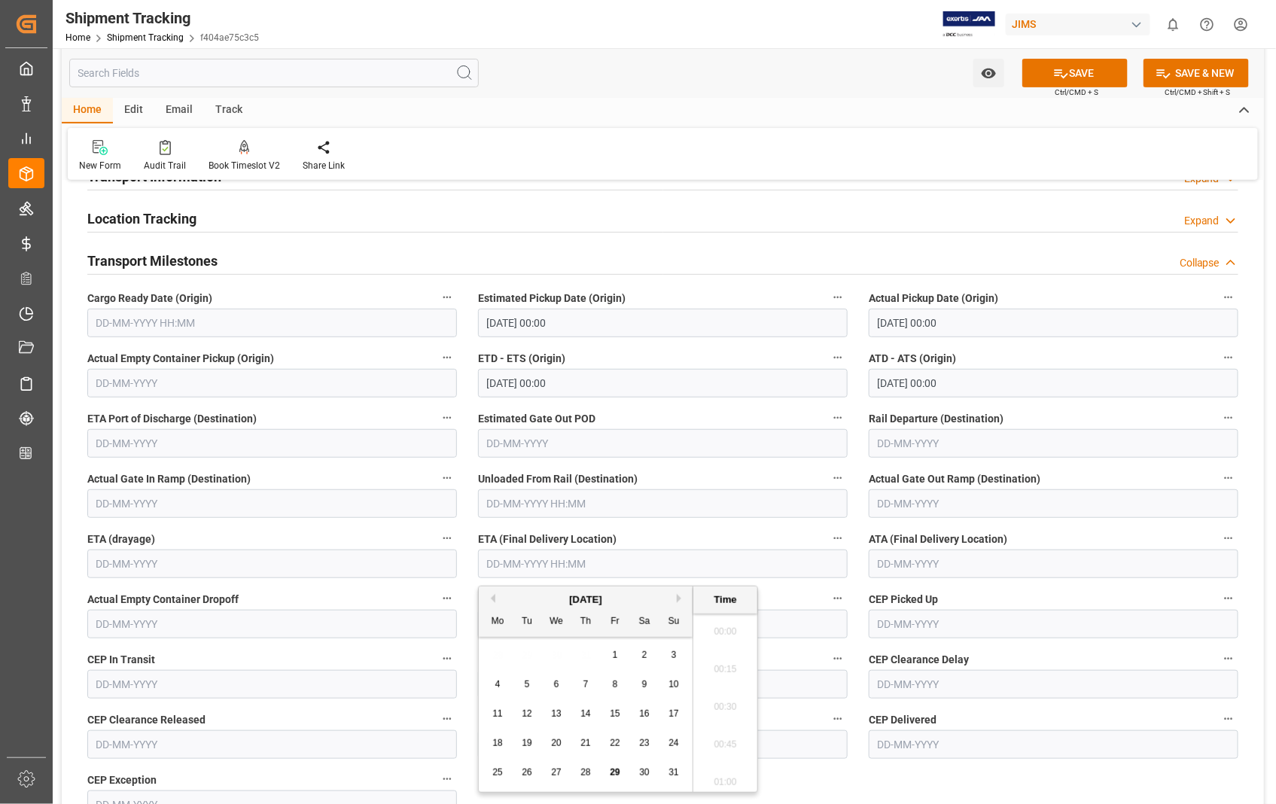
scroll to position [1397, 0]
click at [641, 559] on input "text" at bounding box center [663, 564] width 370 height 29
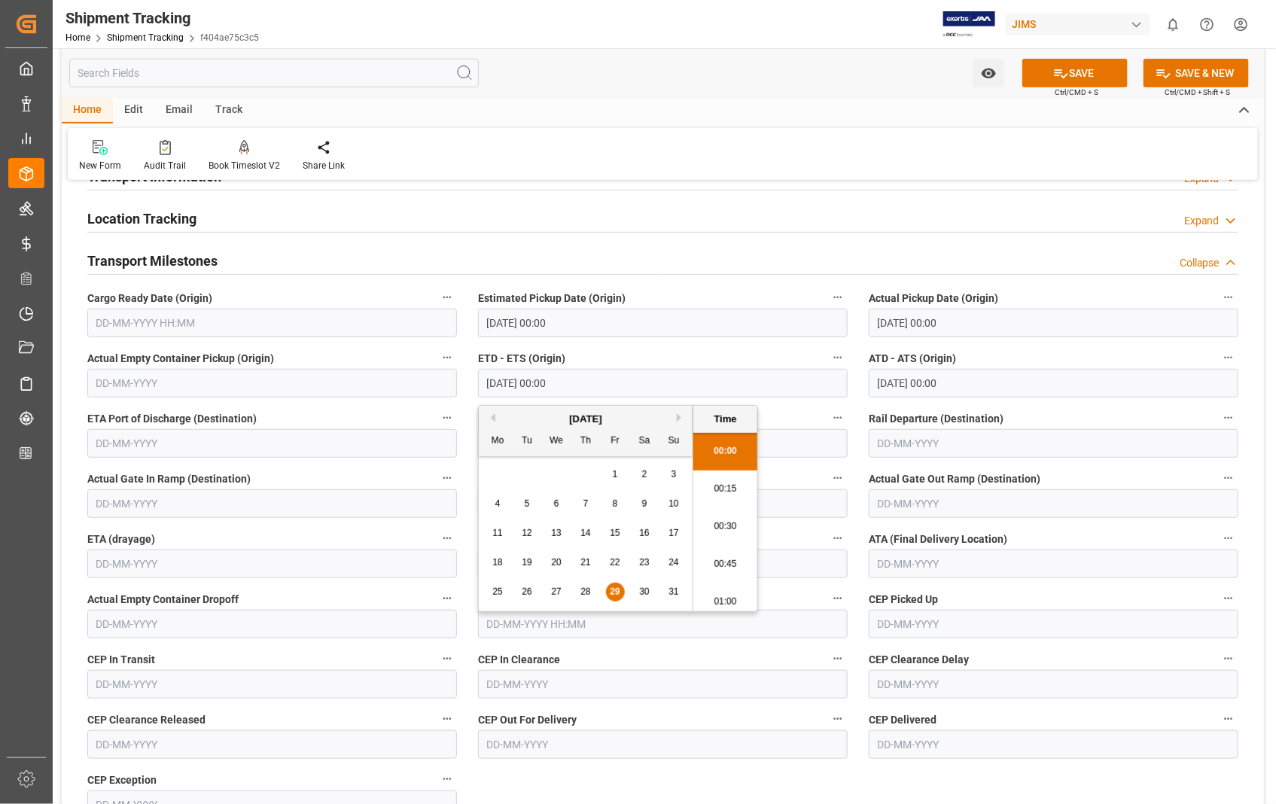
click at [608, 382] on input "[DATE] 00:00" at bounding box center [663, 383] width 370 height 29
click at [585, 593] on span "28" at bounding box center [586, 592] width 10 height 11
type input "[DATE] 00:00"
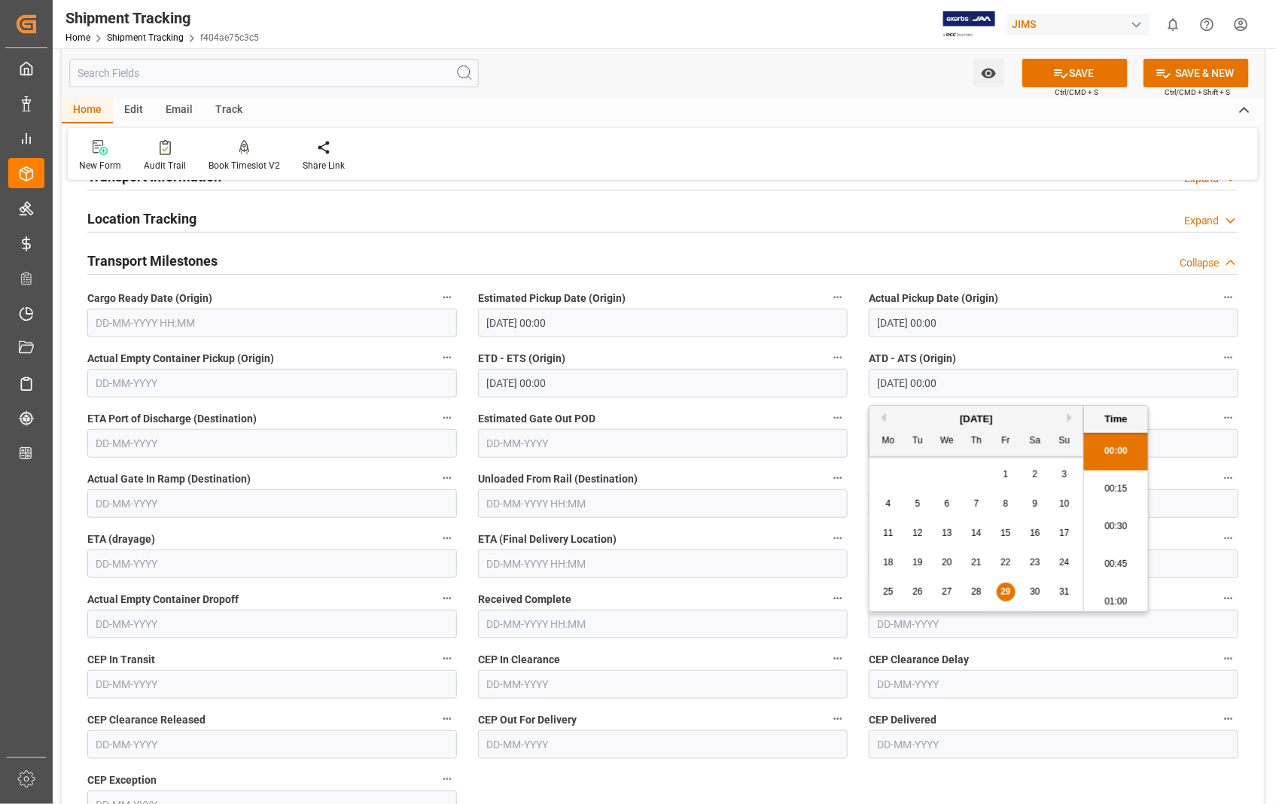
click at [984, 380] on input "[DATE] 00:00" at bounding box center [1054, 383] width 370 height 29
click at [971, 588] on span "28" at bounding box center [976, 592] width 10 height 11
type input "[DATE] 00:00"
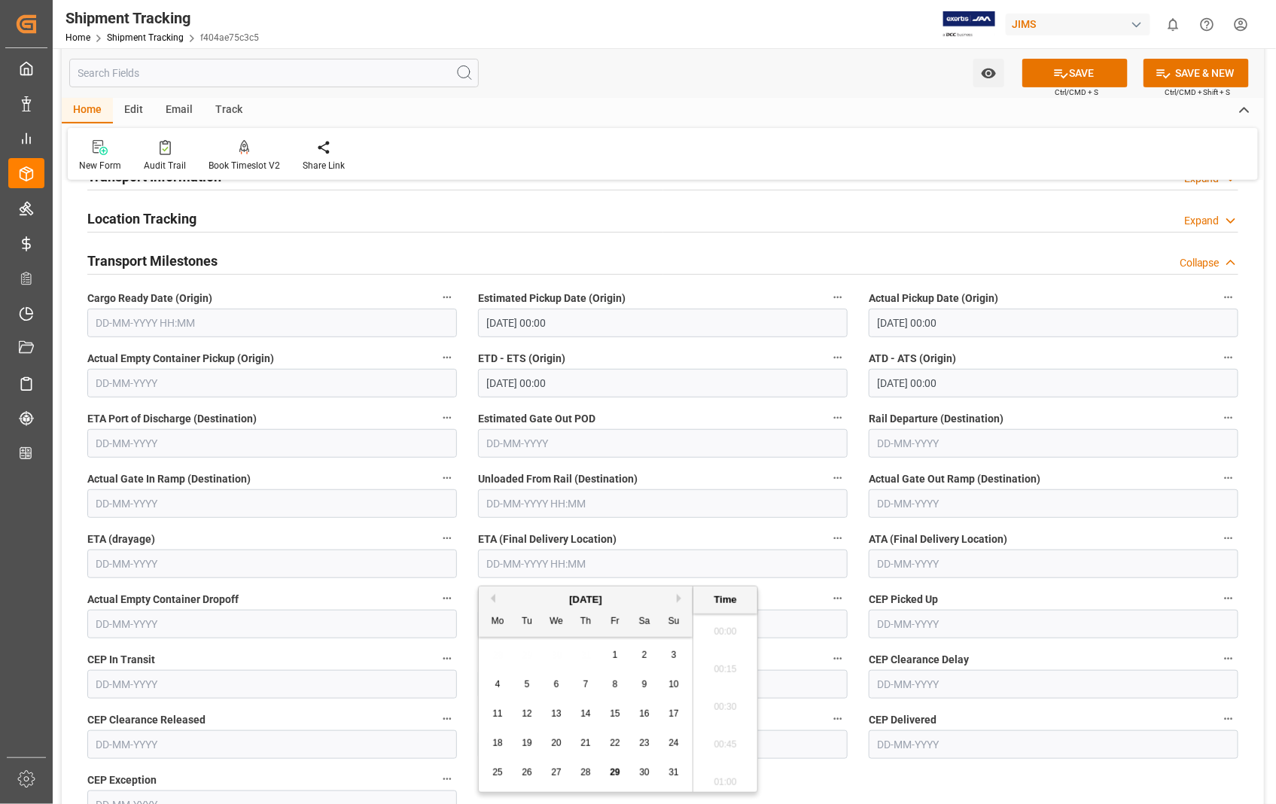
click at [620, 565] on input "text" at bounding box center [663, 564] width 370 height 29
click at [620, 773] on span "29" at bounding box center [615, 772] width 10 height 11
type input "[DATE] 00:00"
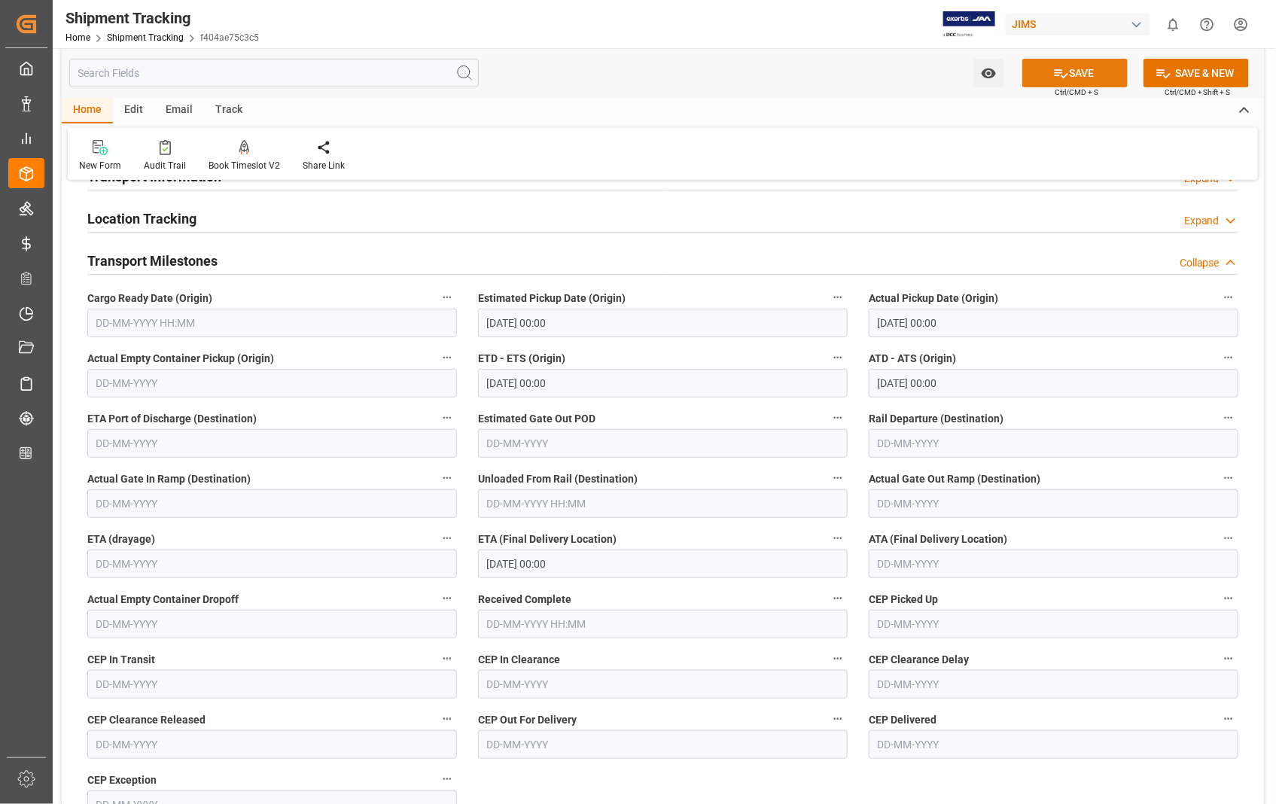
click at [1092, 79] on button "SAVE" at bounding box center [1075, 73] width 105 height 29
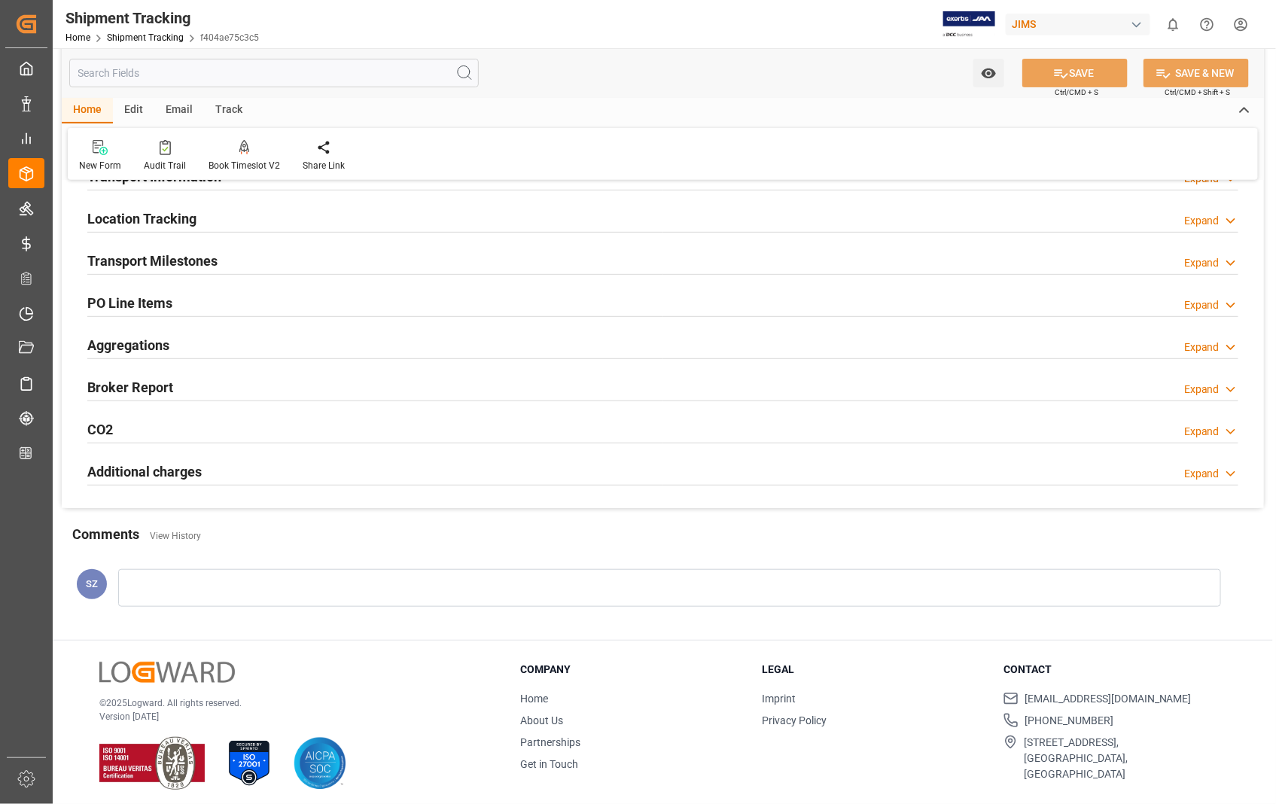
scroll to position [0, 0]
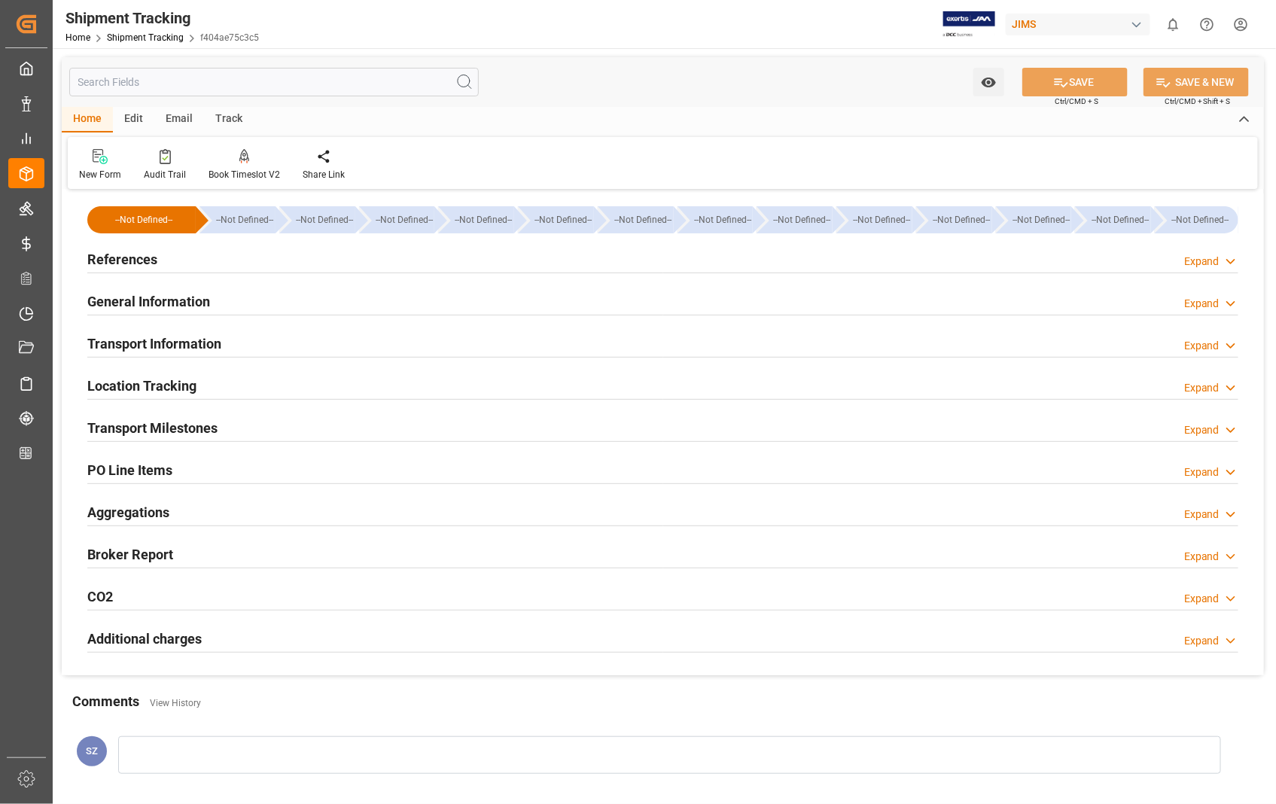
click at [133, 262] on h2 "References" at bounding box center [122, 259] width 70 height 20
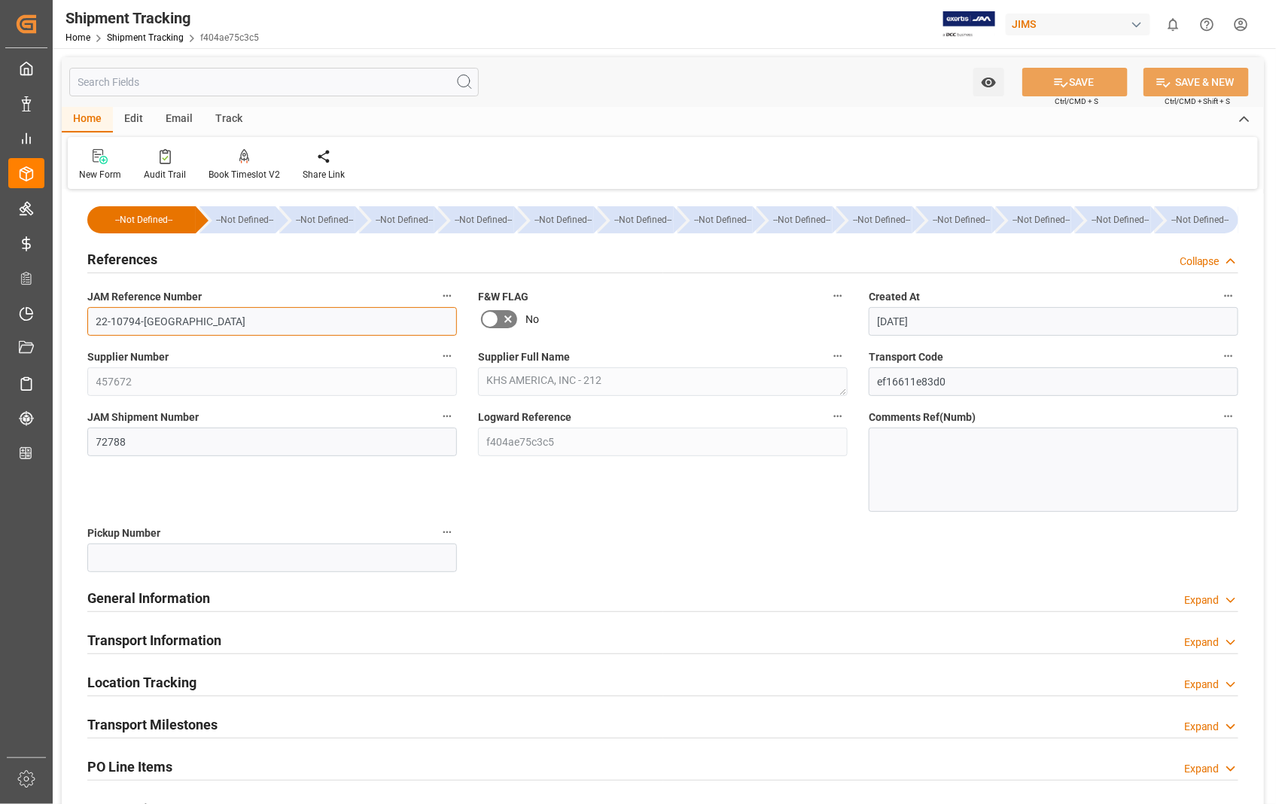
drag, startPoint x: 161, startPoint y: 318, endPoint x: 79, endPoint y: 319, distance: 82.1
click at [79, 319] on div "JAM Reference Number 22-10794-US" at bounding box center [272, 311] width 391 height 60
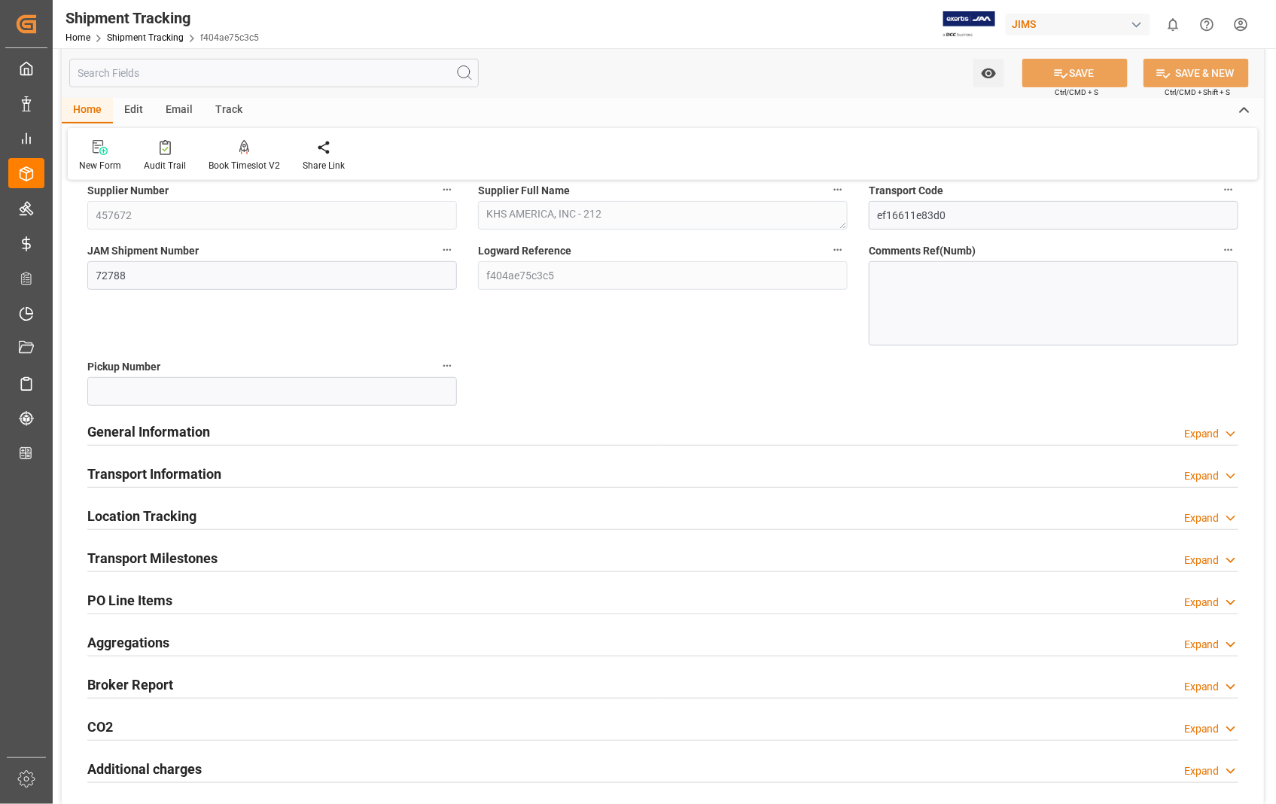
scroll to position [167, 0]
click at [178, 474] on h2 "Transport Information" at bounding box center [154, 473] width 134 height 20
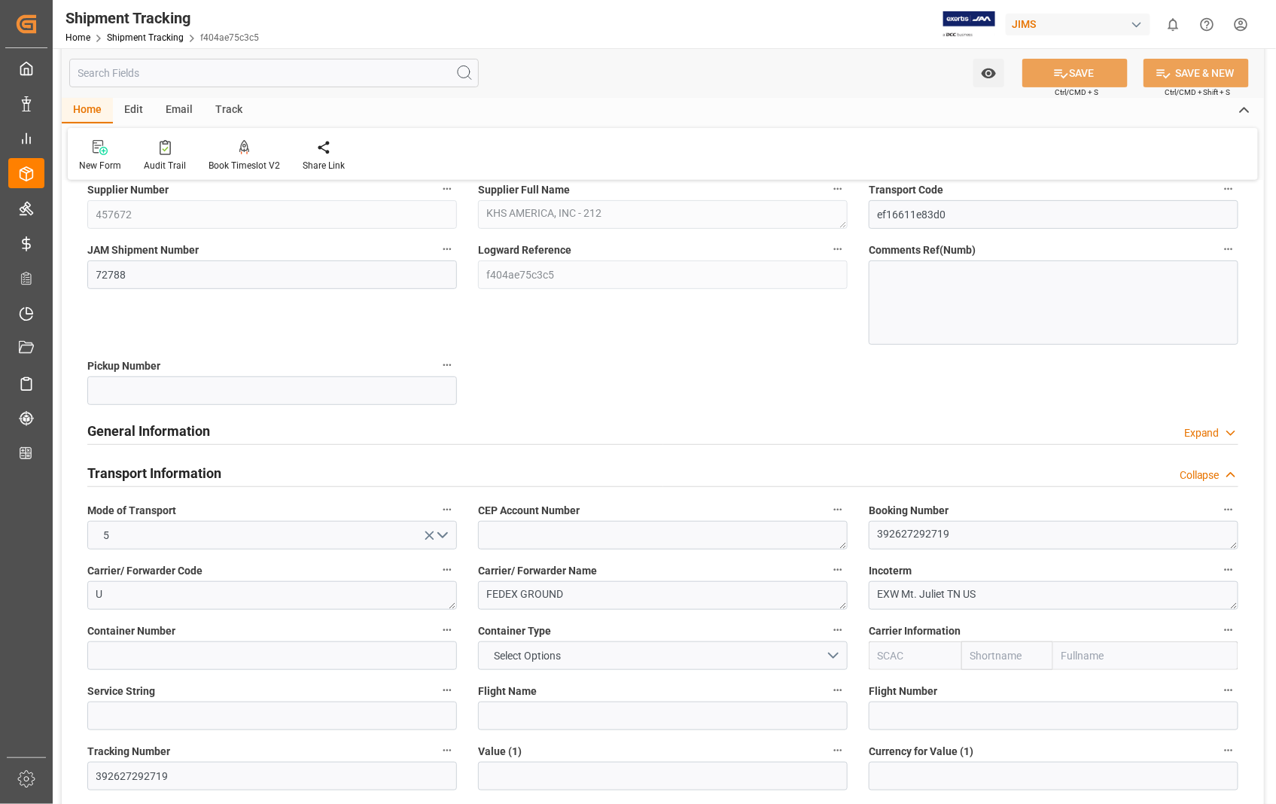
click at [178, 474] on h2 "Transport Information" at bounding box center [154, 473] width 134 height 20
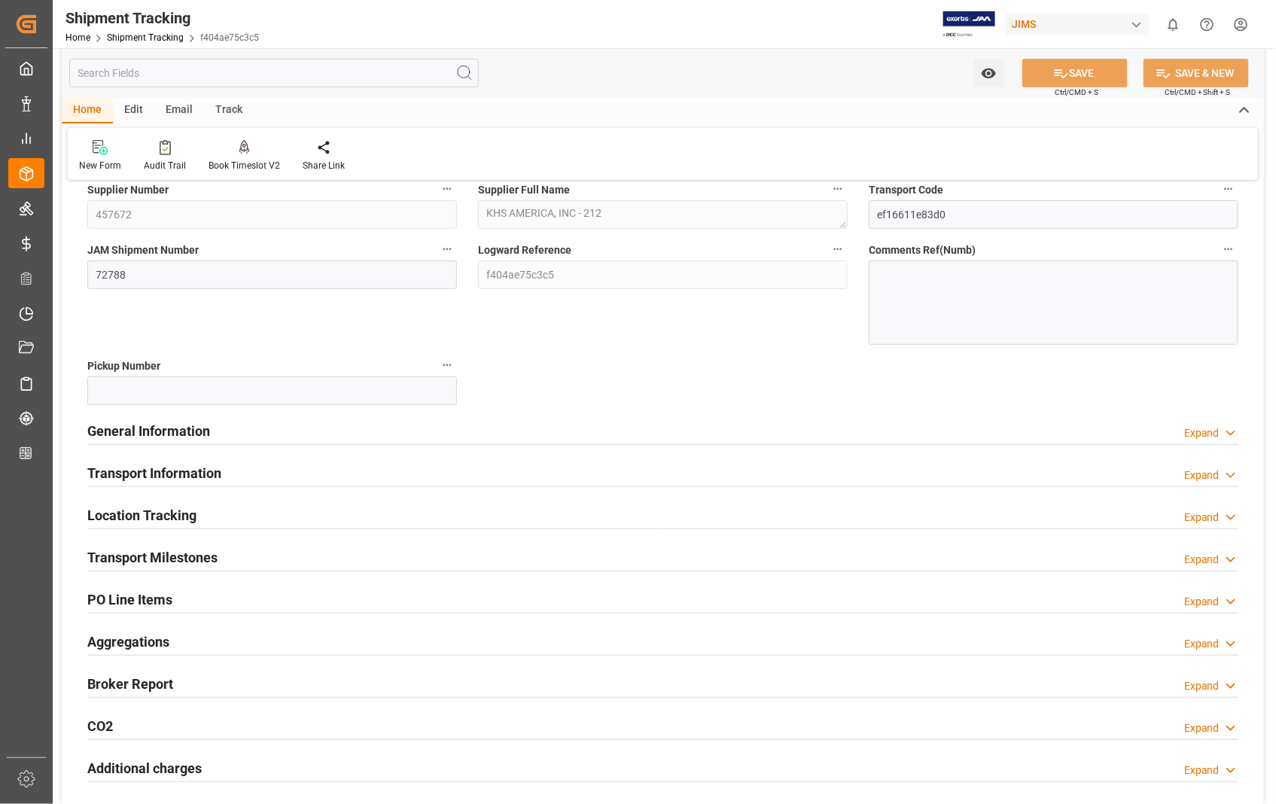
click at [171, 559] on h2 "Transport Milestones" at bounding box center [152, 557] width 130 height 20
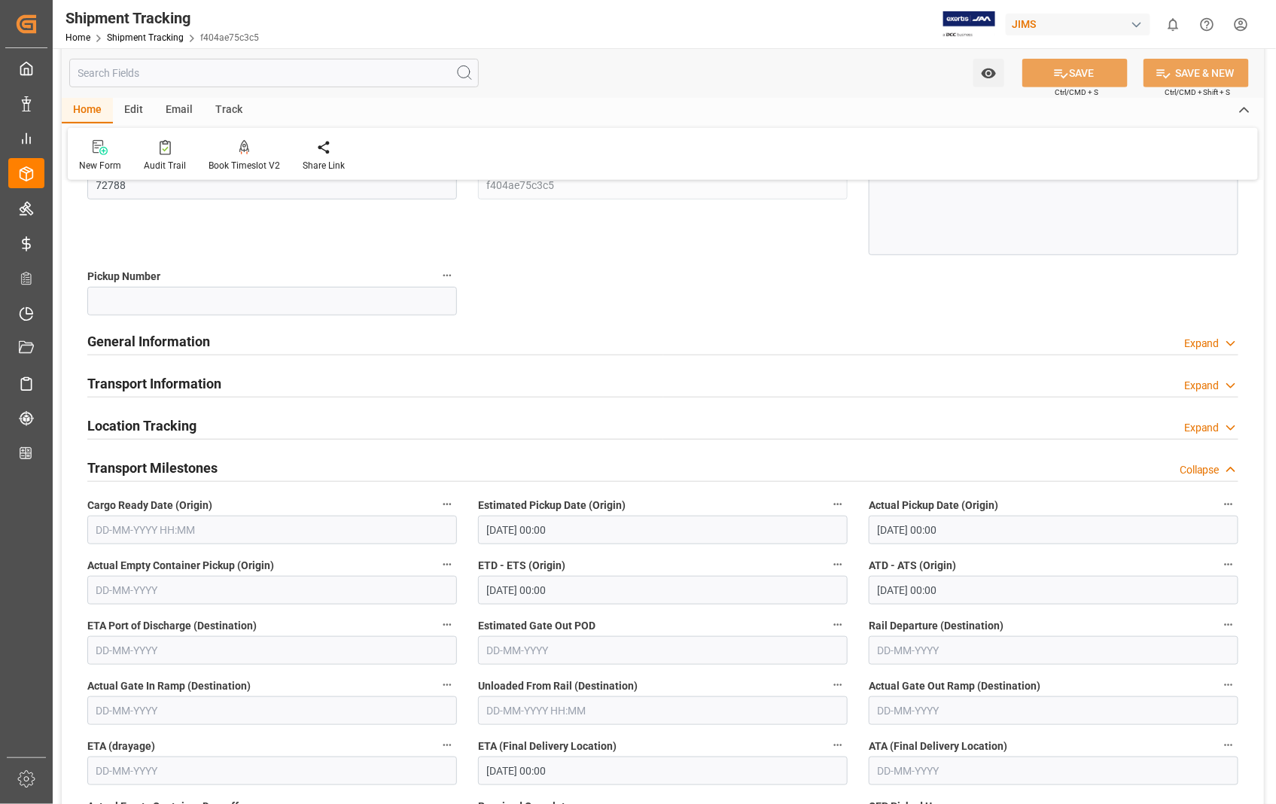
scroll to position [251, 0]
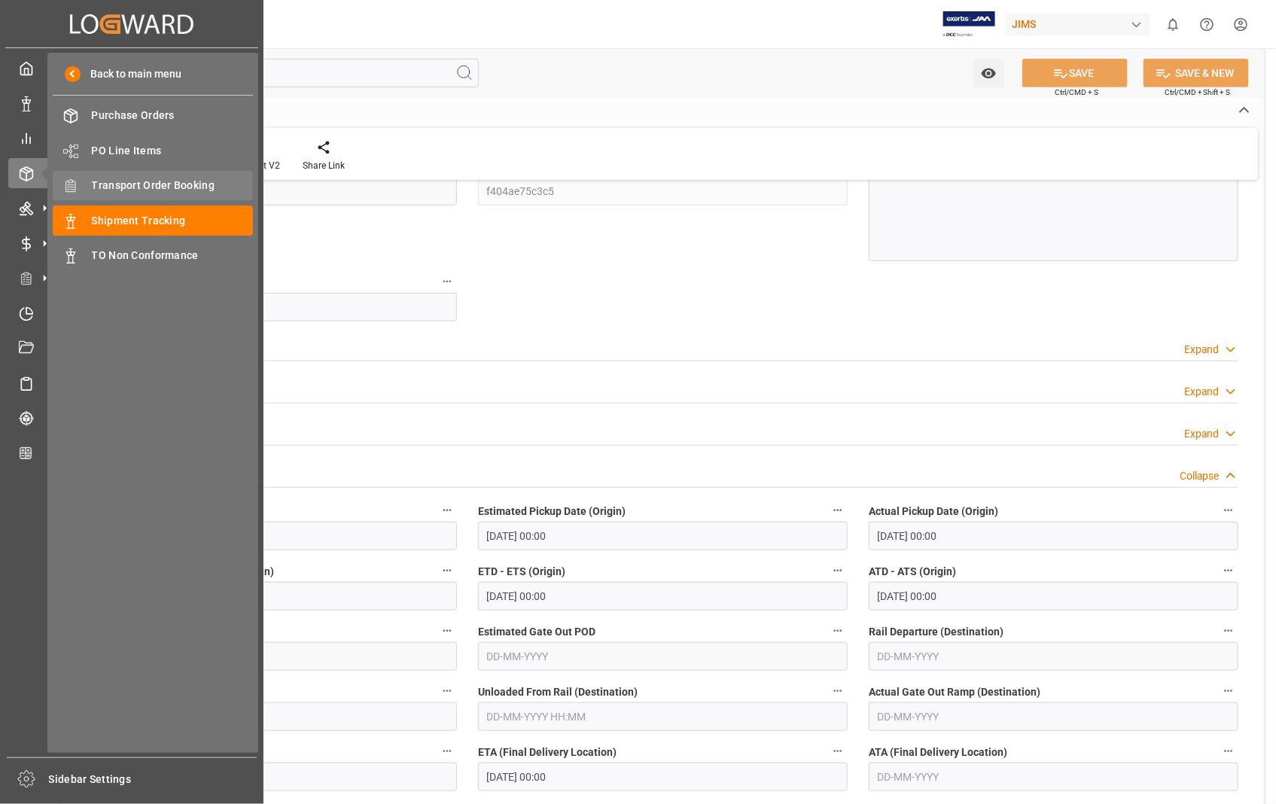
click at [185, 185] on span "Transport Order Booking" at bounding box center [173, 186] width 162 height 16
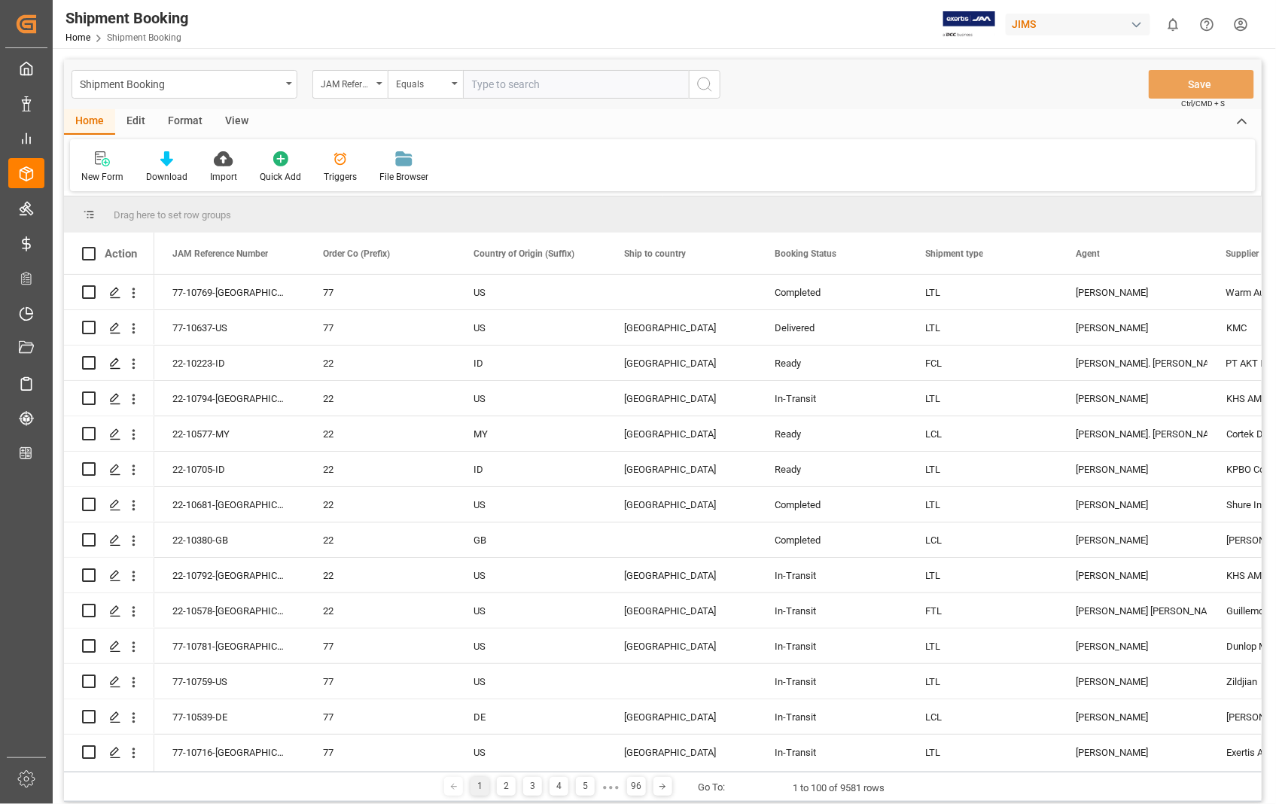
click at [562, 77] on input "text" at bounding box center [576, 84] width 226 height 29
click at [556, 81] on input "text" at bounding box center [576, 84] width 226 height 29
type input "22-10713-US"
click at [701, 86] on icon "search button" at bounding box center [705, 84] width 18 height 18
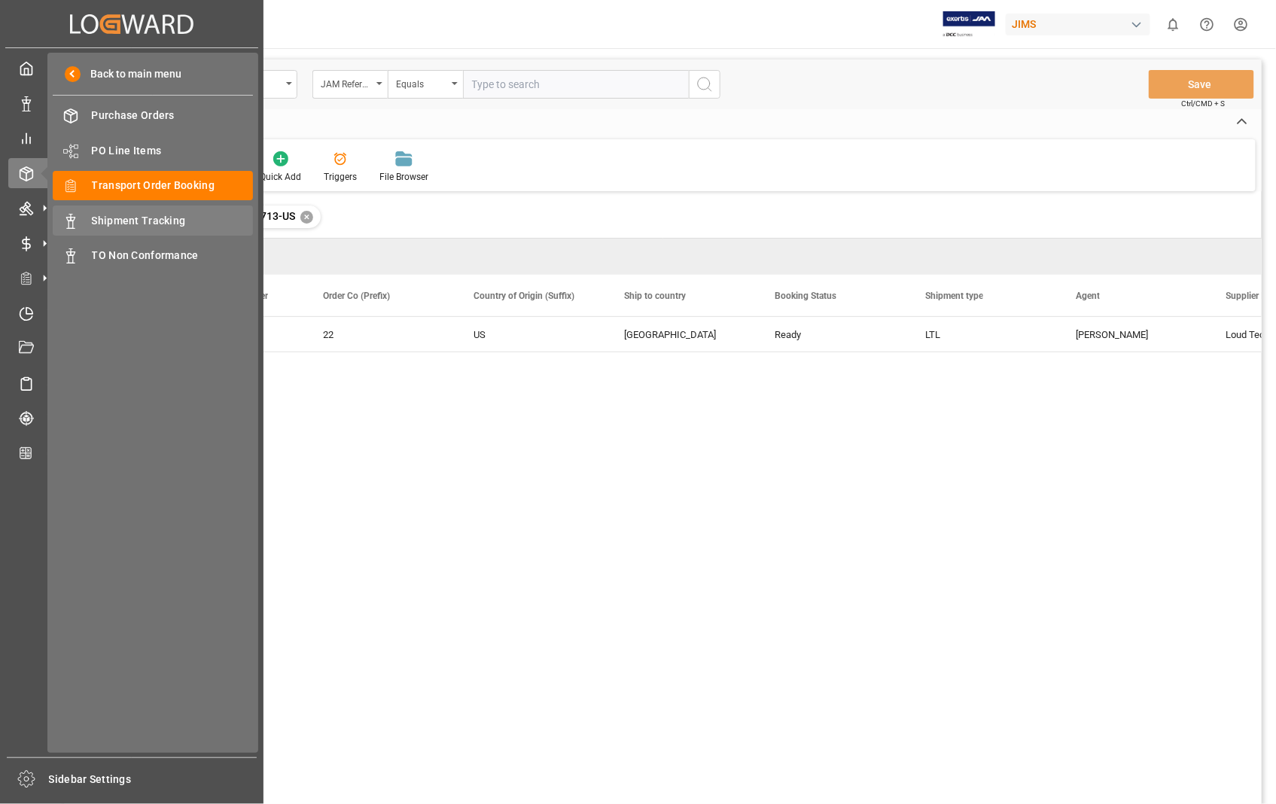
click at [173, 217] on span "Shipment Tracking" at bounding box center [173, 221] width 162 height 16
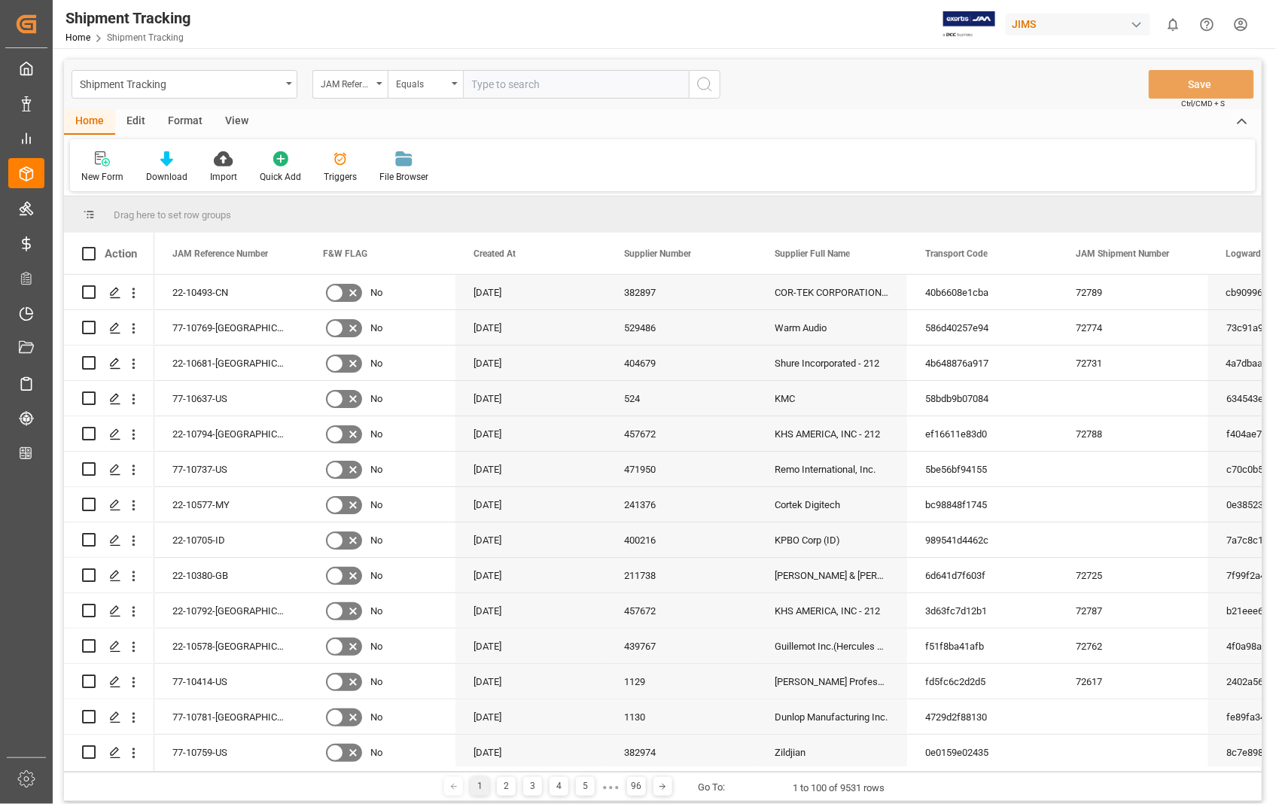
click at [521, 86] on input "text" at bounding box center [576, 84] width 226 height 29
paste input "22-10713-US"
type input "22-10713-US"
click at [699, 83] on icon "search button" at bounding box center [705, 84] width 18 height 18
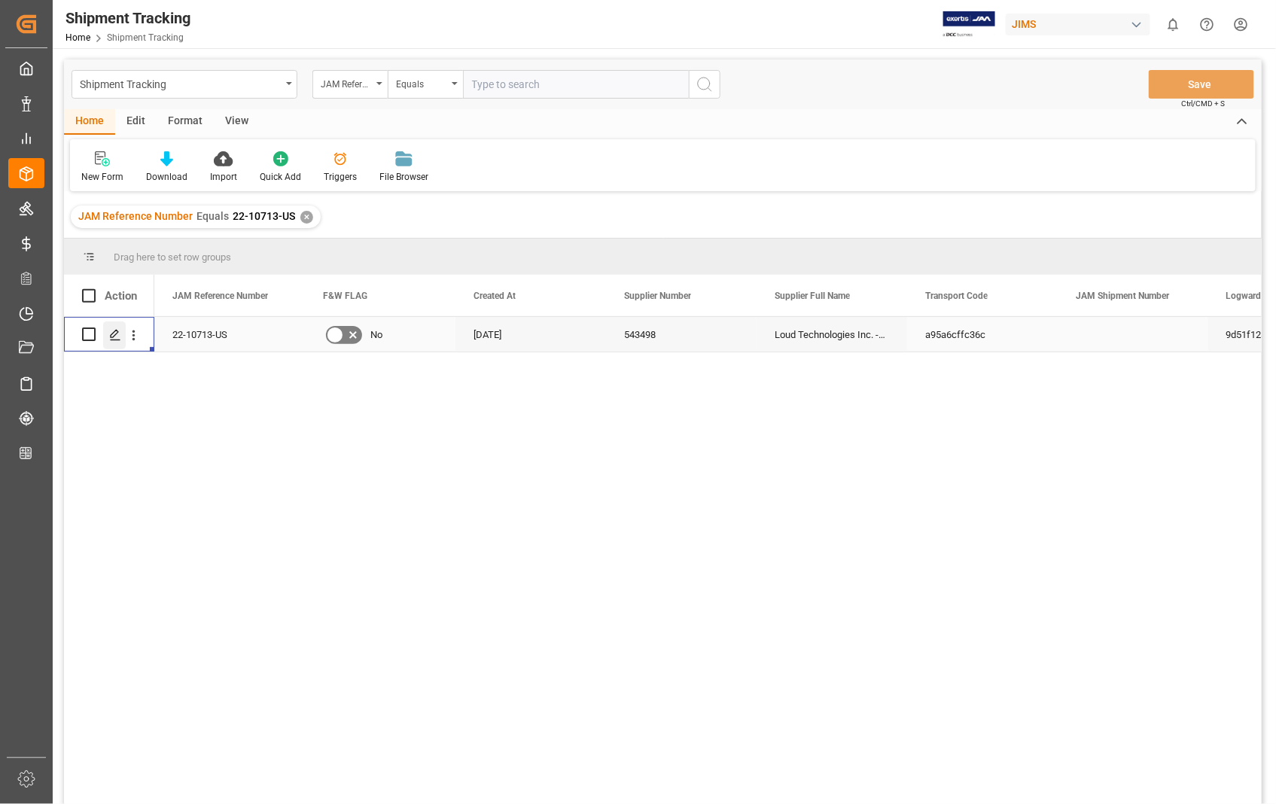
click at [118, 333] on icon "Press SPACE to select this row." at bounding box center [115, 335] width 12 height 12
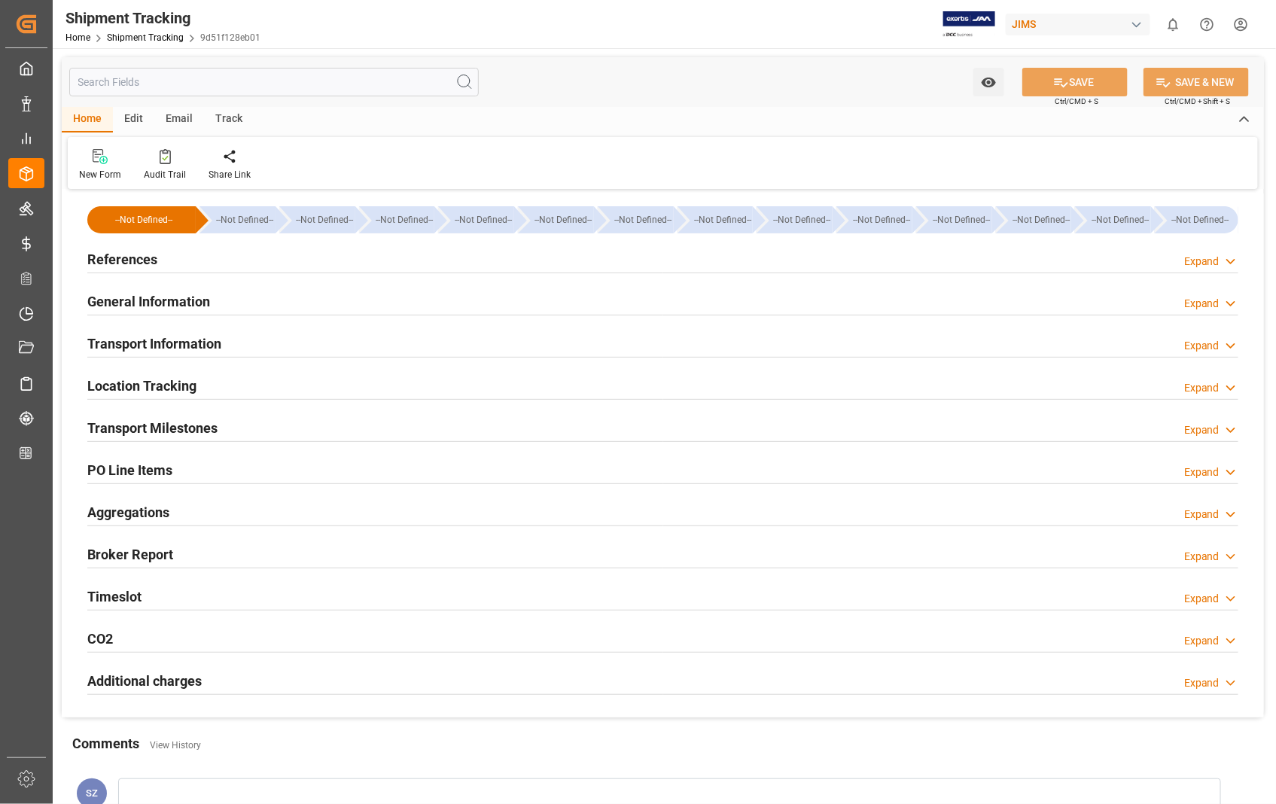
type input "[DATE]"
click at [124, 264] on h2 "References" at bounding box center [122, 259] width 70 height 20
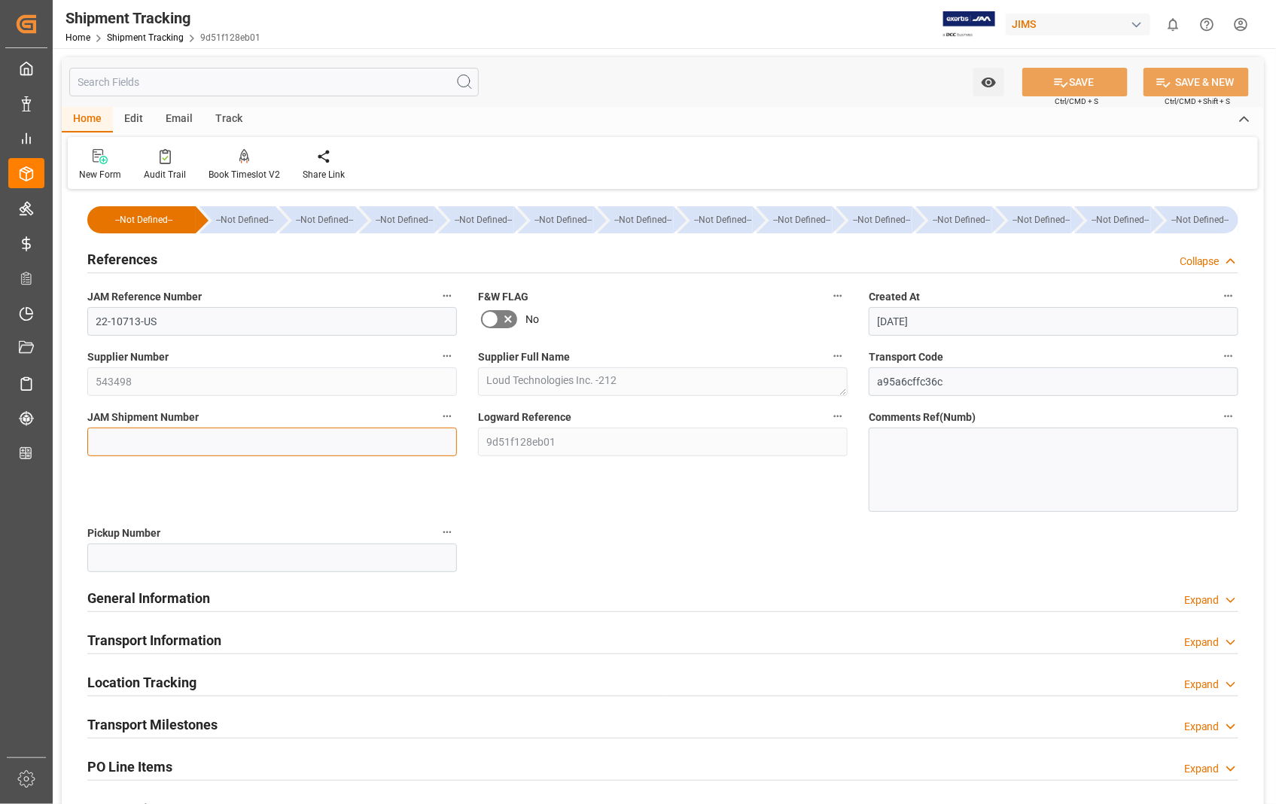
click at [188, 448] on input at bounding box center [272, 442] width 370 height 29
paste input "72790"
type input "72790"
click at [1084, 80] on button "SAVE" at bounding box center [1075, 82] width 105 height 29
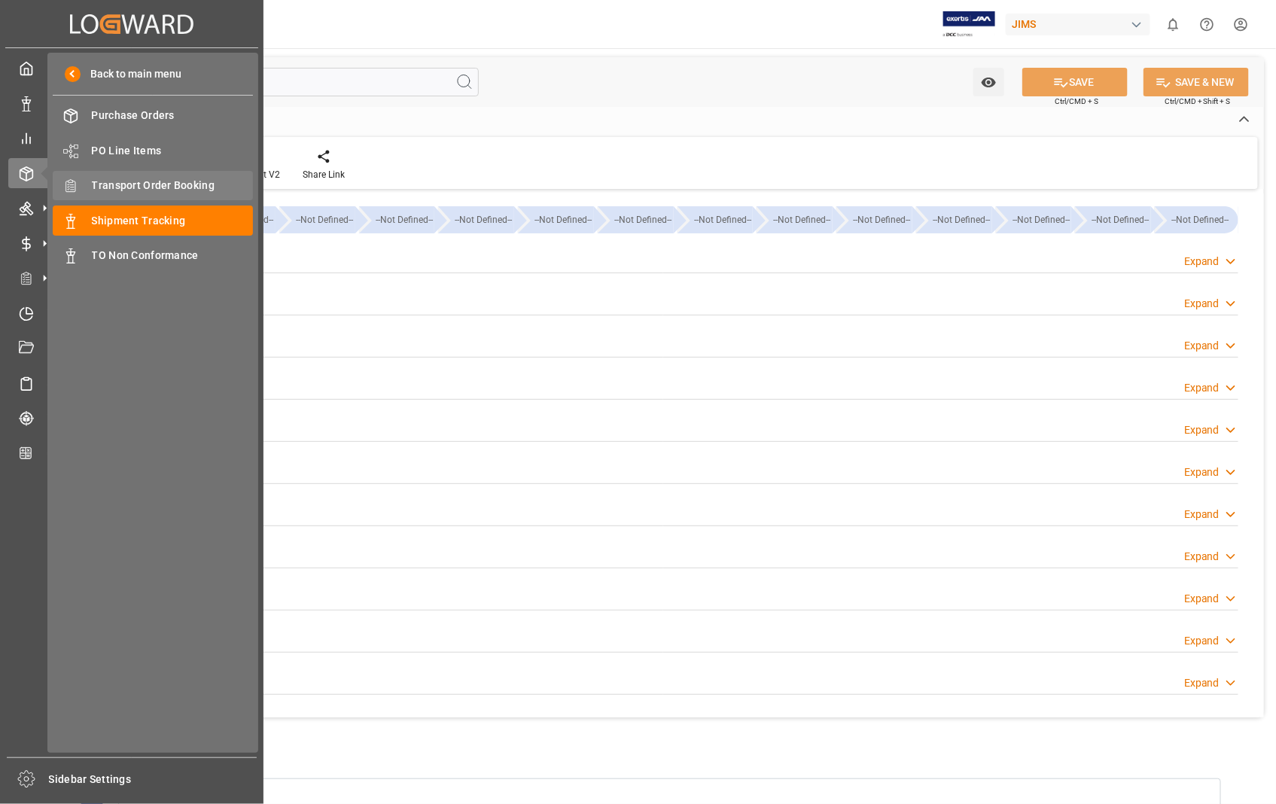
click at [188, 189] on span "Transport Order Booking" at bounding box center [173, 186] width 162 height 16
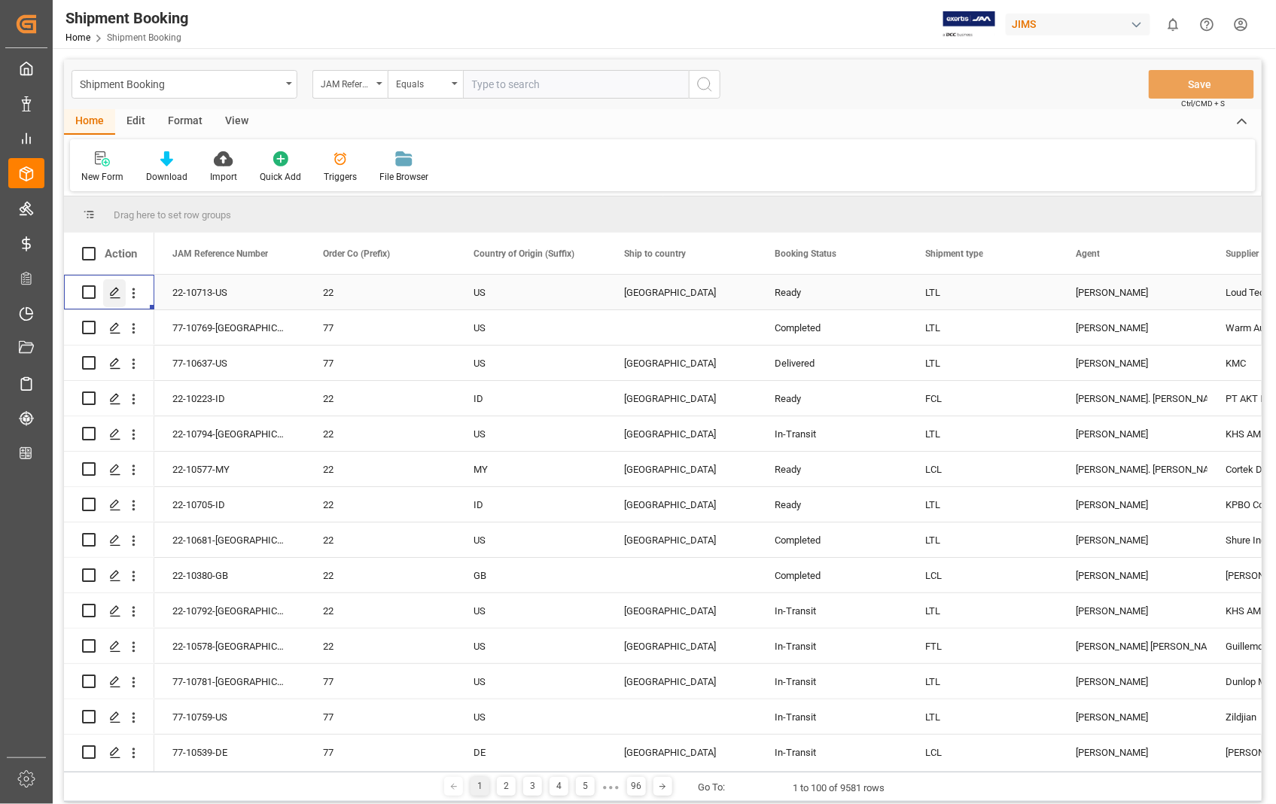
click at [117, 291] on icon "Press SPACE to select this row." at bounding box center [115, 293] width 12 height 12
